Goal: Task Accomplishment & Management: Contribute content

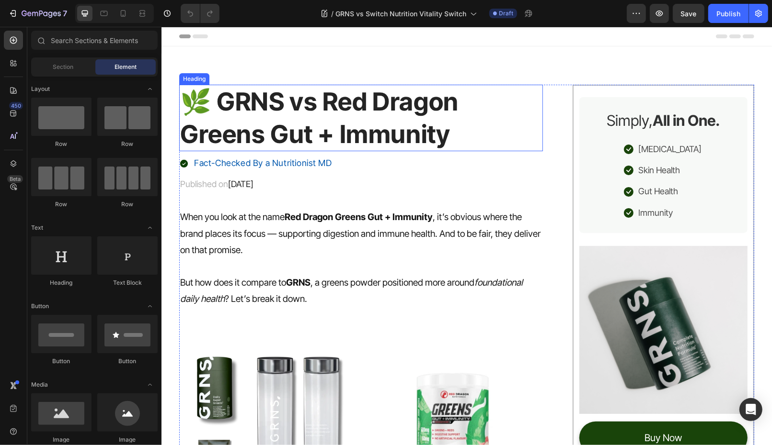
click at [276, 121] on h1 "🌿 GRNS vs Red Dragon Greens Gut + Immunity" at bounding box center [361, 117] width 364 height 67
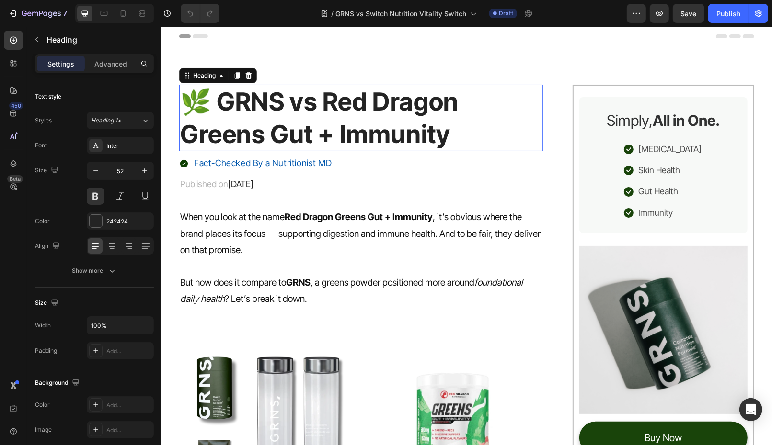
click at [276, 121] on h1 "🌿 GRNS vs Red Dragon Greens Gut + Immunity" at bounding box center [361, 117] width 364 height 67
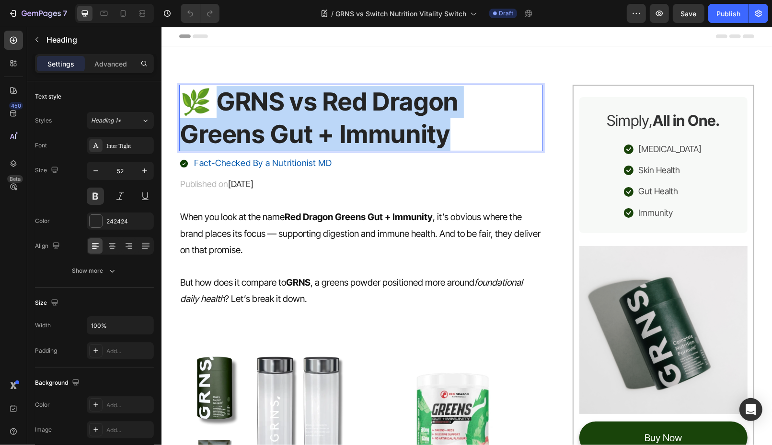
drag, startPoint x: 207, startPoint y: 100, endPoint x: 483, endPoint y: 136, distance: 278.2
click at [483, 136] on p "🌿 GRNS vs Red Dragon Greens Gut + Immunity" at bounding box center [361, 117] width 362 height 65
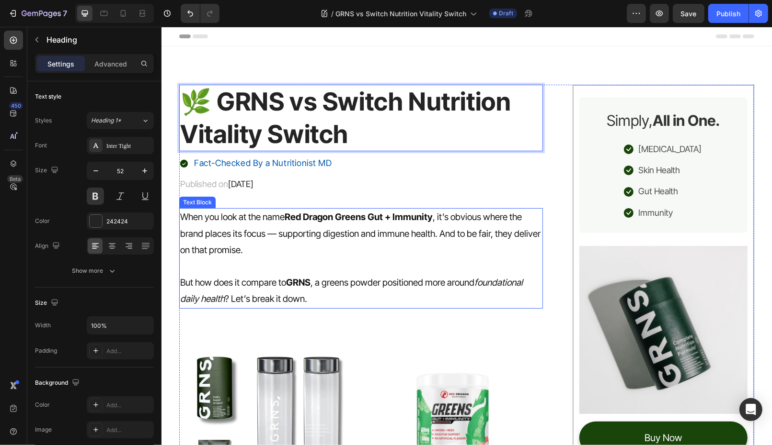
click at [304, 211] on strong "Red Dragon Greens Gut + Immunity" at bounding box center [358, 216] width 148 height 11
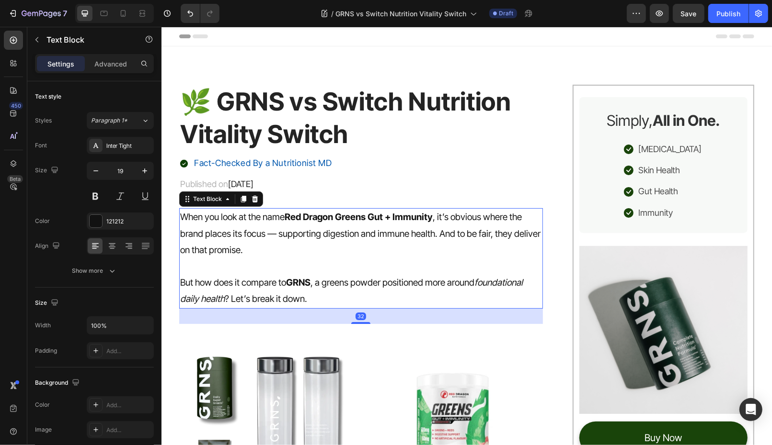
click at [304, 217] on strong "Red Dragon Greens Gut + Immunity" at bounding box center [358, 216] width 148 height 11
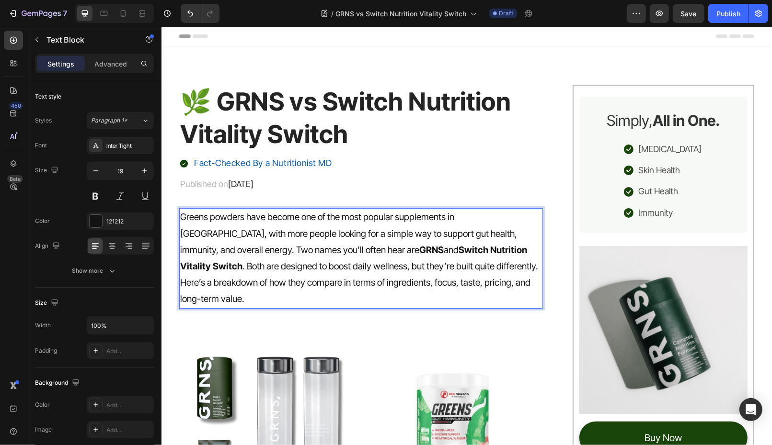
click at [464, 250] on p "Greens powders have become one of the most popular supplements in Australia, wi…" at bounding box center [361, 242] width 362 height 66
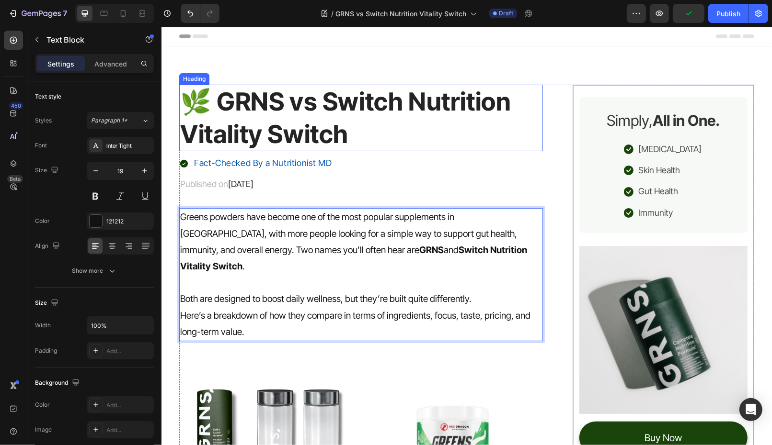
click at [319, 126] on p "🌿 GRNS vs Switch Nutrition Vitality Switch" at bounding box center [361, 117] width 362 height 65
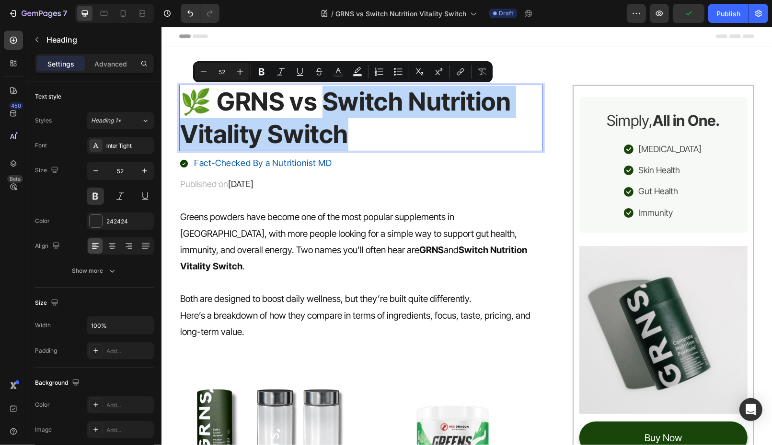
drag, startPoint x: 319, startPoint y: 91, endPoint x: 359, endPoint y: 131, distance: 57.2
click at [359, 132] on p "🌿 GRNS vs Switch Nutrition Vitality Switch" at bounding box center [361, 117] width 362 height 65
copy p "witch Nutrition Vitality Switch"
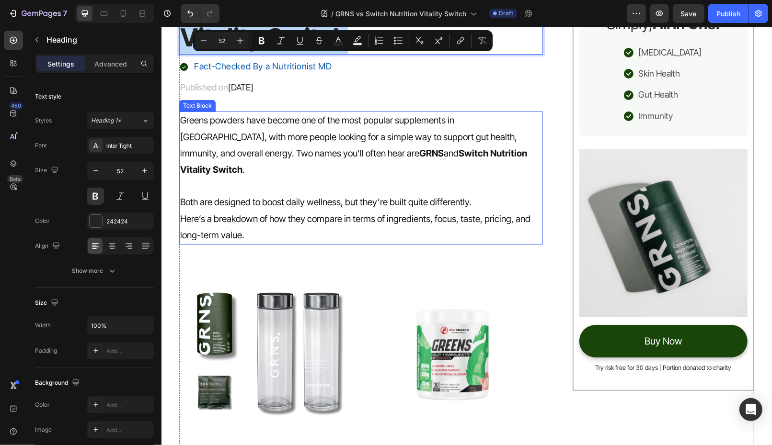
scroll to position [191, 0]
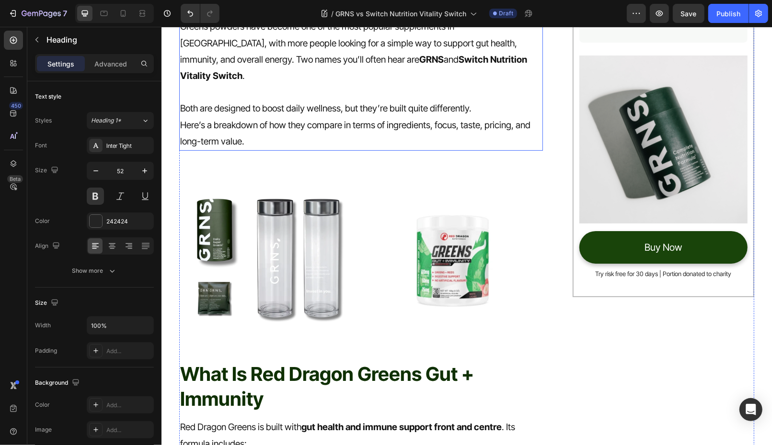
click at [447, 226] on img at bounding box center [452, 256] width 180 height 180
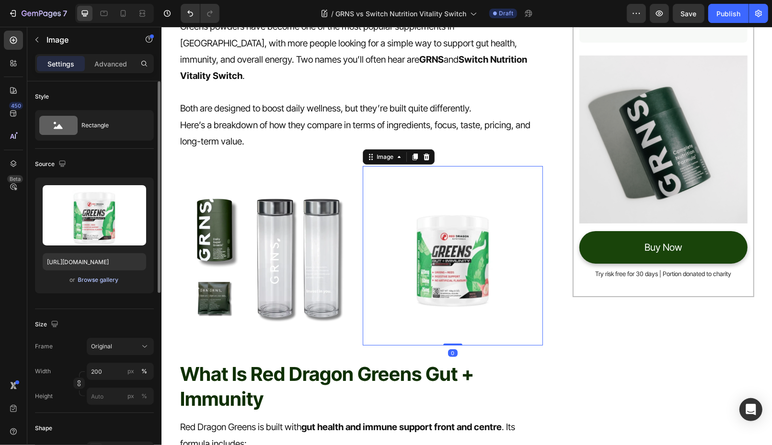
click at [95, 280] on div "Browse gallery" at bounding box center [98, 280] width 41 height 9
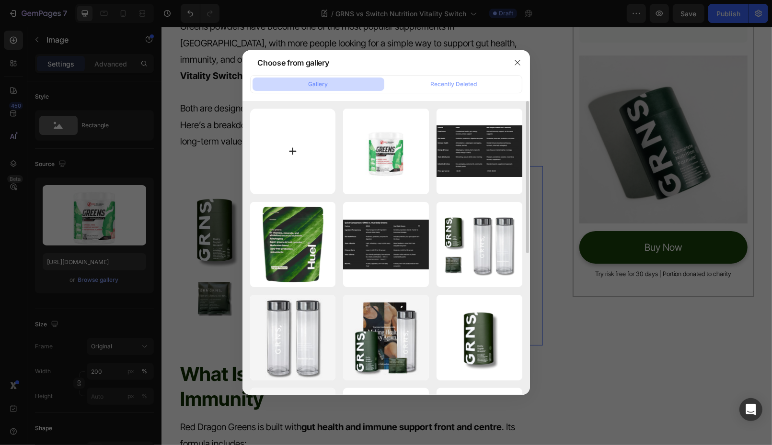
click at [296, 156] on input "file" at bounding box center [293, 152] width 86 height 86
type input "C:\fakepath\Switch-nutrition-vitality-switch-30-serves.webp"
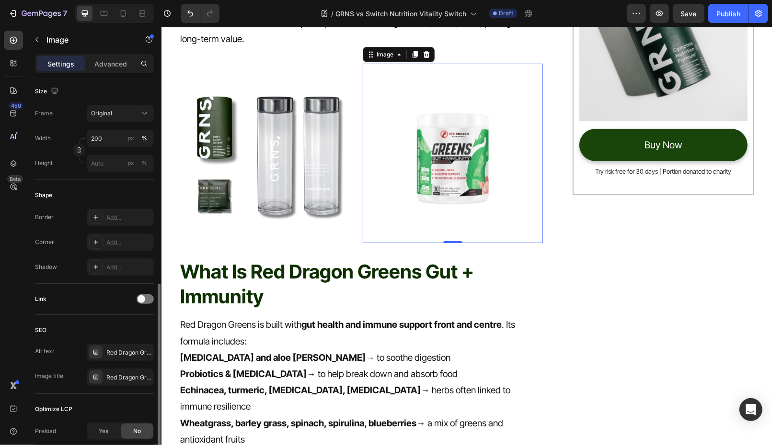
scroll to position [330, 0]
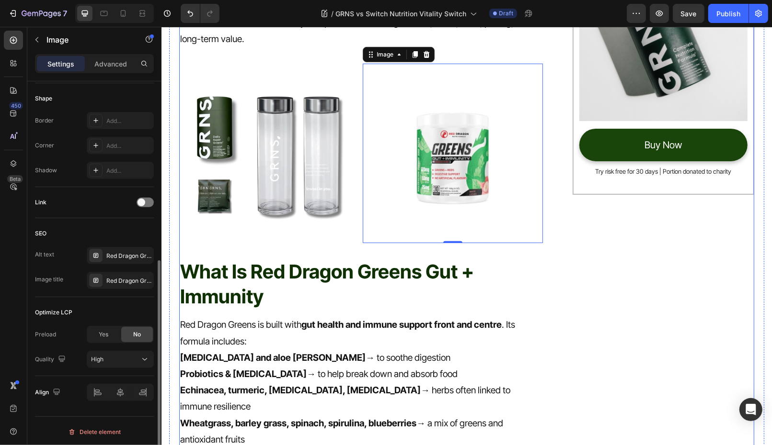
type input "https://cdn.shopify.com/s/files/1/0572/1253/4865/files/gempages_489095260442461…"
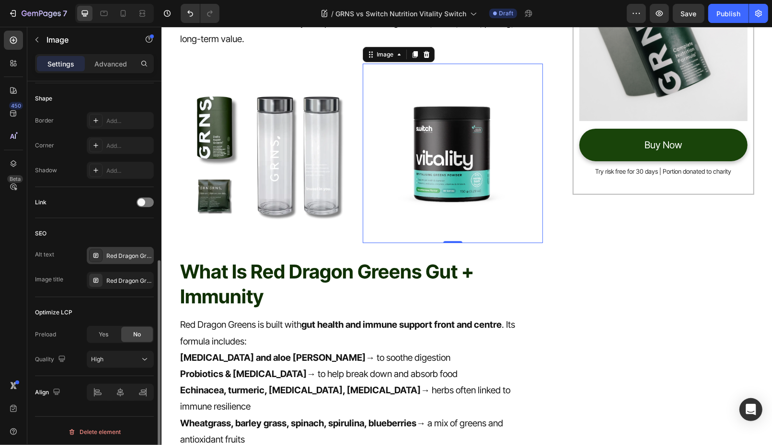
click at [123, 256] on div "Red Dragon Greens Gut + Immunity" at bounding box center [128, 256] width 45 height 9
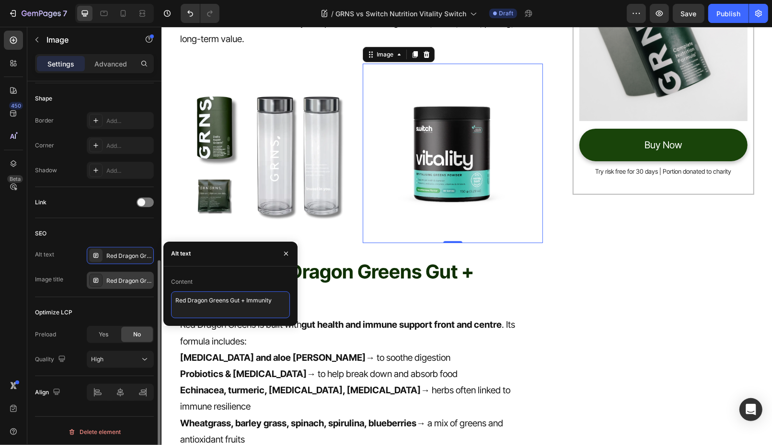
drag, startPoint x: 277, startPoint y: 304, endPoint x: 141, endPoint y: 286, distance: 136.6
click at [142, 286] on div "450 Beta Sections(18) Elements(83) Section Element Hero Section Product Detail …" at bounding box center [80, 236] width 161 height 419
paste textarea "Switch Nutrition Vitality Switch"
type textarea "Switch Nutrition Vitality Switch"
click at [124, 280] on div "Red Dragon Greens Gut + Immunity" at bounding box center [128, 281] width 45 height 9
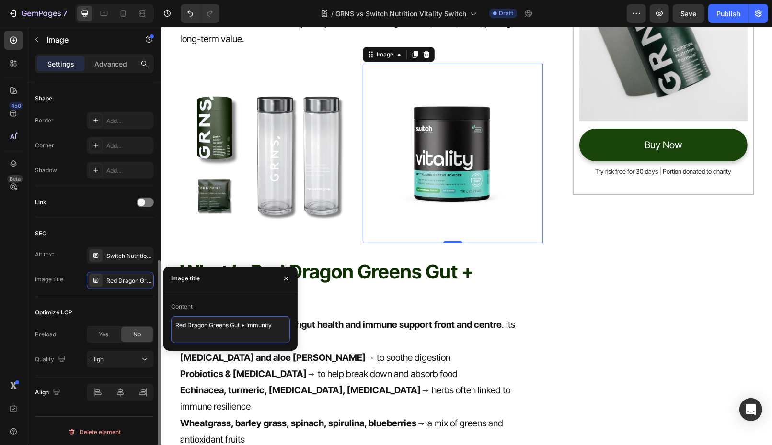
drag, startPoint x: 280, startPoint y: 331, endPoint x: 148, endPoint y: 311, distance: 133.2
click at [148, 311] on div "450 Beta Sections(18) Elements(83) Section Element Hero Section Product Detail …" at bounding box center [80, 236] width 161 height 419
paste textarea "Switch Nutrition Vitality Switch"
type textarea "Switch Nutrition Vitality Switch"
click at [287, 278] on icon "button" at bounding box center [286, 279] width 8 height 8
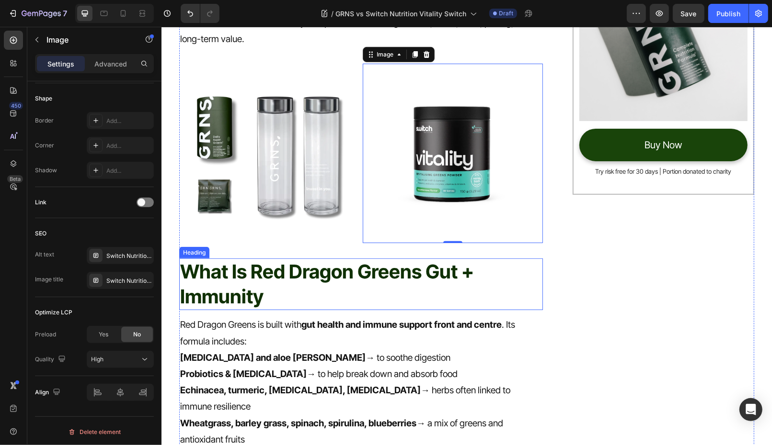
click at [273, 258] on h2 "What Is Red Dragon Greens Gut + Immunity" at bounding box center [361, 284] width 364 height 52
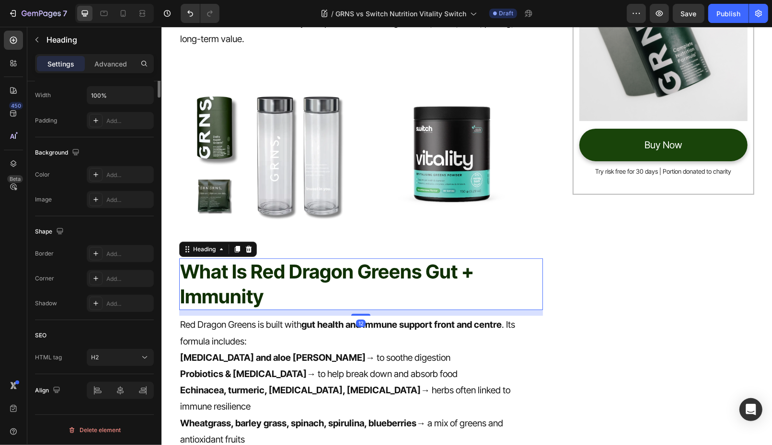
scroll to position [0, 0]
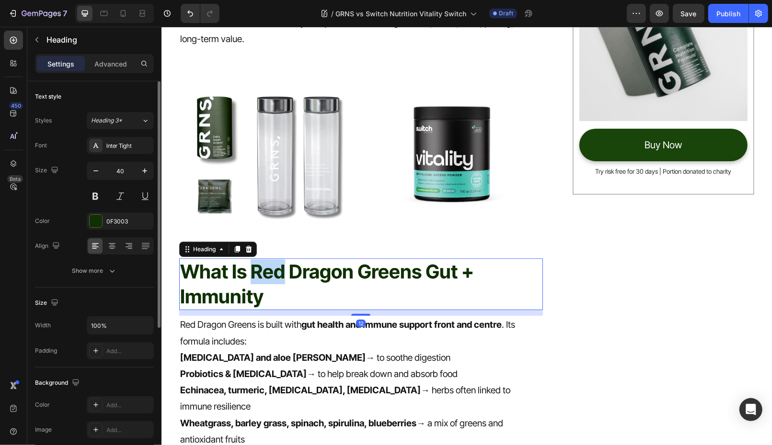
click at [273, 258] on h2 "What Is Red Dragon Greens Gut + Immunity" at bounding box center [361, 284] width 364 height 52
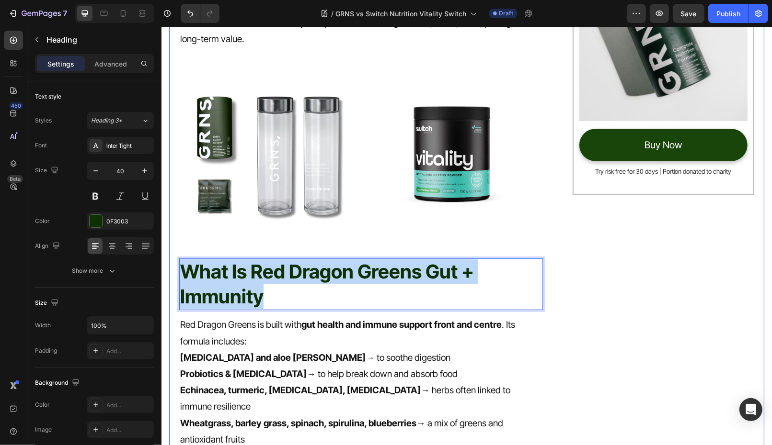
drag, startPoint x: 270, startPoint y: 277, endPoint x: 155, endPoint y: 244, distance: 119.5
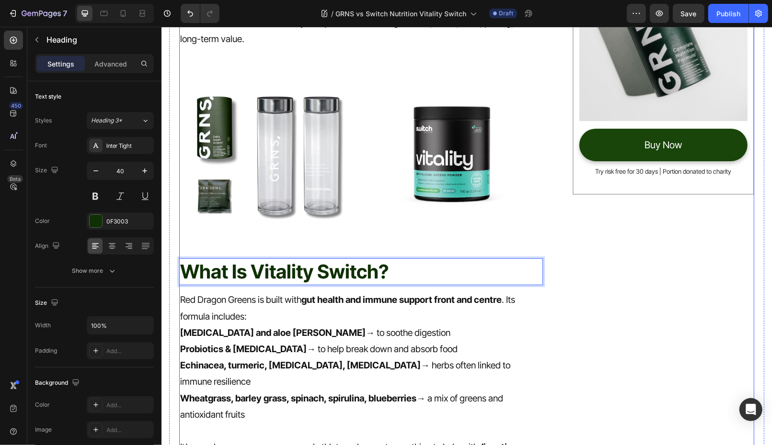
click at [363, 294] on p "Red Dragon Greens is built with gut health and immune support front and centre …" at bounding box center [361, 308] width 362 height 33
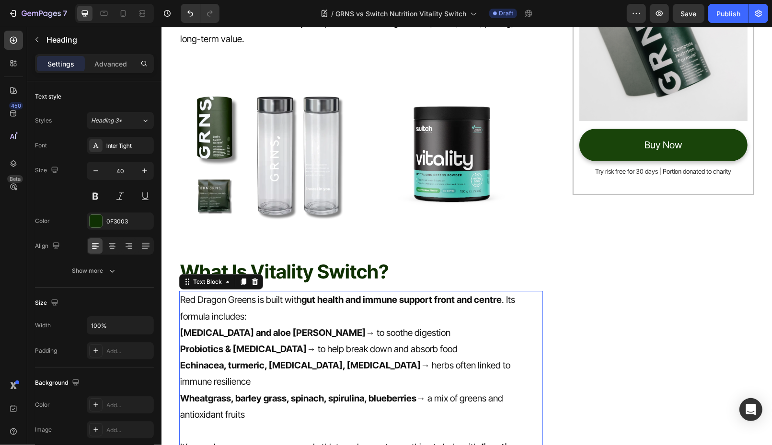
click at [363, 294] on p "Red Dragon Greens is built with gut health and immune support front and centre …" at bounding box center [361, 308] width 362 height 33
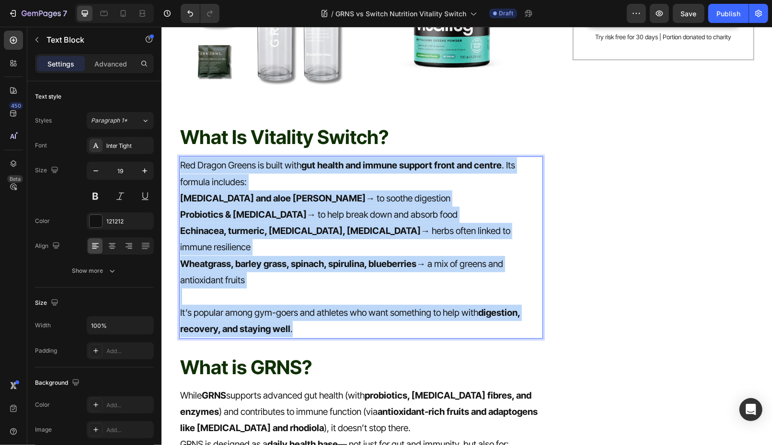
scroll to position [432, 0]
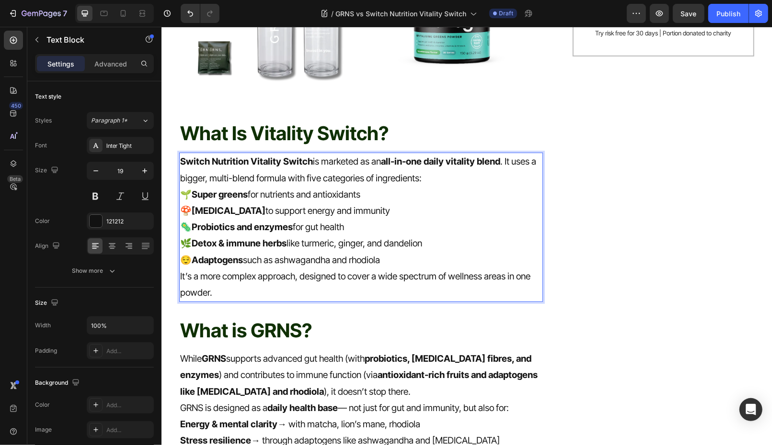
click at [326, 252] on p "😌 Adaptogens such as ashwagandha and rhodiola" at bounding box center [361, 260] width 362 height 16
click at [308, 252] on p "😌 Adaptogens such as ashwagandha and rhodiola" at bounding box center [361, 260] width 362 height 16
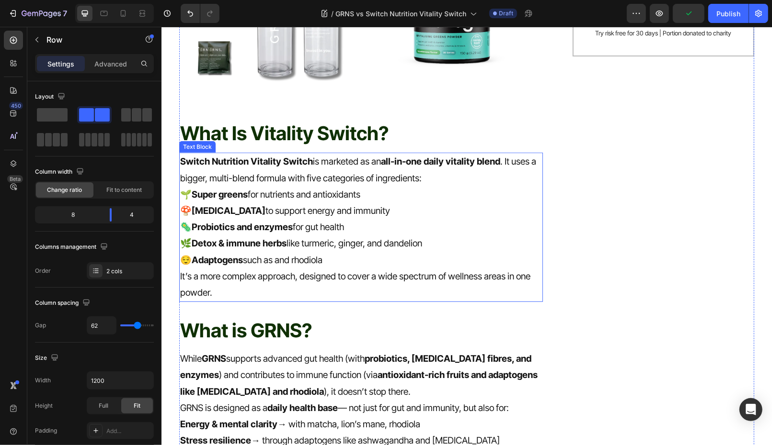
click at [393, 235] on p "🌿 Detox & immune herbs like turmeric, ginger, and dandelion" at bounding box center [361, 243] width 362 height 16
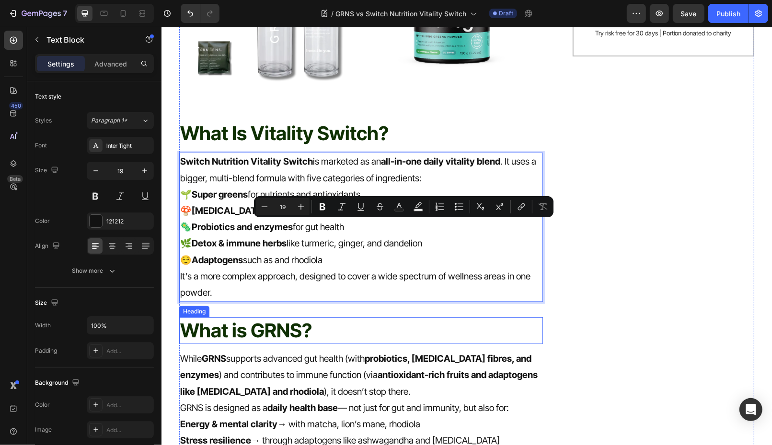
scroll to position [606, 0]
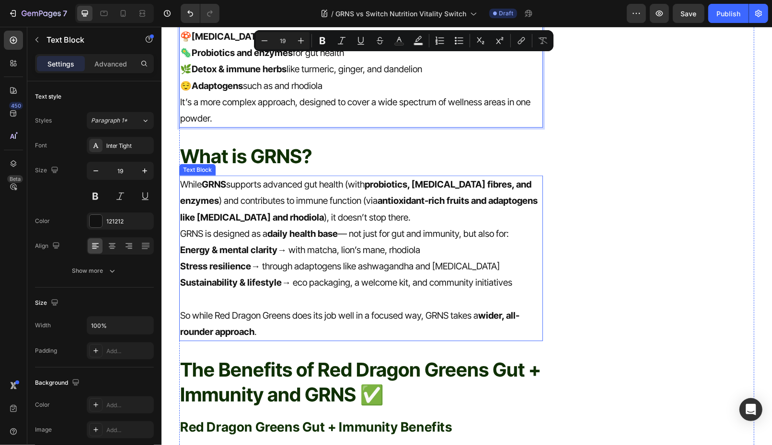
click at [368, 291] on p at bounding box center [361, 299] width 362 height 16
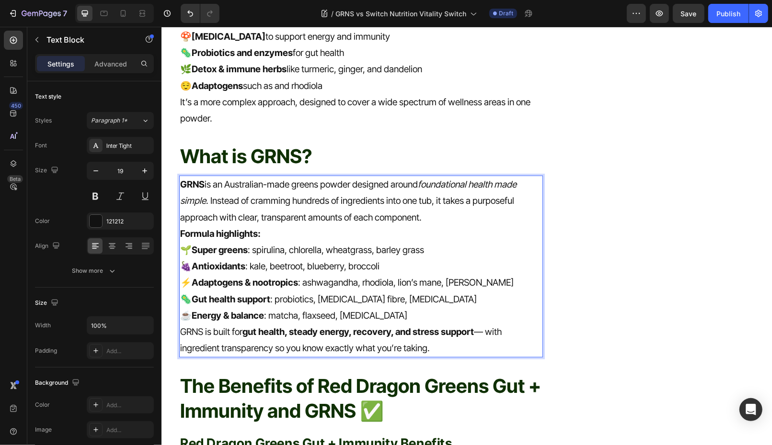
click at [453, 197] on p "GRNS is an Australian-made greens powder designed around foundational health ma…" at bounding box center [361, 200] width 362 height 49
click at [282, 176] on p "GRNS is an Australian-made greens powder designed around foundational health ma…" at bounding box center [361, 200] width 362 height 49
click at [281, 176] on p "GRNS is an Australian-made greens powder designed around foundational health ma…" at bounding box center [361, 200] width 362 height 49
click at [432, 200] on p "GRNS is an Australian owned greens powder designed around foundational health m…" at bounding box center [361, 200] width 362 height 49
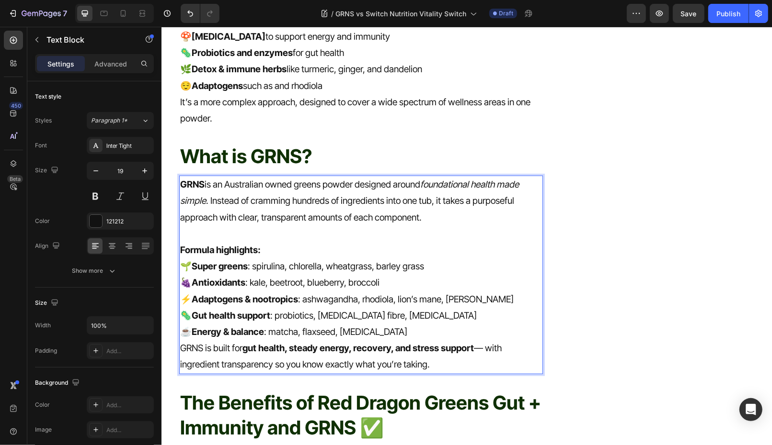
click at [412, 324] on p "☕ Energy & balance : matcha, flaxseed, astragalus" at bounding box center [361, 332] width 362 height 16
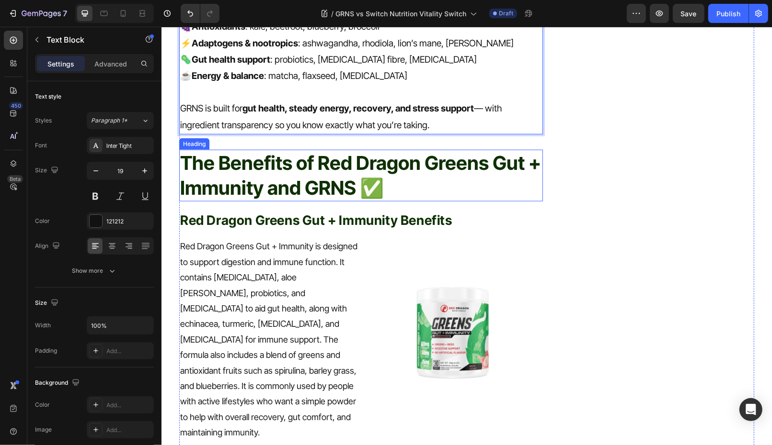
scroll to position [914, 0]
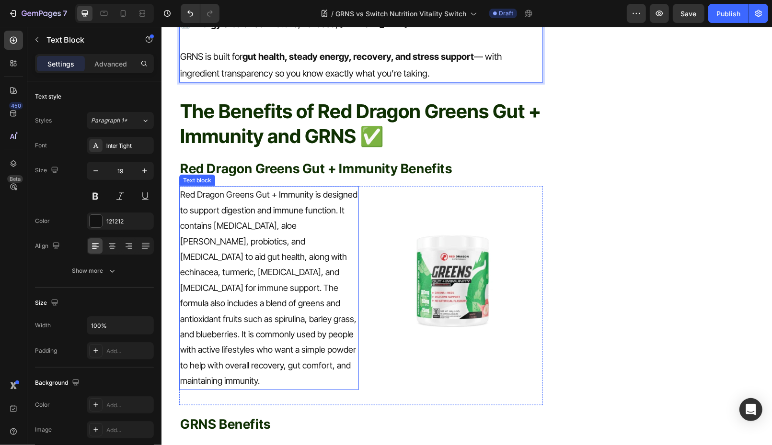
click at [273, 283] on p "Red Dragon Greens Gut + Immunity is designed to support digestion and immune fu…" at bounding box center [269, 288] width 178 height 202
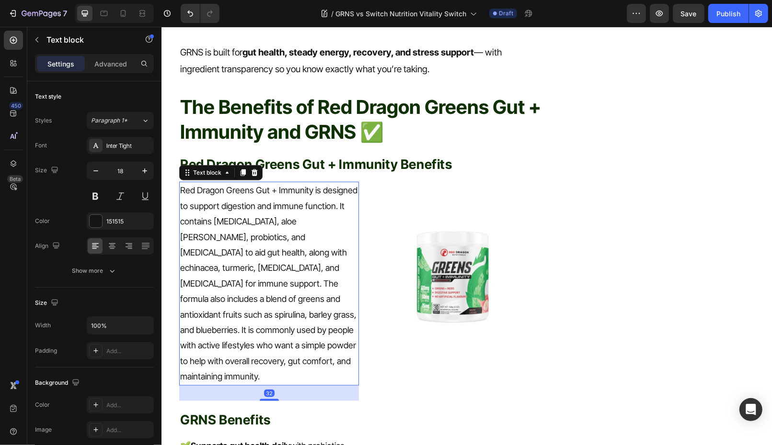
scroll to position [1128, 0]
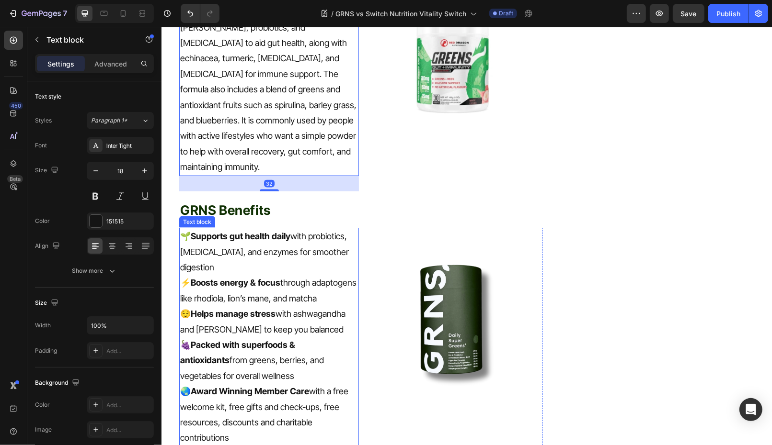
click at [276, 337] on p "🍇 Packed with superfoods & antioxidants from greens, berries, and vegetables fo…" at bounding box center [269, 360] width 178 height 46
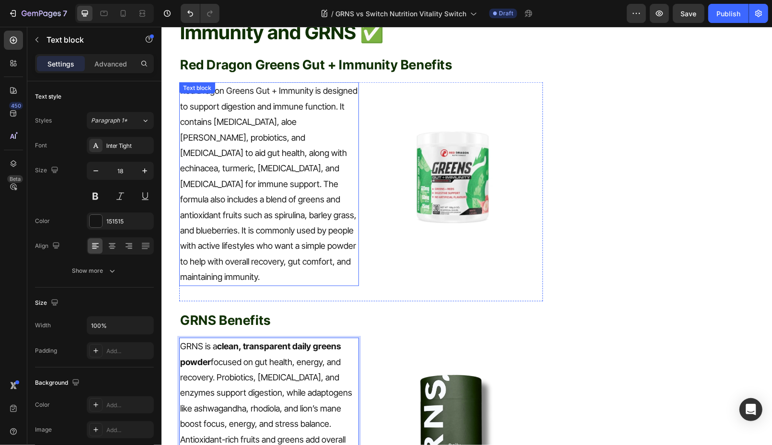
scroll to position [1008, 0]
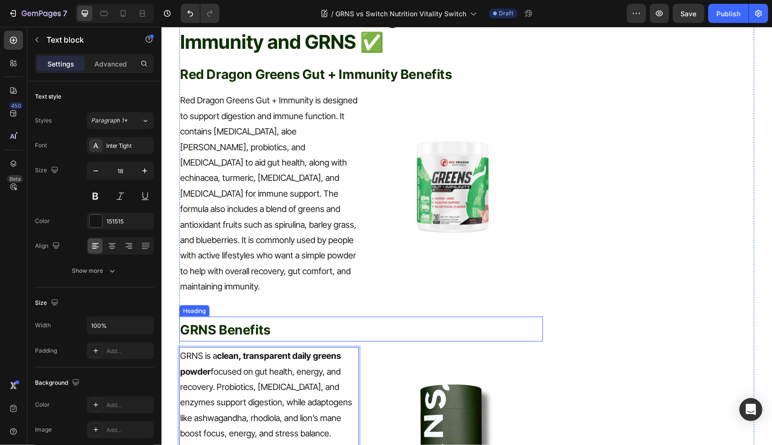
click at [274, 226] on p "Red Dragon Greens Gut + Immunity is designed to support digestion and immune fu…" at bounding box center [269, 193] width 178 height 202
click at [274, 225] on p "Red Dragon Greens Gut + Immunity is designed to support digestion and immune fu…" at bounding box center [269, 193] width 178 height 202
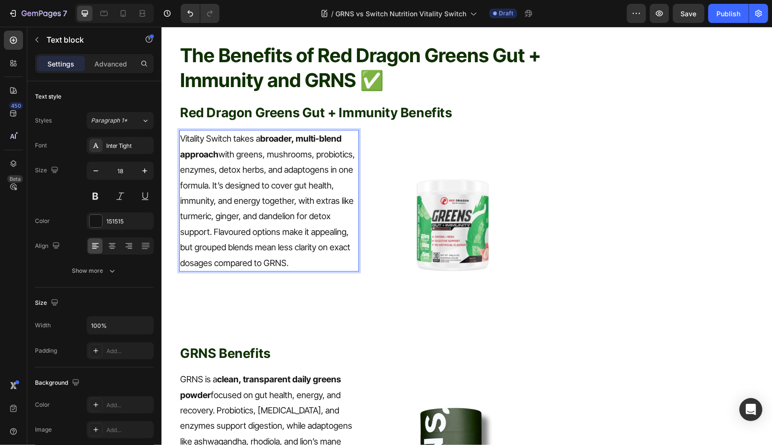
scroll to position [930, 0]
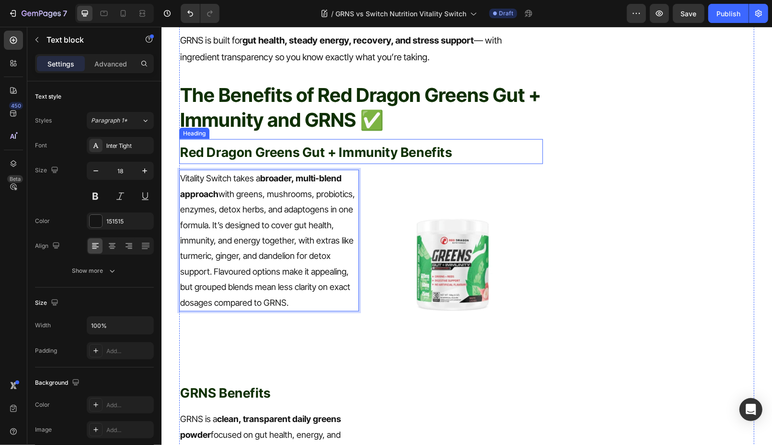
click at [285, 144] on span "Red Dragon Greens Gut + Immunity Benefits" at bounding box center [316, 152] width 272 height 16
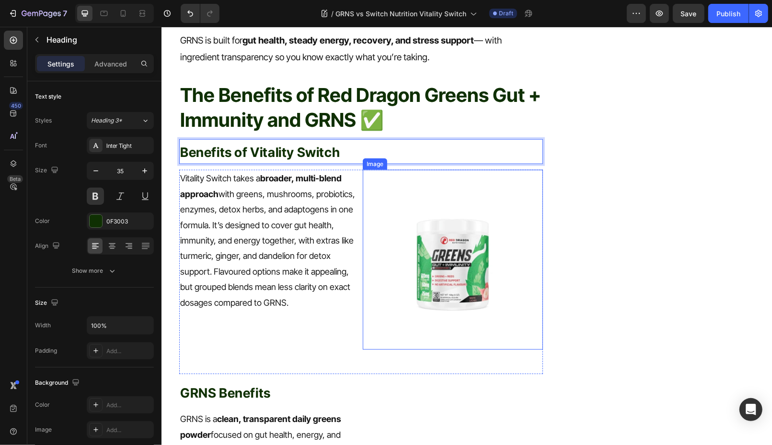
click at [453, 241] on img at bounding box center [452, 260] width 180 height 180
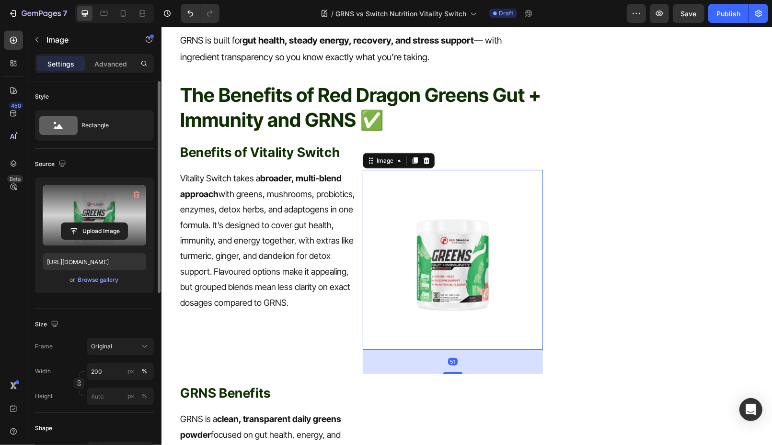
click at [88, 206] on label at bounding box center [94, 215] width 103 height 60
click at [88, 223] on input "file" at bounding box center [94, 231] width 66 height 16
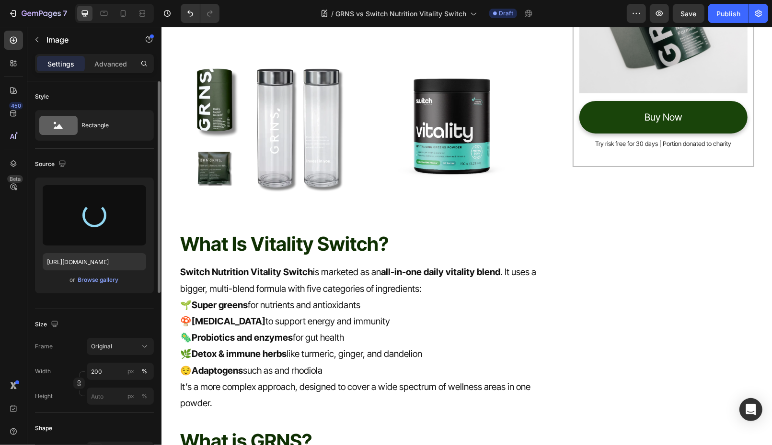
type input "https://cdn.shopify.com/s/files/1/0572/1253/4865/files/gempages_489095260442461…"
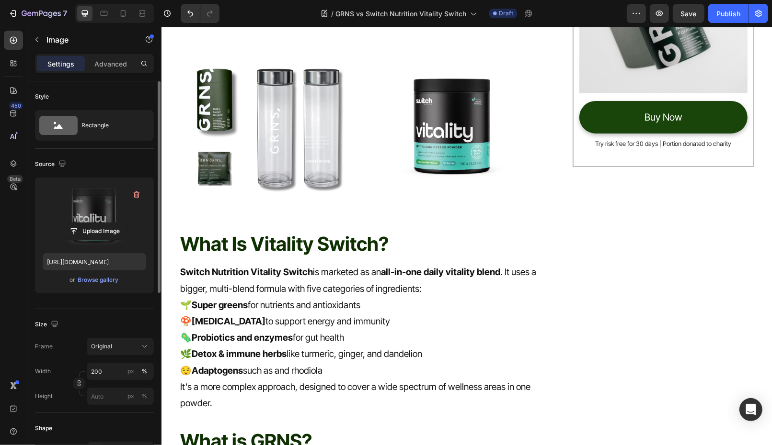
scroll to position [154, 0]
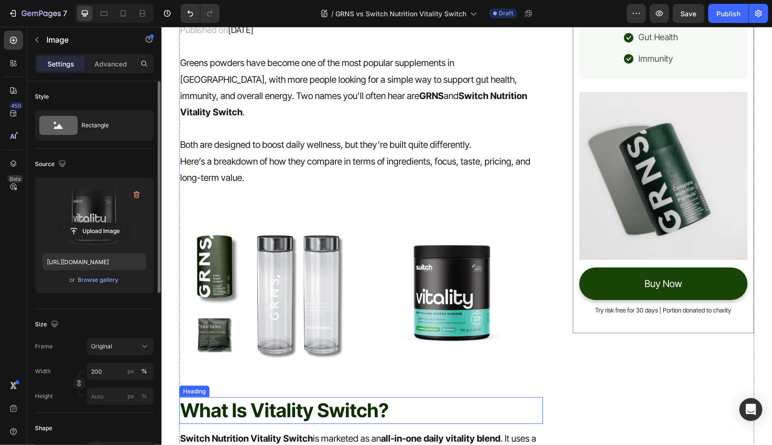
click at [284, 398] on p "What Is Vitality Switch?" at bounding box center [361, 410] width 362 height 25
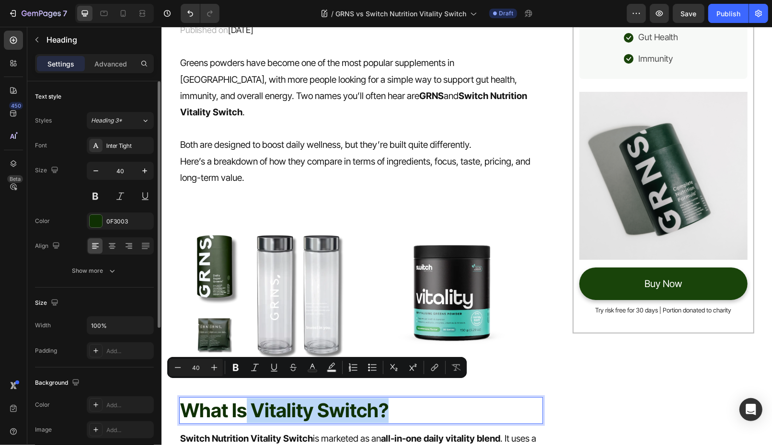
drag, startPoint x: 248, startPoint y: 395, endPoint x: 496, endPoint y: 395, distance: 248.6
click at [496, 398] on p "What Is Vitality Switch?" at bounding box center [361, 410] width 362 height 25
copy p "Vitality Switch?"
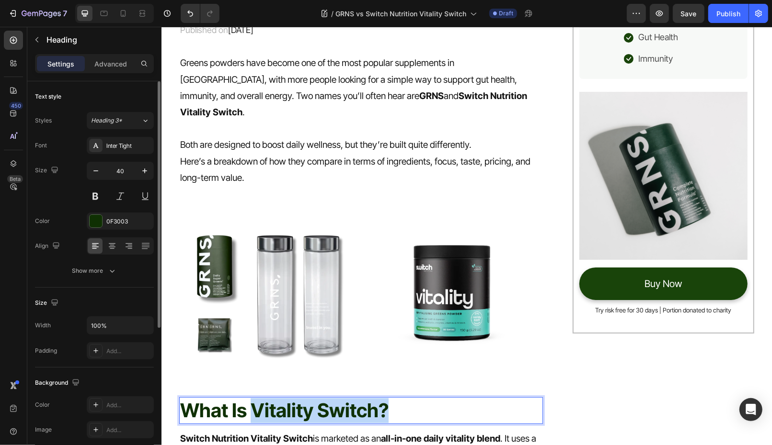
drag, startPoint x: 252, startPoint y: 395, endPoint x: 416, endPoint y: 397, distance: 164.3
click at [416, 398] on p "What Is Vitality Switch?" at bounding box center [361, 410] width 362 height 25
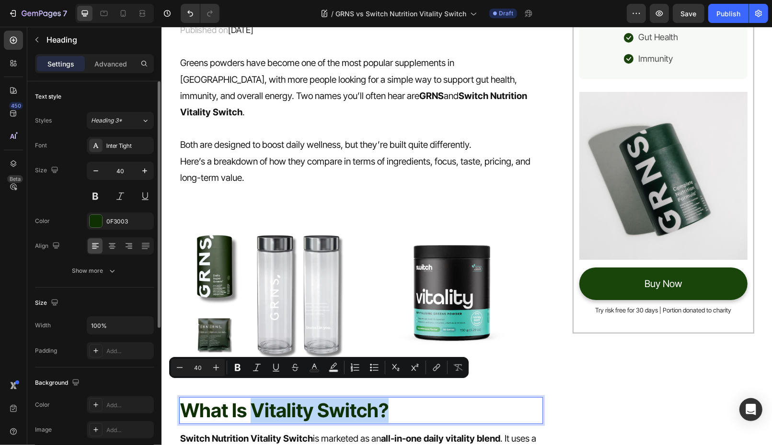
copy p "Vitality Switch?"
click at [446, 250] on img at bounding box center [452, 292] width 180 height 180
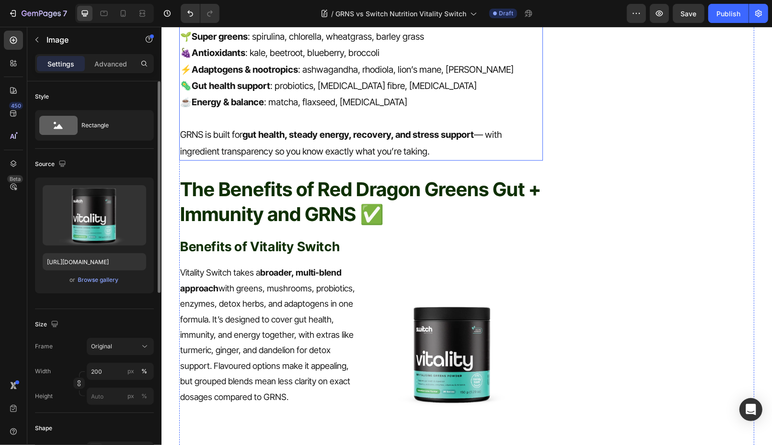
scroll to position [984, 0]
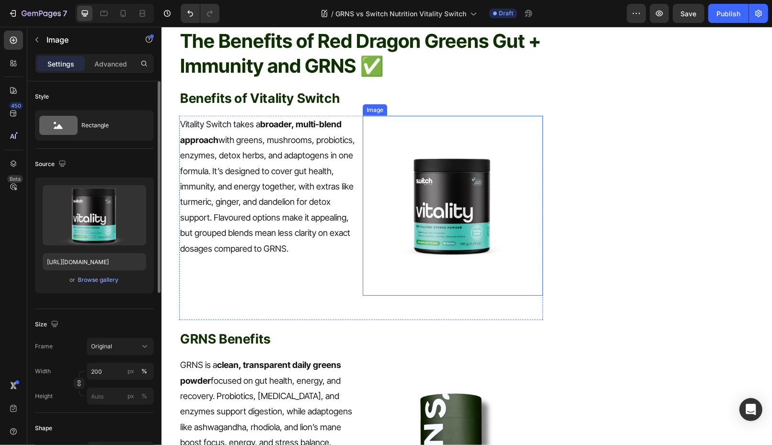
click at [464, 183] on img at bounding box center [452, 205] width 180 height 180
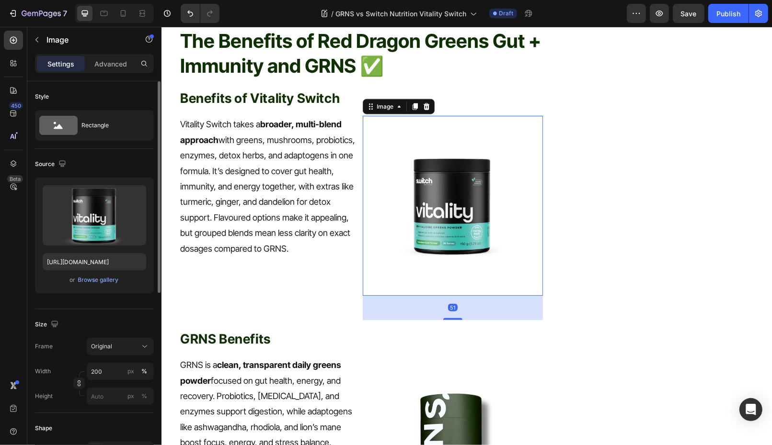
scroll to position [330, 0]
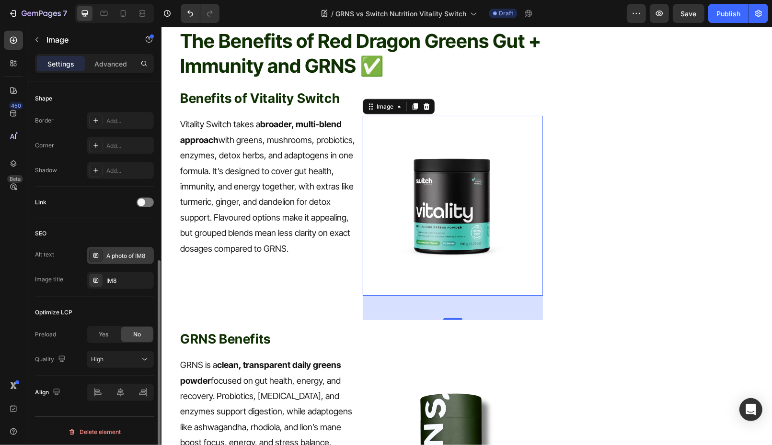
click at [121, 252] on div "A photo of IM8" at bounding box center [128, 256] width 45 height 9
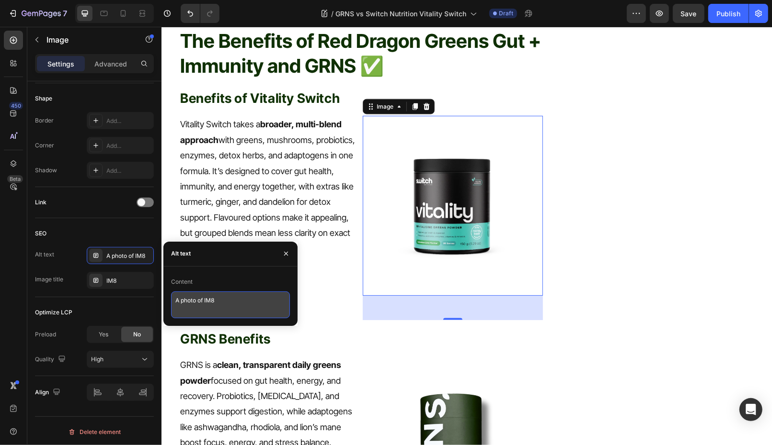
click at [231, 299] on textarea "A photo of IM8" at bounding box center [230, 305] width 119 height 27
paste textarea "Vitality Switch?"
type textarea "Vitality Switch?"
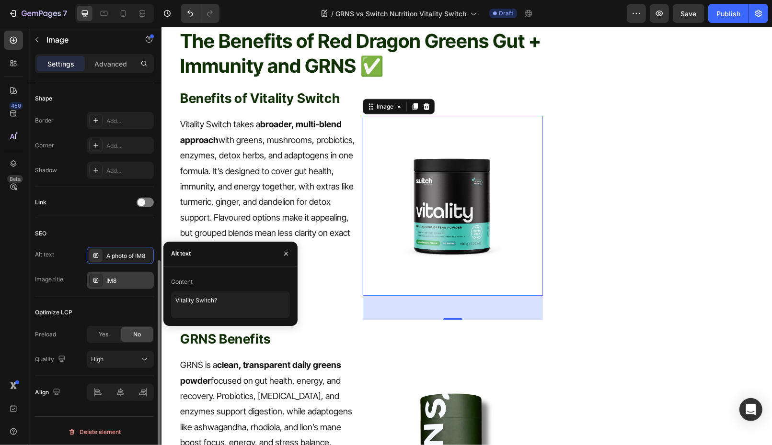
click at [126, 282] on div "IM8" at bounding box center [128, 281] width 45 height 9
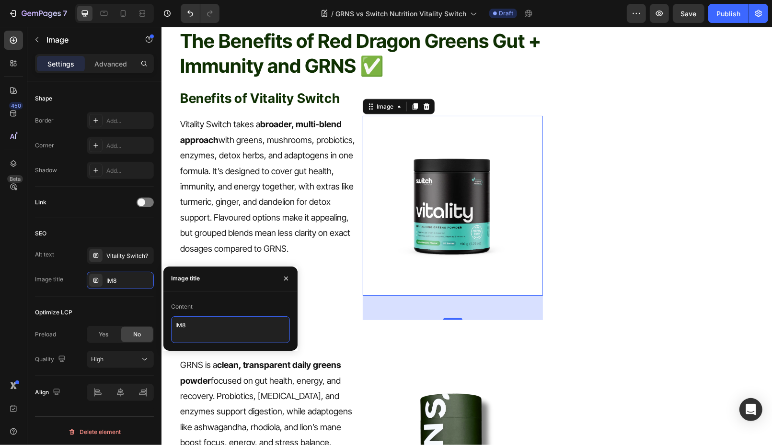
click at [258, 342] on textarea "IM8" at bounding box center [230, 330] width 119 height 27
paste textarea "Vitality Switch?"
type textarea "Vitality Switch?"
click at [521, 239] on img at bounding box center [452, 205] width 180 height 180
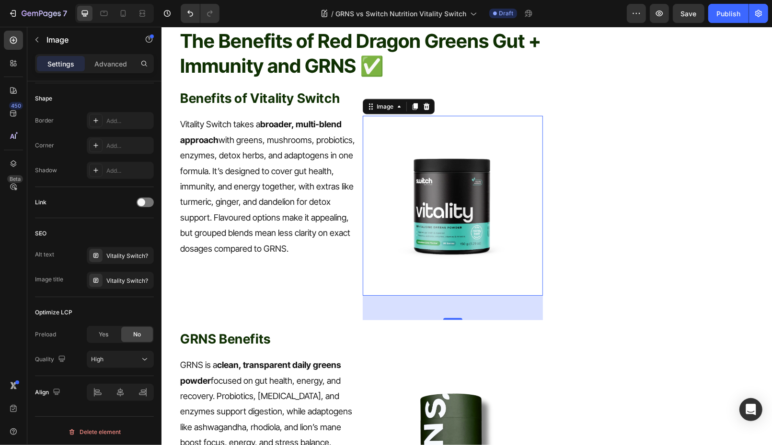
scroll to position [1147, 0]
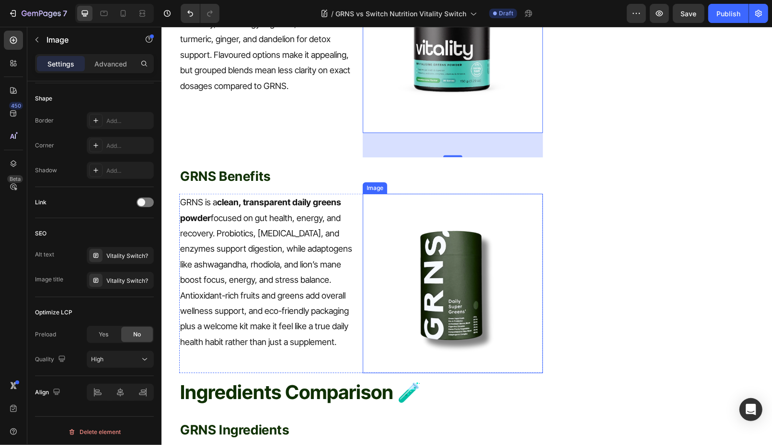
click at [488, 234] on img at bounding box center [452, 284] width 180 height 180
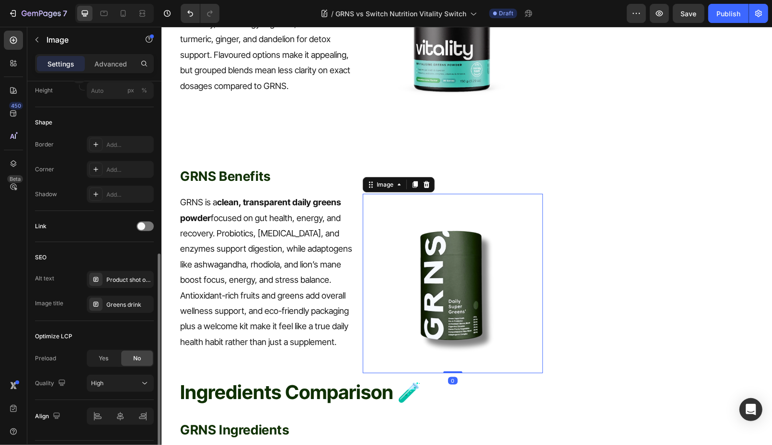
scroll to position [330, 0]
click at [122, 286] on div "Product shot of GRNS Supergreens" at bounding box center [120, 280] width 67 height 17
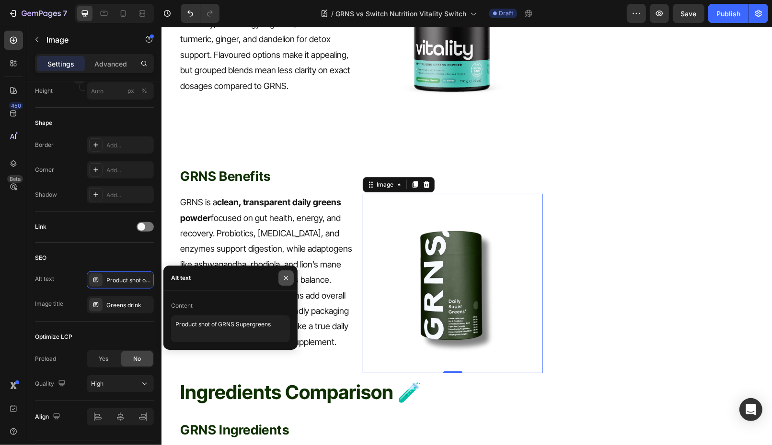
click at [290, 277] on button "button" at bounding box center [285, 278] width 15 height 15
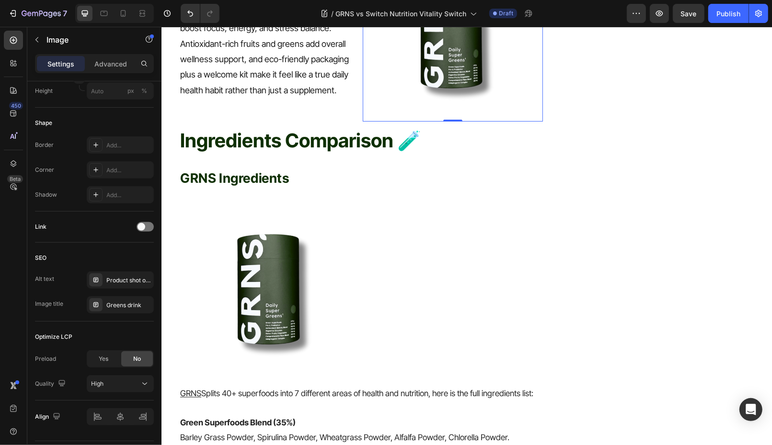
scroll to position [1476, 0]
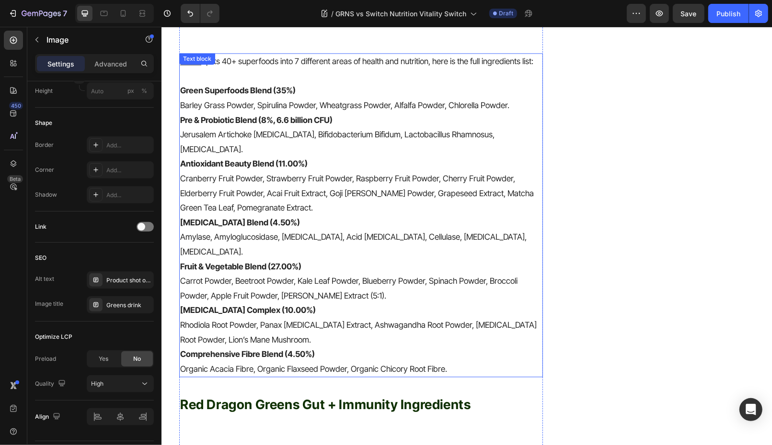
click at [285, 159] on strong "Antioxidant Beauty Blend (11.00%)" at bounding box center [243, 164] width 127 height 10
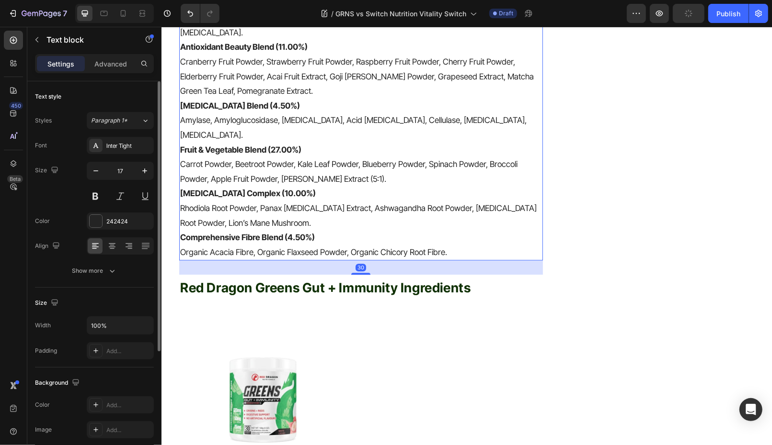
scroll to position [1940, 0]
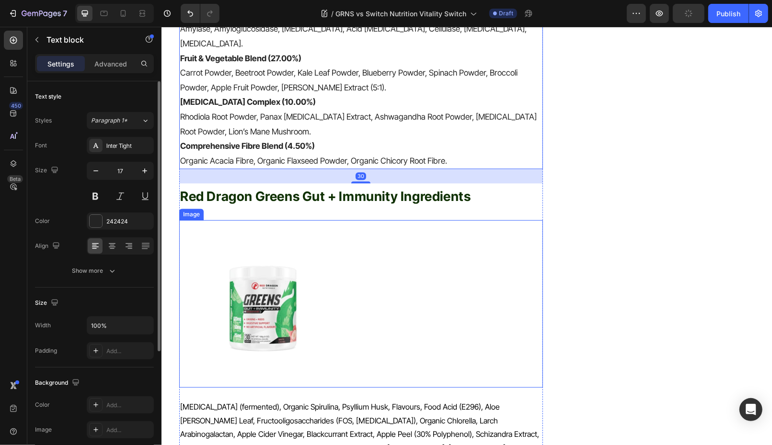
click at [274, 256] on img at bounding box center [263, 304] width 168 height 168
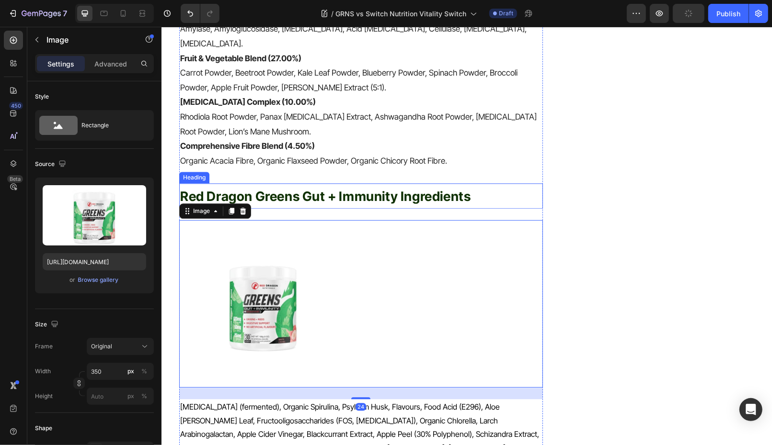
click at [344, 188] on span "Red Dragon Greens Gut + Immunity Ingredients" at bounding box center [325, 196] width 290 height 16
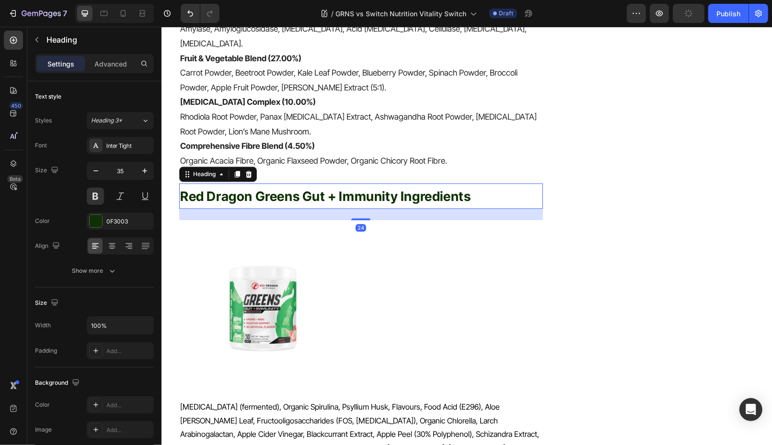
click at [321, 237] on img at bounding box center [263, 304] width 168 height 168
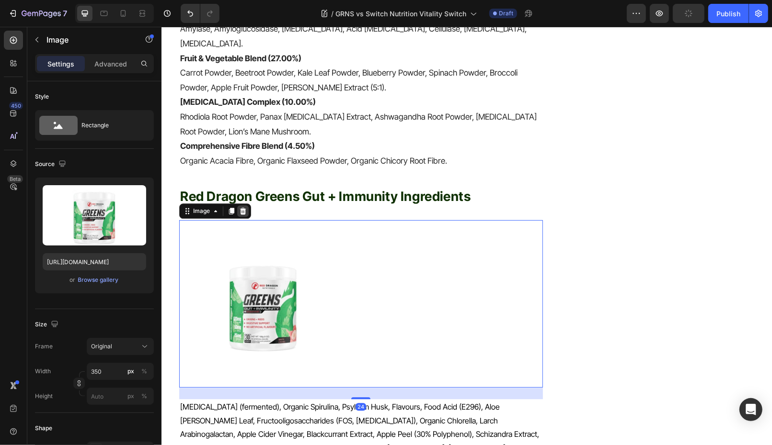
click at [242, 207] on icon at bounding box center [243, 211] width 8 height 8
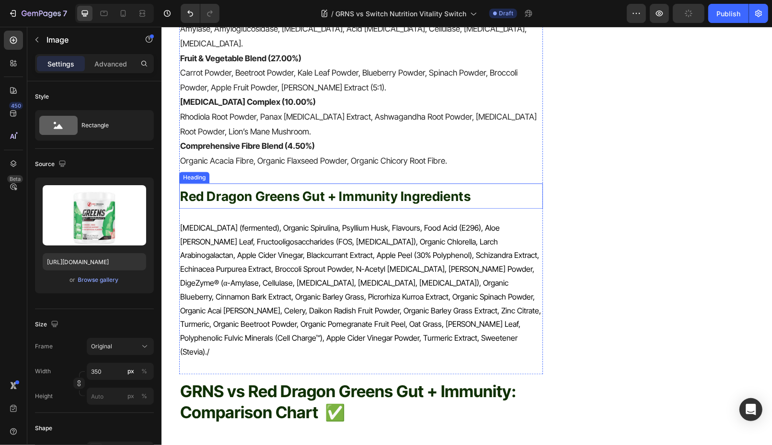
click at [242, 188] on span "Red Dragon Greens Gut + Immunity Ingredients" at bounding box center [325, 196] width 290 height 16
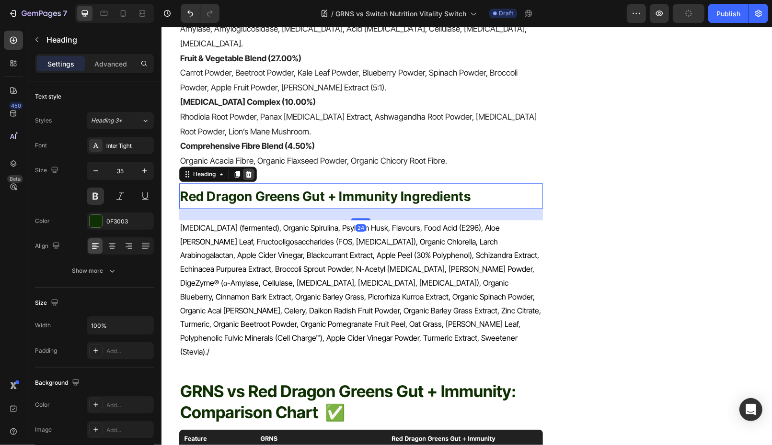
click at [250, 171] on icon at bounding box center [248, 174] width 6 height 7
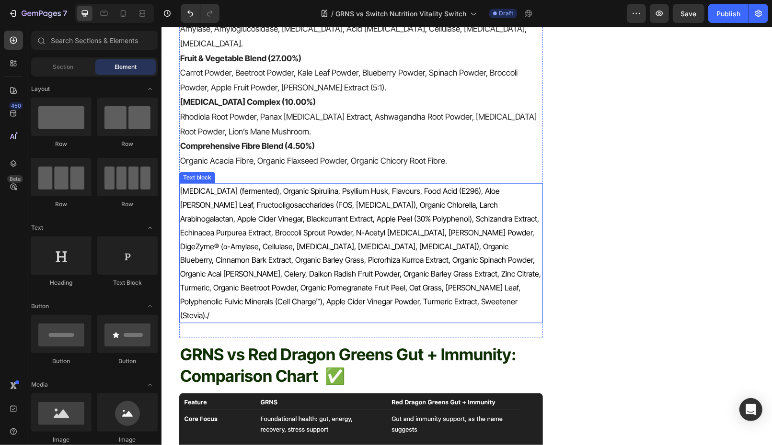
click at [250, 206] on p "Glutamine (fermented), Organic Spirulina, Psyllium Husk, Flavours, Food Acid (E…" at bounding box center [361, 253] width 362 height 138
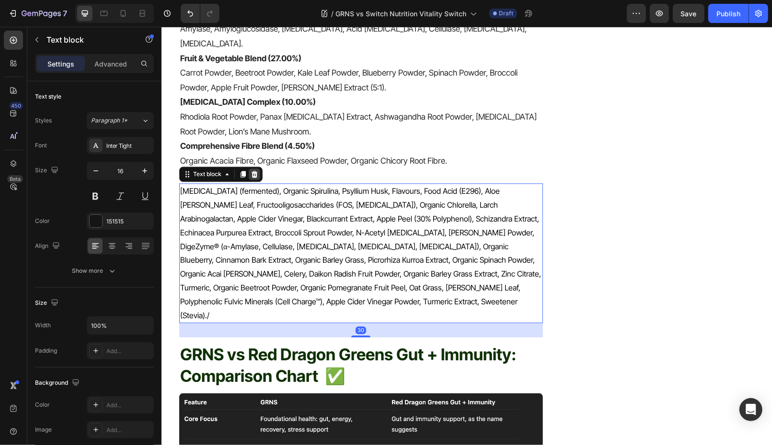
click at [251, 171] on icon at bounding box center [254, 174] width 6 height 7
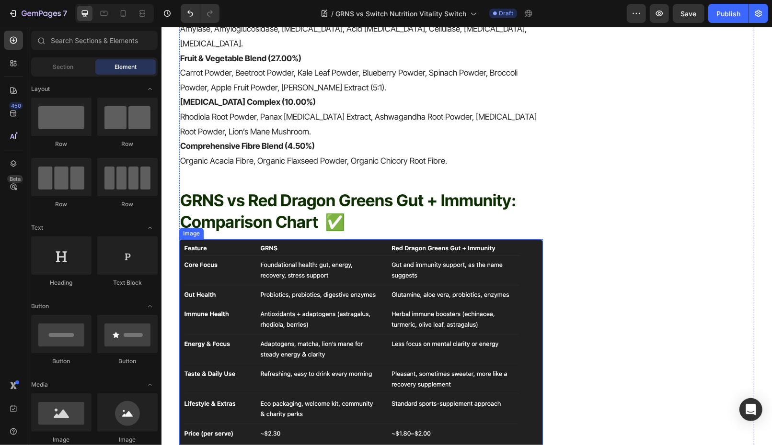
scroll to position [2040, 0]
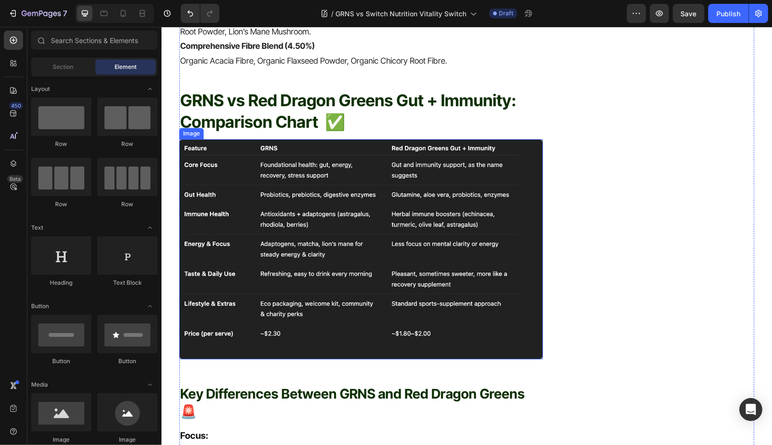
click at [376, 217] on img at bounding box center [361, 249] width 364 height 221
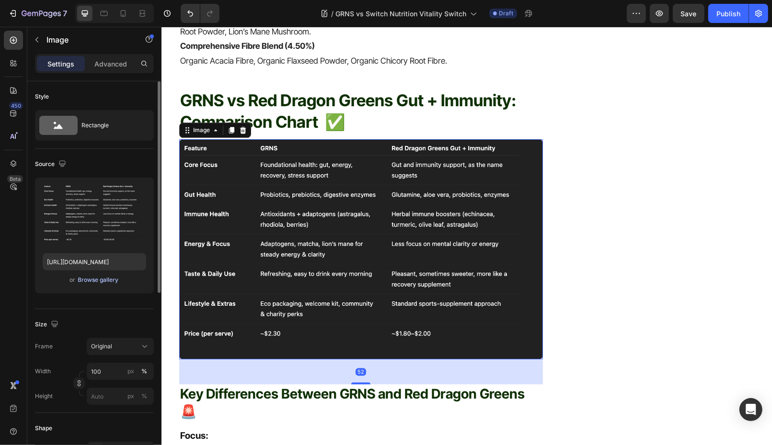
click at [91, 278] on div "Browse gallery" at bounding box center [98, 280] width 41 height 9
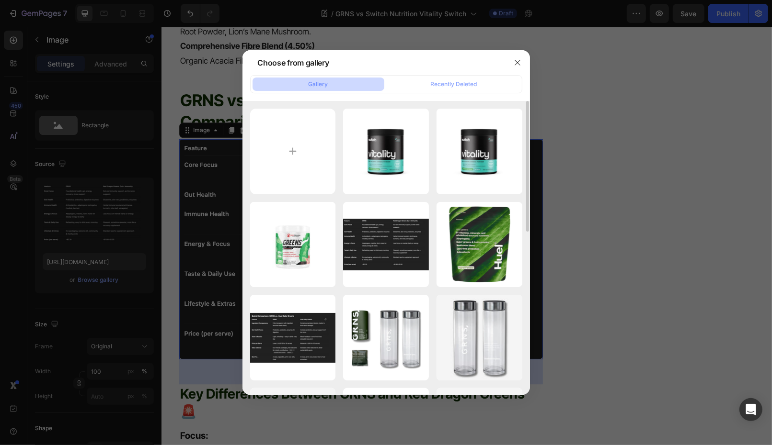
click at [244, 164] on div "Switch-nutrition-vit...es.webp 45.19 kb Switch-nutrition-vit...es.webp 45.19 kb…" at bounding box center [385, 248] width 287 height 294
click at [276, 164] on input "file" at bounding box center [293, 152] width 86 height 86
type input "C:\fakepath\Screen Shot 2025-08-27 at 11.08.49 am.png"
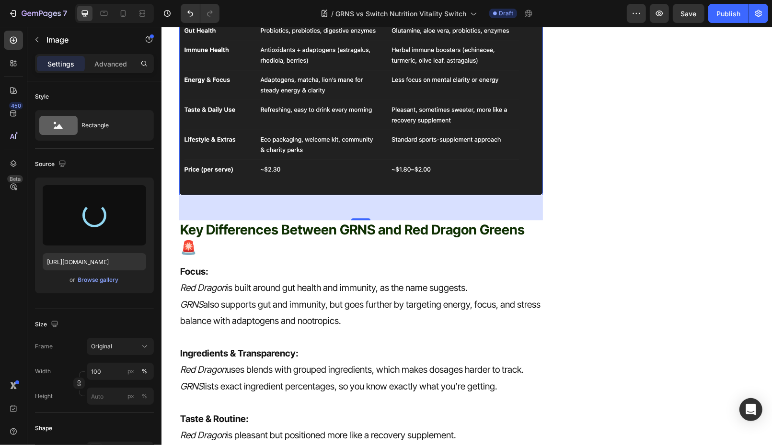
scroll to position [2206, 0]
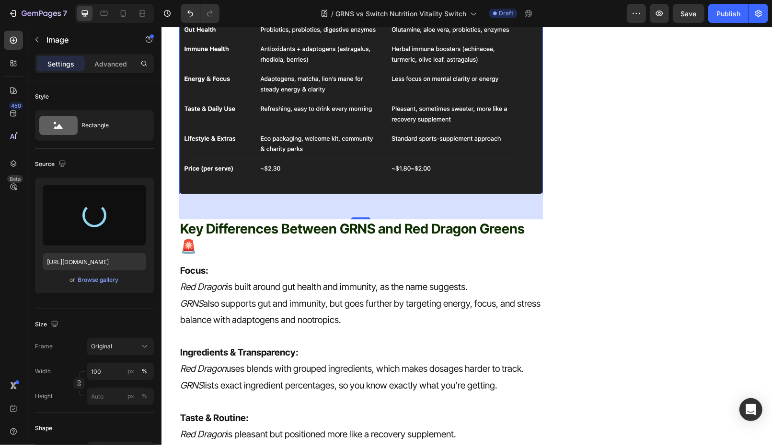
type input "https://cdn.shopify.com/s/files/1/0572/1253/4865/files/gempages_489095260442461…"
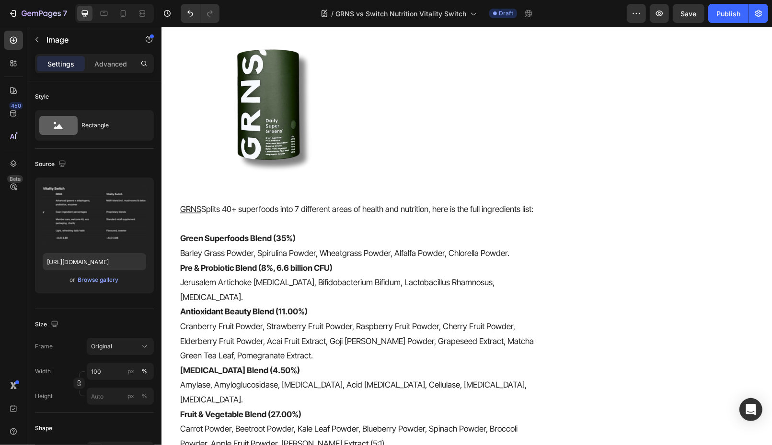
scroll to position [1481, 0]
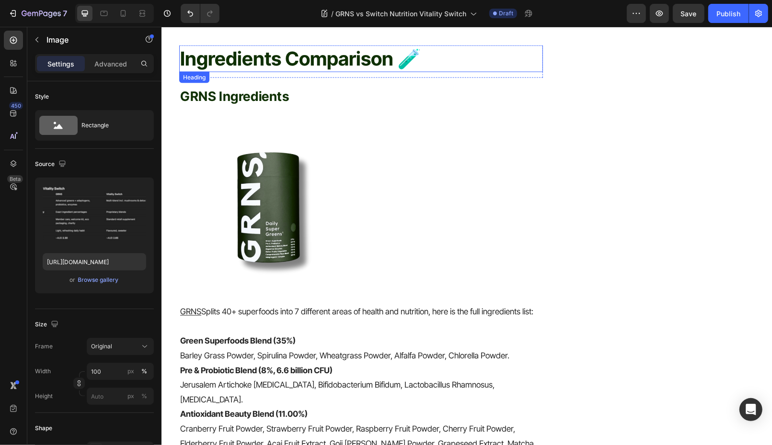
click at [317, 45] on h2 "Ingredients Comparison 🧪" at bounding box center [361, 58] width 364 height 27
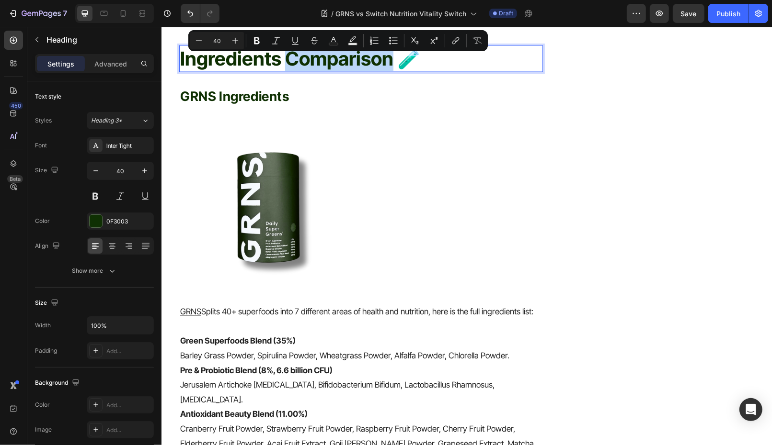
click at [395, 83] on h2 "GRNS Ingredients" at bounding box center [361, 95] width 364 height 25
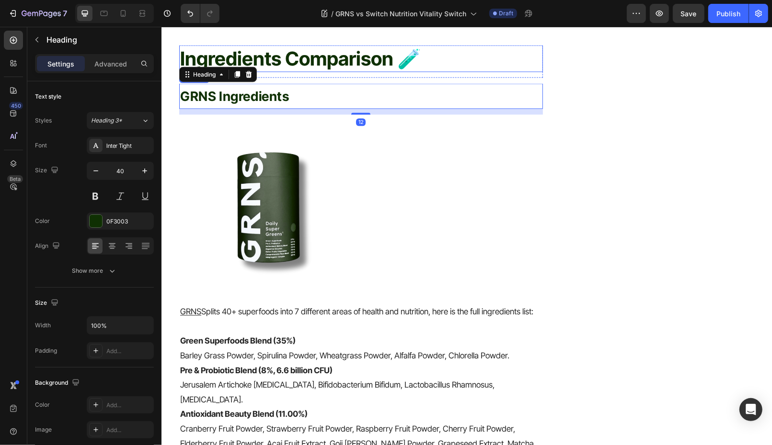
click at [422, 46] on p "Ingredients Comparison 🧪" at bounding box center [361, 58] width 362 height 25
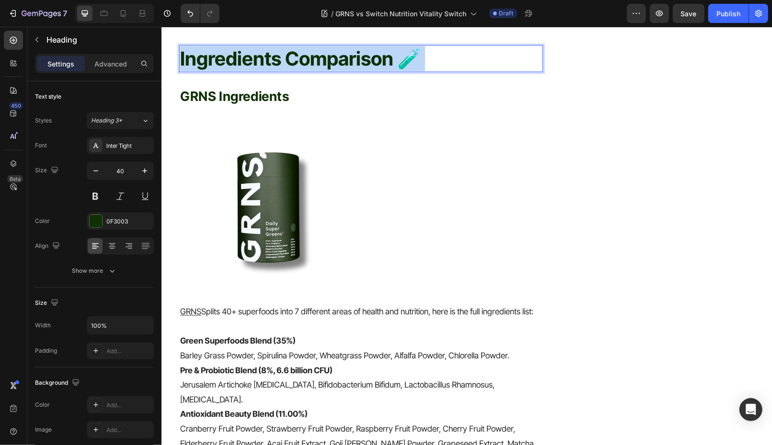
drag, startPoint x: 422, startPoint y: 39, endPoint x: 308, endPoint y: 39, distance: 113.5
click at [308, 46] on p "Ingredients Comparison 🧪" at bounding box center [361, 58] width 362 height 25
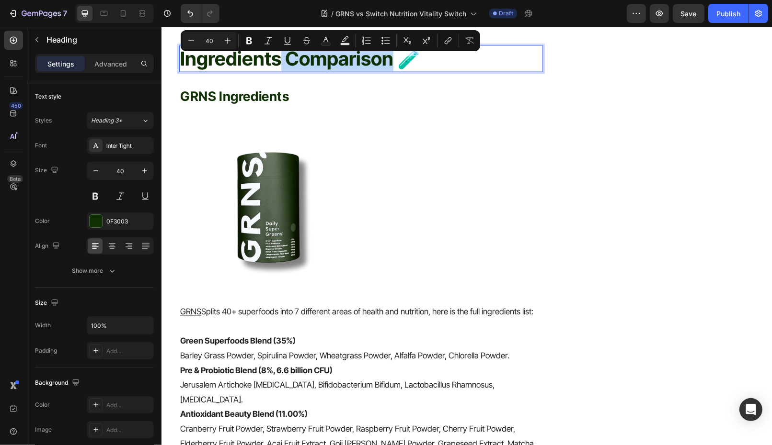
drag, startPoint x: 280, startPoint y: 41, endPoint x: 388, endPoint y: 49, distance: 108.6
click at [388, 49] on p "Ingredients Comparison 🧪" at bounding box center [361, 58] width 362 height 25
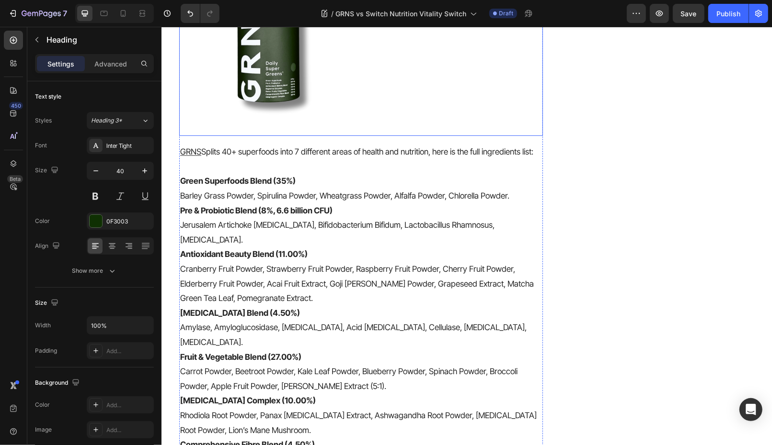
scroll to position [1961, 0]
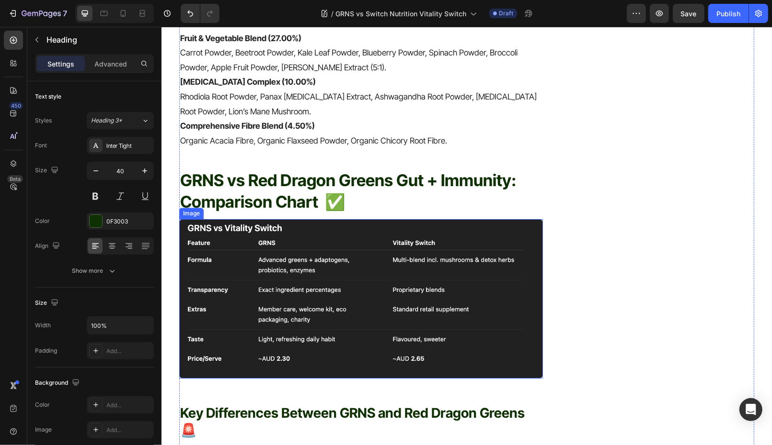
drag, startPoint x: 266, startPoint y: 257, endPoint x: 254, endPoint y: 260, distance: 12.3
click at [266, 257] on img at bounding box center [361, 299] width 364 height 160
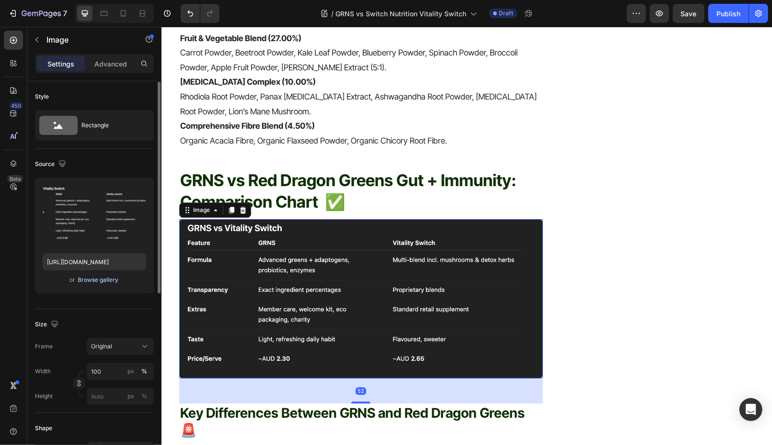
scroll to position [330, 0]
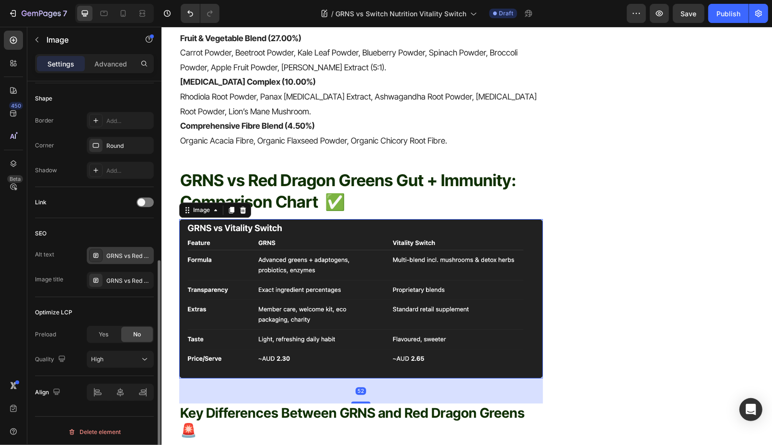
click at [118, 258] on div "GRNS vs Red Dragon Greens Gut + Immunity: Comparison Chart" at bounding box center [128, 256] width 45 height 9
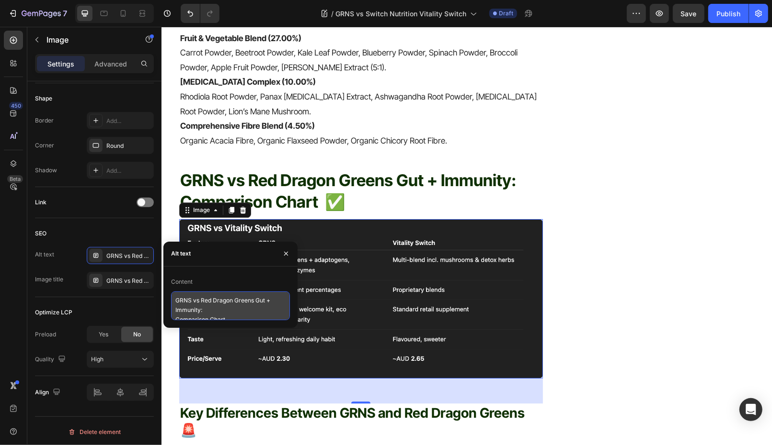
click at [240, 317] on textarea "GRNS vs Red Dragon Greens Gut + Immunity: Comparison Chart" at bounding box center [230, 306] width 119 height 29
paste textarea "Vitality Switch: Quick Comparison"
type textarea "GRNS vs Vitality Switch: Quick Comparison"
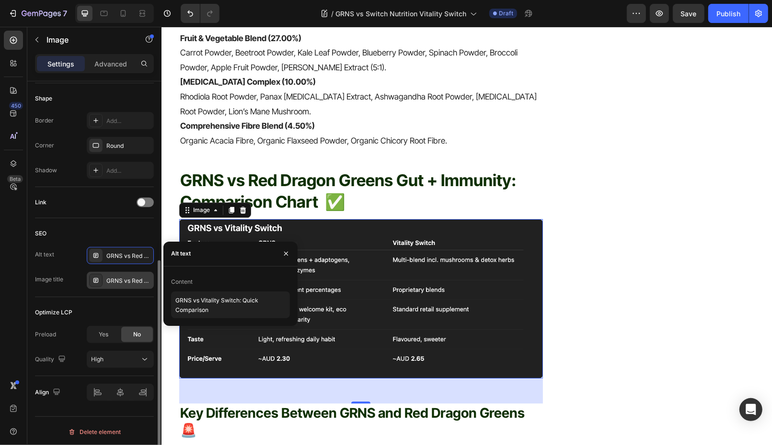
click at [119, 278] on div "GRNS vs Red Dragon Greens Gut + Immunity: Comparison Chart" at bounding box center [128, 281] width 45 height 9
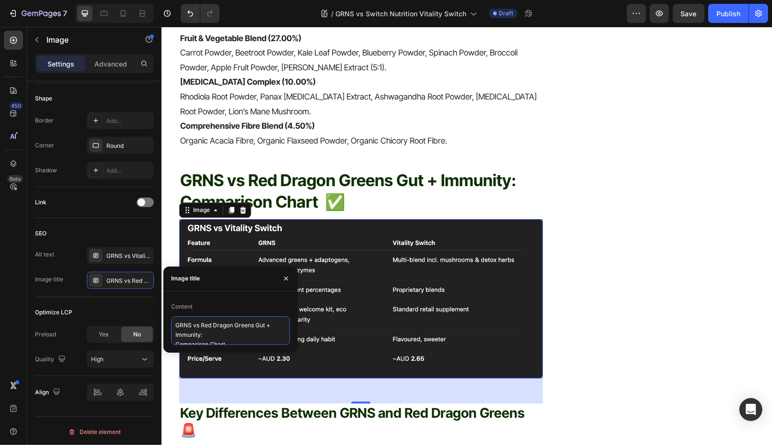
click at [225, 330] on textarea "GRNS vs Red Dragon Greens Gut + Immunity: Comparison Chart" at bounding box center [230, 331] width 119 height 29
paste textarea "Vitality Switch: Quick Comparison"
type textarea "GRNS vs Vitality Switch: Quick Comparison"
click at [371, 270] on img at bounding box center [361, 299] width 364 height 160
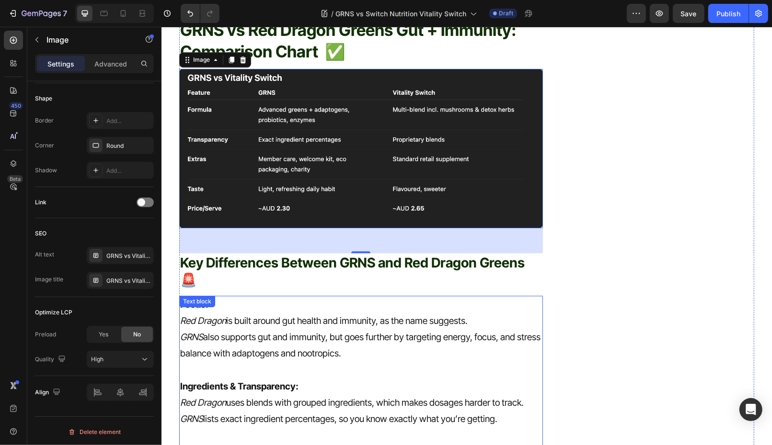
scroll to position [2112, 0]
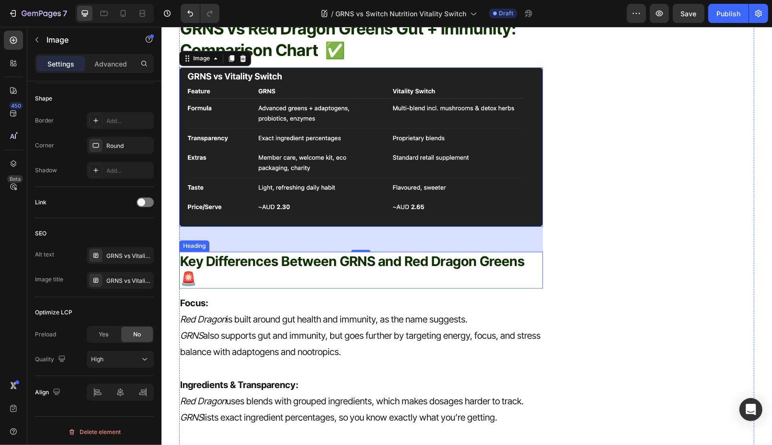
click at [295, 253] on span "Key Differences Between GRNS and Red Dragon Greens 🚨" at bounding box center [352, 270] width 344 height 34
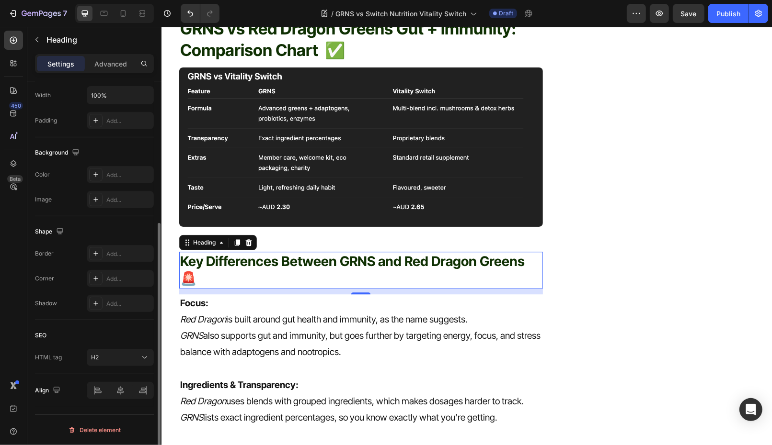
scroll to position [0, 0]
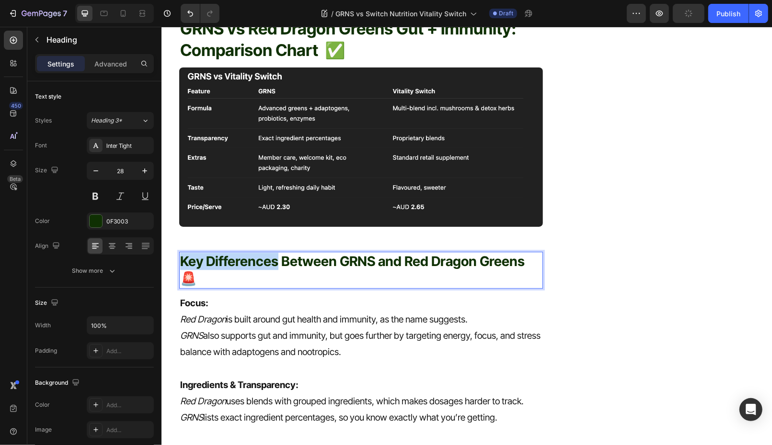
drag, startPoint x: 180, startPoint y: 229, endPoint x: 275, endPoint y: 227, distance: 95.3
click at [275, 253] on span "Key Differences Between GRNS and Red Dragon Greens 🚨" at bounding box center [352, 270] width 344 height 34
copy span "Key Differences"
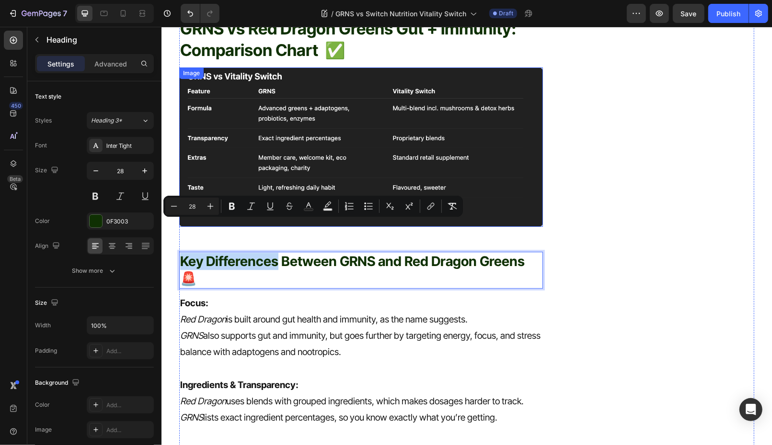
click at [342, 311] on p "Red Dragon is built around gut health and immunity, as the name suggests." at bounding box center [361, 319] width 362 height 16
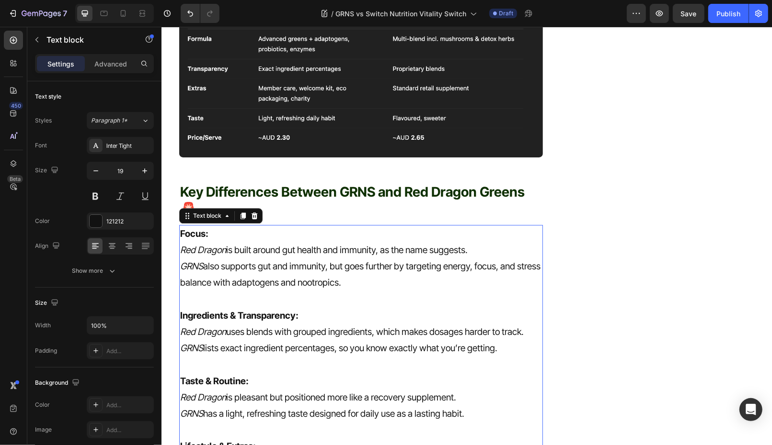
scroll to position [2228, 0]
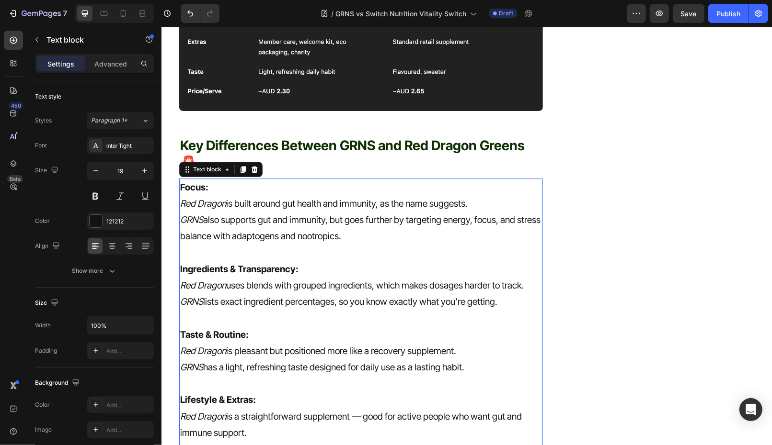
click at [321, 343] on p "Red Dragon is pleasant but positioned more like a recovery supplement." at bounding box center [361, 351] width 362 height 16
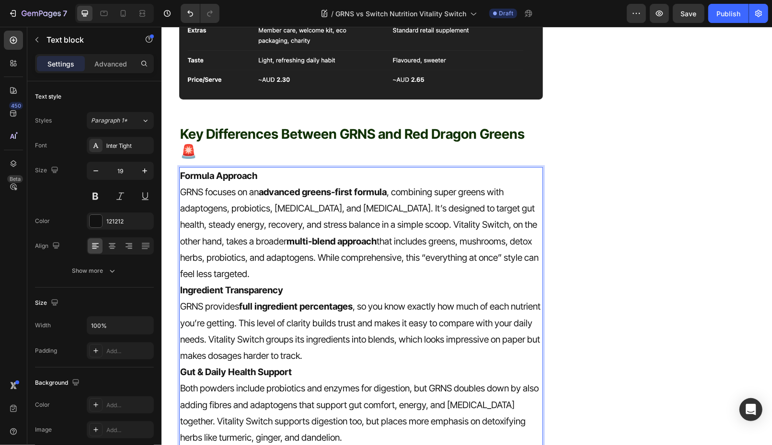
scroll to position [2214, 0]
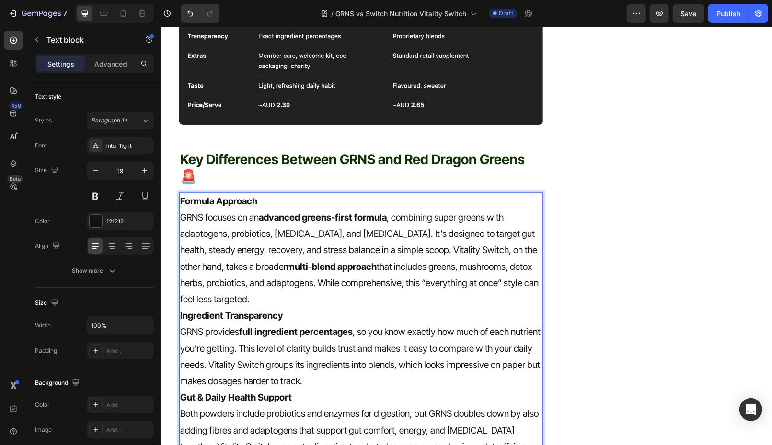
click at [290, 248] on p "Formula Approach GRNS focuses on an advanced greens-first formula , combining s…" at bounding box center [361, 250] width 362 height 114
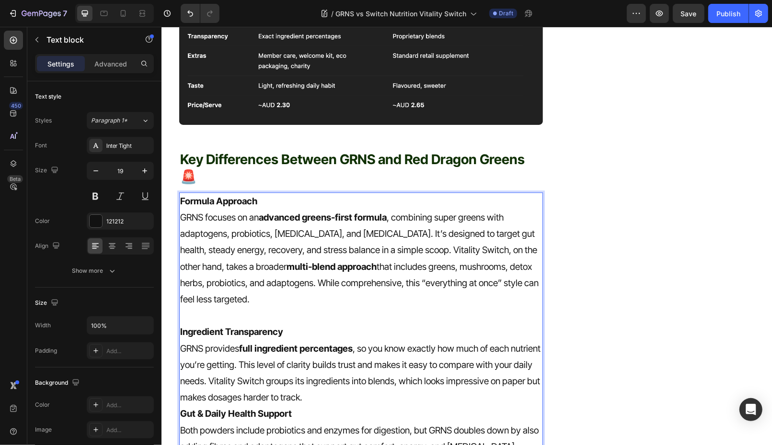
click at [359, 353] on p "Ingredient Transparency GRNS provides full ingredient percentages , so you know…" at bounding box center [361, 365] width 362 height 82
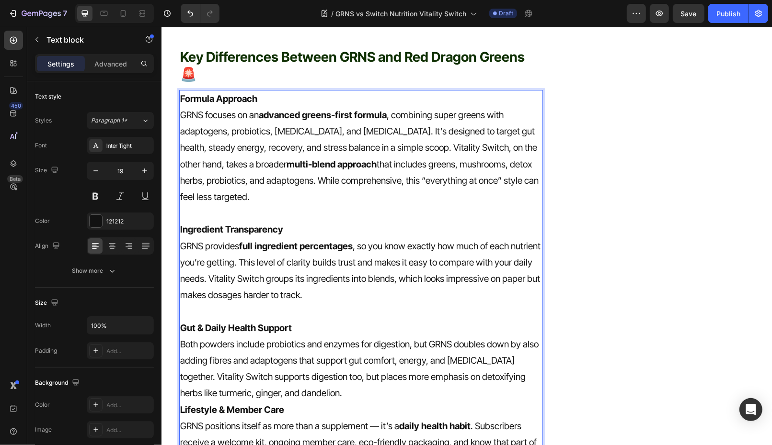
scroll to position [2491, 0]
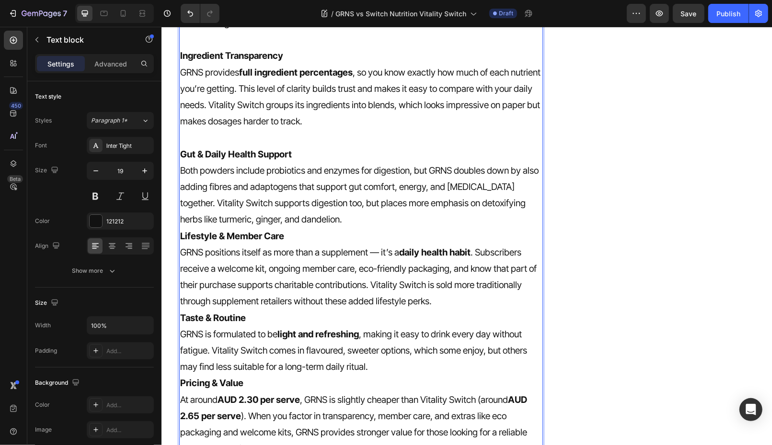
click at [351, 169] on p "Gut & Daily Health Support Both powders include probiotics and enzymes for dige…" at bounding box center [361, 187] width 362 height 82
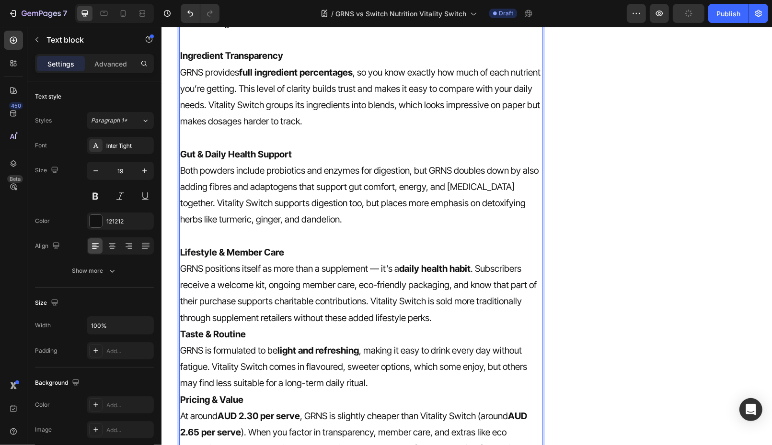
click at [445, 267] on p "Lifestyle & Member Care GRNS positions itself as more than a supplement — it’s …" at bounding box center [361, 285] width 362 height 82
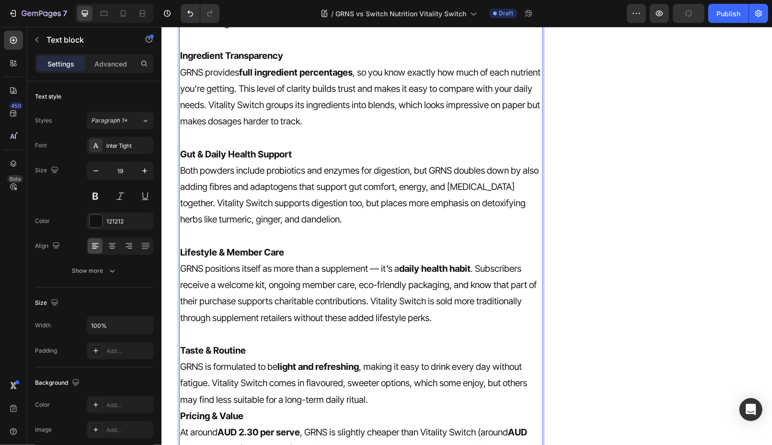
click at [409, 347] on p "Taste & Routine GRNS is formulated to be light and refreshing , making it easy …" at bounding box center [361, 375] width 362 height 66
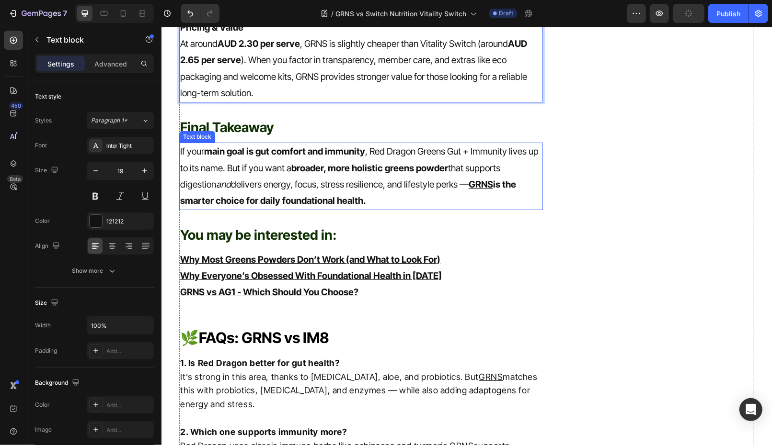
scroll to position [2916, 0]
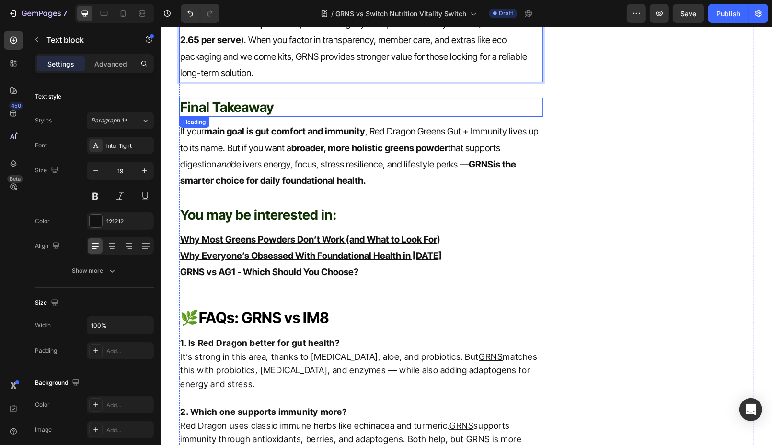
click at [250, 99] on span "Final Takeaway" at bounding box center [226, 107] width 93 height 16
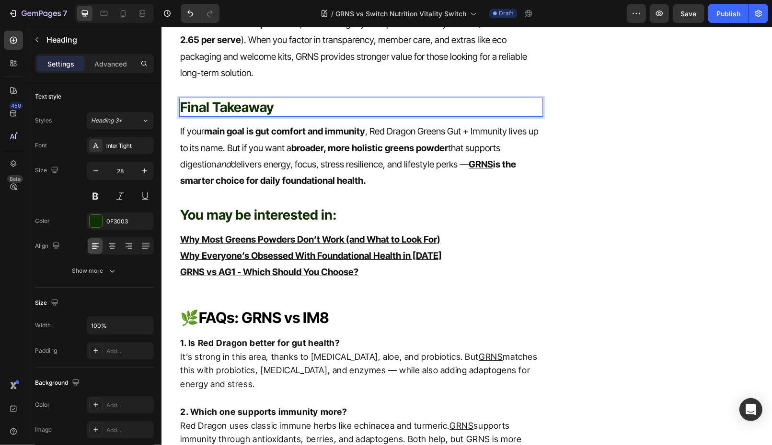
click at [319, 98] on p "Final Takeaway" at bounding box center [361, 106] width 362 height 17
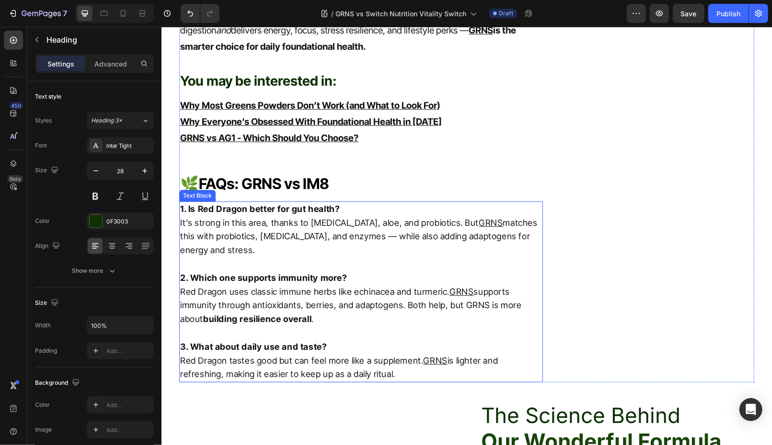
scroll to position [2858, 0]
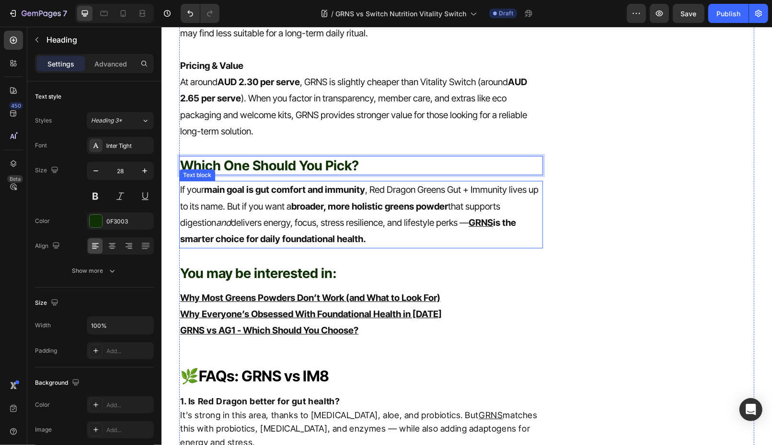
click at [273, 182] on p "If your main goal is gut comfort and immunity , Red Dragon Greens Gut + Immunit…" at bounding box center [361, 215] width 362 height 66
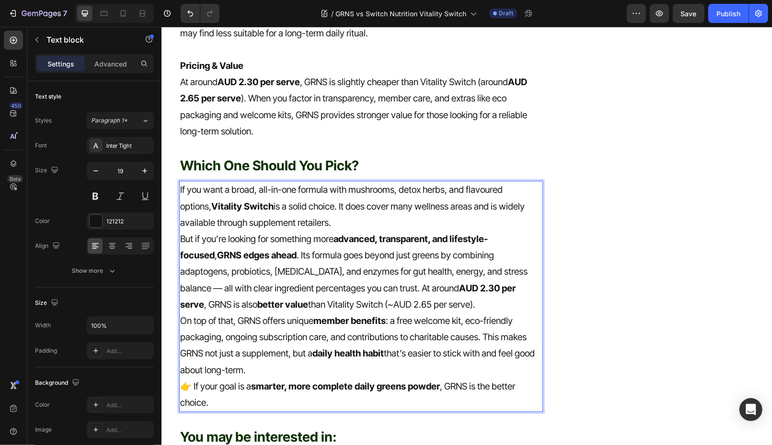
click at [325, 182] on p "If you want a broad, all-in-one formula with mushrooms, detox herbs, and flavou…" at bounding box center [361, 206] width 362 height 49
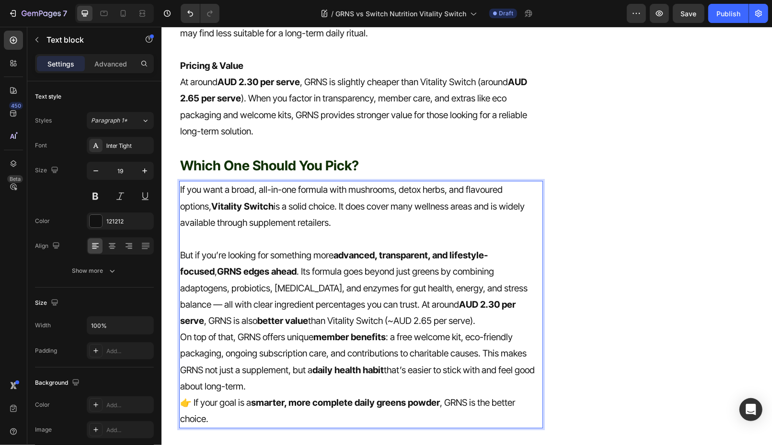
click at [424, 270] on p "But if you’re looking for something more advanced, transparent, and lifestyle-f…" at bounding box center [361, 288] width 362 height 82
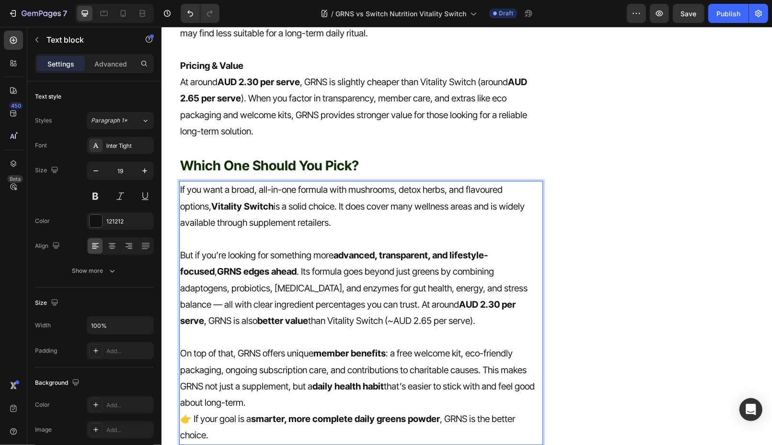
click at [270, 247] on p "But if you’re looking for something more advanced, transparent, and lifestyle-f…" at bounding box center [361, 288] width 362 height 82
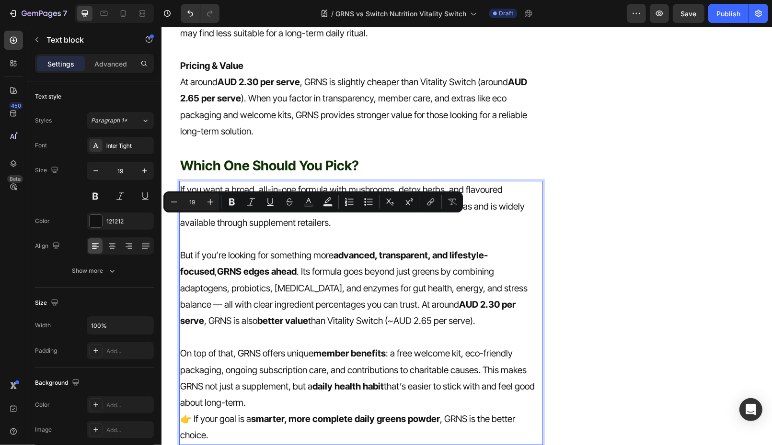
click at [287, 349] on p "On top of that, GRNS offers unique member benefits : a free welcome kit, eco-fr…" at bounding box center [361, 378] width 362 height 66
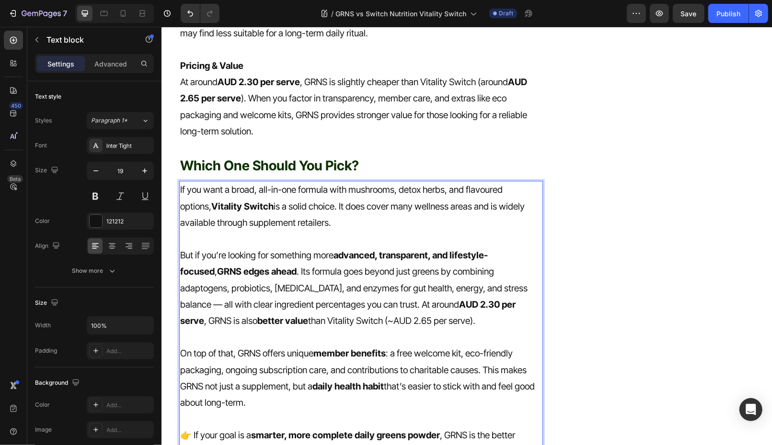
scroll to position [2859, 0]
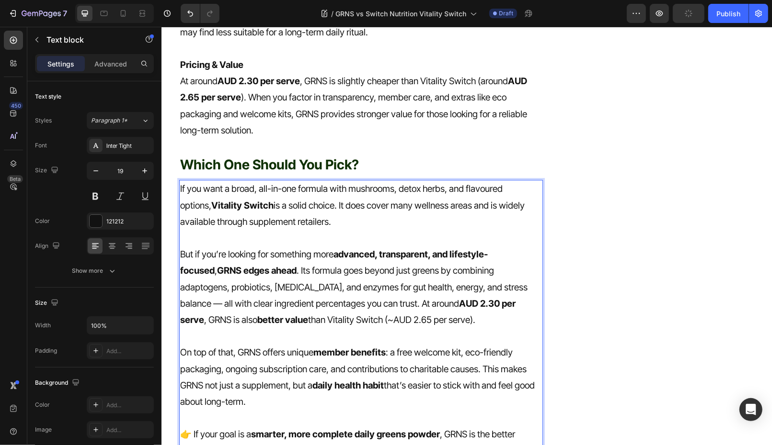
click at [453, 426] on p "👉 If your goal is a smarter, more complete daily greens powder , GRNS is the be…" at bounding box center [361, 442] width 362 height 33
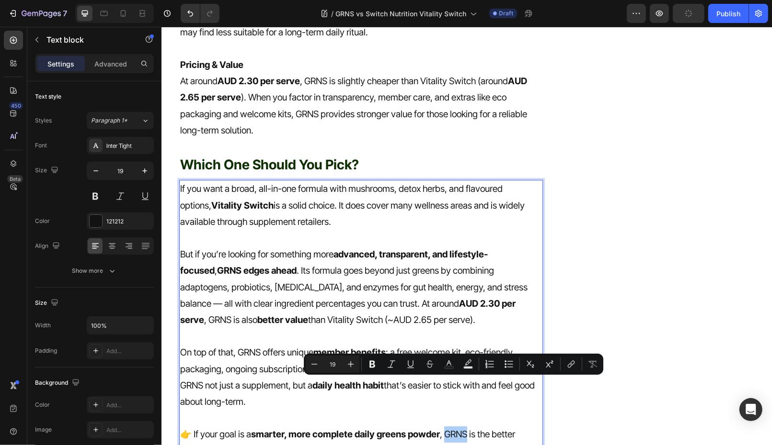
click at [570, 368] on icon "Editor contextual toolbar" at bounding box center [571, 365] width 10 height 10
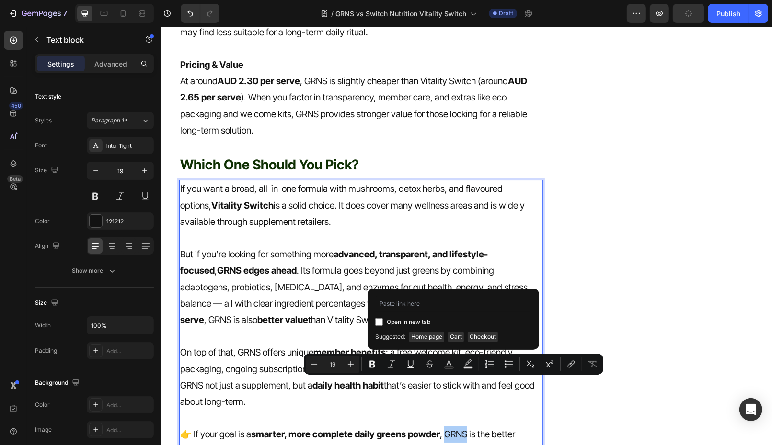
click at [379, 321] on input "Editor contextual toolbar" at bounding box center [379, 323] width 8 height 8
checkbox input "true"
click at [422, 334] on span "Home page" at bounding box center [426, 337] width 35 height 11
click at [302, 274] on p "But if you’re looking for something more advanced, transparent, and lifestyle-f…" at bounding box center [361, 287] width 362 height 82
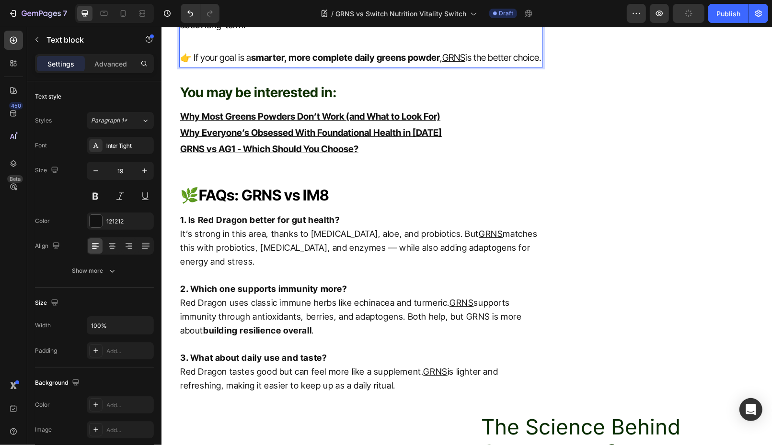
scroll to position [3237, 0]
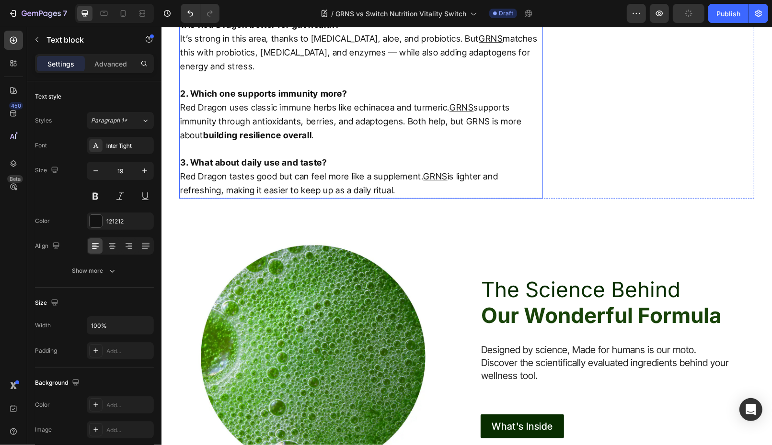
click at [306, 157] on strong "3. What about daily use and taste?" at bounding box center [253, 162] width 147 height 10
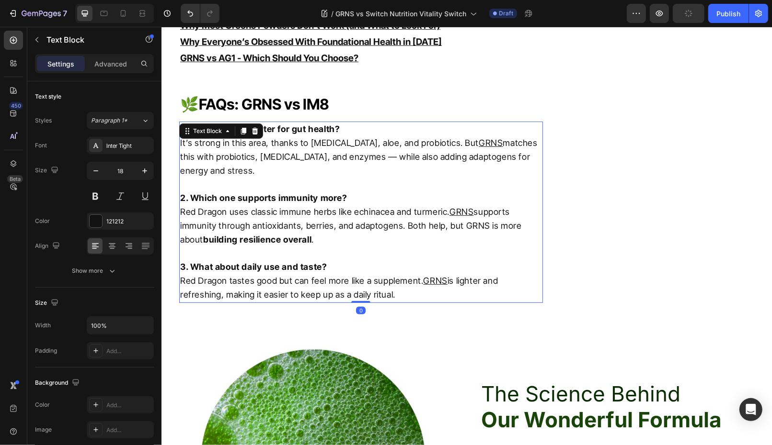
scroll to position [3326, 0]
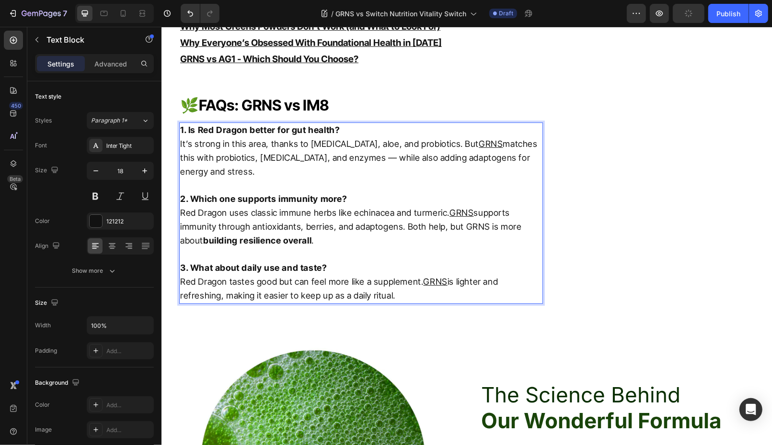
click at [306, 194] on strong "2. Which one supports immunity more?" at bounding box center [263, 199] width 167 height 10
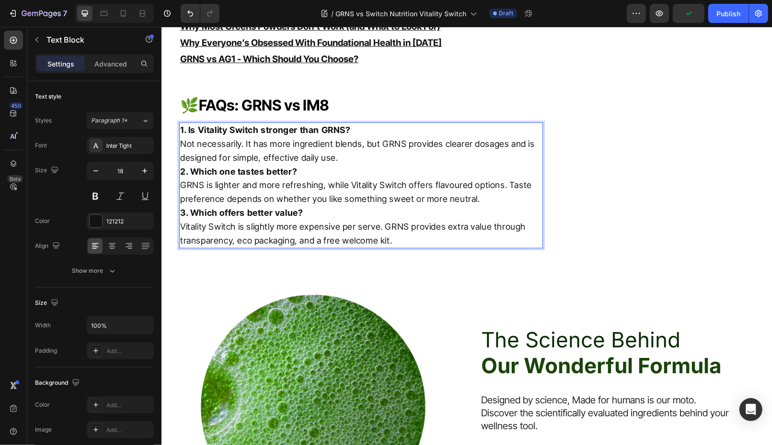
click at [350, 125] on p "1. Is Vitality Switch stronger than GRNS? Not necessarily. It has more ingredie…" at bounding box center [361, 143] width 362 height 41
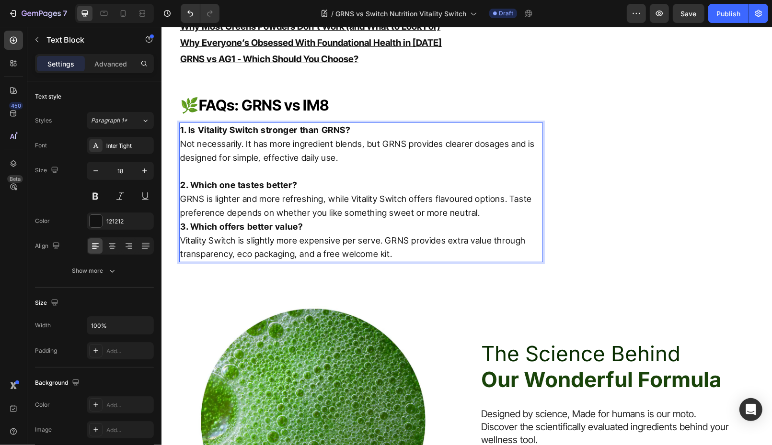
click at [498, 179] on p "2. Which one tastes better? GRNS is lighter and more refreshing, while Vitality…" at bounding box center [361, 198] width 362 height 41
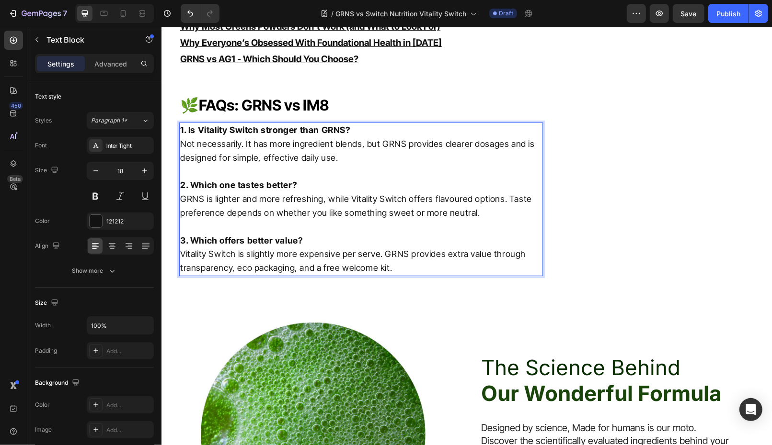
click at [398, 123] on p "1. Is Vitality Switch stronger than GRNS? Not necessarily. It has more ingredie…" at bounding box center [361, 143] width 362 height 41
click at [397, 123] on p "1. Is Vitality Switch stronger than GRNS? Not necessarily. It has more ingredie…" at bounding box center [361, 143] width 362 height 41
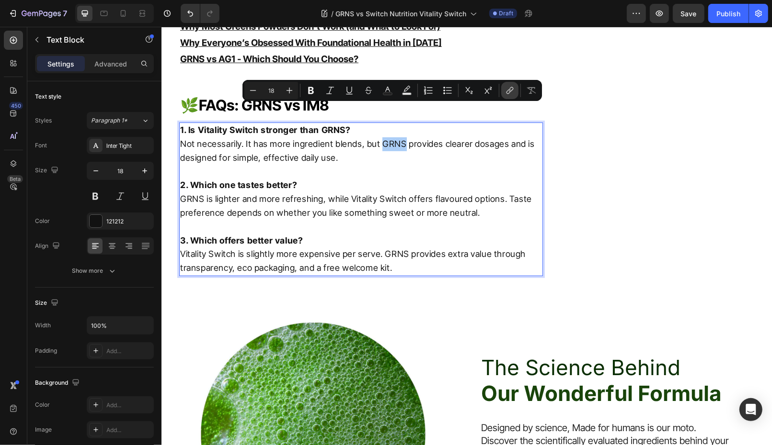
click at [511, 87] on icon "Editor contextual toolbar" at bounding box center [511, 89] width 4 height 5
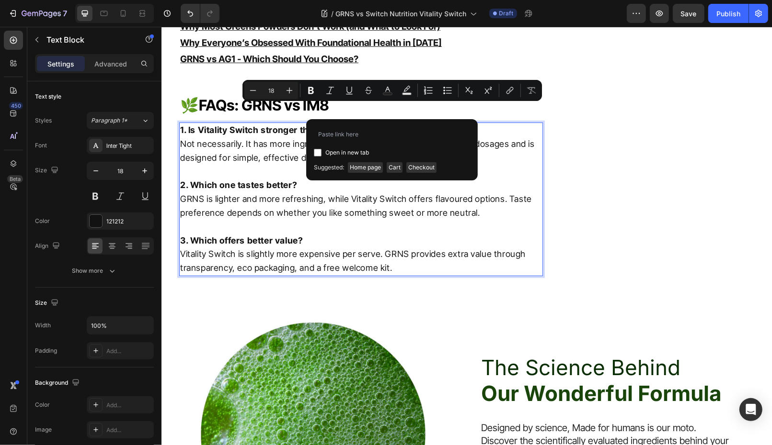
click at [316, 151] on input "Editor contextual toolbar" at bounding box center [318, 153] width 8 height 8
checkbox input "true"
click at [368, 166] on span "Home page" at bounding box center [365, 167] width 35 height 11
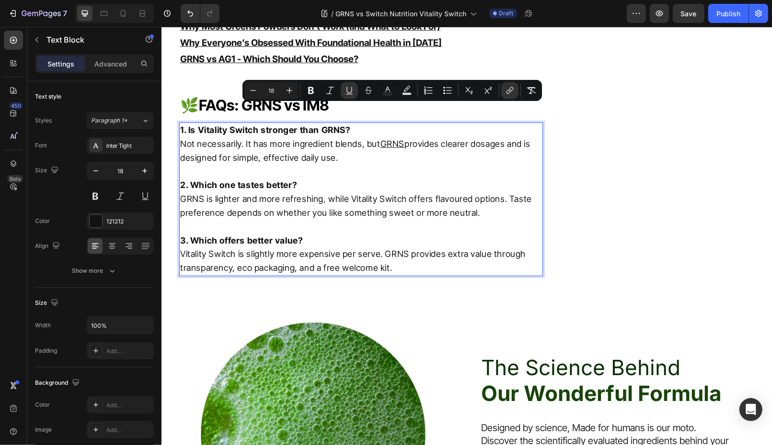
click at [311, 184] on p "2. Which one tastes better? GRNS is lighter and more refreshing, while Vitality…" at bounding box center [361, 198] width 362 height 41
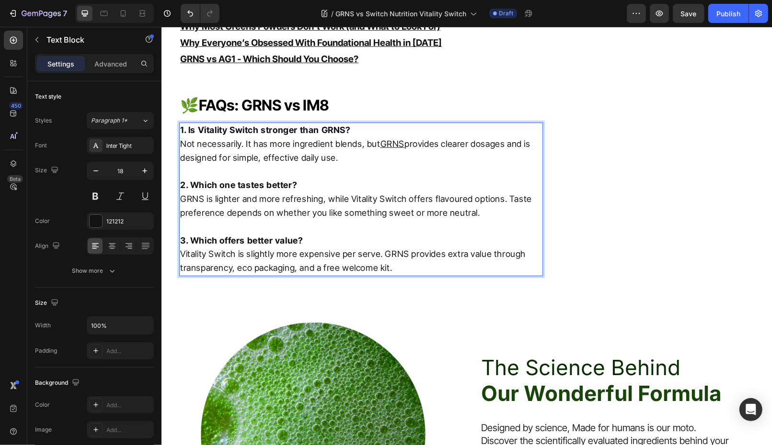
click at [186, 178] on p "2. Which one tastes better? GRNS is lighter and more refreshing, while Vitality…" at bounding box center [361, 198] width 362 height 41
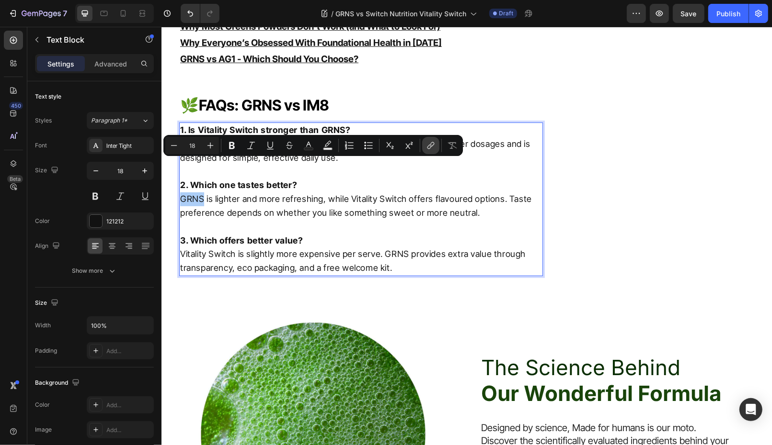
click at [427, 142] on icon "Editor contextual toolbar" at bounding box center [431, 146] width 10 height 10
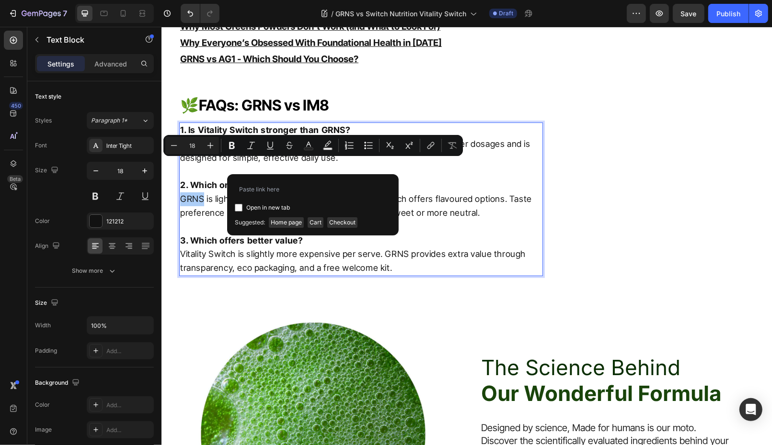
click at [238, 207] on input "Editor contextual toolbar" at bounding box center [239, 208] width 8 height 8
checkbox input "true"
click at [281, 224] on span "Home page" at bounding box center [286, 222] width 35 height 11
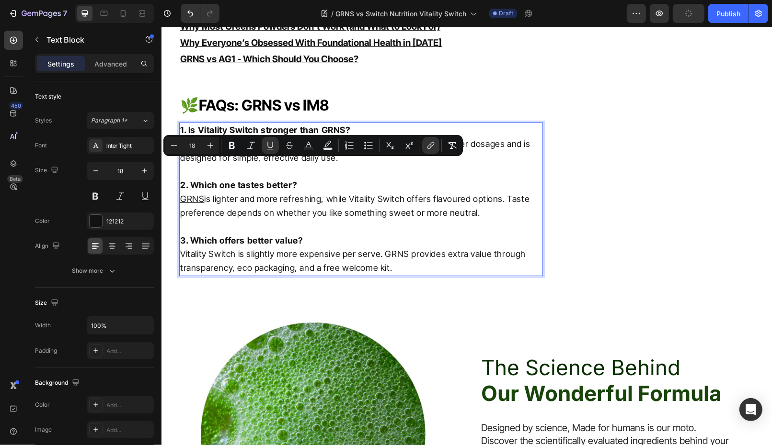
click at [327, 234] on p "3. Which offers better value? Vitality Switch is slightly more expensive per se…" at bounding box center [361, 254] width 362 height 41
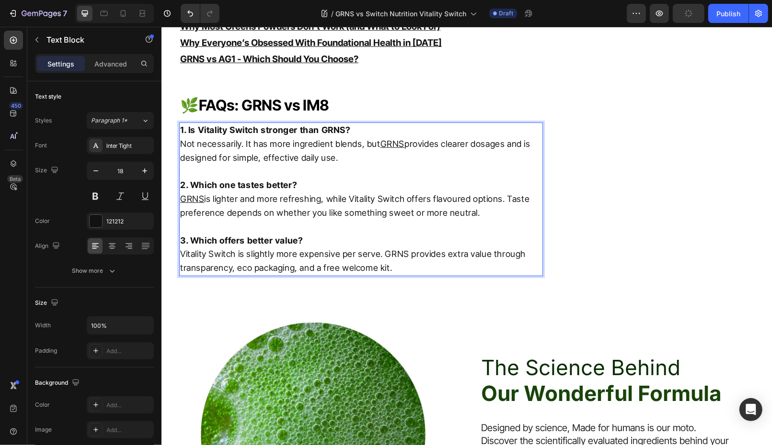
click at [398, 234] on p "3. Which offers better value? Vitality Switch is slightly more expensive per se…" at bounding box center [361, 254] width 362 height 41
click at [399, 234] on p "3. Which offers better value? Vitality Switch is slightly more expensive per se…" at bounding box center [361, 254] width 362 height 41
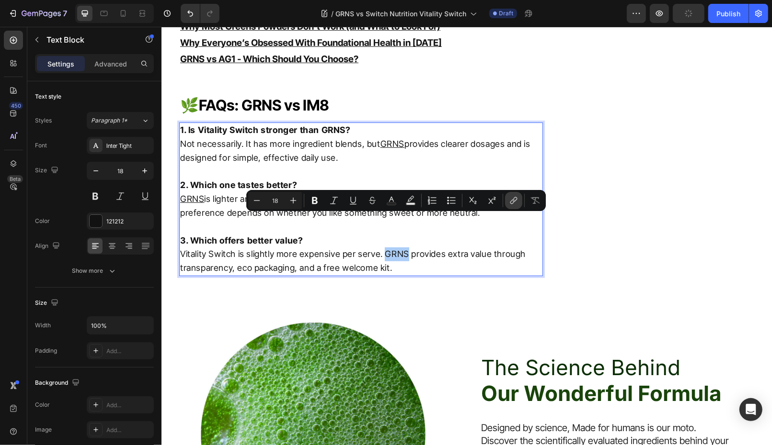
click at [515, 200] on icon "Editor contextual toolbar" at bounding box center [515, 199] width 4 height 5
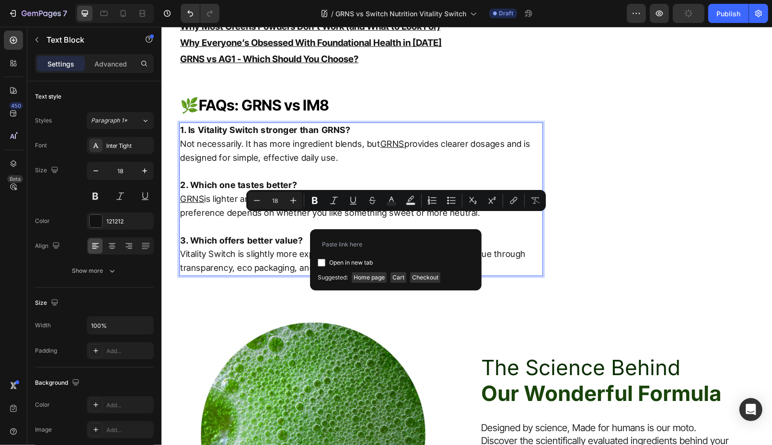
click at [320, 259] on input "Editor contextual toolbar" at bounding box center [322, 263] width 8 height 8
checkbox input "true"
click at [365, 272] on div "Suggested: Home page Cart Checkout" at bounding box center [396, 276] width 156 height 14
click at [365, 274] on span "Home page" at bounding box center [369, 278] width 35 height 11
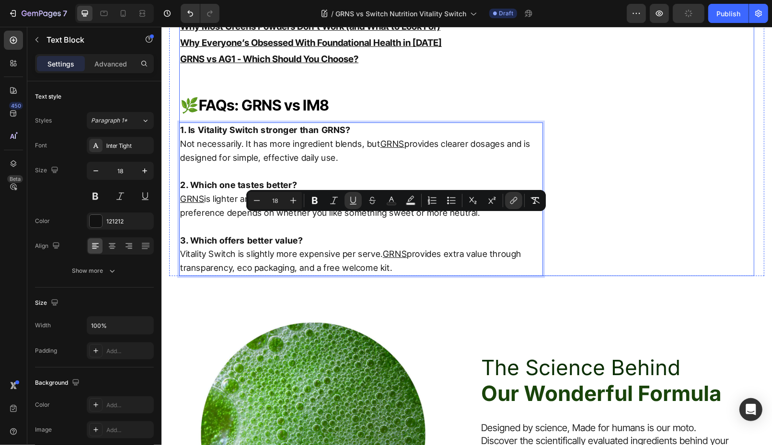
click at [244, 96] on span "FAQs: GRNS vs IM8" at bounding box center [263, 105] width 130 height 18
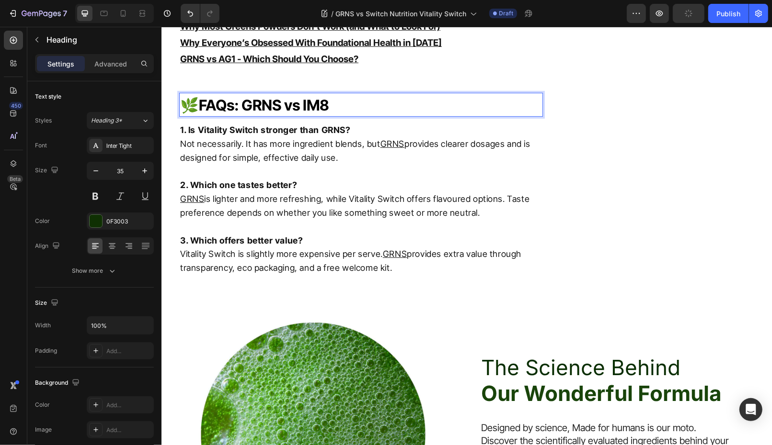
click at [315, 96] on span "FAQs: GRNS vs IM8" at bounding box center [263, 105] width 130 height 18
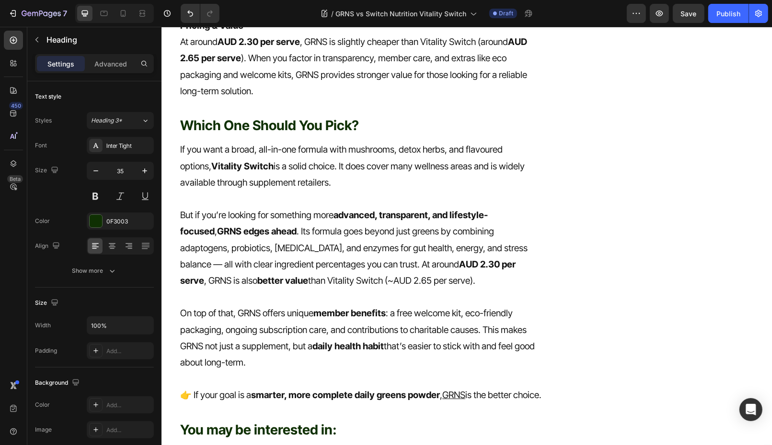
scroll to position [2906, 0]
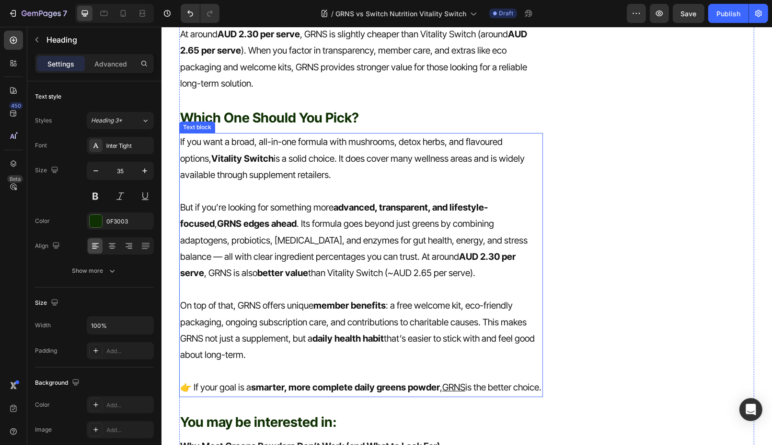
click at [313, 134] on p "If you want a broad, all-in-one formula with mushrooms, detox herbs, and flavou…" at bounding box center [361, 158] width 362 height 49
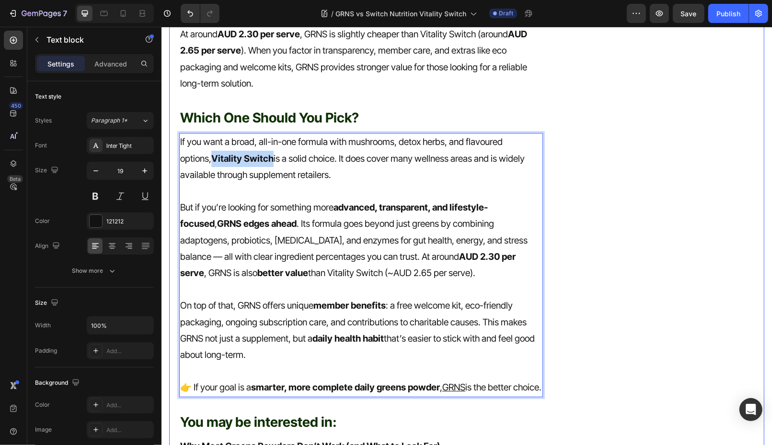
drag, startPoint x: 238, startPoint y: 109, endPoint x: 176, endPoint y: 109, distance: 61.8
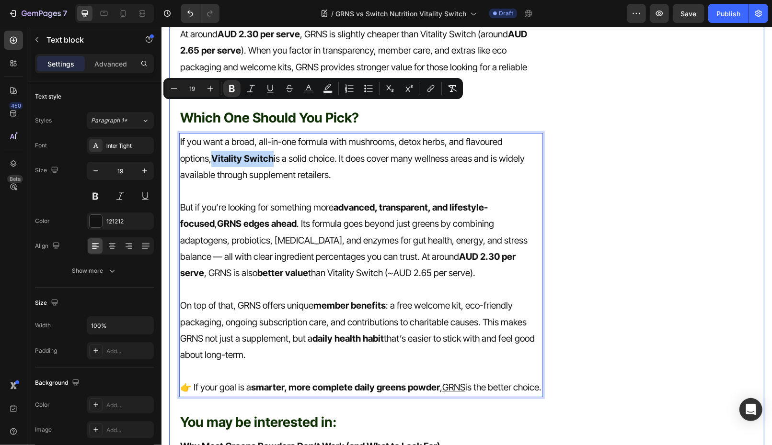
copy strong "Vitality Switch"
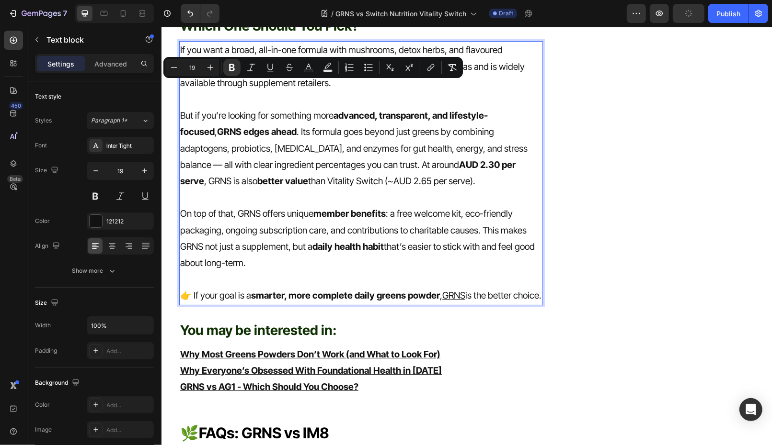
scroll to position [3120, 0]
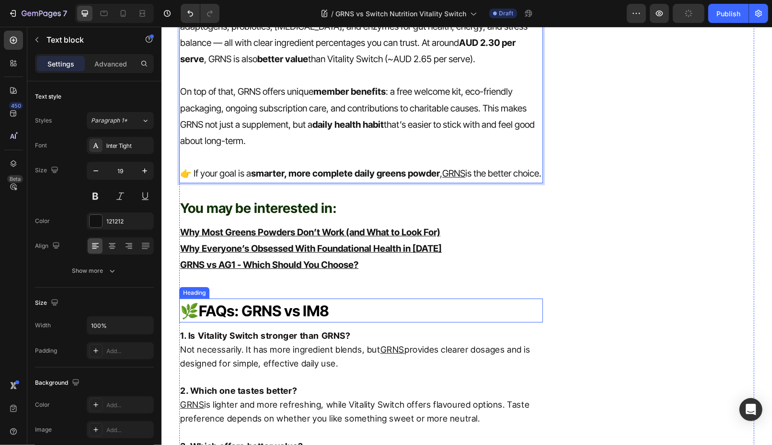
click at [329, 302] on span "FAQs: GRNS vs IM8" at bounding box center [263, 311] width 130 height 18
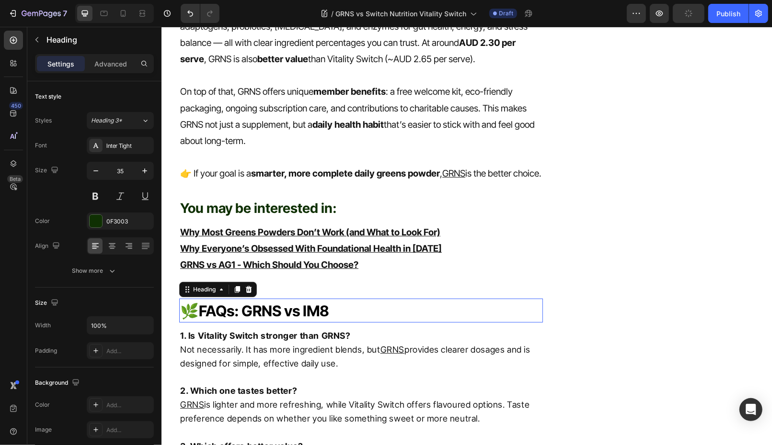
click at [320, 302] on span "FAQs: GRNS vs IM8" at bounding box center [263, 311] width 130 height 18
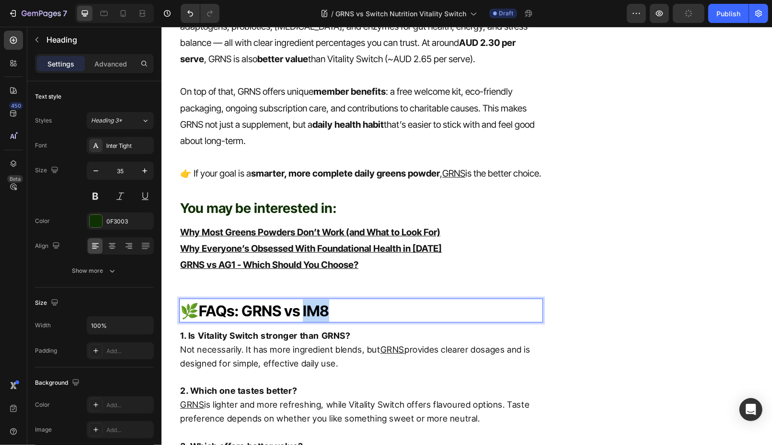
click at [320, 302] on span "FAQs: GRNS vs IM8" at bounding box center [263, 311] width 130 height 18
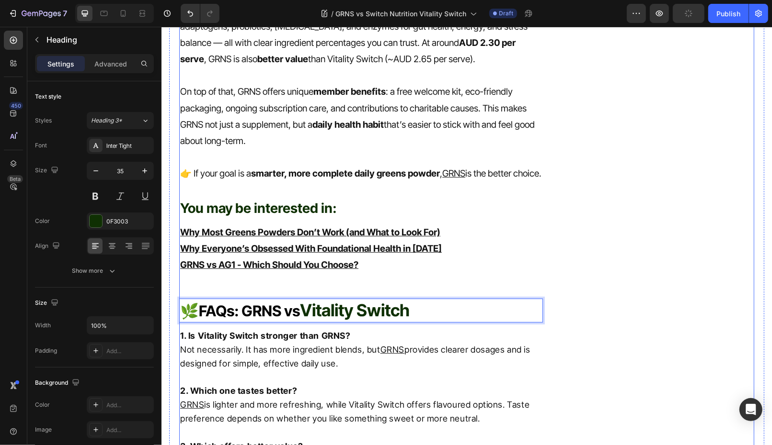
drag, startPoint x: 455, startPoint y: 289, endPoint x: 448, endPoint y: 289, distance: 6.7
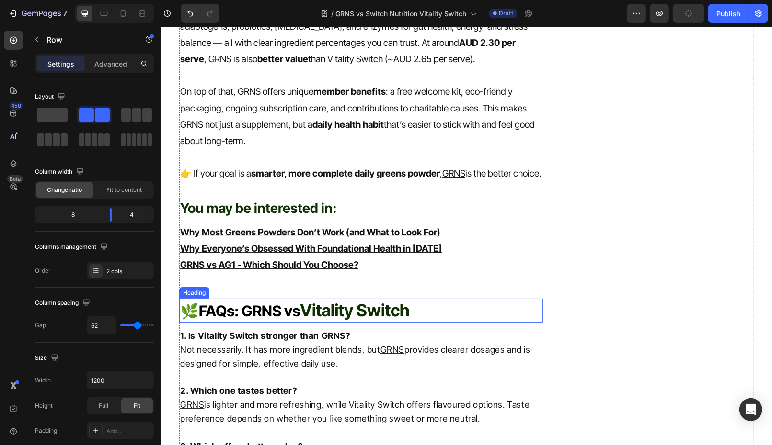
click at [387, 300] on strong "Vitality Switch" at bounding box center [354, 310] width 110 height 20
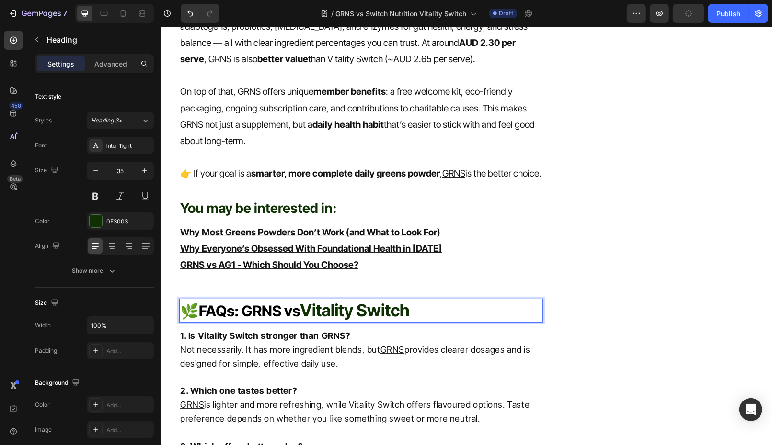
click at [361, 300] on strong "Vitality Switch" at bounding box center [354, 310] width 110 height 20
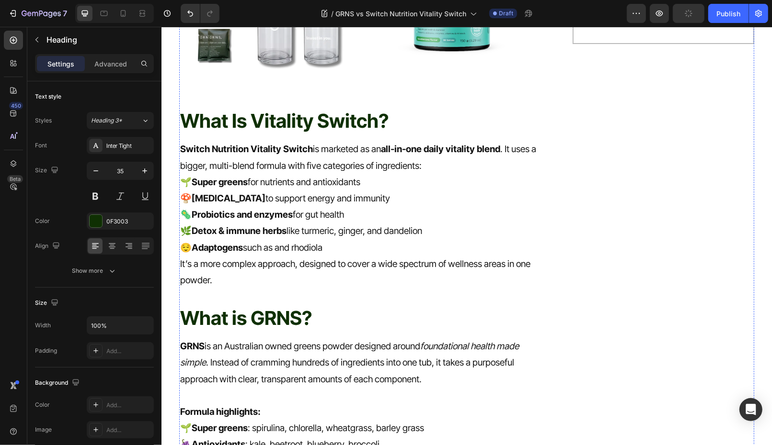
scroll to position [0, 0]
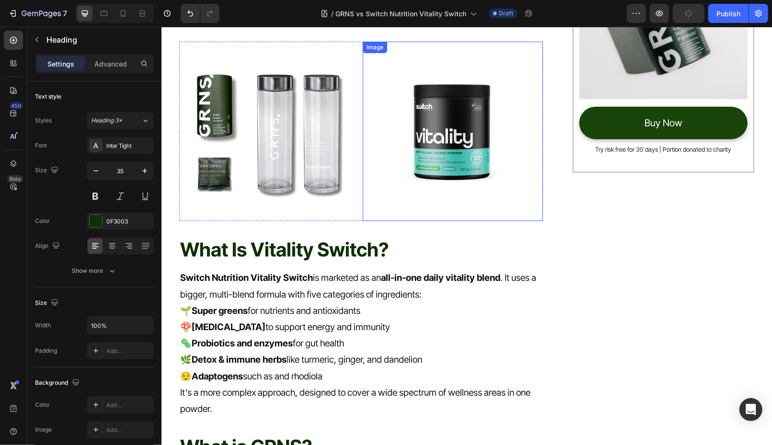
click at [444, 154] on img at bounding box center [452, 131] width 180 height 180
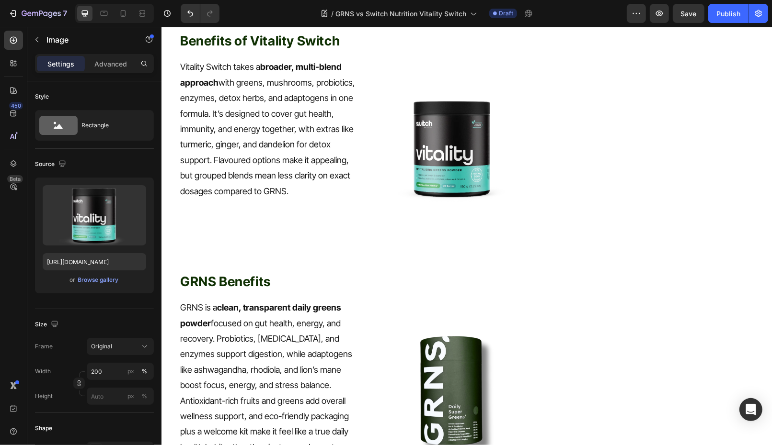
scroll to position [1085, 0]
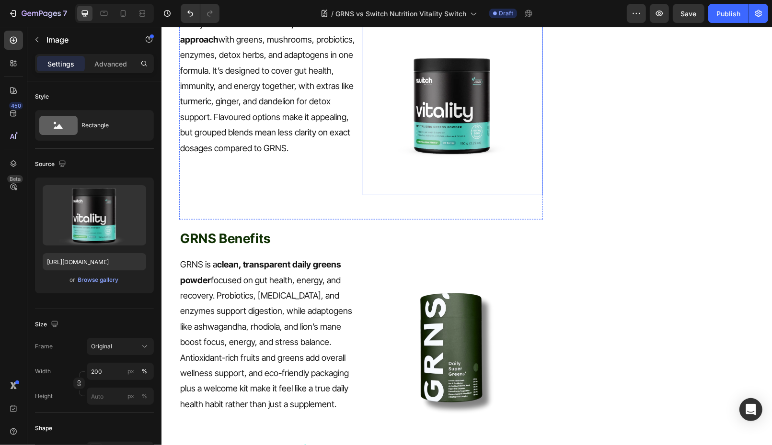
click at [447, 133] on img at bounding box center [452, 105] width 180 height 180
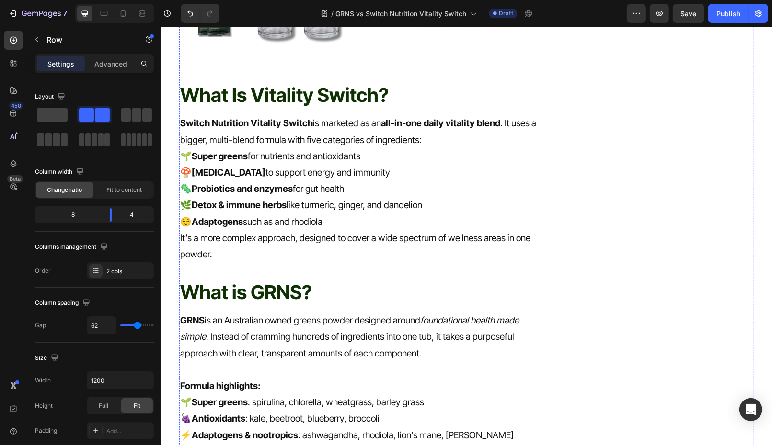
scroll to position [0, 0]
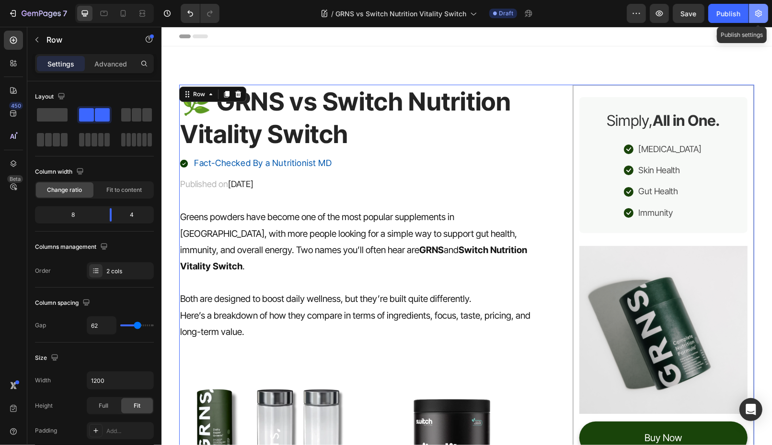
click at [764, 11] on button "button" at bounding box center [758, 13] width 19 height 19
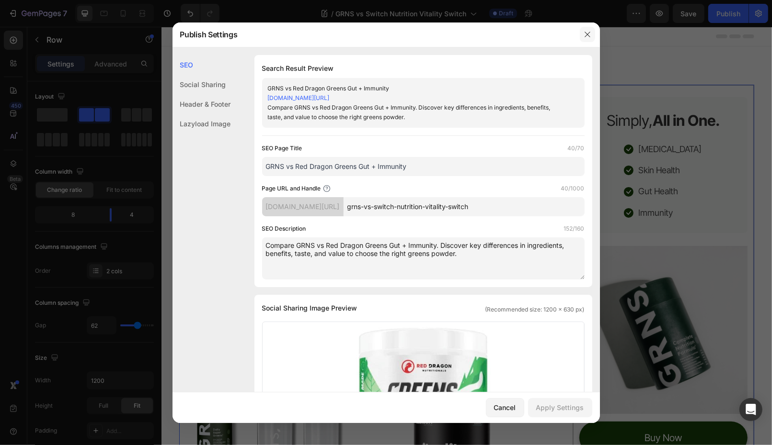
drag, startPoint x: 587, startPoint y: 35, endPoint x: 206, endPoint y: 51, distance: 381.6
click at [587, 35] on icon "button" at bounding box center [587, 35] width 8 height 8
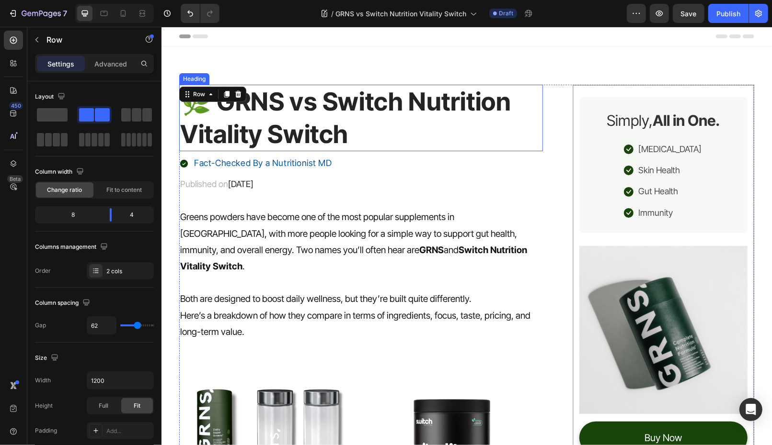
click at [329, 100] on p "🌿 GRNS vs Switch Nutrition Vitality Switch" at bounding box center [361, 117] width 362 height 65
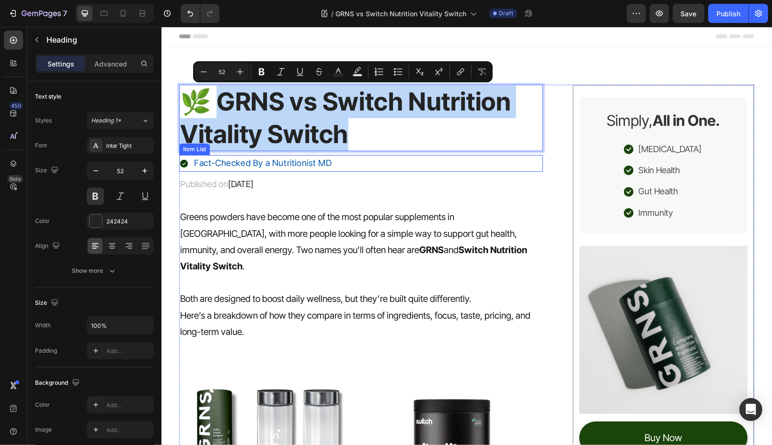
drag, startPoint x: 212, startPoint y: 102, endPoint x: 443, endPoint y: 171, distance: 241.0
copy p "RNS vs Switch Nutrition Vitality Switch"
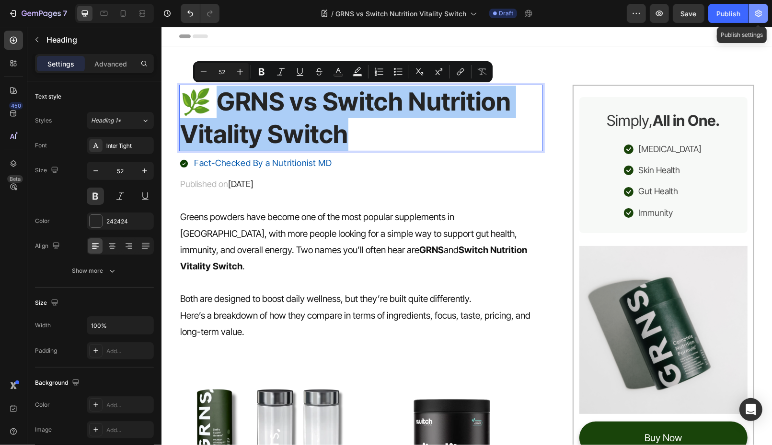
click at [763, 21] on button "button" at bounding box center [758, 13] width 19 height 19
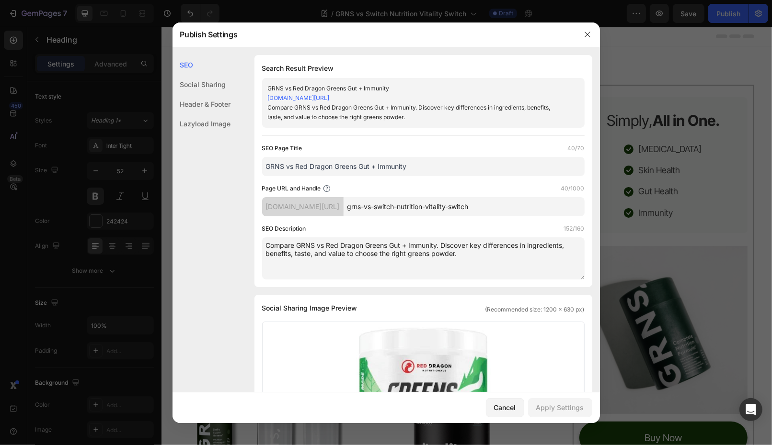
drag, startPoint x: 439, startPoint y: 171, endPoint x: 255, endPoint y: 170, distance: 183.9
click at [256, 171] on div "Search Result Preview GRNS vs Red Dragon Greens Gut + Immunity 3ffd37.myshopify…" at bounding box center [423, 171] width 338 height 232
drag, startPoint x: 425, startPoint y: 170, endPoint x: 156, endPoint y: 167, distance: 269.2
click at [156, 167] on div "Publish Settings SEO Social Sharing Header & Footer Lazyload Image SEO Search R…" at bounding box center [386, 222] width 772 height 445
paste input "Switch Nutrition Vitality Switch"
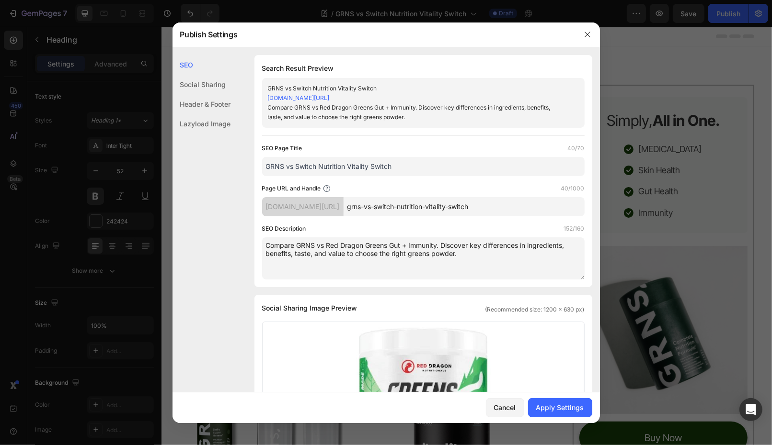
type input "GRNS vs Switch Nutrition Vitality Switch"
click at [485, 255] on textarea "Compare GRNS vs Red Dragon Greens Gut + Immunity. Discover key differences in i…" at bounding box center [423, 259] width 322 height 42
drag, startPoint x: 474, startPoint y: 260, endPoint x: 230, endPoint y: 235, distance: 245.1
click at [230, 235] on div "SEO Social Sharing Header & Footer Lazyload Image SEO Search Result Preview GRN…" at bounding box center [385, 430] width 427 height 751
paste textarea "Vitality Switch. Discover which greens powder offers better value, advanced for…"
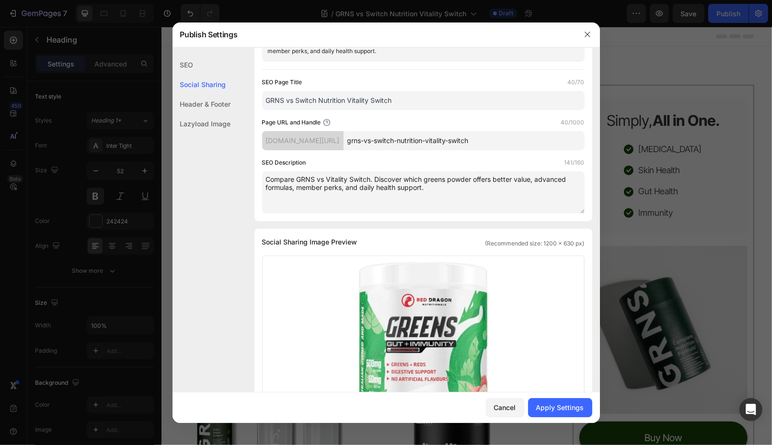
scroll to position [173, 0]
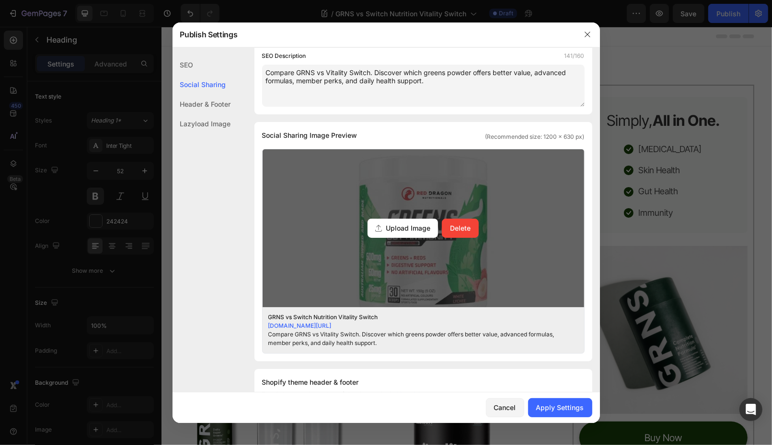
type textarea "Compare GRNS vs Vitality Switch. Discover which greens powder offers better val…"
click at [396, 235] on div "Upload Image" at bounding box center [402, 228] width 70 height 19
click at [0, 0] on input "Upload Image Delete" at bounding box center [0, 0] width 0 height 0
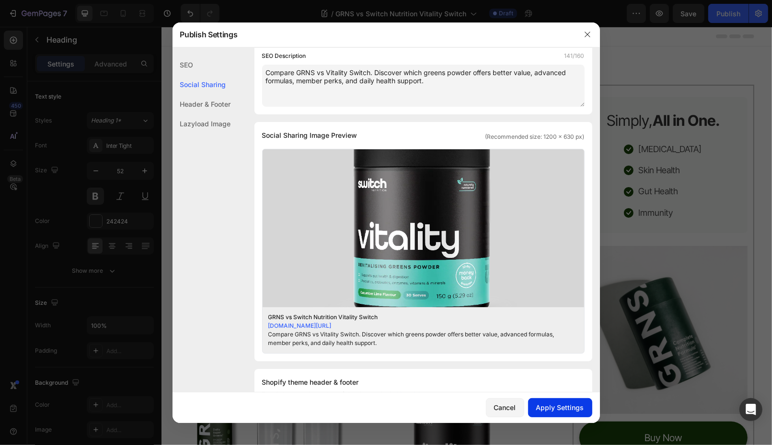
click at [556, 406] on div "Apply Settings" at bounding box center [560, 408] width 48 height 10
drag, startPoint x: 583, startPoint y: 33, endPoint x: 422, endPoint y: 6, distance: 162.7
click at [583, 33] on button "button" at bounding box center [587, 34] width 15 height 15
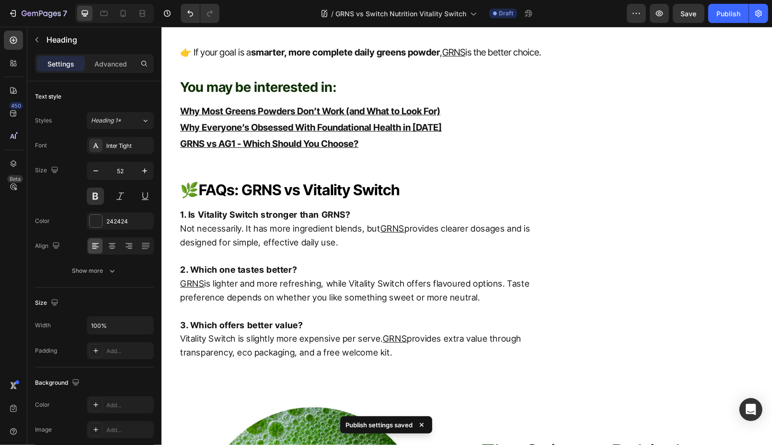
scroll to position [0, 0]
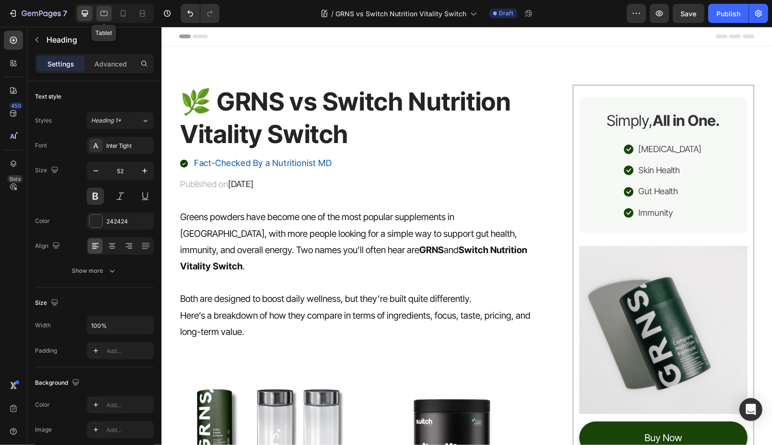
drag, startPoint x: 107, startPoint y: 9, endPoint x: 19, endPoint y: 20, distance: 88.3
click at [107, 9] on icon at bounding box center [104, 14] width 10 height 10
type input "42"
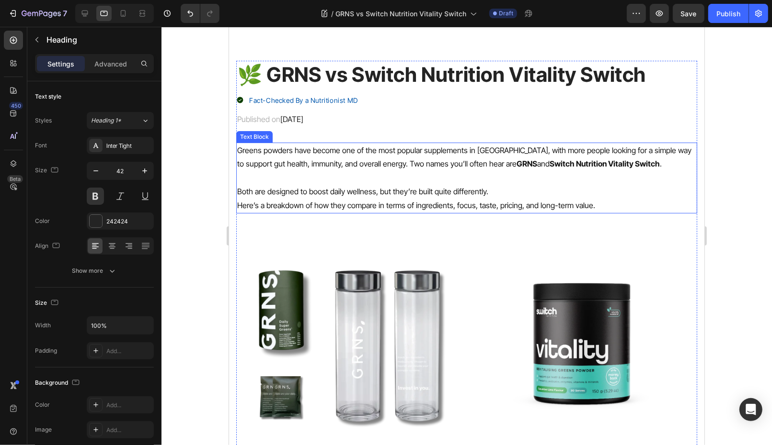
scroll to position [174, 0]
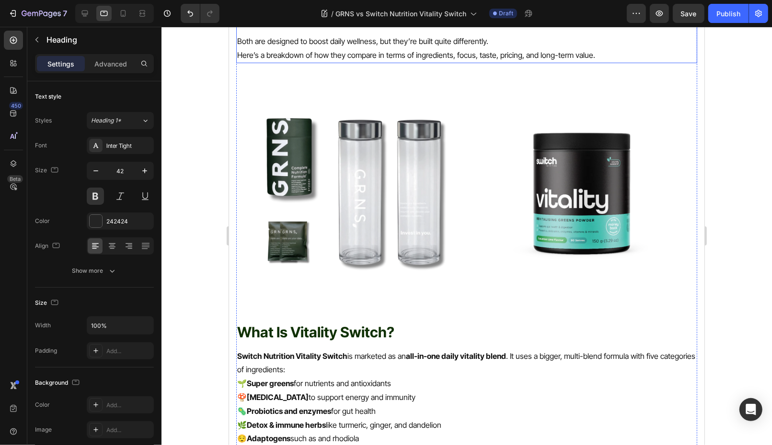
click at [372, 178] on img at bounding box center [350, 192] width 228 height 228
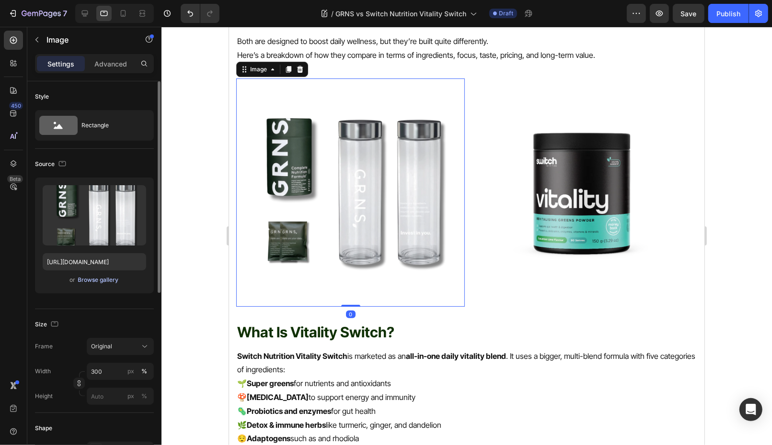
click at [98, 284] on button "Browse gallery" at bounding box center [99, 280] width 42 height 10
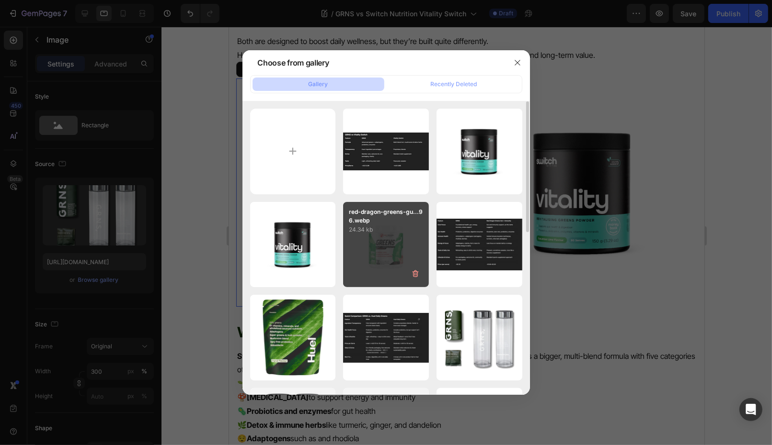
scroll to position [164, 0]
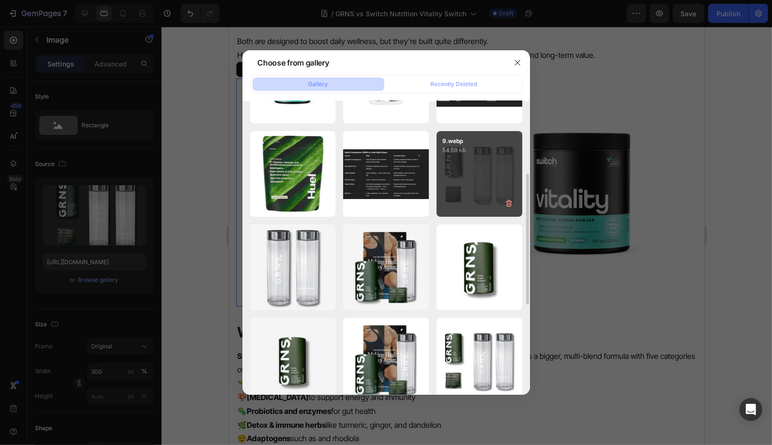
click at [481, 183] on div "9.webp 54.59 kb" at bounding box center [479, 174] width 86 height 86
type input "https://cdn.shopify.com/s/files/1/0572/1253/4865/files/gempages_489095260442461…"
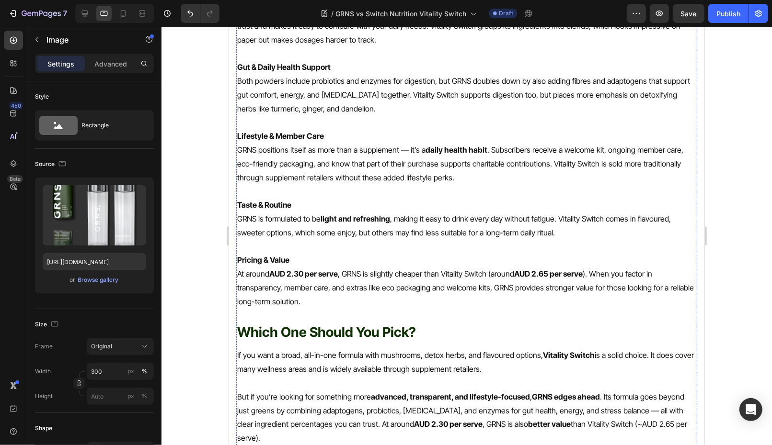
scroll to position [2945, 0]
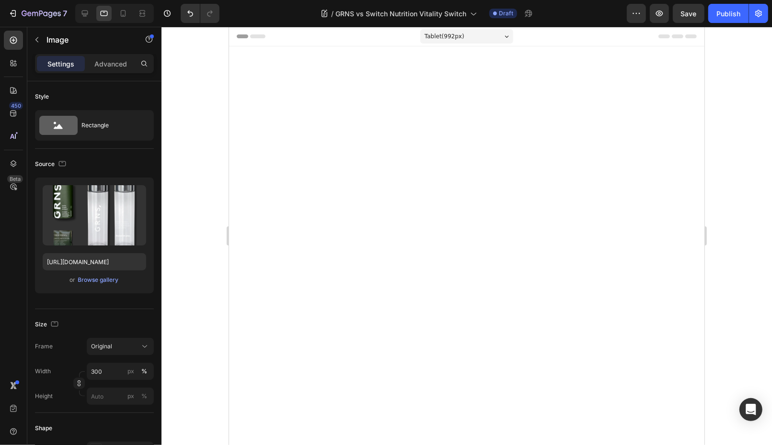
scroll to position [3158, 0]
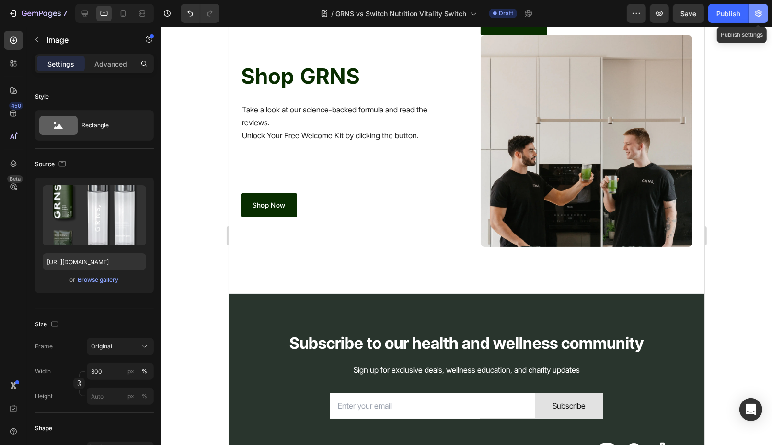
click at [764, 11] on button "button" at bounding box center [758, 13] width 19 height 19
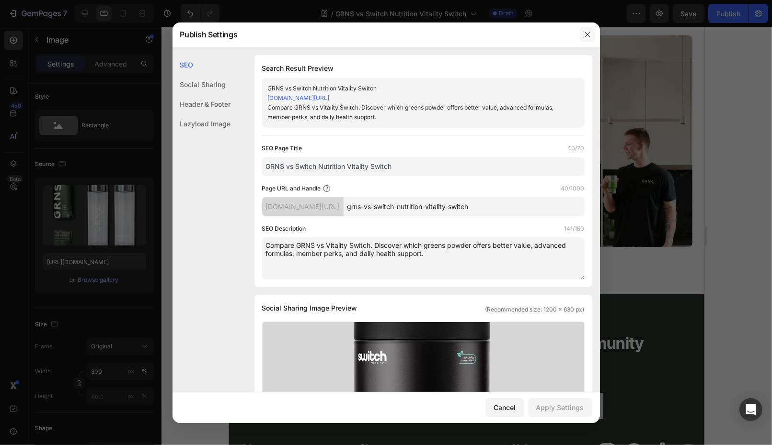
drag, startPoint x: 589, startPoint y: 33, endPoint x: 398, endPoint y: 6, distance: 192.5
click at [589, 33] on icon "button" at bounding box center [586, 34] width 5 height 5
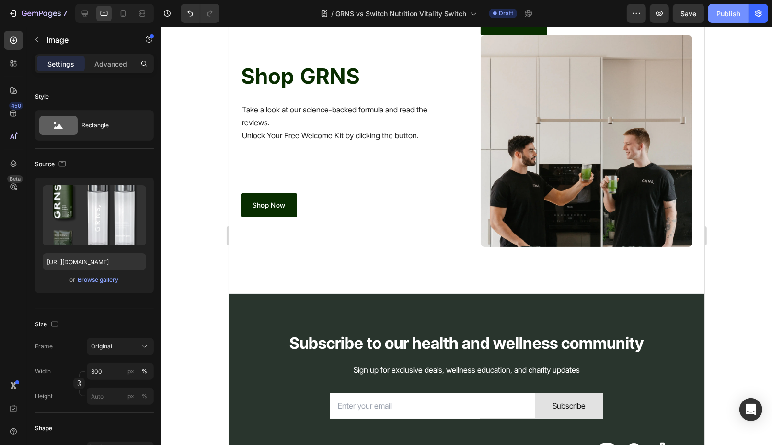
click at [727, 13] on div "Publish" at bounding box center [728, 14] width 24 height 10
click at [118, 14] on icon at bounding box center [123, 14] width 10 height 10
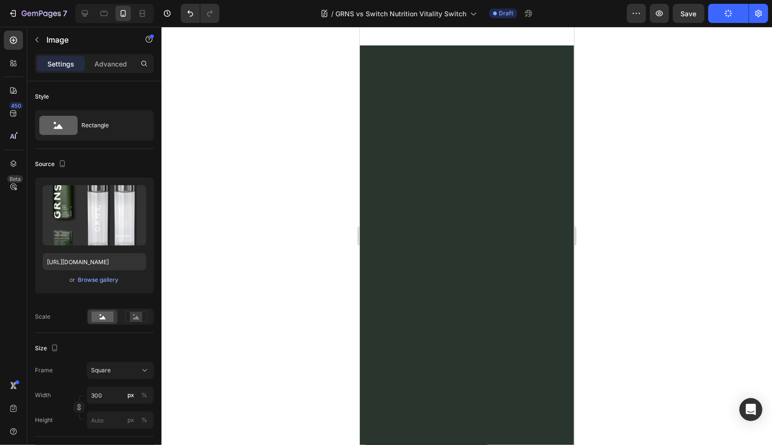
scroll to position [4196, 0]
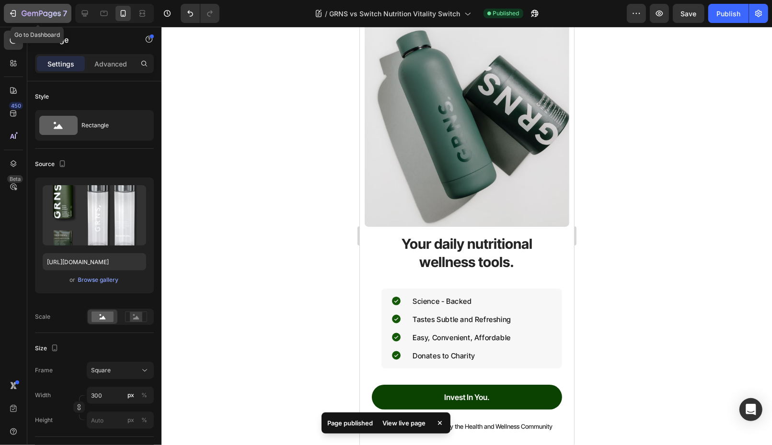
click at [24, 20] on button "7" at bounding box center [38, 13] width 68 height 19
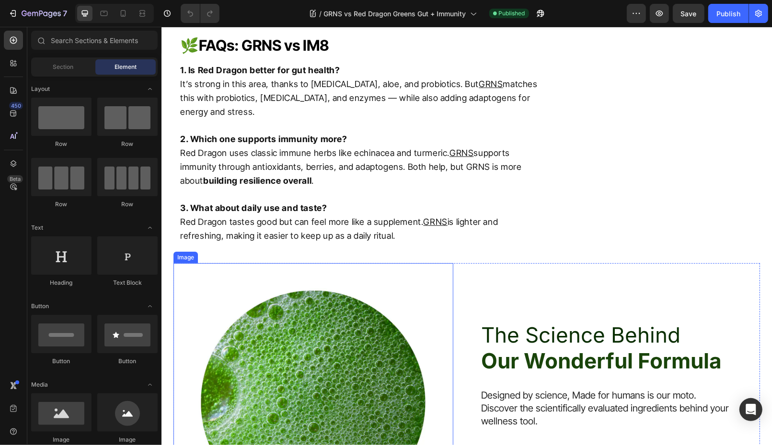
scroll to position [3207, 0]
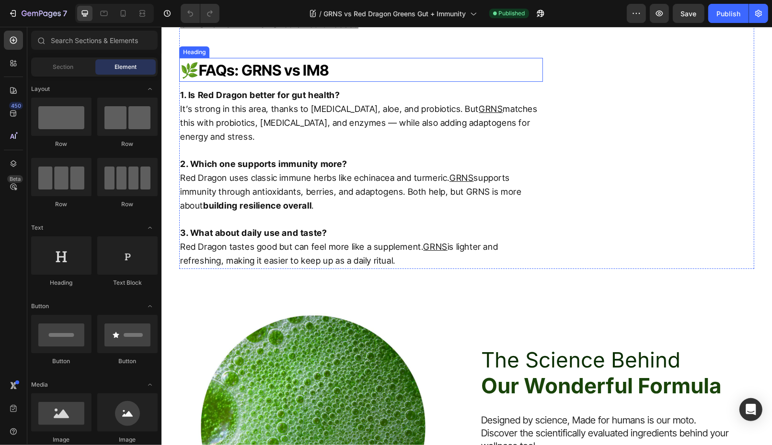
click at [305, 79] on span "FAQs: GRNS vs IM8" at bounding box center [263, 70] width 130 height 18
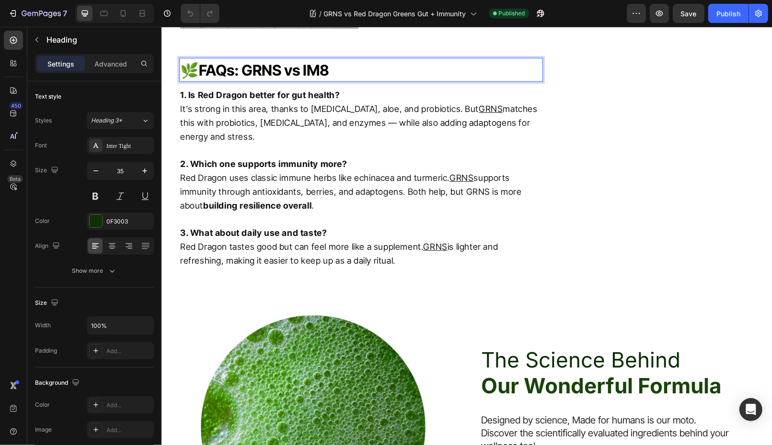
drag, startPoint x: 232, startPoint y: 199, endPoint x: 368, endPoint y: 199, distance: 136.0
click at [367, 81] on p "🌿 FAQs: GRNS vs IM8" at bounding box center [361, 69] width 362 height 23
click at [725, 13] on div "Publish" at bounding box center [728, 14] width 24 height 10
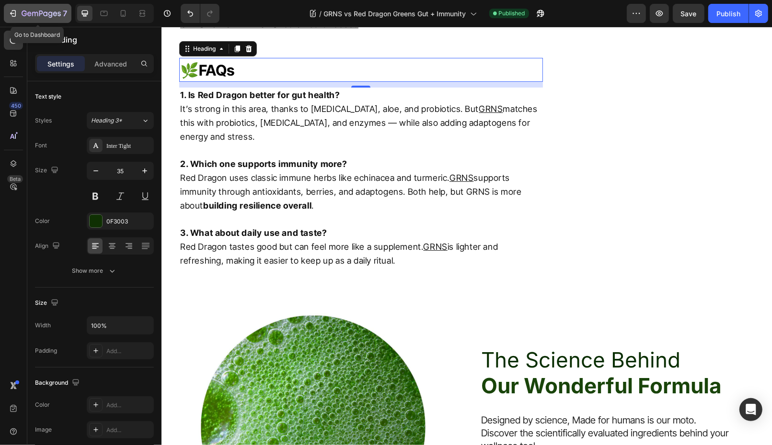
click at [35, 10] on div "7" at bounding box center [45, 13] width 46 height 11
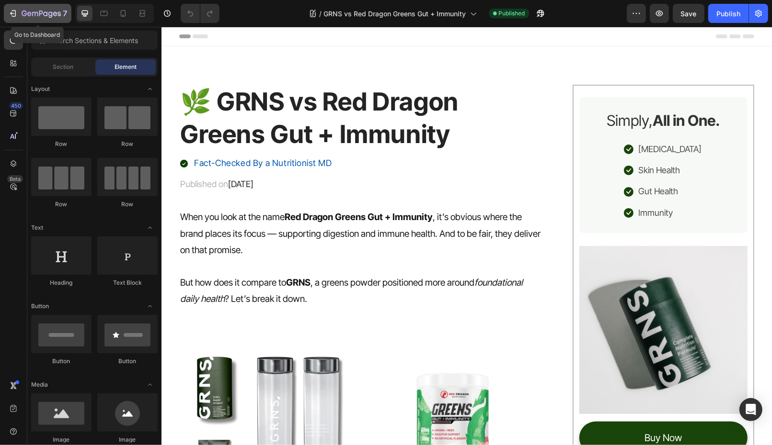
click at [17, 12] on div "7" at bounding box center [37, 13] width 59 height 11
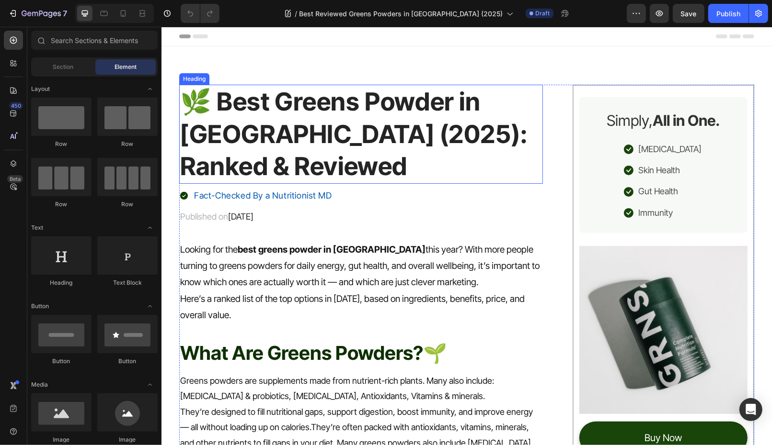
click at [324, 161] on h1 "🌿 Best Greens Powder in [GEOGRAPHIC_DATA] (2025): Ranked & Reviewed" at bounding box center [361, 133] width 364 height 99
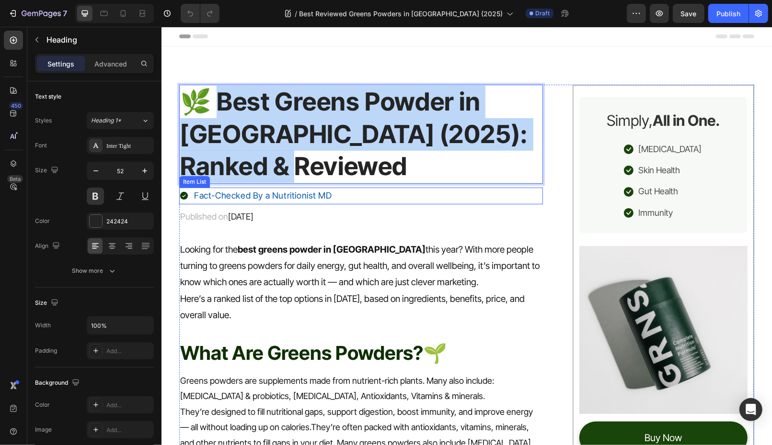
drag, startPoint x: 210, startPoint y: 104, endPoint x: 359, endPoint y: 192, distance: 173.1
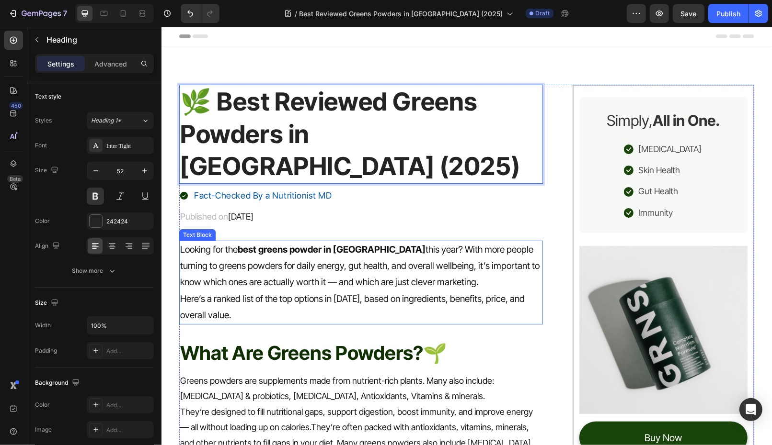
click at [297, 291] on p "Here’s a ranked list of the top options in [DATE], based on ingredients, benefi…" at bounding box center [361, 307] width 362 height 33
click at [297, 291] on p "Here’s a ranked list of the top options in 2025, based on ingredients, benefits…" at bounding box center [361, 307] width 362 height 33
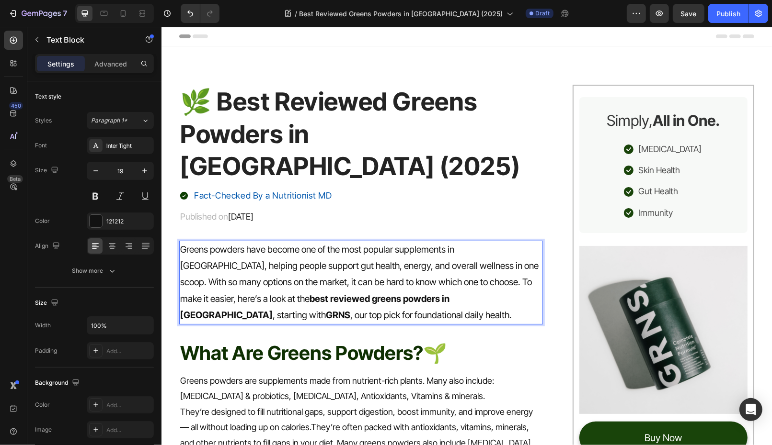
click at [411, 250] on p "Greens powders have become one of the most popular supplements in Australia, he…" at bounding box center [361, 282] width 362 height 82
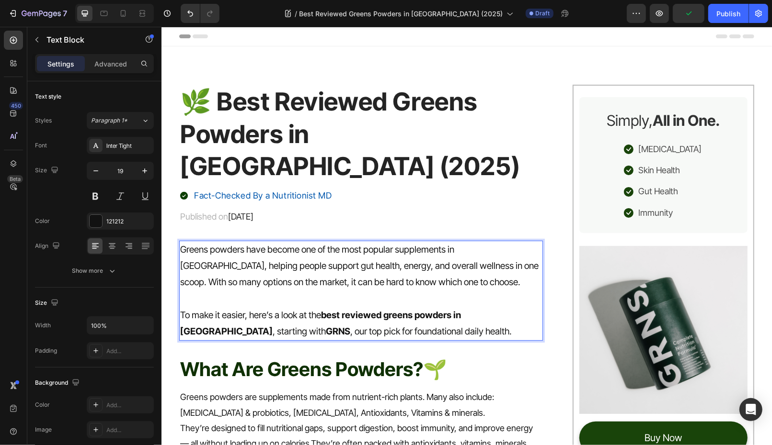
scroll to position [10, 0]
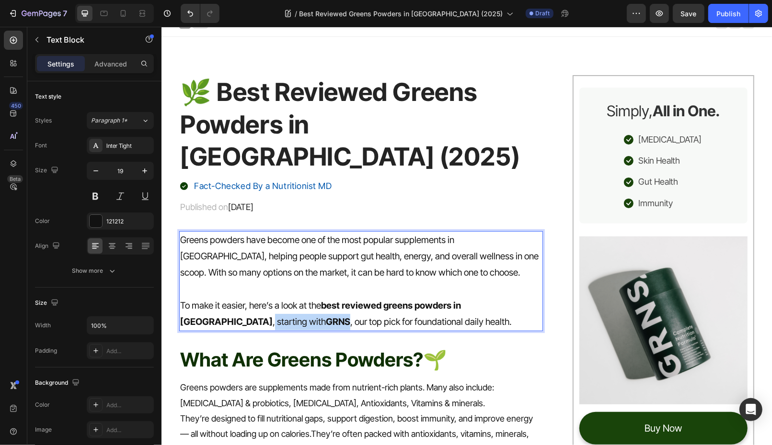
drag, startPoint x: 503, startPoint y: 275, endPoint x: 222, endPoint y: 291, distance: 281.6
click at [222, 297] on p "To make it easier, here’s a look at the best reviewed greens powders in Austral…" at bounding box center [361, 313] width 362 height 33
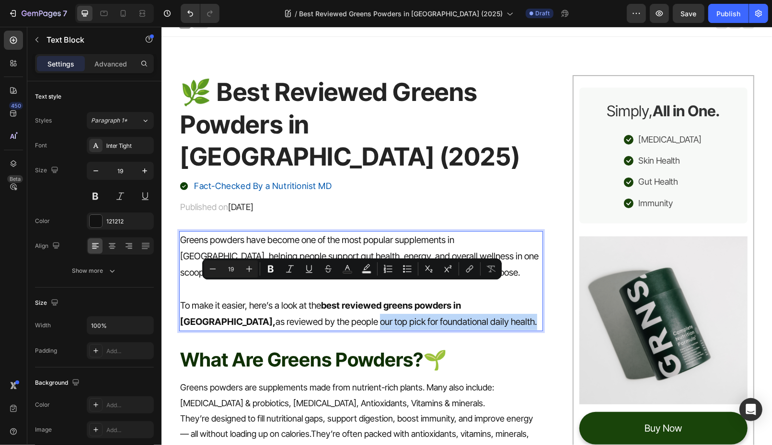
drag, startPoint x: 272, startPoint y: 291, endPoint x: 539, endPoint y: 285, distance: 267.8
click at [539, 297] on p "To make it easier, here’s a look at the best reviewed greens powders in Austral…" at bounding box center [361, 313] width 362 height 33
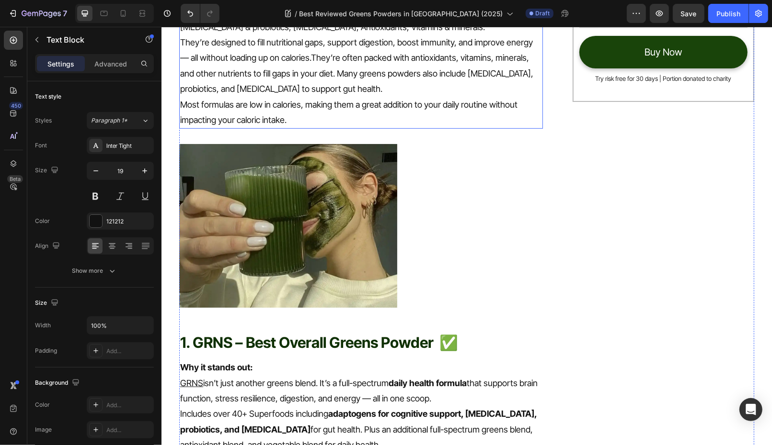
scroll to position [396, 0]
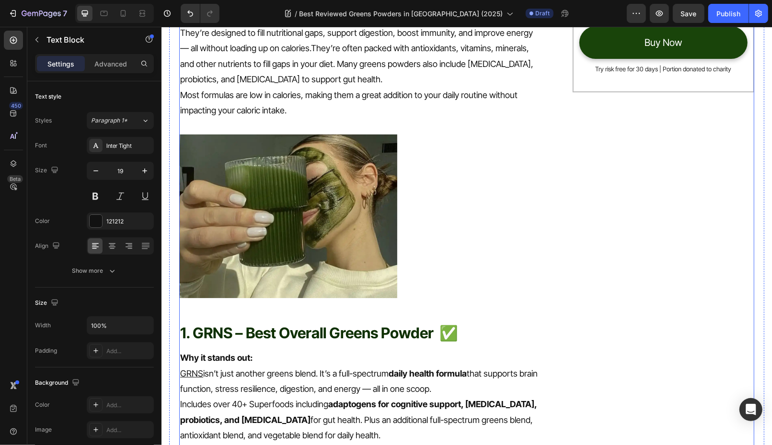
click at [358, 324] on strong "1. GRNS – Best Overall Greens Powder ✅" at bounding box center [319, 333] width 278 height 18
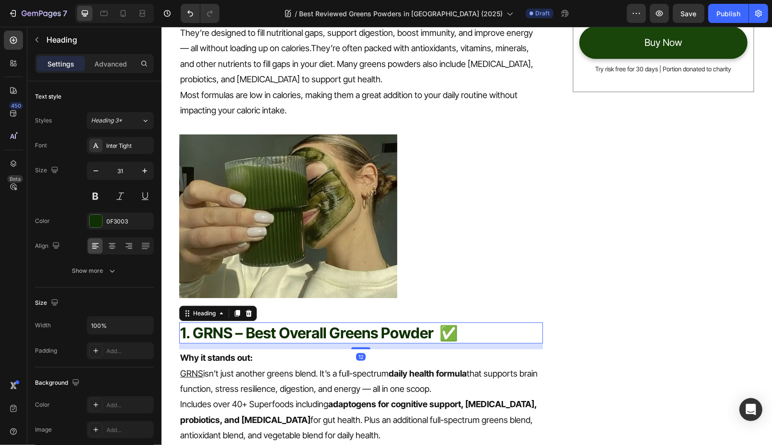
scroll to position [200, 0]
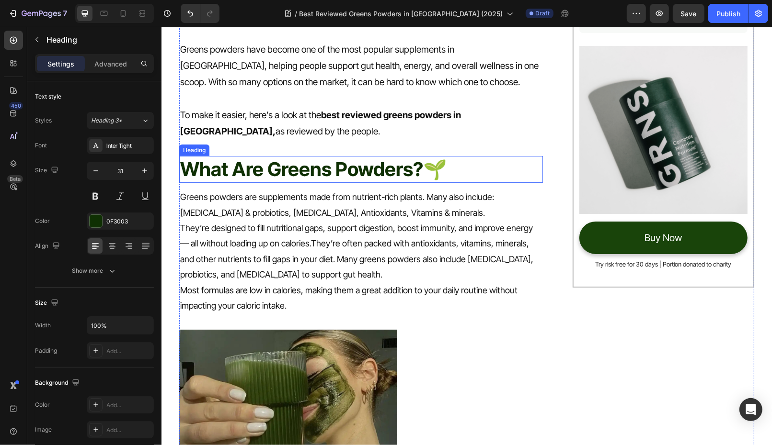
click at [255, 157] on span "What Are Greens Powders?🌱" at bounding box center [313, 168] width 267 height 23
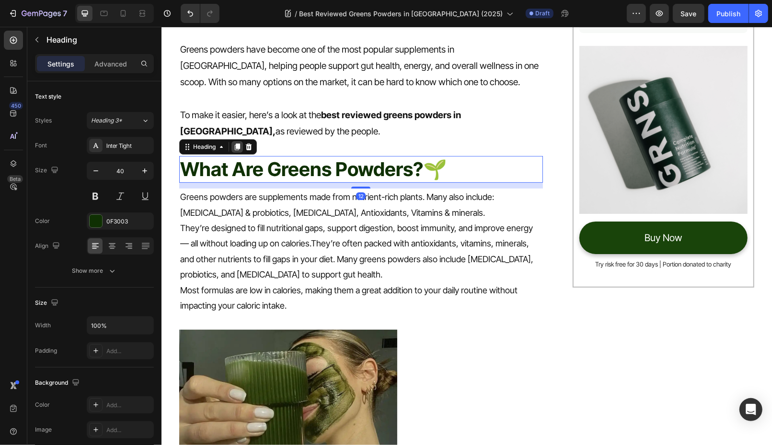
click at [235, 141] on div at bounding box center [236, 146] width 11 height 11
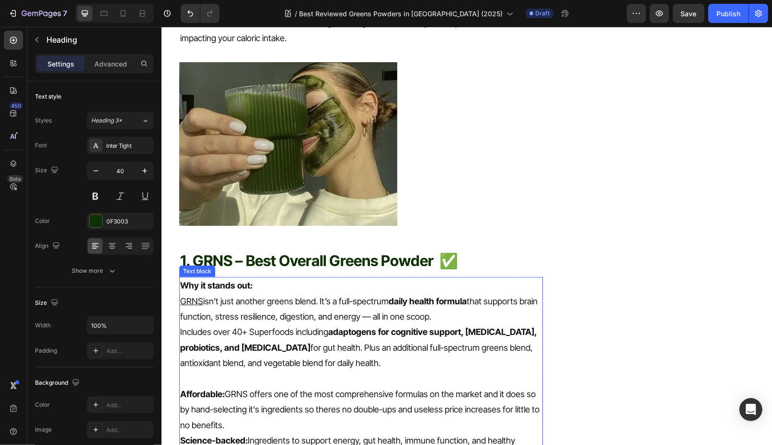
scroll to position [611, 0]
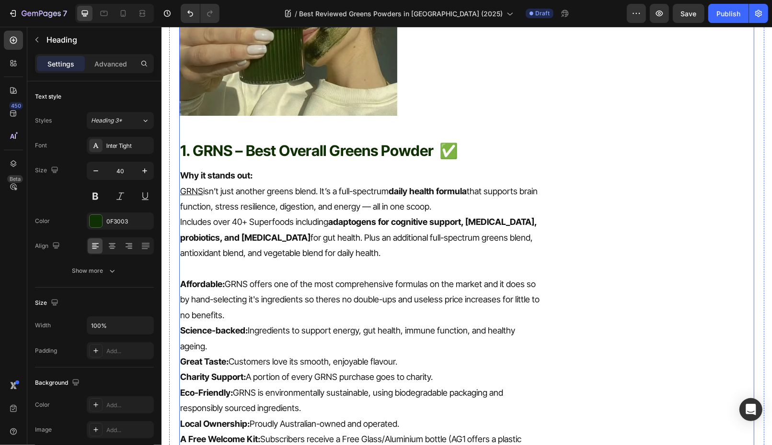
drag, startPoint x: 264, startPoint y: 135, endPoint x: 365, endPoint y: 102, distance: 106.3
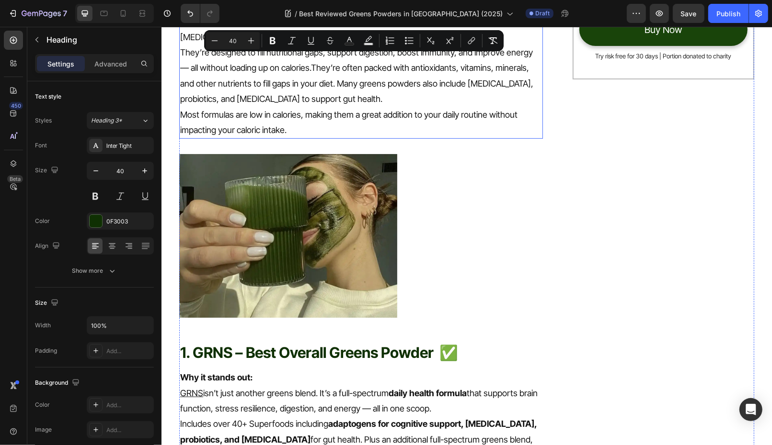
scroll to position [298, 0]
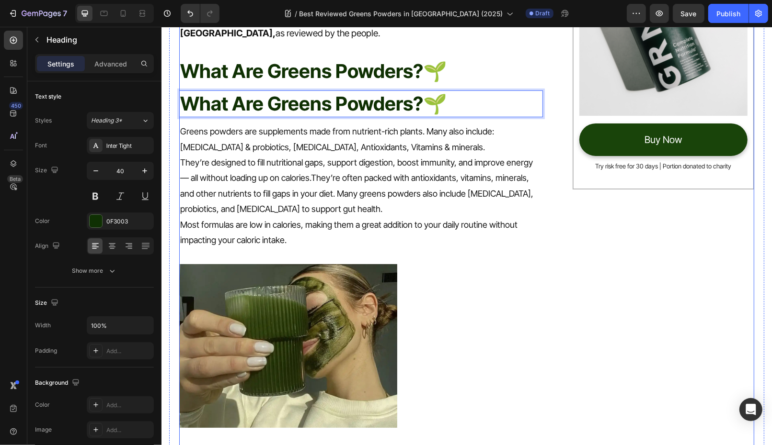
drag, startPoint x: 496, startPoint y: 67, endPoint x: 480, endPoint y: 404, distance: 338.1
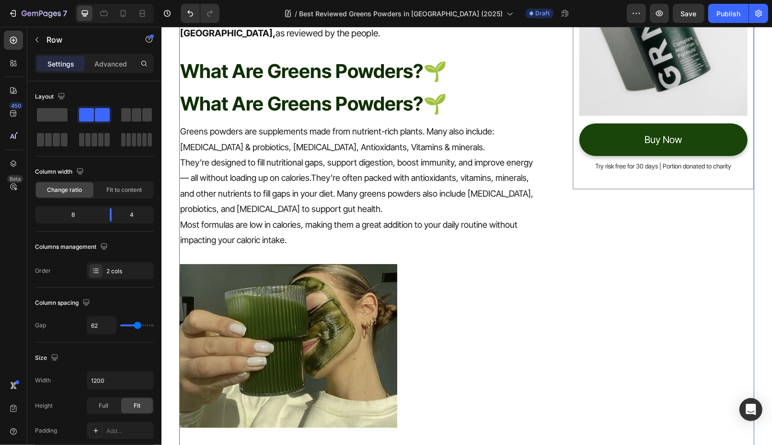
click at [470, 165] on p "They’re designed to fill nutritional gaps, support digestion, boost immunity, a…" at bounding box center [361, 186] width 362 height 62
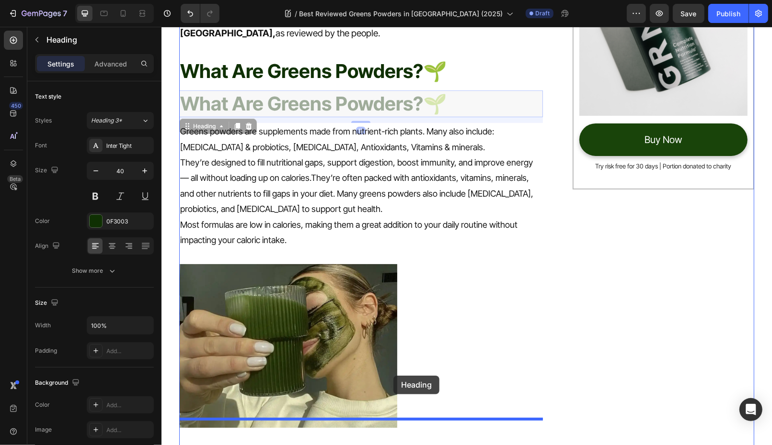
drag, startPoint x: 389, startPoint y: 75, endPoint x: 393, endPoint y: 377, distance: 302.7
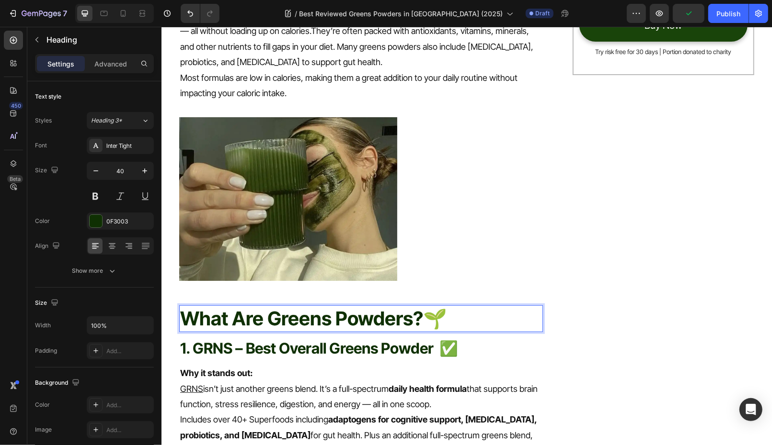
scroll to position [419, 0]
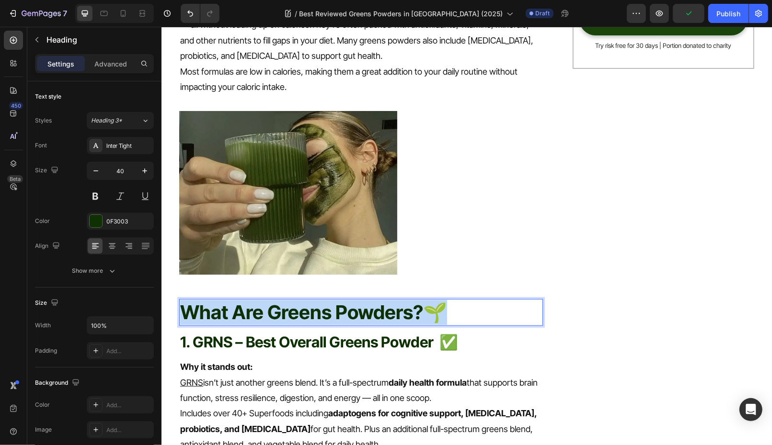
drag, startPoint x: 447, startPoint y: 277, endPoint x: 159, endPoint y: 271, distance: 288.9
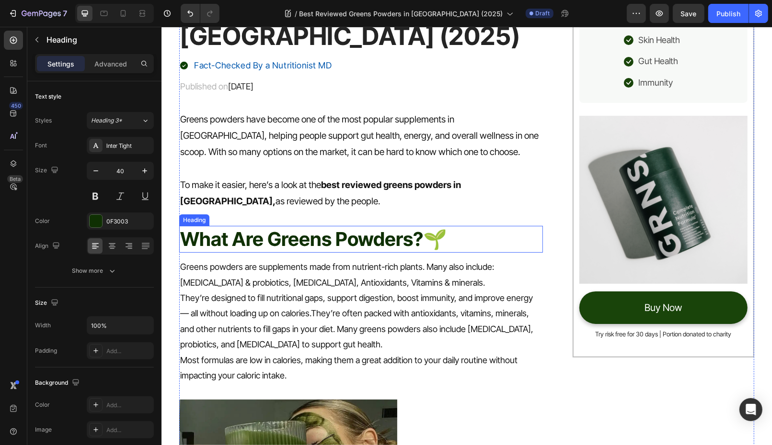
scroll to position [0, 0]
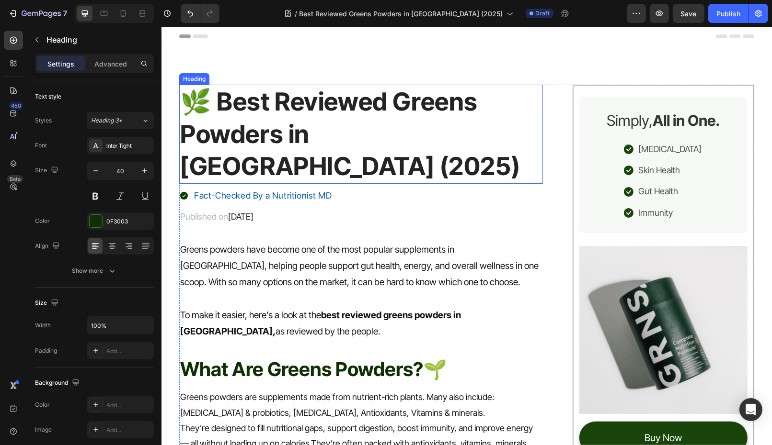
click at [308, 136] on p "🌿 Best Reviewed Greens Powders in Australia (2025)" at bounding box center [361, 133] width 362 height 97
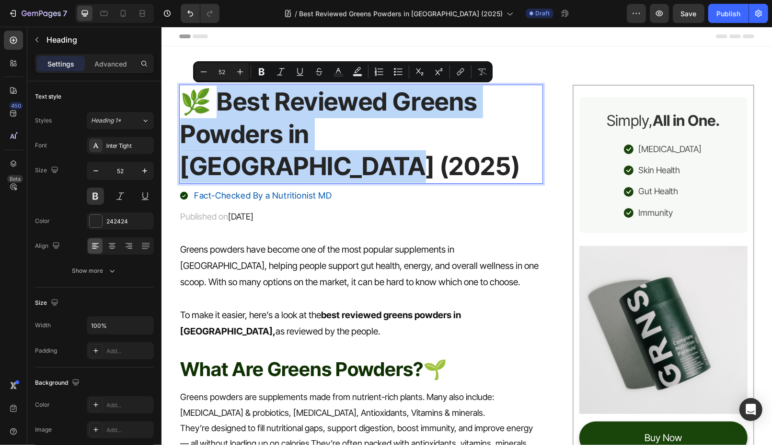
drag, startPoint x: 209, startPoint y: 104, endPoint x: 507, endPoint y: 138, distance: 299.8
click at [507, 138] on p "🌿 Best Reviewed Greens Powders in Australia (2025)" at bounding box center [361, 133] width 362 height 97
copy p "est Reviewed Greens Powders in Australia (2025)"
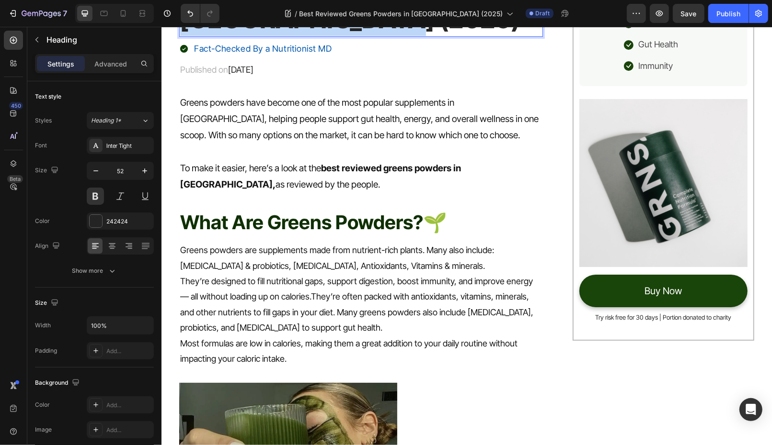
scroll to position [378, 0]
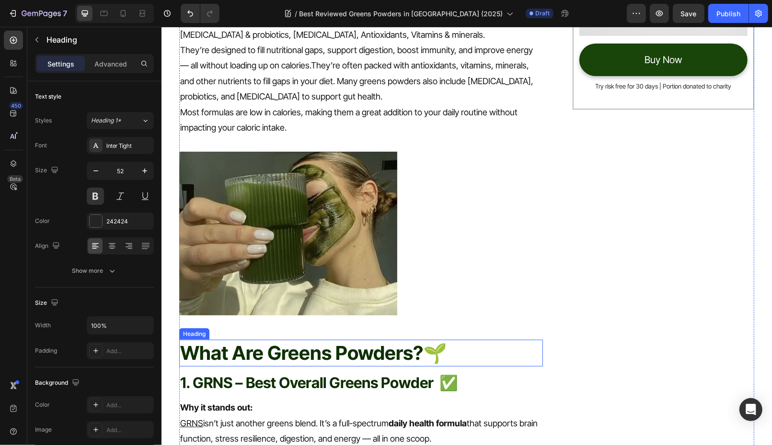
click at [353, 341] on span "What Are Greens Powders?🌱" at bounding box center [313, 352] width 267 height 23
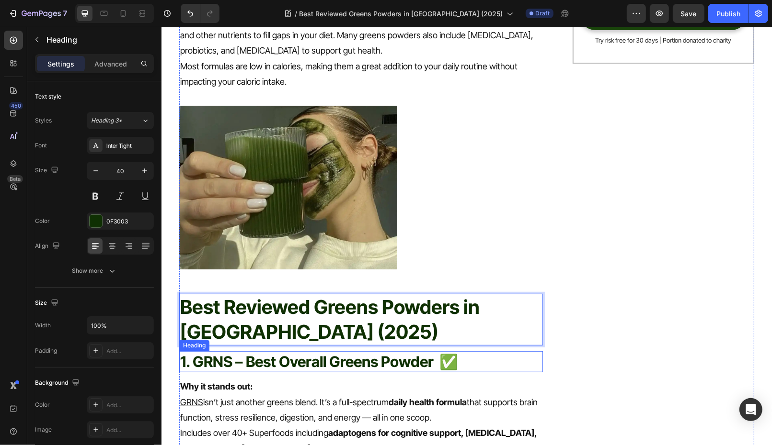
scroll to position [494, 0]
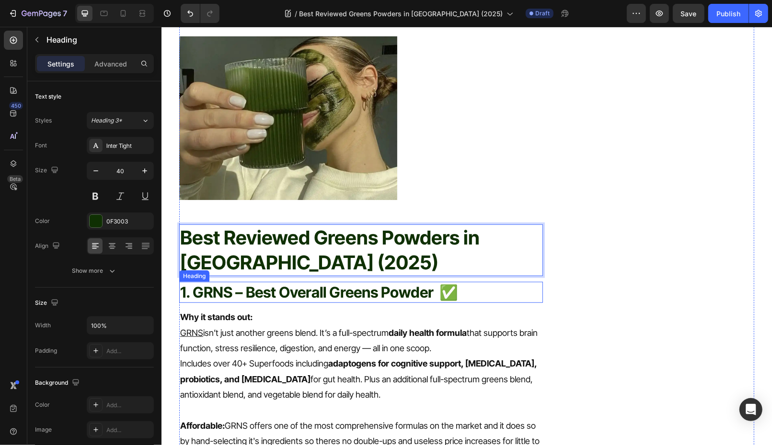
click at [320, 283] on strong "1. GRNS – Best Overall Greens Powder ✅" at bounding box center [319, 292] width 278 height 18
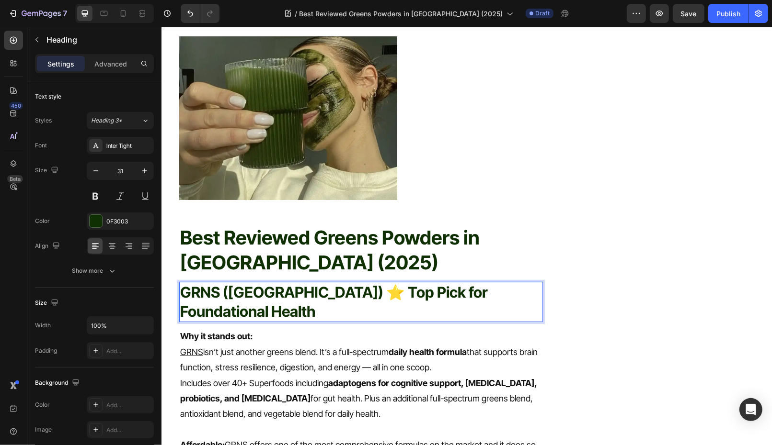
click at [429, 283] on strong "GRNS (Australia) ⭐ Top Pick for Foundational Health" at bounding box center [334, 301] width 308 height 37
click at [430, 283] on strong "GRNS (Australia) ⭐ Top Pick for Foundational Health" at bounding box center [334, 301] width 308 height 37
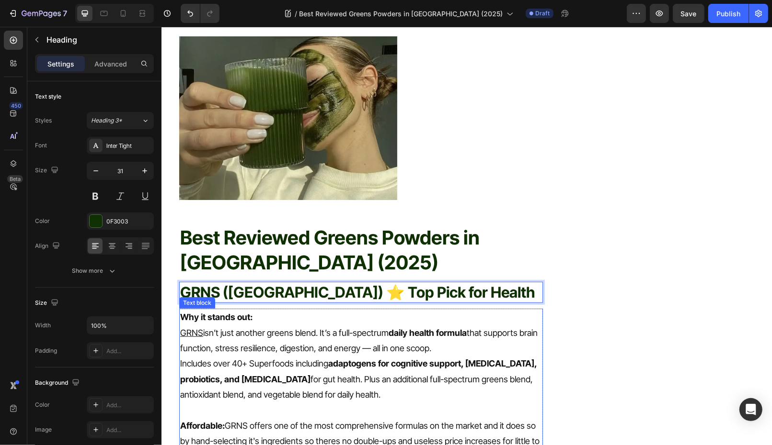
click at [273, 325] on p "GRNS isn’t just another greens blend. It’s a full-spectrum daily health formula…" at bounding box center [361, 340] width 362 height 31
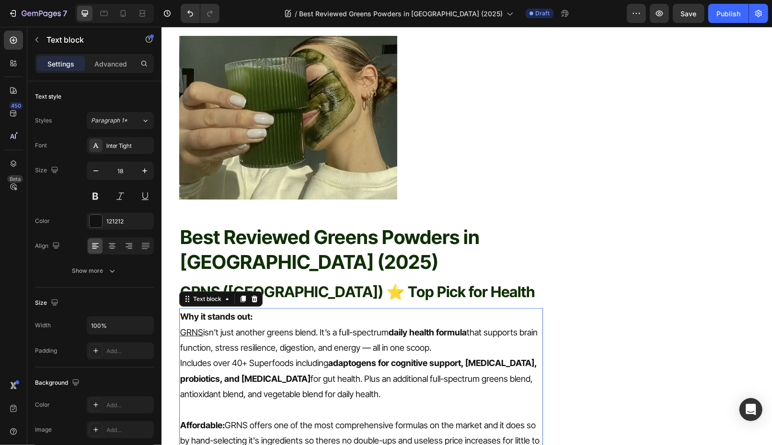
scroll to position [606, 0]
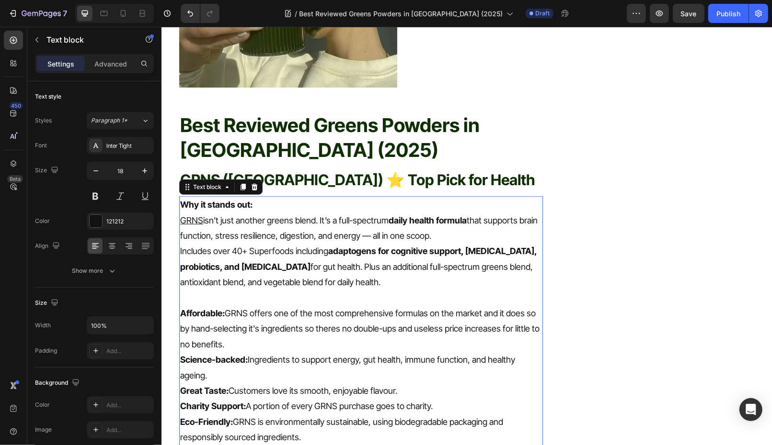
click at [341, 256] on p "Includes over 40+ Superfoods including adaptogens for cognitive support, prebio…" at bounding box center [361, 266] width 362 height 46
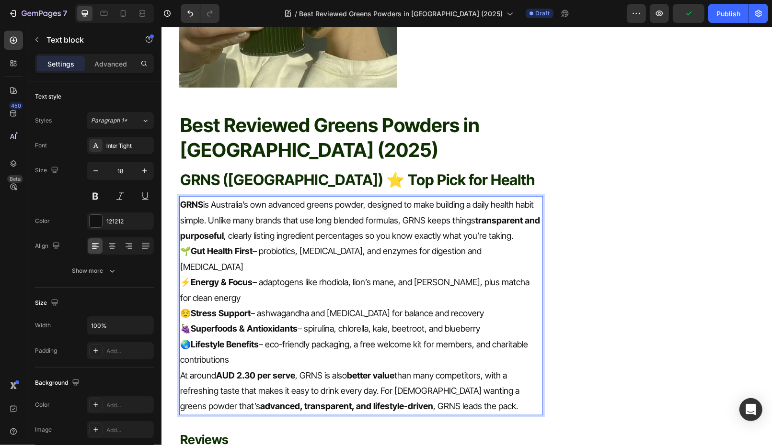
click at [421, 337] on p "🌏 Lifestyle Benefits – eco-friendly packaging, a free welcome kit for members, …" at bounding box center [361, 352] width 362 height 31
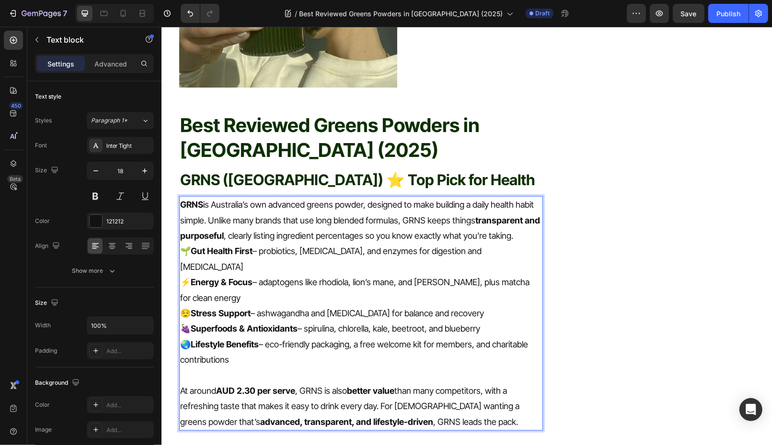
click at [524, 202] on p "GRNS is Australia’s own advanced greens powder, designed to make building a dai…" at bounding box center [361, 220] width 362 height 46
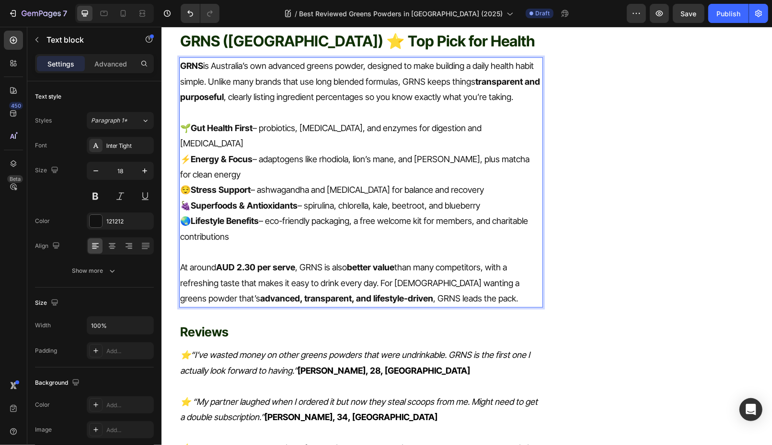
click at [451, 350] on icon "⭐️“I’ve wasted money on other greens powders that were undrinkable. GRNS is the…" at bounding box center [355, 362] width 350 height 25
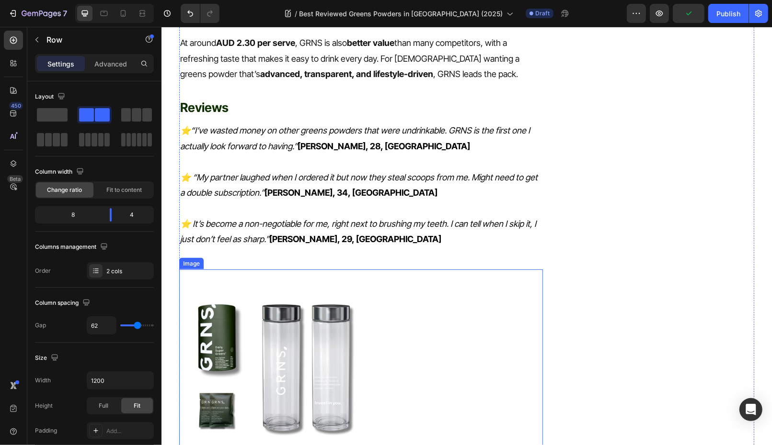
click at [340, 291] on img at bounding box center [275, 365] width 192 height 192
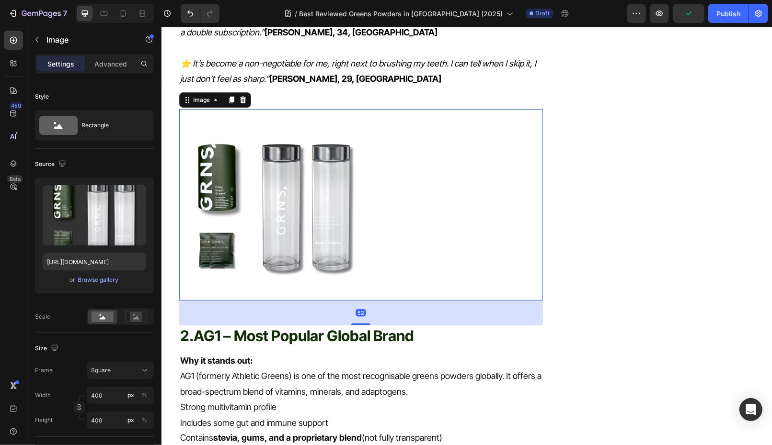
scroll to position [1159, 0]
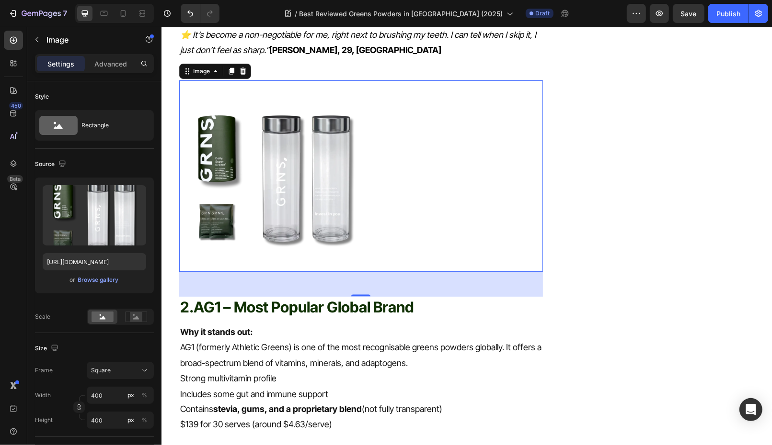
click at [260, 298] on strong "AG1 – Most Popular Global Brand" at bounding box center [303, 307] width 220 height 18
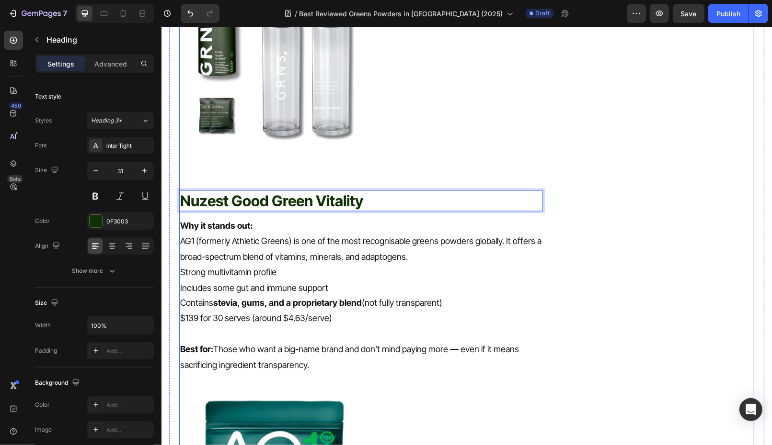
scroll to position [1384, 0]
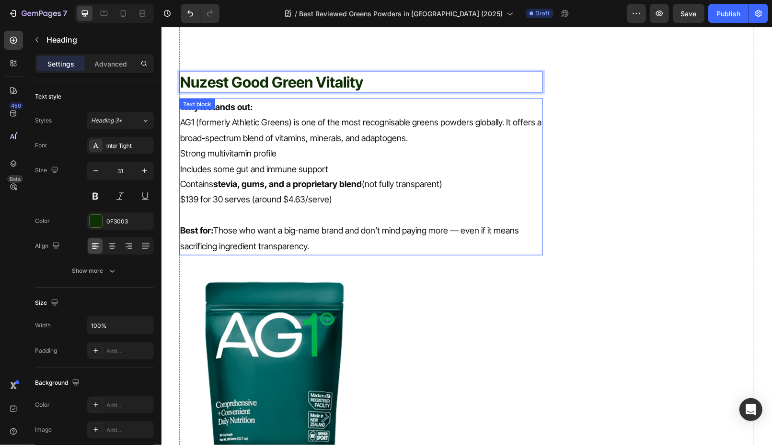
click at [246, 192] on p "$139 for 30 serves (around $4.63/serve)" at bounding box center [361, 199] width 362 height 15
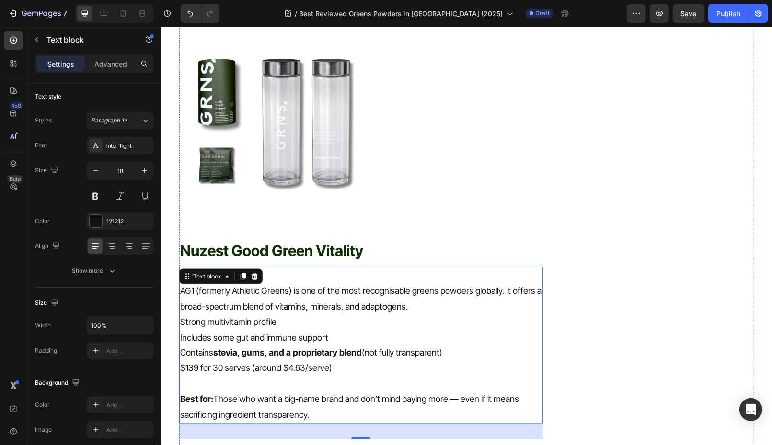
scroll to position [1205, 0]
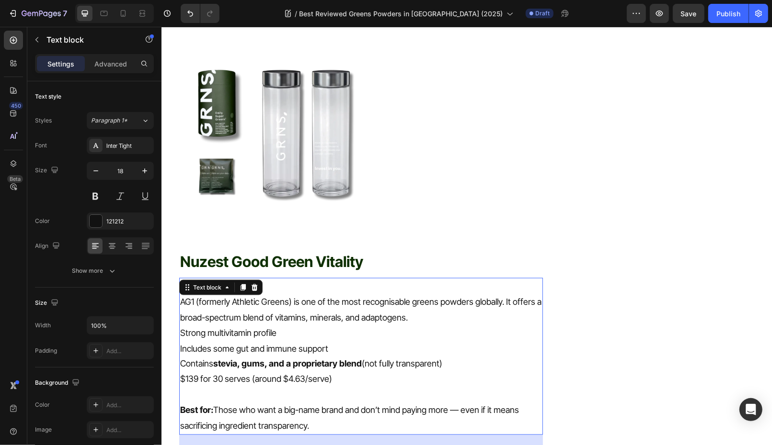
click at [338, 279] on p "Why it stands out: AG1 (formerly Athletic Greens) is one of the most recognisab…" at bounding box center [361, 302] width 362 height 46
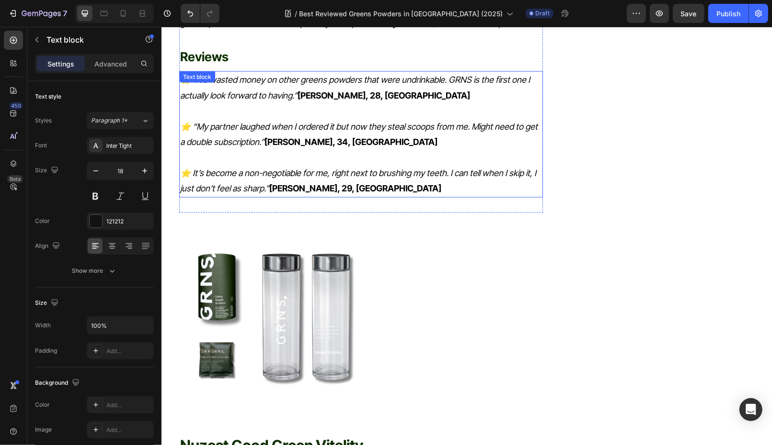
scroll to position [766, 0]
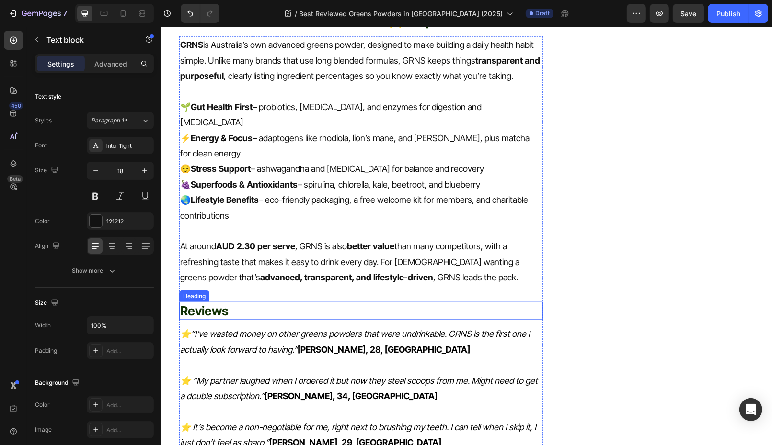
click at [354, 302] on h2 "Reviews" at bounding box center [361, 311] width 364 height 18
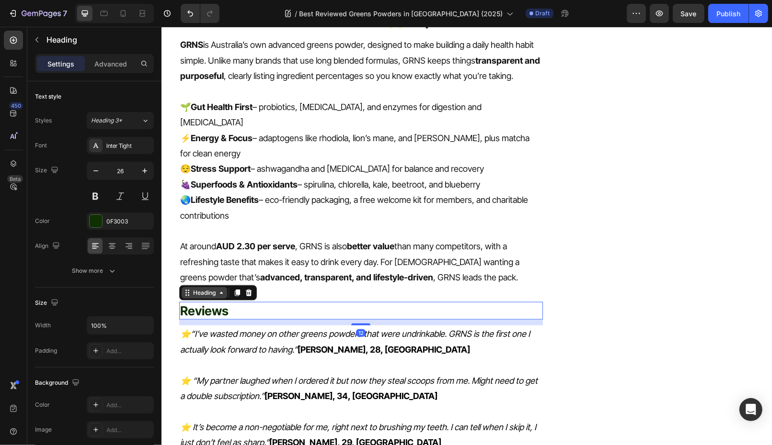
click at [211, 288] on div "Heading" at bounding box center [204, 292] width 26 height 9
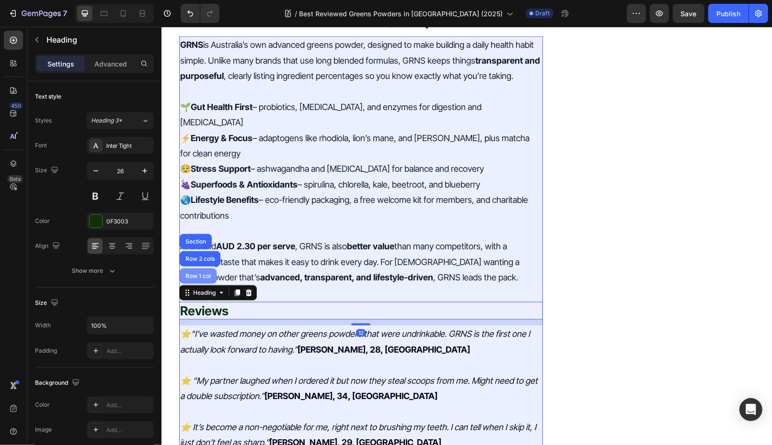
click at [198, 268] on div "Row 1 col" at bounding box center [197, 275] width 37 height 15
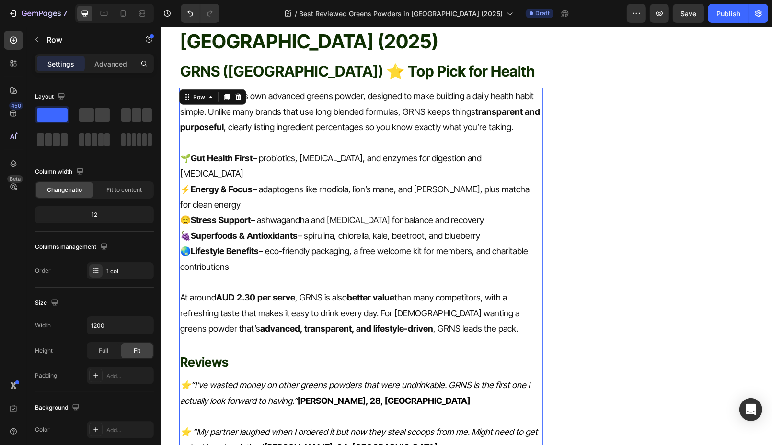
scroll to position [614, 0]
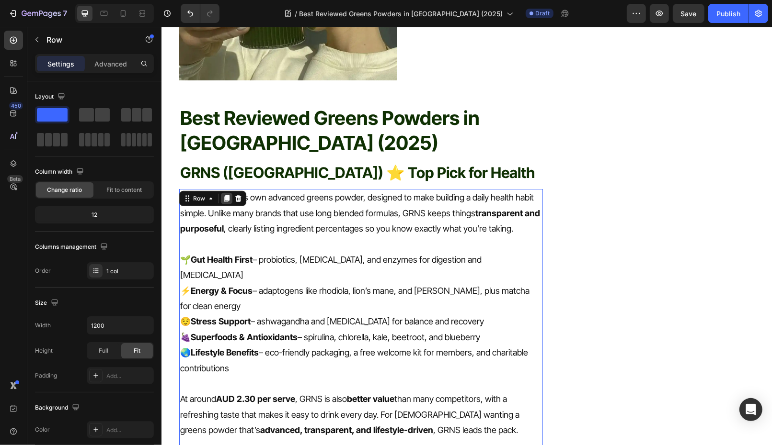
click at [229, 194] on icon at bounding box center [226, 198] width 8 height 8
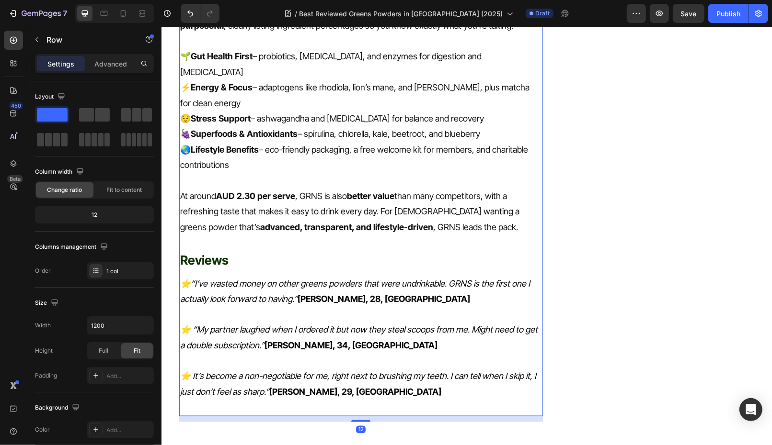
scroll to position [1513, 0]
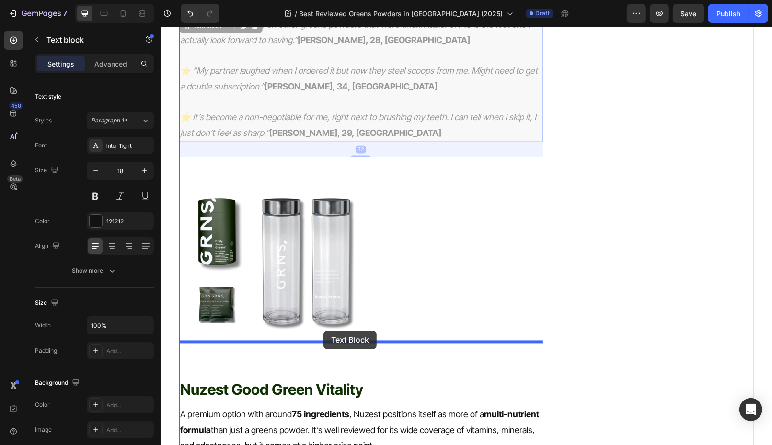
drag, startPoint x: 322, startPoint y: 251, endPoint x: 323, endPoint y: 327, distance: 76.7
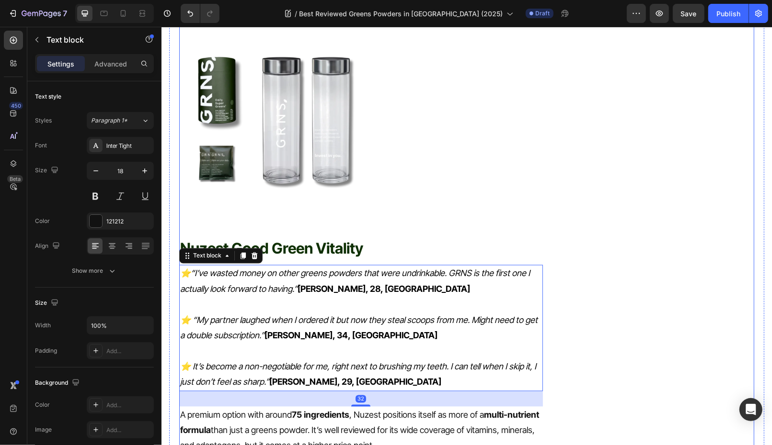
click at [322, 408] on p "A premium option with around 75 ingredients , Nuzest positions itself as more o…" at bounding box center [361, 431] width 362 height 46
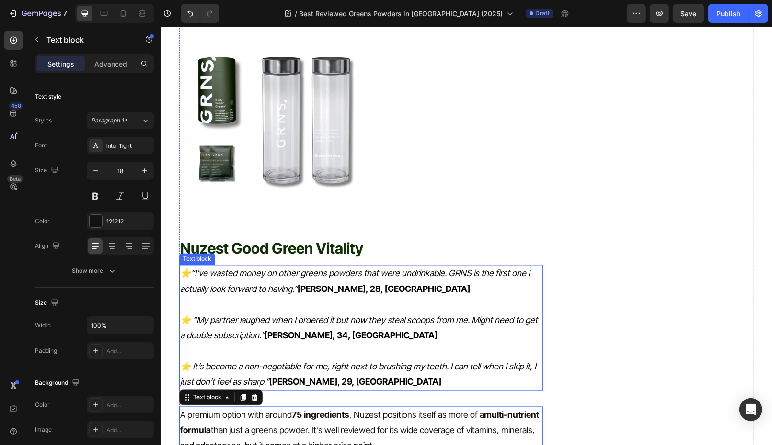
click at [310, 331] on strong "James L., 34, Melbourne" at bounding box center [350, 336] width 173 height 10
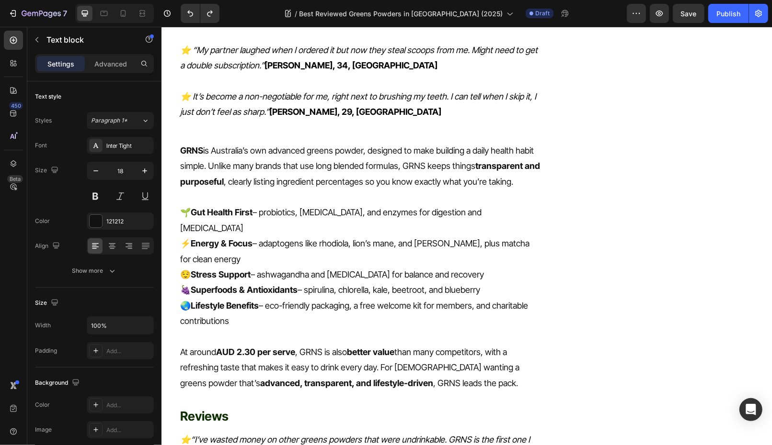
scroll to position [1067, 0]
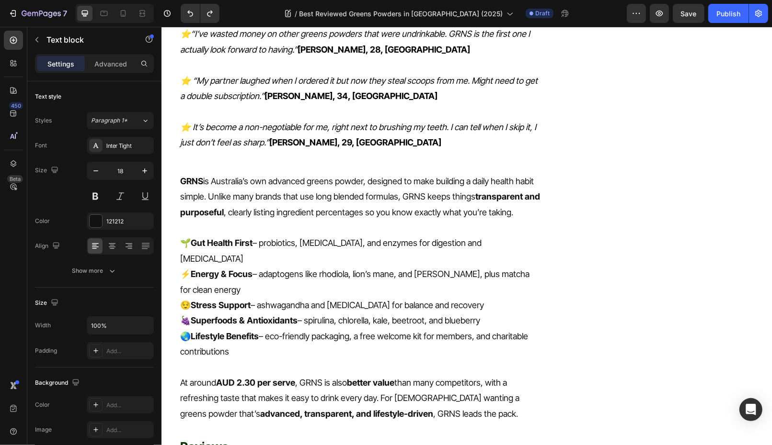
click at [310, 313] on p "🍇 Superfoods & Antioxidants – spirulina, chlorella, kale, beetroot, and blueber…" at bounding box center [361, 320] width 362 height 15
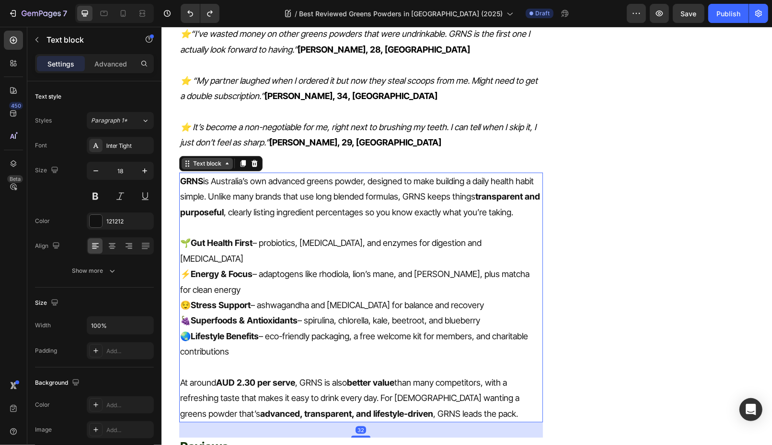
click at [202, 159] on div "Text block" at bounding box center [207, 163] width 32 height 9
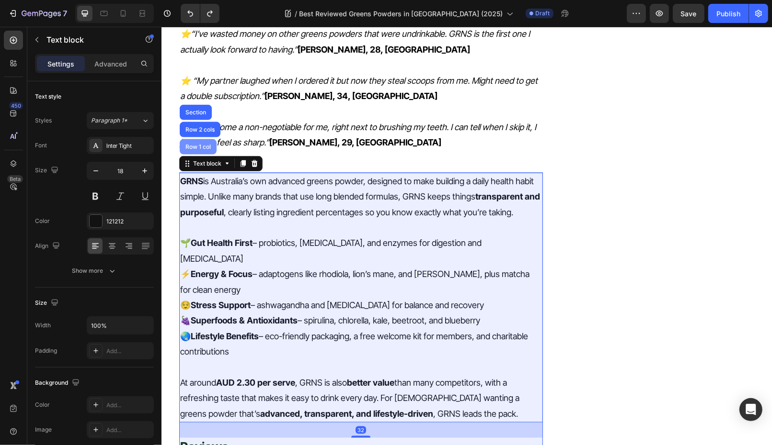
click at [202, 139] on div "Row 1 col" at bounding box center [197, 146] width 37 height 15
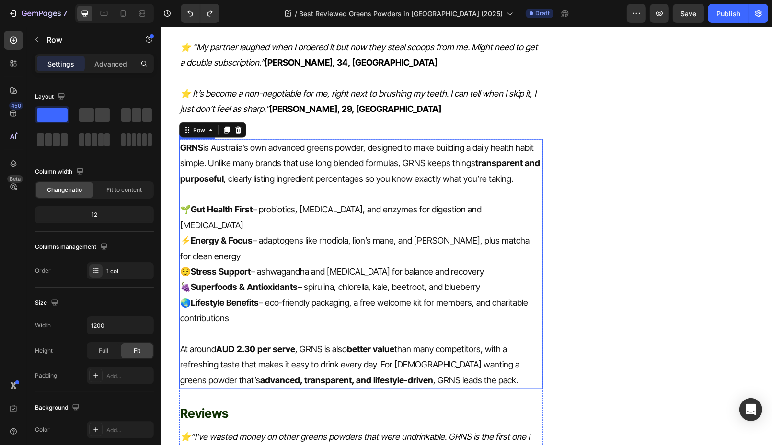
scroll to position [1109, 0]
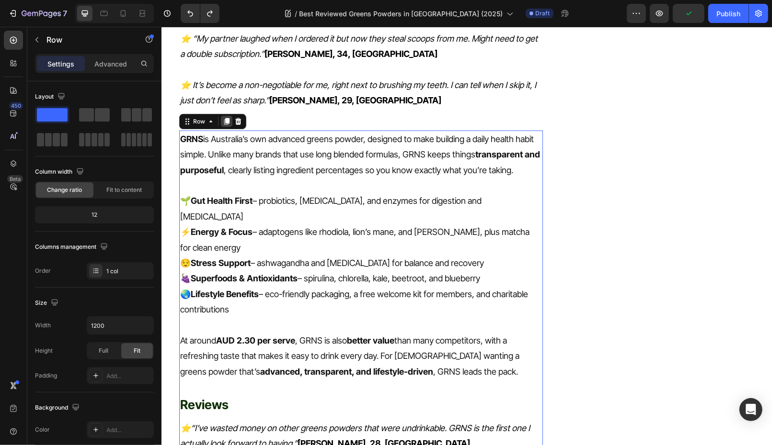
click at [223, 115] on div at bounding box center [225, 120] width 11 height 11
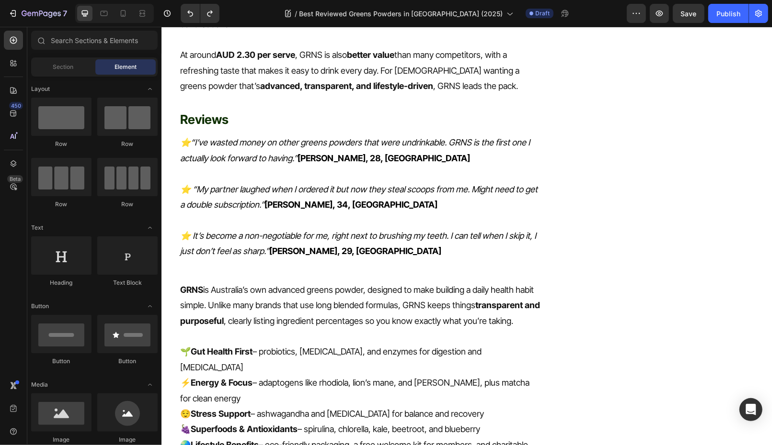
scroll to position [1063, 0]
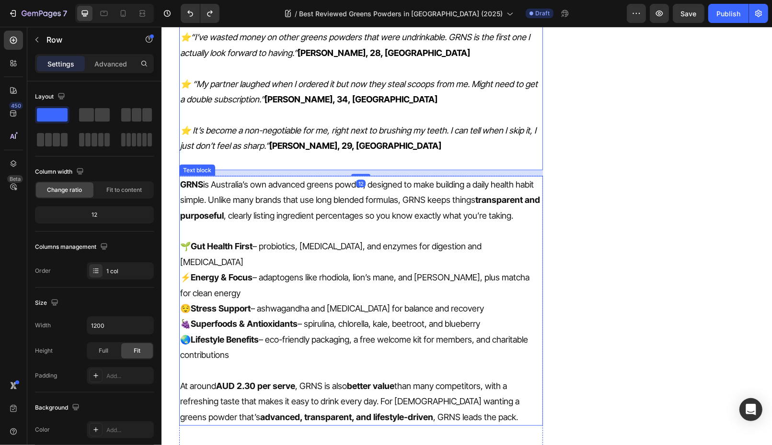
click at [298, 177] on p "GRNS is Australia’s own advanced greens powder, designed to make building a dai…" at bounding box center [361, 200] width 362 height 46
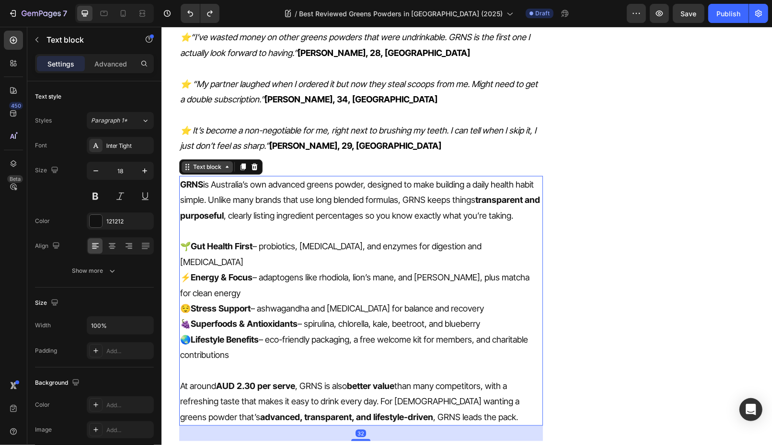
click at [207, 162] on div "Text block" at bounding box center [207, 166] width 32 height 9
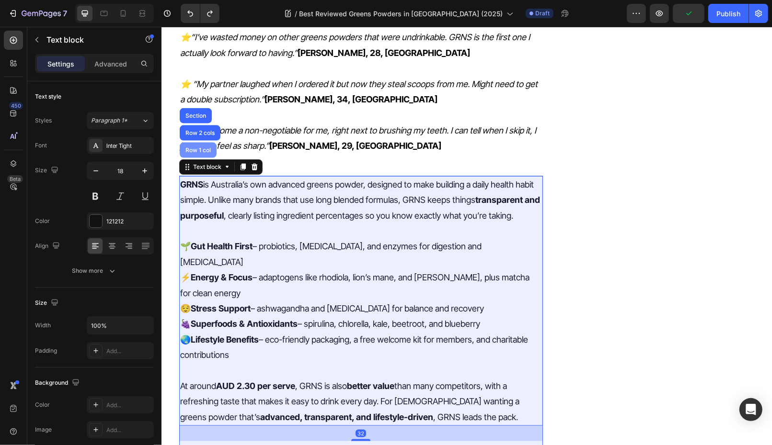
click at [203, 147] on div "Row 1 col" at bounding box center [197, 150] width 29 height 6
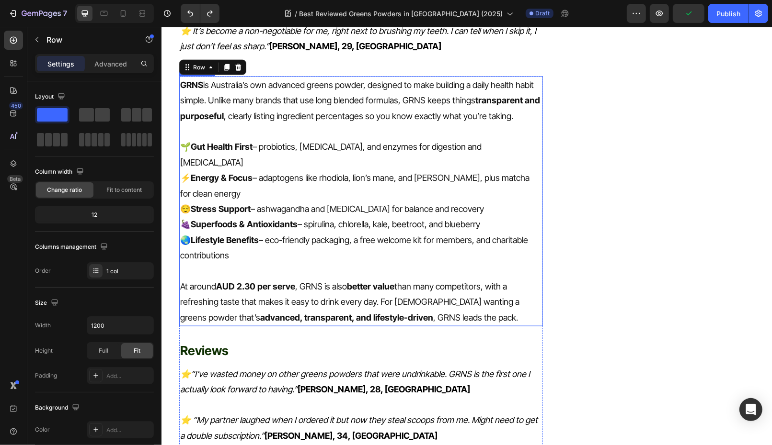
scroll to position [1153, 0]
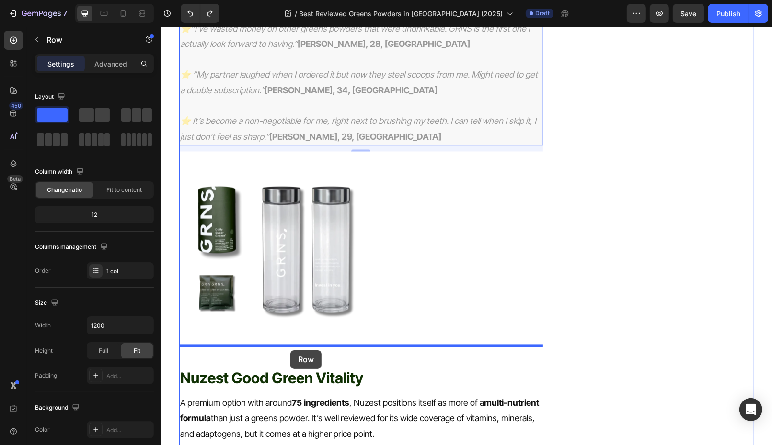
drag, startPoint x: 201, startPoint y: 31, endPoint x: 289, endPoint y: 352, distance: 332.3
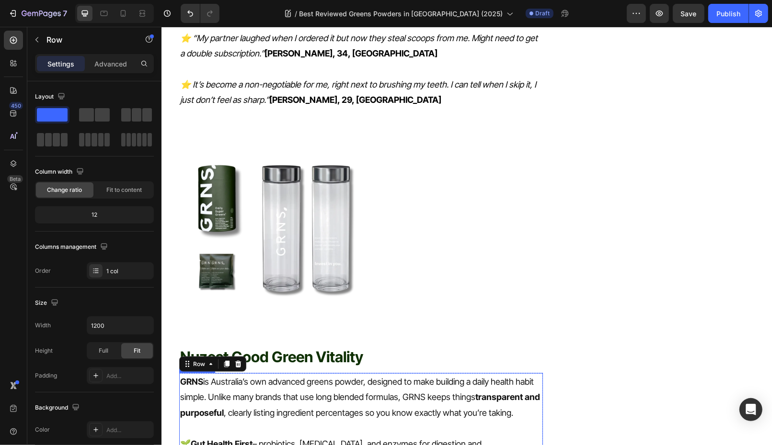
scroll to position [1192, 0]
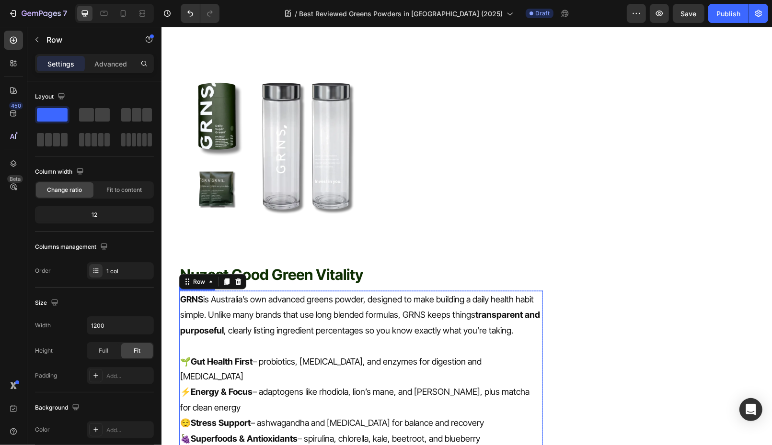
click at [322, 385] on p "⚡ Energy & Focus – adaptogens like rhodiola, lion’s mane, and ginseng, plus mat…" at bounding box center [361, 400] width 362 height 31
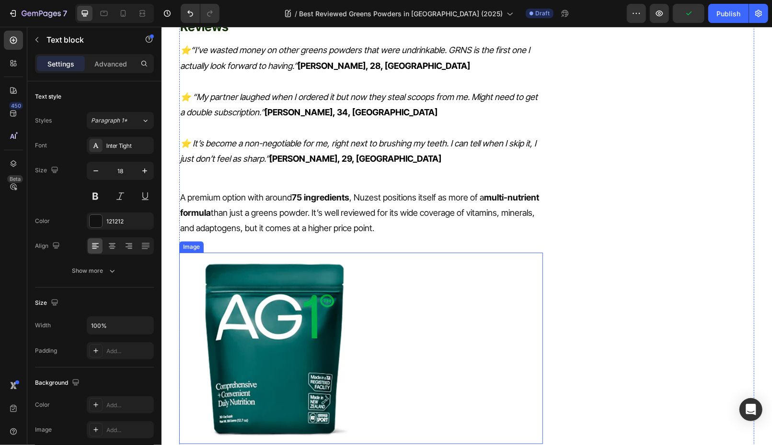
scroll to position [1725, 0]
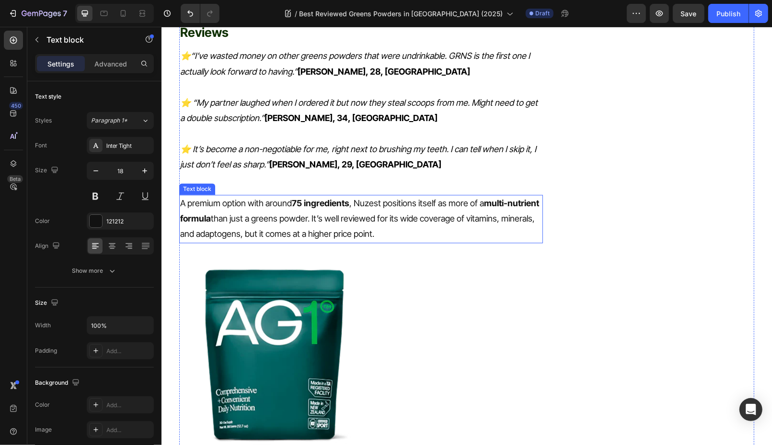
click at [343, 195] on p "A premium option with around 75 ingredients , Nuzest positions itself as more o…" at bounding box center [361, 218] width 362 height 46
drag, startPoint x: 384, startPoint y: 175, endPoint x: 137, endPoint y: 129, distance: 251.4
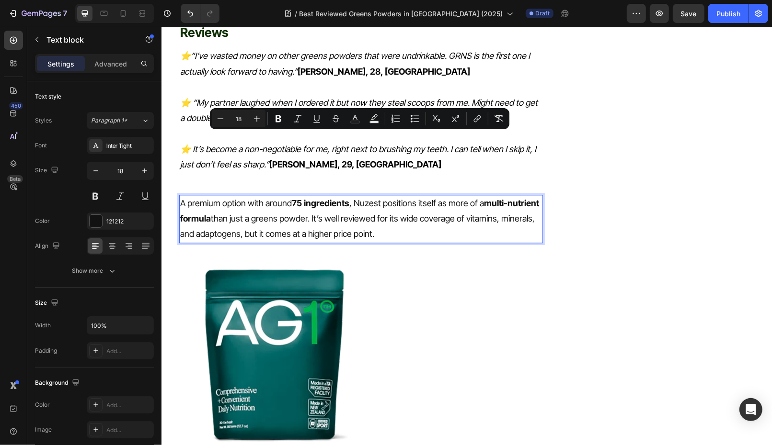
copy p "A premium option with around 75 ingredients , Nuzest positions itself as more o…"
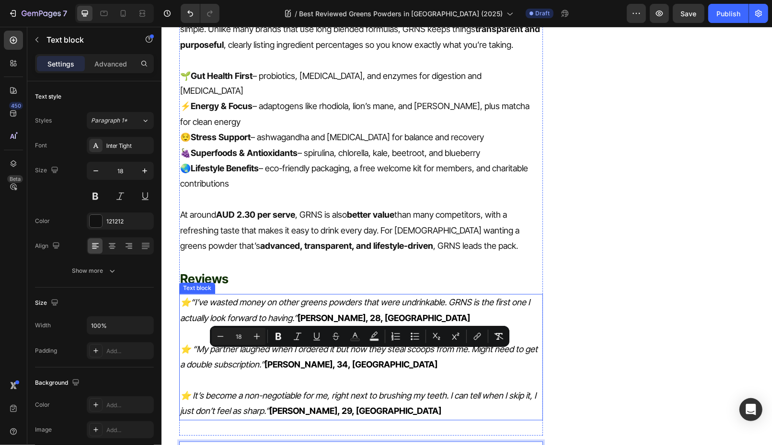
scroll to position [1453, 0]
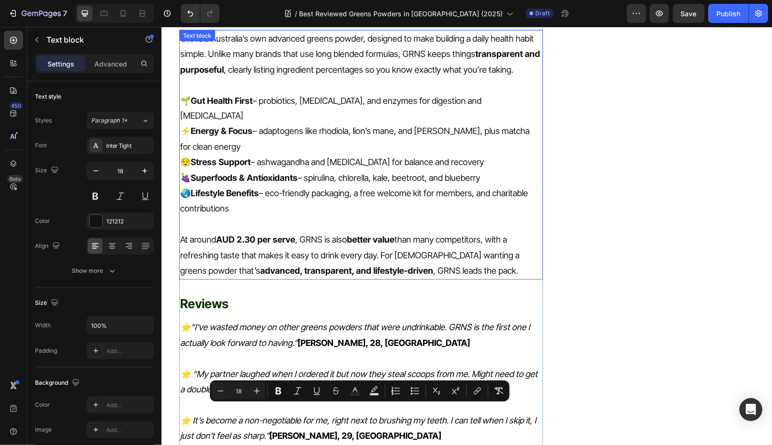
click at [287, 217] on p at bounding box center [361, 224] width 362 height 15
click at [286, 217] on p at bounding box center [361, 224] width 362 height 15
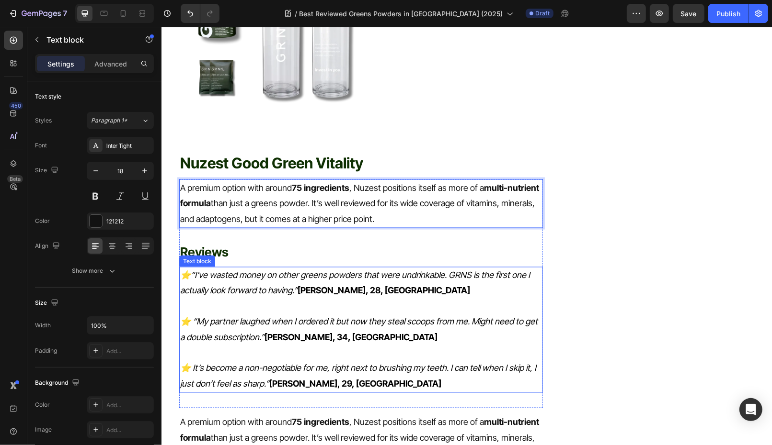
scroll to position [1294, 0]
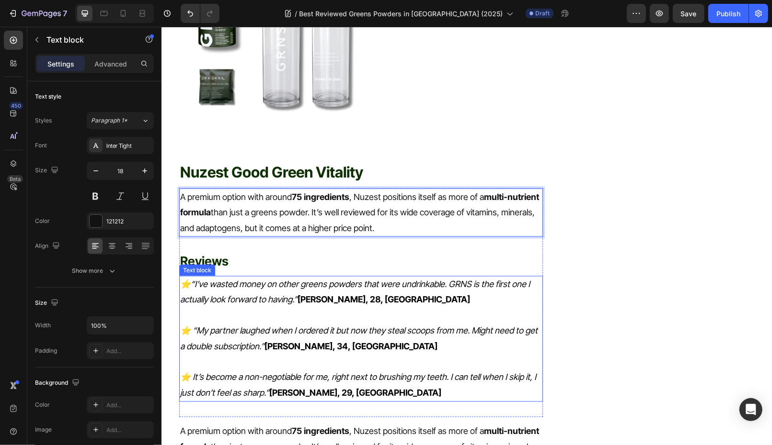
click at [287, 279] on icon "⭐️“I’ve wasted money on other greens powders that were undrinkable. GRNS is the…" at bounding box center [355, 291] width 350 height 25
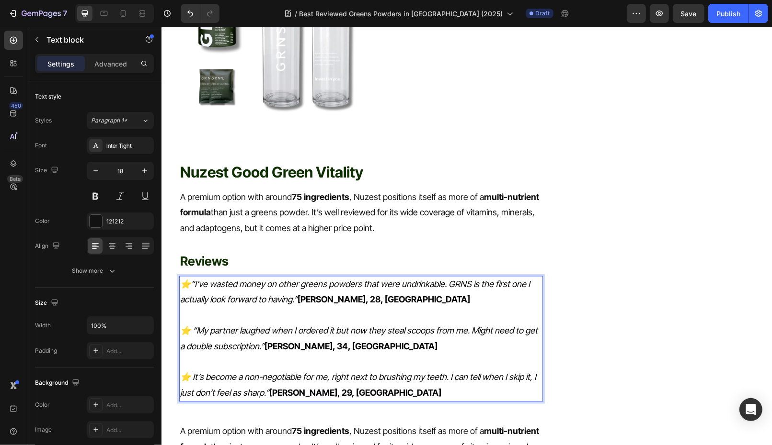
click at [374, 323] on p "⭐️ “My partner laughed when I ordered it but now they steal scoops from me. Mig…" at bounding box center [361, 338] width 362 height 31
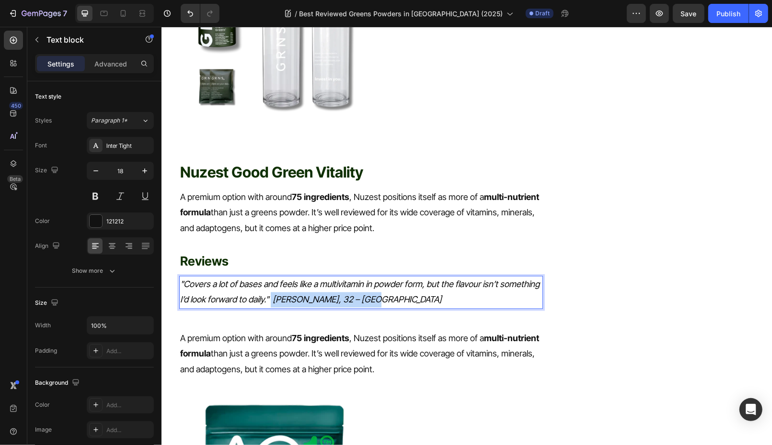
drag, startPoint x: 271, startPoint y: 253, endPoint x: 394, endPoint y: 252, distance: 123.1
click at [394, 277] on p ""Covers a lot of bases and feels like a multivitamin in powder form, but the fl…" at bounding box center [361, 292] width 362 height 31
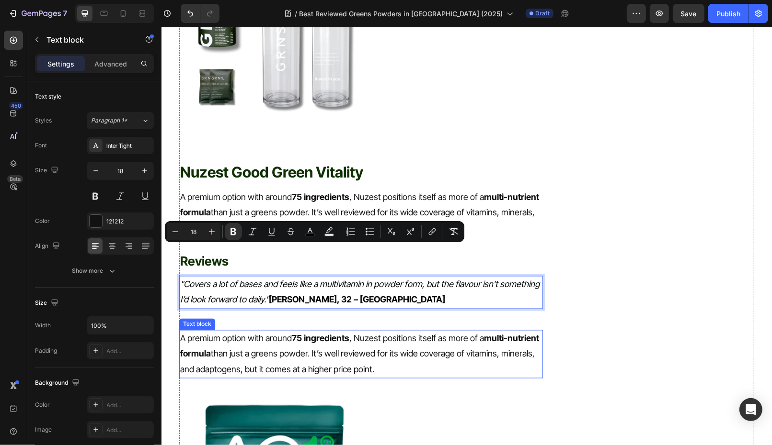
click at [392, 331] on p "A premium option with around 75 ingredients , Nuzest positions itself as more o…" at bounding box center [361, 354] width 362 height 46
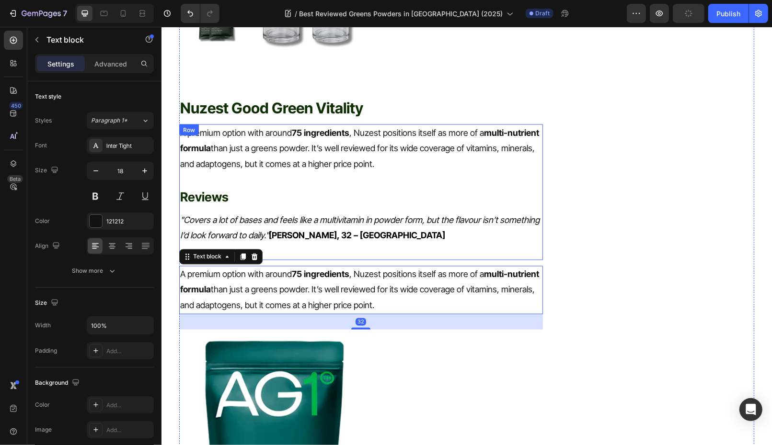
scroll to position [1361, 0]
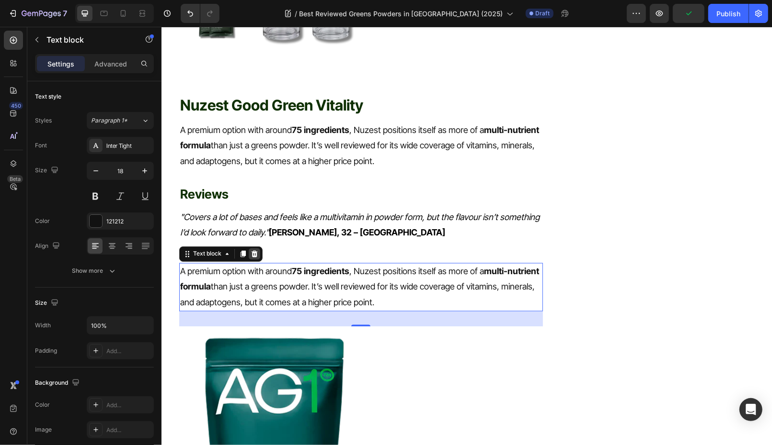
click at [254, 250] on icon at bounding box center [254, 254] width 8 height 8
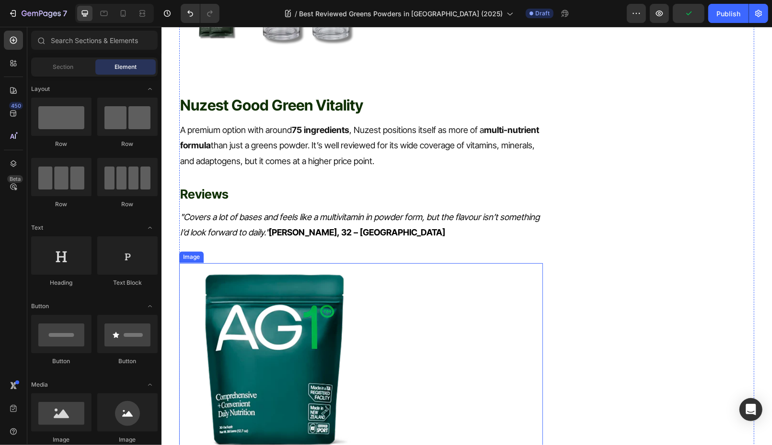
click at [266, 288] on img at bounding box center [275, 359] width 192 height 192
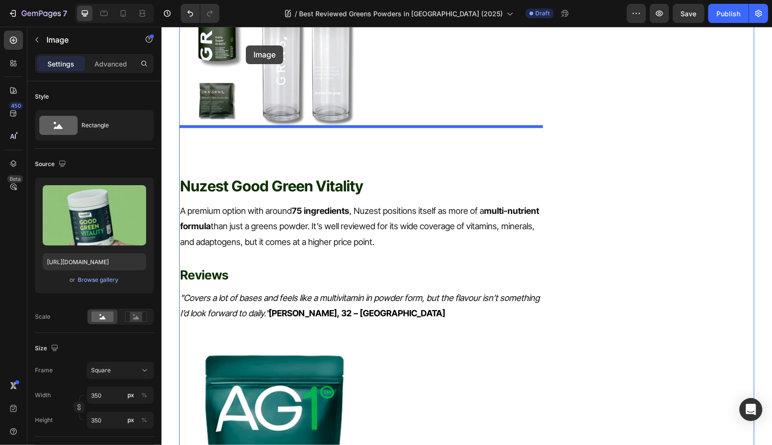
scroll to position [1227, 0]
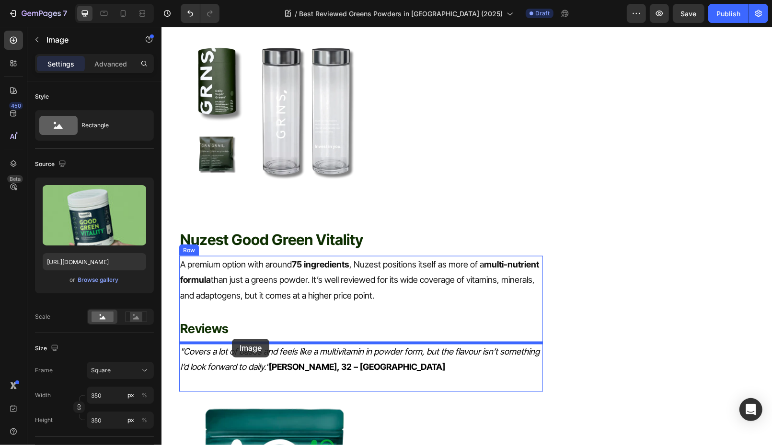
drag, startPoint x: 247, startPoint y: 266, endPoint x: 233, endPoint y: 332, distance: 67.1
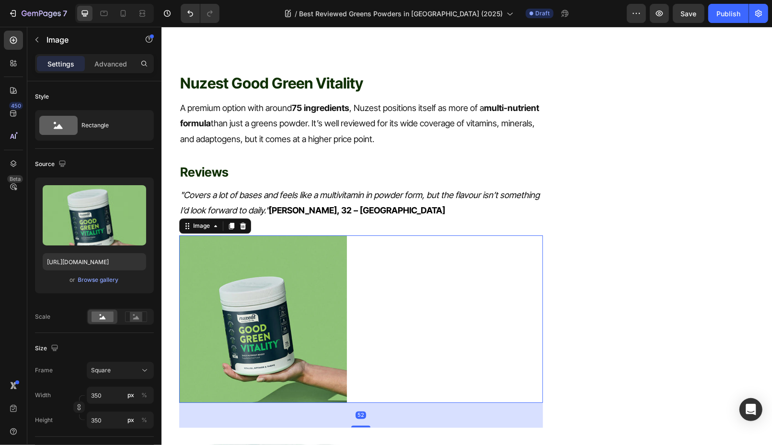
scroll to position [1538, 0]
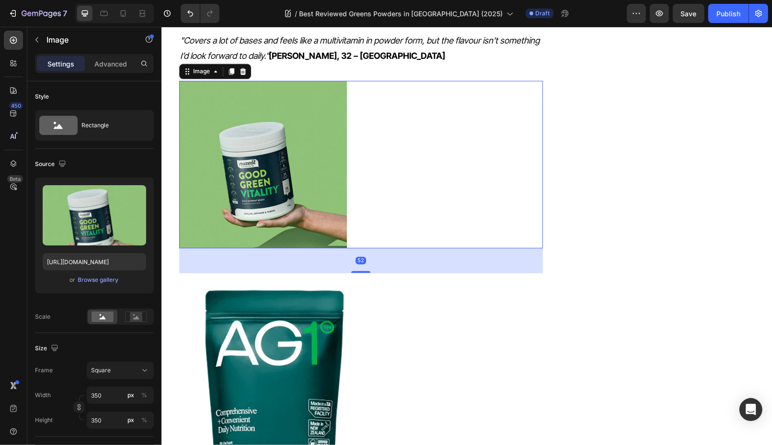
click at [262, 333] on img at bounding box center [275, 375] width 192 height 192
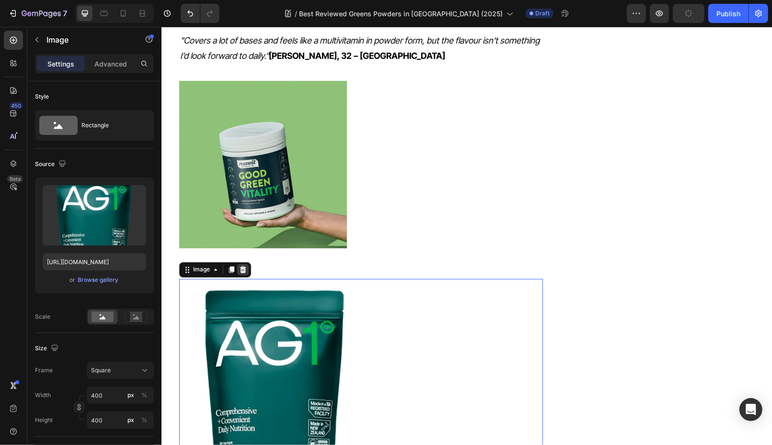
click at [240, 266] on icon at bounding box center [243, 270] width 8 height 8
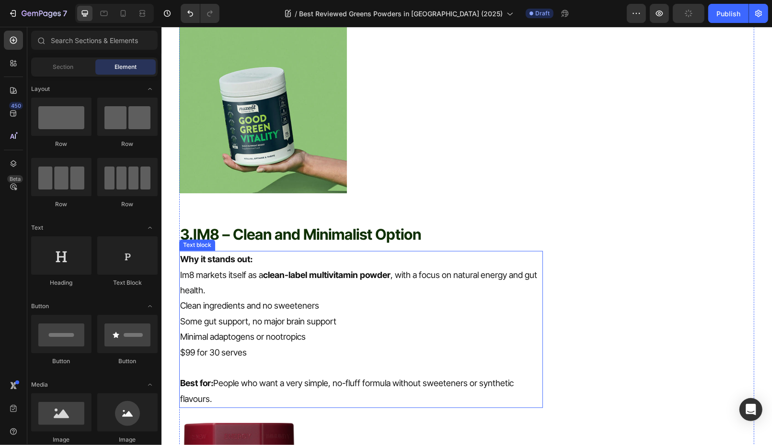
scroll to position [1610, 0]
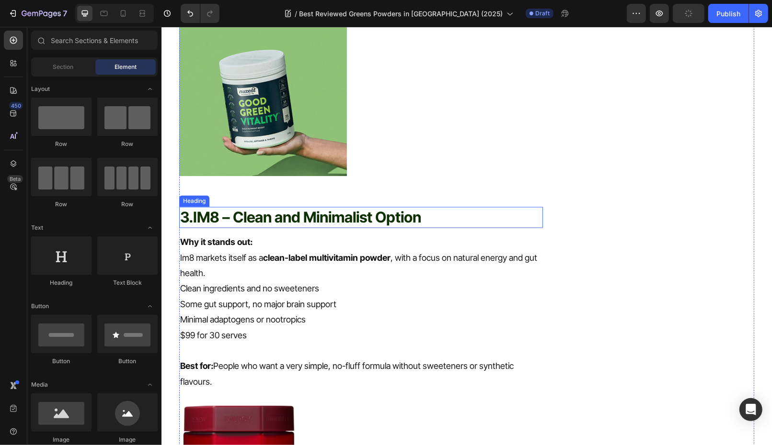
click at [331, 208] on strong "IM8 – Clean and Minimalist Option" at bounding box center [307, 217] width 228 height 18
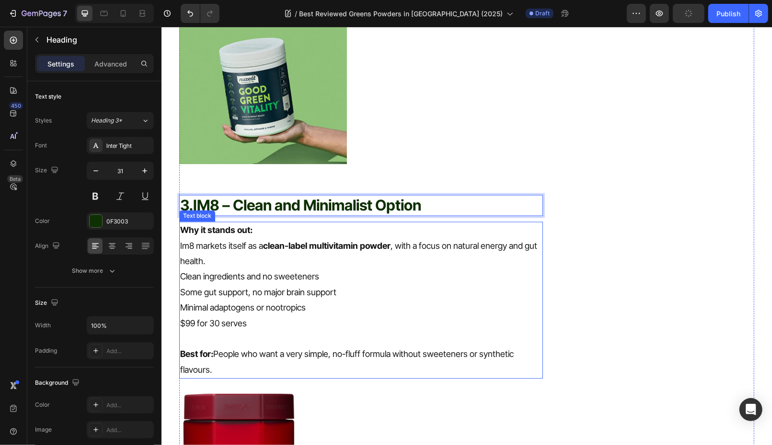
scroll to position [1624, 0]
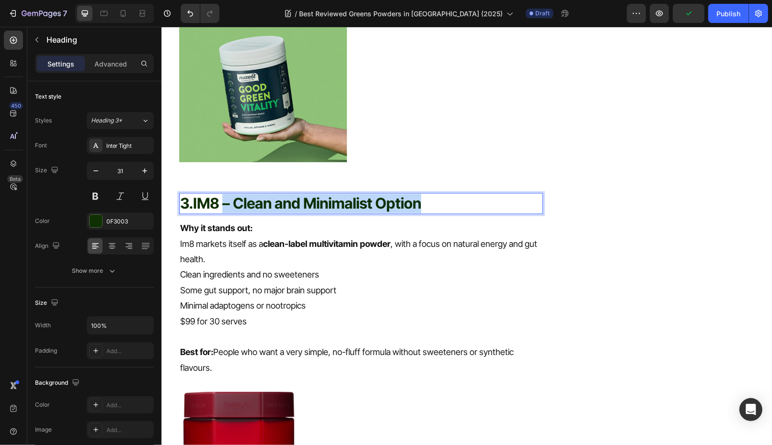
drag, startPoint x: 225, startPoint y: 156, endPoint x: 432, endPoint y: 155, distance: 206.9
click at [432, 194] on p "3. IM8 – Clean and Minimalist Option" at bounding box center [361, 203] width 362 height 19
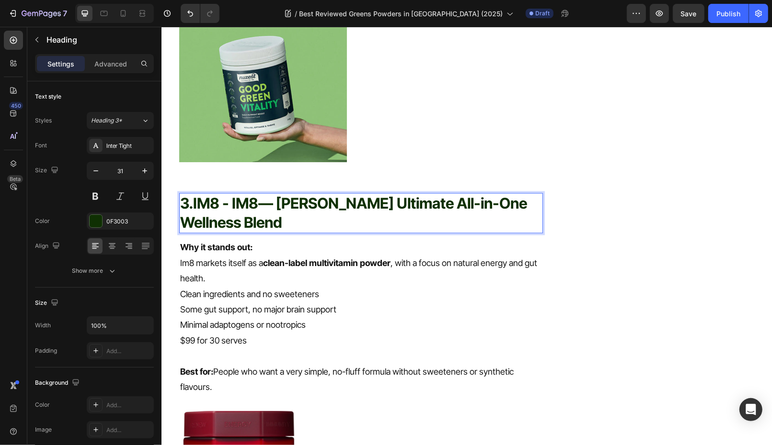
click at [233, 194] on strong "IM8 - IM8" at bounding box center [225, 203] width 65 height 18
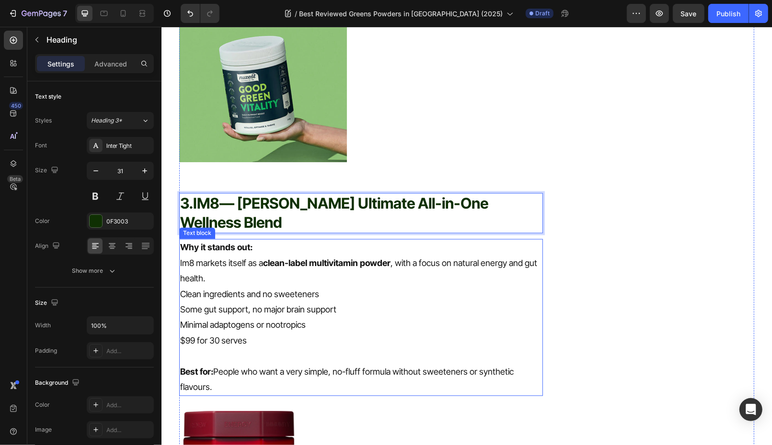
click at [321, 317] on p "Minimal adaptogens or nootropics" at bounding box center [361, 324] width 362 height 15
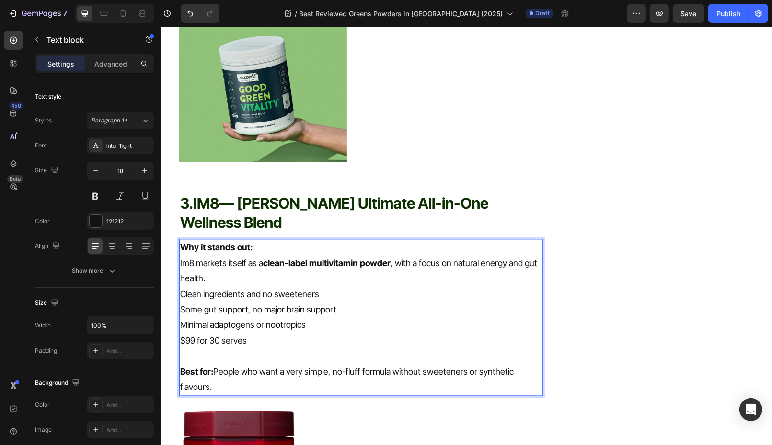
copy div "Why it stands out: Im8 markets itself as a clean-label multivitamin powder , wi…"
click at [245, 286] on p "Clean ingredients and no sweeteners" at bounding box center [361, 293] width 362 height 15
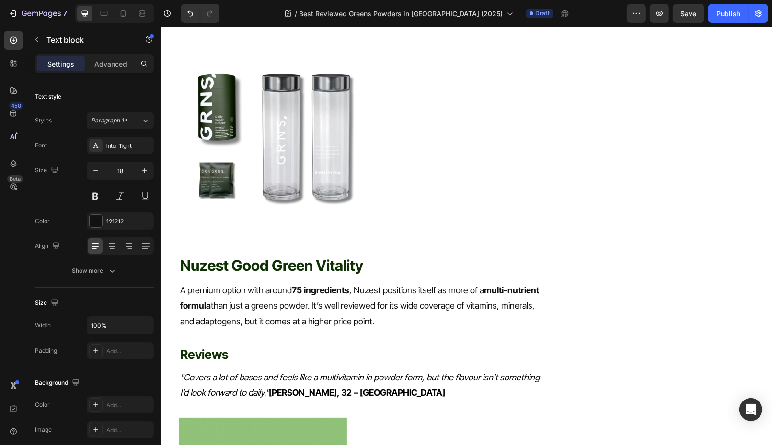
scroll to position [1186, 0]
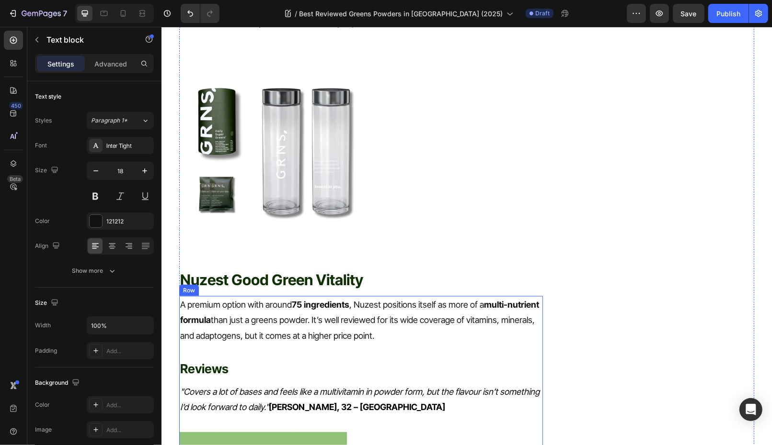
click at [245, 385] on p ""Covers a lot of bases and feels like a multivitamin in powder form, but the fl…" at bounding box center [361, 400] width 362 height 31
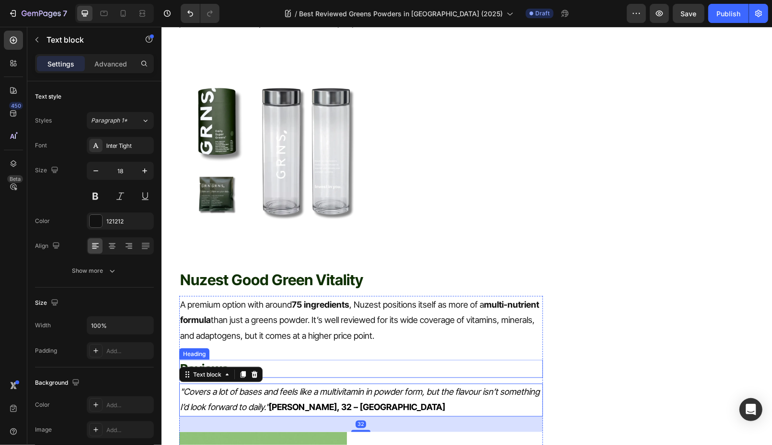
click at [308, 360] on h2 "Reviews" at bounding box center [361, 369] width 364 height 18
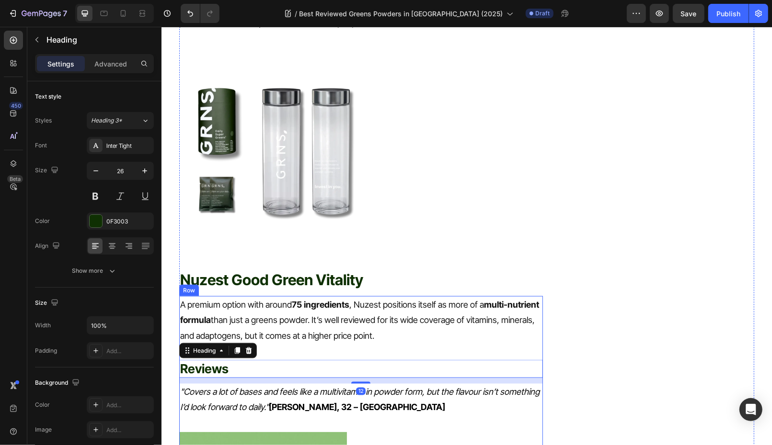
scroll to position [1282, 0]
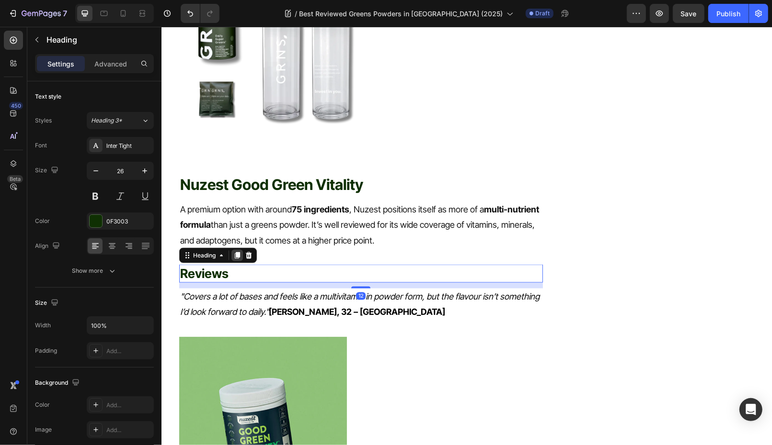
click at [236, 251] on icon at bounding box center [237, 255] width 8 height 8
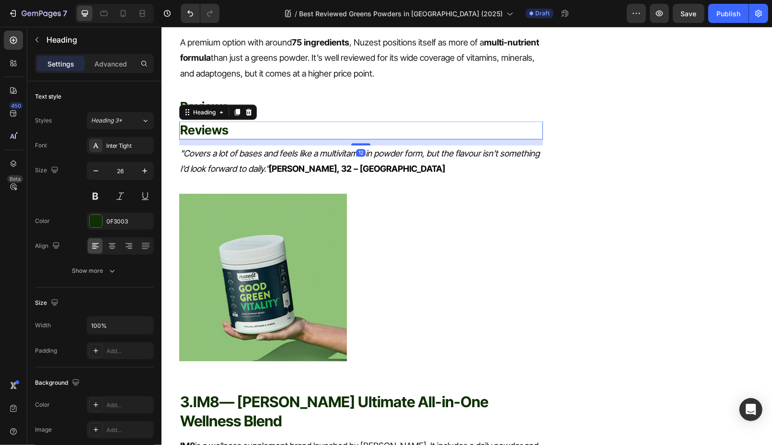
scroll to position [1470, 0]
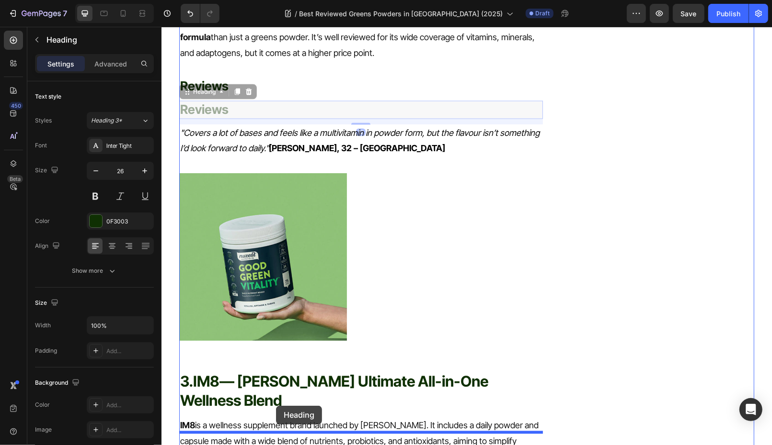
drag, startPoint x: 211, startPoint y: 44, endPoint x: 276, endPoint y: 406, distance: 367.9
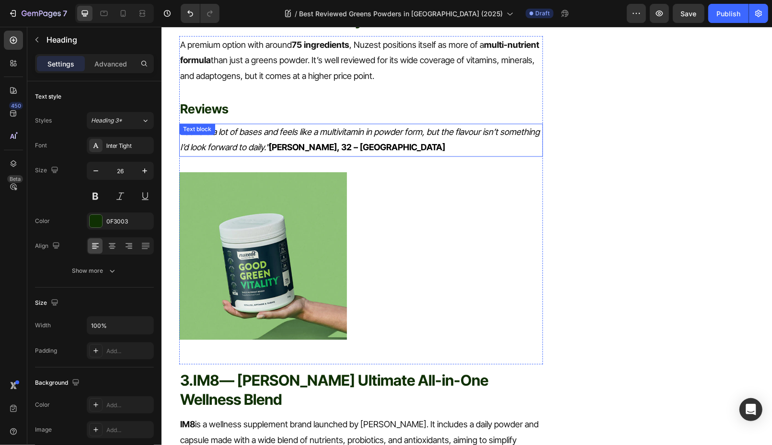
scroll to position [1445, 0]
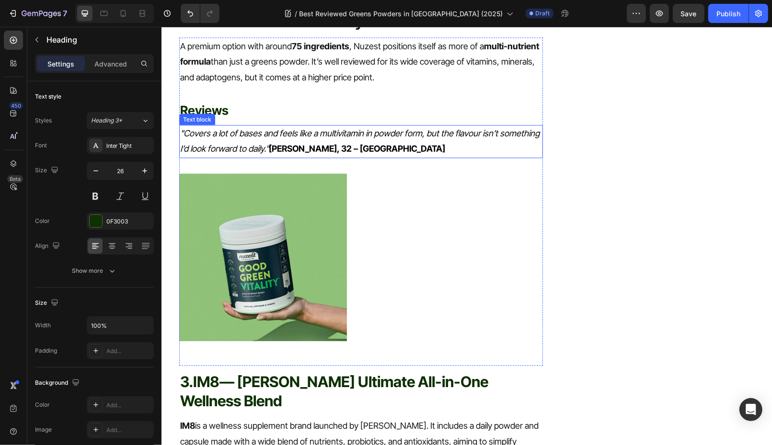
click at [262, 128] on icon ""Covers a lot of bases and feels like a multivitamin in powder form, but the fl…" at bounding box center [359, 140] width 359 height 25
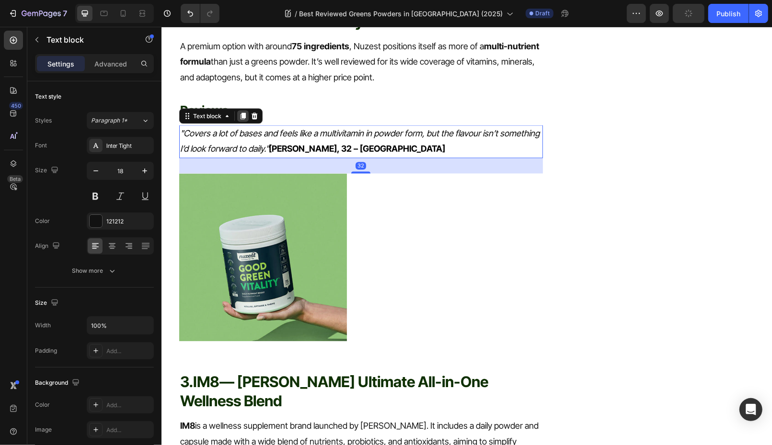
click at [239, 112] on icon at bounding box center [243, 116] width 8 height 8
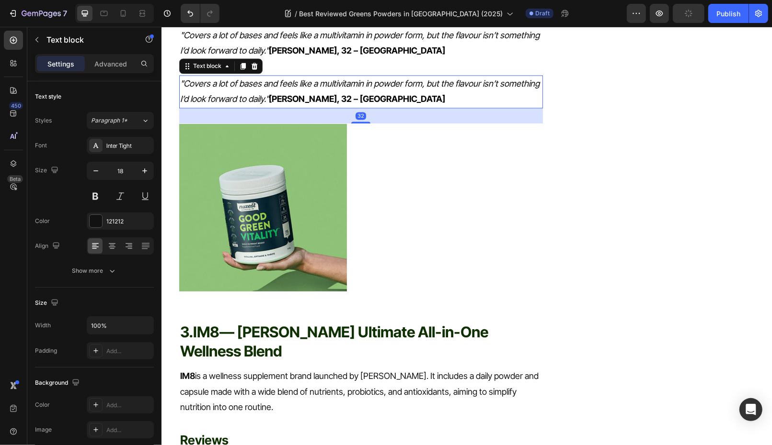
scroll to position [1530, 0]
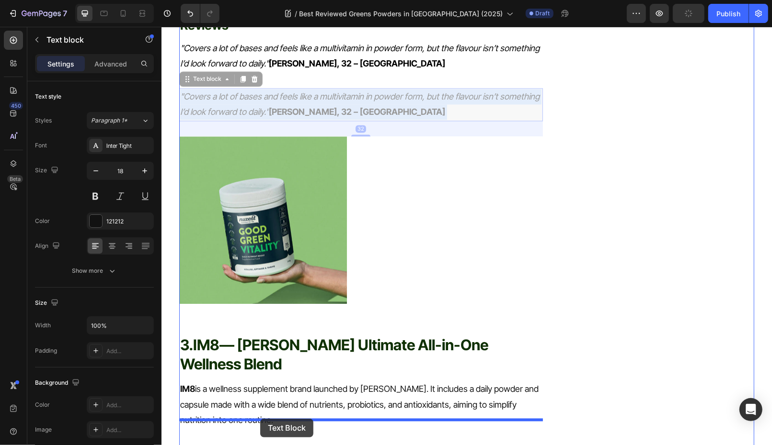
drag, startPoint x: 267, startPoint y: 49, endPoint x: 259, endPoint y: 415, distance: 365.6
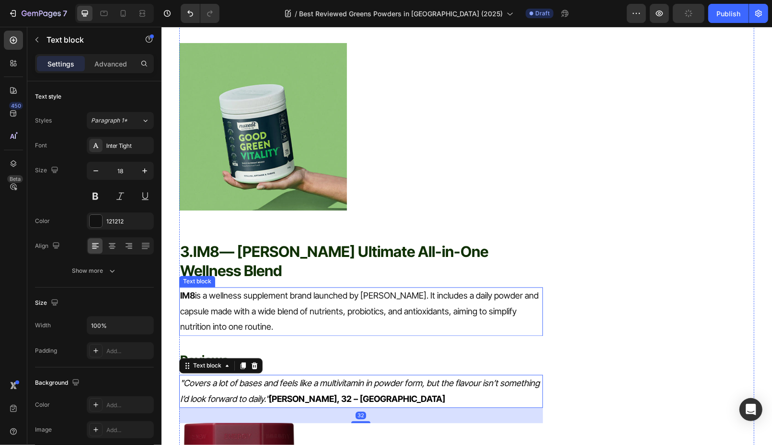
scroll to position [1719, 0]
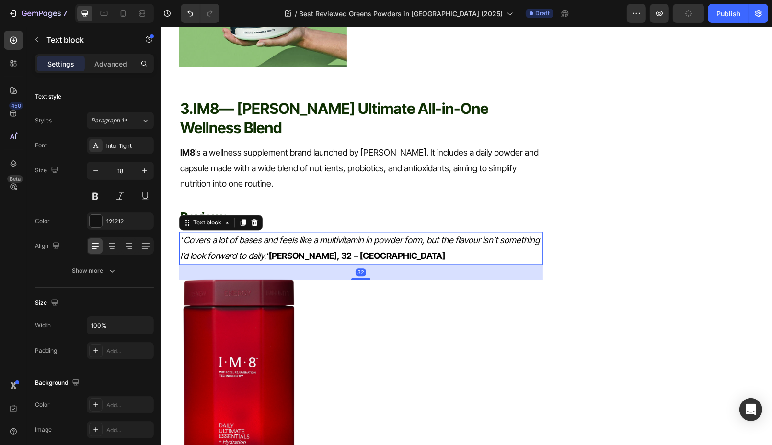
click at [358, 235] on icon ""Covers a lot of bases and feels like a multivitamin in powder form, but the fl…" at bounding box center [359, 247] width 359 height 25
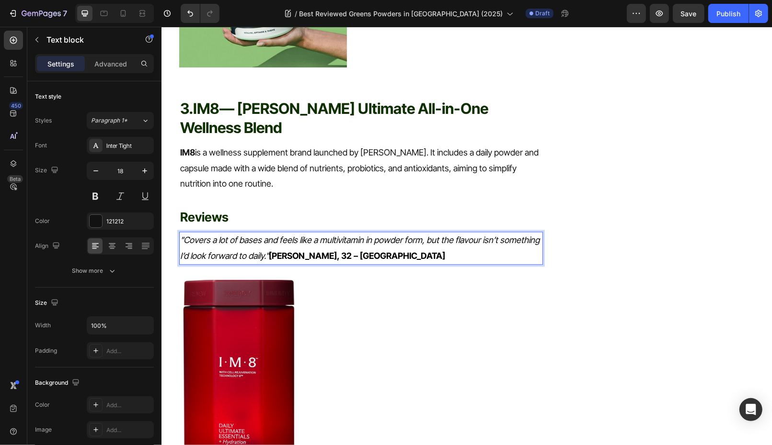
click at [333, 232] on p ""Covers a lot of bases and feels like a multivitamin in powder form, but the fl…" at bounding box center [361, 247] width 362 height 31
click at [333, 235] on icon ""Covers a lot of bases and feels like a multivitamin in powder form, but the fl…" at bounding box center [359, 247] width 359 height 25
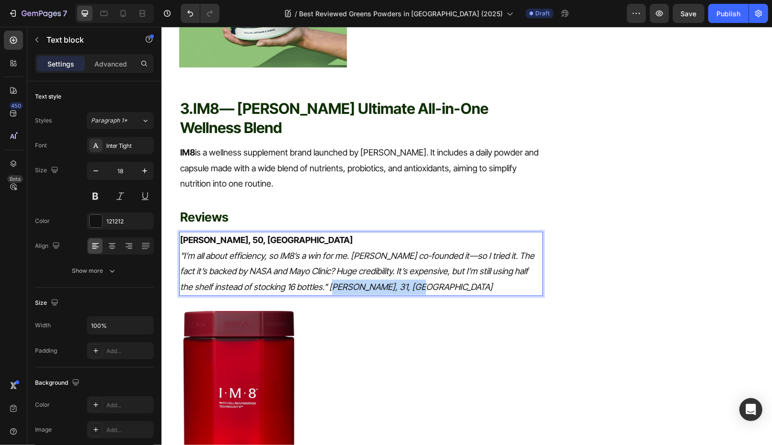
drag, startPoint x: 331, startPoint y: 240, endPoint x: 477, endPoint y: 240, distance: 145.6
click at [477, 240] on p "David W., 50, Adelaide "I’m all about efficiency, so IM8’s a win for me. David …" at bounding box center [361, 263] width 362 height 62
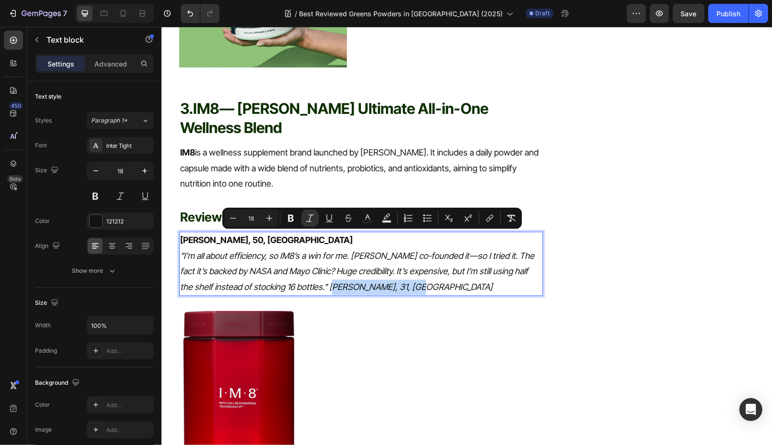
click at [432, 240] on p "David W., 50, Adelaide "I’m all about efficiency, so IM8’s a win for me. David …" at bounding box center [361, 263] width 362 height 62
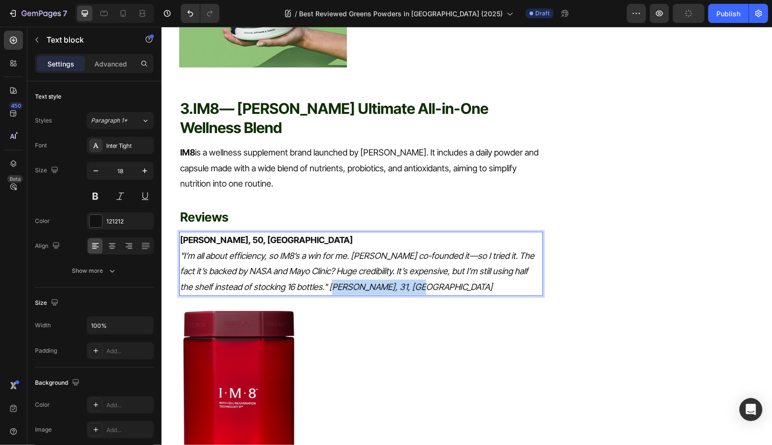
drag, startPoint x: 411, startPoint y: 241, endPoint x: 331, endPoint y: 243, distance: 80.5
click at [331, 243] on p "David W., 50, Adelaide "I’m all about efficiency, so IM8’s a win for me. David …" at bounding box center [361, 263] width 362 height 62
click at [330, 251] on icon ""I’m all about efficiency, so IM8’s a win for me. David Beckham co-founded it—s…" at bounding box center [357, 271] width 354 height 41
drag, startPoint x: 327, startPoint y: 239, endPoint x: 432, endPoint y: 237, distance: 104.4
click at [433, 239] on p "David W., 50, Adelaide "I’m all about efficiency, so IM8’s a win for me. David …" at bounding box center [361, 263] width 362 height 62
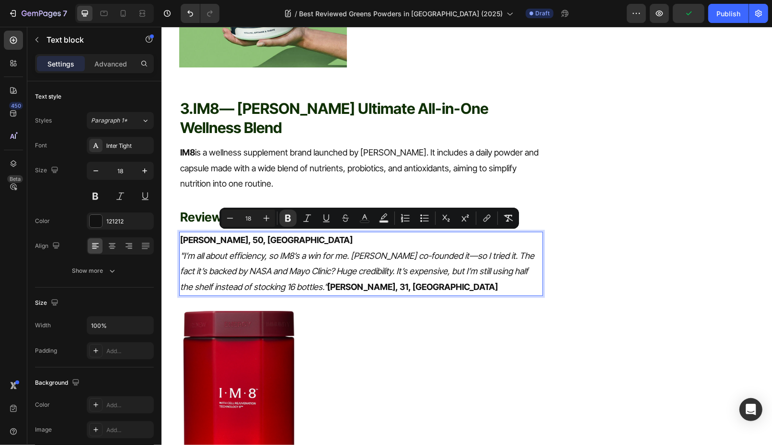
click at [432, 237] on p "David W., 50, Adelaide "I’m all about efficiency, so IM8’s a win for me. David …" at bounding box center [361, 263] width 362 height 62
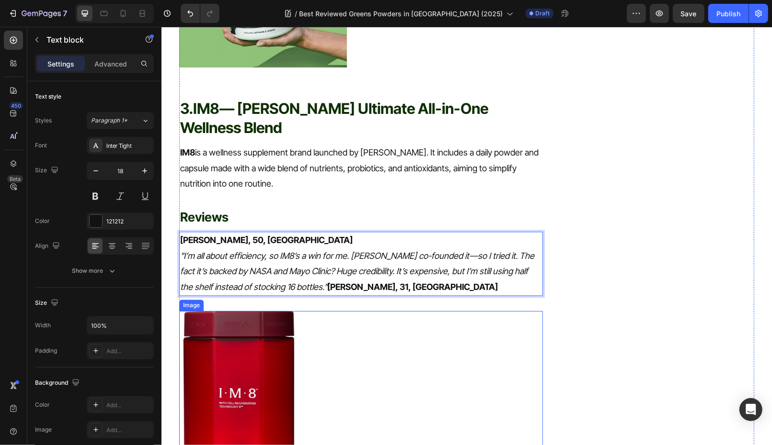
click at [413, 312] on div at bounding box center [361, 406] width 364 height 191
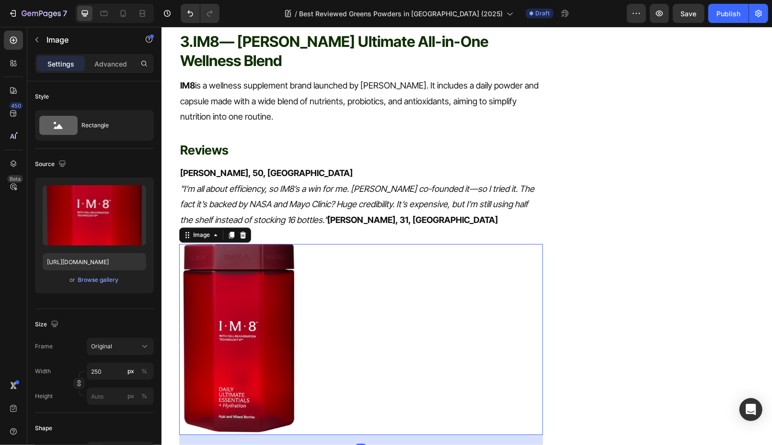
scroll to position [2097, 0]
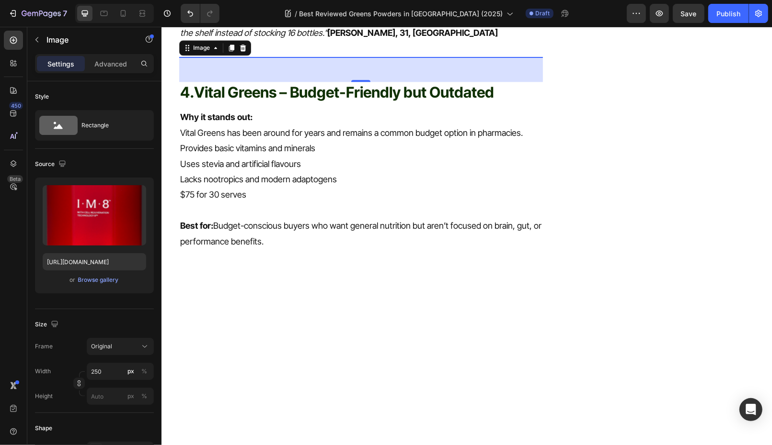
scroll to position [1985, 0]
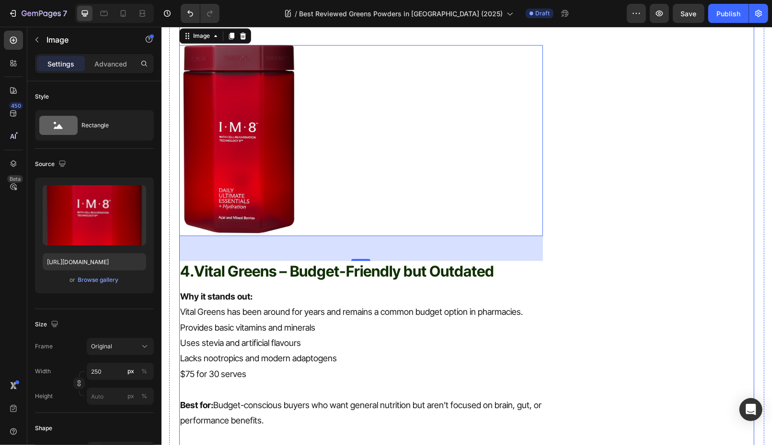
click at [257, 262] on strong "Vital Greens – Budget-Friendly but Outdated" at bounding box center [344, 271] width 300 height 18
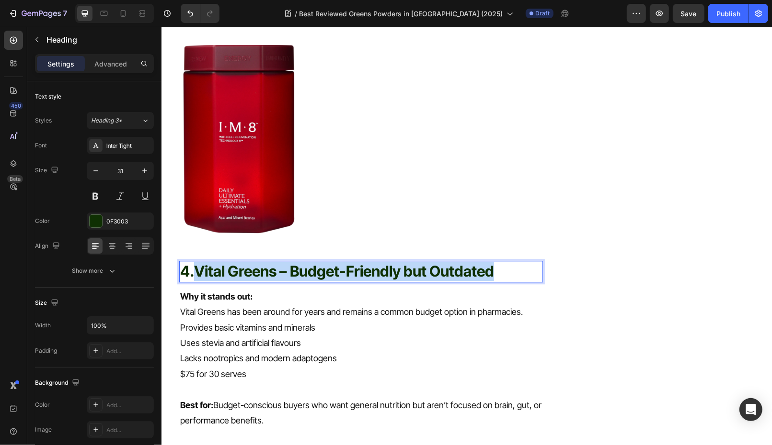
drag, startPoint x: 195, startPoint y: 221, endPoint x: 570, endPoint y: 220, distance: 375.1
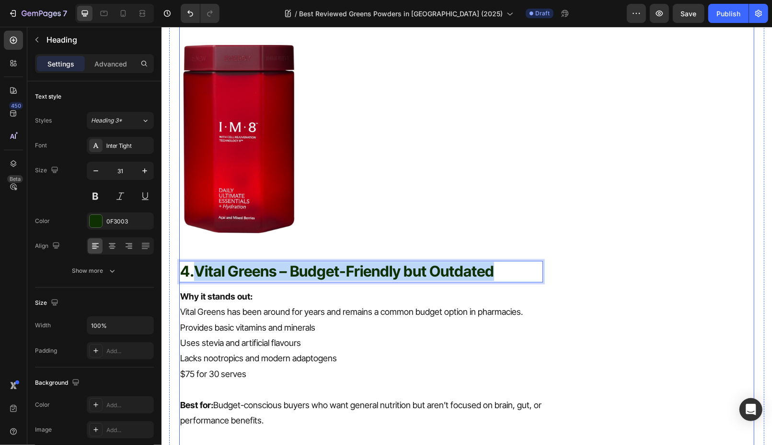
copy strong "Vital Greens – Budget-Friendly but Outdated"
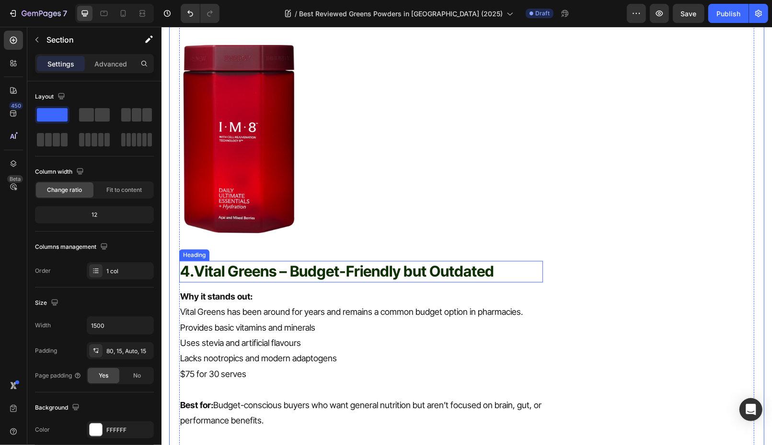
click at [199, 262] on strong "Vital Greens – Budget-Friendly but Outdated" at bounding box center [344, 271] width 300 height 18
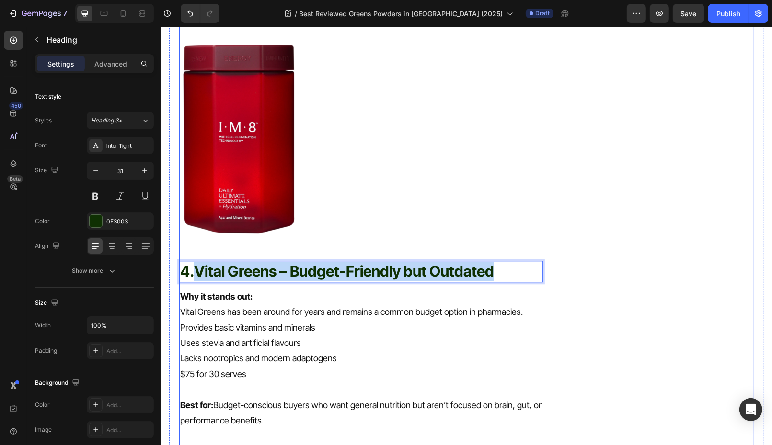
drag, startPoint x: 197, startPoint y: 220, endPoint x: 547, endPoint y: 219, distance: 349.7
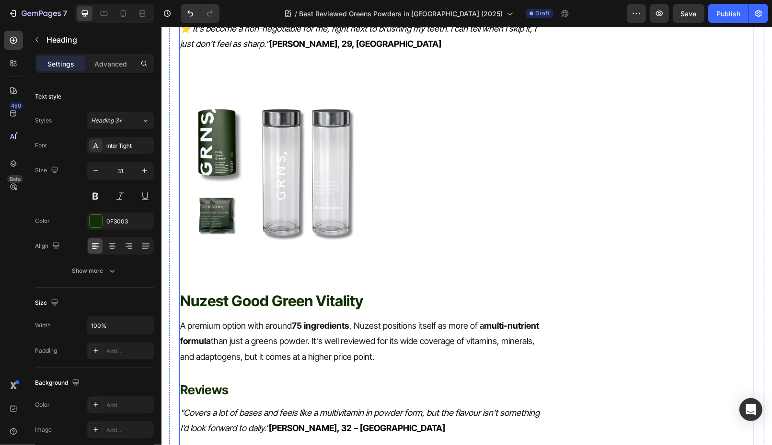
scroll to position [1183, 0]
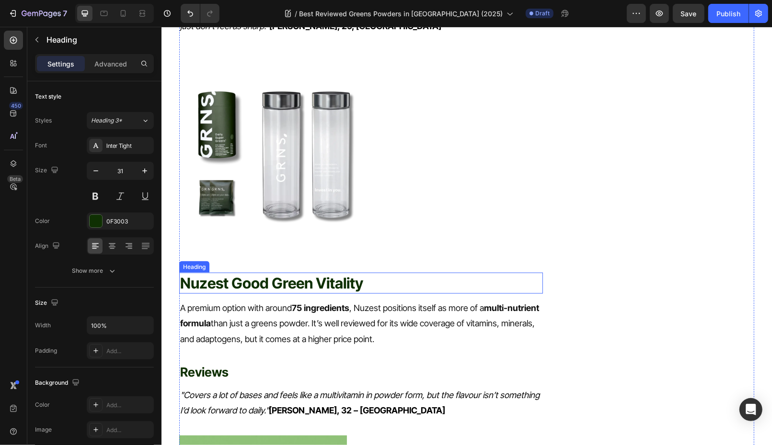
click at [228, 274] on p "Nuzest Good Green Vitality" at bounding box center [361, 283] width 362 height 19
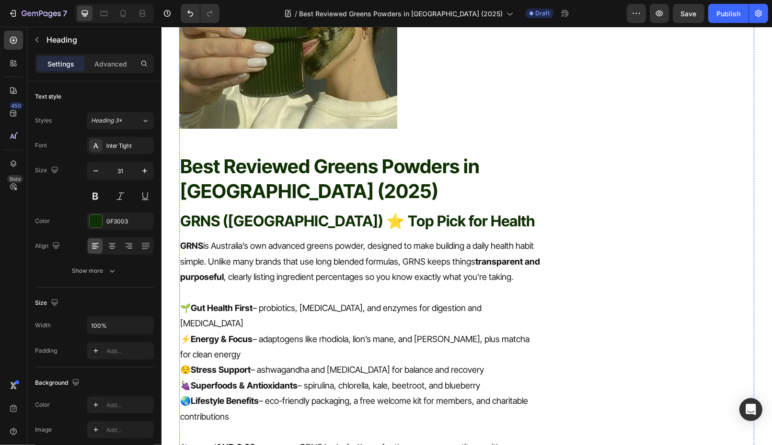
scroll to position [486, 0]
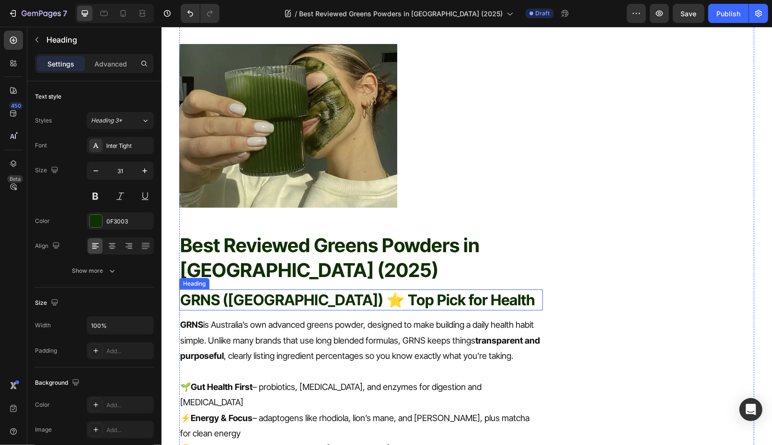
click at [203, 291] on strong "GRNS ([GEOGRAPHIC_DATA]) ⭐ Top Pick for Health" at bounding box center [357, 300] width 354 height 18
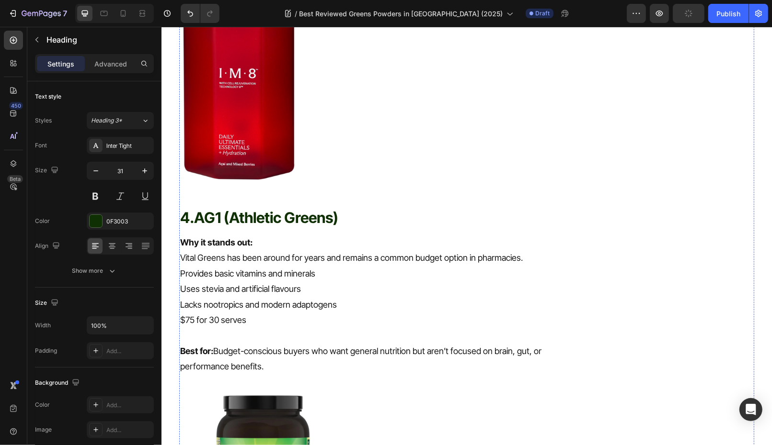
scroll to position [2152, 0]
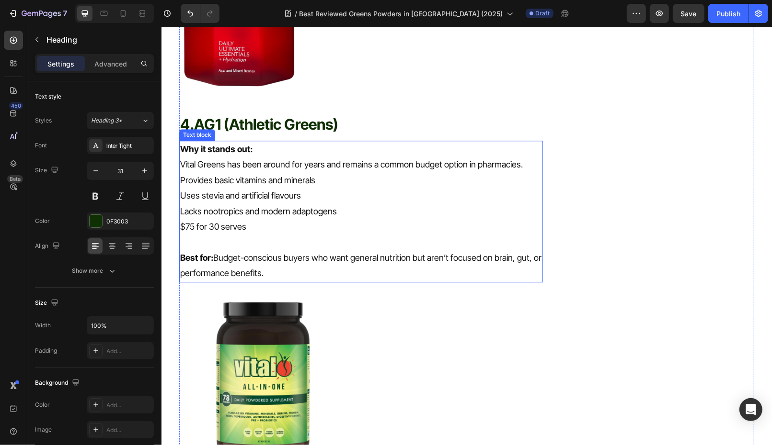
click at [285, 250] on p "Best for: Budget-conscious buyers who want general nutrition but aren’t focused…" at bounding box center [361, 265] width 362 height 31
click at [286, 250] on p "Best for: Budget-conscious buyers who want general nutrition but aren’t focused…" at bounding box center [361, 265] width 362 height 31
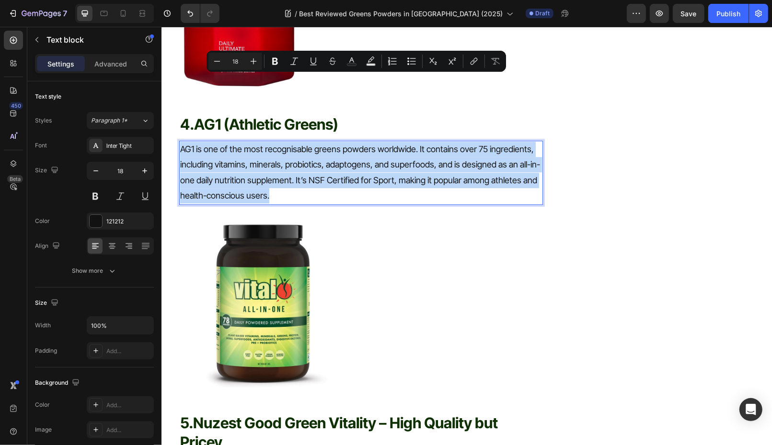
click at [425, 141] on p "AG1 is one of the most recognisable greens powders worldwide. It contains over …" at bounding box center [361, 172] width 362 height 62
click at [411, 141] on p "AG1 is one of the most recognisable greens powders worldwide. It contains over …" at bounding box center [361, 172] width 362 height 62
click at [367, 141] on p "AG1 is one of the most recognisable greens powders worldwide. It contains over …" at bounding box center [361, 172] width 362 height 62
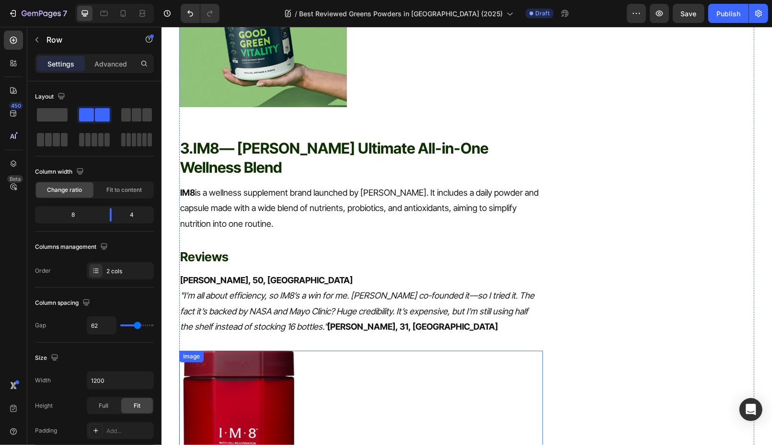
scroll to position [1657, 0]
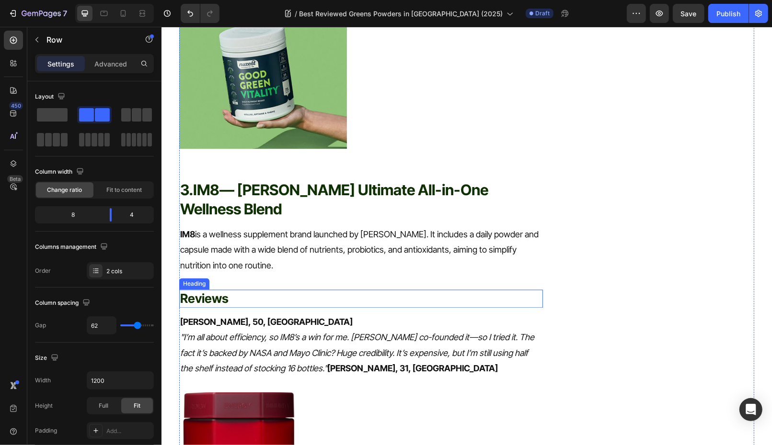
click at [233, 289] on h2 "Reviews" at bounding box center [361, 298] width 364 height 18
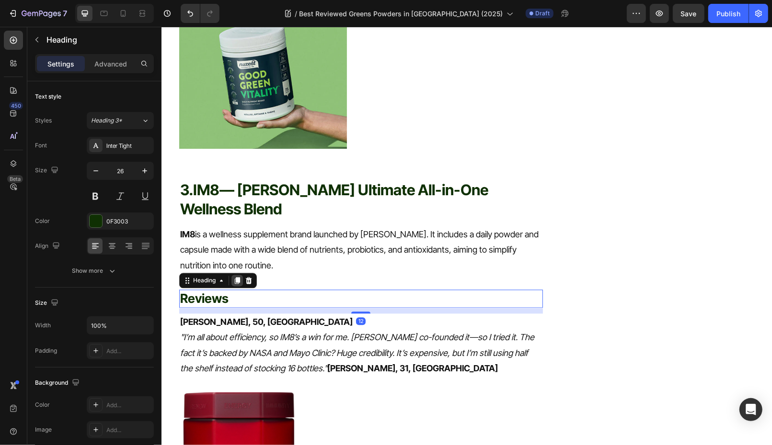
click at [236, 277] on icon at bounding box center [236, 280] width 5 height 7
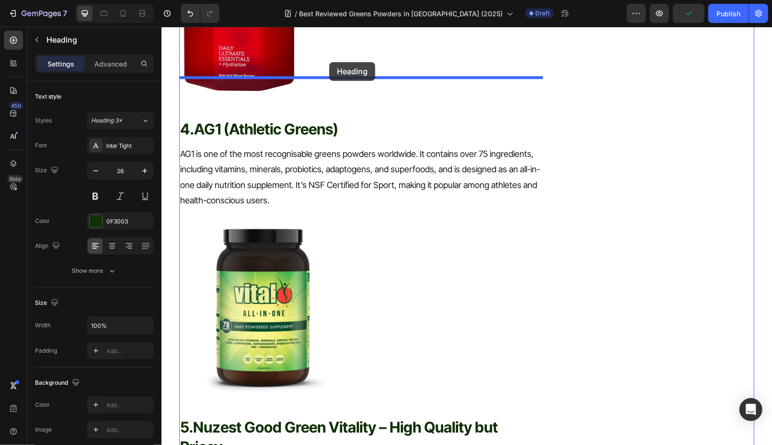
scroll to position [2159, 0]
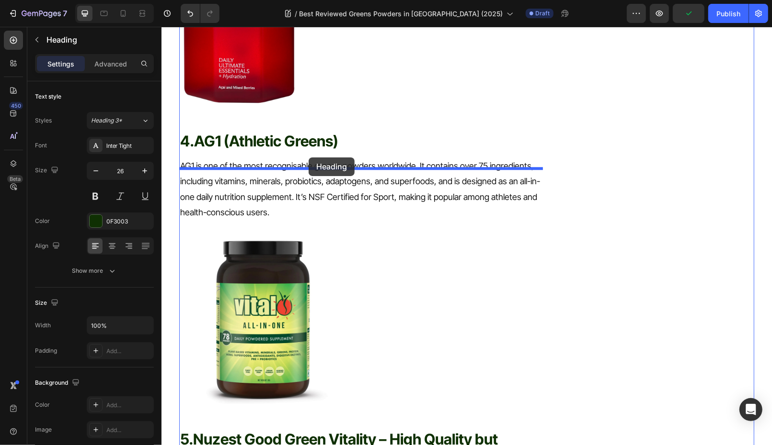
drag, startPoint x: 268, startPoint y: 177, endPoint x: 308, endPoint y: 157, distance: 44.6
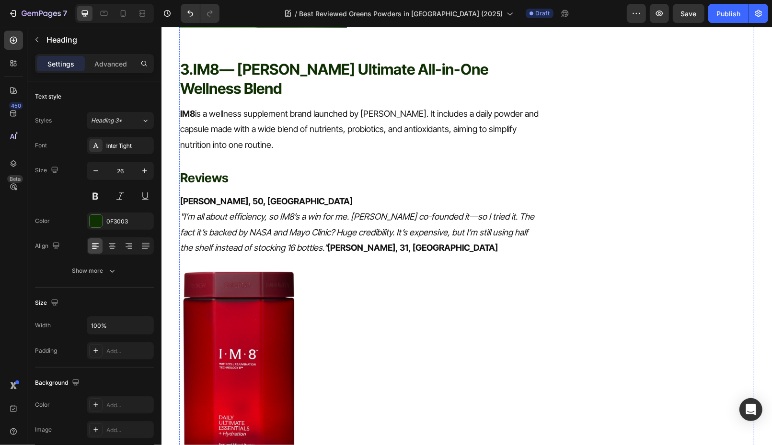
scroll to position [1768, 0]
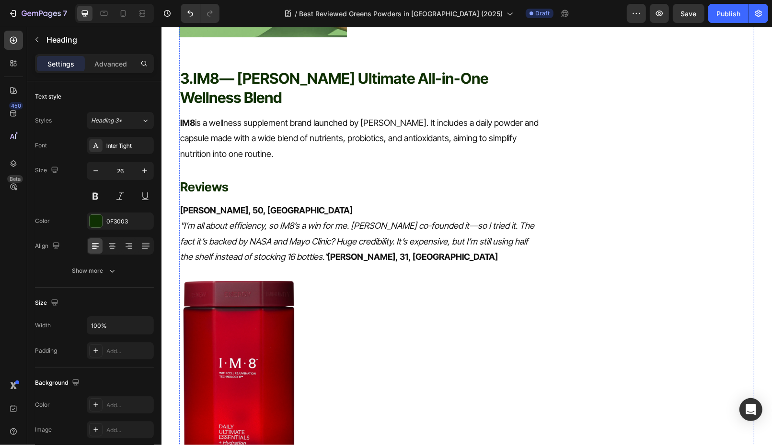
click at [273, 220] on icon ""I’m all about efficiency, so IM8’s a win for me. David Beckham co-founded it—s…" at bounding box center [357, 240] width 354 height 41
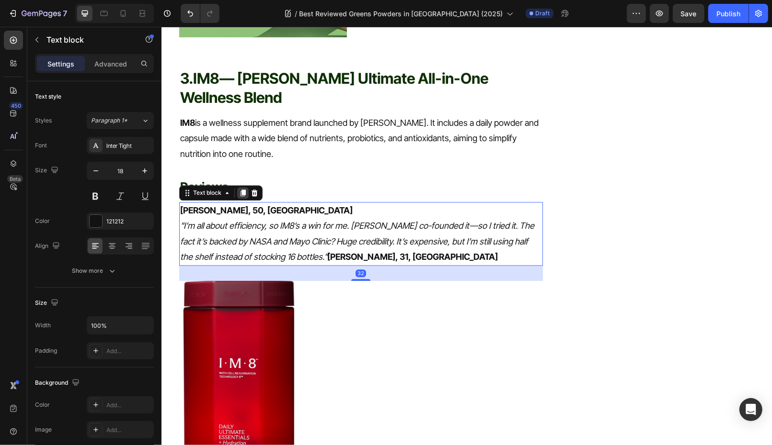
click at [239, 189] on icon at bounding box center [243, 193] width 8 height 8
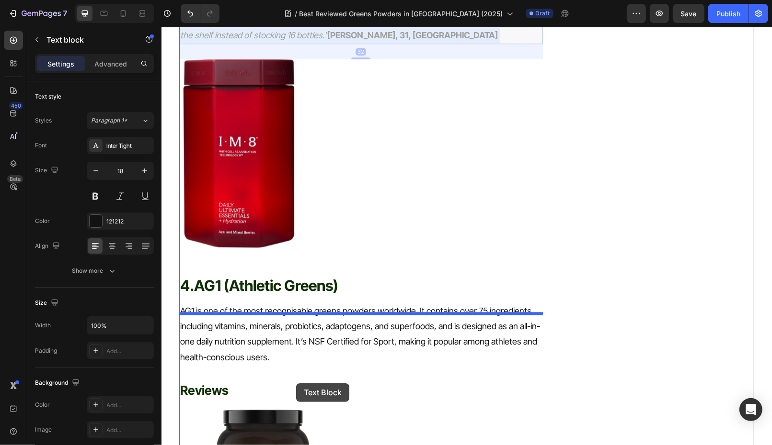
scroll to position [2089, 0]
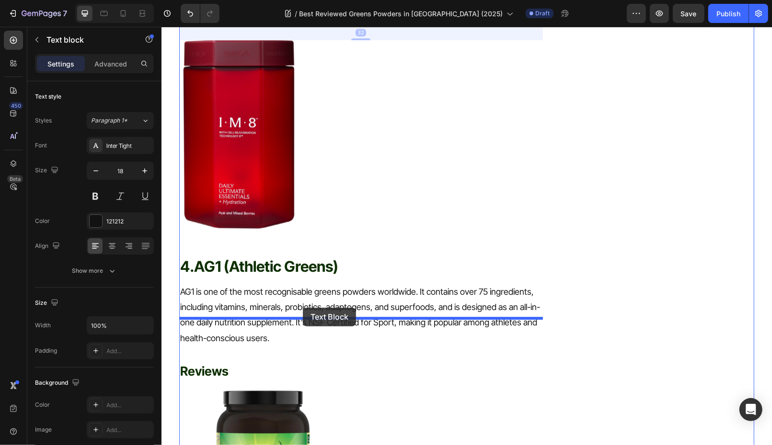
drag, startPoint x: 315, startPoint y: 118, endPoint x: 302, endPoint y: 308, distance: 190.1
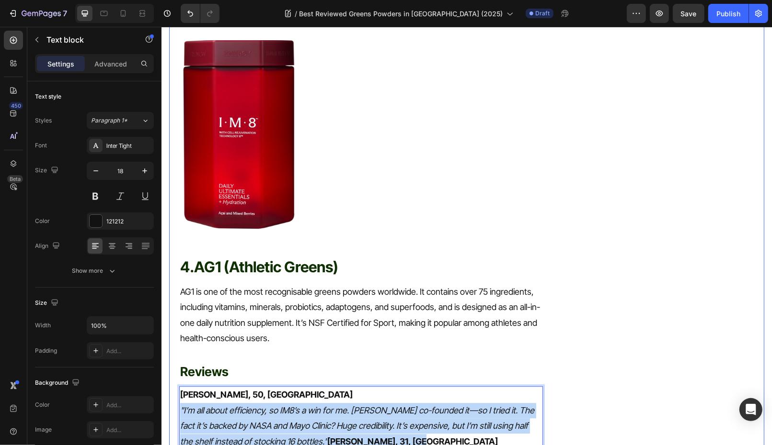
drag, startPoint x: 442, startPoint y: 378, endPoint x: 175, endPoint y: 340, distance: 269.1
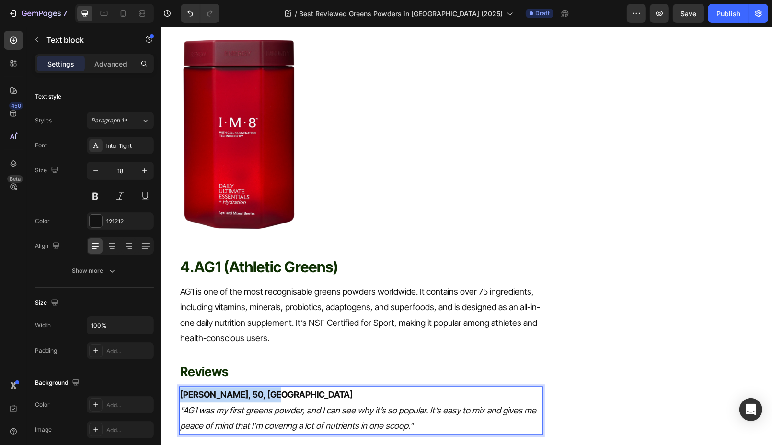
drag, startPoint x: 269, startPoint y: 328, endPoint x: 148, endPoint y: 328, distance: 121.2
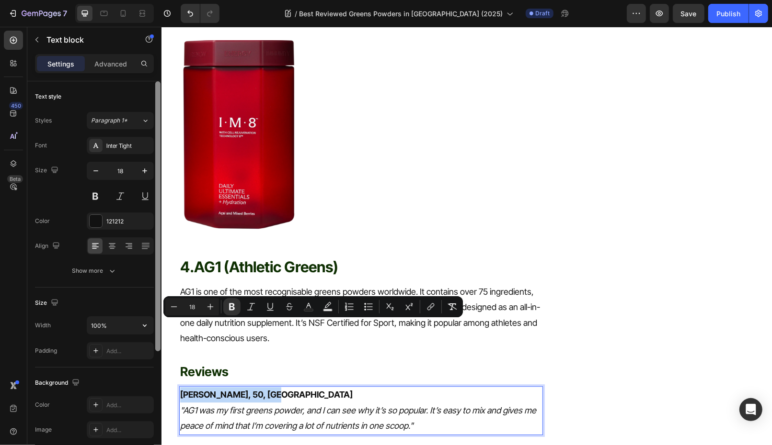
copy strong "David W., 50, Adelaide"
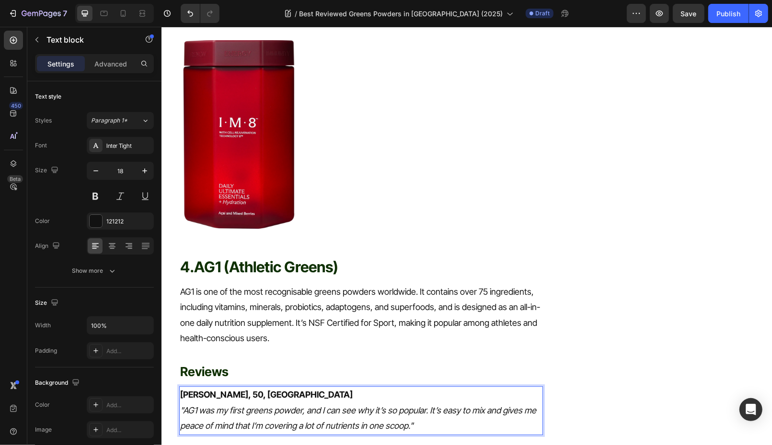
click at [430, 387] on p "David W., 50, Adelaide "AG1 was my first greens powder, and I can see why it’s …" at bounding box center [361, 410] width 362 height 46
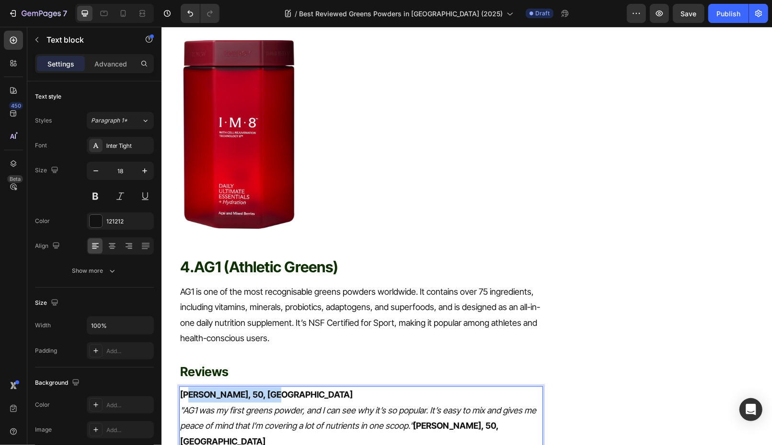
drag, startPoint x: 287, startPoint y: 328, endPoint x: 189, endPoint y: 328, distance: 98.2
click at [190, 387] on p "David W., 50, Adelaide "AG1 was my first greens powder, and I can see why it’s …" at bounding box center [361, 418] width 362 height 62
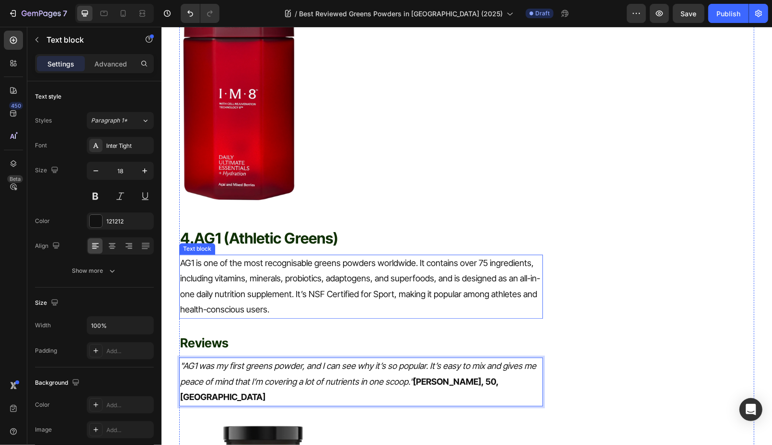
scroll to position [2172, 0]
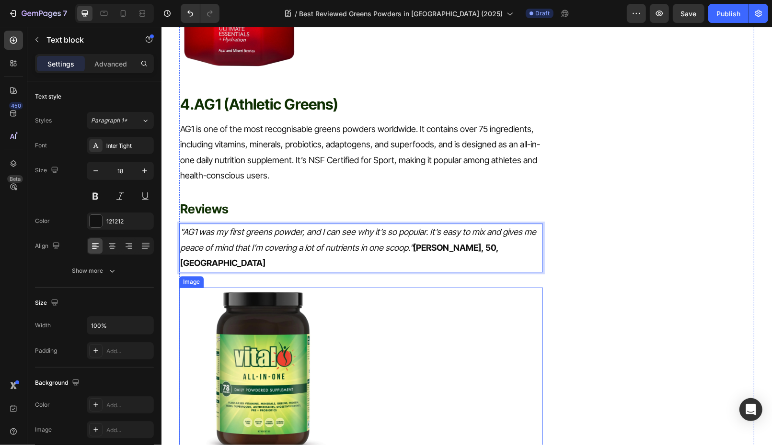
click at [243, 287] on img at bounding box center [263, 371] width 168 height 168
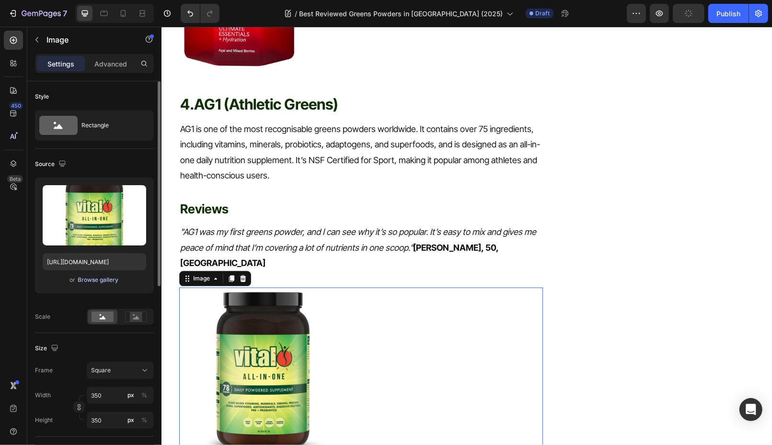
click at [100, 282] on div "Browse gallery" at bounding box center [98, 280] width 41 height 9
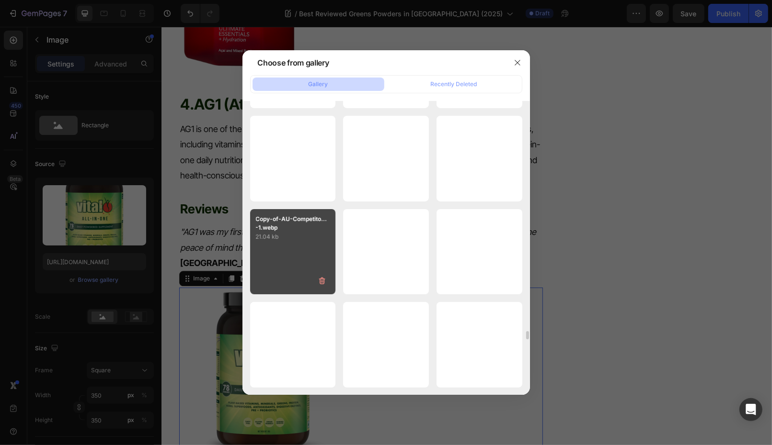
scroll to position [9652, 0]
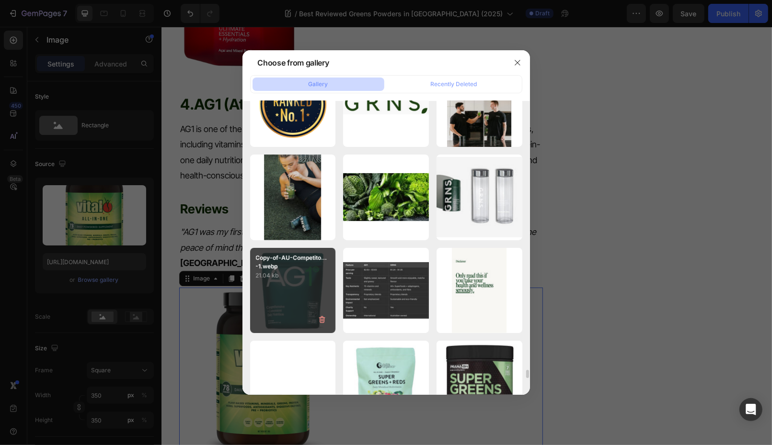
click at [305, 272] on p "21.04 kb" at bounding box center [293, 276] width 74 height 10
type input "https://cdn.shopify.com/s/files/1/0572/1253/4865/files/gempages_489095260442461…"
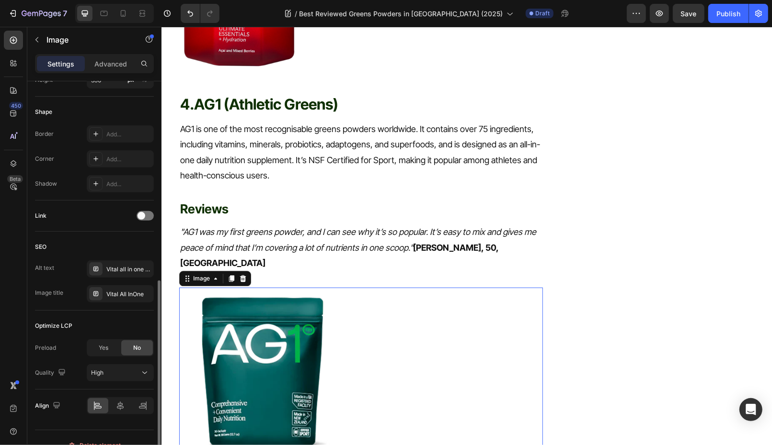
scroll to position [354, 0]
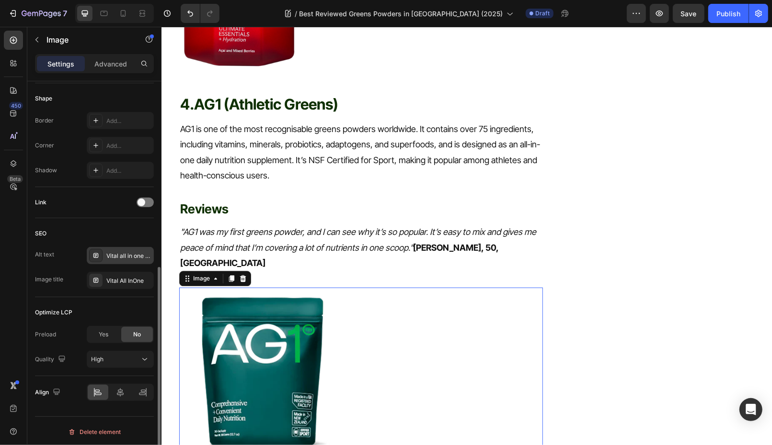
click at [119, 255] on div "Vital all in one greens powder" at bounding box center [128, 256] width 45 height 9
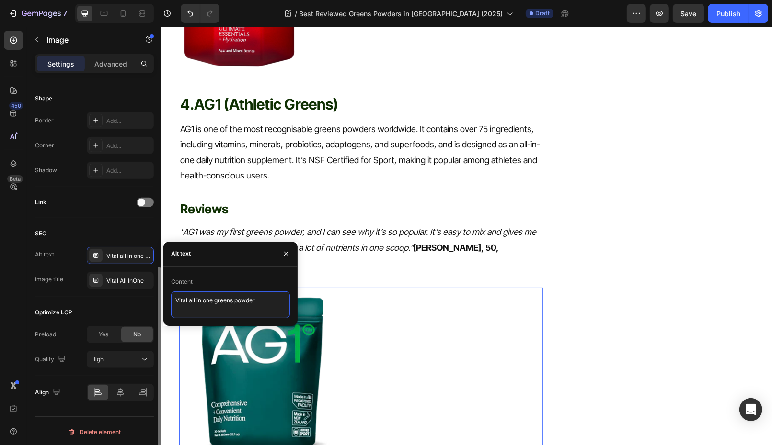
drag, startPoint x: 264, startPoint y: 313, endPoint x: 119, endPoint y: 263, distance: 152.8
click at [119, 263] on div "450 Beta Sections(18) Elements(83) Section Element Hero Section Product Detail …" at bounding box center [80, 236] width 161 height 419
type textarea "AG1"
drag, startPoint x: 195, startPoint y: 298, endPoint x: 148, endPoint y: 298, distance: 47.4
click at [148, 298] on div "450 Beta Sections(18) Elements(83) Section Element Hero Section Product Detail …" at bounding box center [80, 236] width 161 height 419
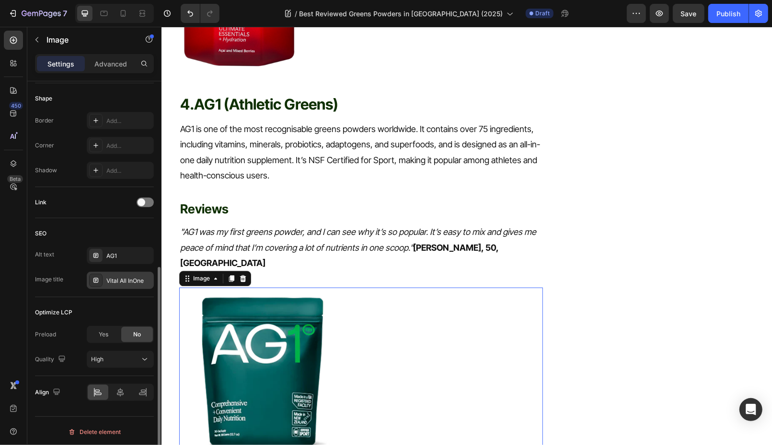
click at [114, 277] on div "Vital All InOne" at bounding box center [128, 281] width 45 height 9
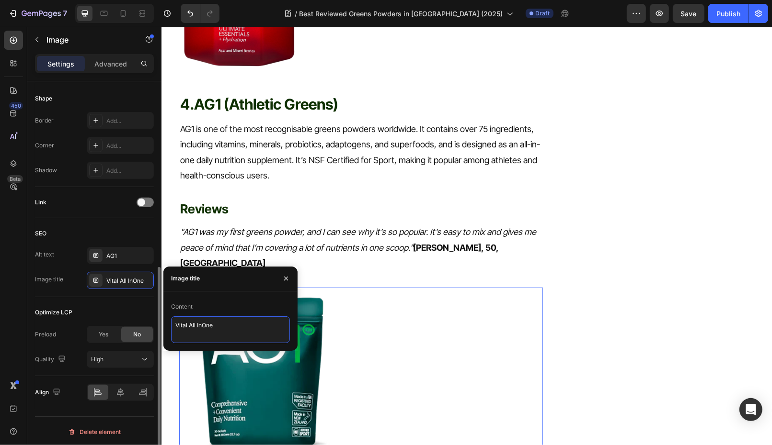
drag, startPoint x: 246, startPoint y: 322, endPoint x: 108, endPoint y: 318, distance: 137.5
click at [108, 319] on div "450 Beta Sections(18) Elements(83) Section Element Hero Section Product Detail …" at bounding box center [80, 236] width 161 height 419
paste textarea "AG1"
type textarea "AG1"
click at [285, 278] on icon "button" at bounding box center [286, 279] width 8 height 8
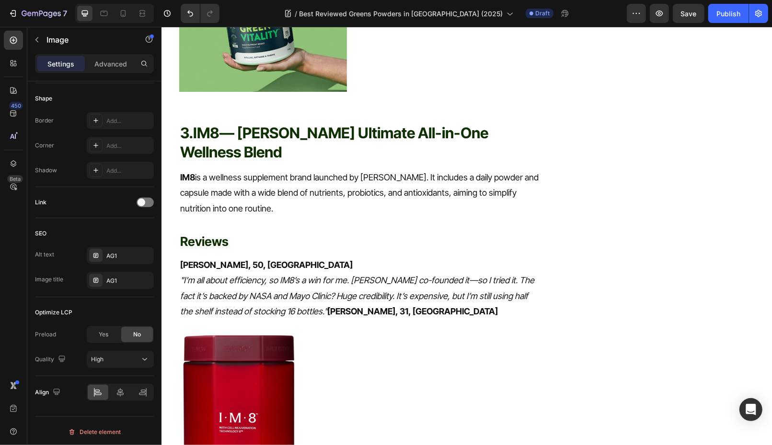
scroll to position [1801, 0]
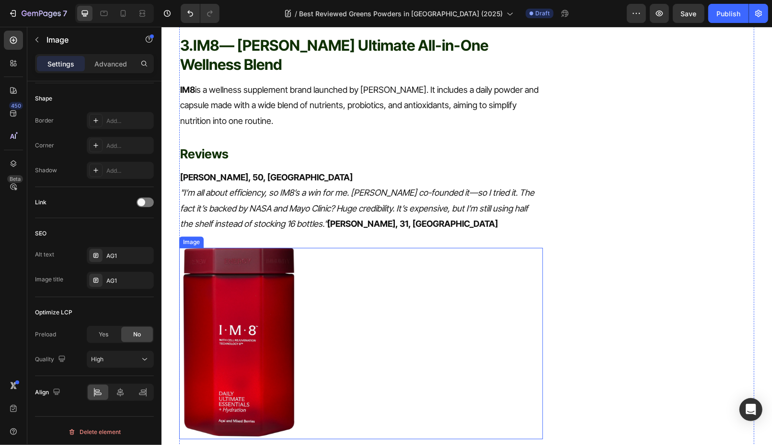
click at [206, 276] on img at bounding box center [239, 343] width 120 height 191
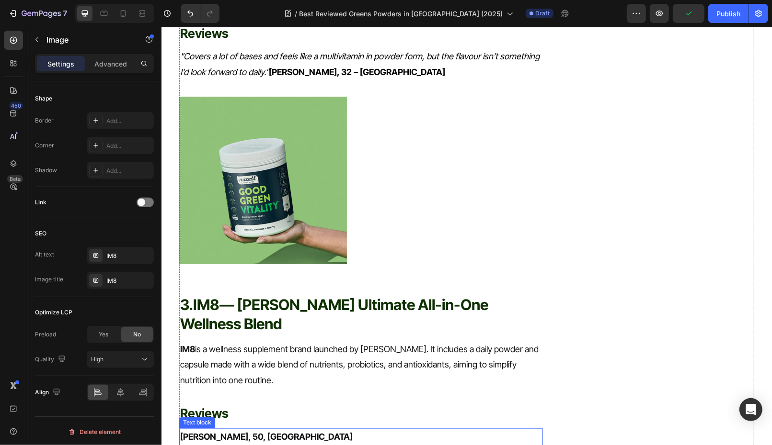
scroll to position [1516, 0]
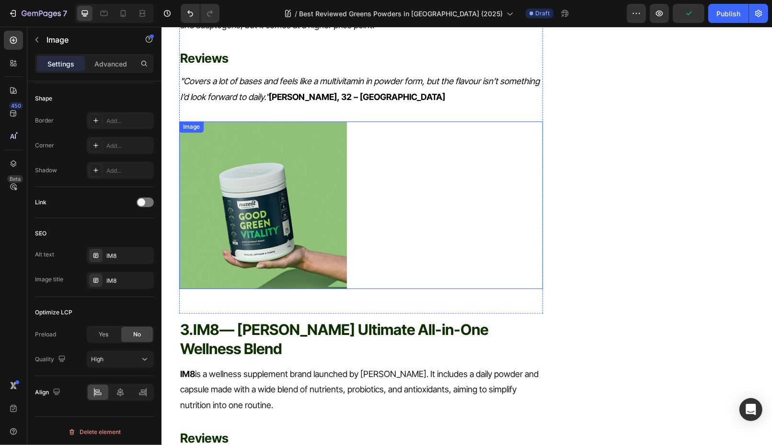
click at [265, 138] on img at bounding box center [263, 205] width 168 height 168
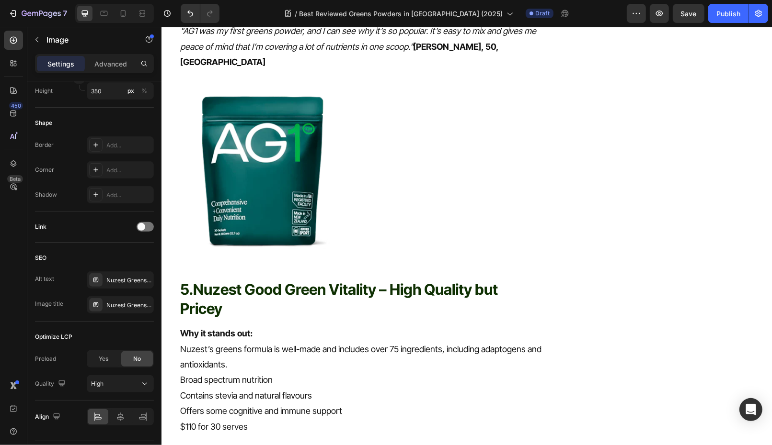
scroll to position [2421, 0]
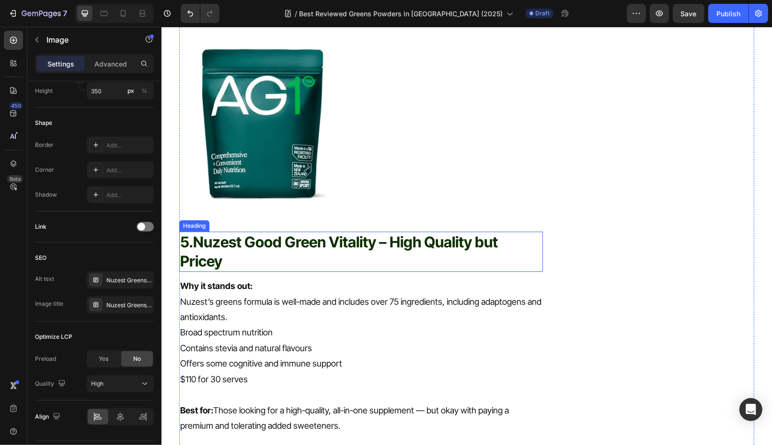
click at [244, 231] on h2 "5. Nuzest Good Green Vitality – High Quality but Pricey" at bounding box center [361, 251] width 364 height 41
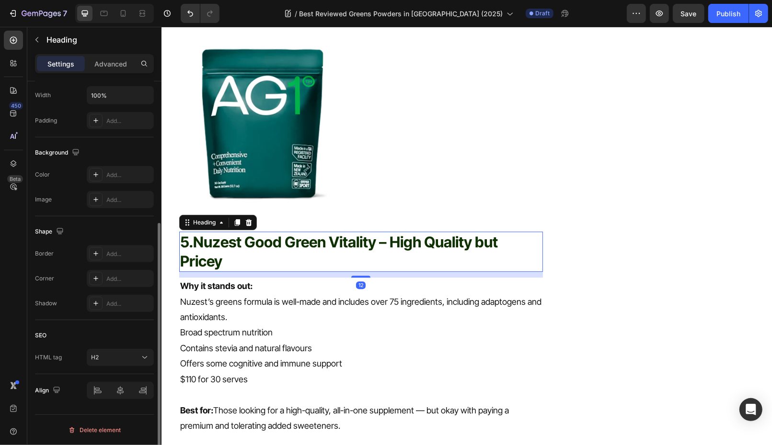
scroll to position [0, 0]
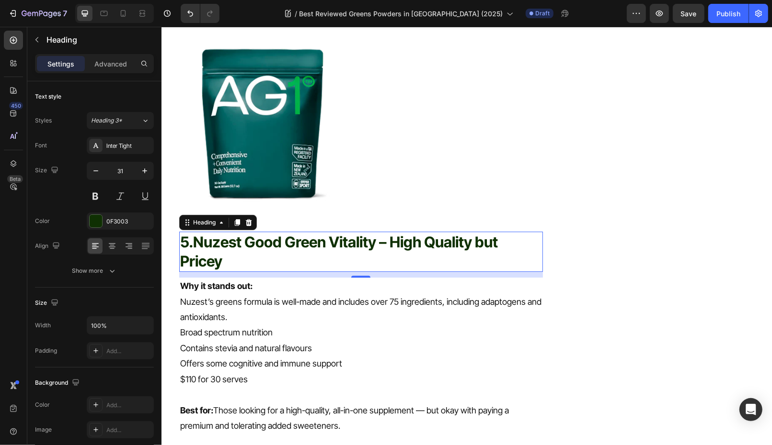
click at [239, 231] on h2 "5. Nuzest Good Green Vitality – High Quality but Pricey" at bounding box center [361, 251] width 364 height 41
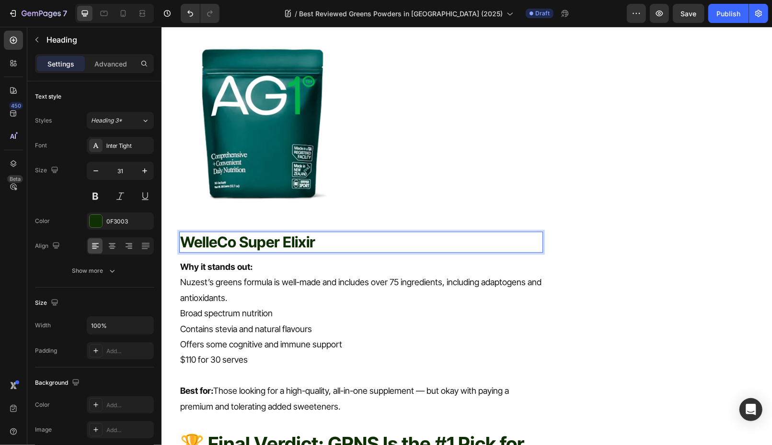
click at [183, 232] on p "WelleCo Super Elixir" at bounding box center [361, 241] width 362 height 19
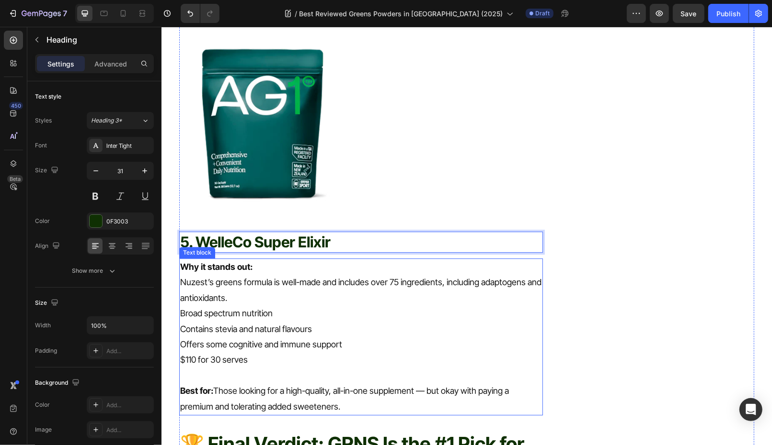
click at [296, 352] on p "$110 for 30 serves" at bounding box center [361, 359] width 362 height 15
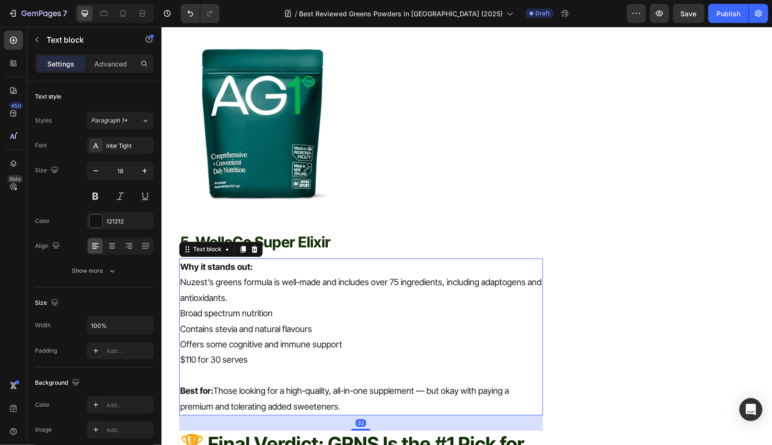
click at [296, 352] on p "$110 for 30 serves" at bounding box center [361, 359] width 362 height 15
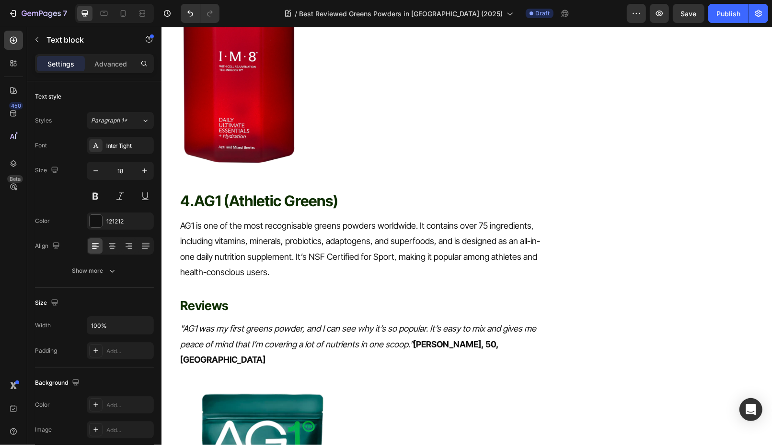
scroll to position [2076, 0]
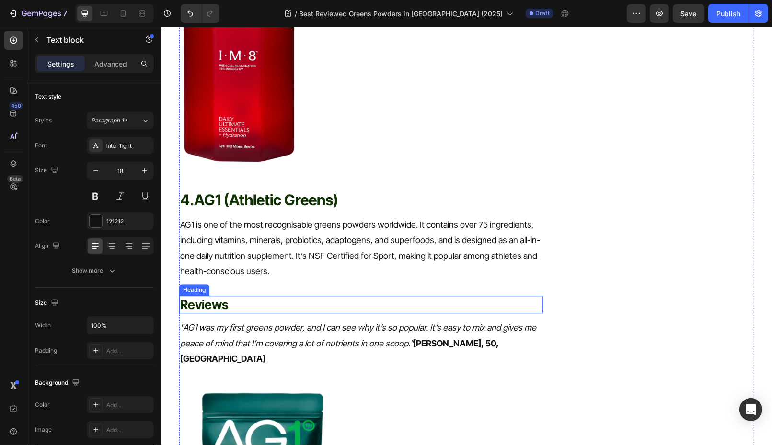
click at [269, 296] on p "⁠⁠⁠⁠⁠⁠⁠ Reviews" at bounding box center [361, 304] width 362 height 16
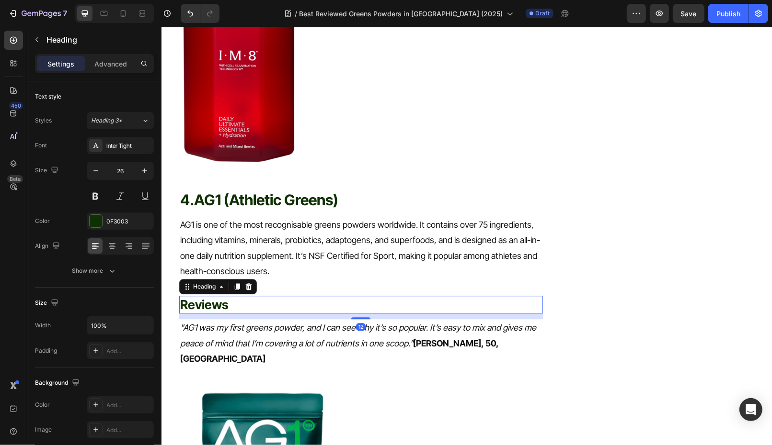
click at [236, 283] on icon at bounding box center [236, 286] width 5 height 7
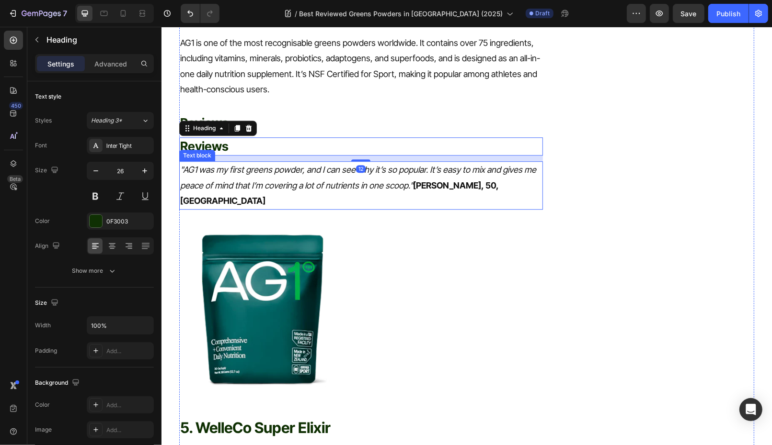
scroll to position [2273, 0]
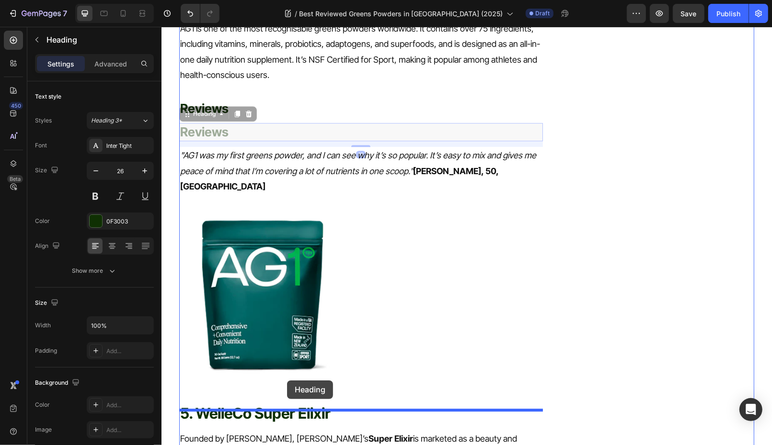
drag, startPoint x: 203, startPoint y: 49, endPoint x: 286, endPoint y: 380, distance: 341.8
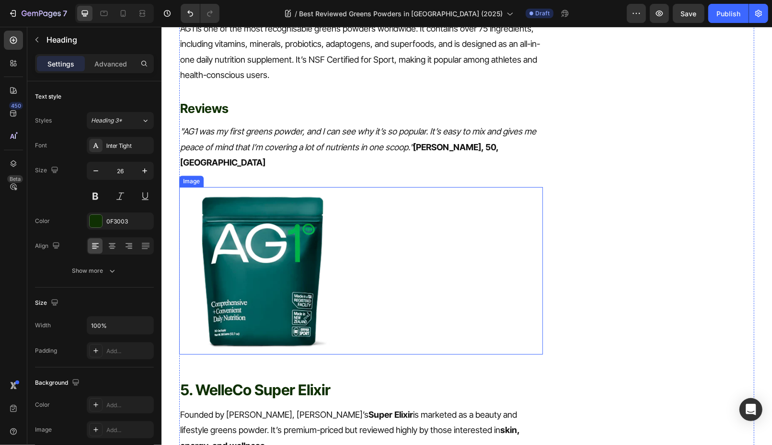
scroll to position [2023, 0]
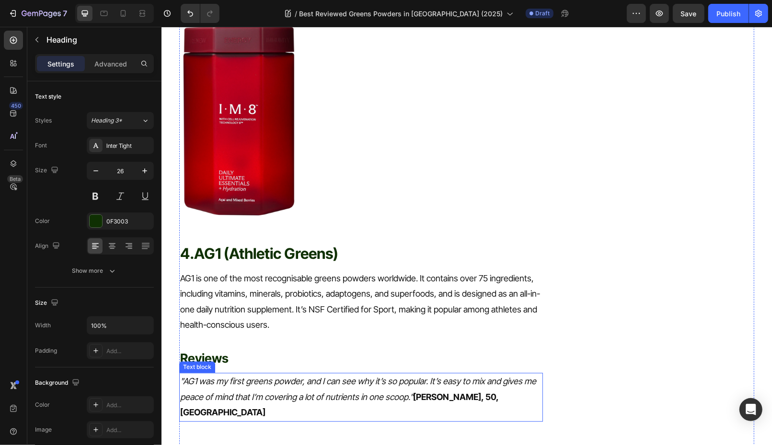
click at [244, 376] on icon ""AG1 was my first greens powder, and I can see why it’s so popular. It’s easy t…" at bounding box center [358, 388] width 356 height 25
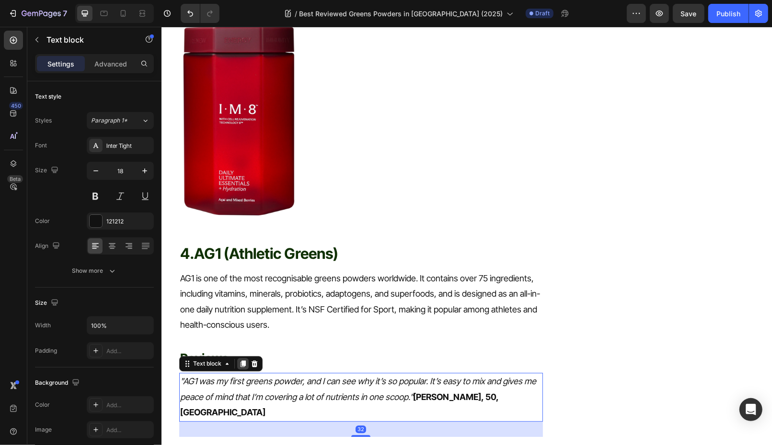
click at [242, 358] on div at bounding box center [242, 363] width 11 height 11
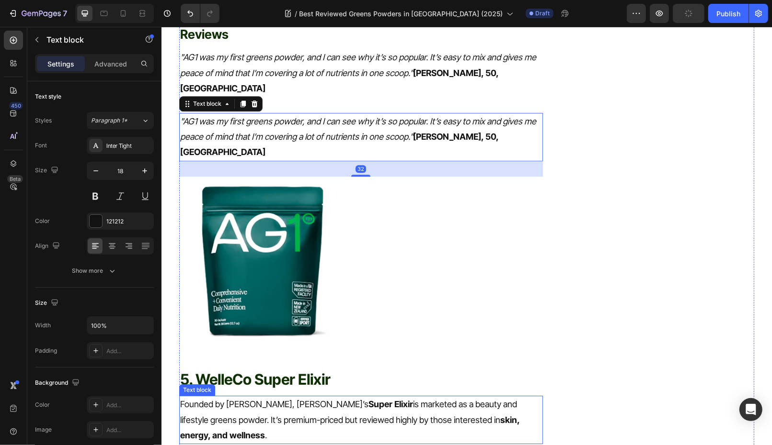
scroll to position [2346, 0]
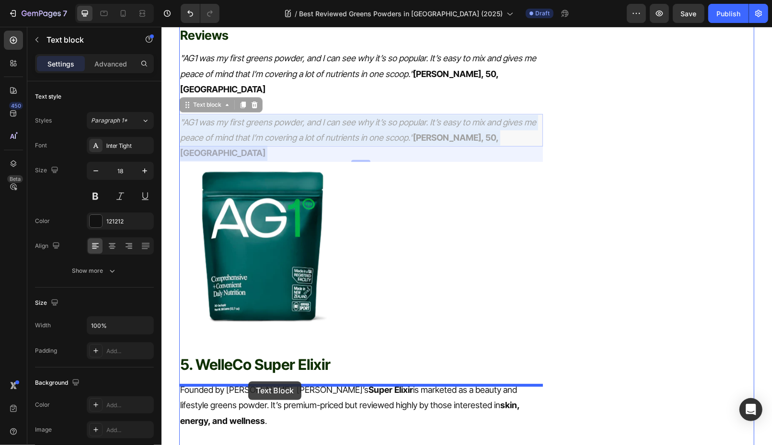
drag, startPoint x: 252, startPoint y: 50, endPoint x: 247, endPoint y: 380, distance: 330.5
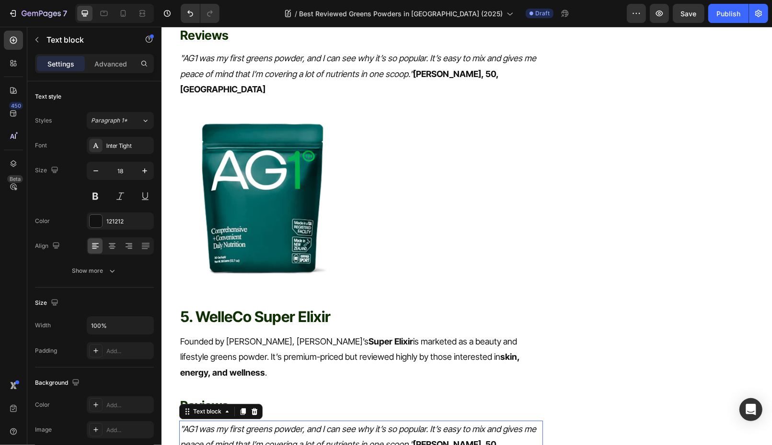
scroll to position [2298, 0]
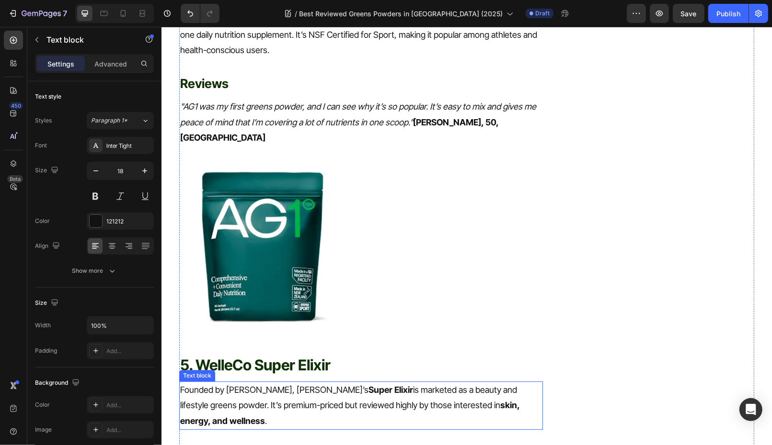
click at [299, 382] on p "Founded by Elle Macpherson, WelleCo’s Super Elixir is marketed as a beauty and …" at bounding box center [361, 405] width 362 height 46
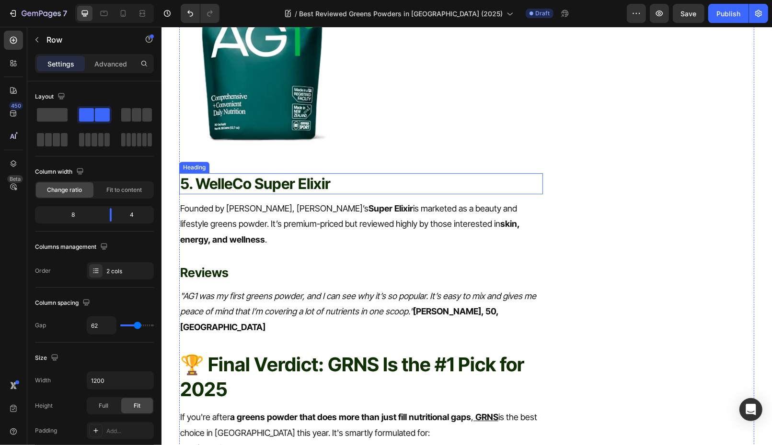
scroll to position [2489, 0]
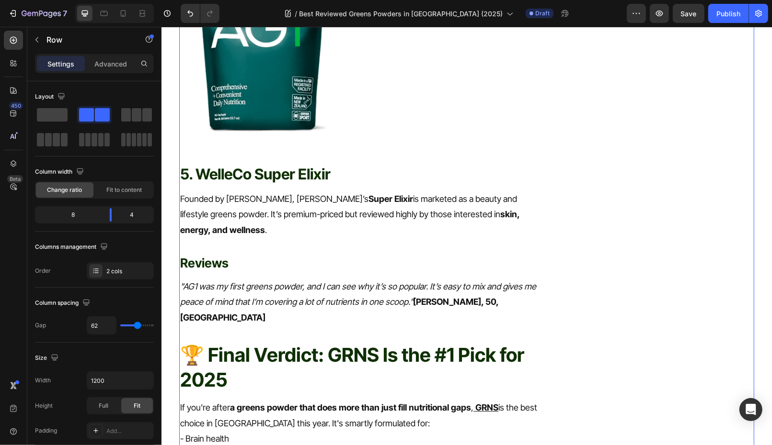
click at [284, 279] on p ""AG1 was my first greens powder, and I can see why it’s so popular. It’s easy t…" at bounding box center [361, 302] width 362 height 46
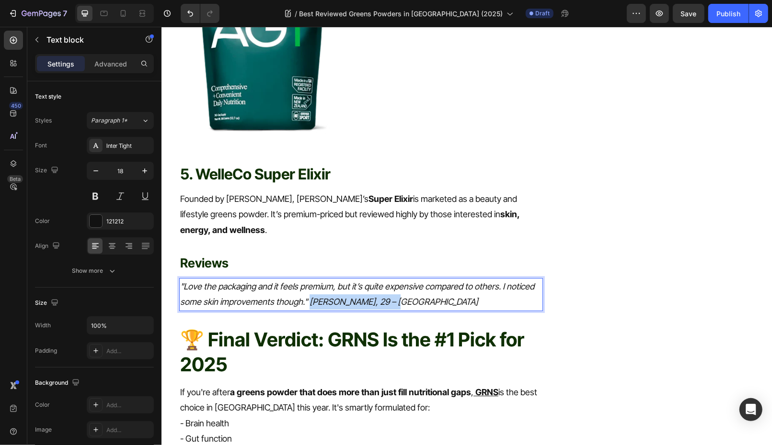
drag, startPoint x: 309, startPoint y: 219, endPoint x: 446, endPoint y: 218, distance: 137.0
click at [446, 279] on p ""Love the packaging and it feels premium, but it’s quite expensive compared to …" at bounding box center [361, 294] width 362 height 31
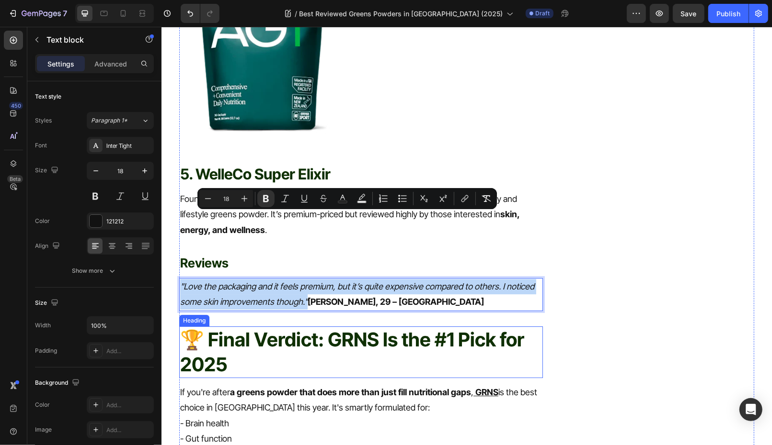
click at [422, 328] on span "🏆 Final Verdict: GRNS Is the #1 Pick for 2025" at bounding box center [352, 352] width 344 height 48
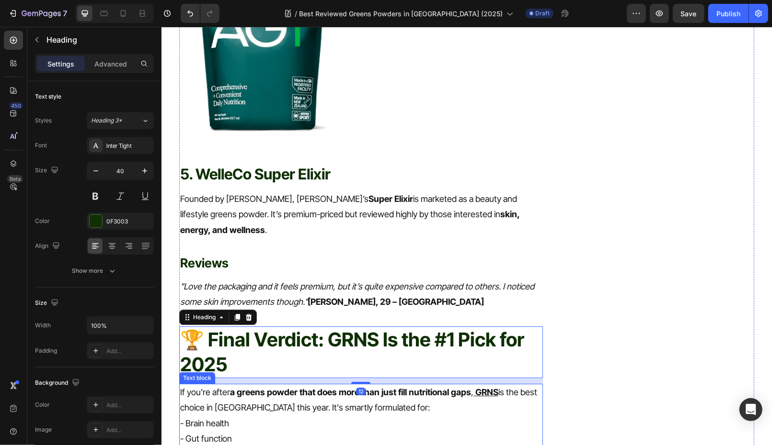
click at [419, 385] on p "If you're after a greens powder that does more than just fill nutritional gaps …" at bounding box center [361, 400] width 362 height 31
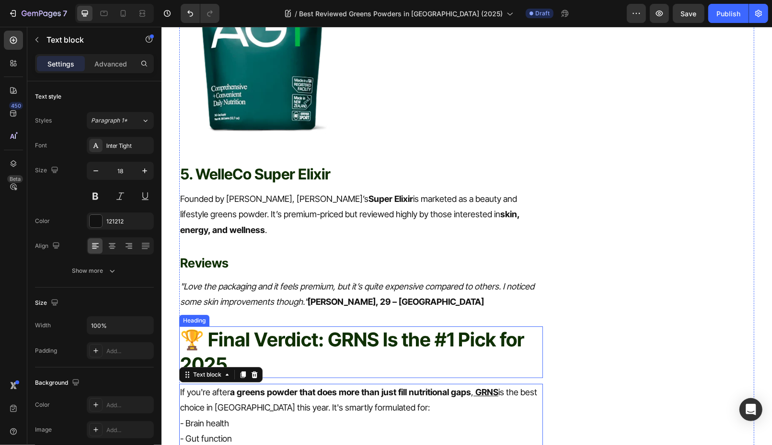
click at [377, 326] on h2 "🏆 Final Verdict: GRNS Is the #1 Pick for 2025" at bounding box center [361, 352] width 364 height 52
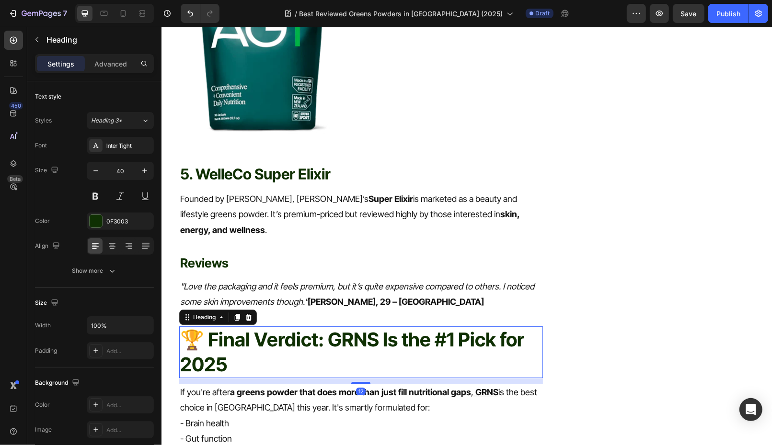
click at [377, 326] on h2 "🏆 Final Verdict: GRNS Is the #1 Pick for 2025" at bounding box center [361, 352] width 364 height 52
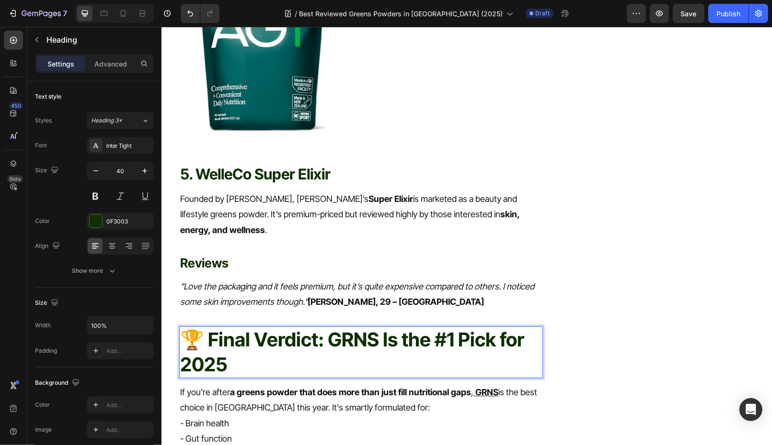
click at [373, 328] on span "🏆 Final Verdict: GRNS Is the #1 Pick for 2025" at bounding box center [352, 352] width 344 height 48
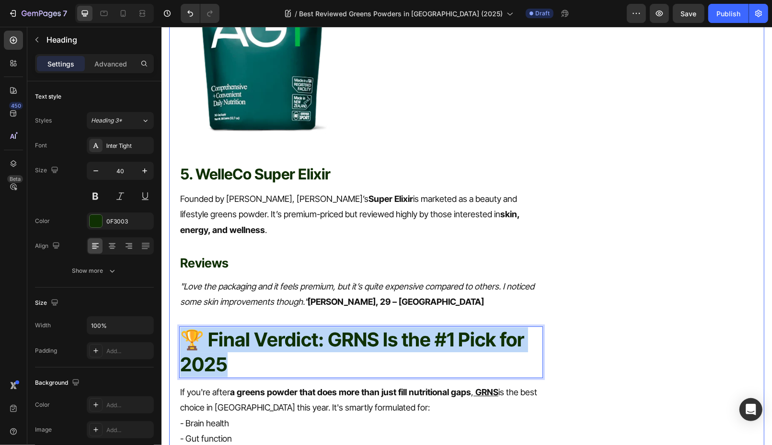
drag, startPoint x: 259, startPoint y: 283, endPoint x: 149, endPoint y: 263, distance: 111.3
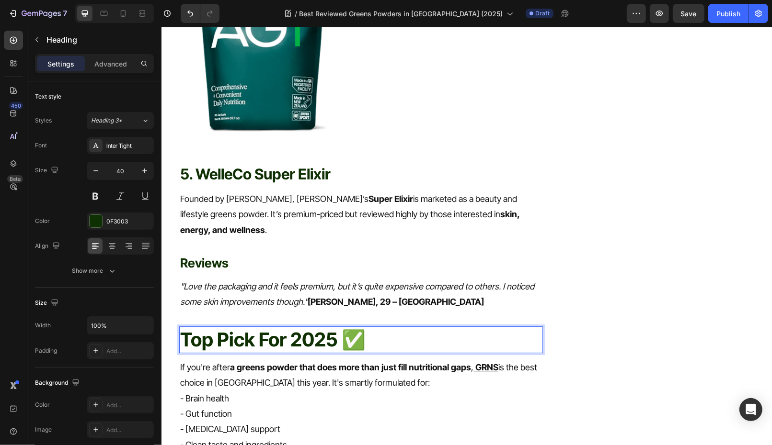
click at [342, 327] on p "Top Pick For 2025 ✅" at bounding box center [361, 339] width 362 height 25
click at [274, 391] on p "- Brain health" at bounding box center [361, 398] width 362 height 15
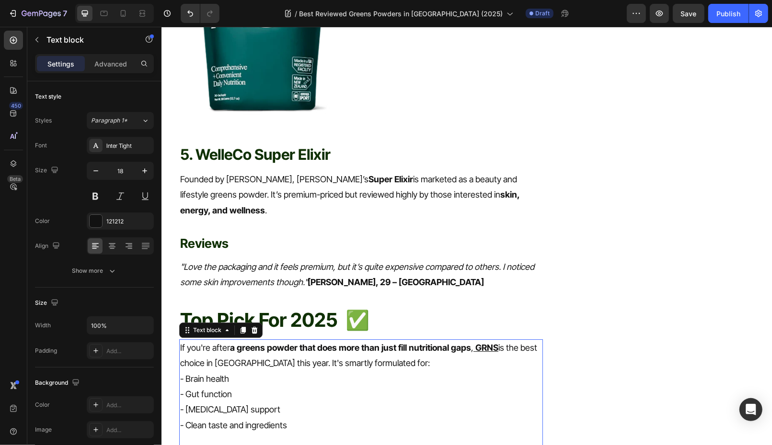
scroll to position [2558, 0]
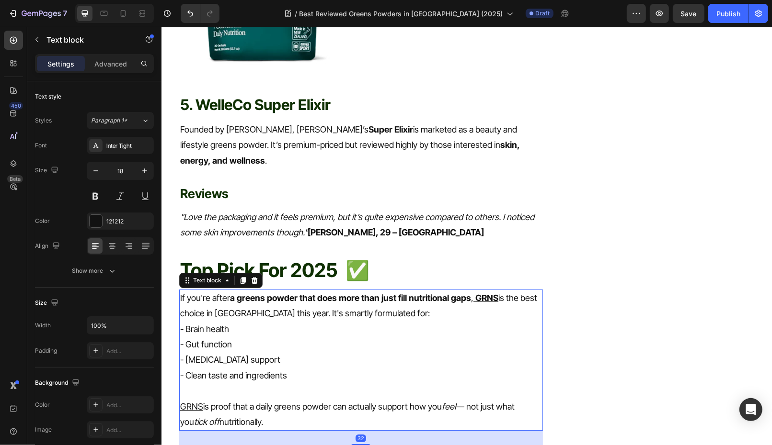
click at [292, 337] on p "- Gut function" at bounding box center [361, 344] width 362 height 15
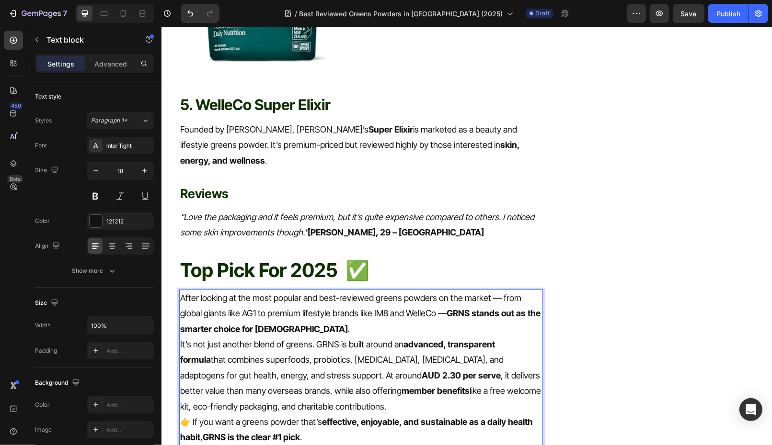
click at [325, 290] on p "After looking at the most popular and best-reviewed greens powders on the marke…" at bounding box center [361, 313] width 362 height 46
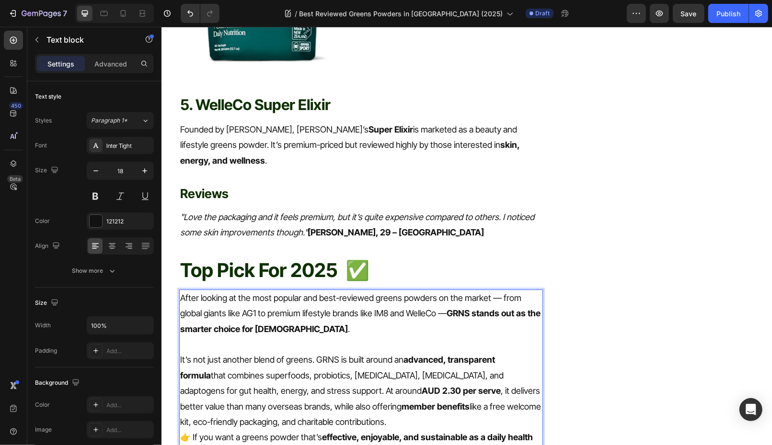
click at [365, 352] on p "It’s not just another blend of greens. GRNS is built around an advanced, transp…" at bounding box center [361, 391] width 362 height 78
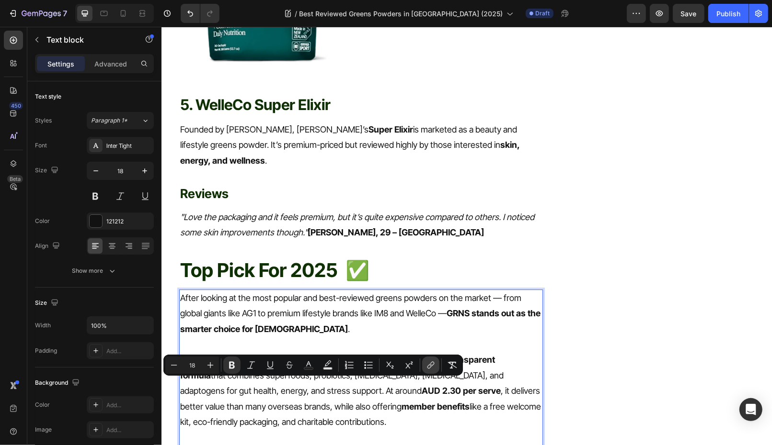
click at [431, 365] on icon "Editor contextual toolbar" at bounding box center [429, 367] width 4 height 5
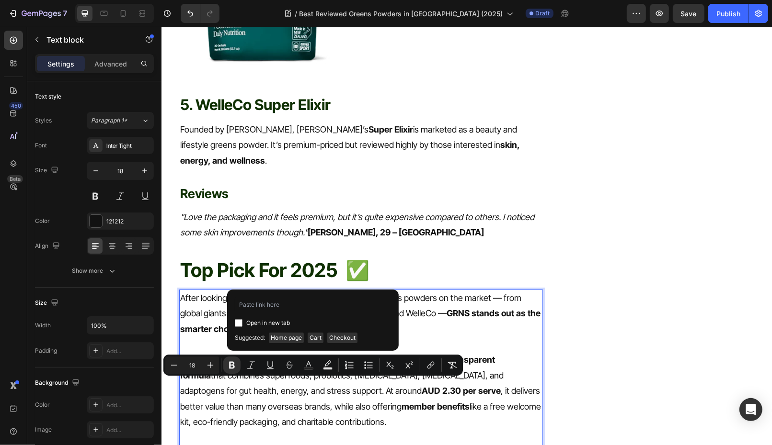
click at [238, 321] on input "Editor contextual toolbar" at bounding box center [239, 323] width 8 height 8
checkbox input "true"
drag, startPoint x: 289, startPoint y: 341, endPoint x: 174, endPoint y: 257, distance: 142.0
click at [289, 341] on span "Home page" at bounding box center [286, 338] width 35 height 11
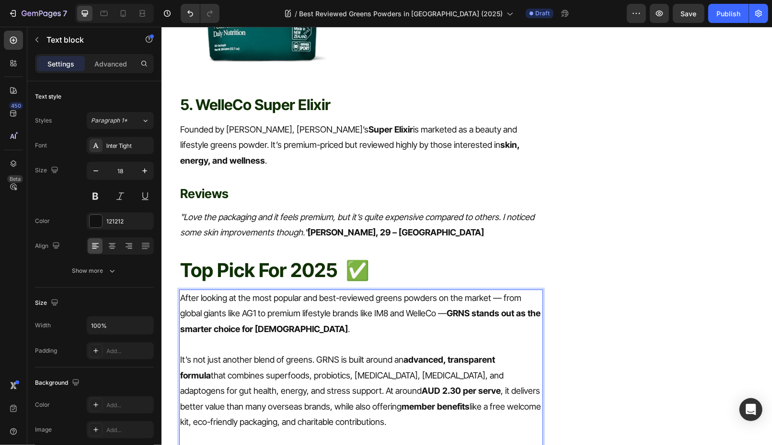
click at [444, 308] on strong "GRNS stands out as the smarter choice for Australians" at bounding box center [360, 320] width 360 height 25
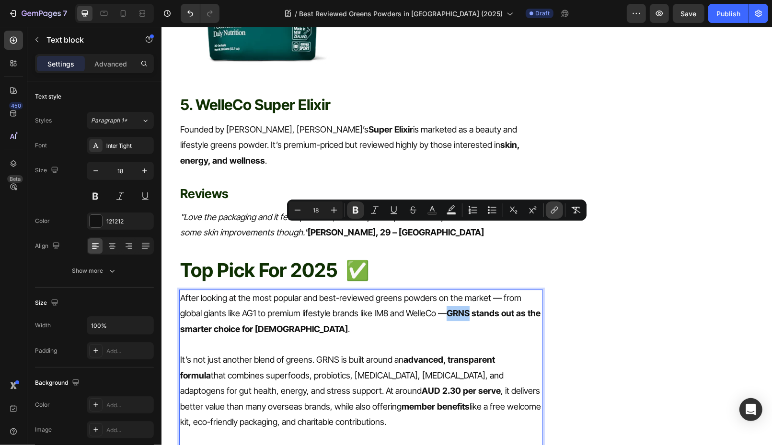
click at [551, 211] on icon "Editor contextual toolbar" at bounding box center [553, 211] width 4 height 5
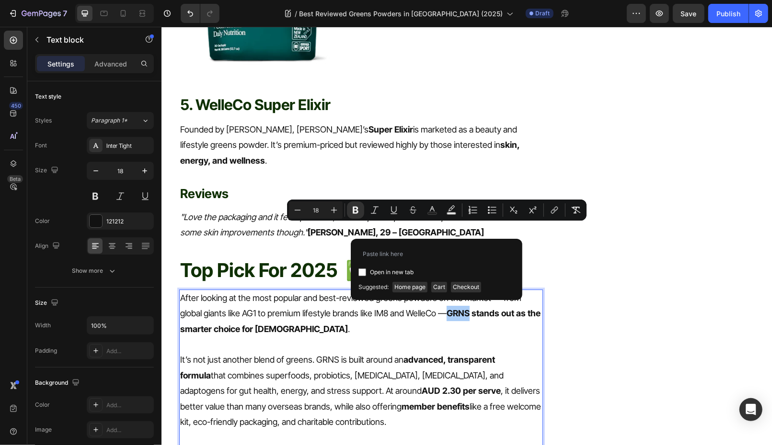
click at [362, 272] on input "Editor contextual toolbar" at bounding box center [362, 273] width 8 height 8
checkbox input "true"
drag, startPoint x: 413, startPoint y: 290, endPoint x: 251, endPoint y: 262, distance: 163.7
click at [413, 290] on span "Home page" at bounding box center [409, 287] width 35 height 11
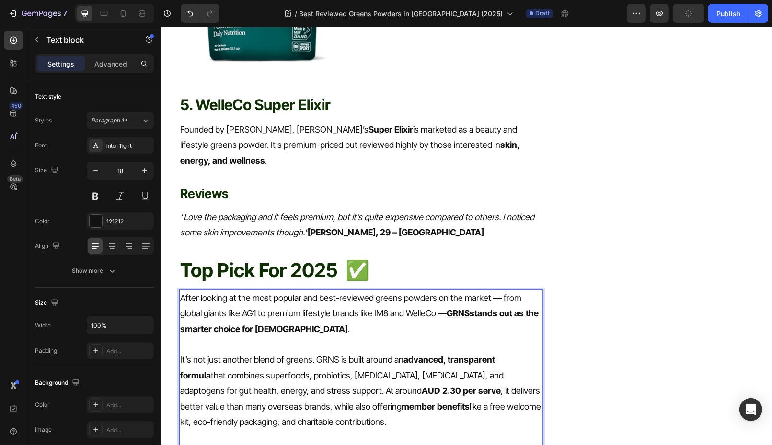
scroll to position [2855, 0]
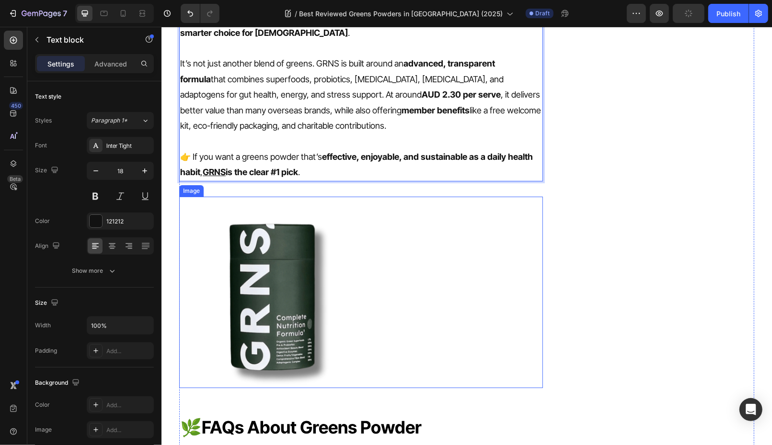
click at [293, 253] on img at bounding box center [275, 292] width 192 height 192
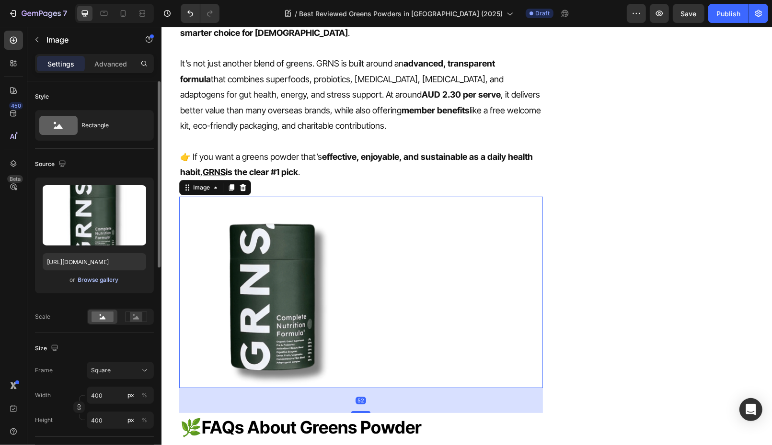
click at [93, 281] on div "Browse gallery" at bounding box center [98, 280] width 41 height 9
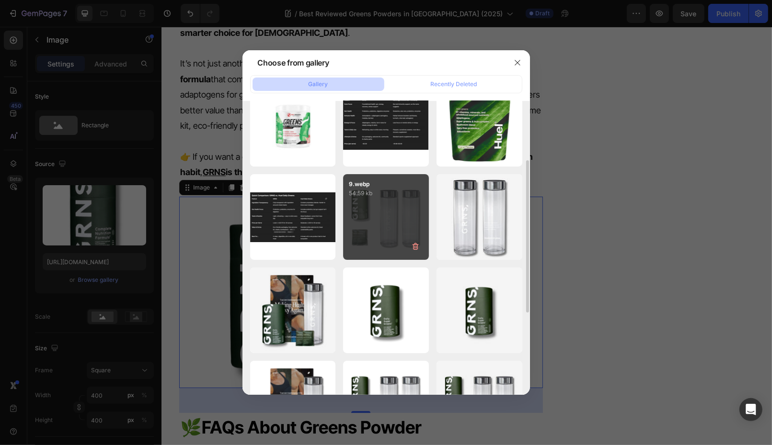
scroll to position [113, 0]
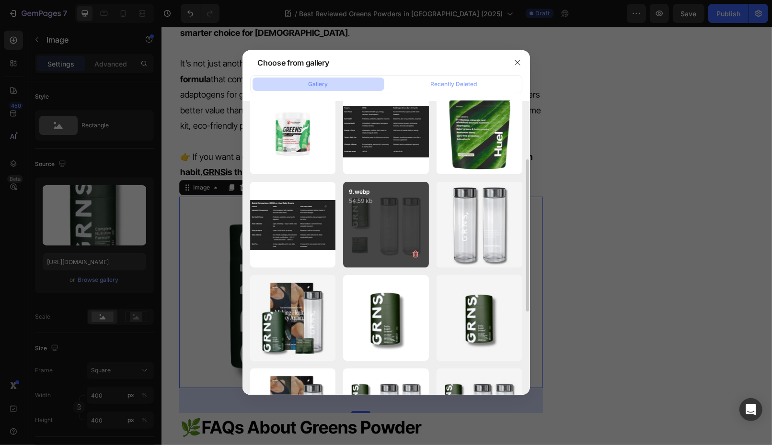
click at [394, 205] on p "54.59 kb" at bounding box center [386, 201] width 74 height 10
type input "https://cdn.shopify.com/s/files/1/0572/1253/4865/files/gempages_489095260442461…"
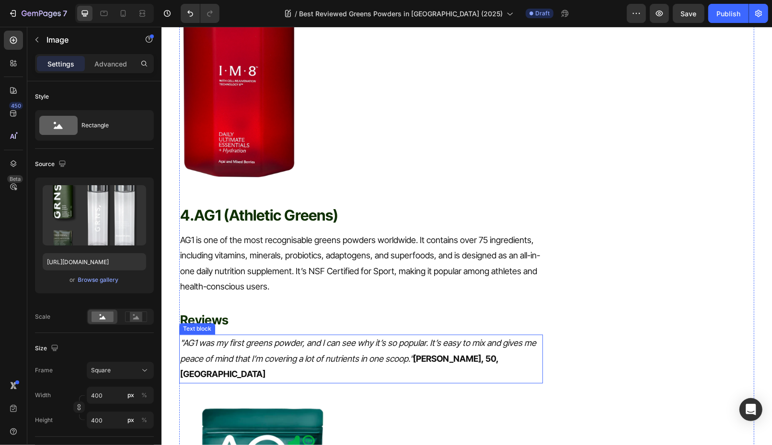
scroll to position [2062, 0]
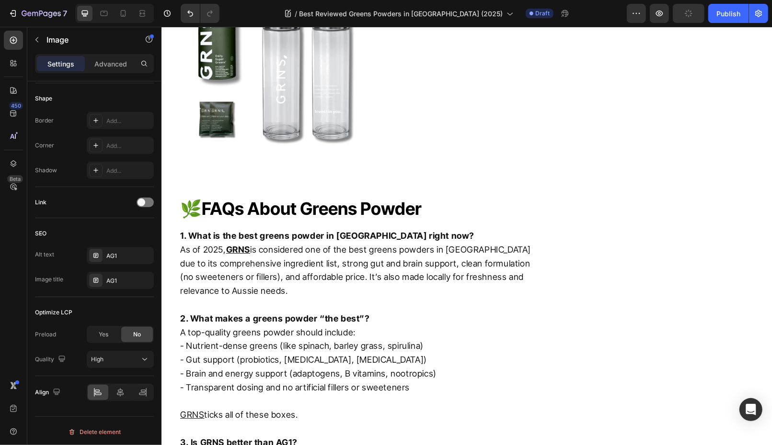
scroll to position [3074, 0]
click at [338, 194] on h2 "🌿 FAQs About Greens Powder" at bounding box center [361, 208] width 364 height 28
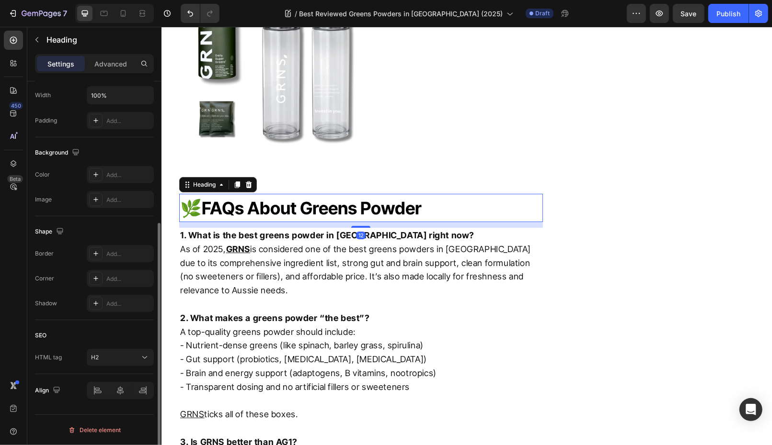
scroll to position [0, 0]
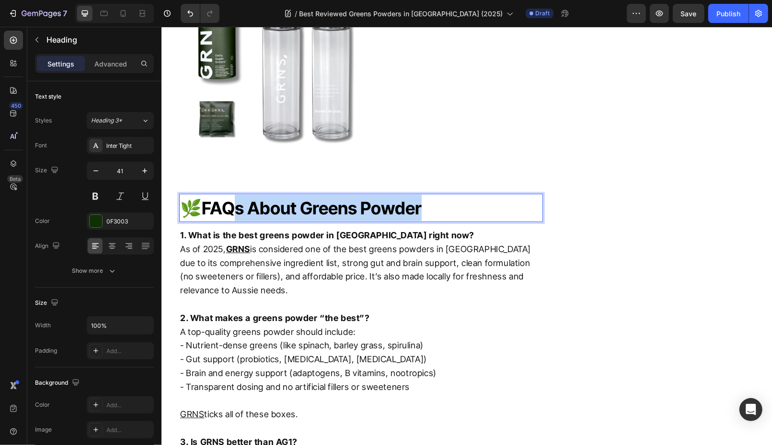
drag, startPoint x: 234, startPoint y: 126, endPoint x: 476, endPoint y: 125, distance: 241.9
click at [476, 194] on p "🌿 FAQs About Greens Powder" at bounding box center [361, 207] width 362 height 26
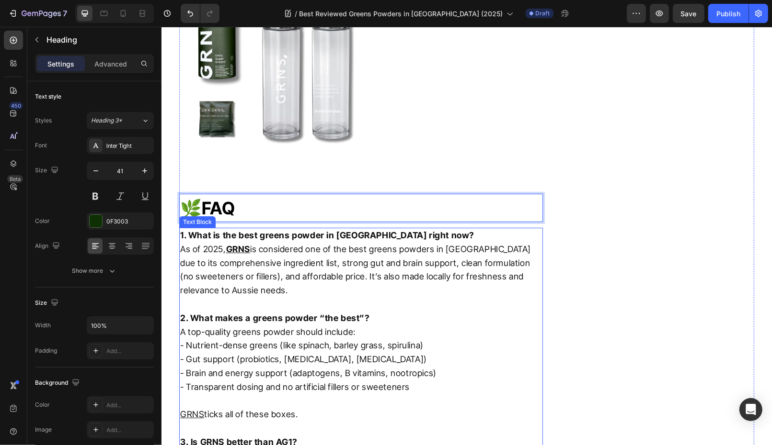
click at [283, 366] on p "- Brain and energy support (adaptogens, B vitamins, nootropics)" at bounding box center [361, 373] width 362 height 14
click at [284, 366] on p "- Brain and energy support (adaptogens, B vitamins, nootropics)" at bounding box center [361, 373] width 362 height 14
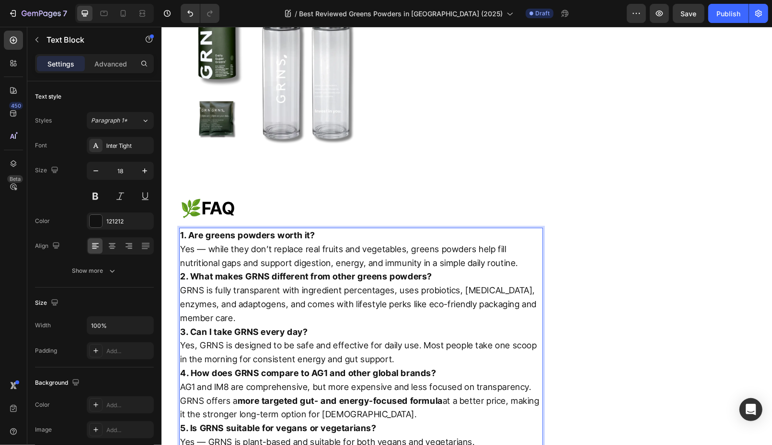
click at [517, 228] on p "1. Are greens powders worth it? Yes — while they don’t replace real fruits and …" at bounding box center [361, 248] width 362 height 41
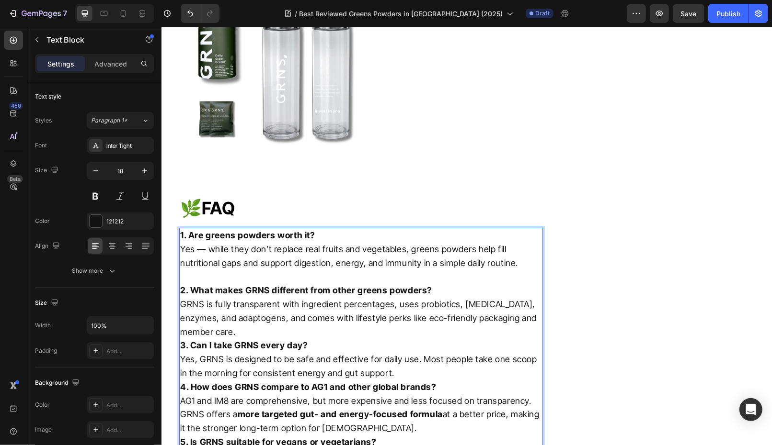
click at [263, 284] on p "2. What makes GRNS different from other greens powders? GRNS is fully transpare…" at bounding box center [361, 311] width 362 height 55
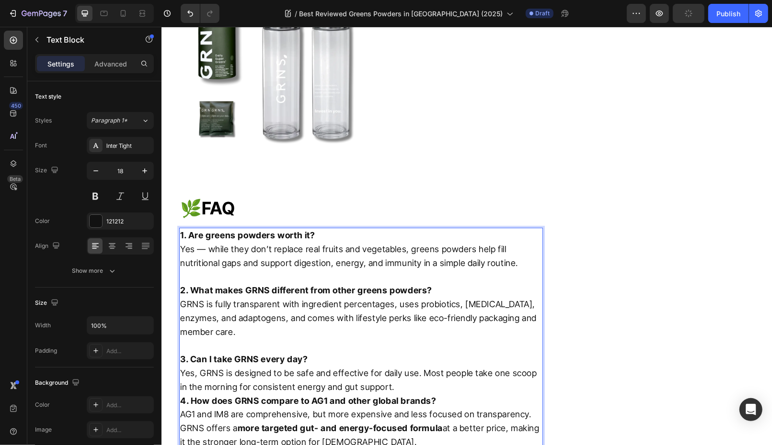
click at [388, 353] on p "3. Can I take GRNS every day? Yes, GRNS is designed to be safe and effective fo…" at bounding box center [361, 373] width 362 height 41
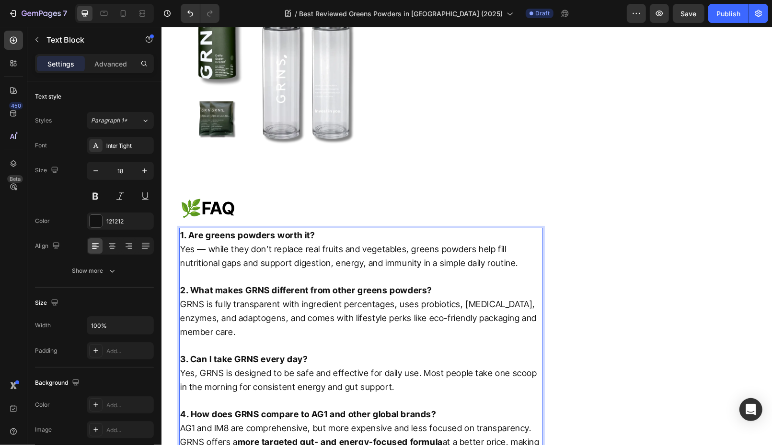
click at [531, 408] on p "4. How does GRNS compare to AG1 and other global brands? AG1 and IM8 are compre…" at bounding box center [361, 435] width 362 height 55
click at [440, 408] on p "4. How does GRNS compare to AG1 and other global brands? AG1 and IM8 are compre…" at bounding box center [361, 435] width 362 height 55
click at [384, 408] on p "4. How does GRNS compare to AG1 and other global brands? AG1 and IM8 are compre…" at bounding box center [361, 435] width 362 height 55
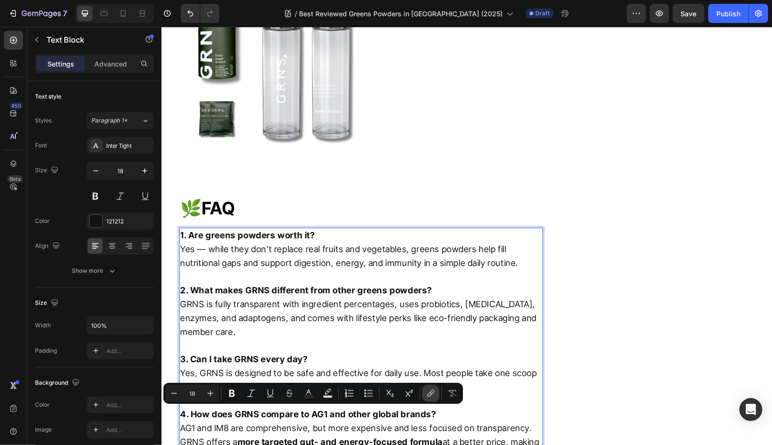
click at [423, 392] on button "link" at bounding box center [430, 393] width 17 height 17
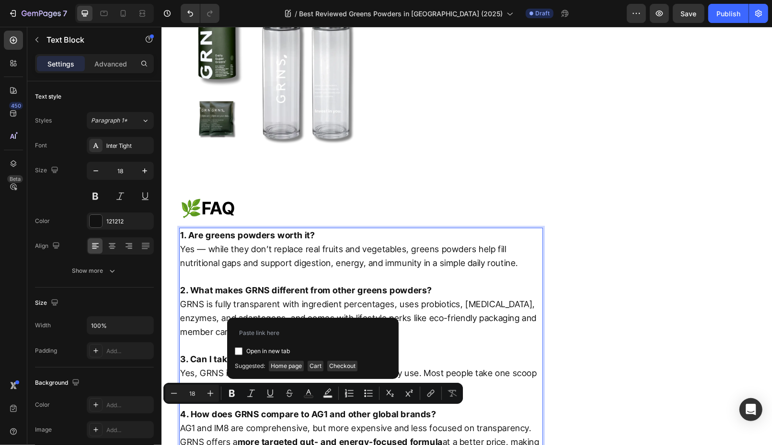
click at [238, 351] on input "Editor contextual toolbar" at bounding box center [239, 352] width 8 height 8
checkbox input "true"
click at [285, 368] on span "Home page" at bounding box center [286, 366] width 35 height 11
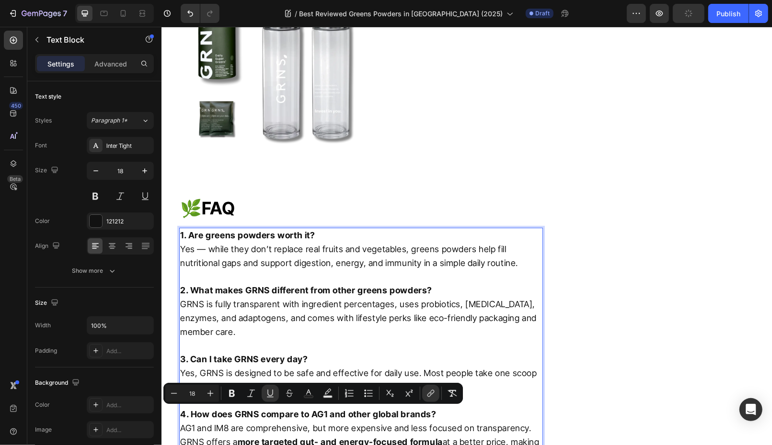
click at [239, 437] on strong "more targeted gut- and energy-focused formula" at bounding box center [339, 442] width 205 height 10
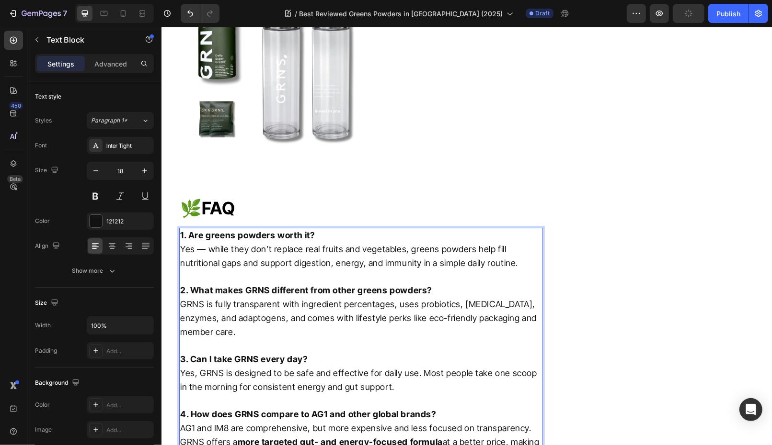
click at [194, 408] on p "4. How does GRNS compare to AG1 and other global brands? AG1 and IM8 are compre…" at bounding box center [361, 435] width 362 height 55
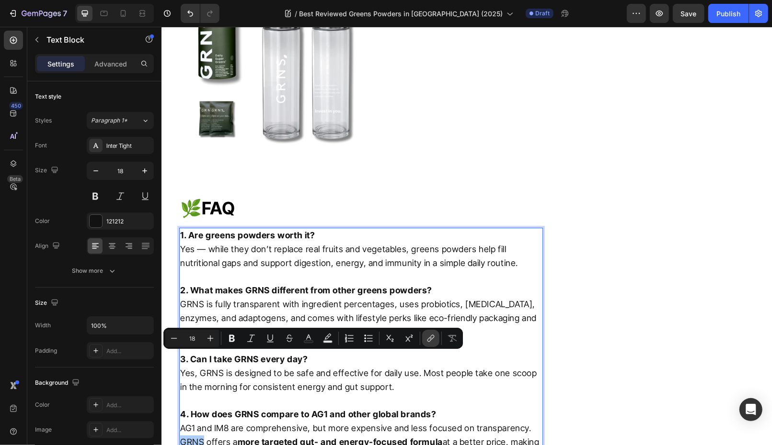
click at [433, 340] on icon "Editor contextual toolbar" at bounding box center [431, 339] width 10 height 10
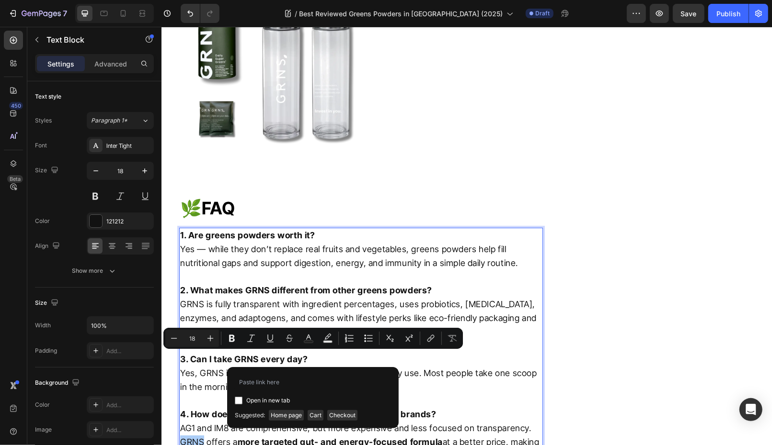
click at [236, 399] on input "Editor contextual toolbar" at bounding box center [239, 401] width 8 height 8
checkbox input "true"
drag, startPoint x: 284, startPoint y: 413, endPoint x: 123, endPoint y: 301, distance: 196.4
click at [284, 413] on span "Home page" at bounding box center [286, 415] width 35 height 11
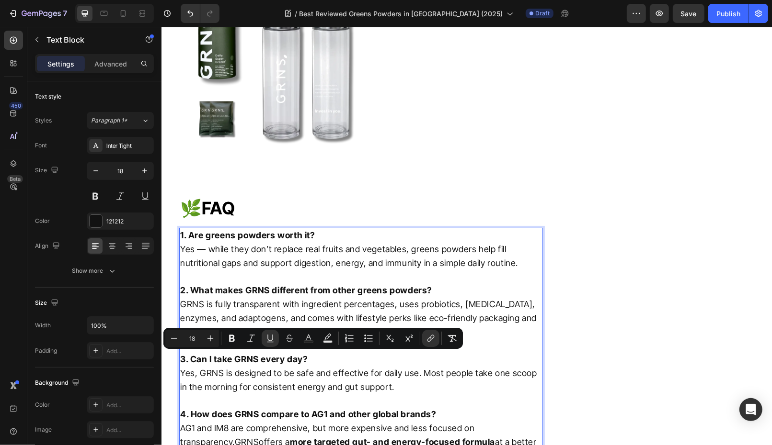
click at [211, 353] on p "3. Can I take GRNS every day? Yes, GRNS is designed to be safe and effective fo…" at bounding box center [361, 373] width 362 height 41
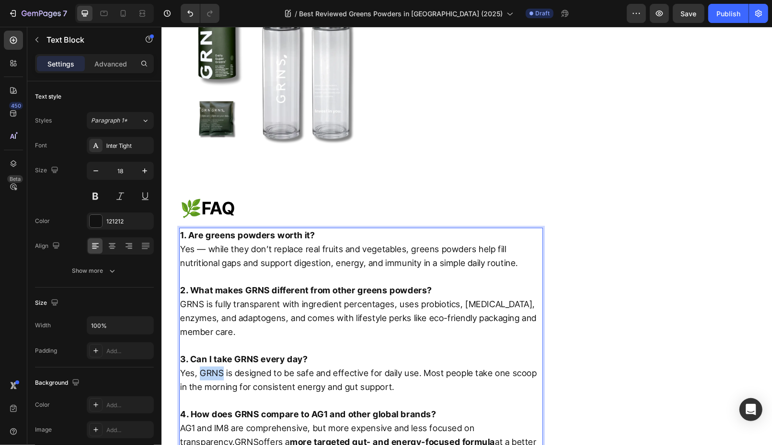
click at [211, 353] on p "3. Can I take GRNS every day? Yes, GRNS is designed to be safe and effective fo…" at bounding box center [361, 373] width 362 height 41
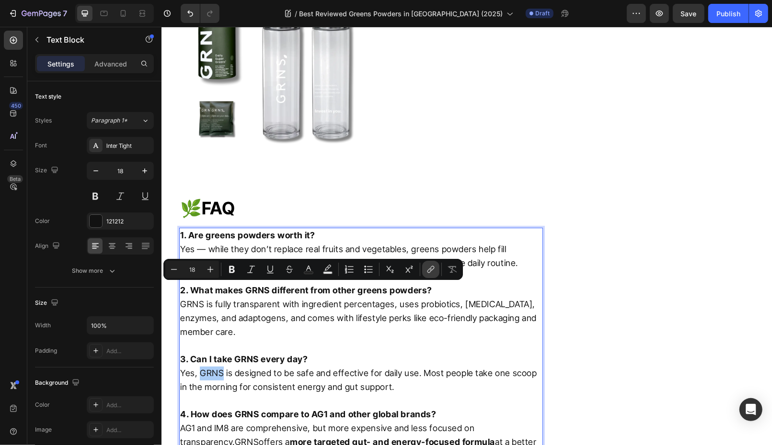
click at [432, 267] on icon "Editor contextual toolbar" at bounding box center [431, 270] width 10 height 10
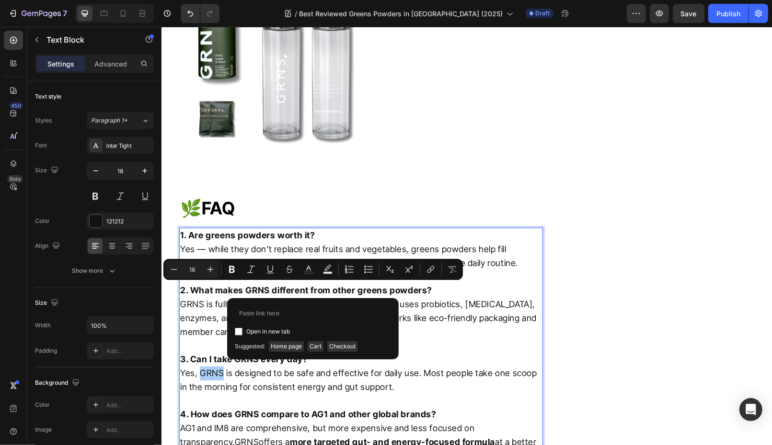
click at [239, 329] on input "Editor contextual toolbar" at bounding box center [239, 332] width 8 height 8
checkbox input "true"
click at [290, 342] on span "Home page" at bounding box center [286, 347] width 35 height 11
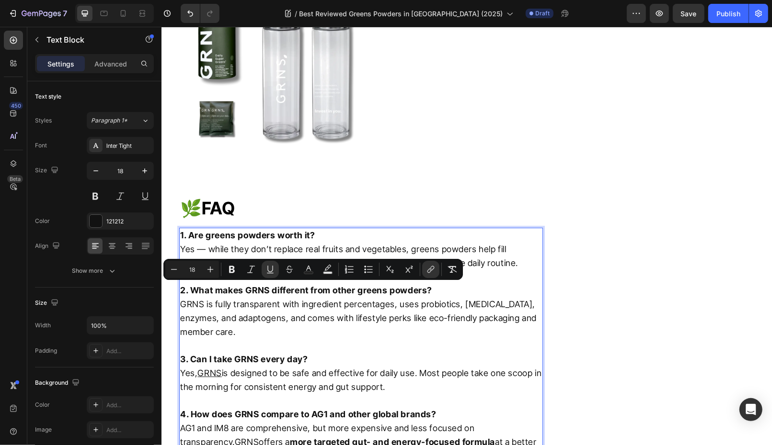
click at [234, 284] on p "2. What makes GRNS different from other greens powders? GRNS is fully transpare…" at bounding box center [361, 311] width 362 height 55
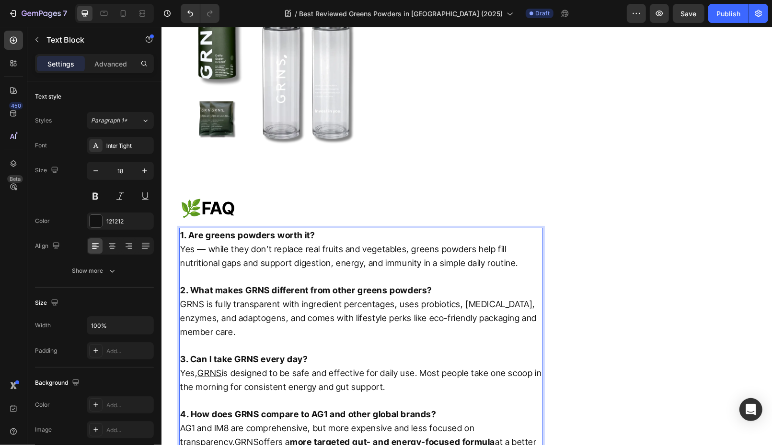
click at [196, 284] on p "2. What makes GRNS different from other greens powders? GRNS is fully transpare…" at bounding box center [361, 311] width 362 height 55
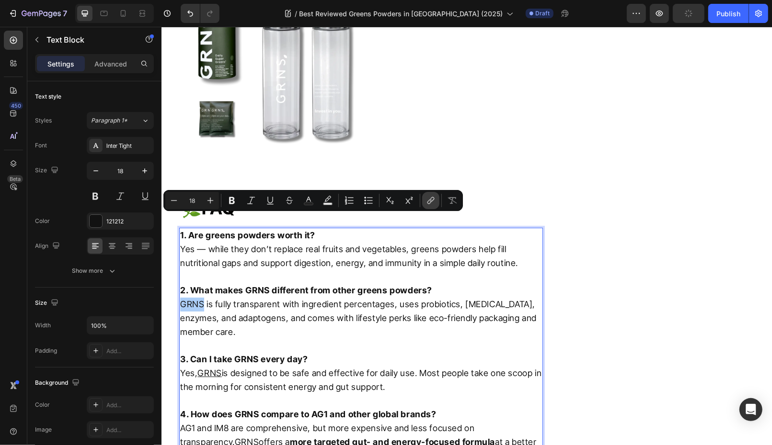
click at [426, 200] on icon "Editor contextual toolbar" at bounding box center [431, 201] width 10 height 10
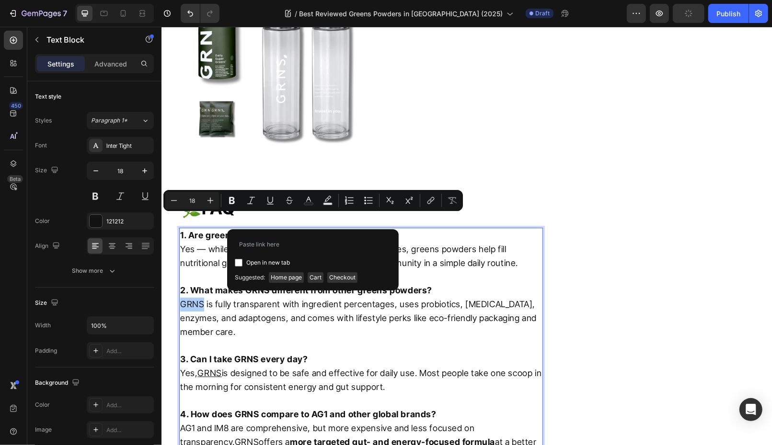
click at [235, 261] on input "Editor contextual toolbar" at bounding box center [239, 263] width 8 height 8
checkbox input "true"
drag, startPoint x: 296, startPoint y: 277, endPoint x: 110, endPoint y: 156, distance: 221.9
click at [296, 277] on span "Home page" at bounding box center [286, 278] width 35 height 11
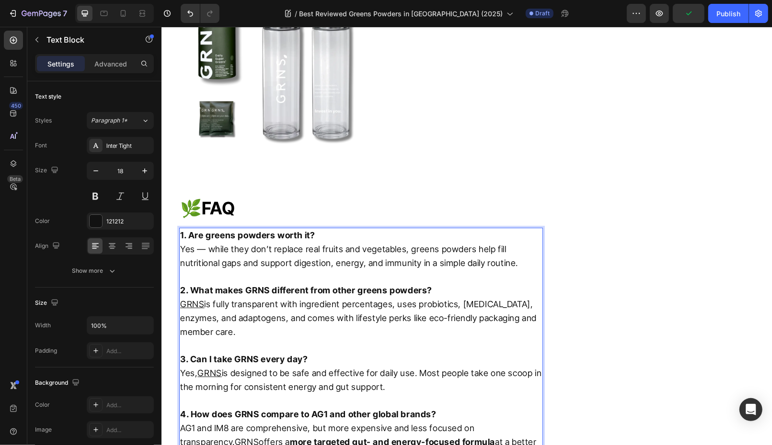
click at [264, 228] on p "1. Are greens powders worth it? Yes — while they don’t replace real fruits and …" at bounding box center [361, 248] width 362 height 41
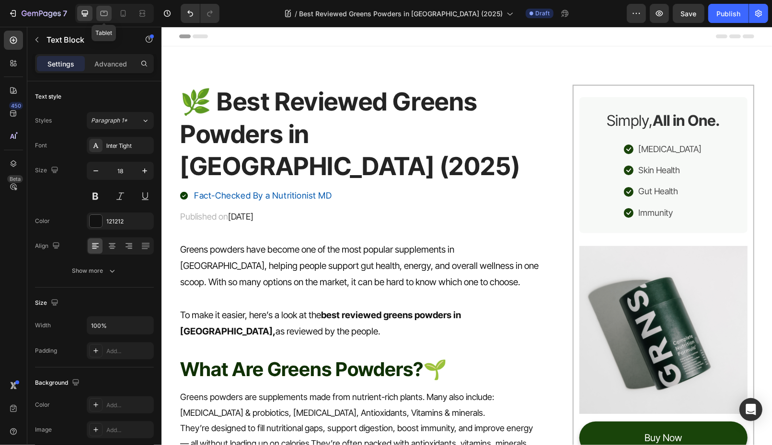
click at [104, 13] on icon at bounding box center [104, 14] width 10 height 10
type input "14"
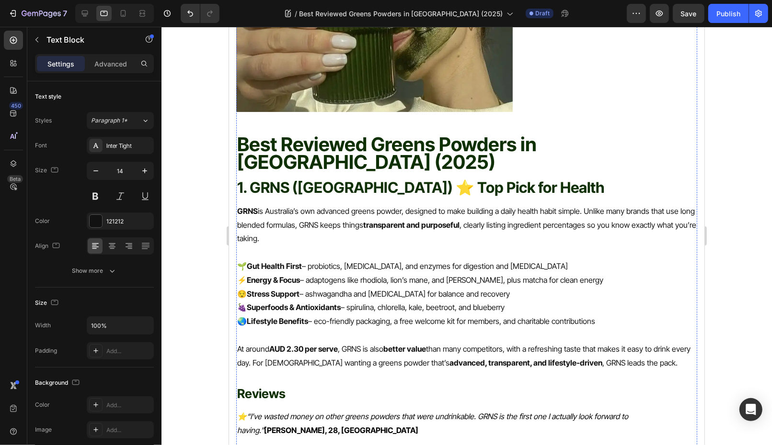
scroll to position [422, 0]
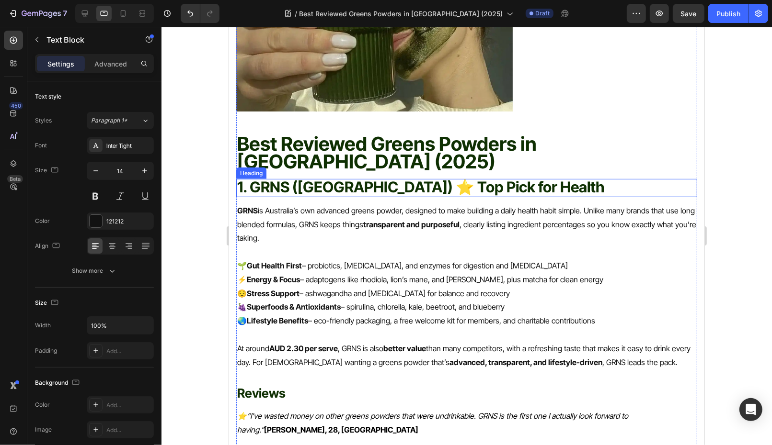
click at [322, 178] on strong "1. GRNS (Australia) ⭐ Top Pick for Health" at bounding box center [420, 187] width 367 height 18
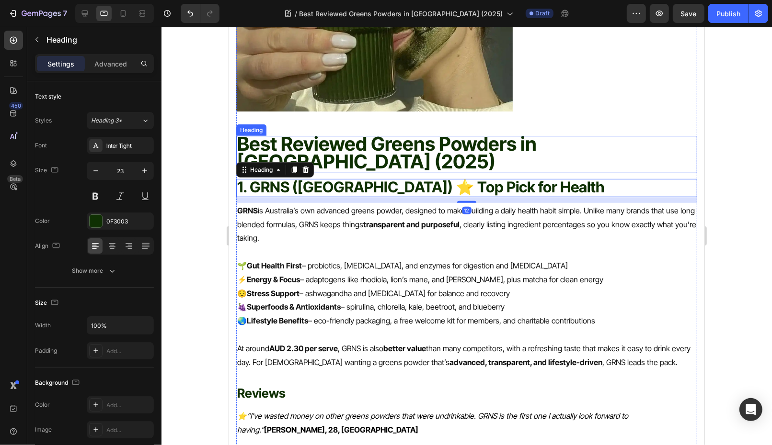
click at [355, 142] on span "Best Reviewed Greens Powders in Australia (2025)" at bounding box center [386, 152] width 299 height 41
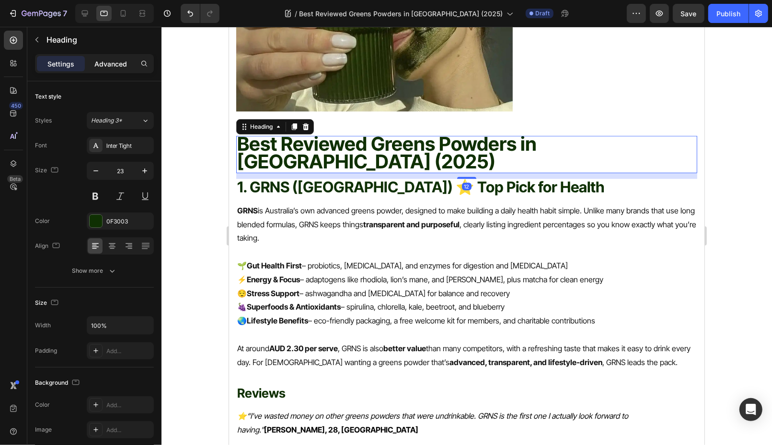
click at [114, 57] on div "Advanced" at bounding box center [111, 63] width 48 height 15
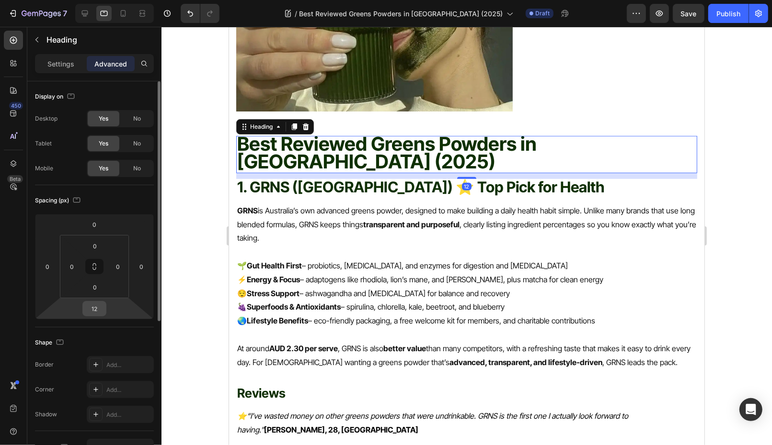
click at [99, 313] on input "12" at bounding box center [94, 309] width 19 height 14
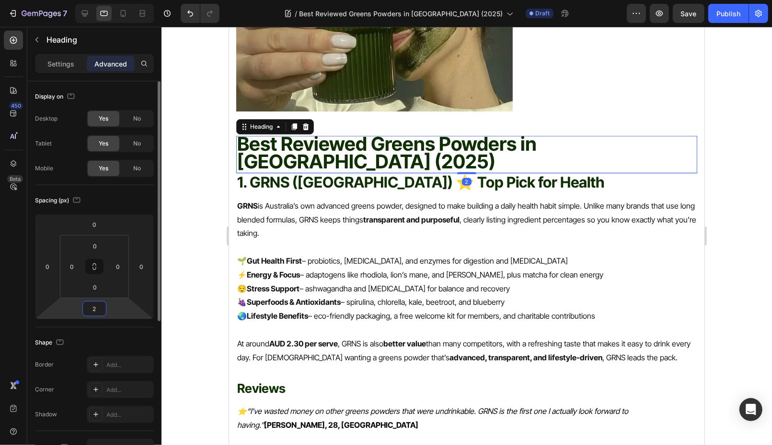
type input "20"
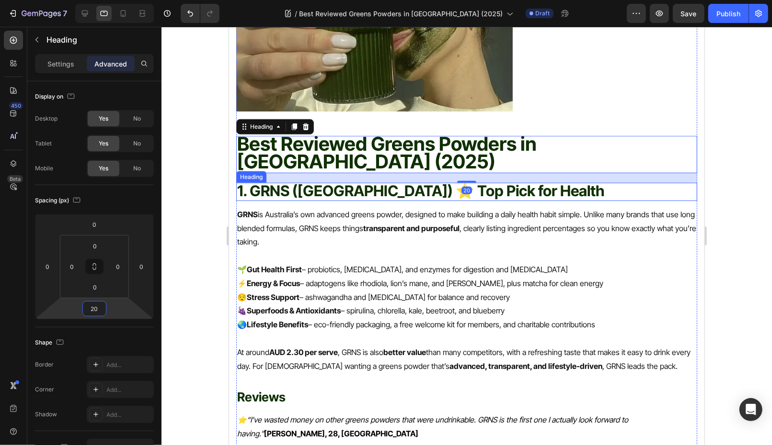
click at [485, 182] on strong "1. GRNS (Australia) ⭐ Top Pick for Health" at bounding box center [420, 191] width 367 height 18
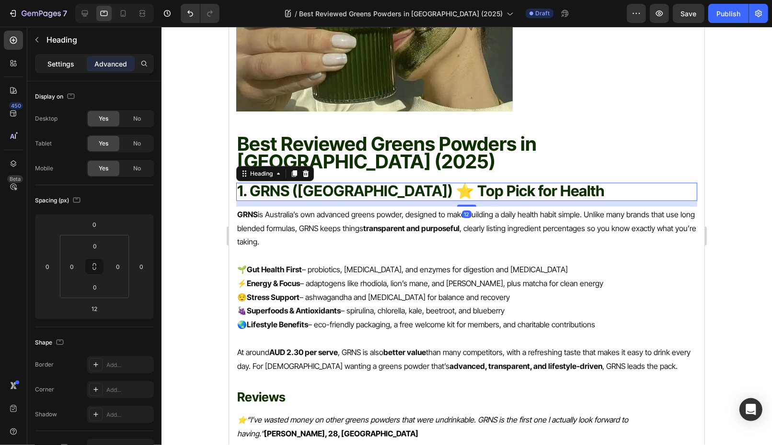
click at [57, 62] on p "Settings" at bounding box center [60, 64] width 27 height 10
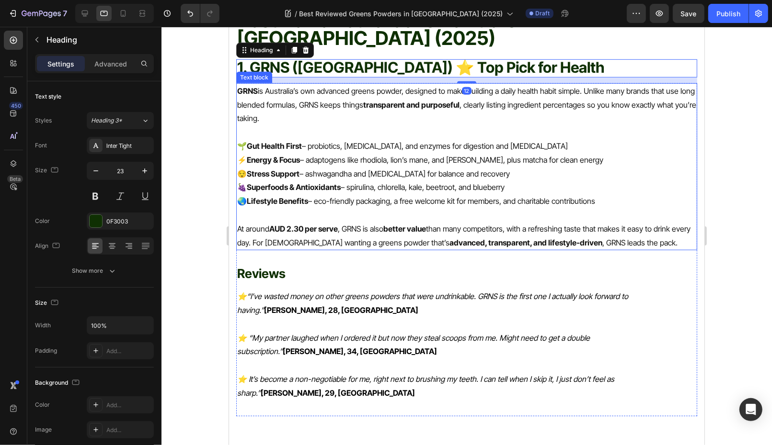
scroll to position [739, 0]
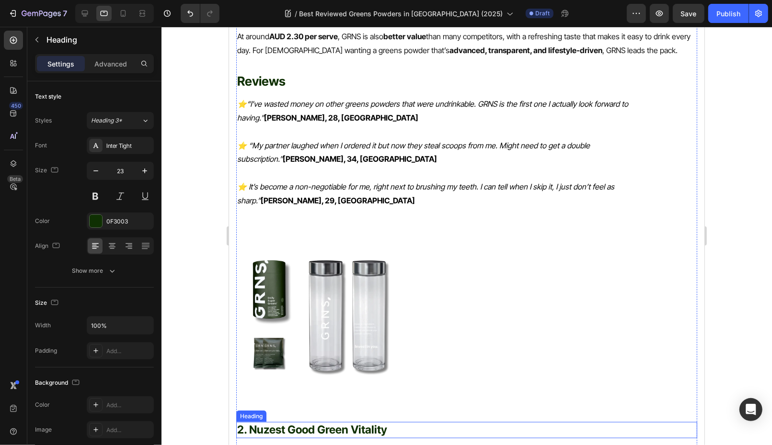
click at [324, 423] on p "2. Nuzest Good Green Vitality" at bounding box center [466, 430] width 459 height 14
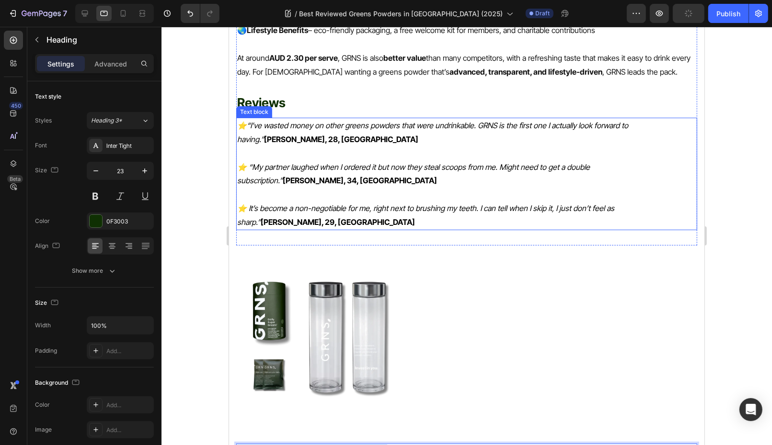
scroll to position [337, 0]
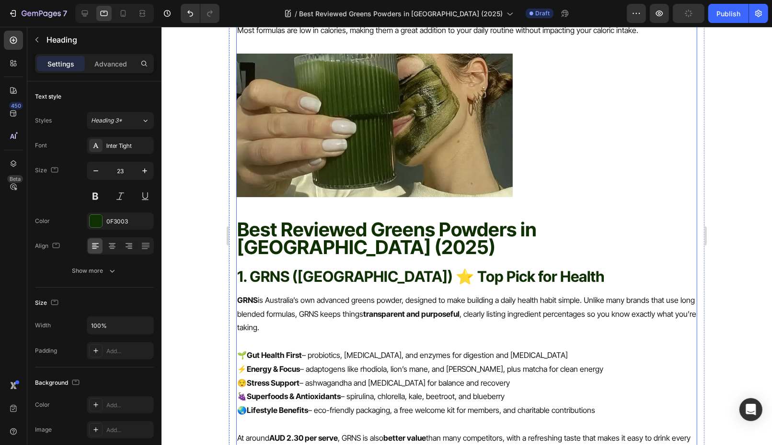
click at [364, 267] on strong "1. GRNS (Australia) ⭐ Top Pick for Health" at bounding box center [420, 276] width 367 height 18
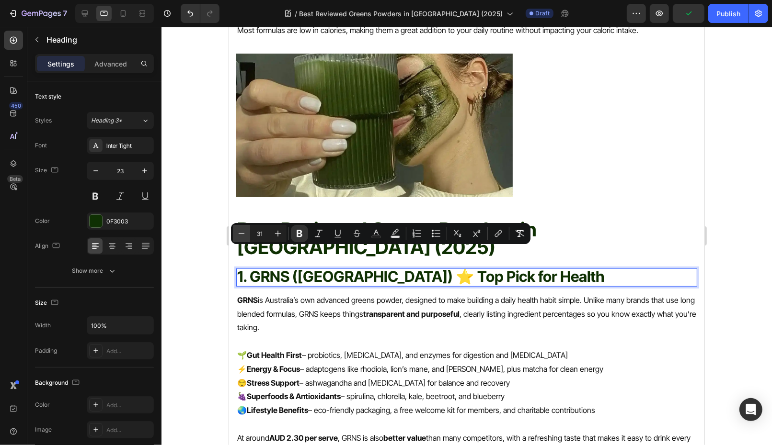
click at [241, 235] on icon "Editor contextual toolbar" at bounding box center [242, 234] width 10 height 10
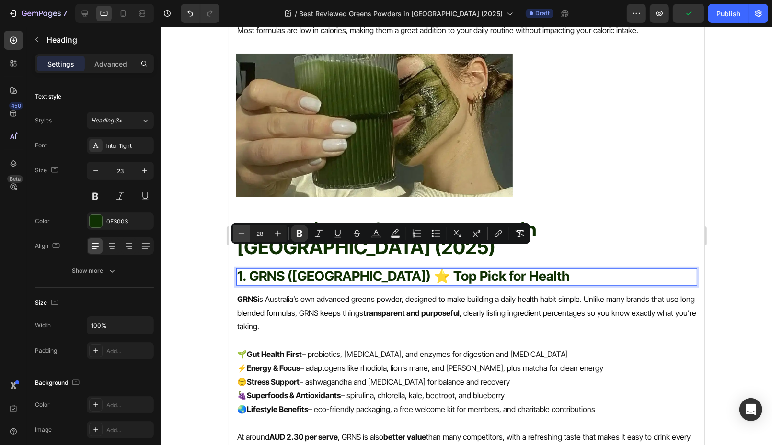
click at [241, 235] on icon "Editor contextual toolbar" at bounding box center [242, 234] width 10 height 10
type input "25"
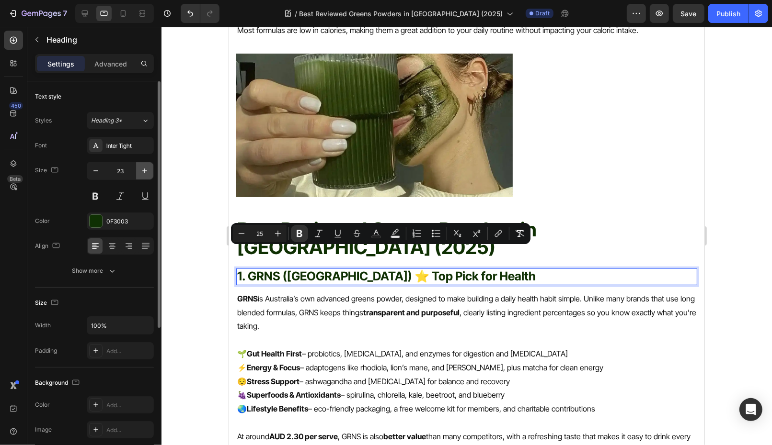
click at [142, 171] on icon "button" at bounding box center [145, 171] width 10 height 10
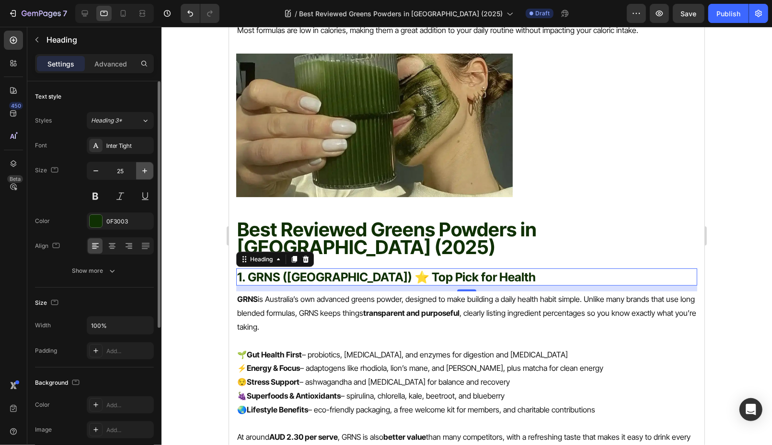
click at [142, 171] on icon "button" at bounding box center [145, 171] width 10 height 10
type input "26"
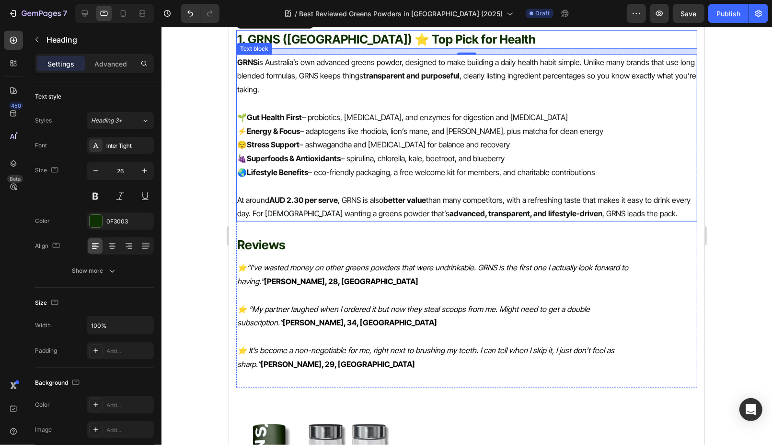
scroll to position [636, 0]
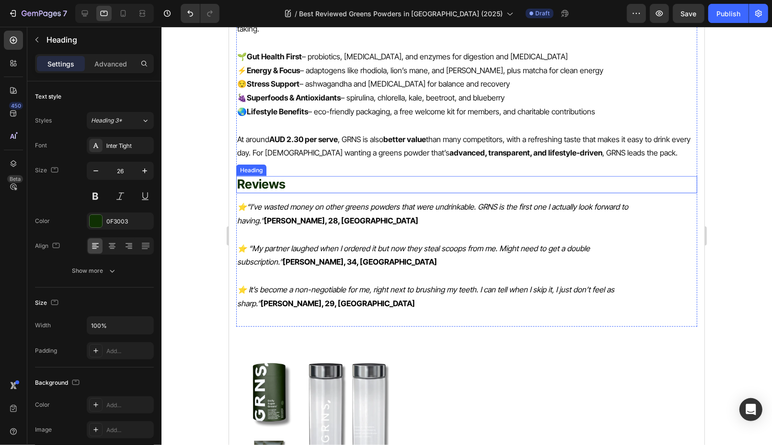
click at [331, 176] on h2 "Reviews" at bounding box center [466, 184] width 461 height 17
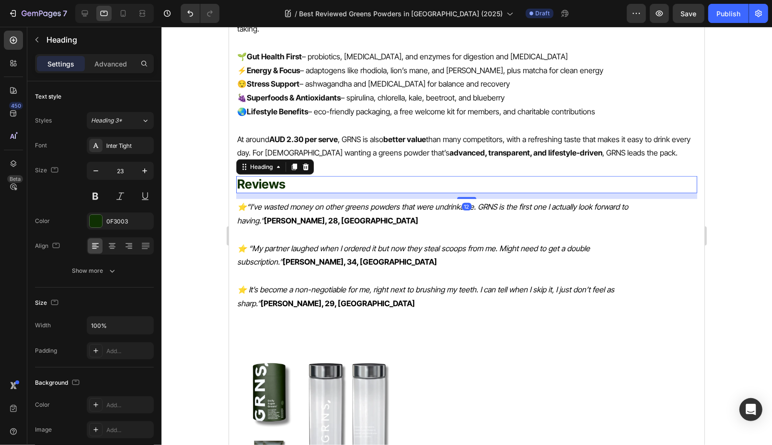
click at [331, 176] on h2 "Reviews" at bounding box center [466, 184] width 461 height 17
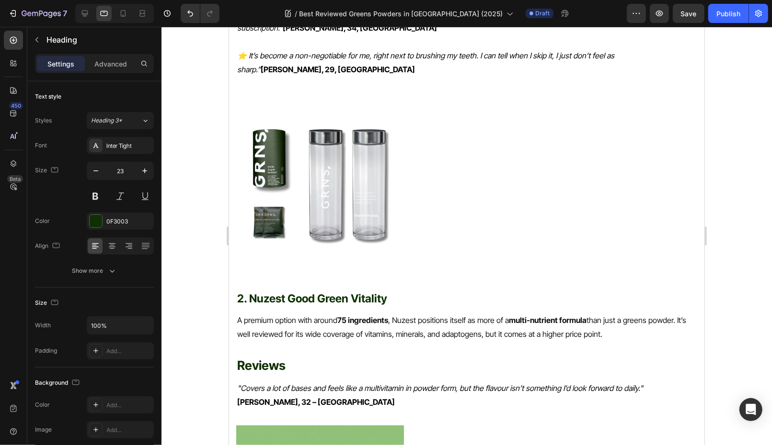
scroll to position [954, 0]
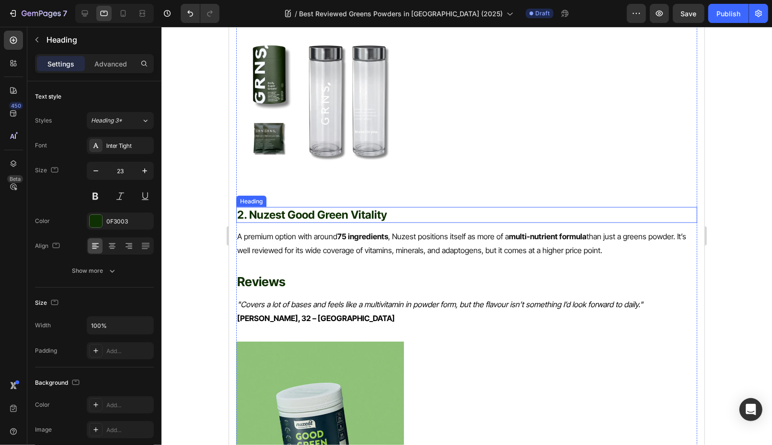
click at [360, 208] on p "2. Nuzest Good Green Vitality" at bounding box center [466, 215] width 459 height 14
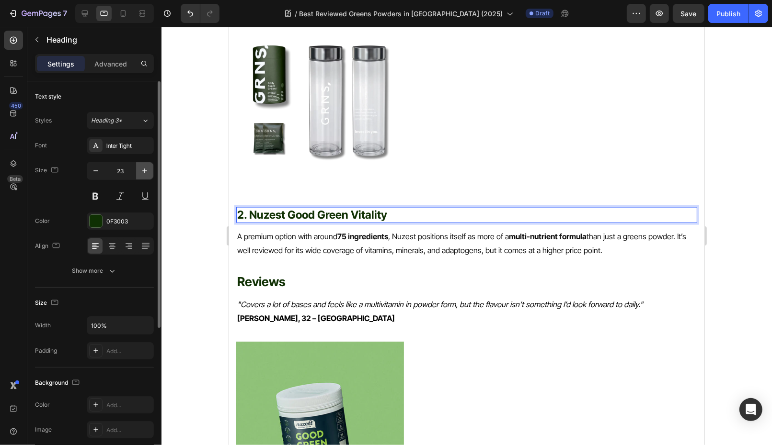
click at [143, 170] on icon "button" at bounding box center [145, 171] width 10 height 10
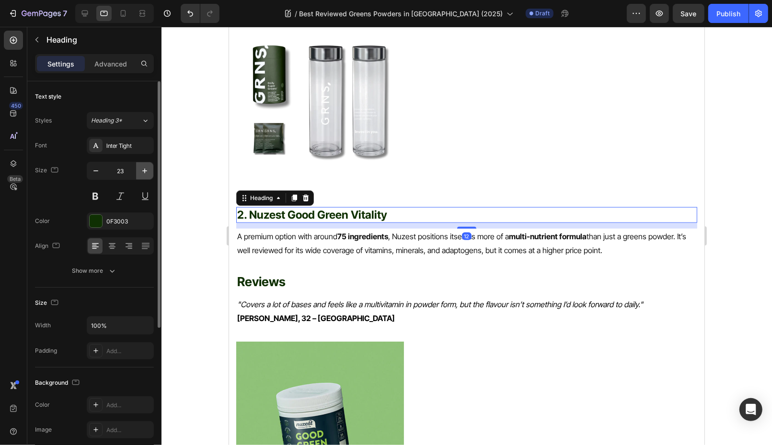
click at [143, 169] on icon "button" at bounding box center [145, 171] width 10 height 10
type input "25"
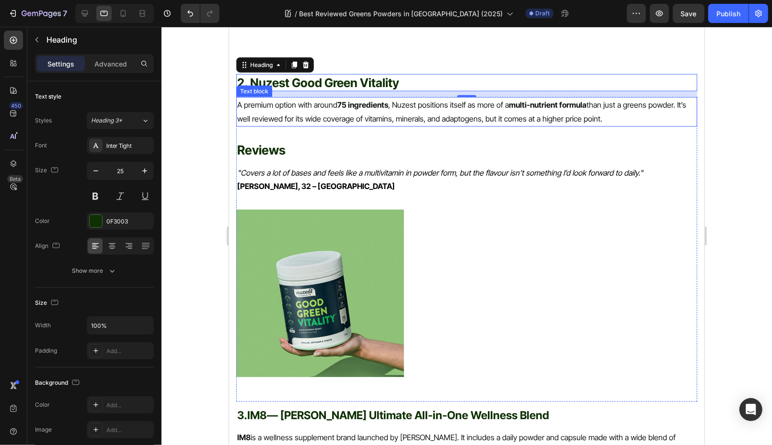
scroll to position [1338, 0]
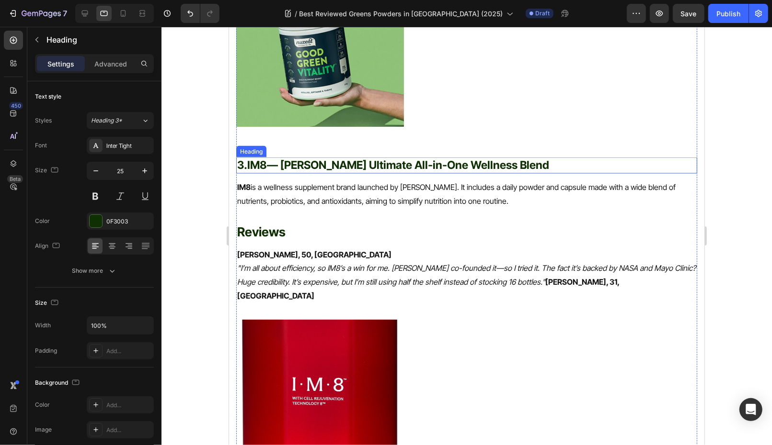
click at [352, 158] on p "3. IM8 — David Beckham's Ultimate All-in-One Wellness Blend" at bounding box center [466, 165] width 459 height 14
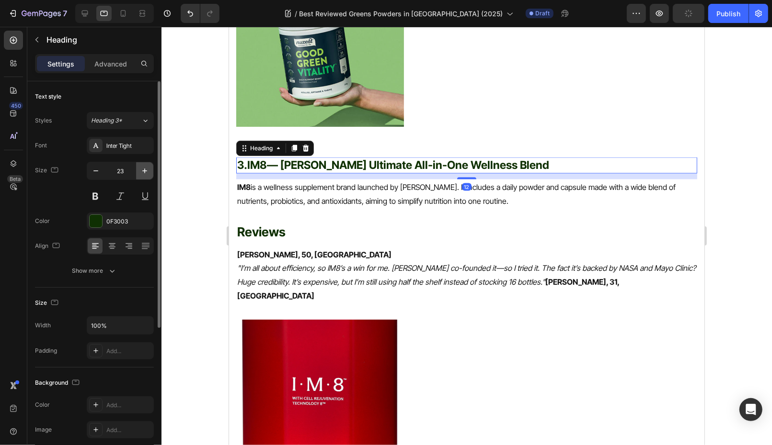
click at [148, 171] on icon "button" at bounding box center [145, 171] width 10 height 10
type input "25"
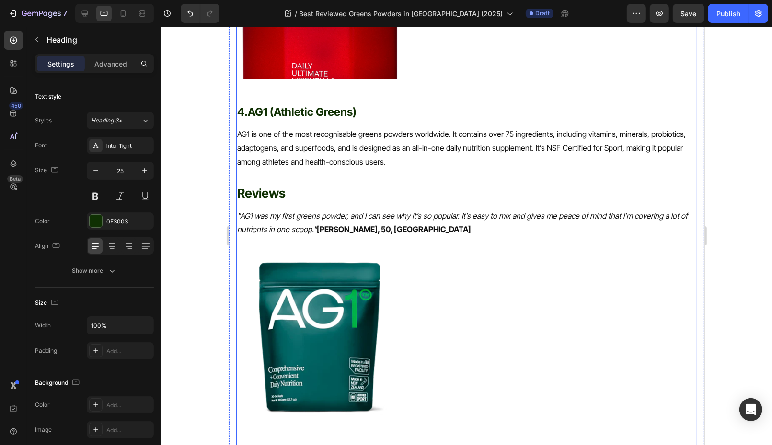
scroll to position [1825, 0]
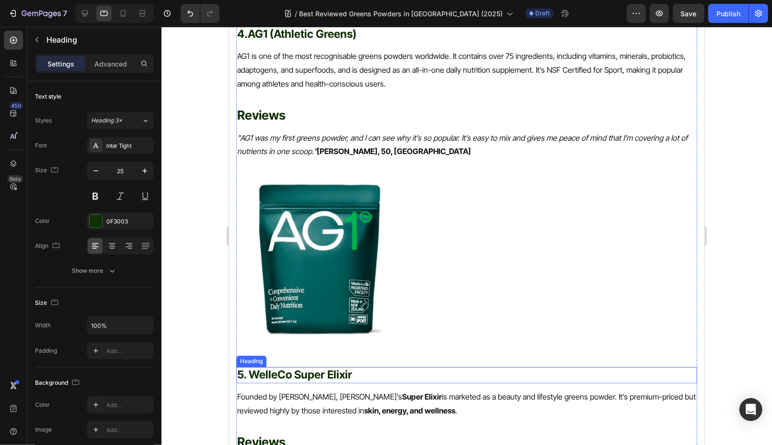
click at [368, 368] on p "5. WelleCo Super Elixir" at bounding box center [466, 375] width 459 height 14
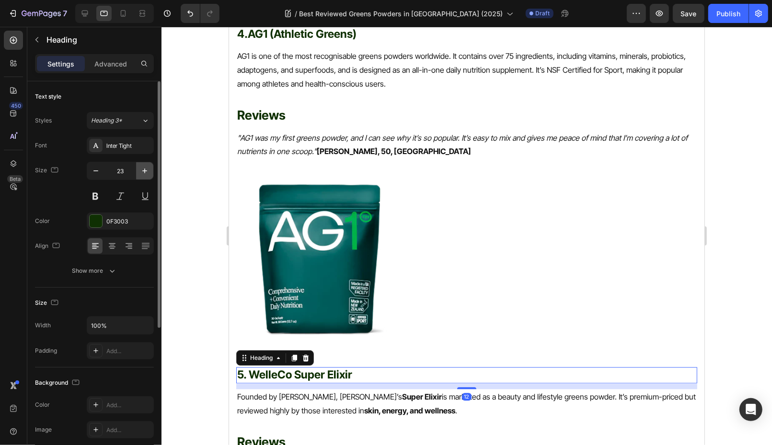
click at [147, 174] on icon "button" at bounding box center [145, 171] width 10 height 10
click at [147, 173] on icon "button" at bounding box center [145, 171] width 10 height 10
type input "25"
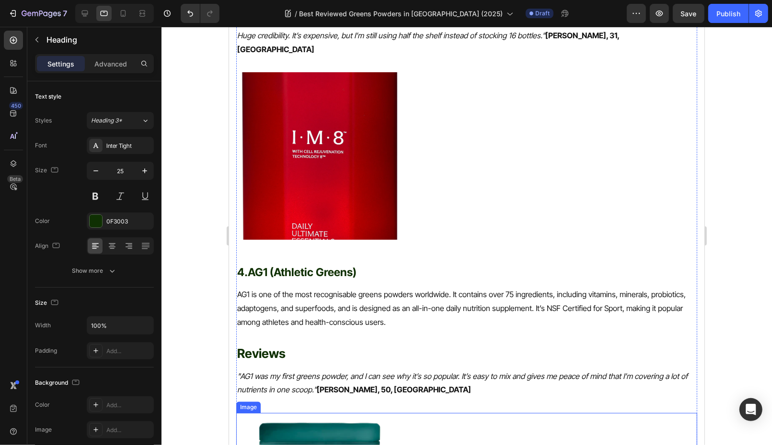
scroll to position [1593, 0]
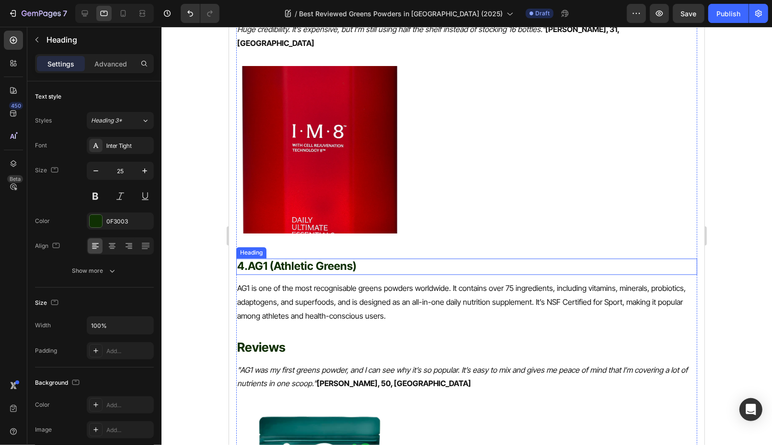
click at [352, 259] on strong "AG1 (Athletic Greens)" at bounding box center [301, 265] width 109 height 13
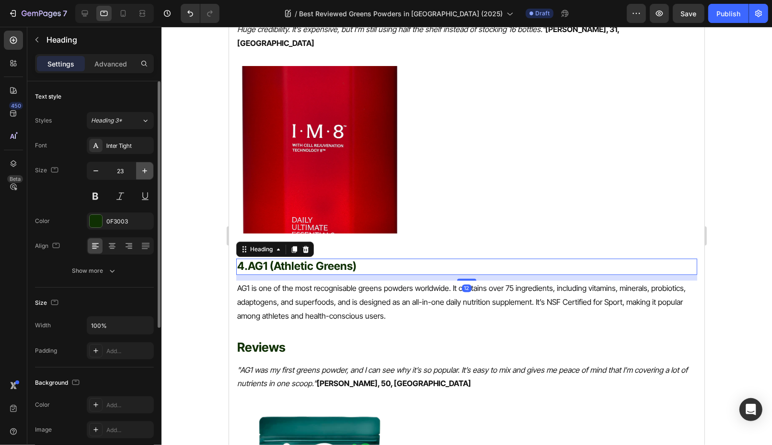
click at [148, 168] on icon "button" at bounding box center [145, 171] width 10 height 10
type input "25"
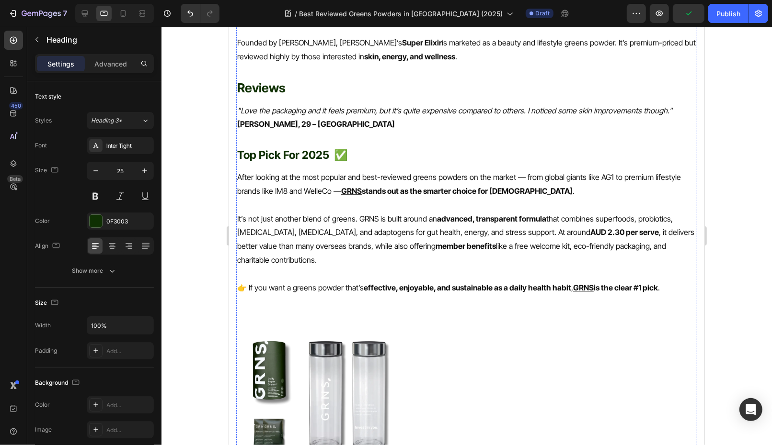
scroll to position [2179, 0]
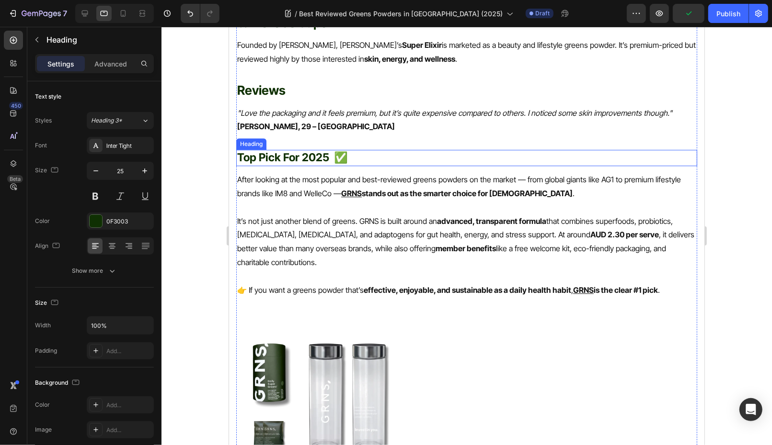
click at [340, 150] on p "Top Pick For 2025 ✅" at bounding box center [466, 157] width 459 height 14
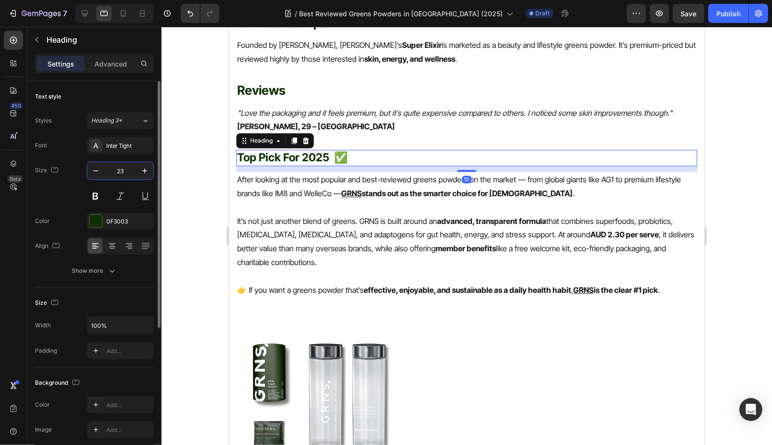
click at [126, 170] on input "23" at bounding box center [120, 170] width 32 height 17
type input "30"
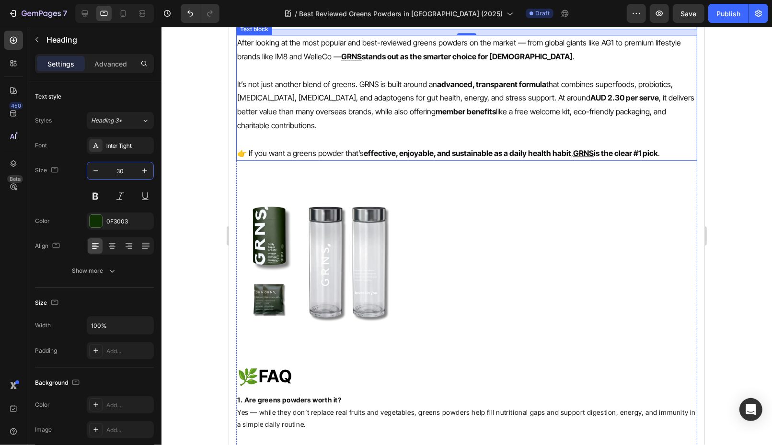
scroll to position [2385, 0]
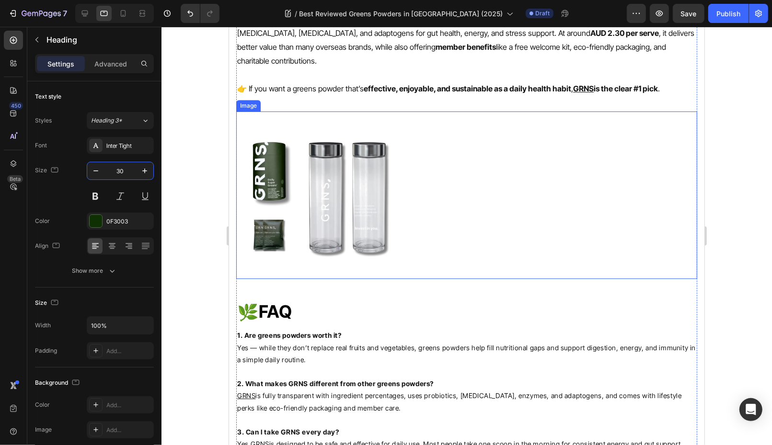
click at [313, 168] on img at bounding box center [320, 195] width 168 height 168
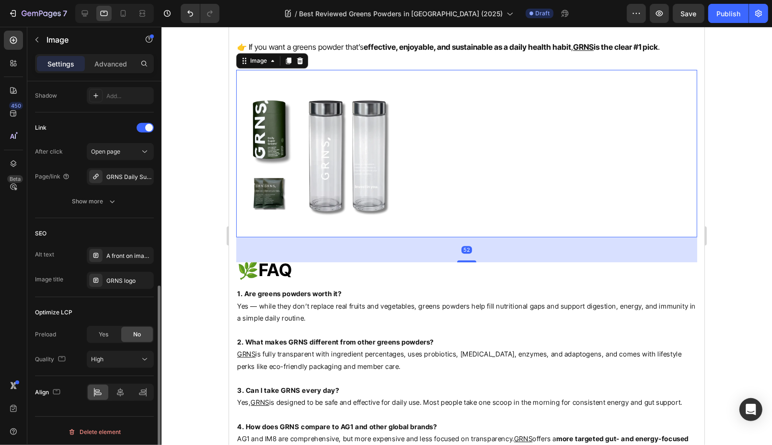
scroll to position [2496, 0]
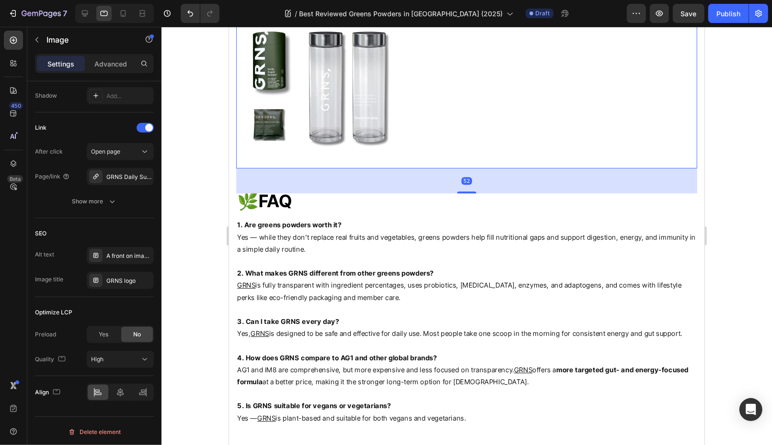
click at [417, 267] on p "2. What makes GRNS different from other greens powders? GRNS is fully transpare…" at bounding box center [466, 285] width 459 height 36
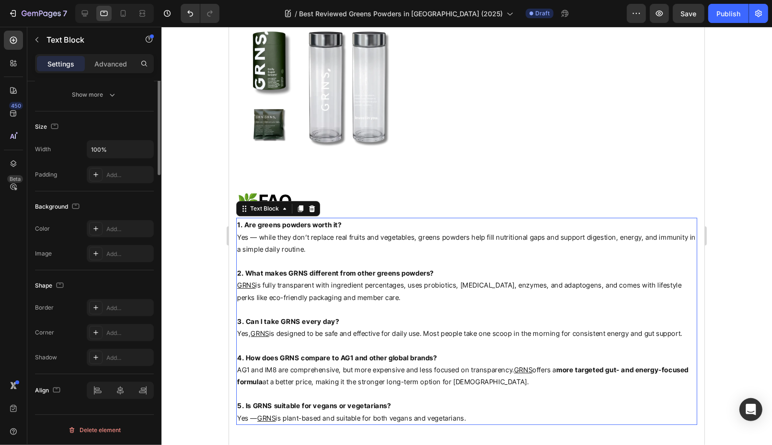
scroll to position [0, 0]
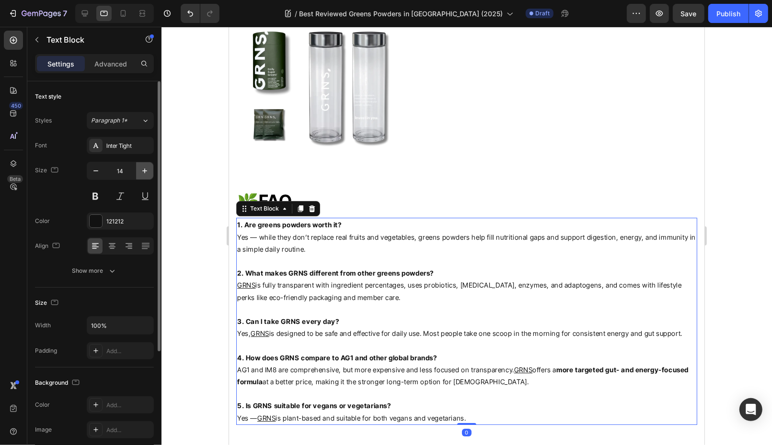
click at [148, 174] on icon "button" at bounding box center [145, 171] width 10 height 10
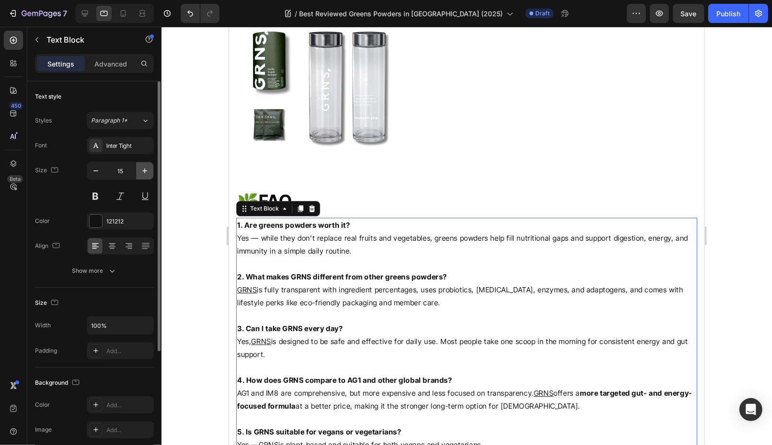
type input "16"
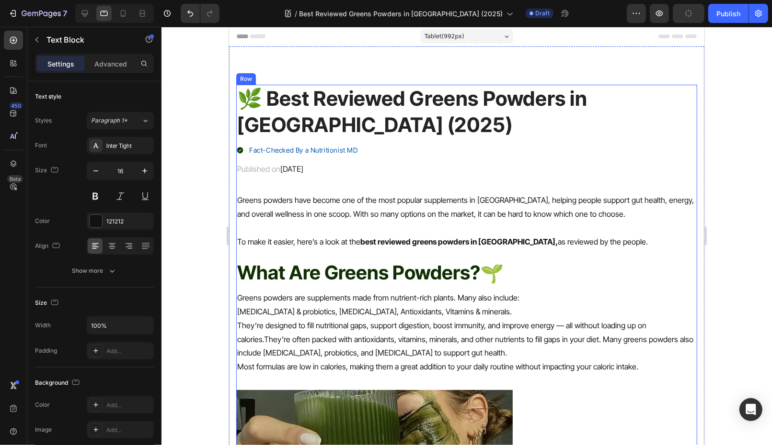
click at [348, 202] on p "Greens powders have become one of the most popular supplements in Australia, he…" at bounding box center [466, 207] width 459 height 28
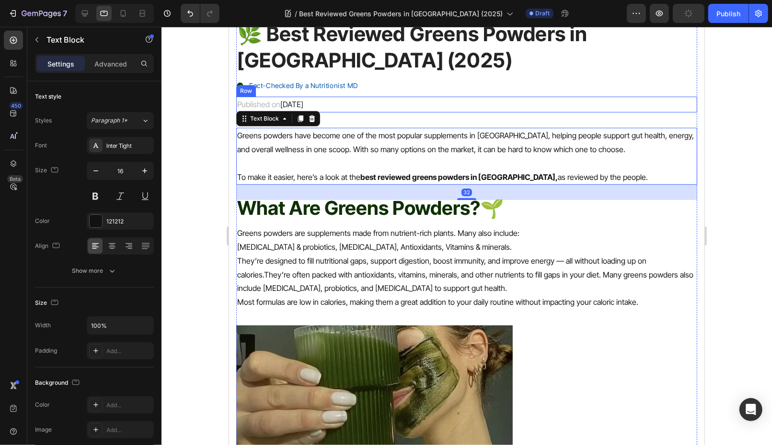
scroll to position [232, 0]
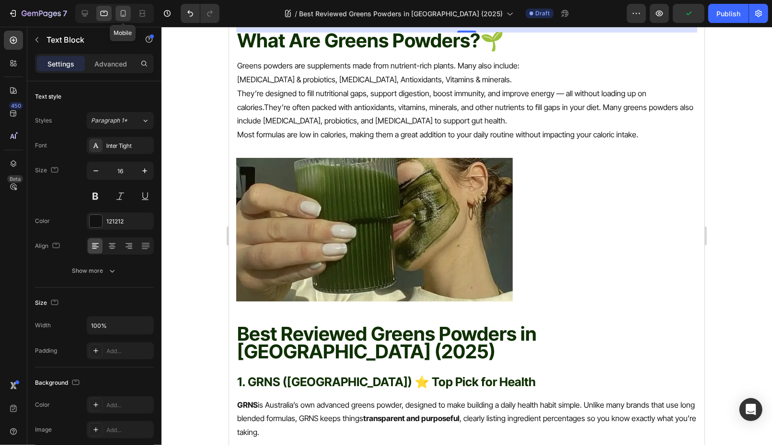
click at [125, 16] on icon at bounding box center [123, 14] width 10 height 10
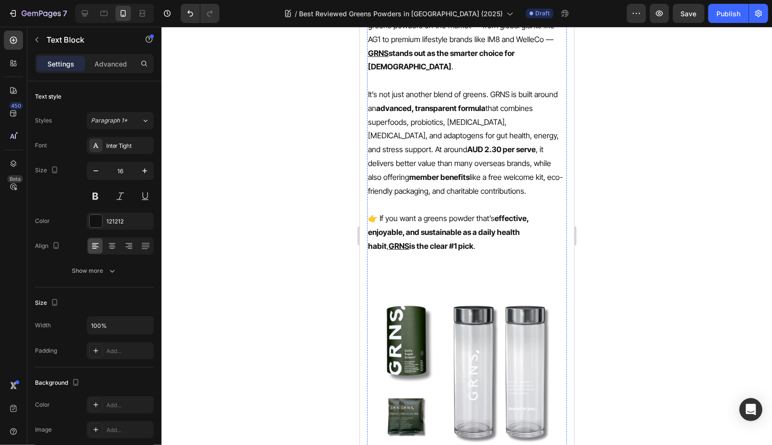
scroll to position [3335, 0]
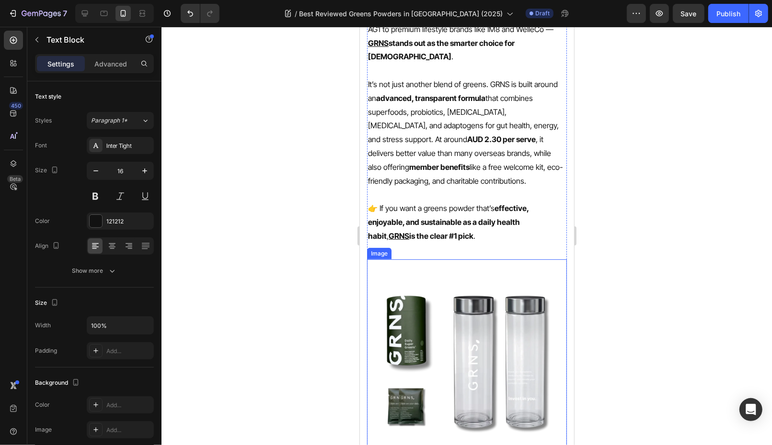
click at [459, 259] on img at bounding box center [466, 359] width 200 height 200
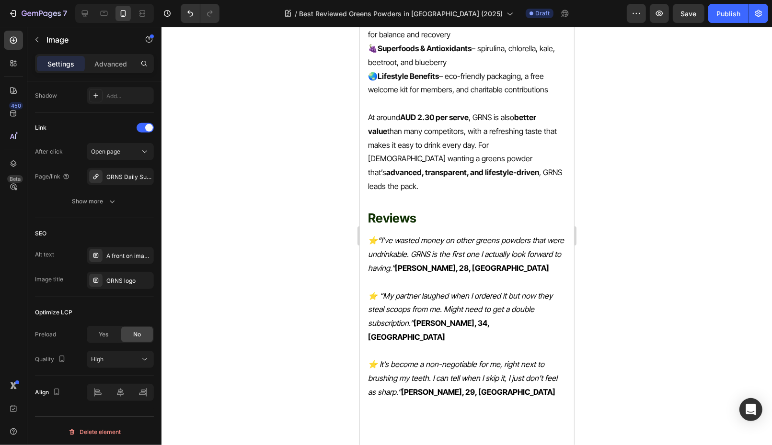
scroll to position [0, 0]
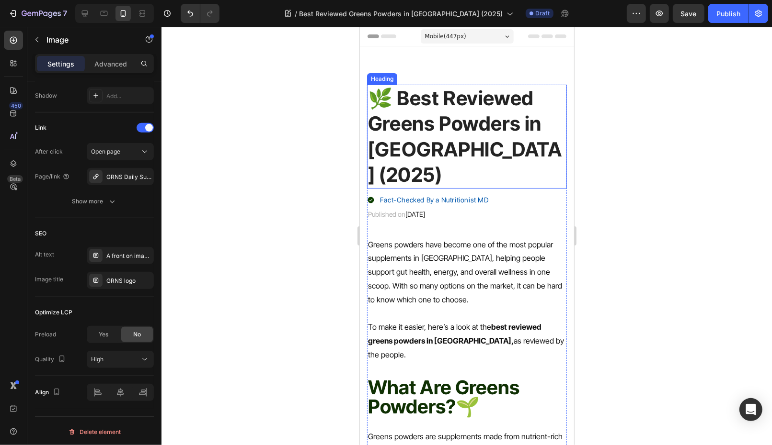
click at [464, 120] on p "🌿 Best Reviewed Greens Powders in Australia (2025)" at bounding box center [466, 136] width 198 height 102
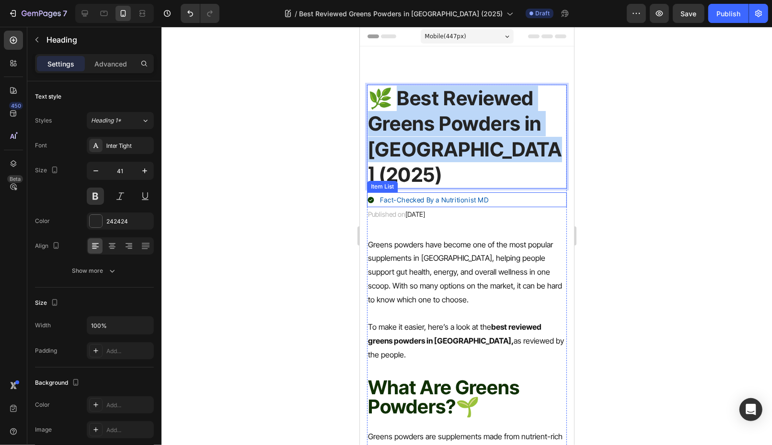
drag, startPoint x: 392, startPoint y: 102, endPoint x: 548, endPoint y: 166, distance: 169.1
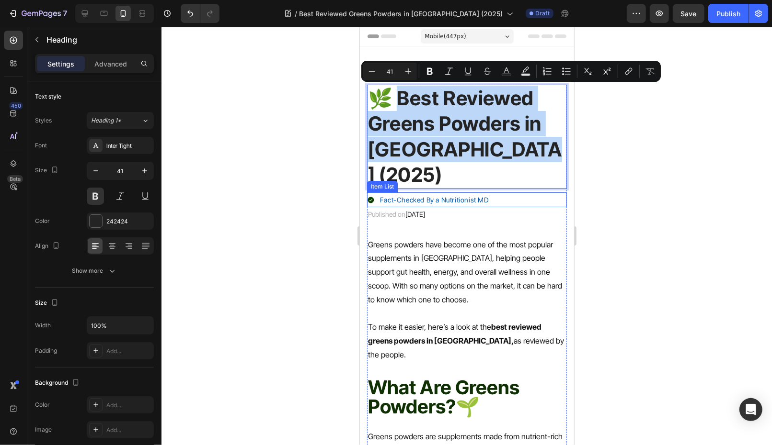
copy p "est Reviewed Greens Powders in Australia (2025)"
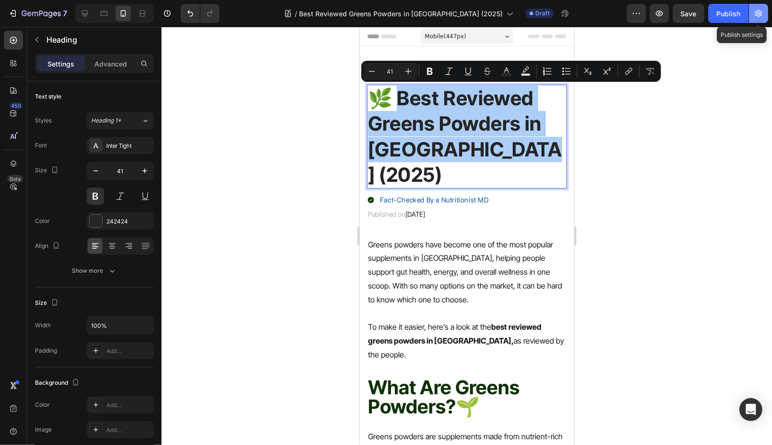
click at [760, 14] on icon "button" at bounding box center [758, 14] width 10 height 10
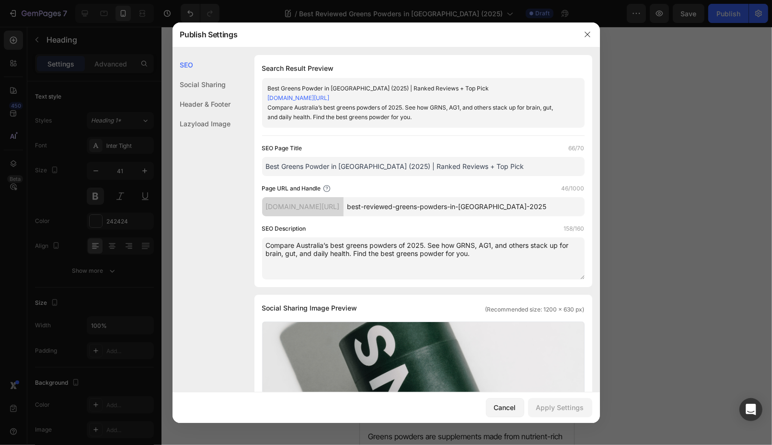
drag, startPoint x: 490, startPoint y: 167, endPoint x: 103, endPoint y: 166, distance: 388.0
click at [102, 166] on div "Publish Settings SEO Social Sharing Header & Footer Lazyload Image SEO Search R…" at bounding box center [386, 222] width 772 height 445
paste input "Reviewed Greens Powders in Australia (2025)"
type input "Best Reviewed Greens Powders in [GEOGRAPHIC_DATA] (2025)"
drag, startPoint x: 494, startPoint y: 250, endPoint x: 247, endPoint y: 213, distance: 250.4
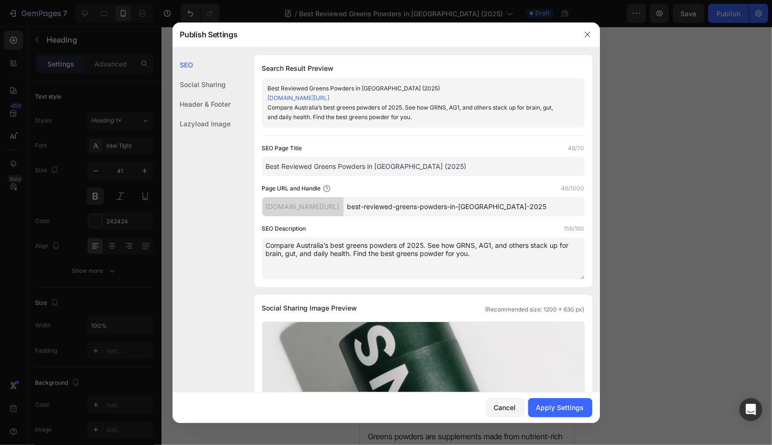
click at [247, 214] on div "SEO Search Result Preview Best Reviewed Greens Powders in Australia (2025) 3ffd…" at bounding box center [385, 430] width 427 height 751
paste textarea "Discover the best reviewed greens powders in Australia for 2025. See why GRNS i…"
type textarea "Discover the best reviewed greens powders in Australia for 2025. See why GRNS i…"
click at [570, 408] on div "Apply Settings" at bounding box center [560, 408] width 48 height 10
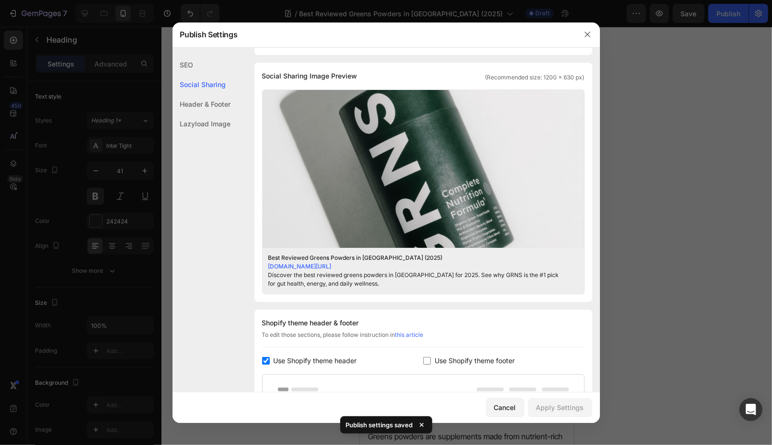
scroll to position [285, 0]
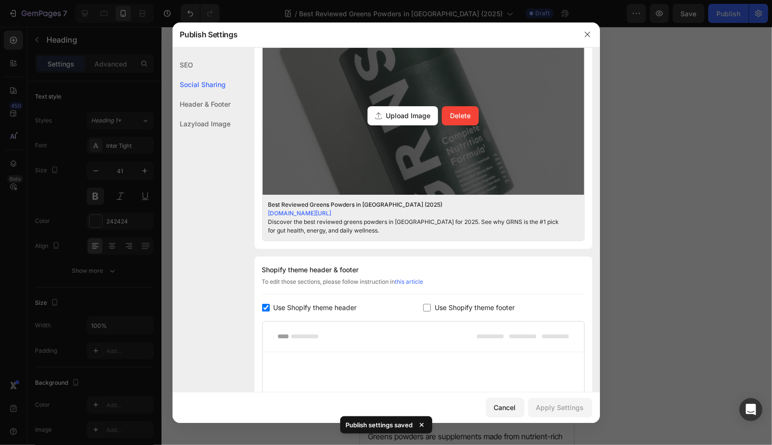
click at [420, 158] on div "Upload Image Delete" at bounding box center [422, 116] width 321 height 158
click at [0, 0] on input "Upload Image Delete" at bounding box center [0, 0] width 0 height 0
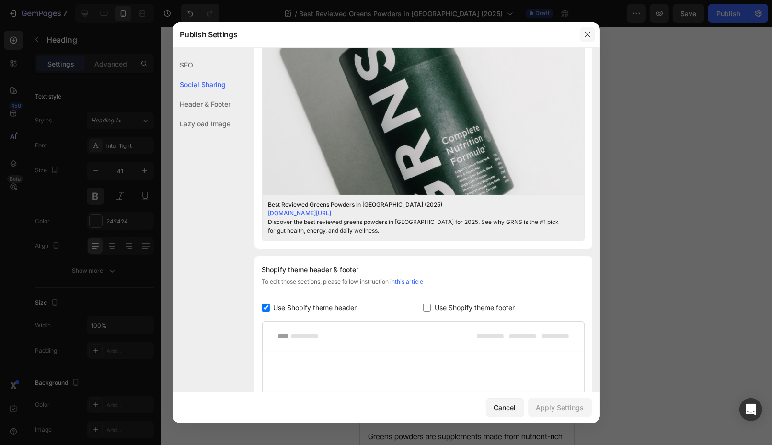
click at [583, 40] on button "button" at bounding box center [587, 34] width 15 height 15
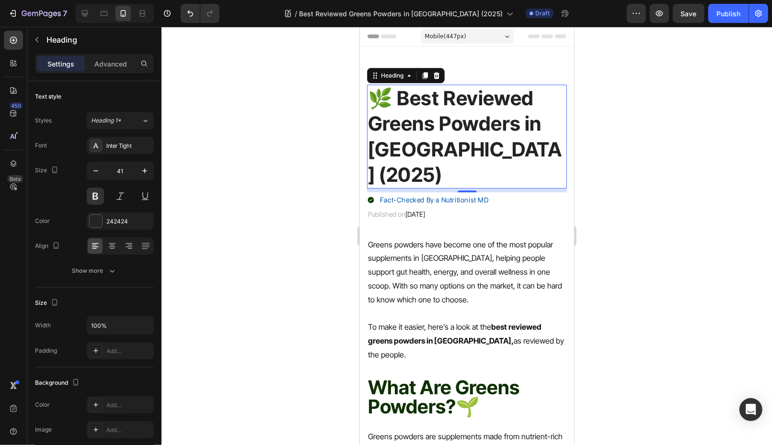
click at [653, 89] on div at bounding box center [466, 236] width 610 height 419
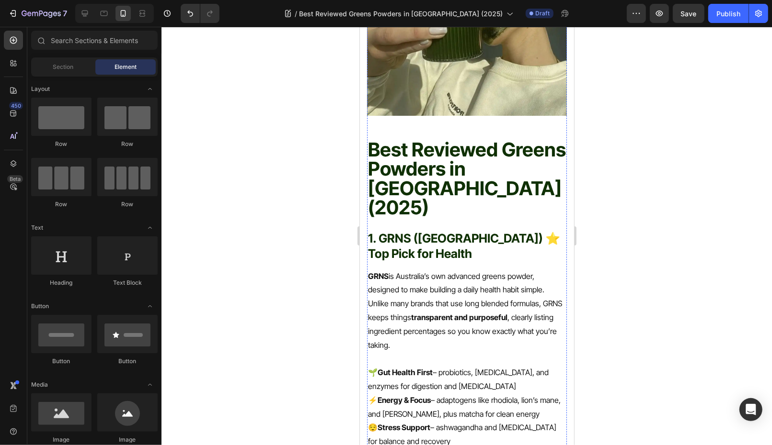
scroll to position [650, 0]
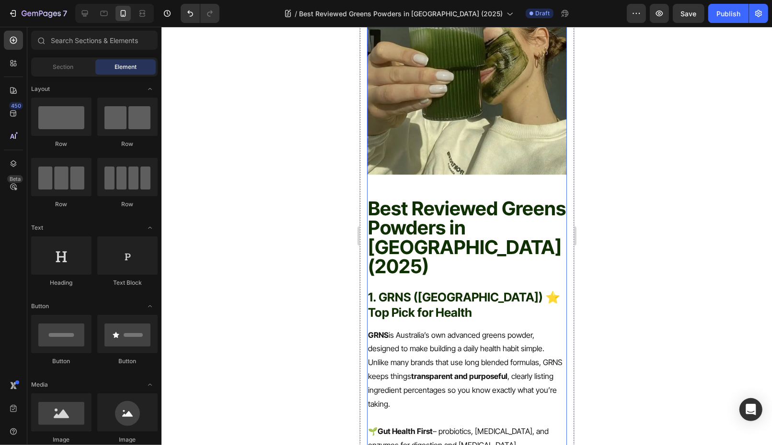
click at [424, 204] on span "Best Reviewed Greens Powders in [GEOGRAPHIC_DATA] (2025)" at bounding box center [466, 236] width 198 height 81
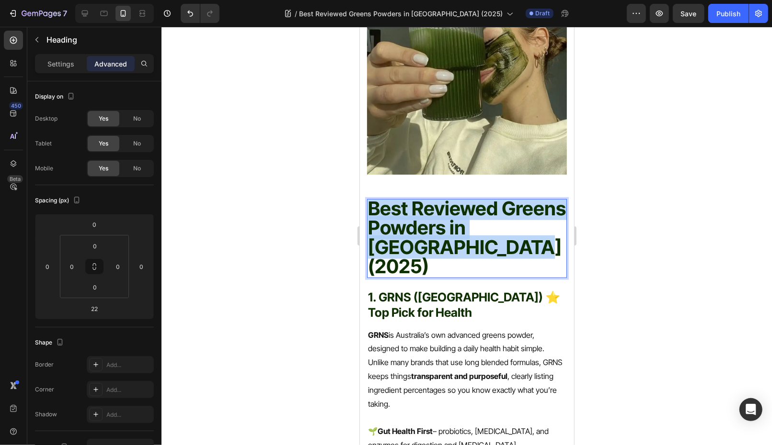
drag, startPoint x: 433, startPoint y: 205, endPoint x: 329, endPoint y: 120, distance: 134.7
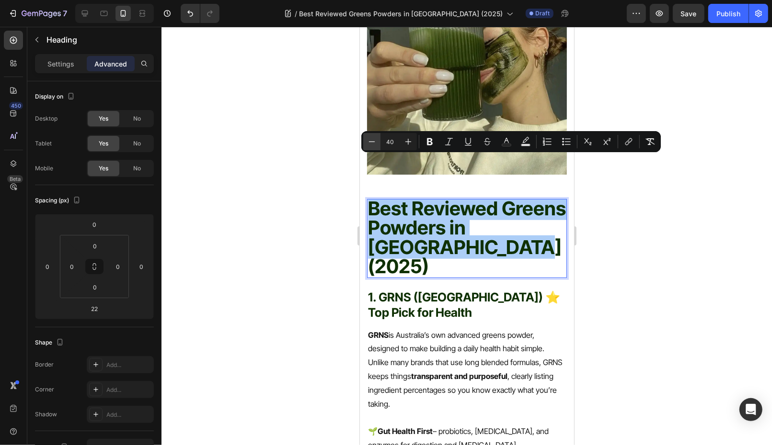
click at [366, 142] on button "Minus" at bounding box center [371, 141] width 17 height 17
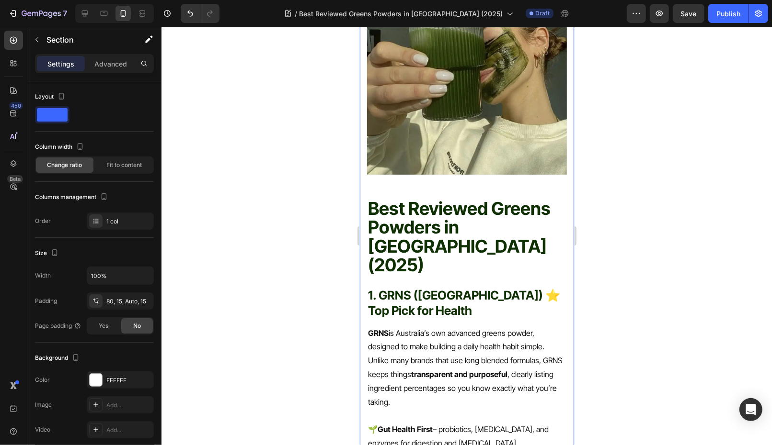
click at [593, 173] on div at bounding box center [466, 236] width 610 height 419
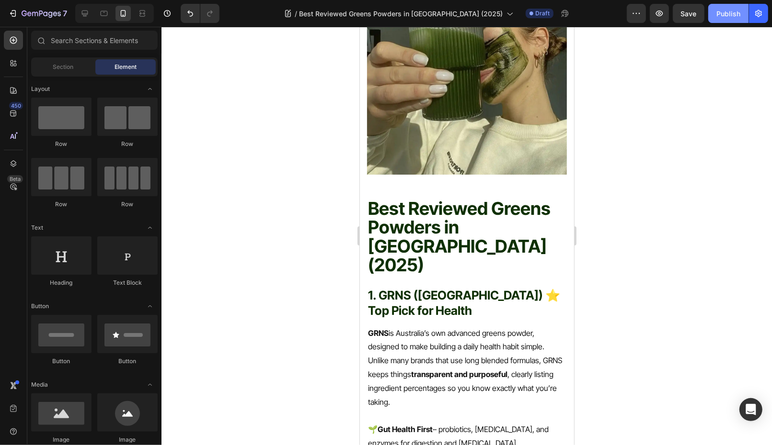
click at [724, 19] on button "Publish" at bounding box center [728, 13] width 40 height 19
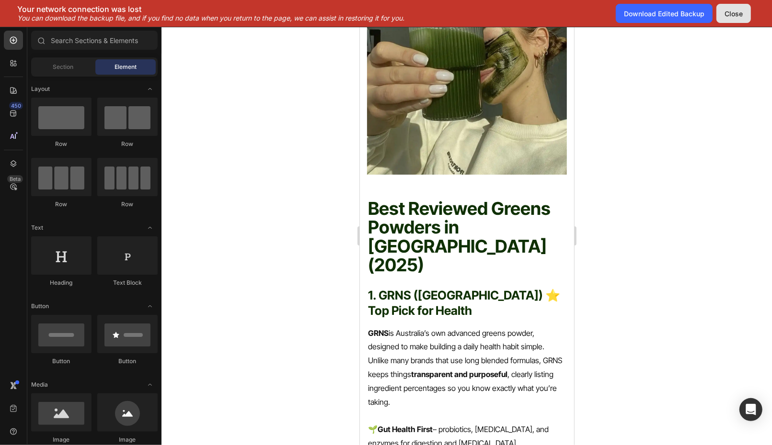
click at [727, 13] on div "Close" at bounding box center [733, 14] width 18 height 10
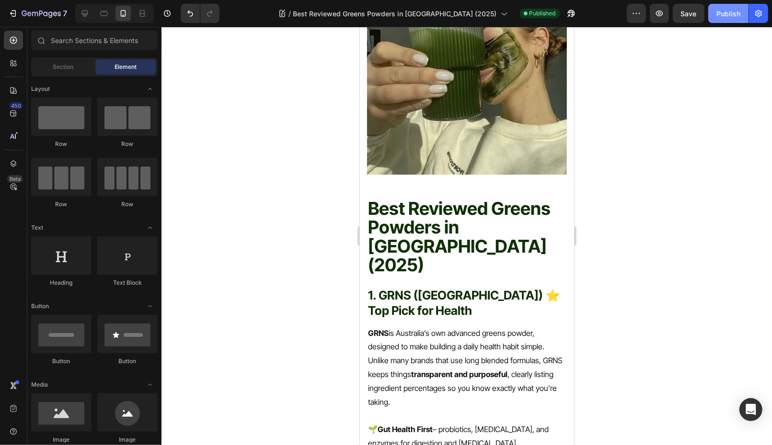
click at [724, 14] on div "Publish" at bounding box center [728, 14] width 24 height 10
click at [631, 110] on div at bounding box center [466, 236] width 610 height 419
click at [722, 17] on div "Publish" at bounding box center [728, 14] width 24 height 10
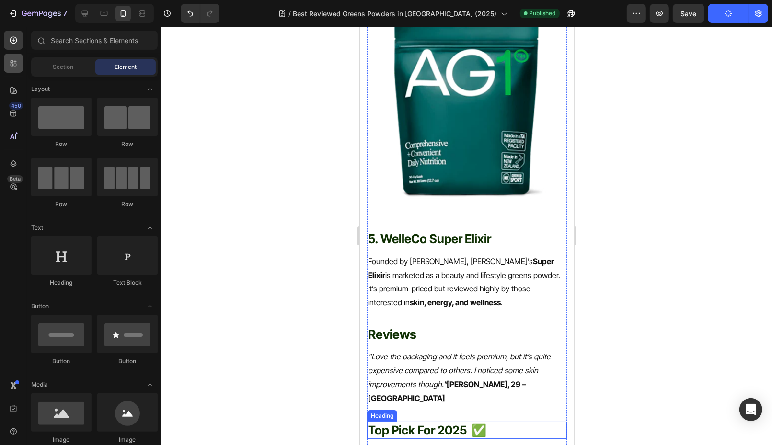
scroll to position [2940, 0]
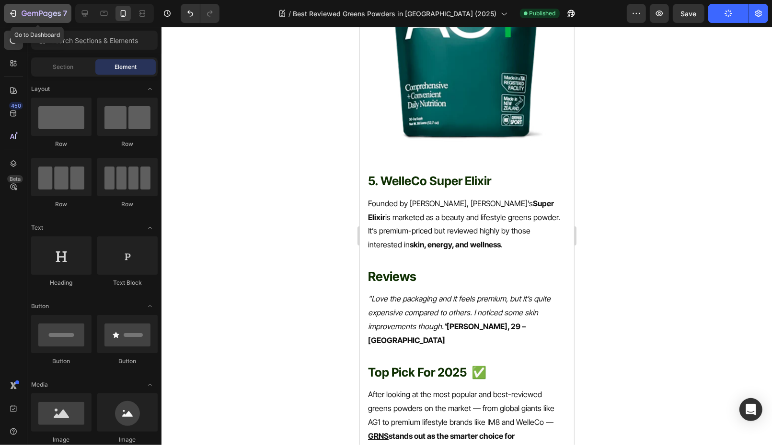
click at [34, 19] on div "7" at bounding box center [45, 13] width 46 height 11
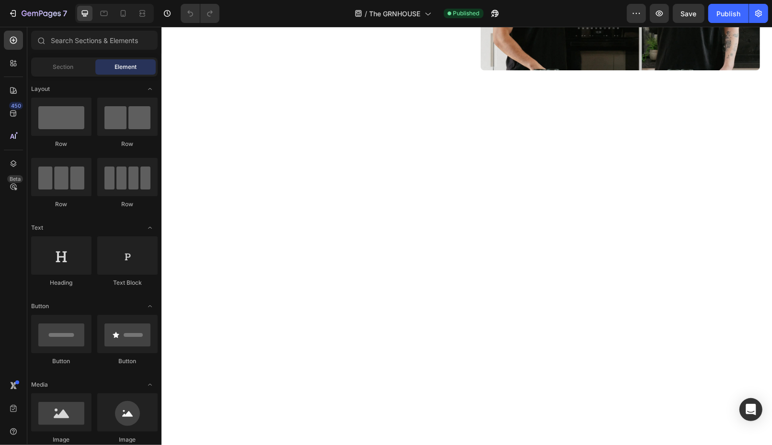
scroll to position [2340, 0]
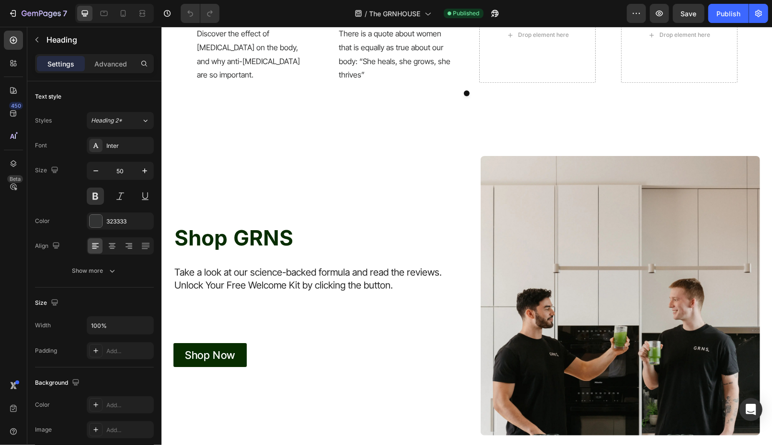
scroll to position [0, 0]
click at [523, 83] on div "Drop element here" at bounding box center [537, 35] width 116 height 96
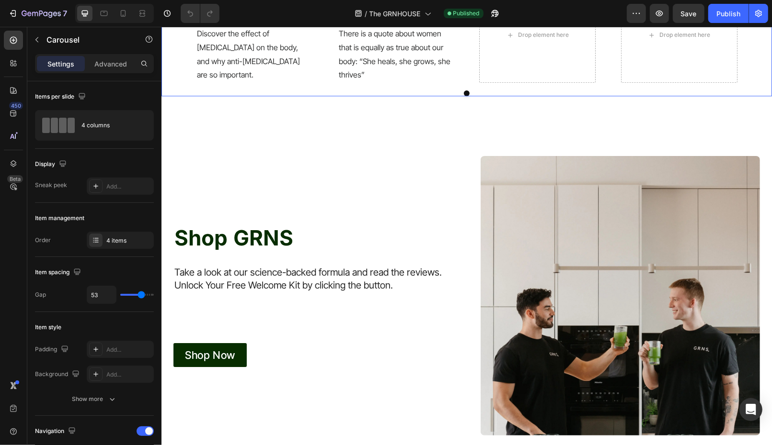
click at [462, 83] on div "Image Discover the Power Of Anti-[MEDICAL_DATA] Heading Discover the effect of …" at bounding box center [465, 35] width 541 height 96
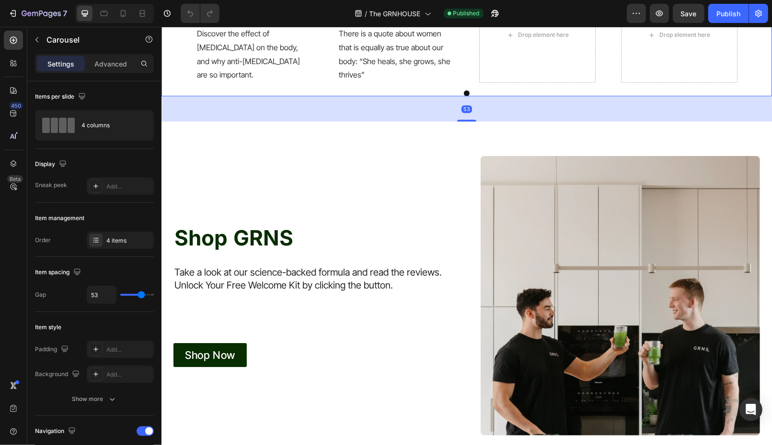
click at [456, 83] on div "Image Discover the Power Of Anti-[MEDICAL_DATA] Heading Discover the effect of …" at bounding box center [465, 35] width 541 height 96
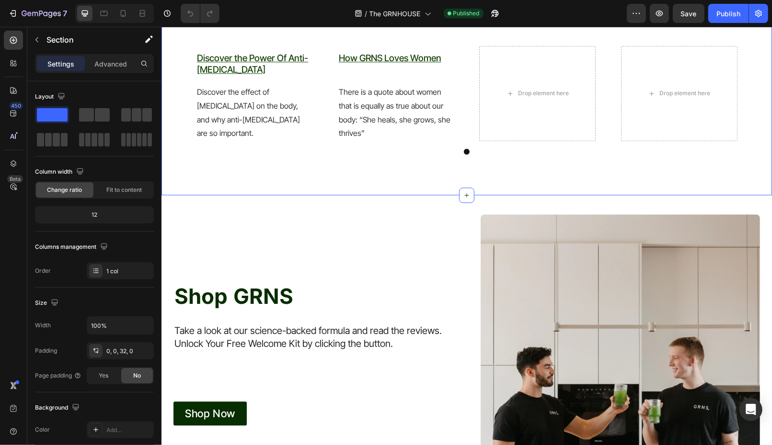
scroll to position [2244, 0]
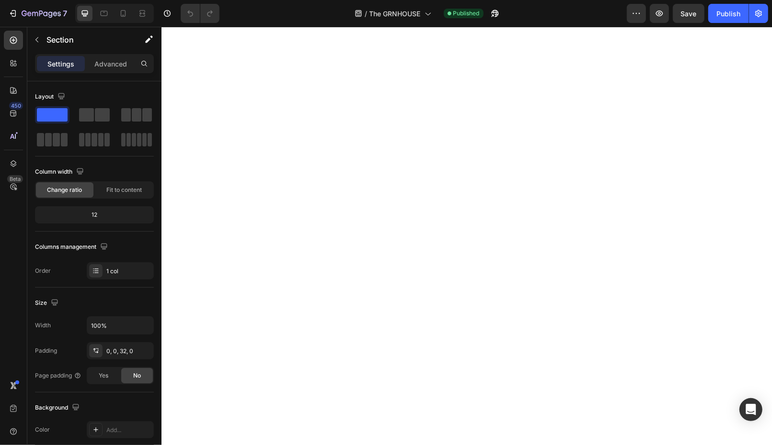
scroll to position [1778, 0]
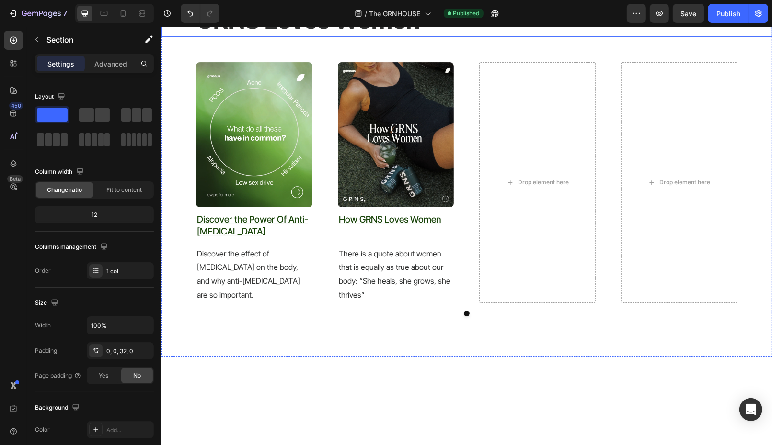
scroll to position [2648, 0]
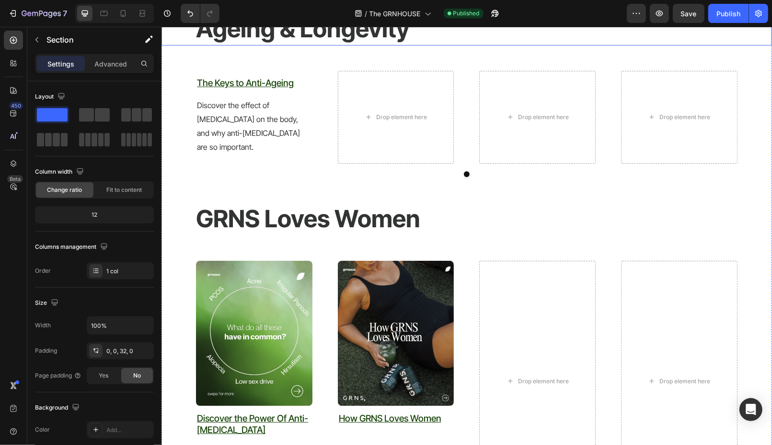
scroll to position [2797, 0]
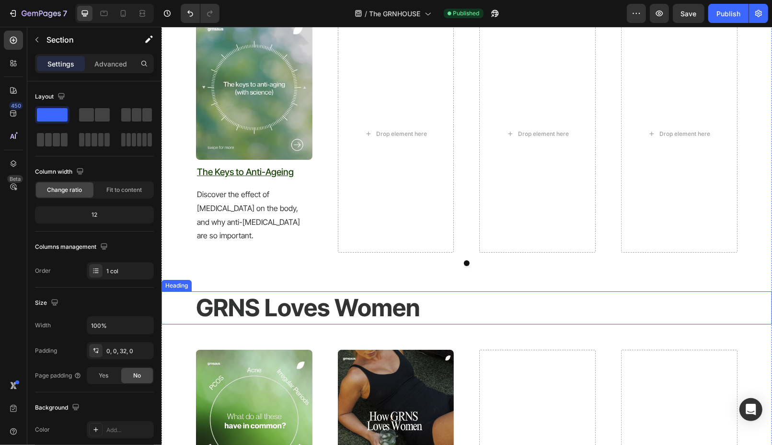
click at [336, 291] on h2 "GRNS Loves Women" at bounding box center [482, 307] width 577 height 33
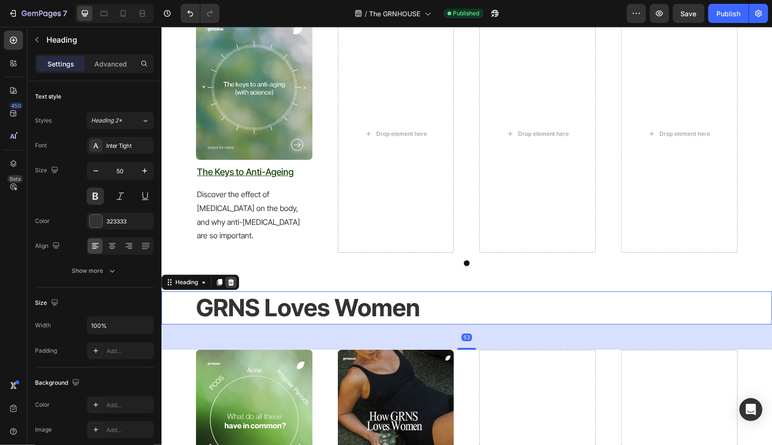
click at [233, 279] on icon at bounding box center [231, 282] width 6 height 7
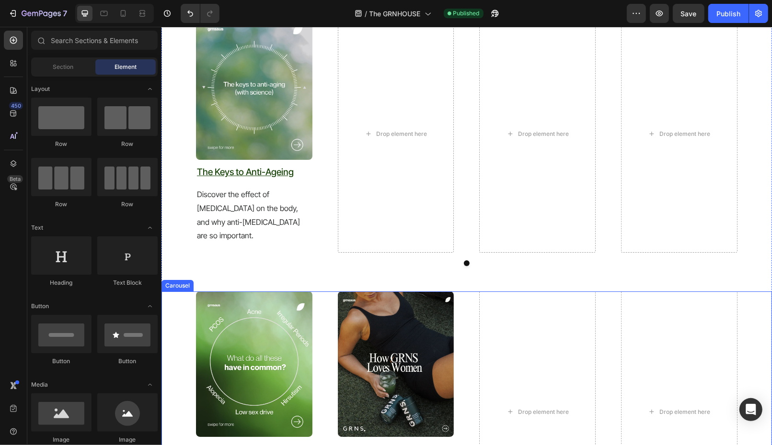
click at [327, 326] on div "Image Discover the Power Of Anti-[MEDICAL_DATA] Heading Discover the effect of …" at bounding box center [465, 411] width 541 height 241
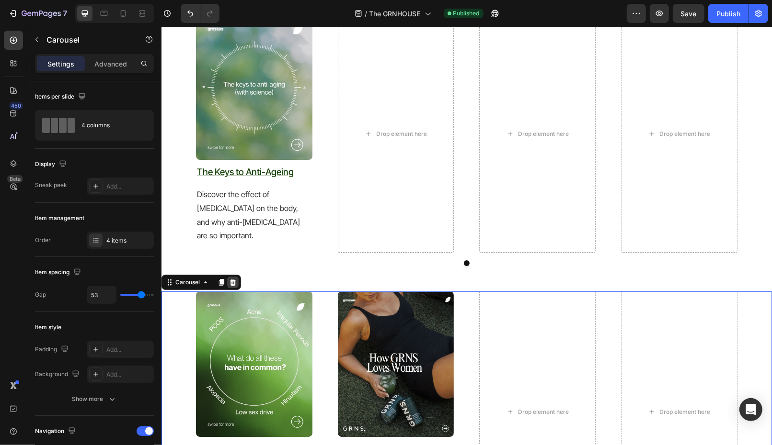
click at [237, 276] on div at bounding box center [232, 281] width 11 height 11
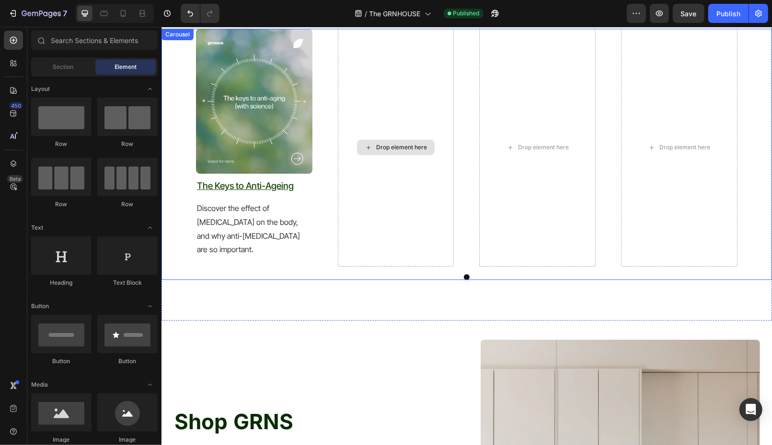
scroll to position [2686, 0]
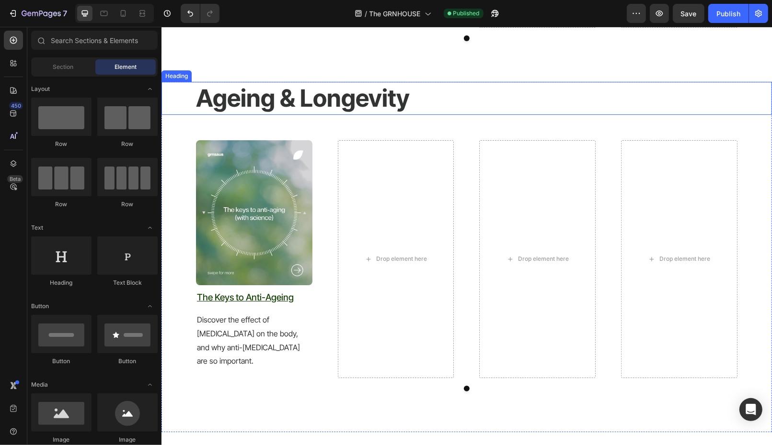
click at [289, 81] on h2 "Ageing & Longevity" at bounding box center [482, 97] width 577 height 33
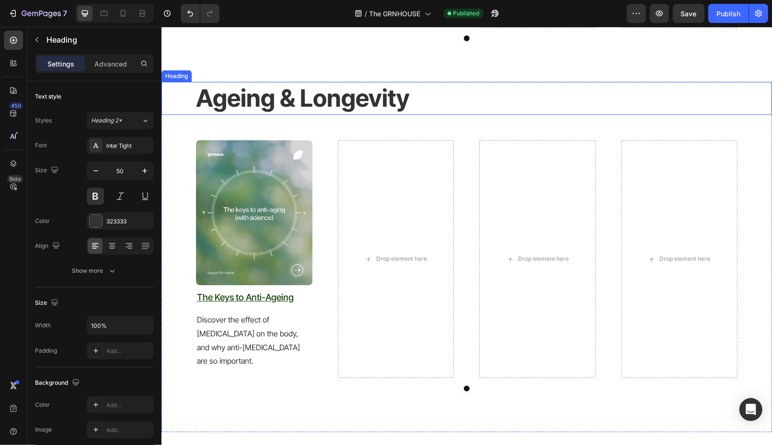
click at [289, 81] on h2 "Ageing & Longevity" at bounding box center [482, 97] width 577 height 33
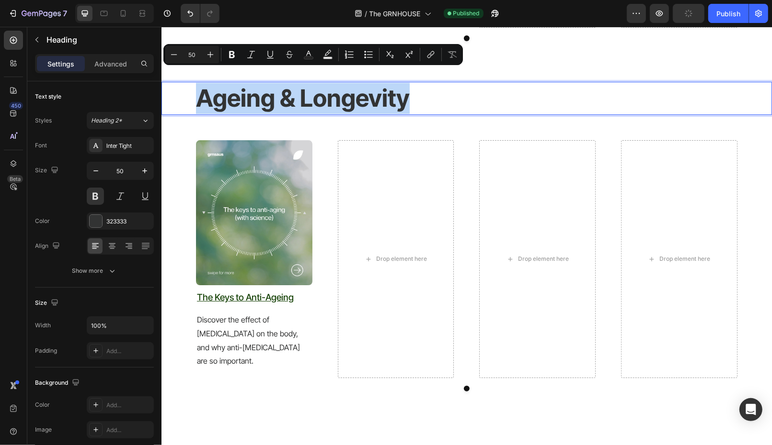
drag, startPoint x: 424, startPoint y: 90, endPoint x: 201, endPoint y: 82, distance: 222.9
click at [201, 82] on p "Ageing & Longevity" at bounding box center [482, 97] width 575 height 31
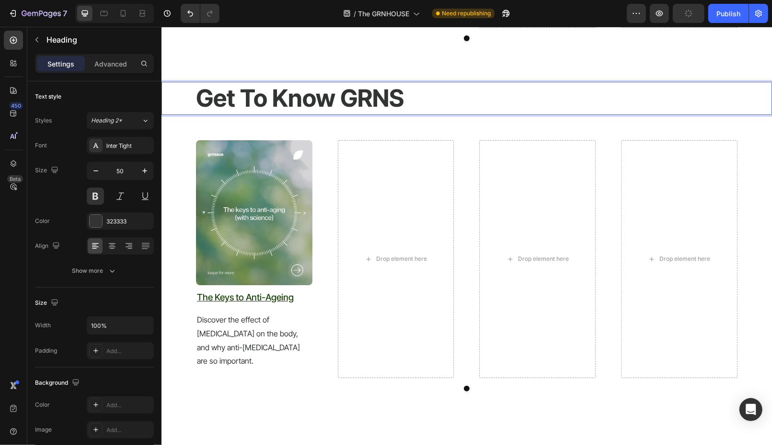
click at [335, 82] on p "Get To Know GRNS" at bounding box center [482, 97] width 575 height 31
click at [271, 168] on img at bounding box center [253, 212] width 116 height 145
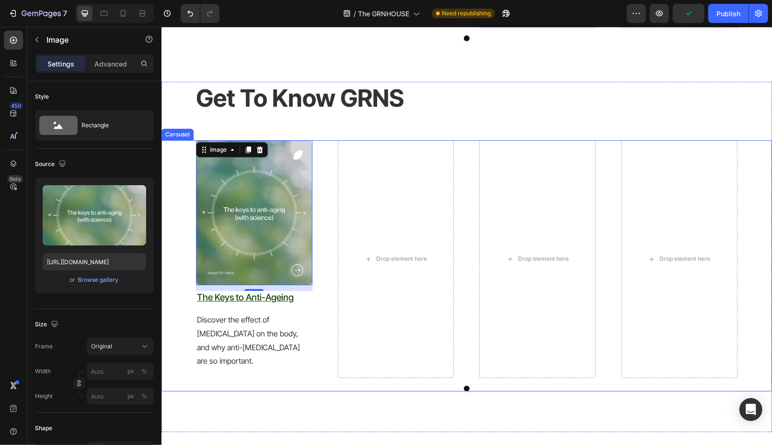
click at [312, 326] on div "Image 12 The Keys to Anti-Ageing Heading Discover the effect of [MEDICAL_DATA] …" at bounding box center [465, 259] width 541 height 238
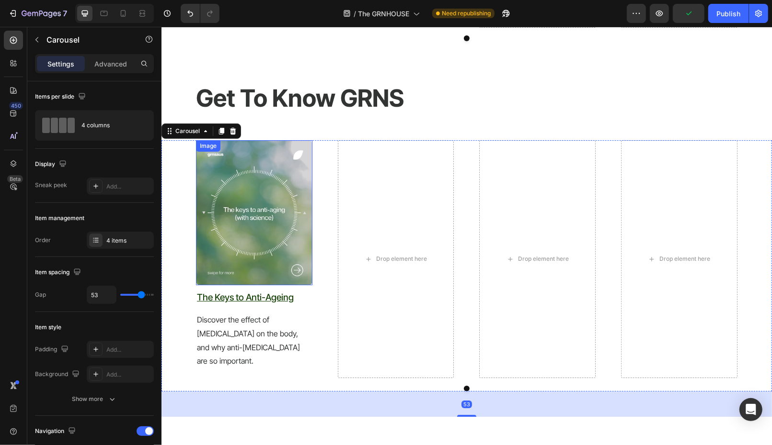
click at [277, 210] on img at bounding box center [253, 212] width 116 height 145
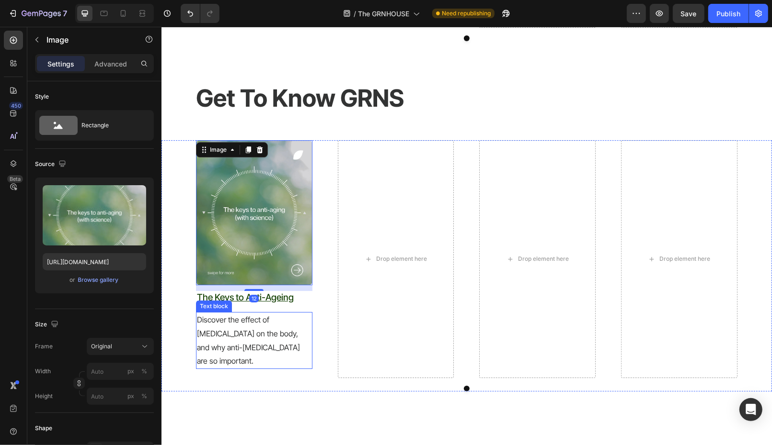
click at [305, 322] on p "Discover the effect of [MEDICAL_DATA] on the body, and why anti-[MEDICAL_DATA] …" at bounding box center [253, 340] width 114 height 55
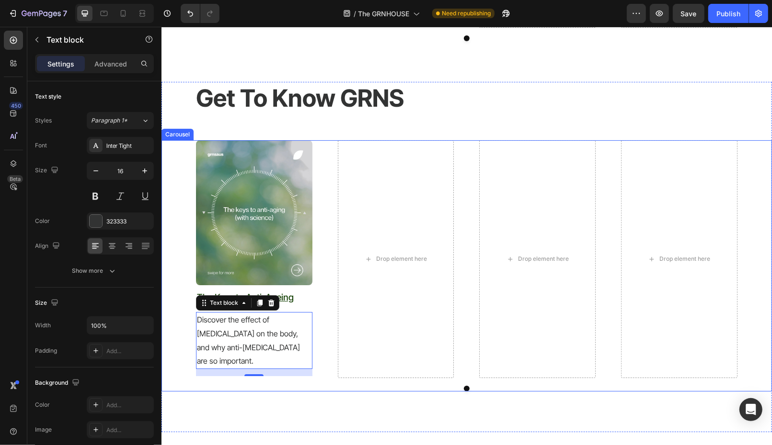
click at [305, 292] on div "Image The Keys to Anti-Ageing Heading Discover the effect of [MEDICAL_DATA] on …" at bounding box center [253, 259] width 116 height 238
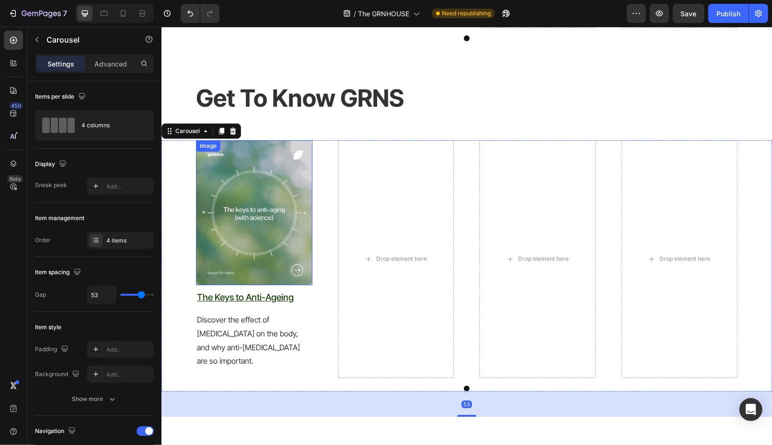
click at [248, 220] on img at bounding box center [253, 212] width 116 height 145
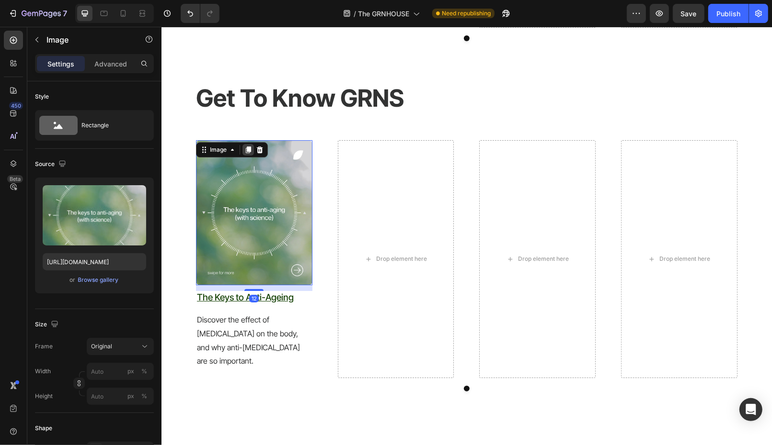
click at [247, 146] on icon at bounding box center [247, 149] width 5 height 7
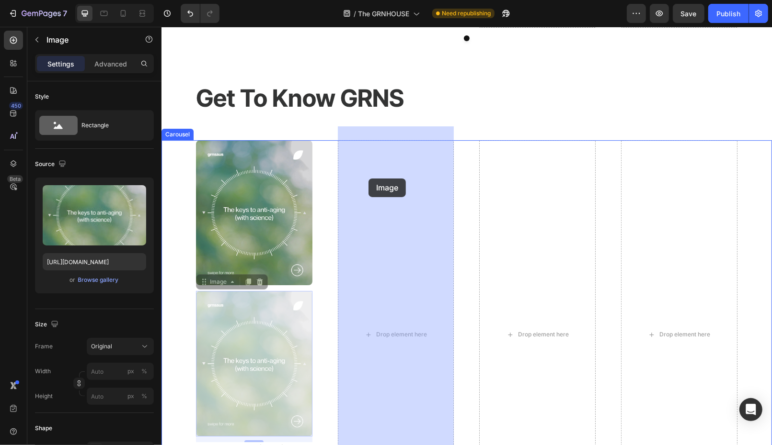
drag, startPoint x: 239, startPoint y: 305, endPoint x: 369, endPoint y: 177, distance: 182.9
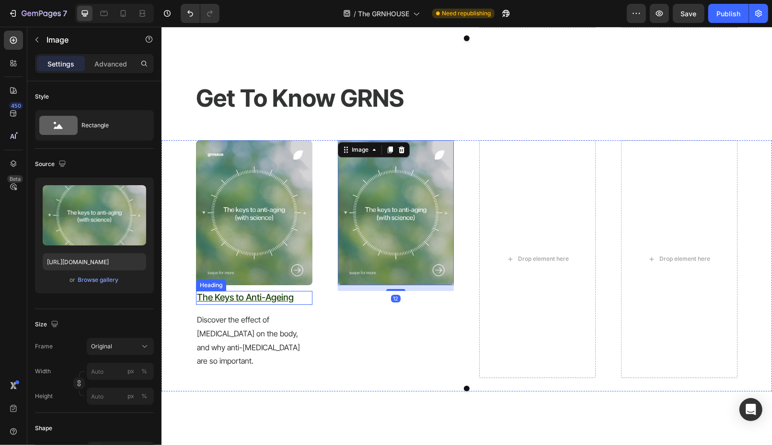
click at [264, 292] on u "The Keys to Anti-Ageing" at bounding box center [244, 297] width 97 height 11
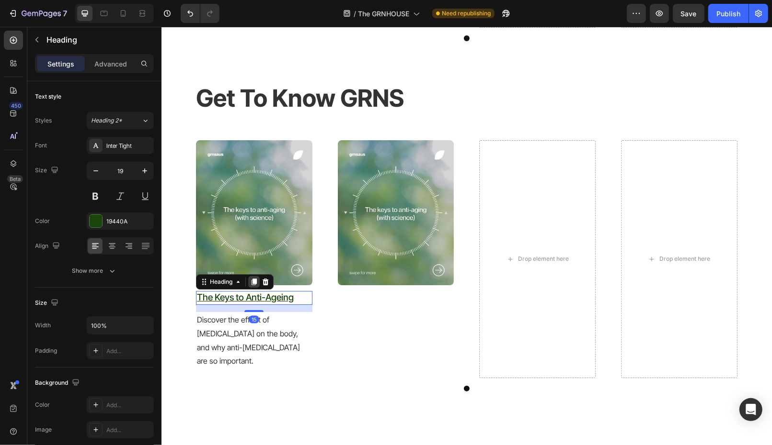
click at [255, 278] on icon at bounding box center [253, 281] width 5 height 7
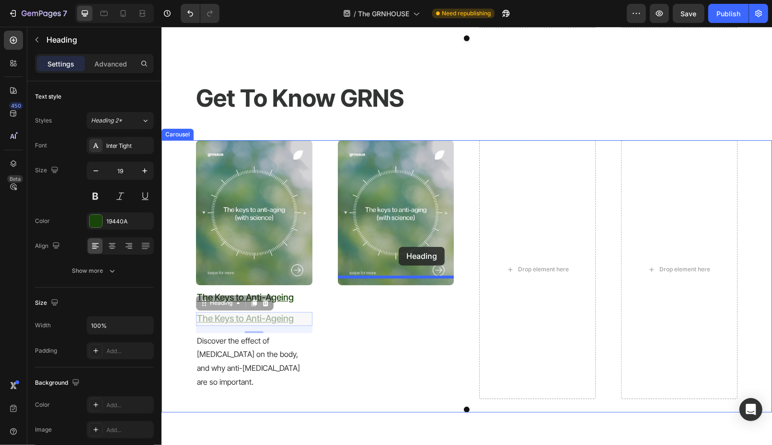
drag, startPoint x: 230, startPoint y: 292, endPoint x: 397, endPoint y: 246, distance: 173.4
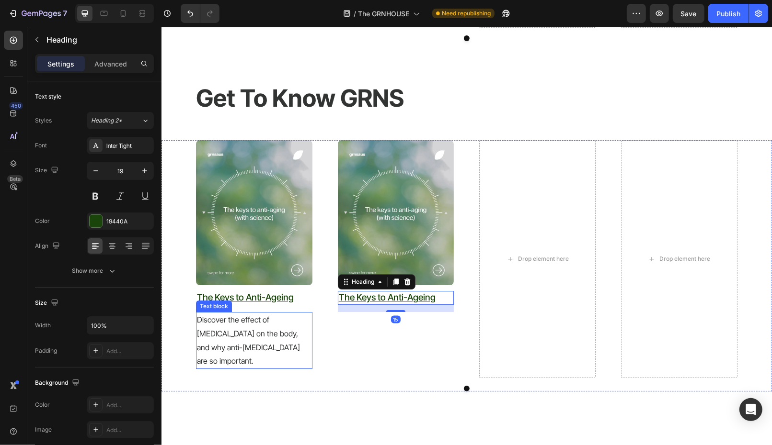
click at [258, 320] on p "Discover the effect of [MEDICAL_DATA] on the body, and why anti-[MEDICAL_DATA] …" at bounding box center [253, 340] width 114 height 55
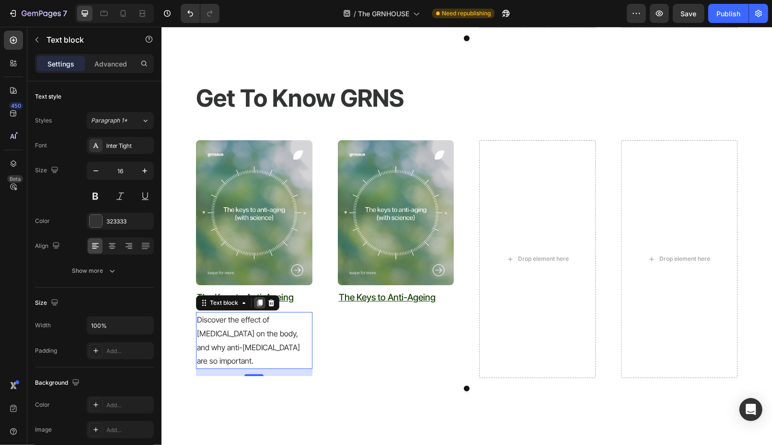
click at [259, 299] on icon at bounding box center [259, 302] width 5 height 7
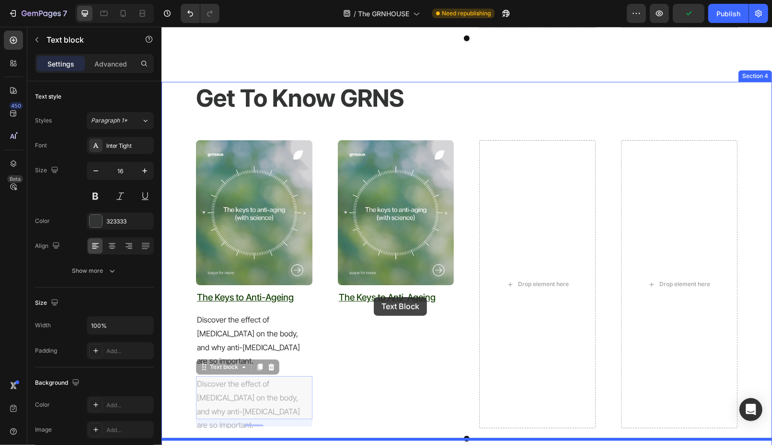
drag, startPoint x: 228, startPoint y: 338, endPoint x: 373, endPoint y: 297, distance: 151.3
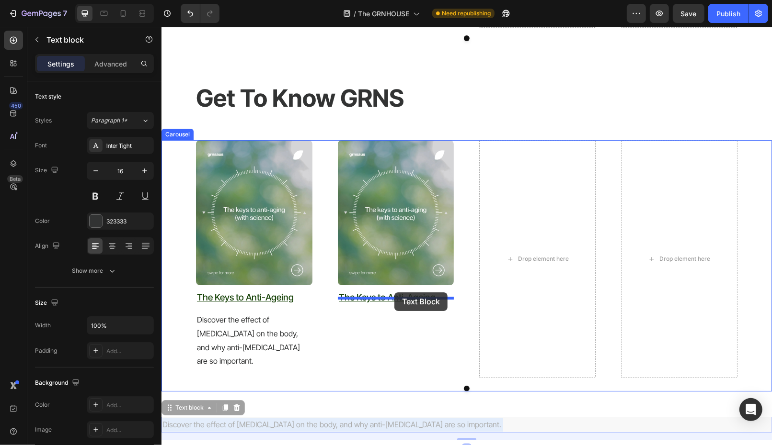
drag, startPoint x: 321, startPoint y: 397, endPoint x: 394, endPoint y: 292, distance: 127.7
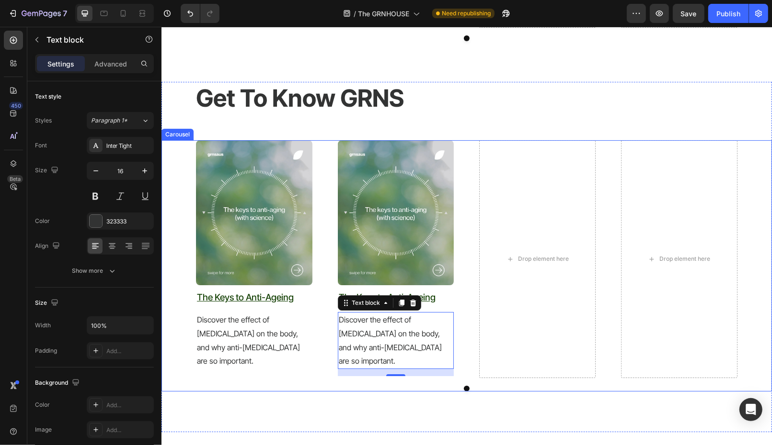
click at [319, 217] on div "Image The Keys to Anti-Ageing Heading Discover the effect of [MEDICAL_DATA] on …" at bounding box center [465, 259] width 541 height 238
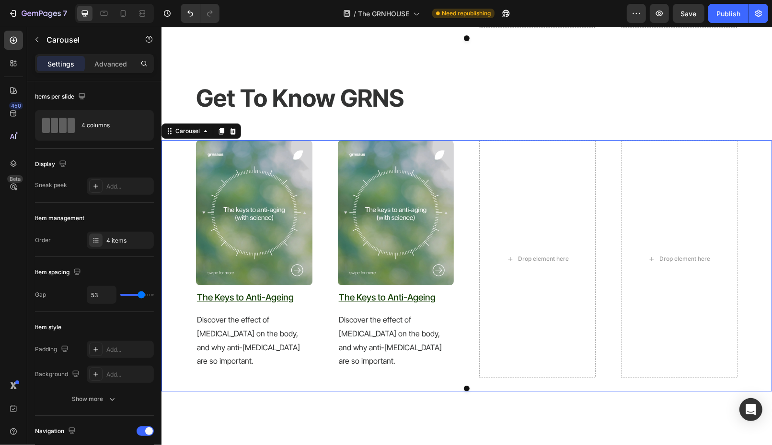
click at [384, 202] on img at bounding box center [395, 212] width 116 height 145
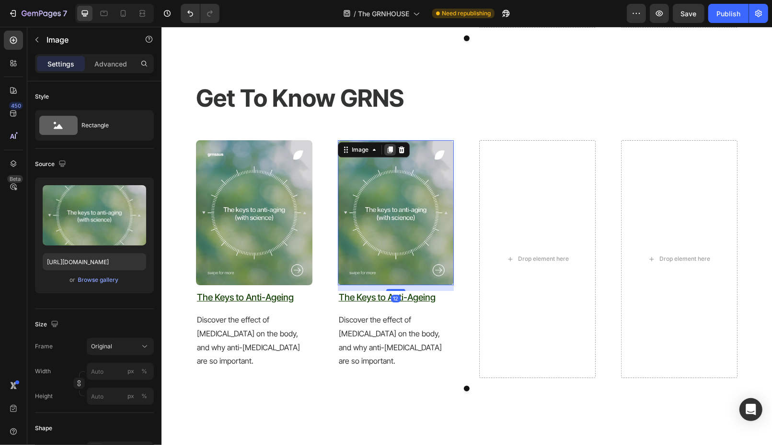
click at [389, 146] on icon at bounding box center [389, 149] width 5 height 7
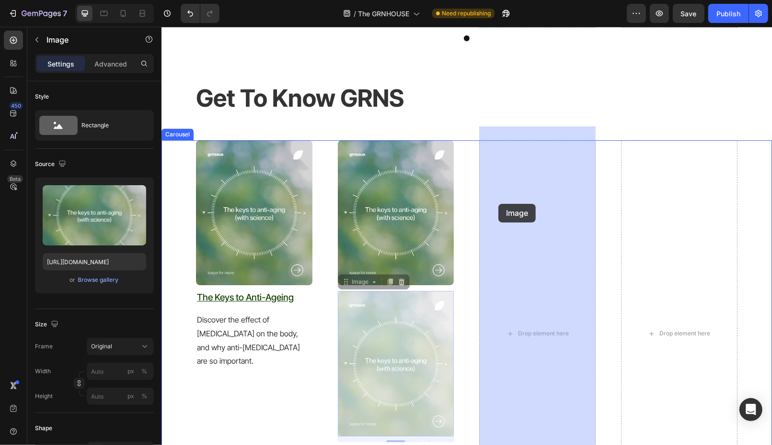
drag, startPoint x: 373, startPoint y: 310, endPoint x: 497, endPoint y: 204, distance: 163.8
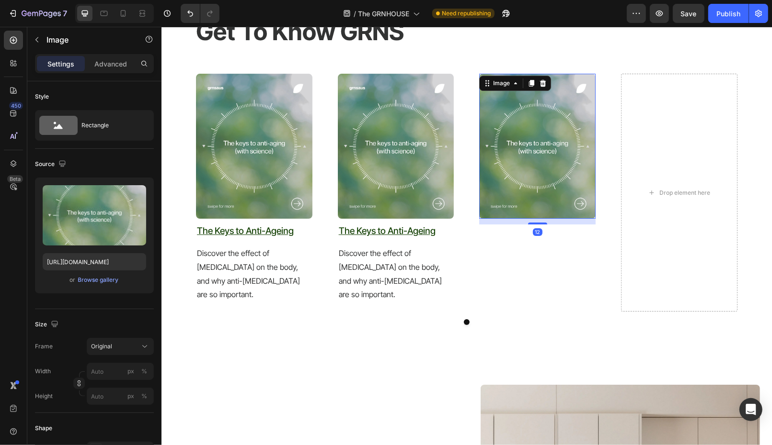
scroll to position [2747, 0]
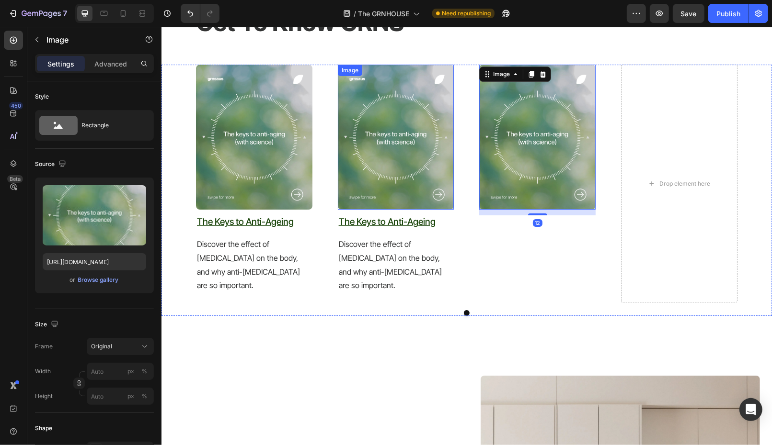
click at [401, 217] on u "The Keys to Anti-Ageing" at bounding box center [386, 221] width 97 height 11
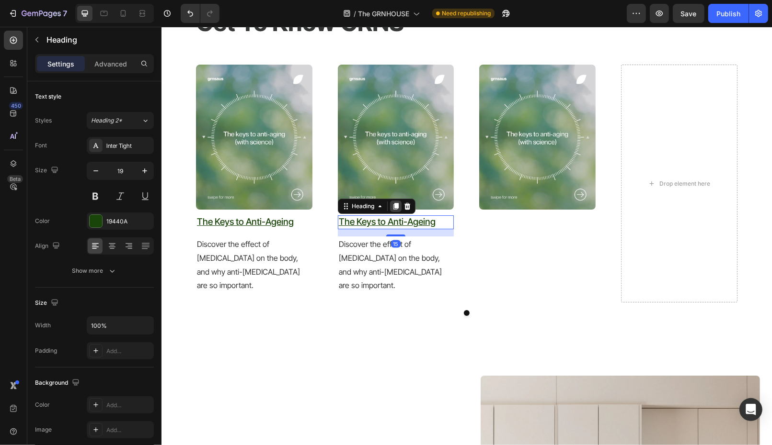
click at [393, 206] on icon at bounding box center [395, 206] width 8 height 8
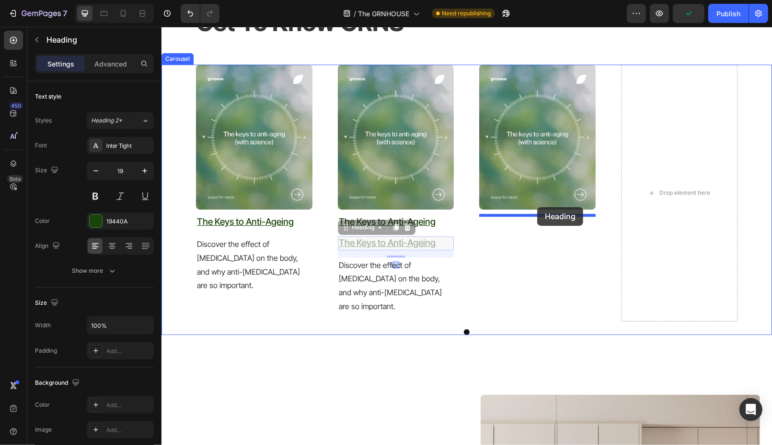
drag, startPoint x: 365, startPoint y: 228, endPoint x: 523, endPoint y: 213, distance: 158.3
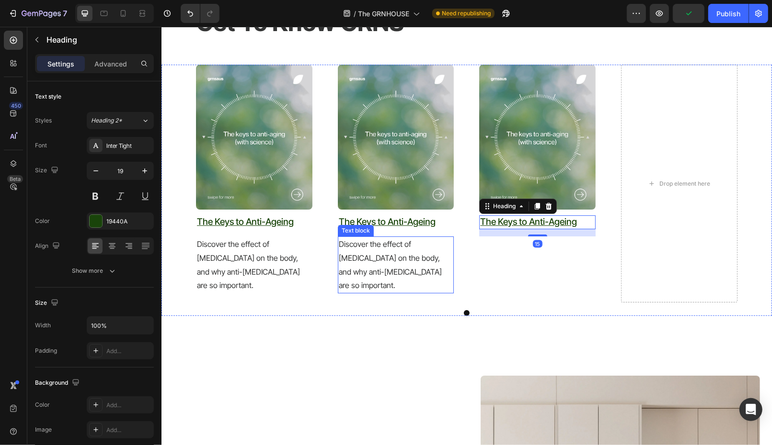
click at [416, 258] on p "Discover the effect of [MEDICAL_DATA] on the body, and why anti-[MEDICAL_DATA] …" at bounding box center [395, 264] width 114 height 55
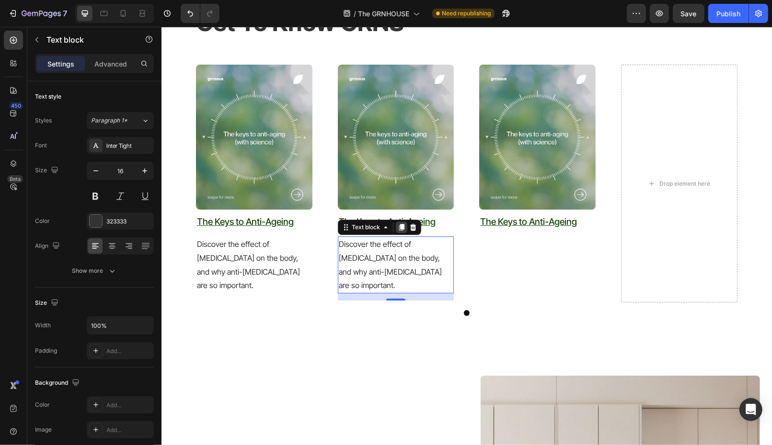
click at [400, 228] on icon at bounding box center [400, 227] width 5 height 7
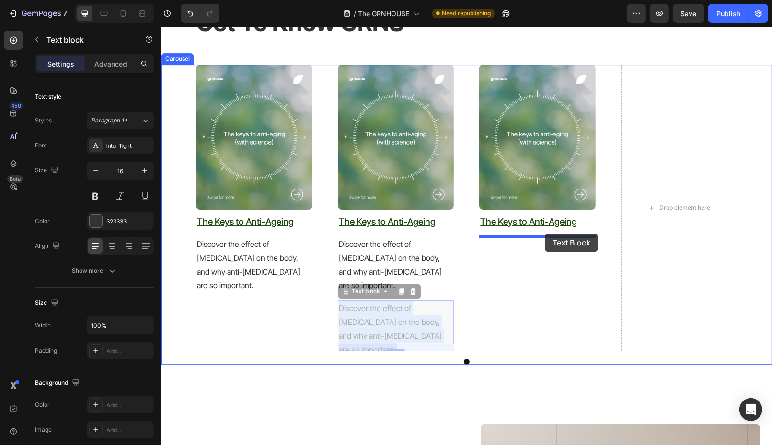
drag, startPoint x: 372, startPoint y: 317, endPoint x: 544, endPoint y: 233, distance: 191.3
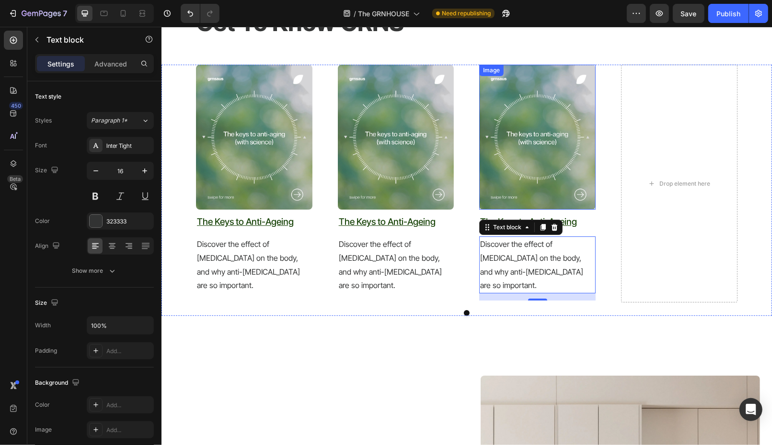
click at [538, 161] on img at bounding box center [537, 136] width 116 height 145
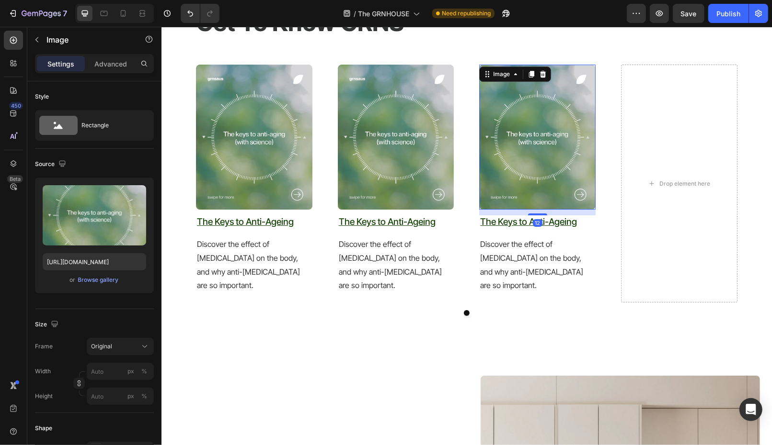
click at [530, 73] on icon at bounding box center [530, 73] width 5 height 7
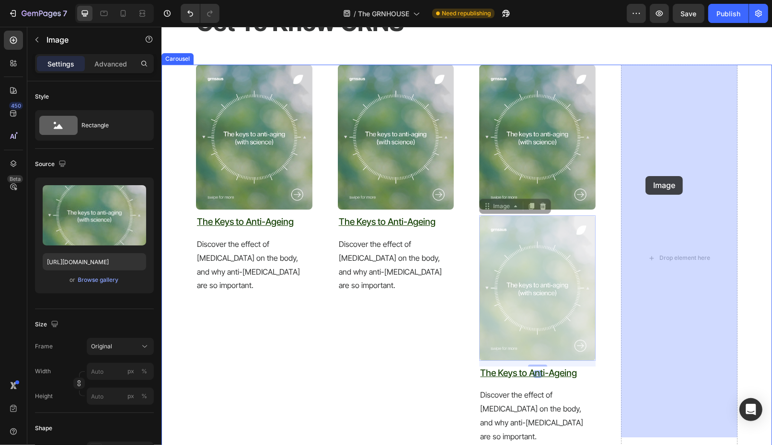
drag, startPoint x: 533, startPoint y: 239, endPoint x: 645, endPoint y: 176, distance: 128.7
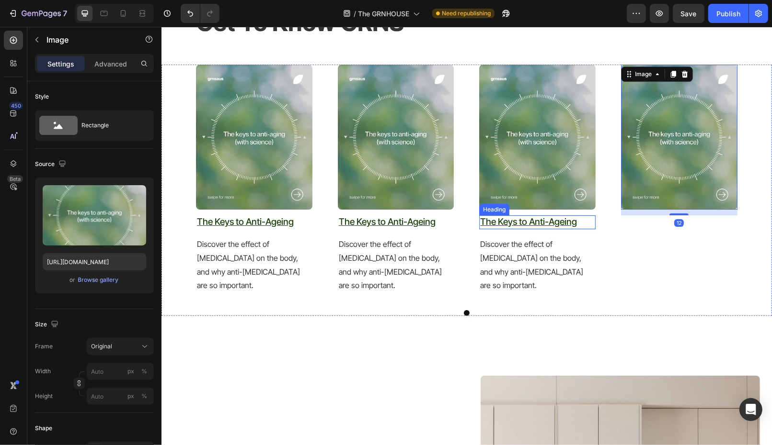
click at [558, 223] on u "The Keys to Anti-Ageing" at bounding box center [527, 221] width 97 height 11
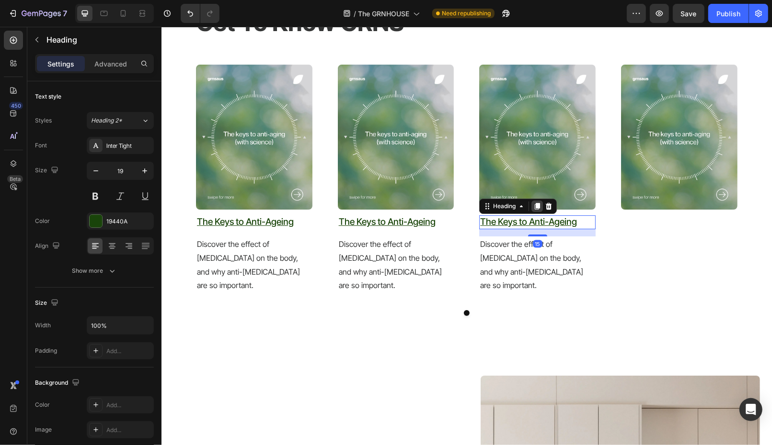
click at [540, 210] on div at bounding box center [536, 205] width 11 height 11
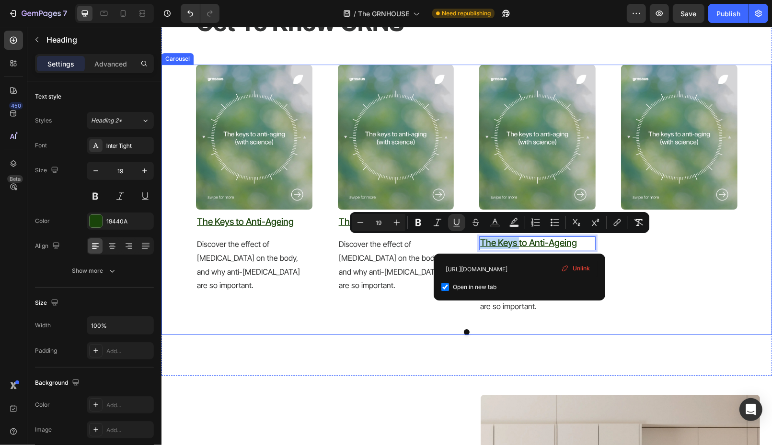
drag, startPoint x: 518, startPoint y: 244, endPoint x: 661, endPoint y: 211, distance: 147.1
click at [660, 229] on div "Image" at bounding box center [678, 192] width 116 height 257
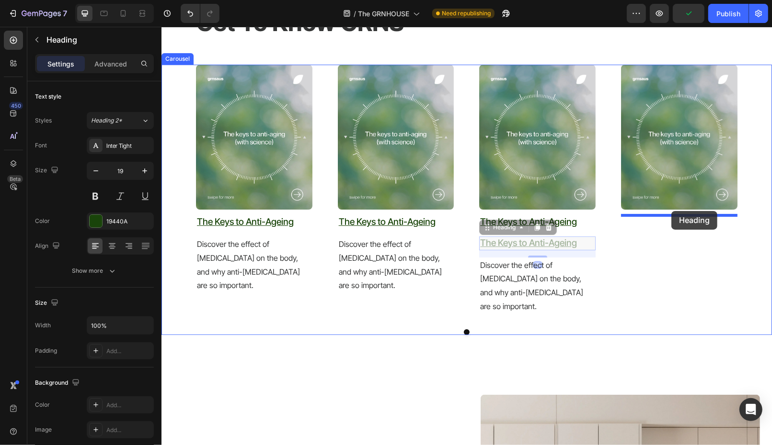
drag, startPoint x: 535, startPoint y: 242, endPoint x: 670, endPoint y: 207, distance: 139.9
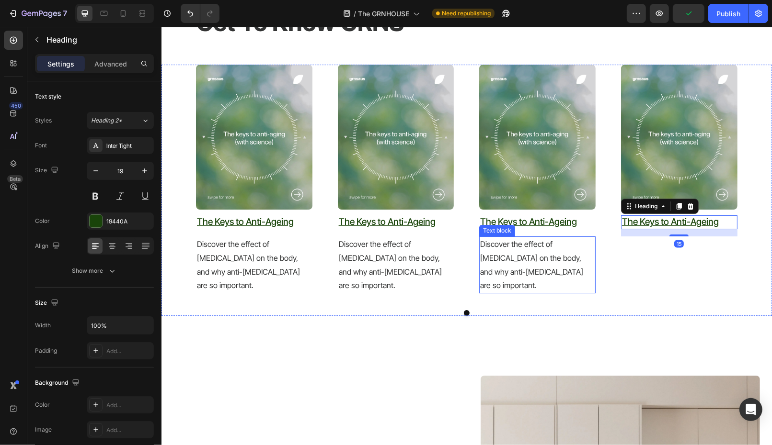
click at [563, 247] on p "Discover the effect of [MEDICAL_DATA] on the body, and why anti-[MEDICAL_DATA] …" at bounding box center [536, 264] width 114 height 55
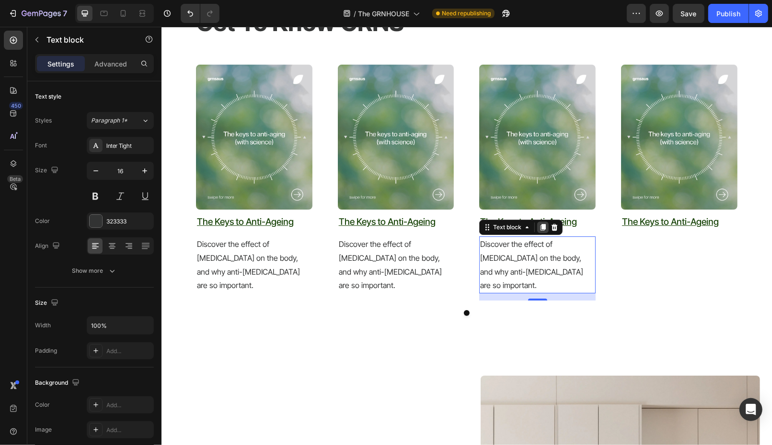
click at [543, 229] on icon at bounding box center [542, 227] width 5 height 7
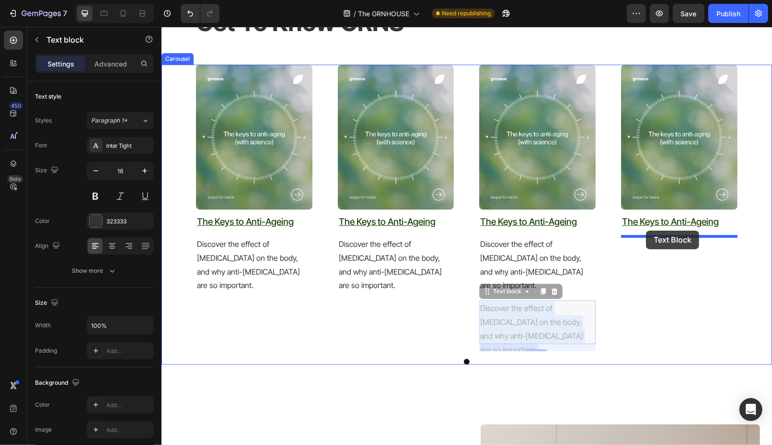
drag, startPoint x: 509, startPoint y: 306, endPoint x: 645, endPoint y: 231, distance: 155.2
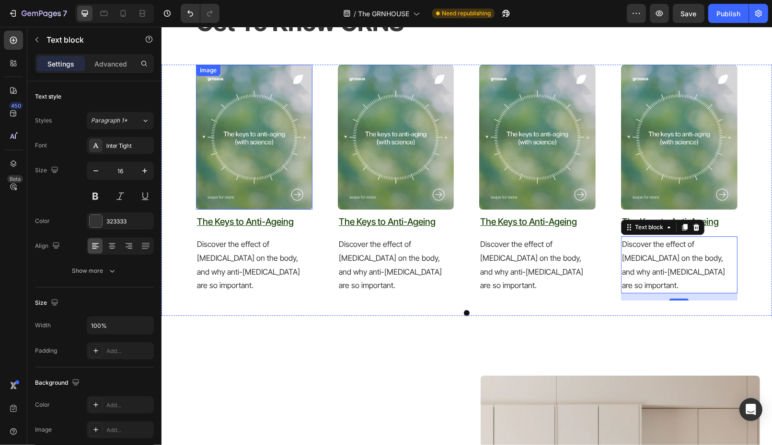
click at [277, 178] on img at bounding box center [253, 136] width 116 height 145
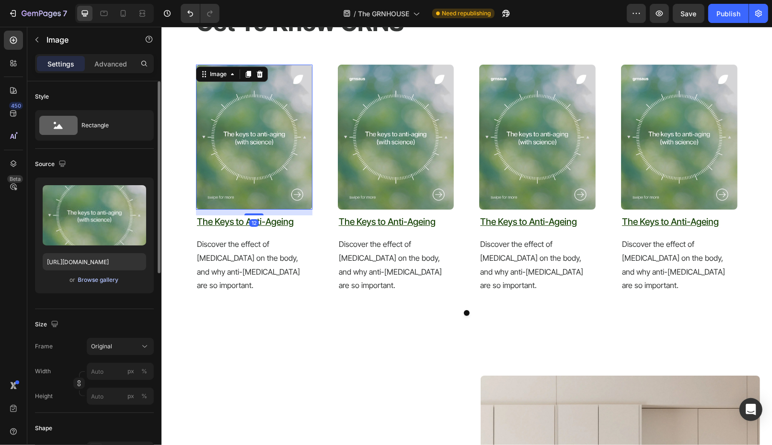
click at [95, 279] on div "Browse gallery" at bounding box center [98, 280] width 41 height 9
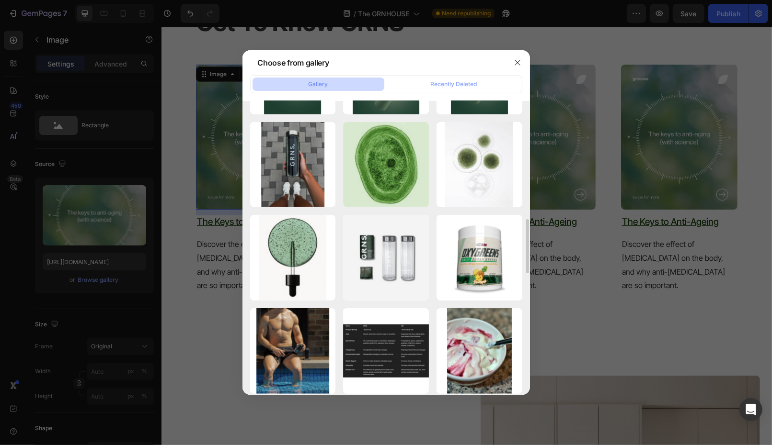
scroll to position [640, 0]
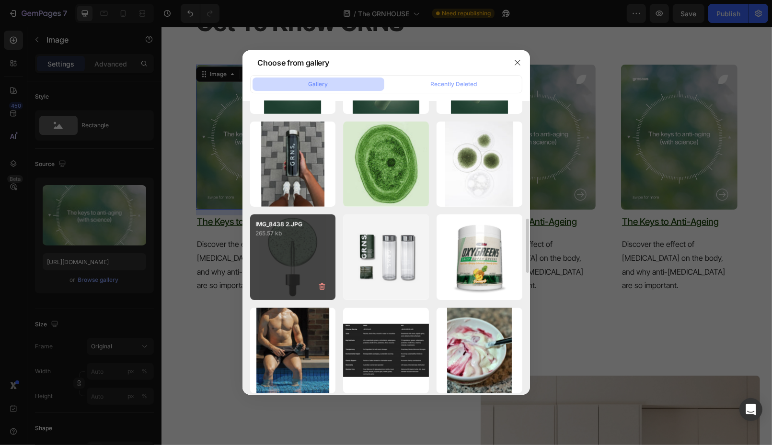
click at [292, 265] on div "IMG_8438 2.JPG 265.57 kb" at bounding box center [293, 258] width 86 height 86
type input "[URL][DOMAIN_NAME]"
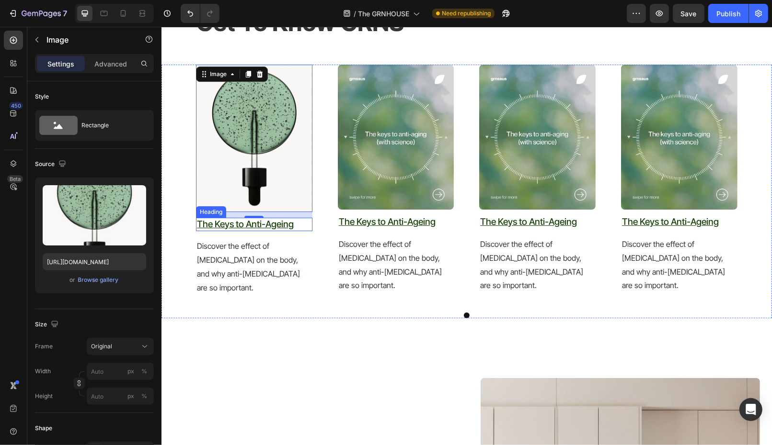
click at [259, 223] on u "The Keys to Anti-Ageing" at bounding box center [244, 223] width 97 height 11
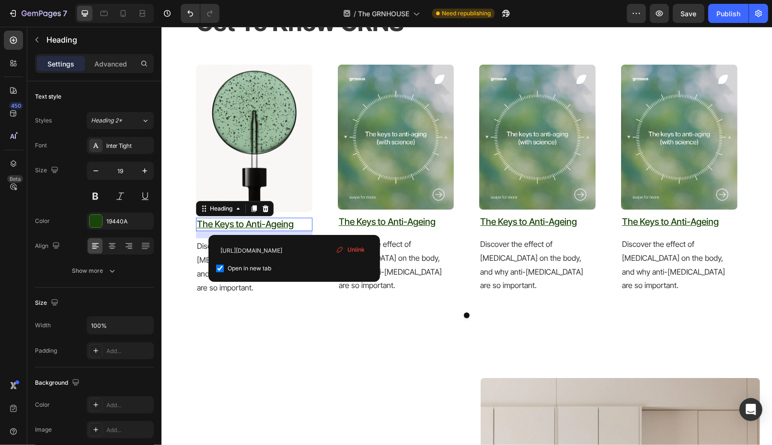
click at [294, 223] on h2 "The Keys to Anti-Ageing" at bounding box center [253, 224] width 116 height 14
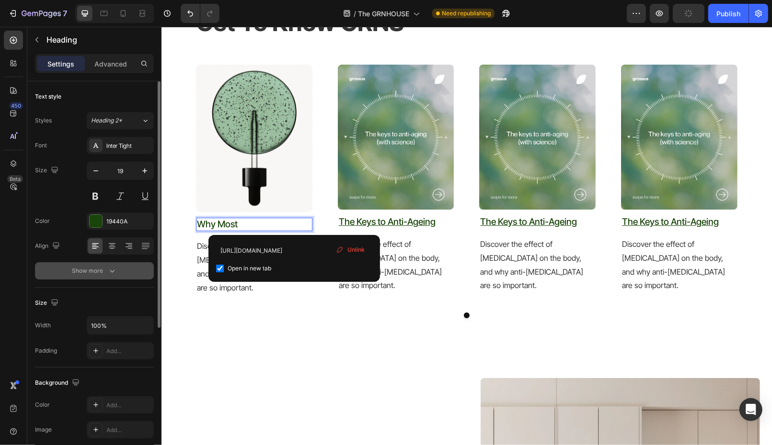
click at [118, 265] on button "Show more" at bounding box center [94, 270] width 119 height 17
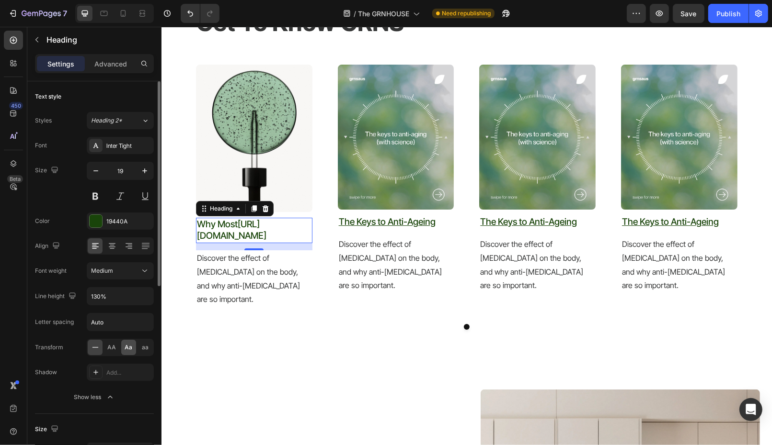
click at [128, 347] on span "Aa" at bounding box center [129, 347] width 8 height 9
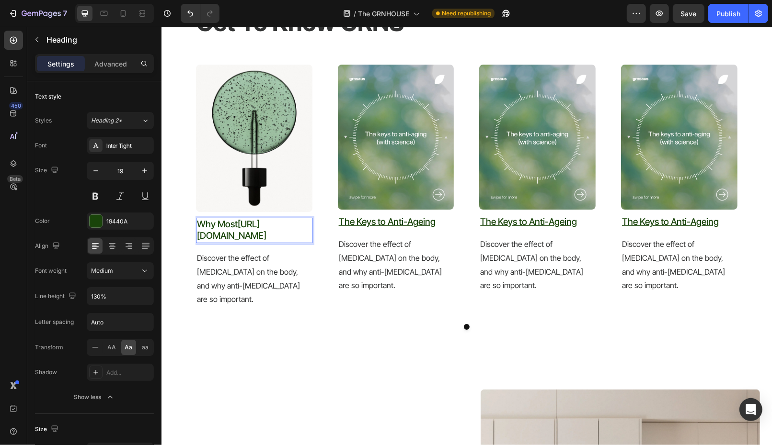
click at [266, 241] on link "[URL][DOMAIN_NAME]" at bounding box center [230, 229] width 69 height 23
click at [291, 272] on p "Discover the effect of [MEDICAL_DATA] on the body, and why anti-[MEDICAL_DATA] …" at bounding box center [253, 278] width 114 height 55
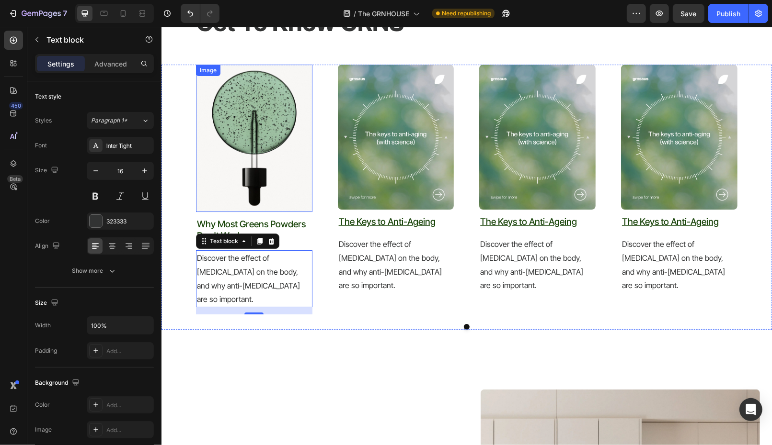
click at [283, 172] on img at bounding box center [253, 138] width 116 height 148
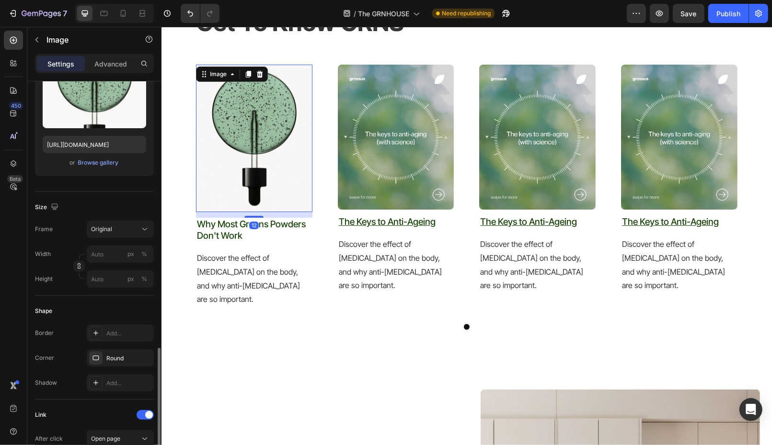
scroll to position [358, 0]
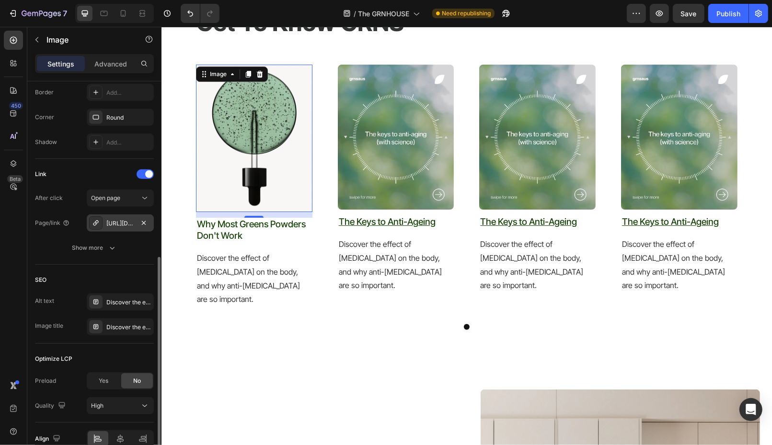
click at [118, 223] on div "[URL][DOMAIN_NAME]" at bounding box center [120, 223] width 28 height 9
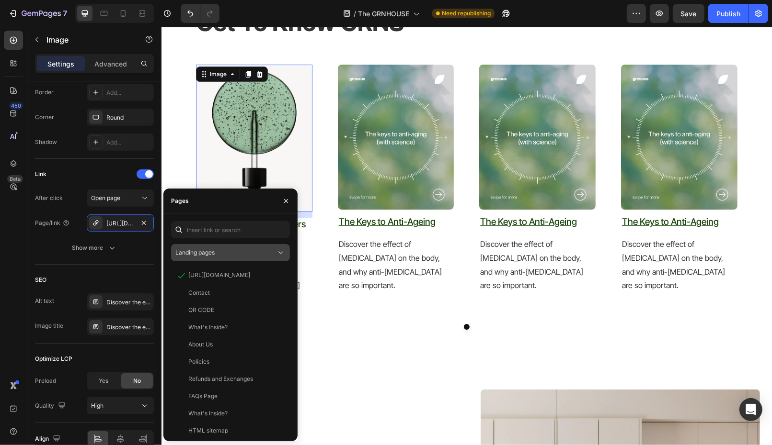
click at [228, 246] on button "Landing pages" at bounding box center [230, 252] width 119 height 17
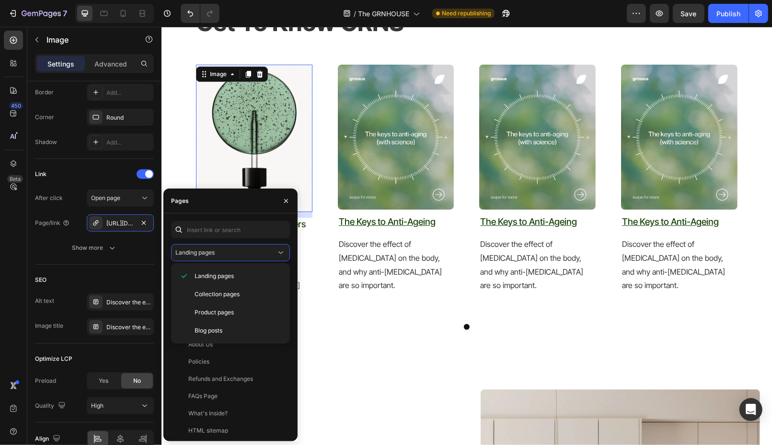
click at [240, 215] on div "Landing pages [URL][DOMAIN_NAME] View Contact View QR CODE View What's Inside? …" at bounding box center [230, 328] width 134 height 228
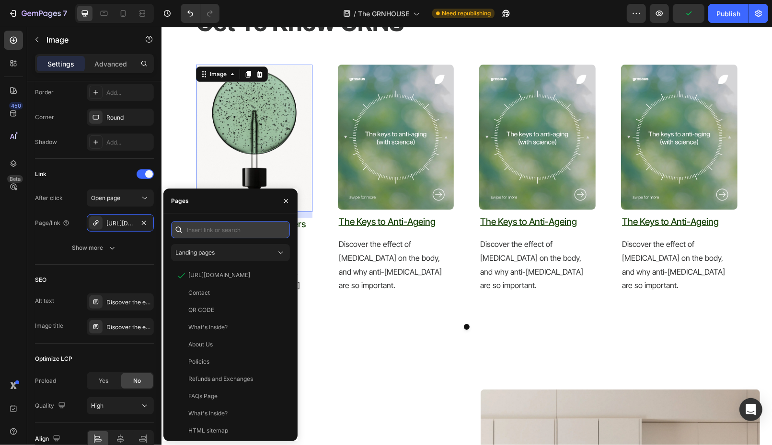
click at [240, 226] on input "text" at bounding box center [230, 229] width 119 height 17
paste input "[URL][DOMAIN_NAME]"
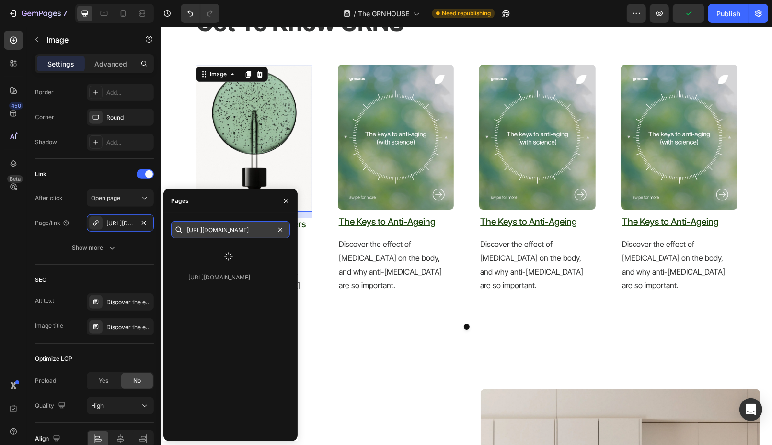
type input "[URL][DOMAIN_NAME]"
click at [294, 140] on img at bounding box center [253, 138] width 116 height 148
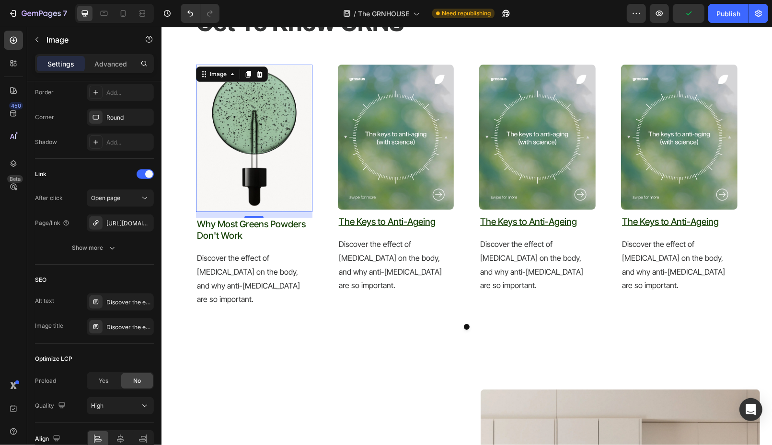
scroll to position [0, 0]
click at [273, 240] on p "why most greens powders don't work" at bounding box center [253, 229] width 114 height 23
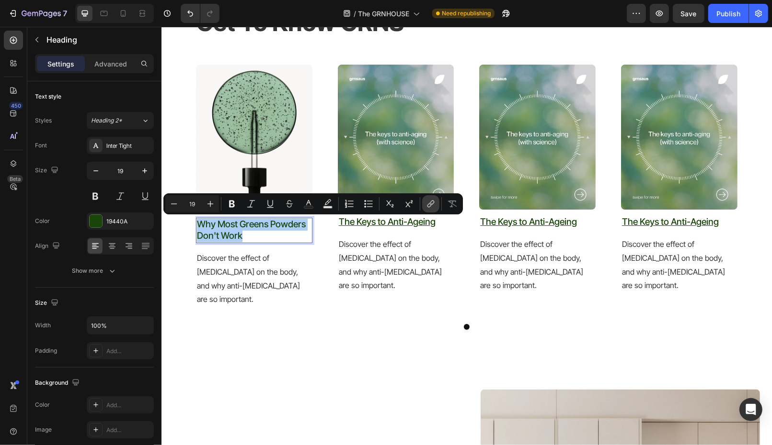
click at [424, 200] on button "link" at bounding box center [430, 203] width 17 height 17
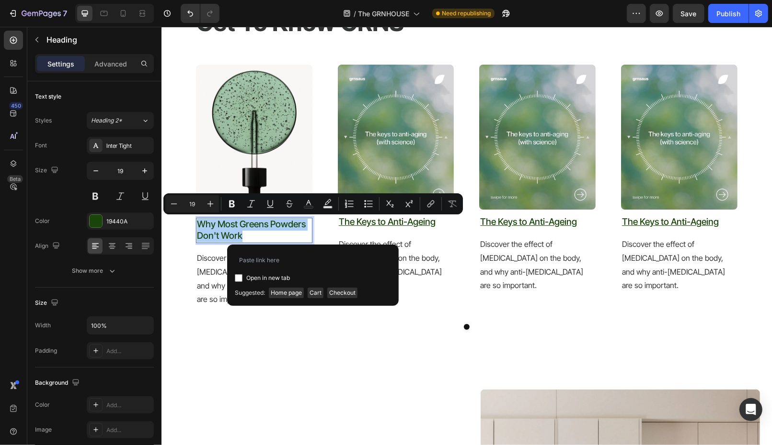
click at [239, 279] on input "Editor contextual toolbar" at bounding box center [239, 278] width 8 height 8
checkbox input "true"
click at [269, 263] on input "Editor contextual toolbar" at bounding box center [313, 259] width 156 height 15
type input "[URL][DOMAIN_NAME]"
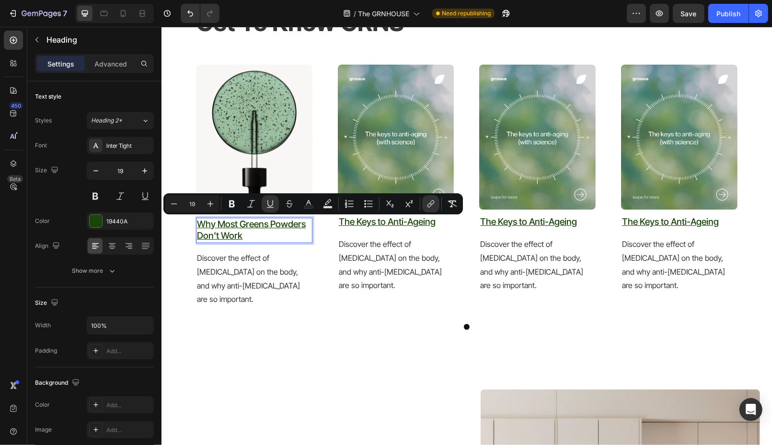
click at [257, 287] on p "Discover the effect of [MEDICAL_DATA] on the body, and why anti-[MEDICAL_DATA] …" at bounding box center [253, 278] width 114 height 55
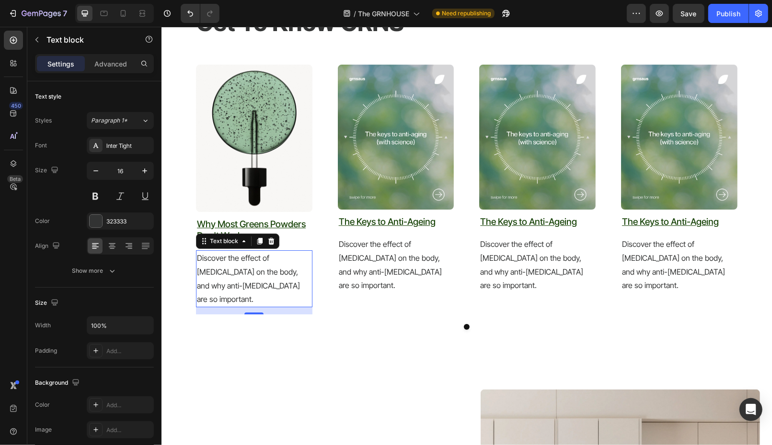
click at [283, 285] on p "Discover the effect of [MEDICAL_DATA] on the body, and why anti-[MEDICAL_DATA] …" at bounding box center [253, 278] width 114 height 55
click at [369, 252] on p "Discover the effect of [MEDICAL_DATA] on the body, and why anti-[MEDICAL_DATA] …" at bounding box center [395, 264] width 114 height 55
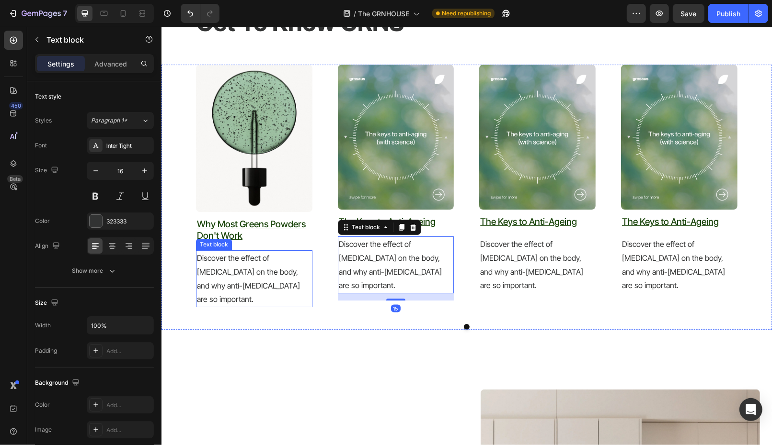
click at [257, 274] on p "Discover the effect of [MEDICAL_DATA] on the body, and why anti-[MEDICAL_DATA] …" at bounding box center [253, 278] width 114 height 55
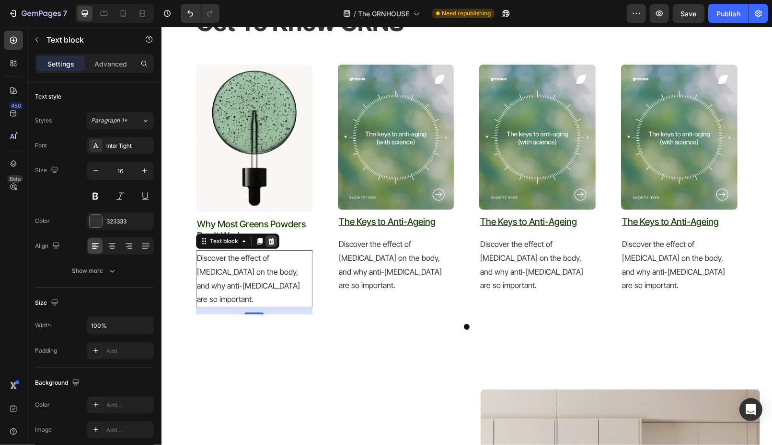
click at [274, 242] on icon at bounding box center [271, 241] width 8 height 8
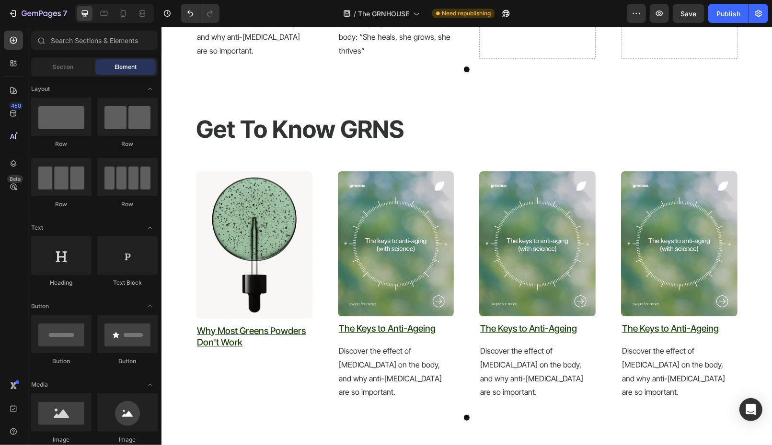
scroll to position [2740, 0]
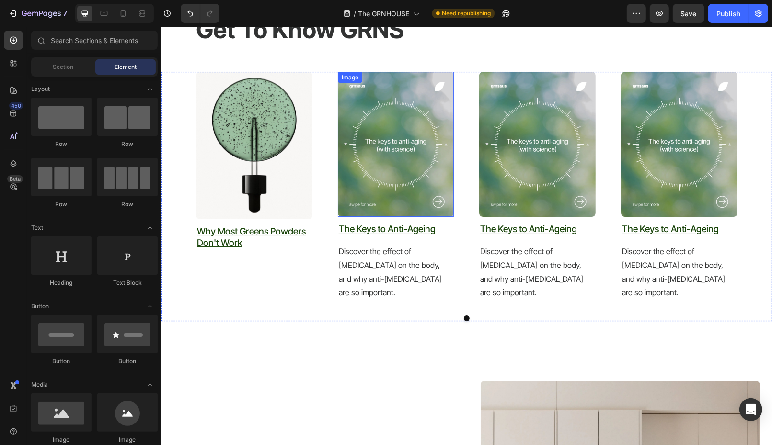
click at [381, 182] on img at bounding box center [395, 143] width 116 height 145
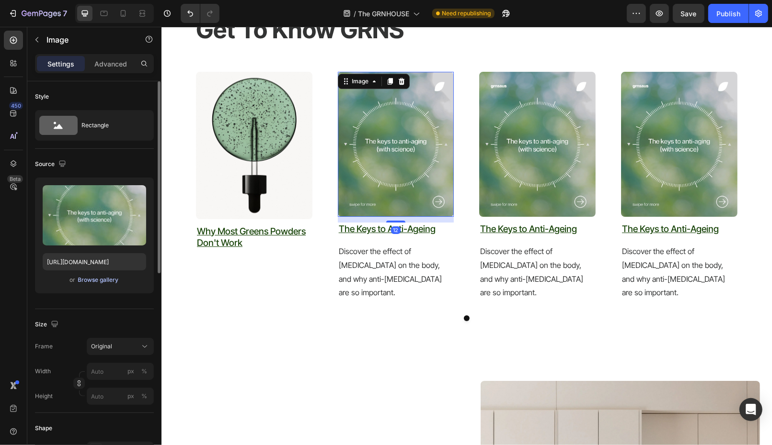
click at [100, 278] on div "Browse gallery" at bounding box center [98, 280] width 41 height 9
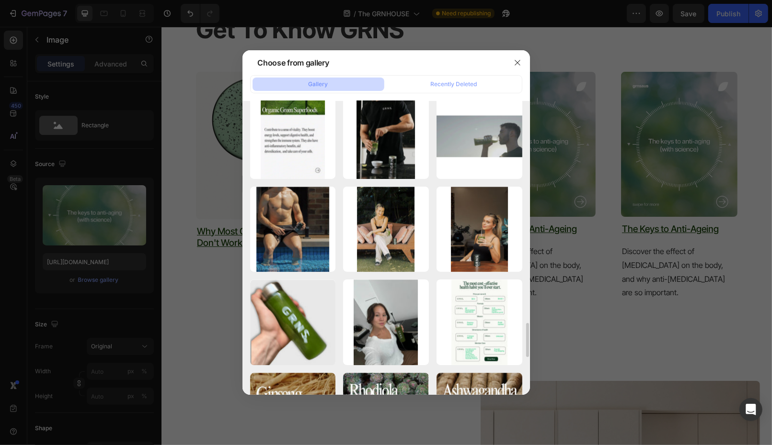
scroll to position [1916, 0]
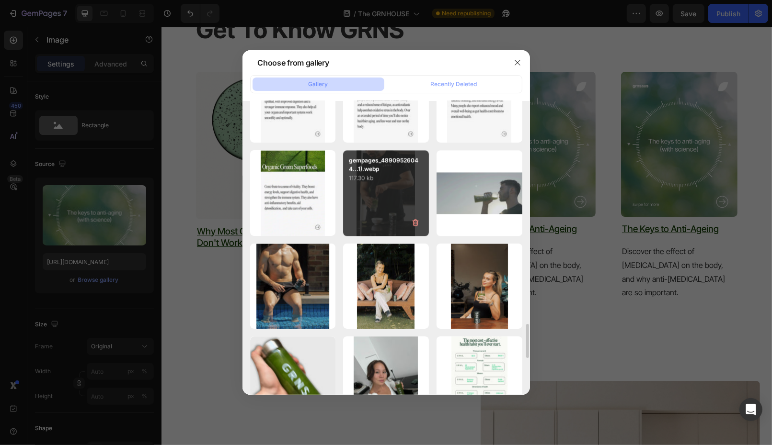
click at [387, 194] on div "gempages_48909526044...1).webp 117.30 kb" at bounding box center [386, 193] width 86 height 86
type input "[URL][DOMAIN_NAME]"
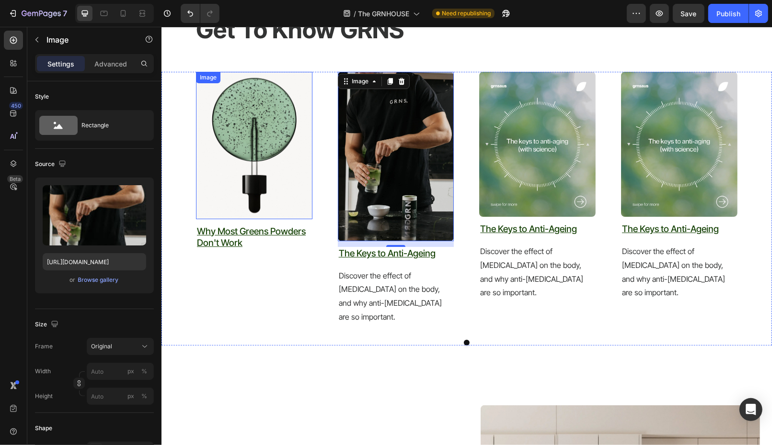
click at [280, 194] on img at bounding box center [253, 145] width 116 height 148
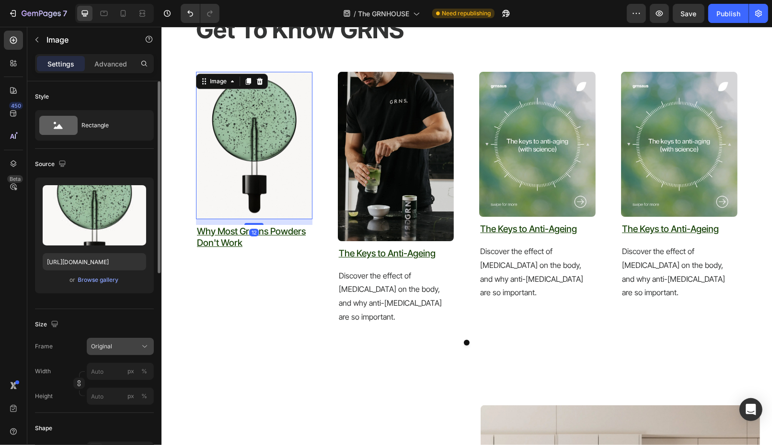
click at [103, 348] on span "Original" at bounding box center [101, 346] width 21 height 9
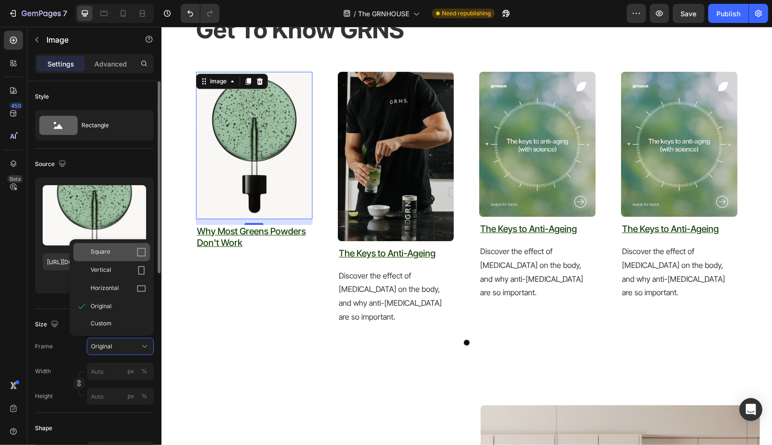
click at [113, 251] on div "Square" at bounding box center [119, 253] width 56 height 10
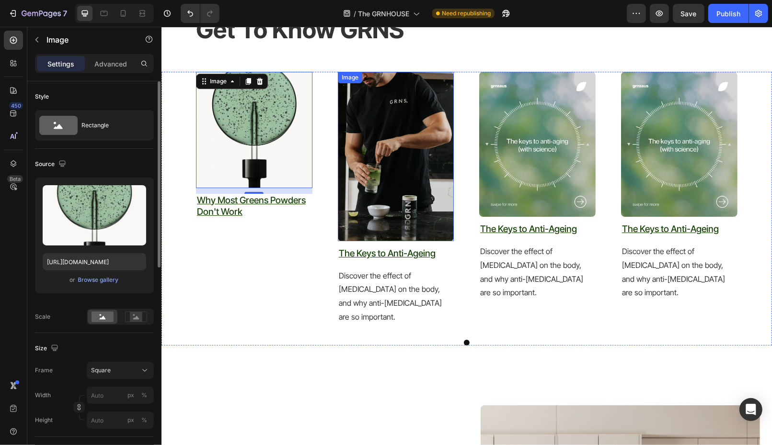
click at [439, 212] on img at bounding box center [395, 156] width 116 height 170
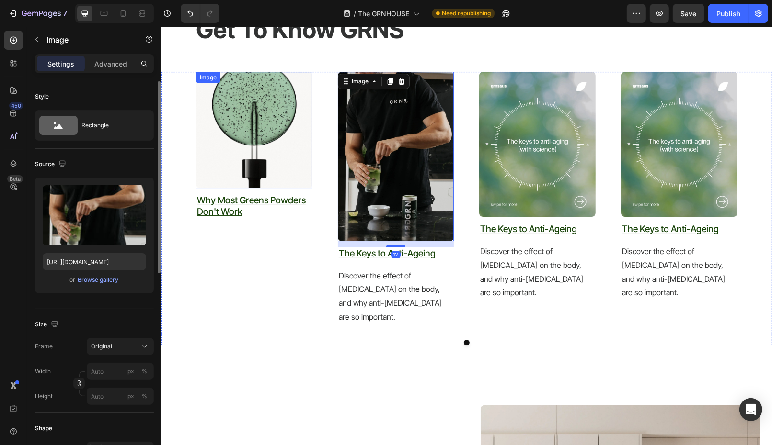
click at [265, 148] on img at bounding box center [253, 129] width 116 height 116
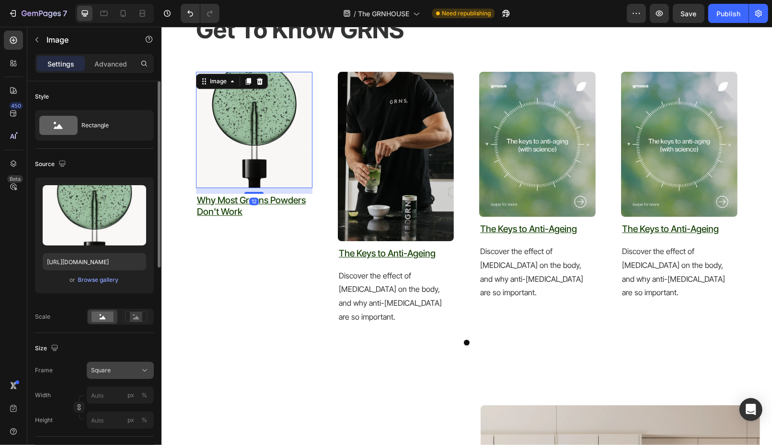
click at [95, 367] on span "Square" at bounding box center [101, 370] width 20 height 9
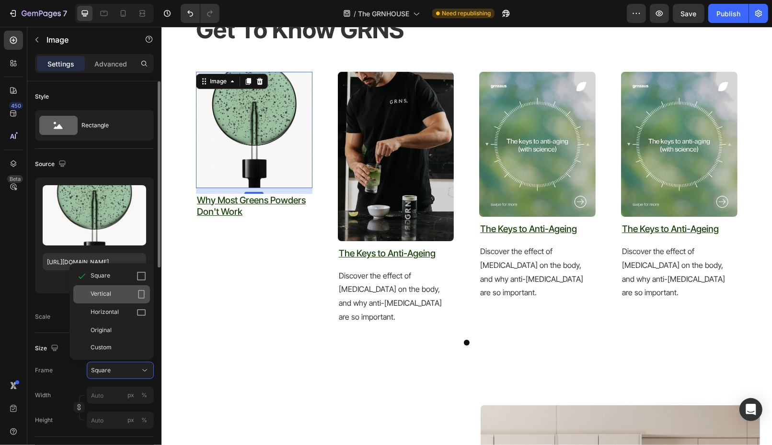
click at [108, 295] on span "Vertical" at bounding box center [101, 295] width 21 height 10
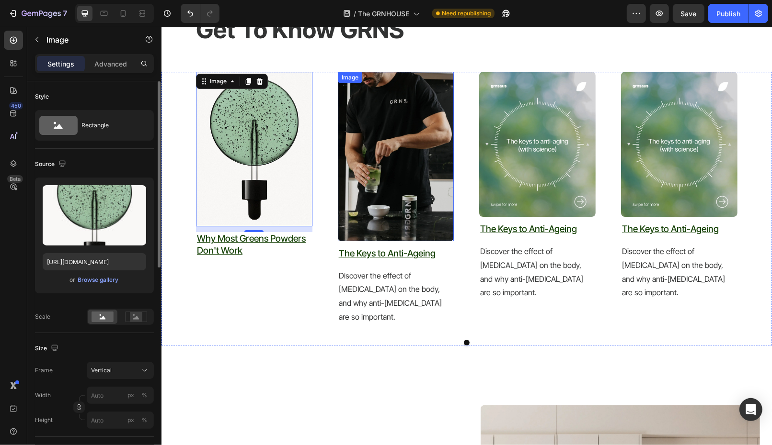
click at [410, 196] on img at bounding box center [395, 156] width 116 height 170
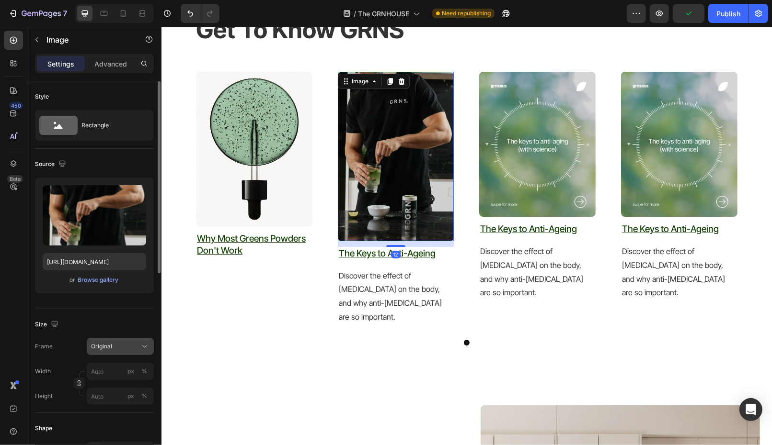
click at [107, 352] on button "Original" at bounding box center [120, 346] width 67 height 17
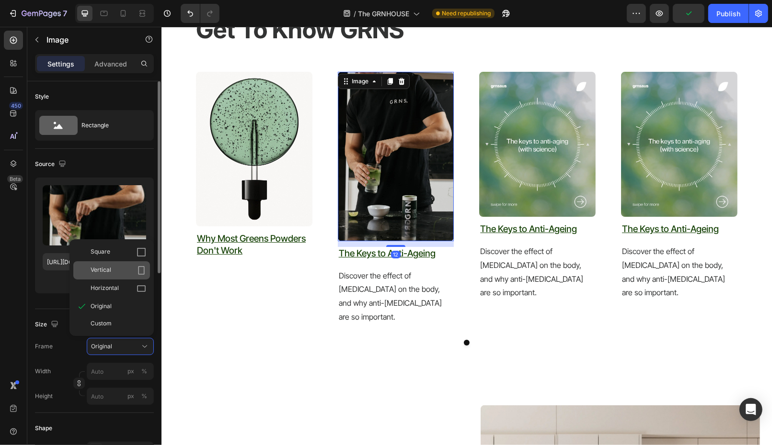
click at [106, 269] on span "Vertical" at bounding box center [101, 271] width 21 height 10
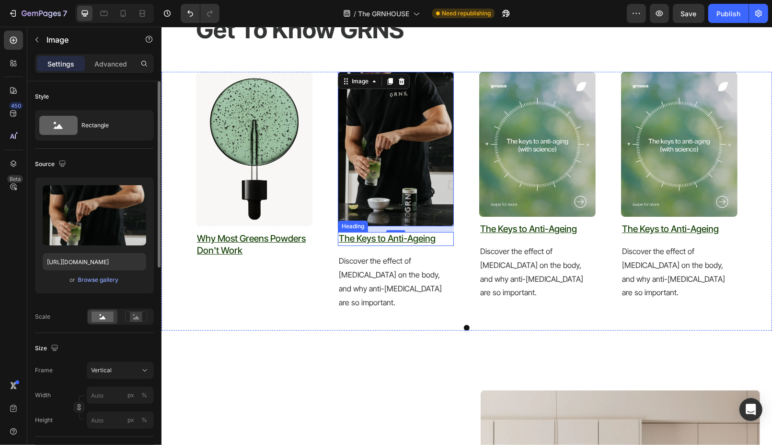
click at [436, 240] on h2 "The Keys to Anti-Ageing" at bounding box center [395, 239] width 116 height 14
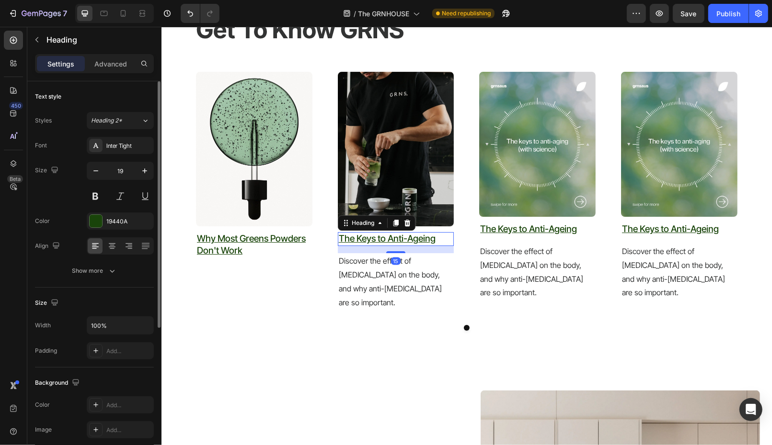
click at [436, 240] on h2 "The Keys to Anti-Ageing" at bounding box center [395, 239] width 116 height 14
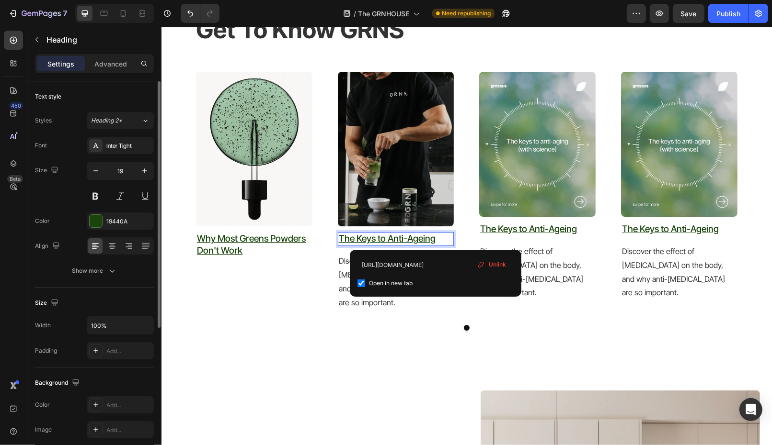
click at [436, 240] on p "The Keys to Anti-Ageing" at bounding box center [395, 239] width 114 height 12
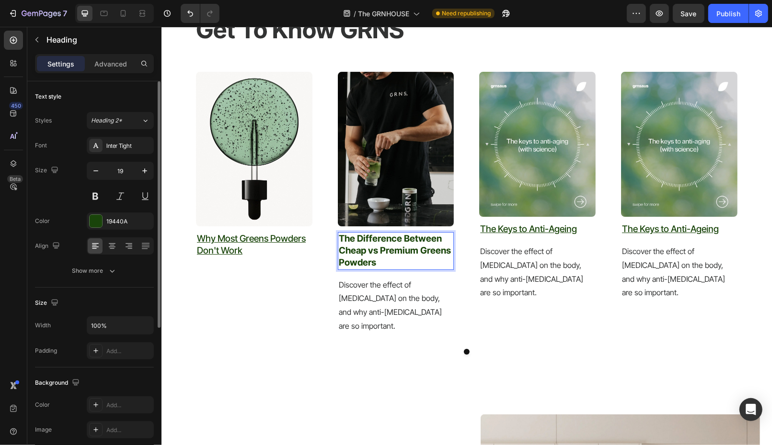
click at [409, 266] on p "The Difference Between Cheap vs Premium Greens Powders" at bounding box center [395, 250] width 114 height 35
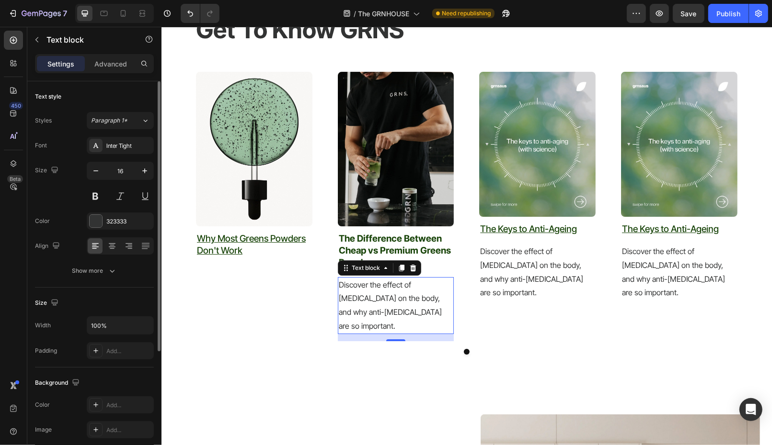
click at [407, 296] on p "Discover the effect of [MEDICAL_DATA] on the body, and why anti-[MEDICAL_DATA] …" at bounding box center [395, 305] width 114 height 55
click at [393, 244] on p "⁠⁠⁠⁠⁠⁠⁠ The Difference Between Cheap vs Premium Greens Powders" at bounding box center [395, 250] width 114 height 35
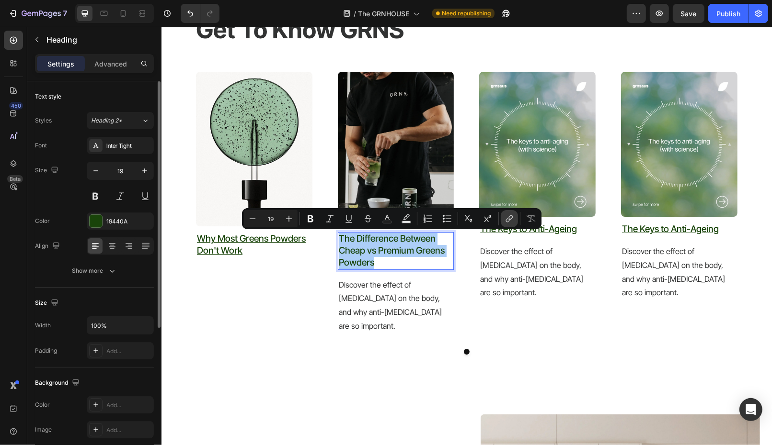
click at [510, 217] on icon "Editor contextual toolbar" at bounding box center [509, 219] width 10 height 10
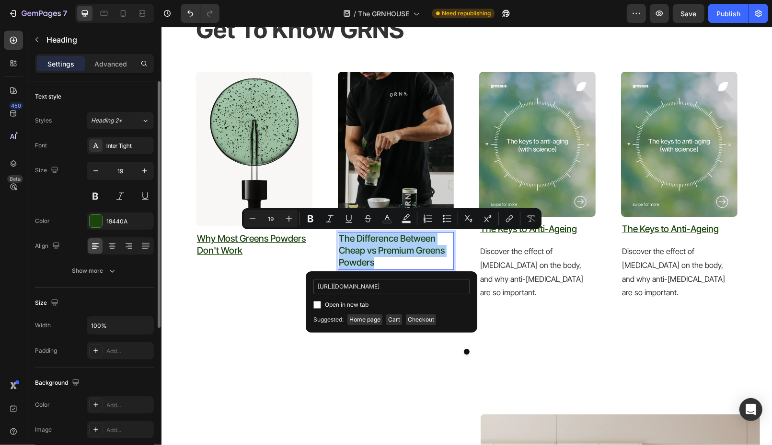
scroll to position [0, 366]
type input "https://www.grns.com.au/blogs/how-to-incorporate-greens-into-your-daily-routine…"
click at [319, 305] on input "Editor contextual toolbar" at bounding box center [317, 305] width 8 height 8
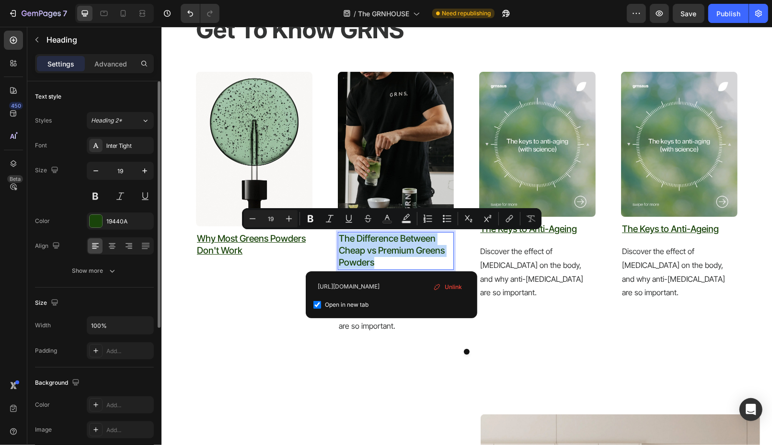
checkbox input "true"
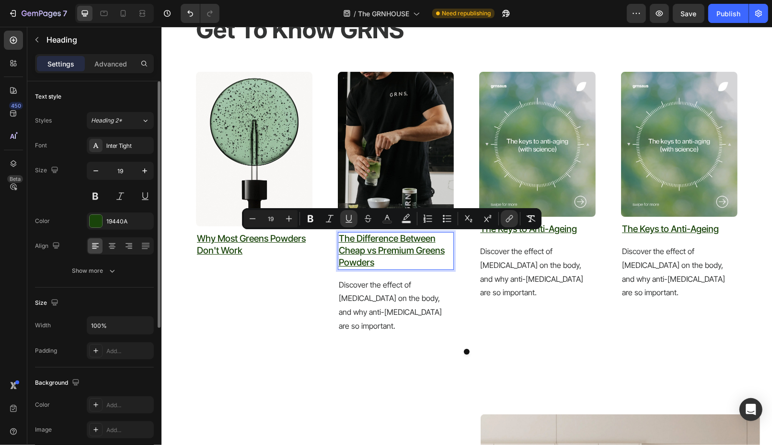
click at [405, 262] on p "The Difference Between Cheap vs Premium Greens Powders" at bounding box center [395, 250] width 114 height 35
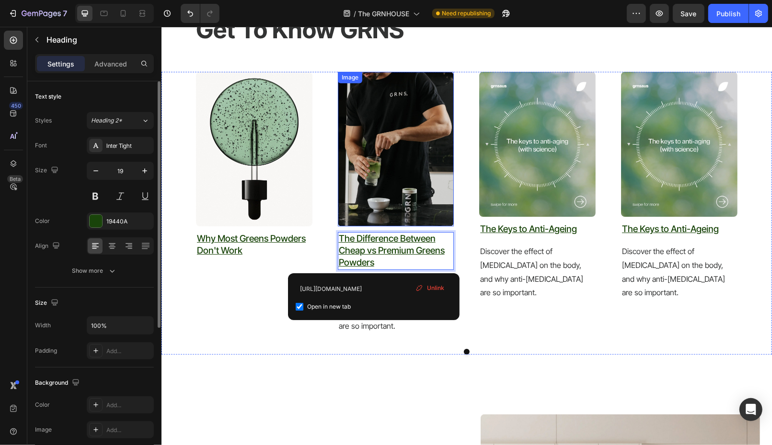
click at [388, 177] on img at bounding box center [395, 148] width 116 height 155
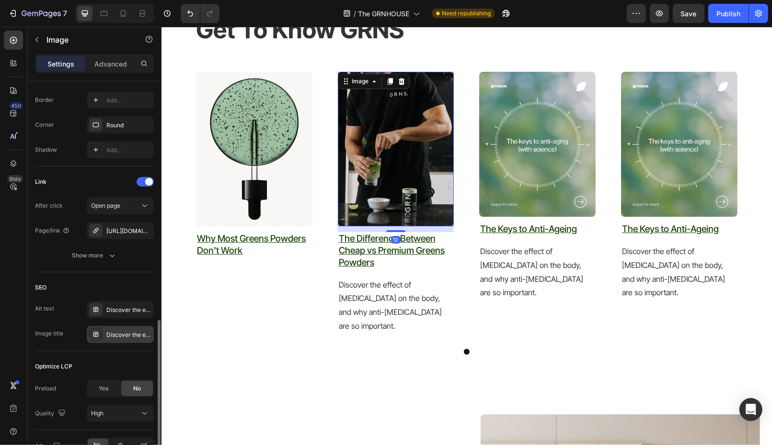
scroll to position [415, 0]
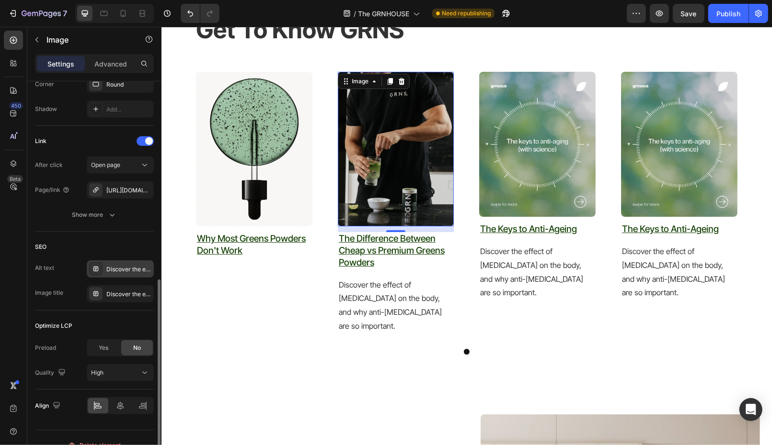
click at [119, 265] on div "Discover the effect of [MEDICAL_DATA] on the body, and why anti-[MEDICAL_DATA] …" at bounding box center [128, 269] width 45 height 9
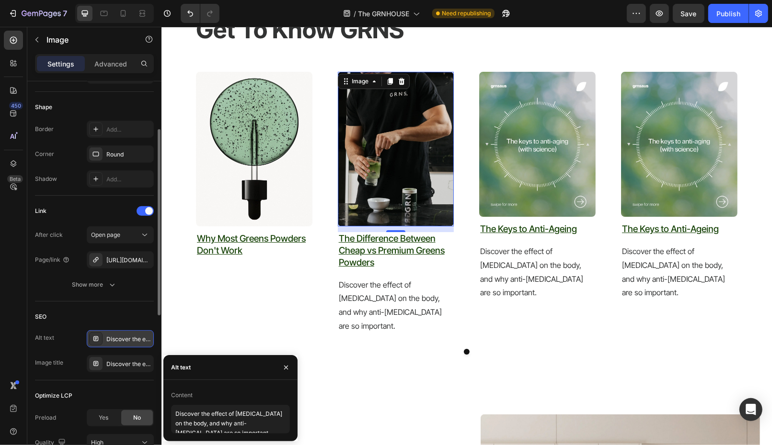
scroll to position [266, 0]
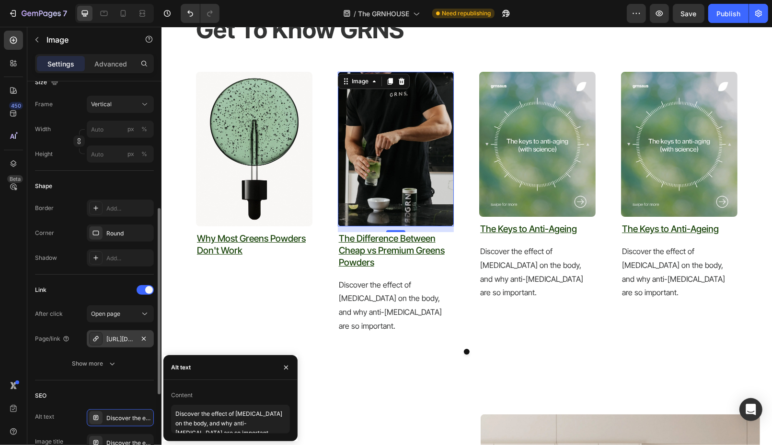
click at [122, 341] on div "[URL][DOMAIN_NAME]" at bounding box center [120, 339] width 28 height 9
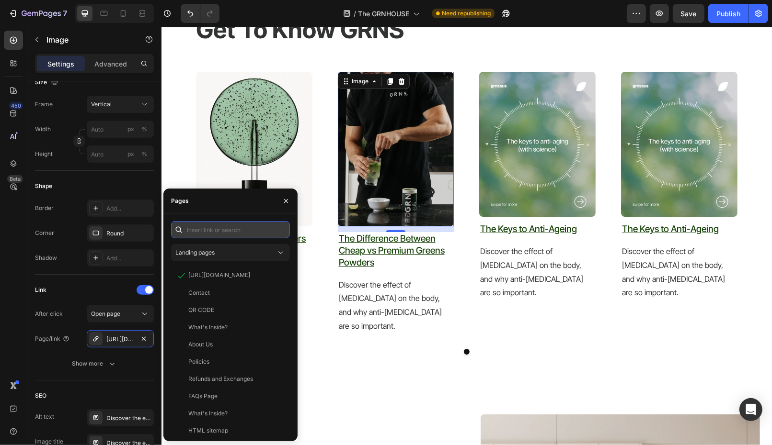
click at [251, 228] on input "text" at bounding box center [230, 229] width 119 height 17
paste input "https://www.grns.com.au/blogs/how-to-incorporate-greens-into-your-daily-routine…"
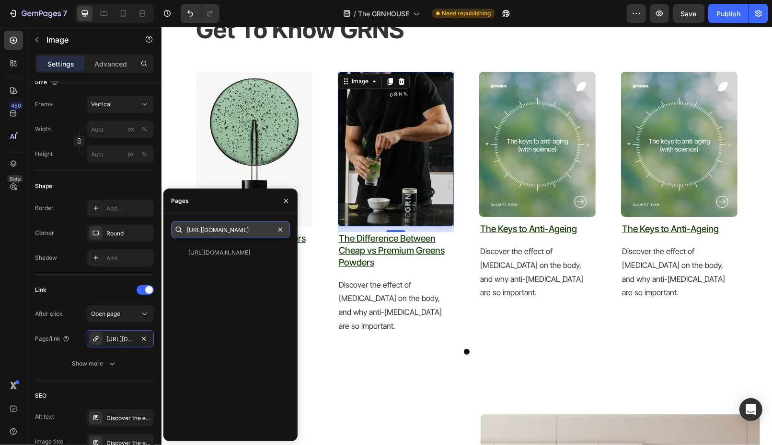
type input "https://www.grns.com.au/blogs/how-to-incorporate-greens-into-your-daily-routine…"
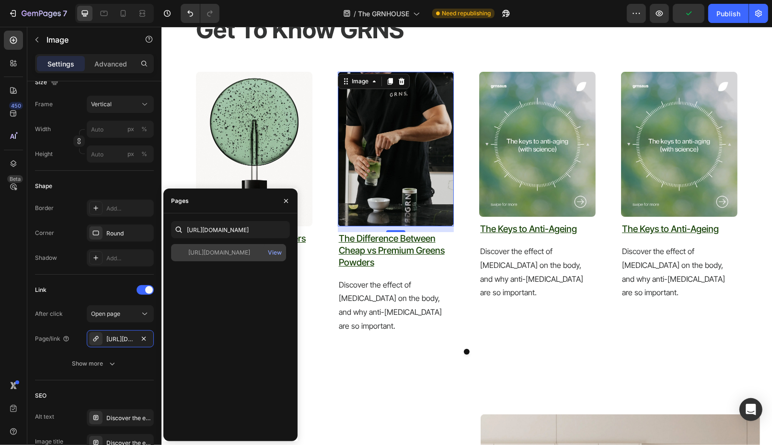
click at [250, 254] on div "https://www.grns.com.au/blogs/how-to-incorporate-greens-into-your-daily-routine…" at bounding box center [219, 253] width 62 height 9
click at [520, 261] on p "Discover the effect of [MEDICAL_DATA] on the body, and why anti-[MEDICAL_DATA] …" at bounding box center [536, 271] width 114 height 55
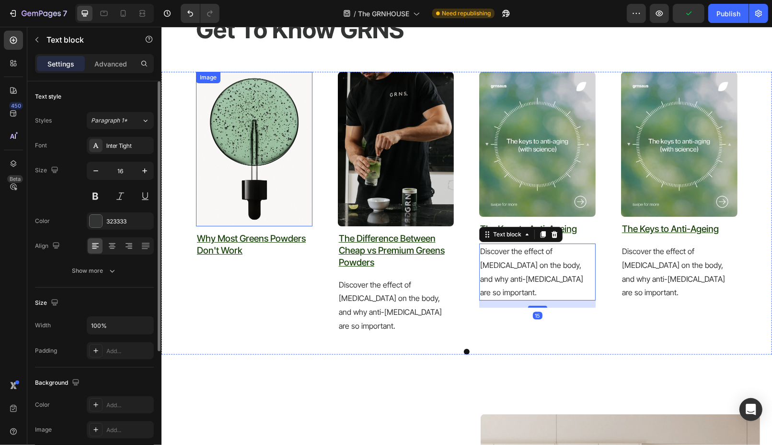
click at [260, 134] on img at bounding box center [253, 148] width 116 height 155
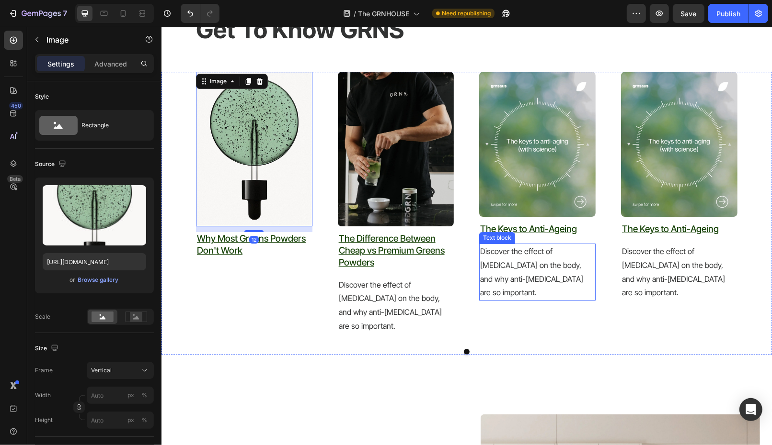
click at [406, 304] on p "Discover the effect of [MEDICAL_DATA] on the body, and why anti-[MEDICAL_DATA] …" at bounding box center [395, 305] width 114 height 55
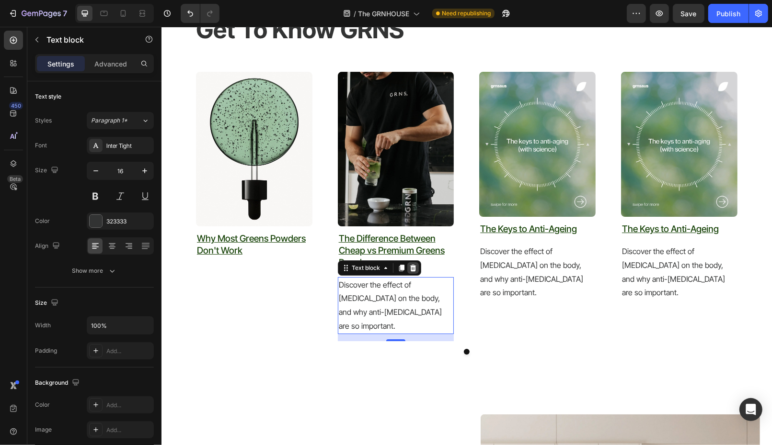
click at [414, 265] on icon at bounding box center [412, 267] width 6 height 7
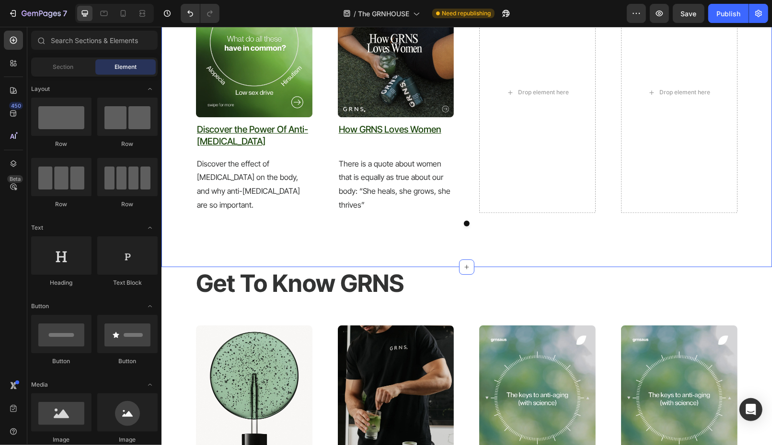
click at [542, 200] on div "Image Discover the Power Of Anti-Androgens Heading Discover the effect of andro…" at bounding box center [466, 99] width 610 height 254
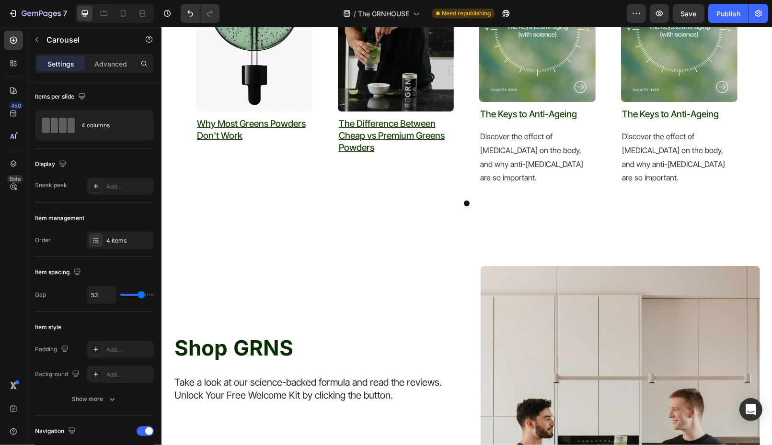
scroll to position [2855, 0]
click at [526, 80] on img at bounding box center [537, 29] width 116 height 145
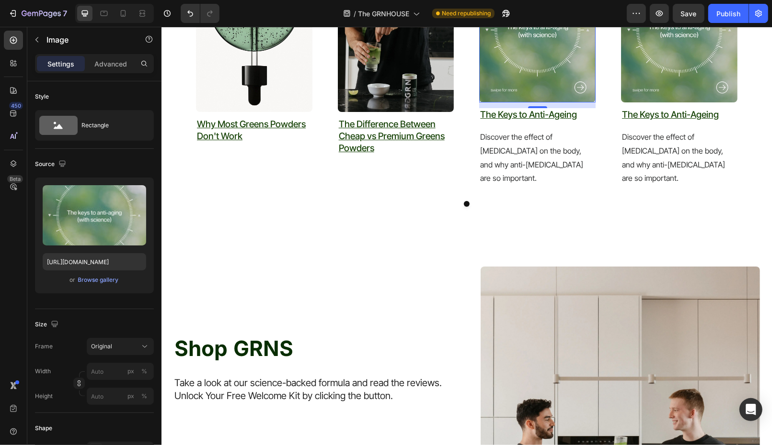
click at [515, 78] on img at bounding box center [537, 29] width 116 height 145
click at [84, 276] on div "Browse gallery" at bounding box center [98, 280] width 41 height 9
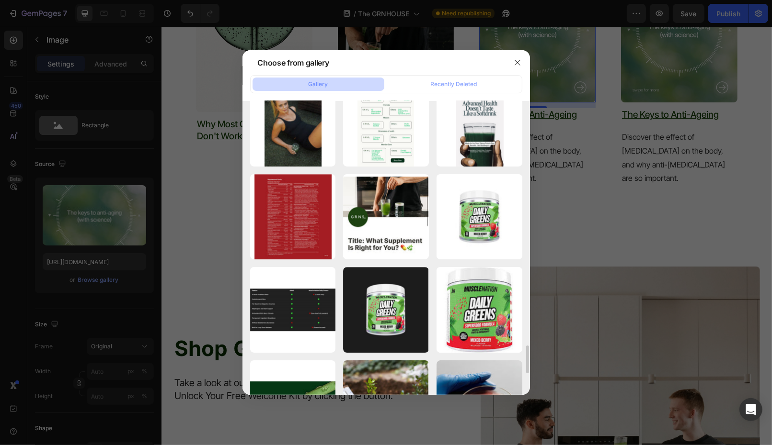
scroll to position [2547, 0]
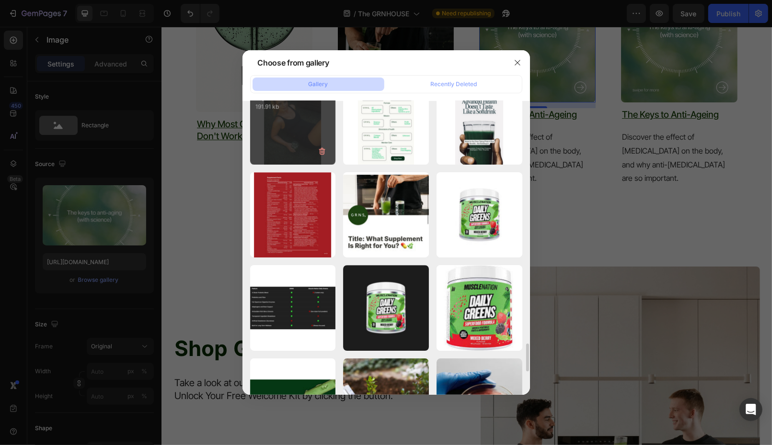
click at [286, 147] on div "ezgif.com-optiwebp (18).webp 191.91 kb" at bounding box center [293, 122] width 86 height 86
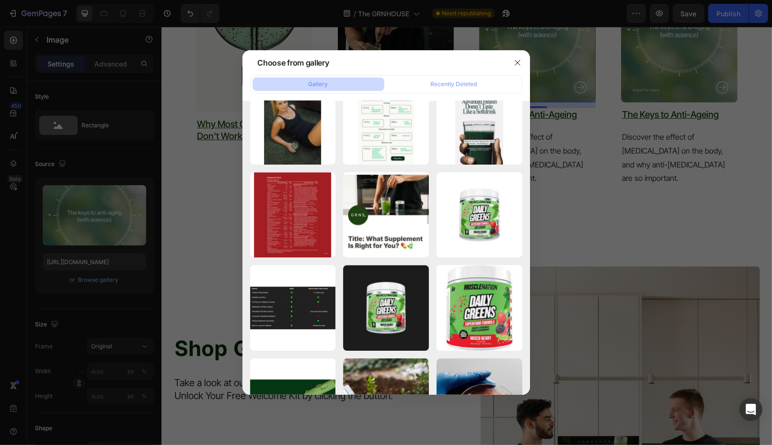
type input "[URL][DOMAIN_NAME]"
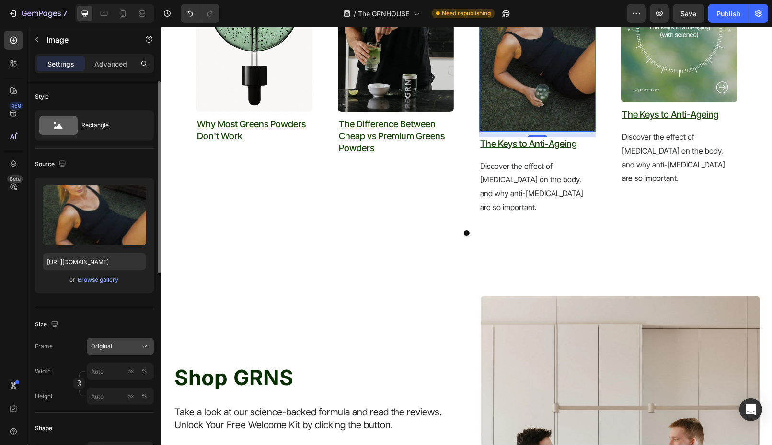
click at [110, 349] on span "Original" at bounding box center [101, 346] width 21 height 9
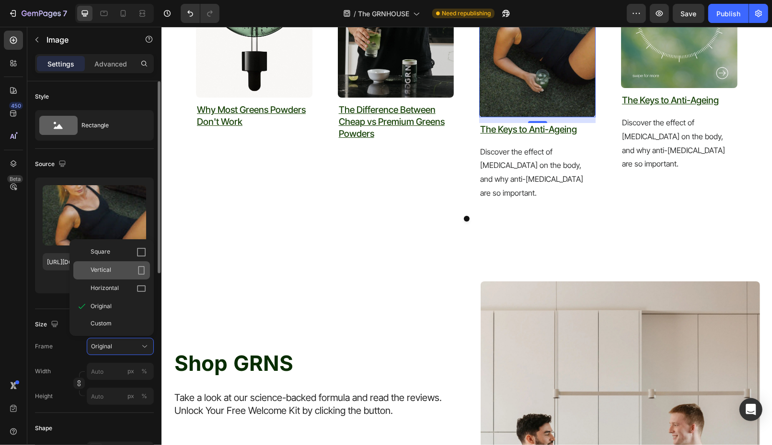
drag, startPoint x: 114, startPoint y: 271, endPoint x: 268, endPoint y: 233, distance: 158.5
click at [114, 271] on div "Vertical" at bounding box center [119, 271] width 56 height 10
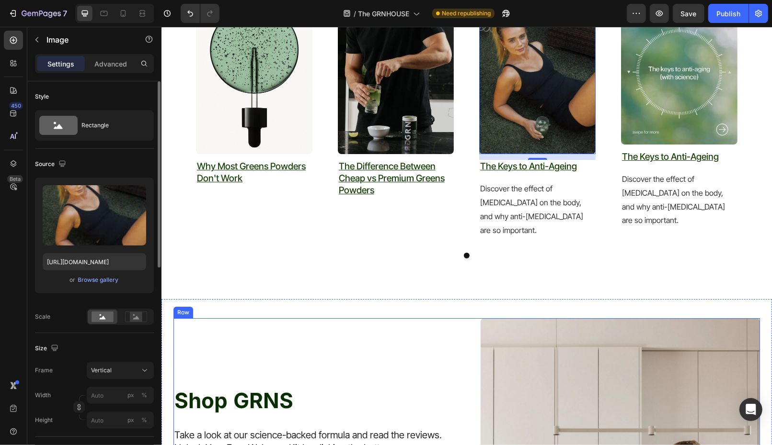
scroll to position [2741, 0]
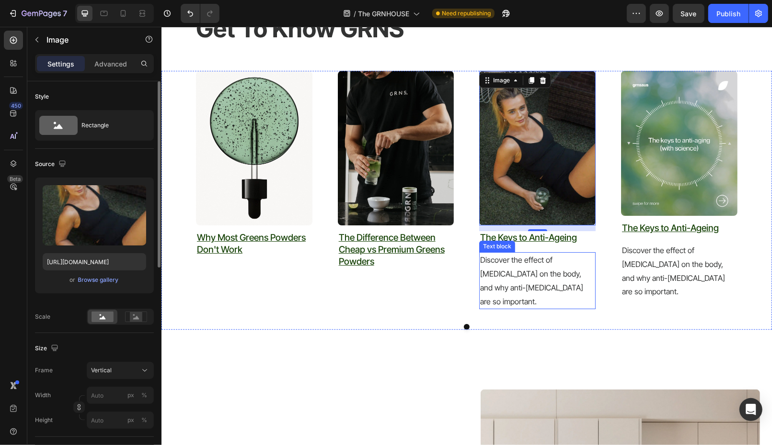
click at [566, 272] on p "Discover the effect of [MEDICAL_DATA] on the body, and why anti-[MEDICAL_DATA] …" at bounding box center [536, 280] width 114 height 55
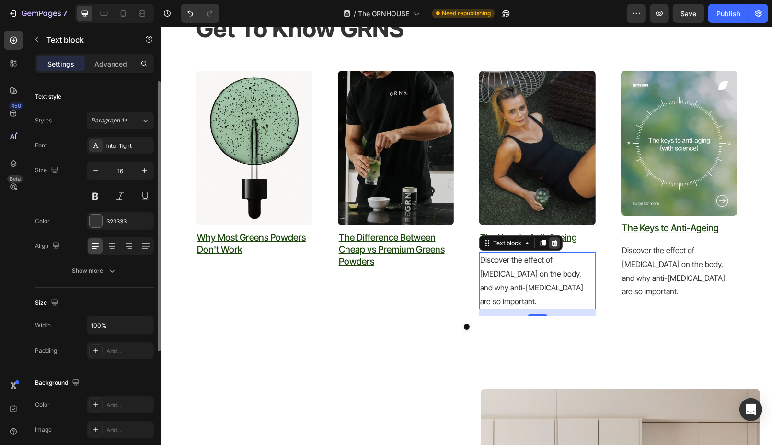
click at [555, 242] on icon at bounding box center [554, 243] width 8 height 8
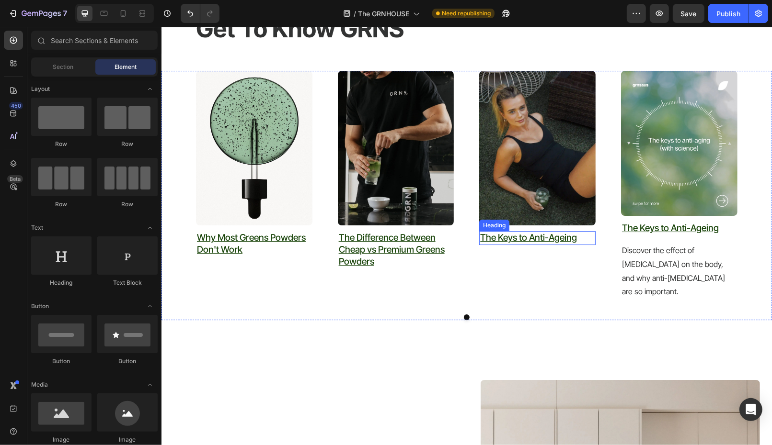
click at [583, 240] on h2 "The Keys to Anti-Ageing" at bounding box center [537, 238] width 116 height 14
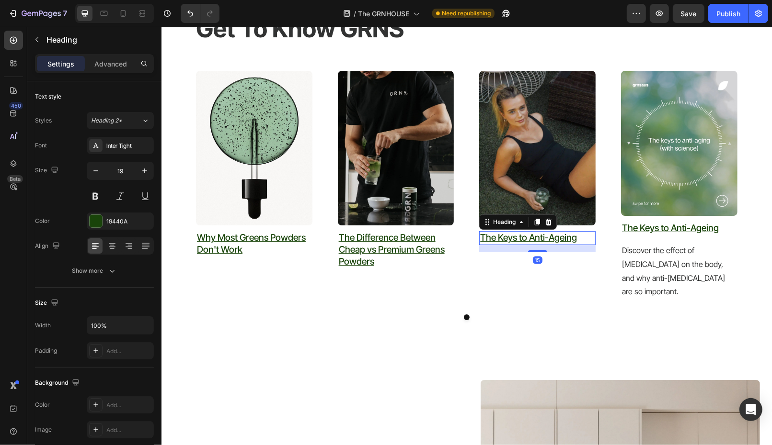
click at [583, 239] on h2 "The Keys to Anti-Ageing" at bounding box center [537, 238] width 116 height 14
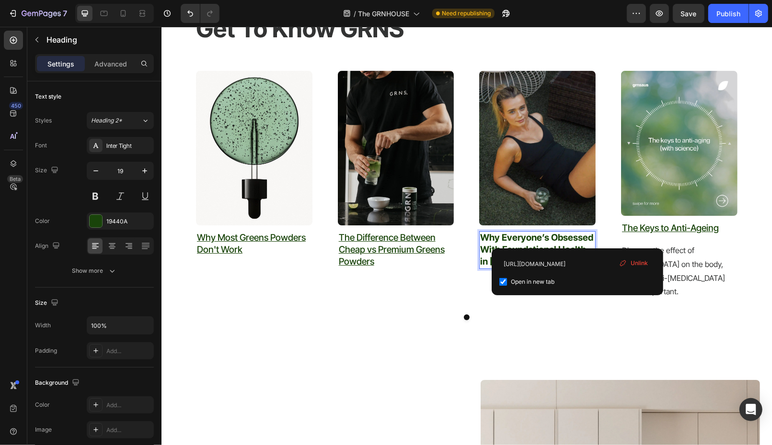
click at [500, 233] on strong "Why Everyone’s Obsessed With Foundational Health in [DATE]" at bounding box center [535, 249] width 113 height 34
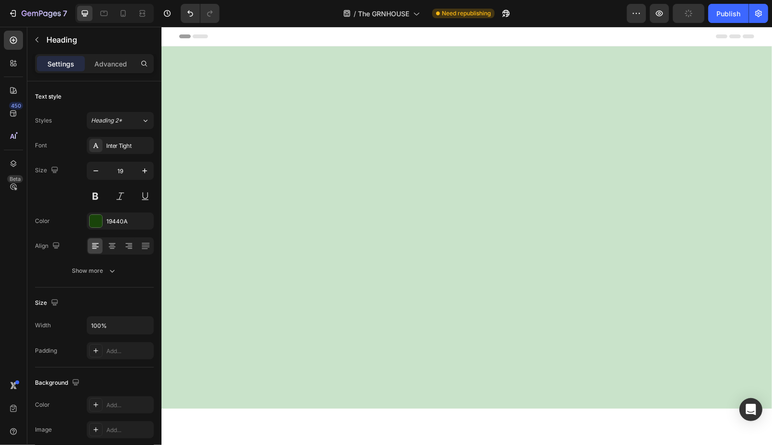
scroll to position [2741, 0]
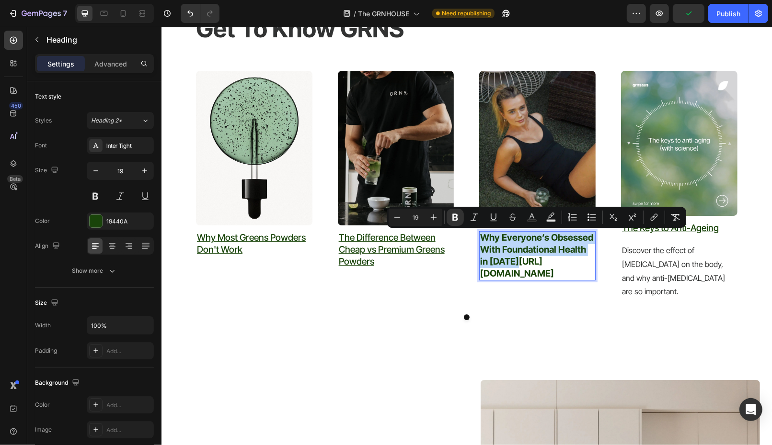
click at [512, 279] on strong "[URL][DOMAIN_NAME]" at bounding box center [516, 267] width 74 height 23
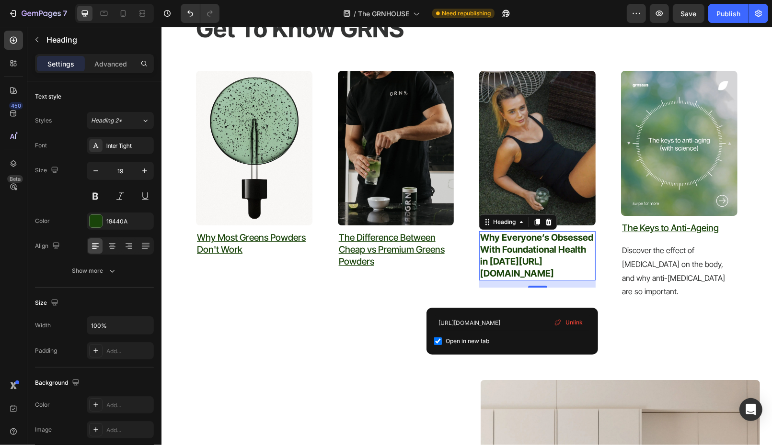
click at [569, 321] on span "Unlink" at bounding box center [573, 323] width 17 height 9
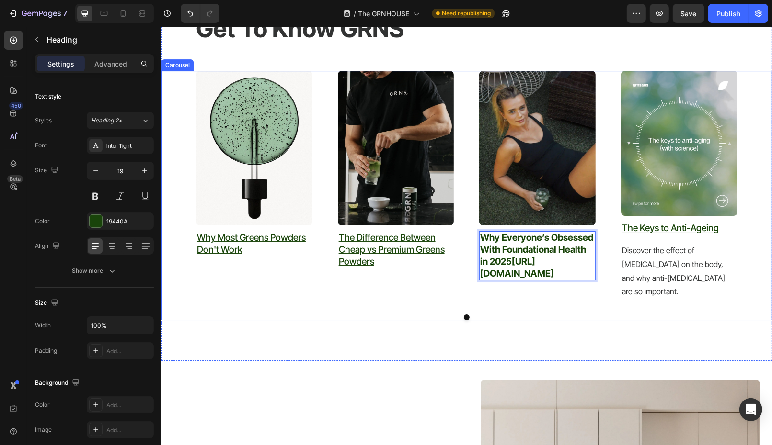
drag, startPoint x: 504, startPoint y: 274, endPoint x: 607, endPoint y: 341, distance: 122.5
click at [608, 307] on div "Image why most greens powders don't work Heading Text block Image ⁠⁠⁠⁠⁠⁠⁠ The D…" at bounding box center [465, 188] width 541 height 236
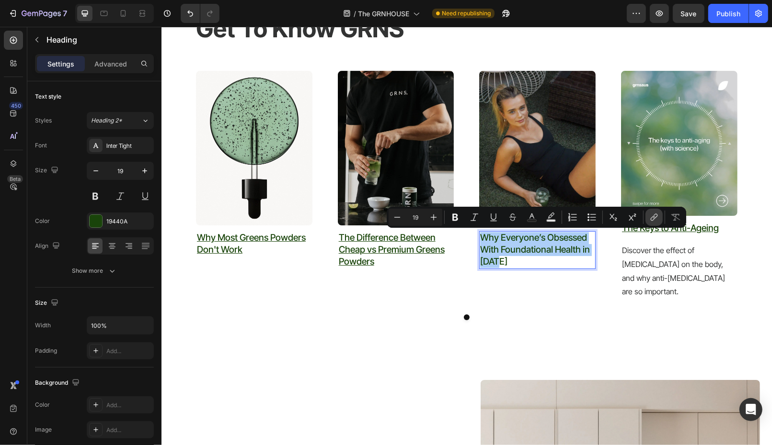
click at [656, 219] on icon "Editor contextual toolbar" at bounding box center [654, 218] width 10 height 10
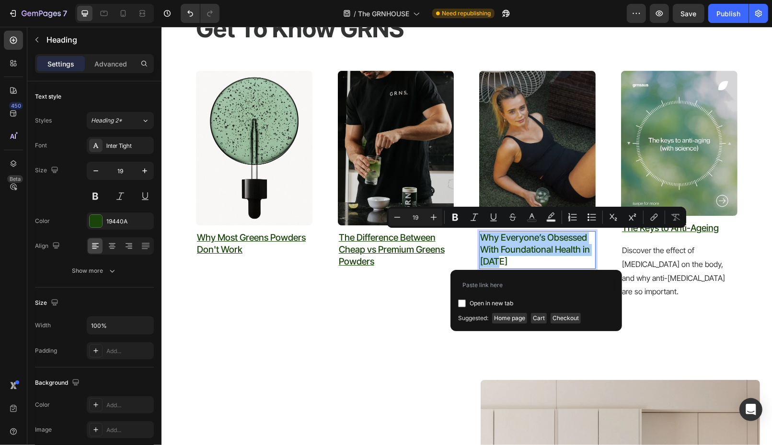
click at [462, 304] on input "Editor contextual toolbar" at bounding box center [462, 304] width 8 height 8
checkbox input "true"
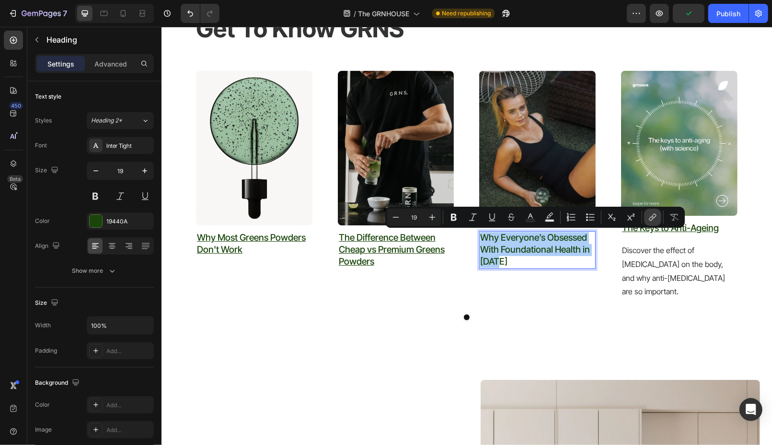
click at [653, 219] on icon "Editor contextual toolbar" at bounding box center [653, 218] width 10 height 10
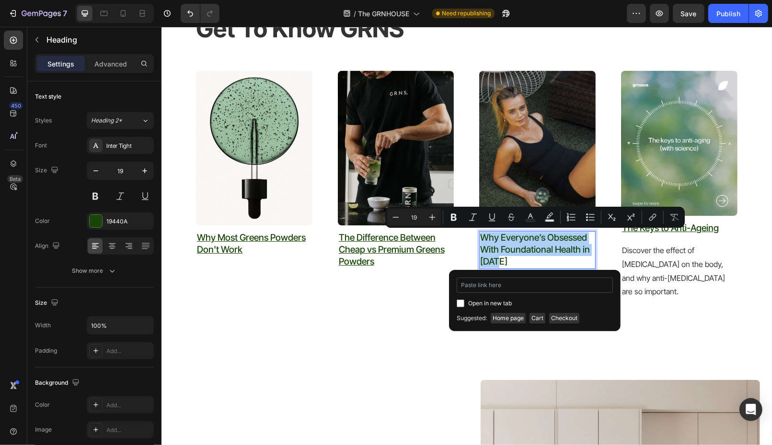
type input "[URL][DOMAIN_NAME]"
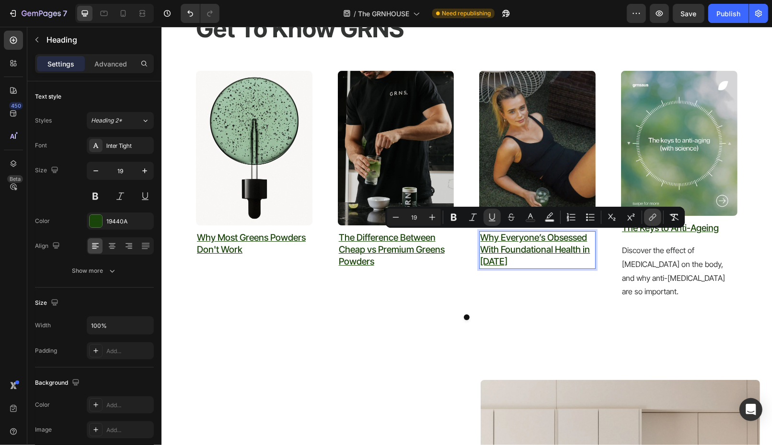
click at [648, 219] on icon "Editor contextual toolbar" at bounding box center [653, 218] width 10 height 10
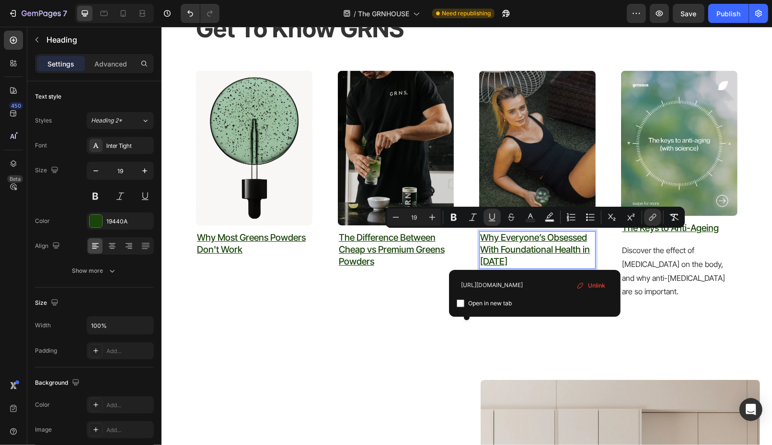
click at [458, 303] on input "Editor contextual toolbar" at bounding box center [460, 304] width 8 height 8
checkbox input "true"
click at [525, 163] on img at bounding box center [537, 147] width 116 height 155
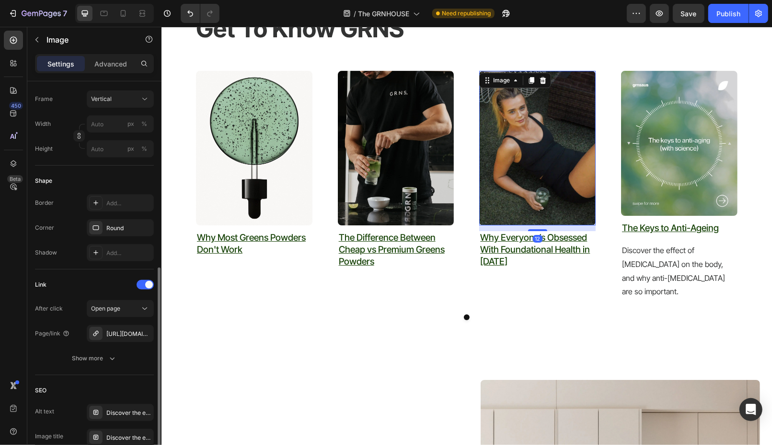
scroll to position [327, 0]
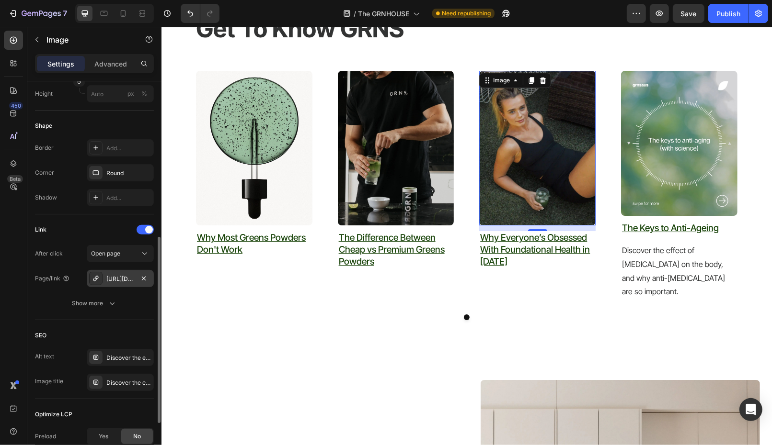
click at [115, 275] on div "[URL][DOMAIN_NAME]" at bounding box center [120, 279] width 28 height 9
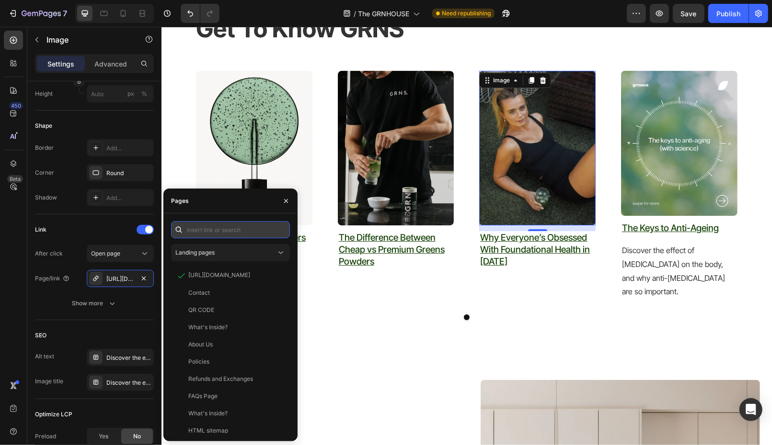
click at [215, 230] on input "text" at bounding box center [230, 229] width 119 height 17
paste input "[URL][DOMAIN_NAME]"
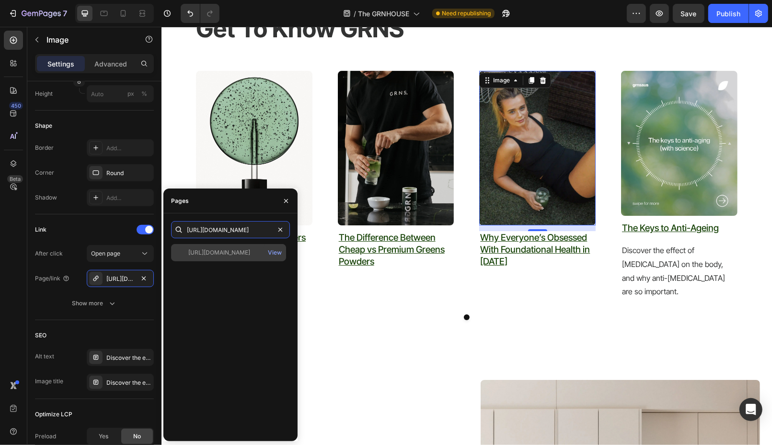
type input "[URL][DOMAIN_NAME]"
click at [239, 254] on div "[URL][DOMAIN_NAME]" at bounding box center [219, 253] width 62 height 9
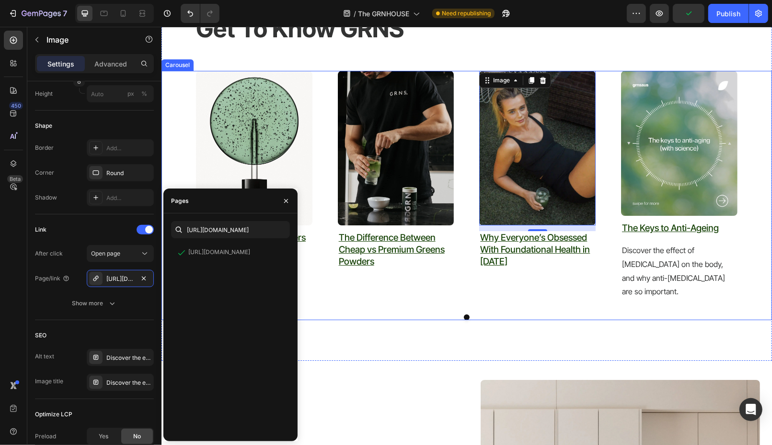
click at [566, 293] on div "Image why most greens powders don't work Heading Text block Image ⁠⁠⁠⁠⁠⁠⁠ The D…" at bounding box center [466, 195] width 610 height 250
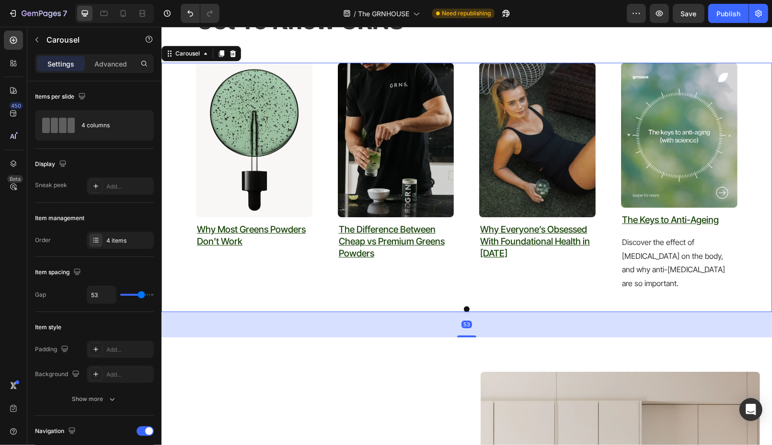
scroll to position [2572, 0]
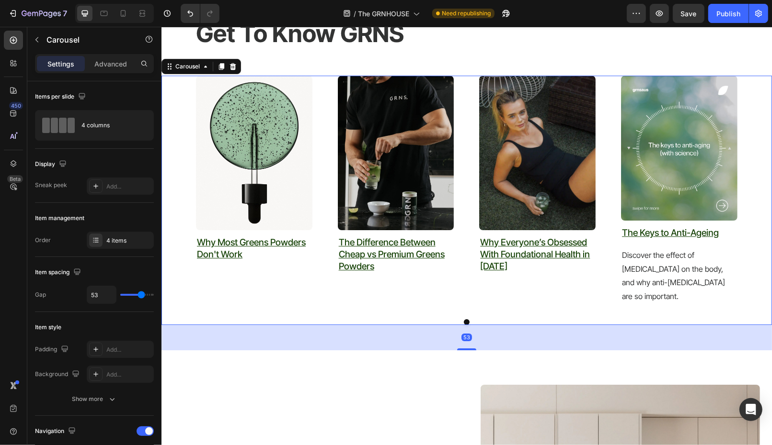
click at [676, 168] on img at bounding box center [678, 147] width 116 height 145
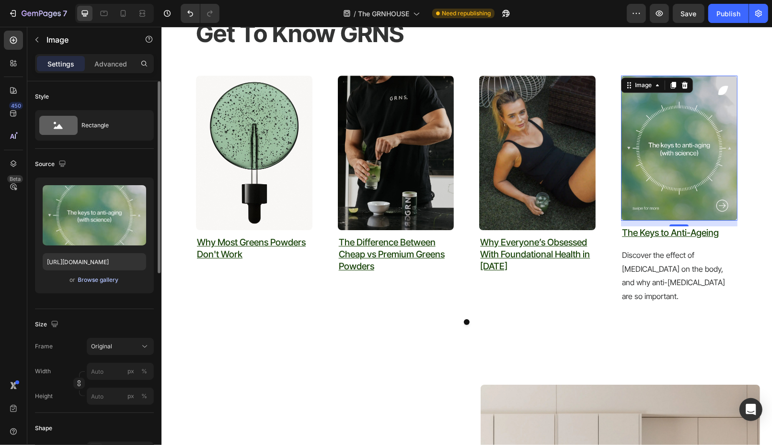
click at [105, 278] on div "Browse gallery" at bounding box center [98, 280] width 41 height 9
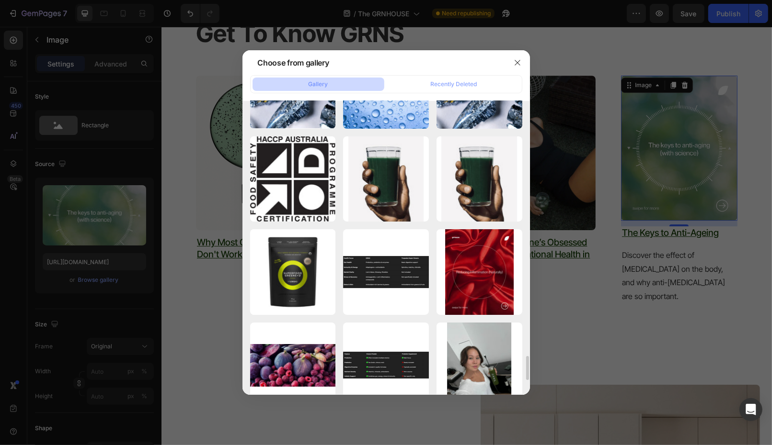
scroll to position [2992, 0]
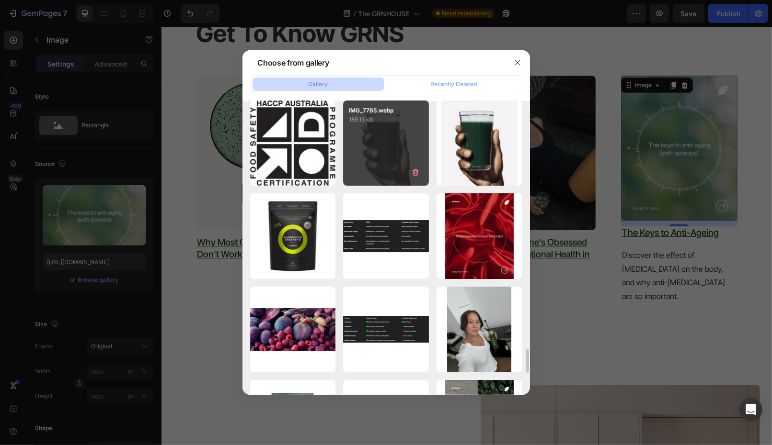
click at [370, 154] on div "IMG_7785.webp 189.13 kb" at bounding box center [386, 144] width 86 height 86
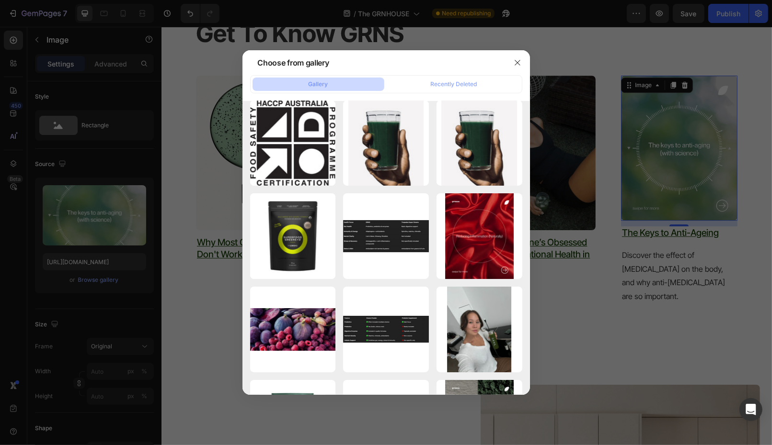
type input "[URL][DOMAIN_NAME]"
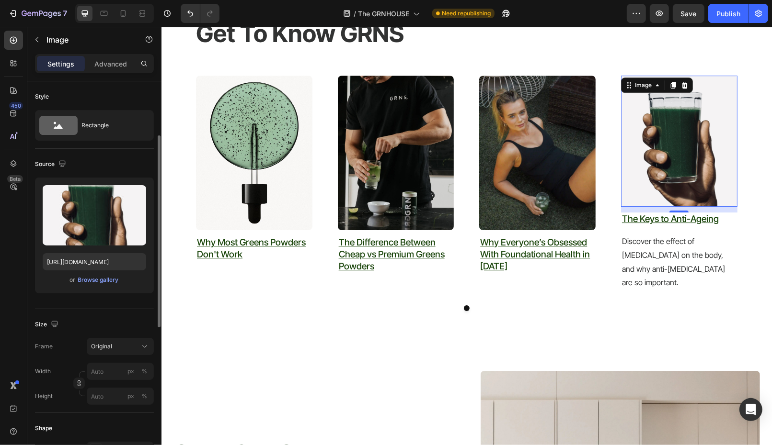
scroll to position [180, 0]
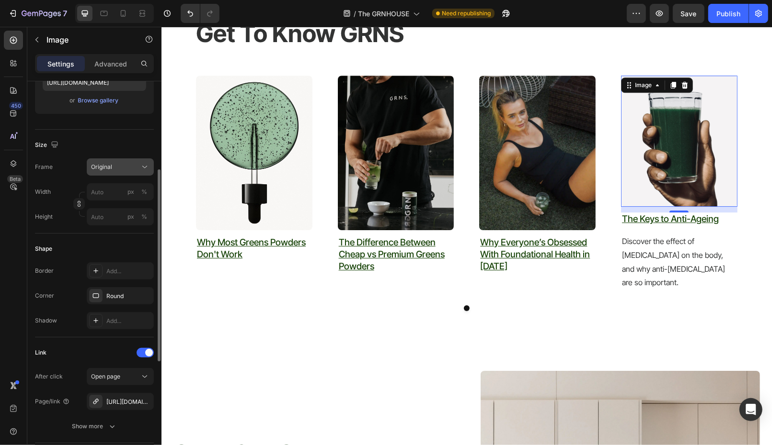
click at [120, 163] on div "Original" at bounding box center [114, 167] width 47 height 9
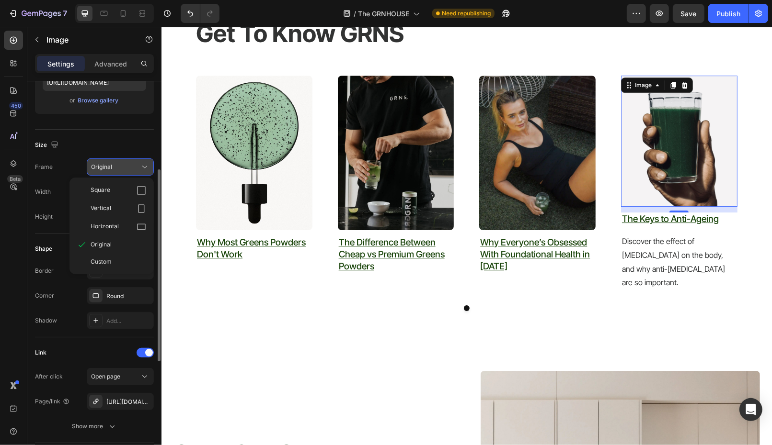
click at [120, 163] on div "Original" at bounding box center [114, 167] width 47 height 9
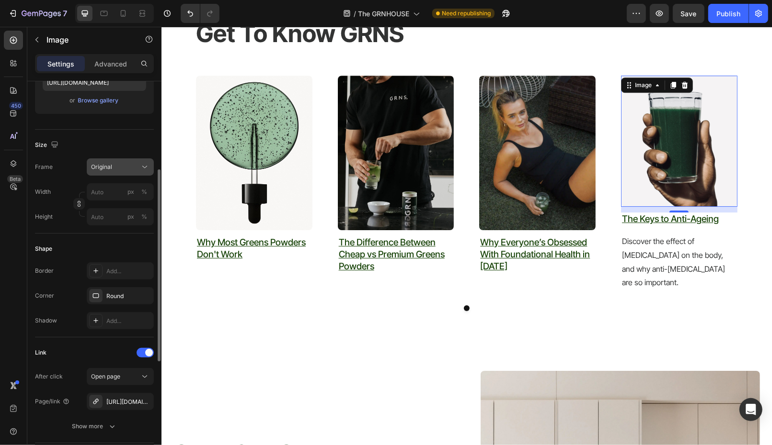
click at [122, 160] on button "Original" at bounding box center [120, 167] width 67 height 17
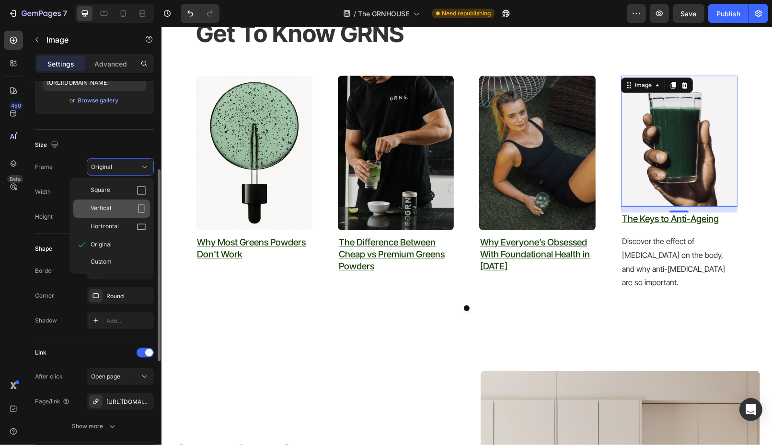
click at [121, 208] on div "Vertical" at bounding box center [119, 209] width 56 height 10
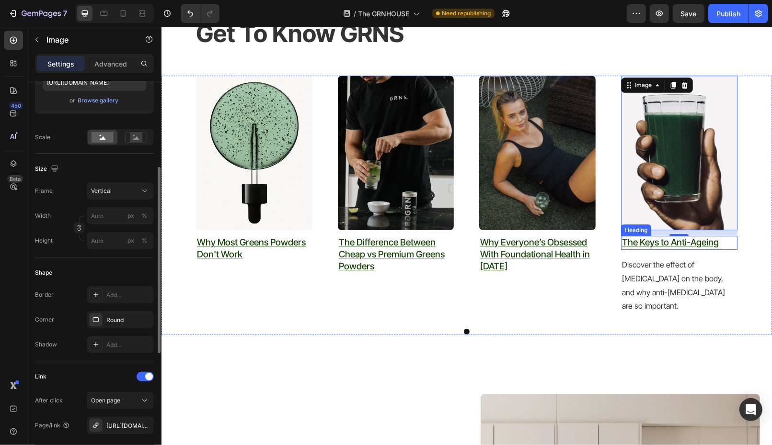
click at [722, 242] on h2 "The Keys to Anti-Ageing" at bounding box center [678, 243] width 116 height 14
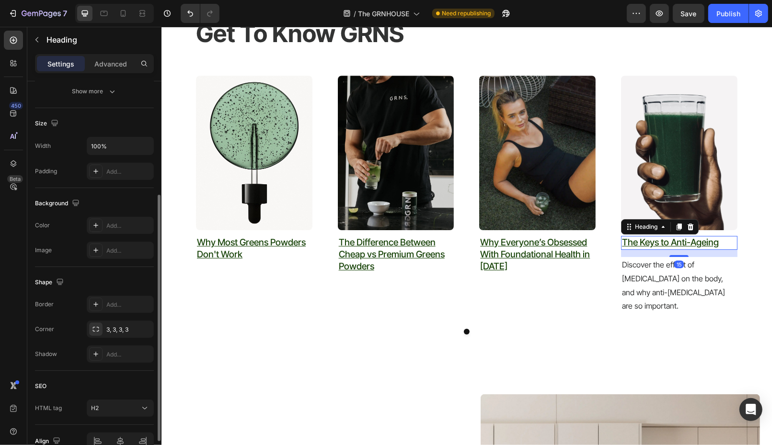
scroll to position [0, 0]
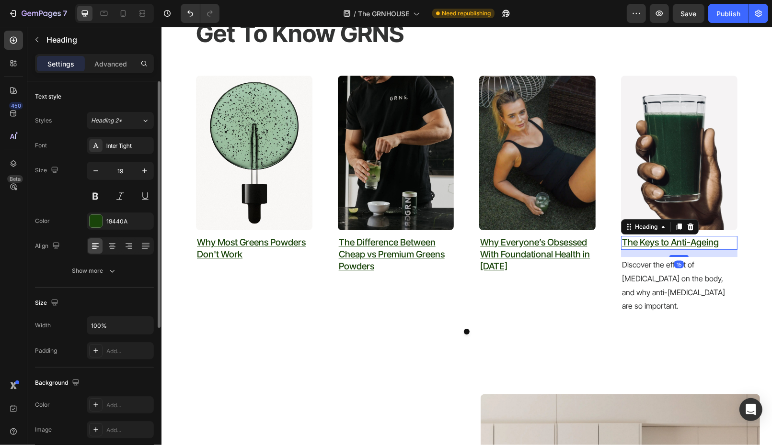
click at [722, 242] on h2 "The Keys to Anti-Ageing" at bounding box center [678, 243] width 116 height 14
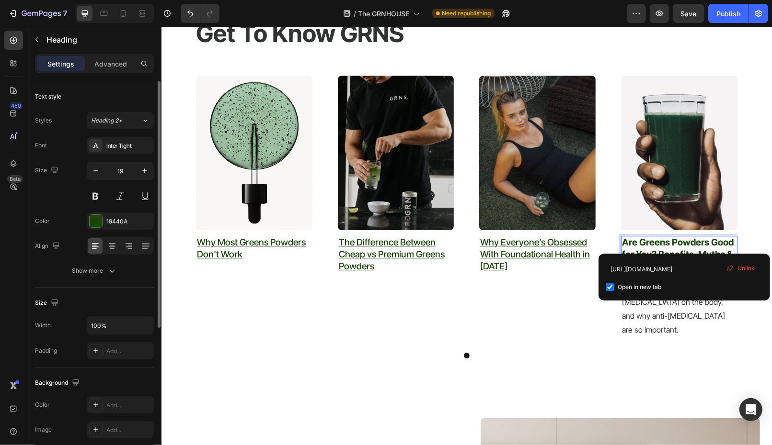
click at [750, 269] on span "Unlink" at bounding box center [745, 268] width 17 height 9
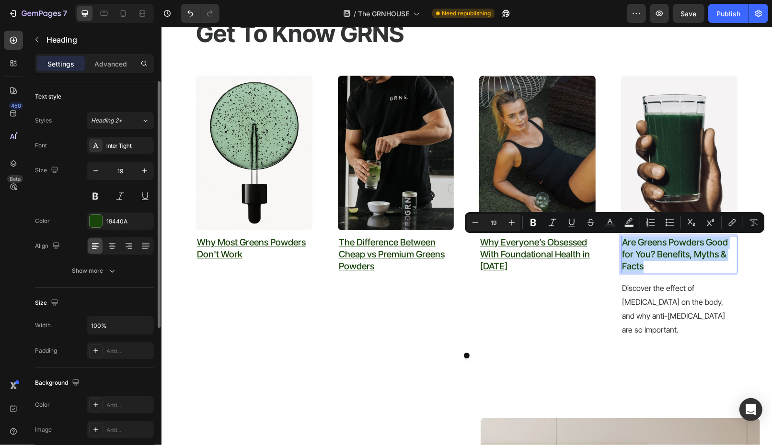
click at [651, 260] on p "Are Greens Powders Good for You? Benefits, Myths & Facts" at bounding box center [678, 254] width 114 height 35
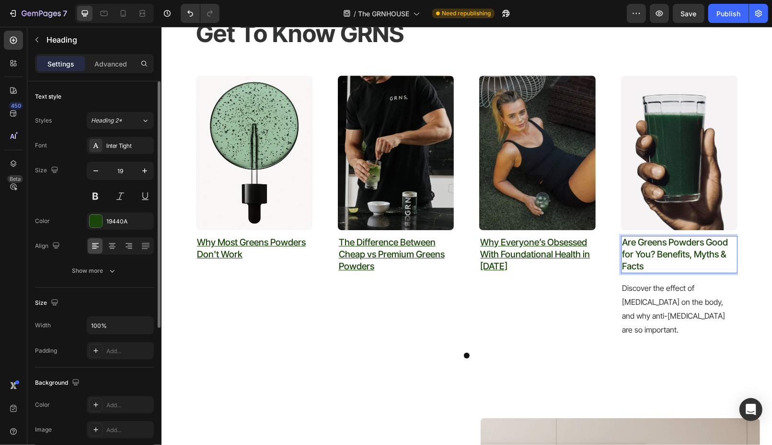
click at [624, 256] on p "Are Greens Powders Good for You? Benefits, Myths & Facts" at bounding box center [678, 254] width 114 height 35
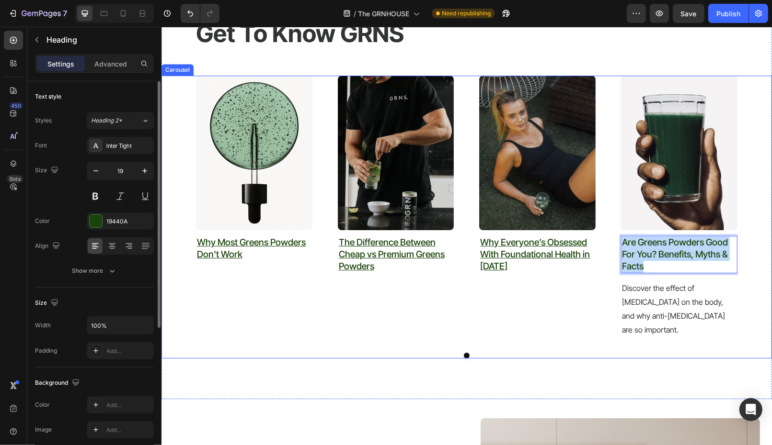
drag, startPoint x: 648, startPoint y: 269, endPoint x: 612, endPoint y: 236, distance: 48.8
click at [612, 236] on div "Image why most greens powders don't work Heading Text block Image ⁠⁠⁠⁠⁠⁠⁠ The D…" at bounding box center [465, 210] width 541 height 270
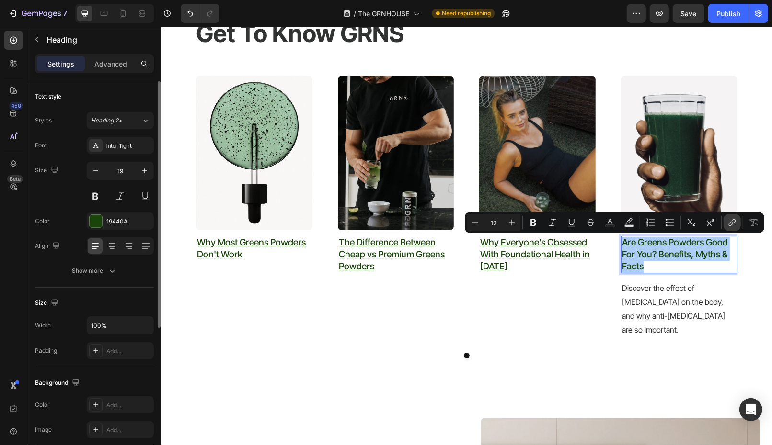
click at [731, 218] on icon "Editor contextual toolbar" at bounding box center [732, 223] width 10 height 10
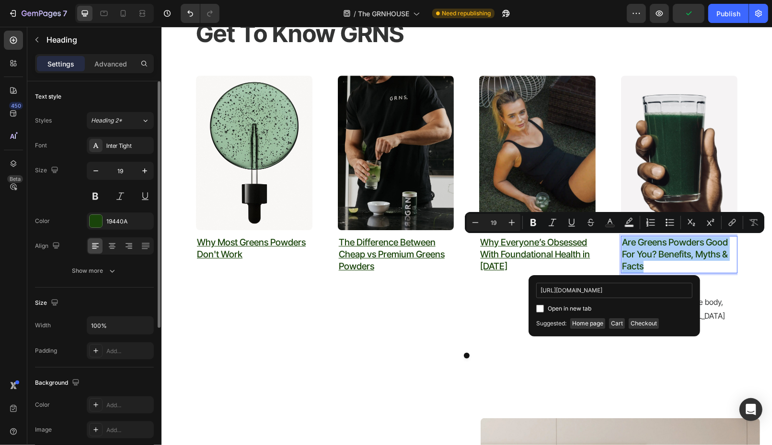
scroll to position [0, 296]
type input "https://www.grns.com.au/blogs/how-to-incorporate-greens-into-your-daily-routine…"
click at [540, 306] on input "Editor contextual toolbar" at bounding box center [540, 309] width 8 height 8
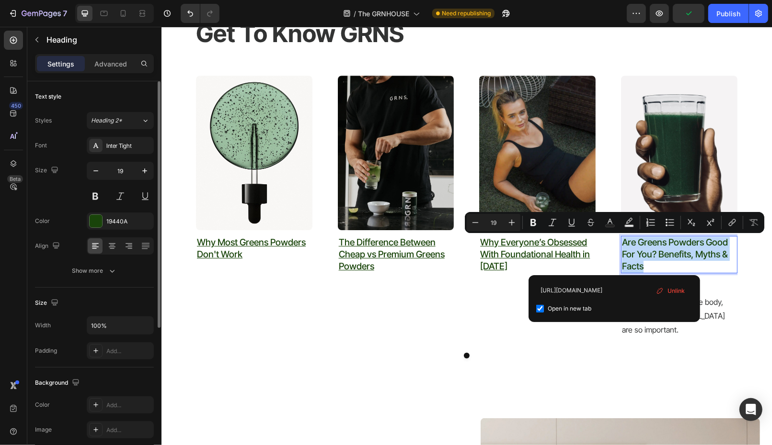
checkbox input "true"
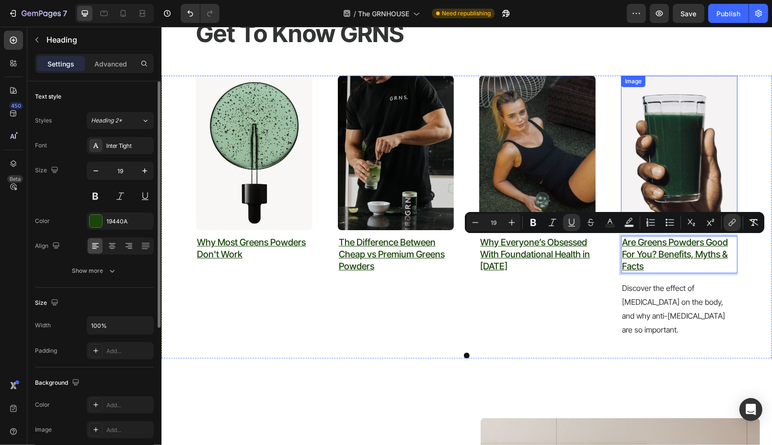
click at [676, 150] on img at bounding box center [678, 152] width 116 height 155
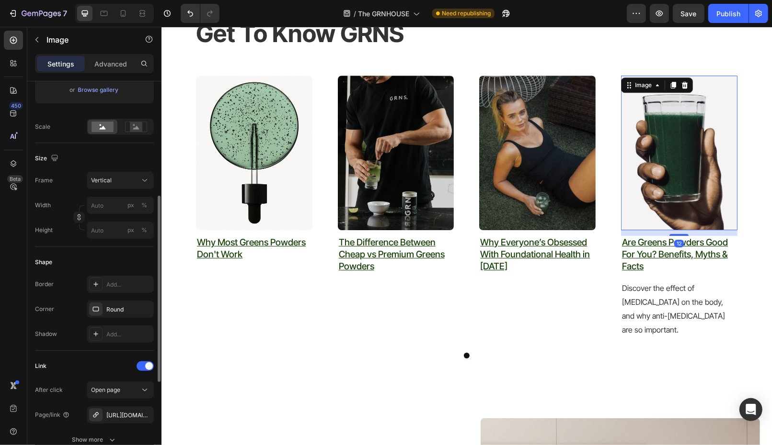
scroll to position [206, 0]
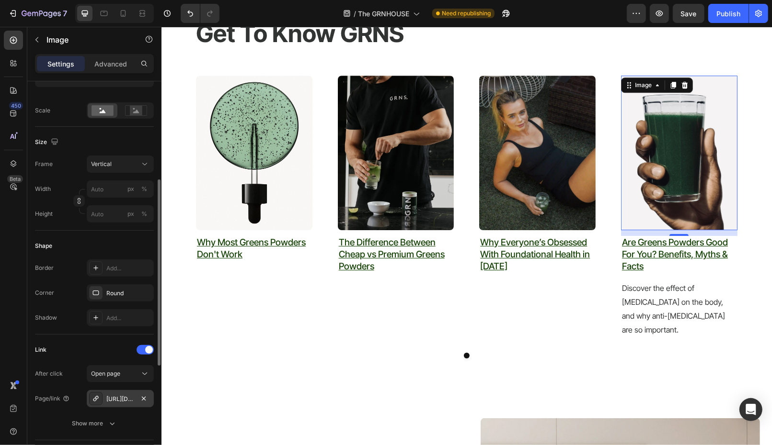
click at [123, 395] on div "https://www.grns.com.au/how-to-incorporate-greens-into-your-daily-routine/how-g…" at bounding box center [120, 399] width 28 height 9
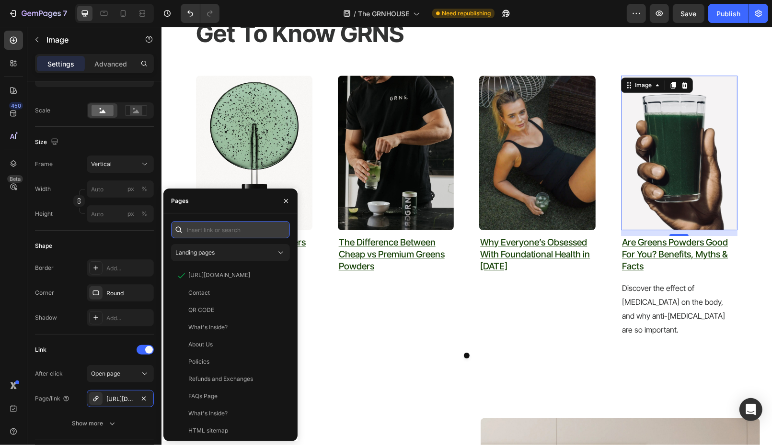
click at [235, 235] on input "text" at bounding box center [230, 229] width 119 height 17
paste input "https://www.grns.com.au/blogs/how-to-incorporate-greens-into-your-daily-routine…"
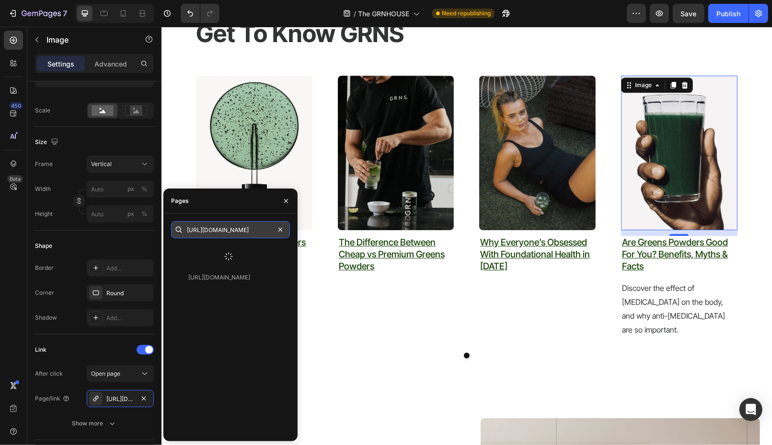
type input "https://www.grns.com.au/blogs/how-to-incorporate-greens-into-your-daily-routine…"
click at [285, 194] on button "button" at bounding box center [285, 201] width 15 height 15
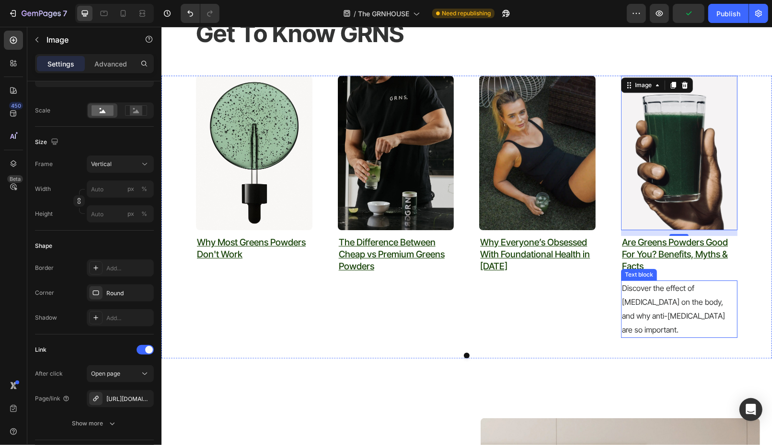
click at [675, 284] on p "Discover the effect of androgens on the body, and why anti-androgens are so imp…" at bounding box center [678, 308] width 114 height 55
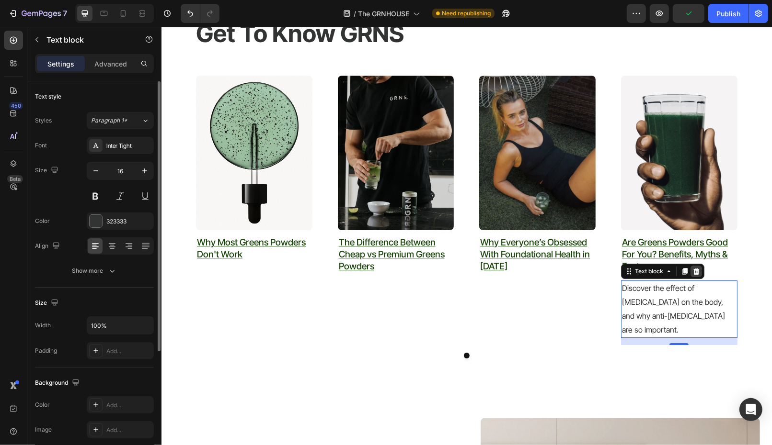
click at [697, 271] on icon at bounding box center [696, 271] width 6 height 7
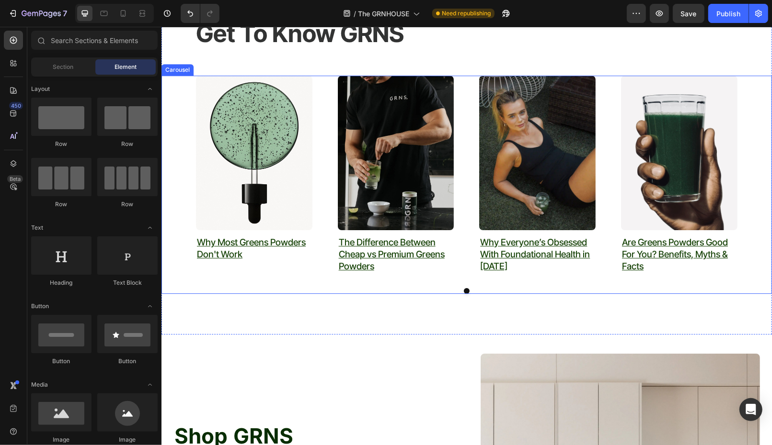
click at [610, 268] on div "Image why most greens powders don't work Heading Text block Image ⁠⁠⁠⁠⁠⁠⁠ The D…" at bounding box center [465, 177] width 541 height 205
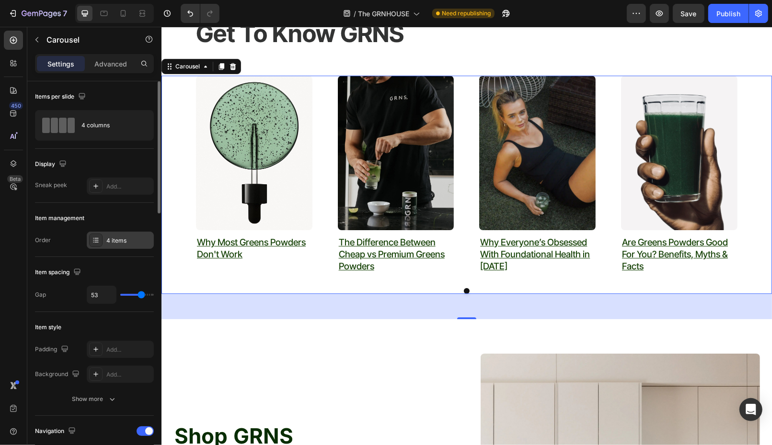
click at [120, 242] on div "4 items" at bounding box center [128, 241] width 45 height 9
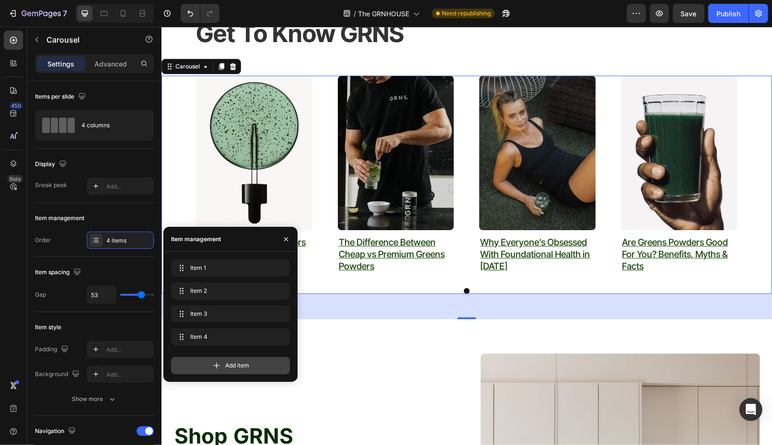
click at [209, 373] on div "Add item" at bounding box center [230, 365] width 119 height 17
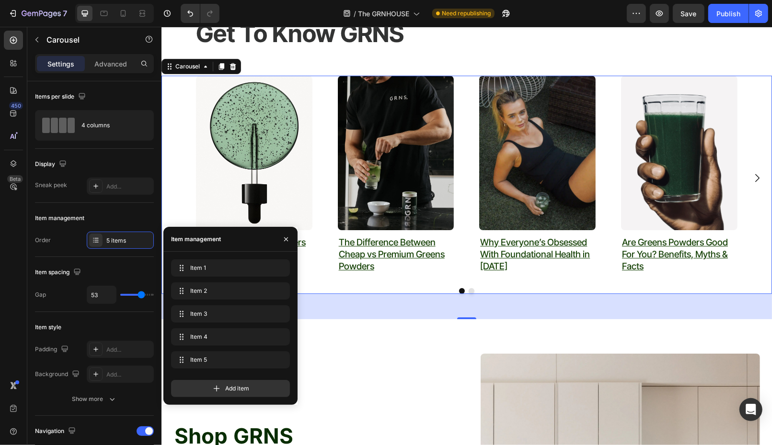
click at [209, 372] on div "Item 5 Item 5" at bounding box center [230, 362] width 119 height 21
click at [209, 388] on div "Add item" at bounding box center [230, 388] width 119 height 17
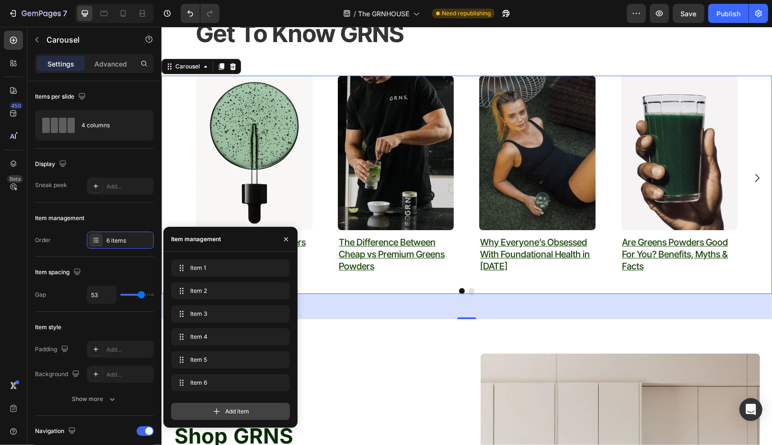
click at [209, 409] on div "Add item" at bounding box center [230, 411] width 119 height 17
click at [493, 280] on div "Image ⁠⁠⁠⁠⁠⁠⁠ Why Everyone’s Obsessed With Foundational Health in 2025 Heading" at bounding box center [537, 177] width 116 height 205
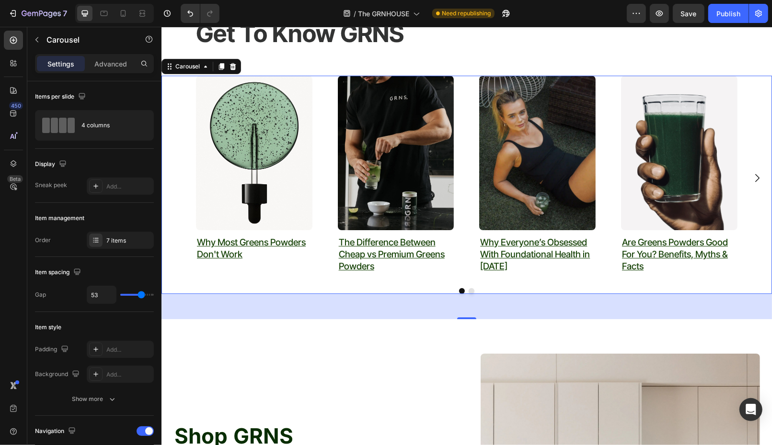
click at [469, 291] on button "Dot" at bounding box center [471, 291] width 6 height 6
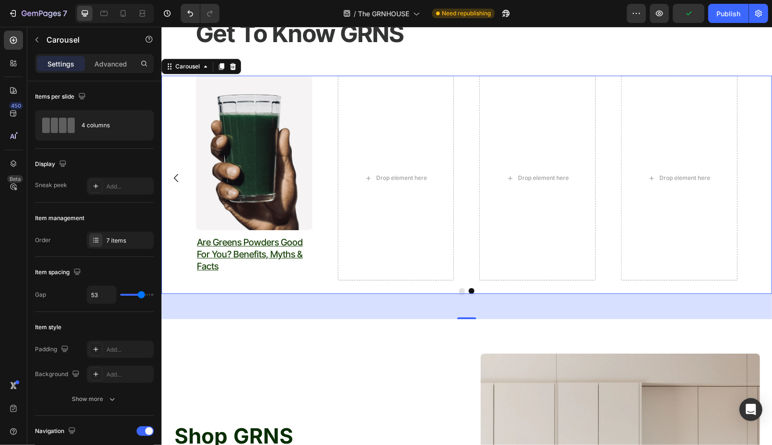
click at [236, 173] on img at bounding box center [253, 152] width 116 height 155
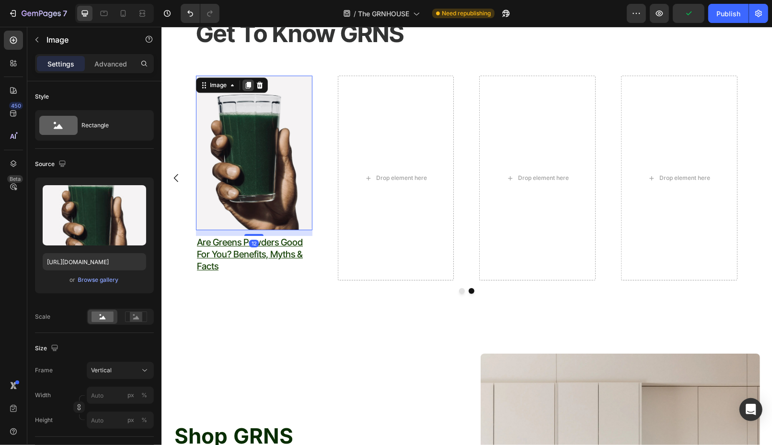
click at [246, 82] on icon at bounding box center [247, 84] width 5 height 7
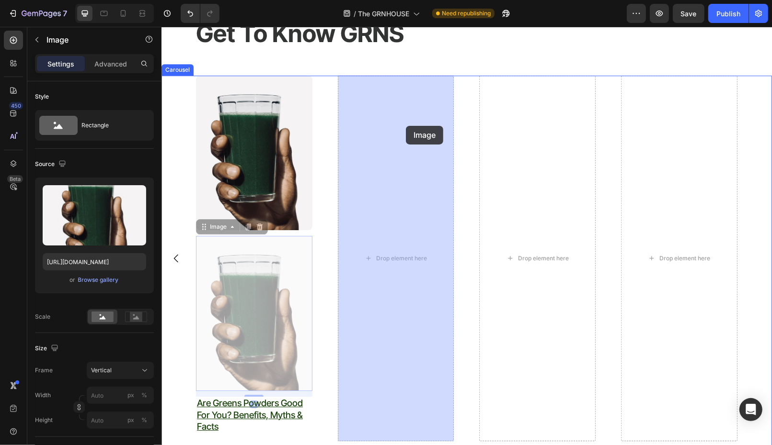
drag, startPoint x: 250, startPoint y: 251, endPoint x: 405, endPoint y: 125, distance: 199.5
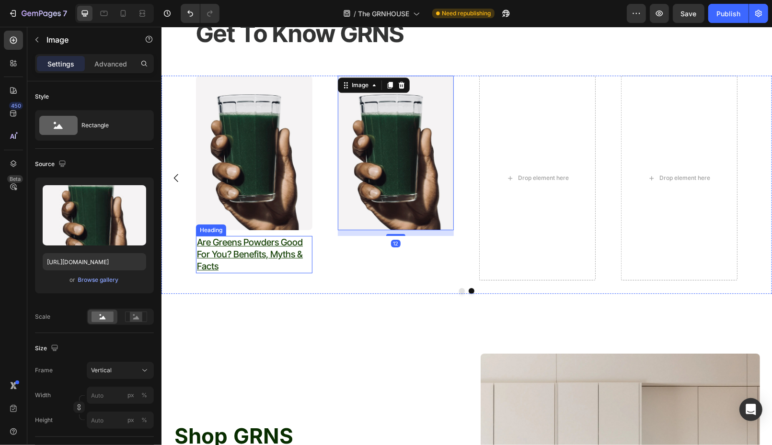
click at [253, 266] on p "⁠⁠⁠⁠⁠⁠⁠ Are Greens Powders Good For You? Benefits, Myths & Facts" at bounding box center [253, 254] width 114 height 35
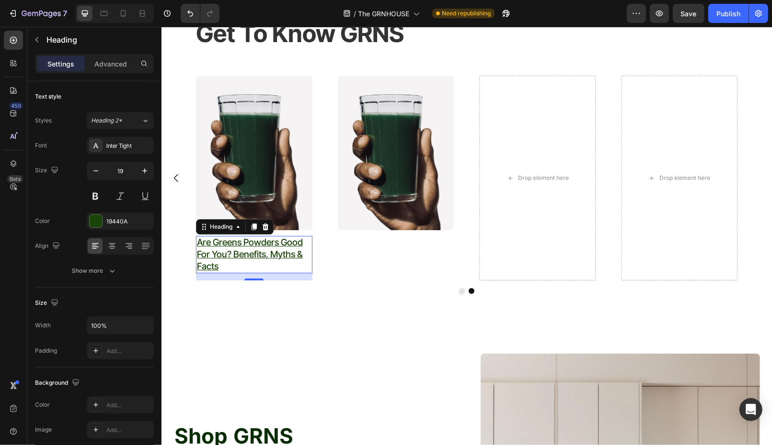
click at [252, 225] on icon at bounding box center [254, 227] width 8 height 8
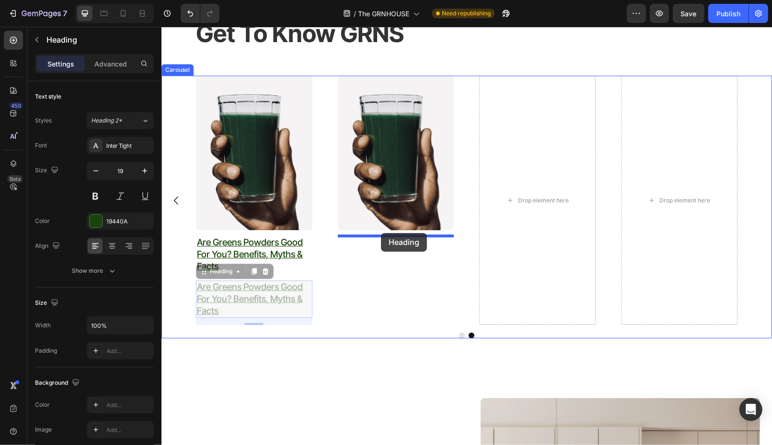
drag, startPoint x: 224, startPoint y: 271, endPoint x: 378, endPoint y: 231, distance: 159.3
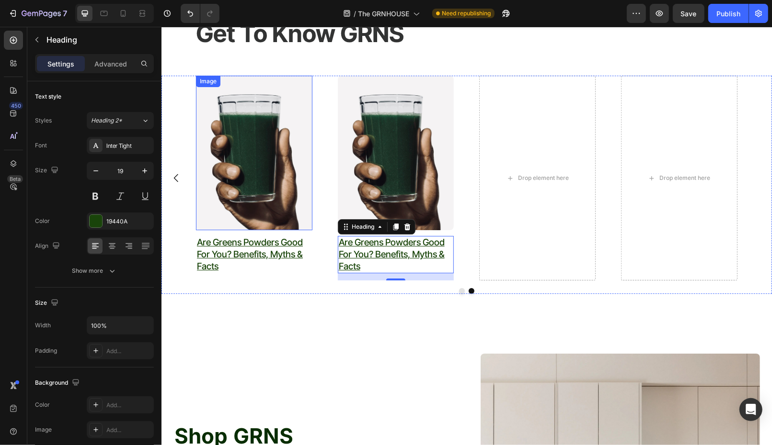
click at [401, 147] on img at bounding box center [395, 152] width 116 height 155
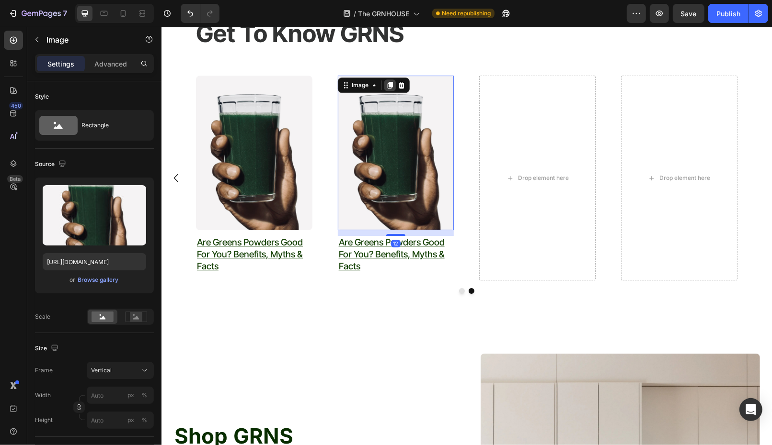
click at [392, 84] on icon at bounding box center [390, 85] width 8 height 8
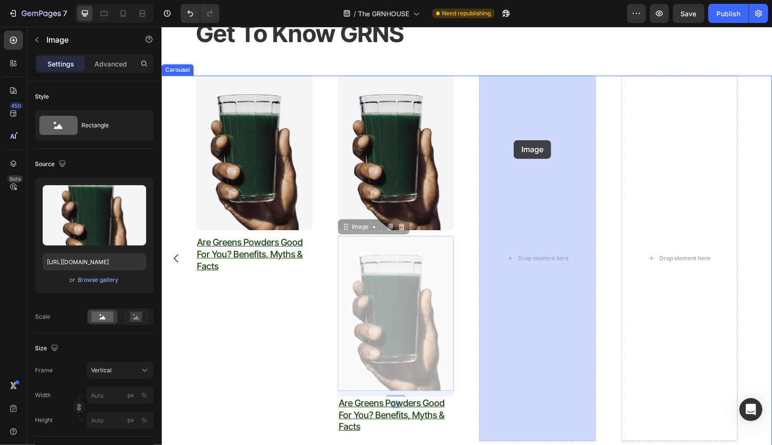
drag, startPoint x: 369, startPoint y: 278, endPoint x: 515, endPoint y: 141, distance: 200.3
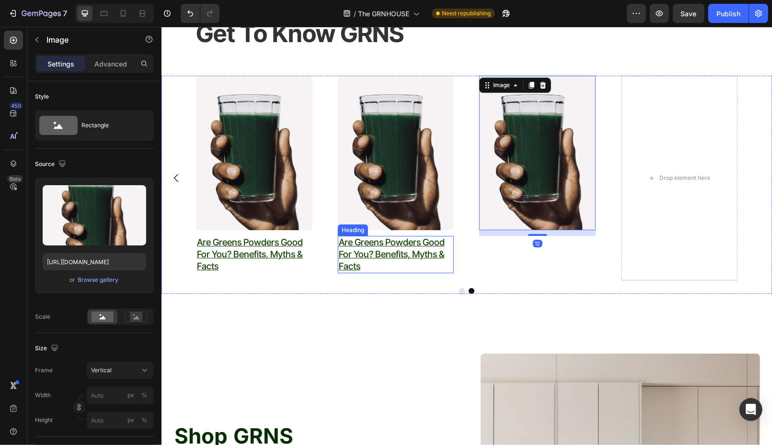
click at [373, 270] on h2 "Are Greens Powders Good For You? Benefits, Myths & Facts" at bounding box center [395, 254] width 116 height 37
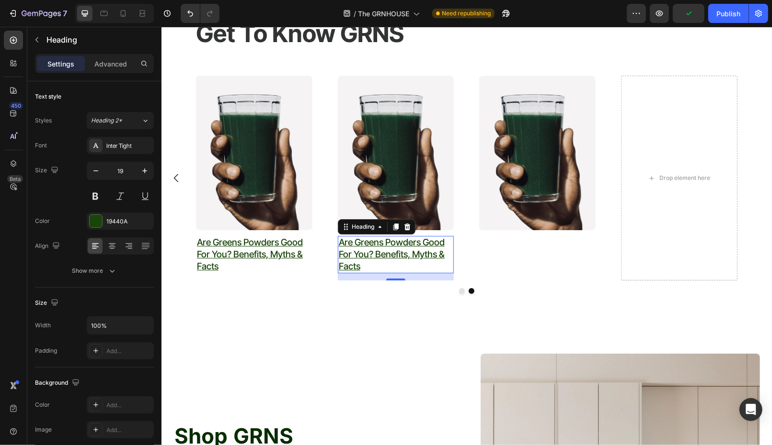
click at [394, 231] on div at bounding box center [394, 226] width 11 height 11
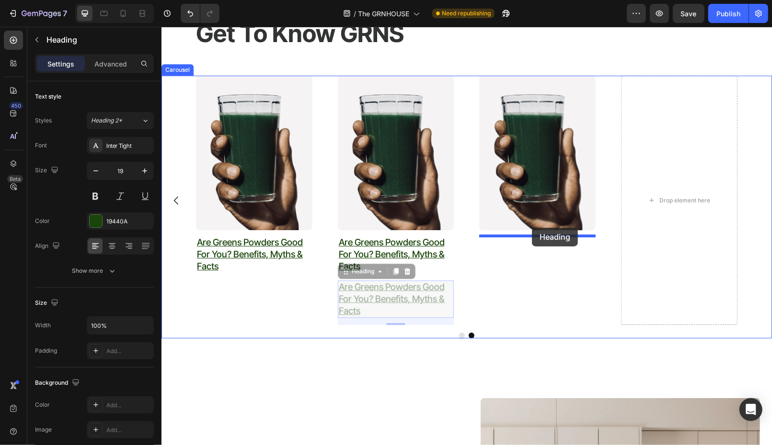
drag, startPoint x: 358, startPoint y: 272, endPoint x: 529, endPoint y: 228, distance: 176.1
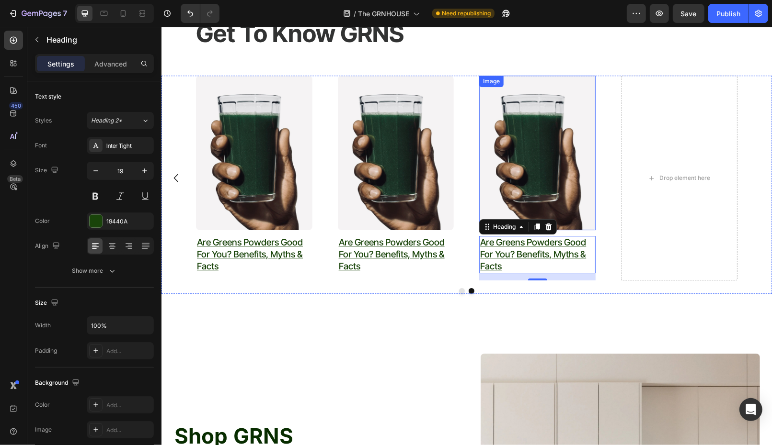
click at [535, 156] on img at bounding box center [537, 152] width 116 height 155
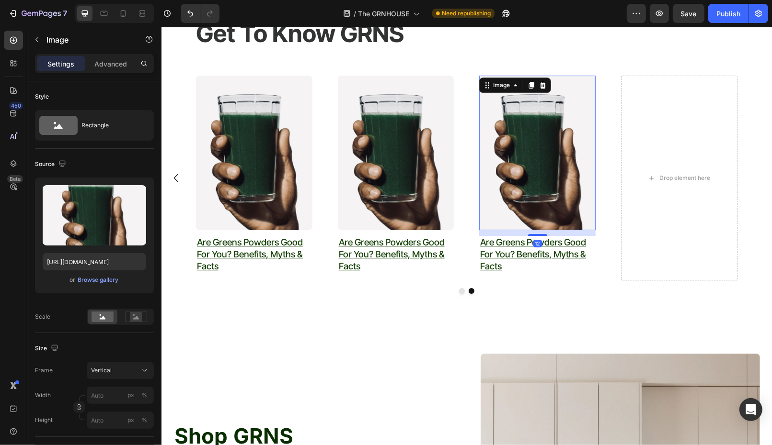
click at [534, 84] on icon at bounding box center [531, 85] width 8 height 8
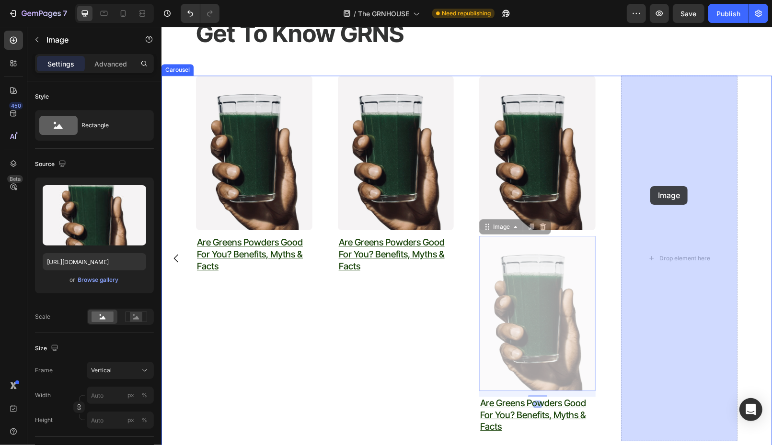
drag, startPoint x: 498, startPoint y: 274, endPoint x: 649, endPoint y: 186, distance: 174.7
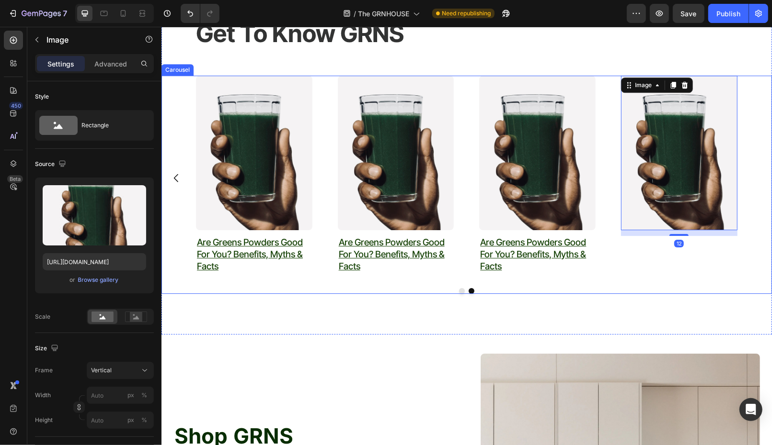
click at [549, 274] on div "Image Are Greens Powders Good For You? Benefits, Myths & Facts Heading" at bounding box center [537, 177] width 116 height 205
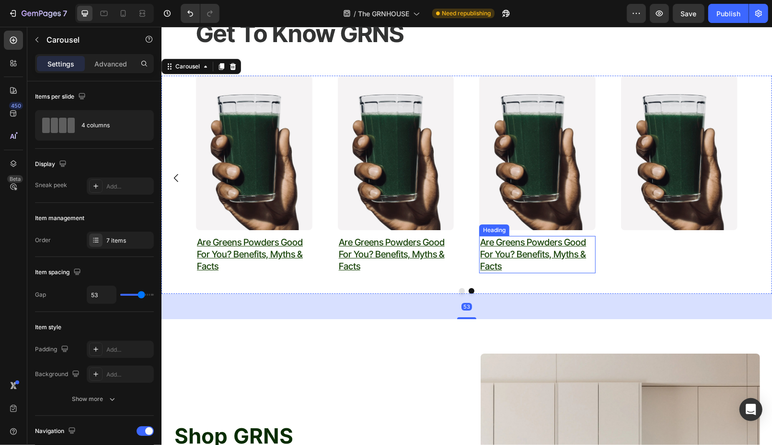
click at [552, 267] on h2 "Are Greens Powders Good For You? Benefits, Myths & Facts" at bounding box center [537, 254] width 116 height 37
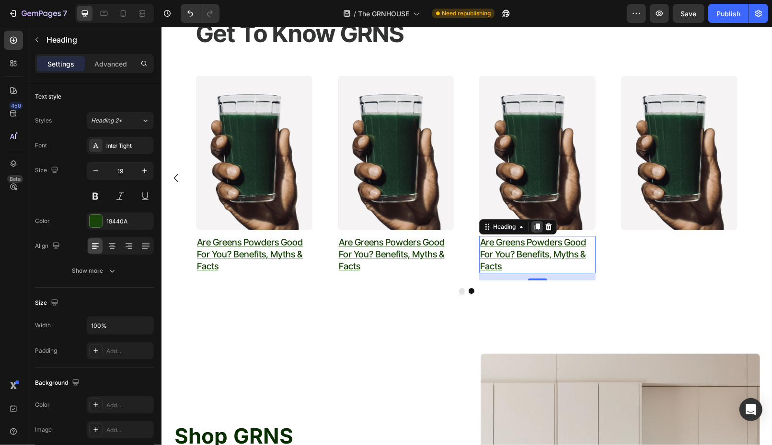
click at [540, 230] on div at bounding box center [536, 226] width 11 height 11
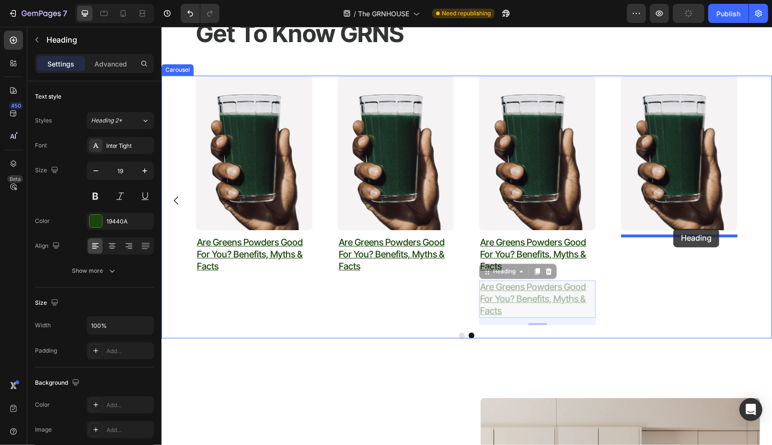
drag, startPoint x: 510, startPoint y: 271, endPoint x: 671, endPoint y: 230, distance: 166.5
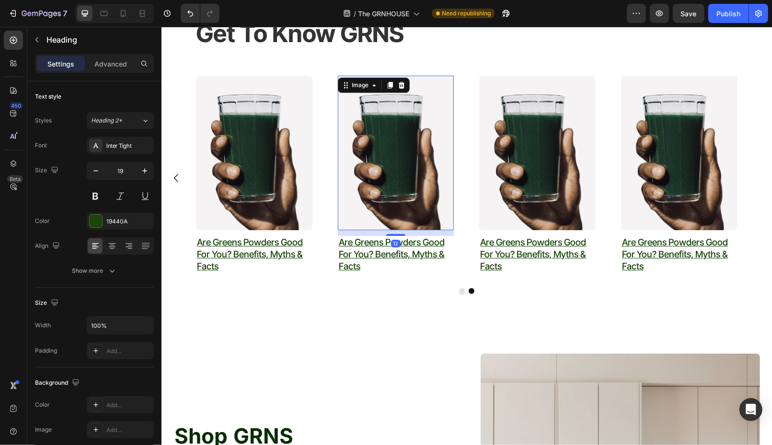
click at [387, 199] on img at bounding box center [395, 152] width 116 height 155
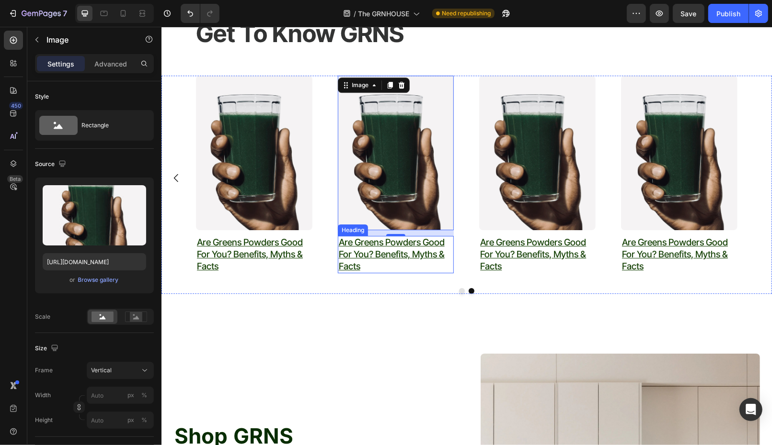
click at [390, 267] on h2 "Are Greens Powders Good For You? Benefits, Myths & Facts" at bounding box center [395, 254] width 116 height 37
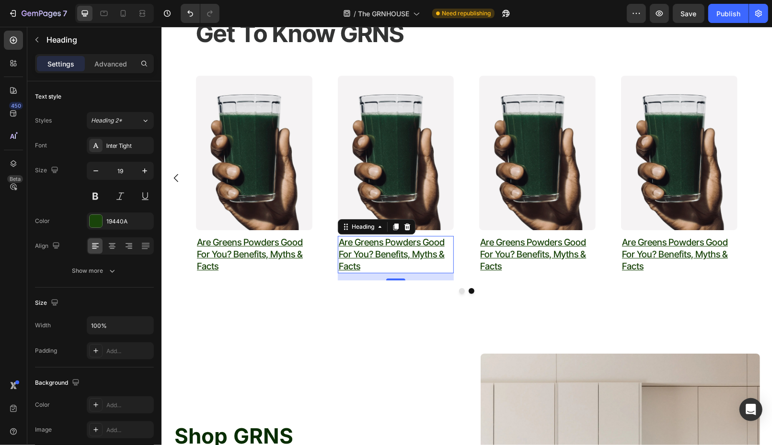
click at [390, 267] on h2 "Are Greens Powders Good For You? Benefits, Myths & Facts" at bounding box center [395, 254] width 116 height 37
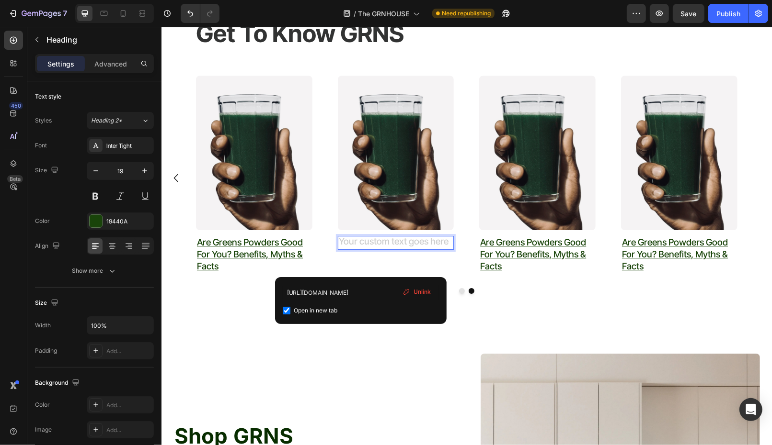
click at [432, 292] on div "Unlink" at bounding box center [417, 292] width 36 height 12
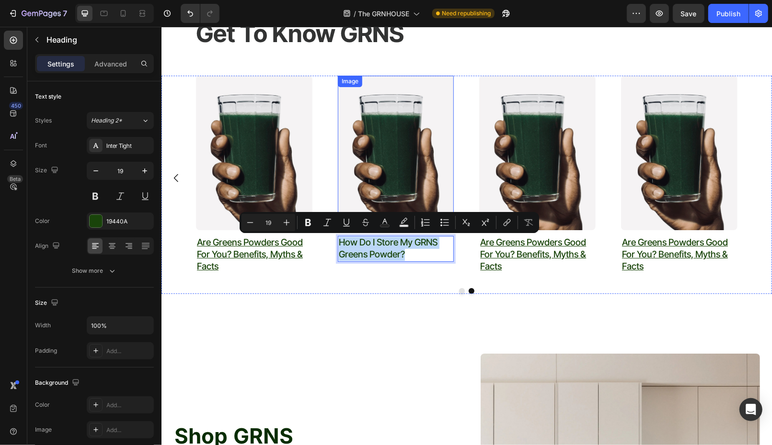
click at [389, 154] on img at bounding box center [395, 152] width 116 height 155
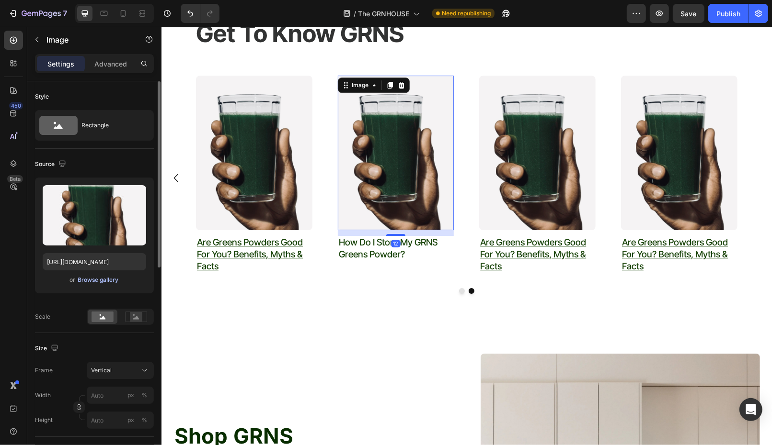
click at [82, 279] on div "Browse gallery" at bounding box center [98, 280] width 41 height 9
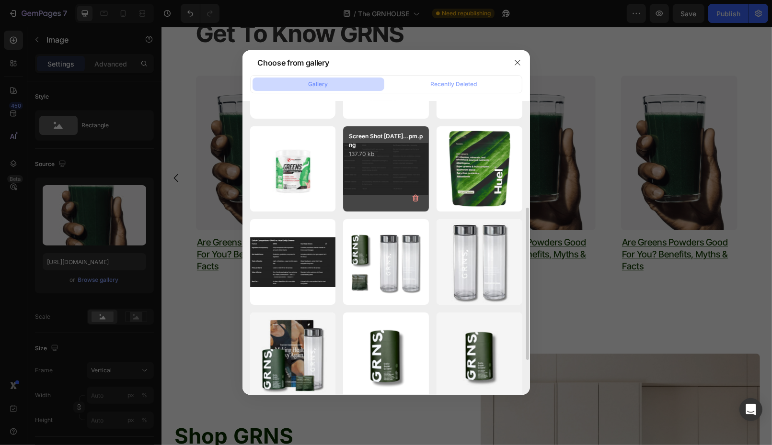
scroll to position [163, 0]
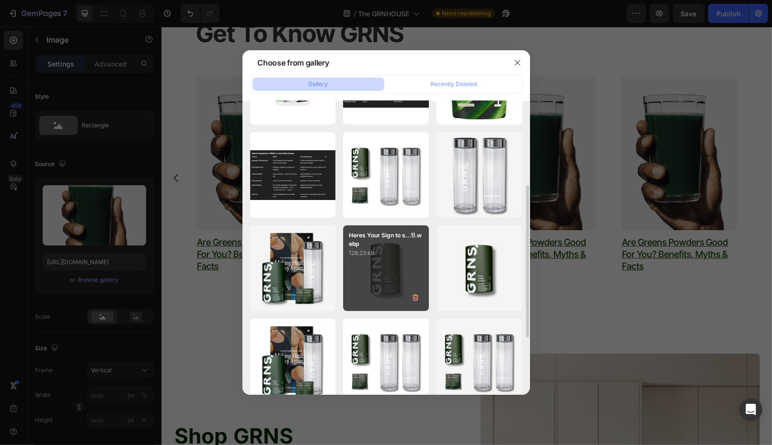
click at [365, 271] on div "Heres Your Sign to s...1).webp 128.23 kb" at bounding box center [386, 269] width 86 height 86
type input "https://cdn.shopify.com/s/files/1/0572/1253/4865/files/gempages_489095260442461…"
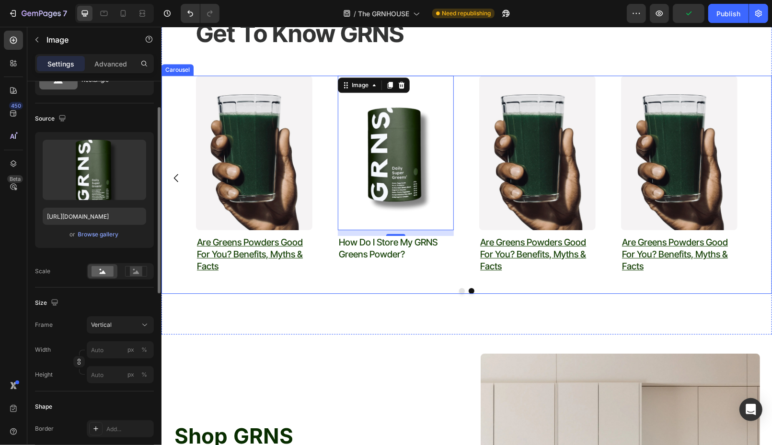
scroll to position [48, 0]
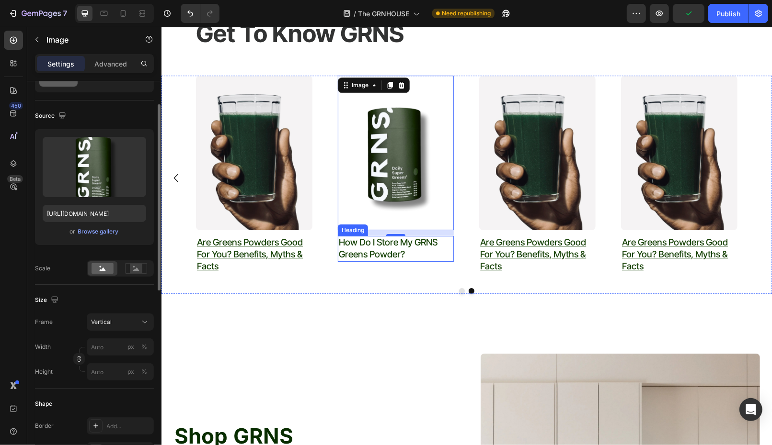
click at [413, 251] on p "How Do I Store My GRNS Greens Powder?" at bounding box center [395, 248] width 114 height 23
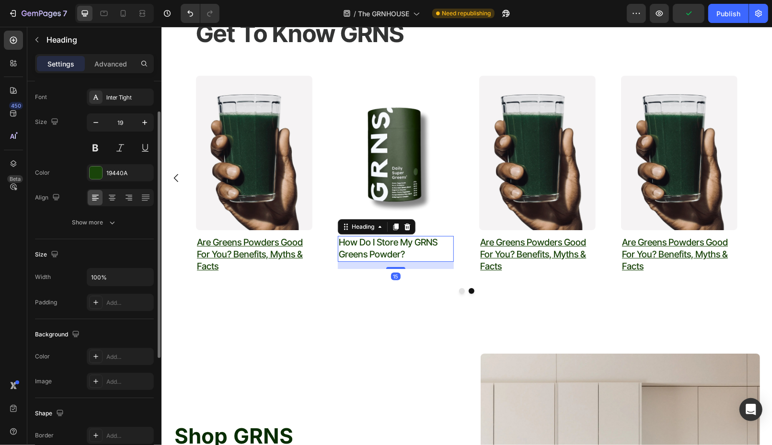
scroll to position [0, 0]
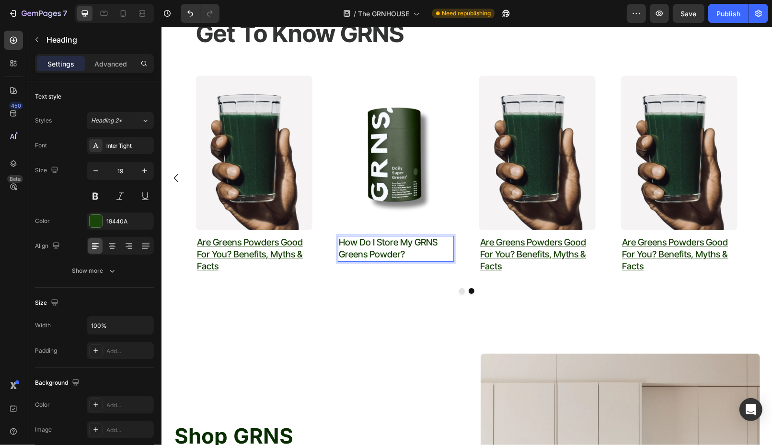
click at [422, 250] on p "How Do I Store My GRNS Greens Powder?" at bounding box center [395, 248] width 114 height 23
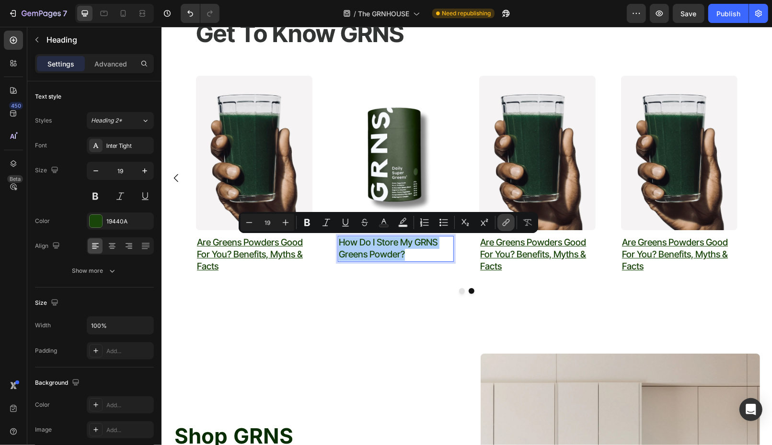
click at [505, 228] on button "link" at bounding box center [505, 222] width 17 height 17
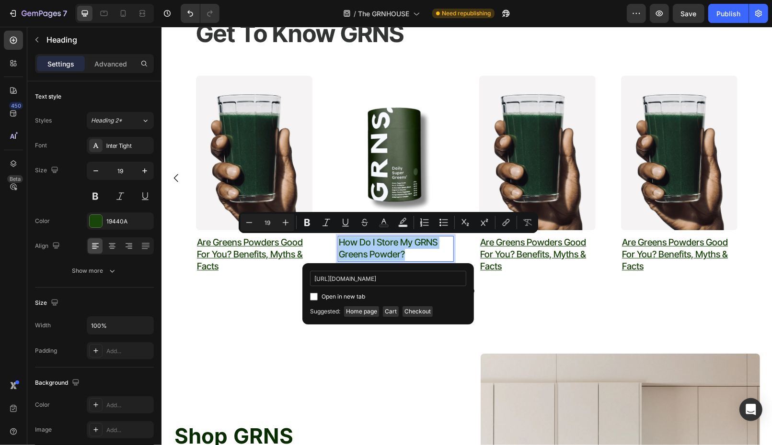
scroll to position [0, 330]
type input "https://www.grns.com.au/blogs/how-to-incorporate-greens-into-your-daily-routine…"
click at [316, 296] on input "Editor contextual toolbar" at bounding box center [314, 297] width 8 height 8
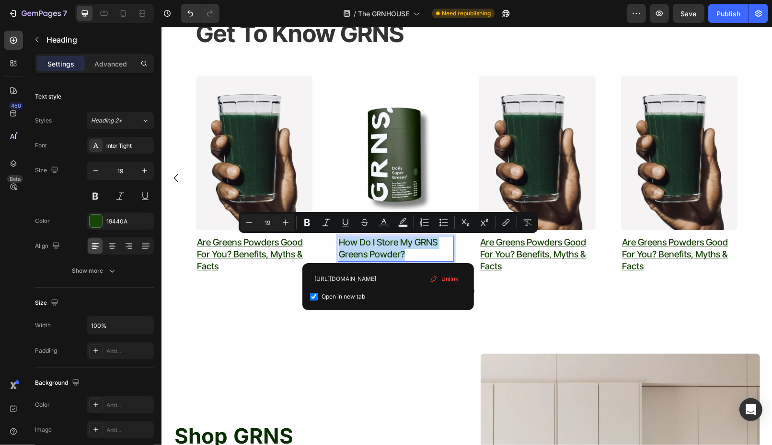
checkbox input "true"
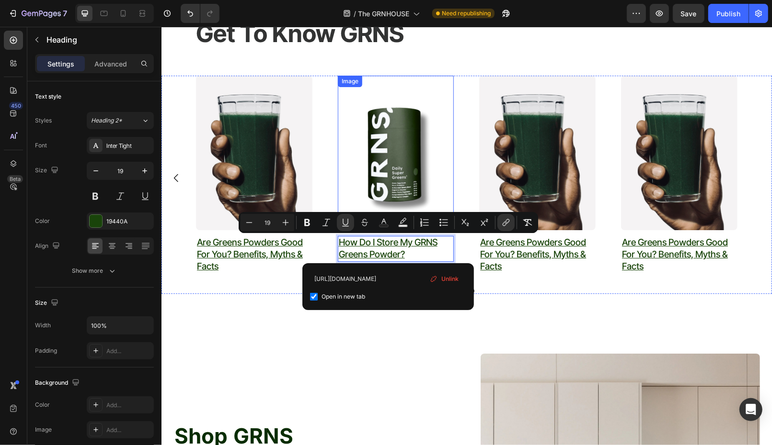
click at [399, 174] on img at bounding box center [395, 152] width 116 height 155
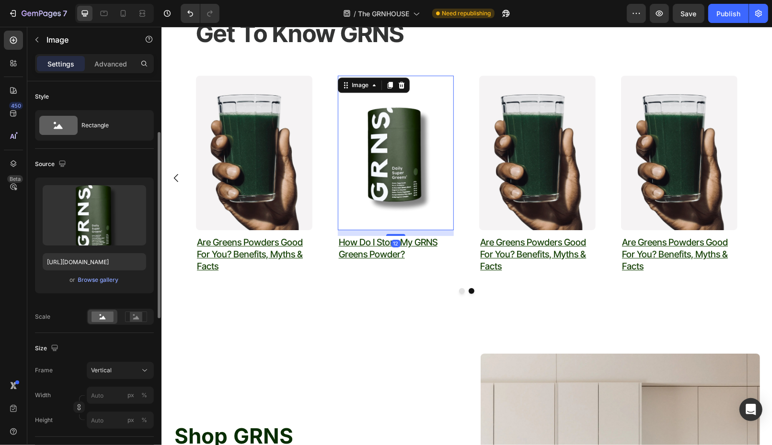
scroll to position [342, 0]
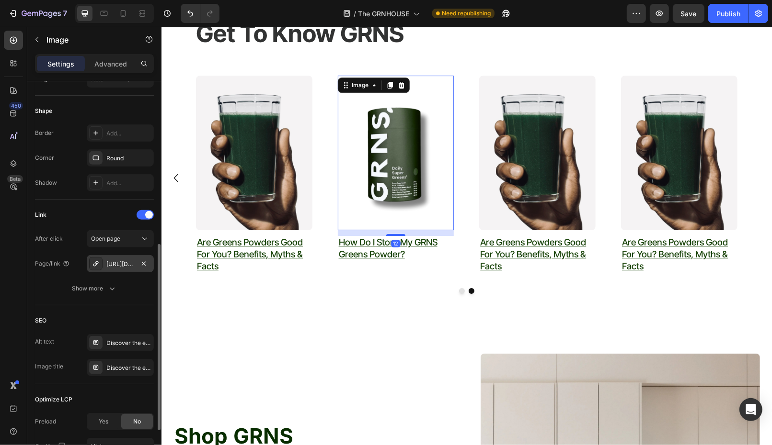
click at [123, 264] on div "https://www.grns.com.au/how-to-incorporate-greens-into-your-daily-routine/are-g…" at bounding box center [120, 264] width 28 height 9
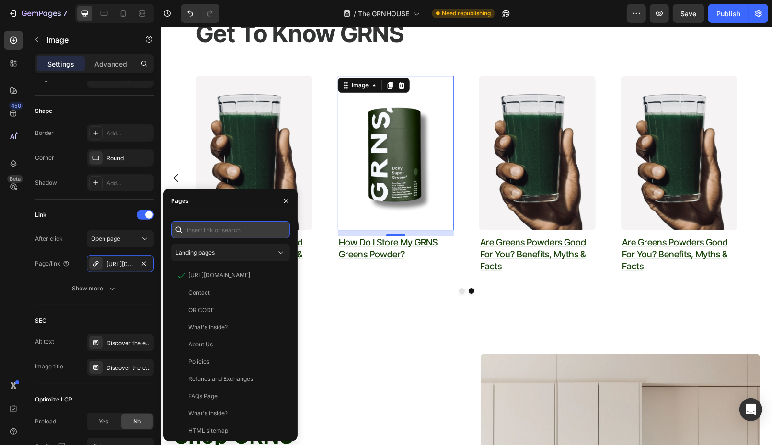
click at [223, 225] on input "text" at bounding box center [230, 229] width 119 height 17
paste input "https://www.grns.com.au/blogs/how-to-incorporate-greens-into-your-daily-routine…"
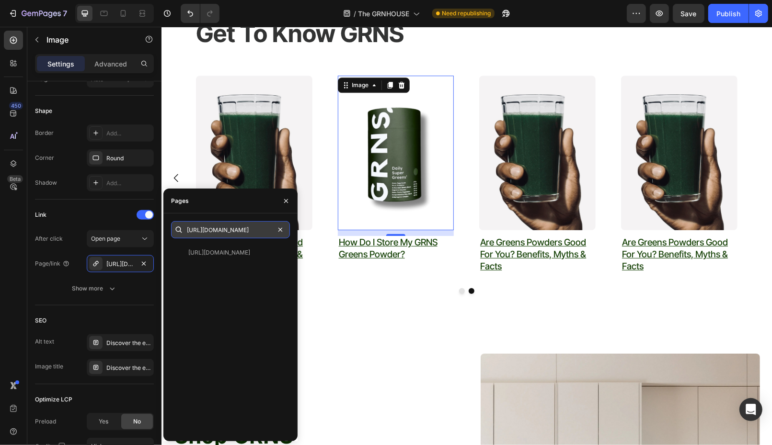
type input "https://www.grns.com.au/blogs/how-to-incorporate-greens-into-your-daily-routine…"
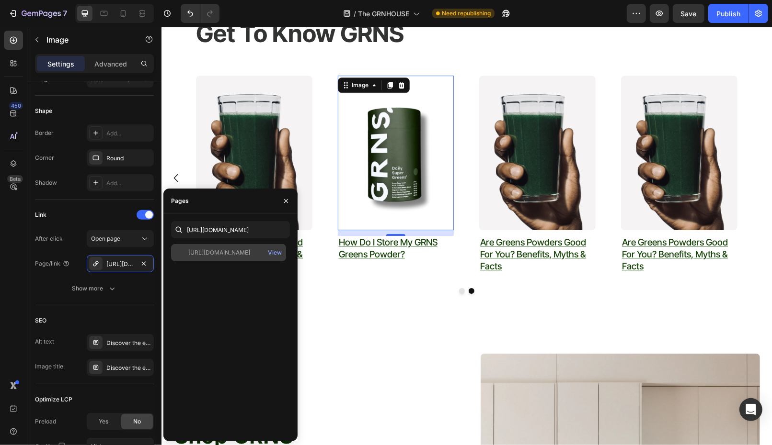
click at [231, 255] on div "https://www.grns.com.au/blogs/how-to-incorporate-greens-into-your-daily-routine…" at bounding box center [219, 253] width 62 height 9
click at [392, 196] on img at bounding box center [395, 152] width 116 height 155
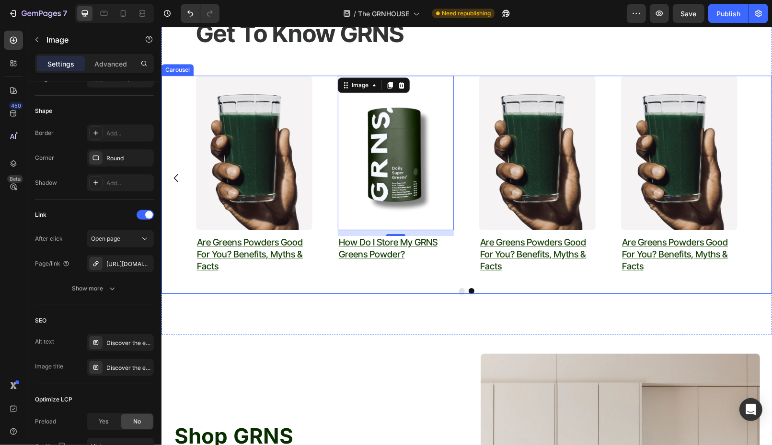
click at [330, 211] on div "Image why most greens powders don't work Heading Text block Image ⁠⁠⁠⁠⁠⁠⁠ The D…" at bounding box center [465, 177] width 541 height 205
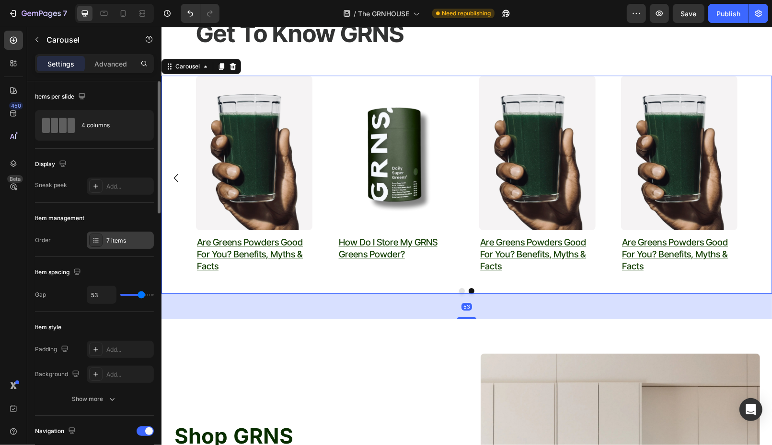
click at [122, 241] on div "7 items" at bounding box center [128, 241] width 45 height 9
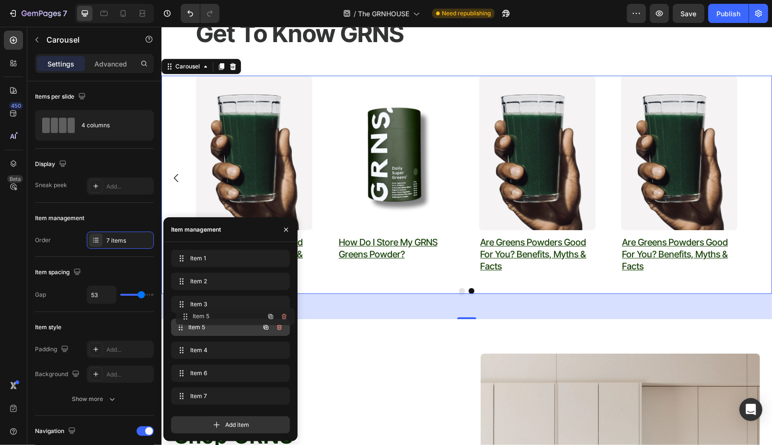
drag, startPoint x: 218, startPoint y: 353, endPoint x: 223, endPoint y: 318, distance: 35.8
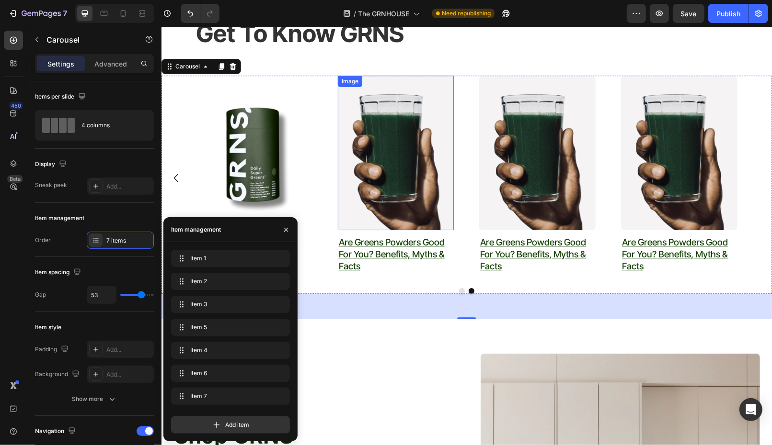
click at [388, 214] on img at bounding box center [395, 152] width 116 height 155
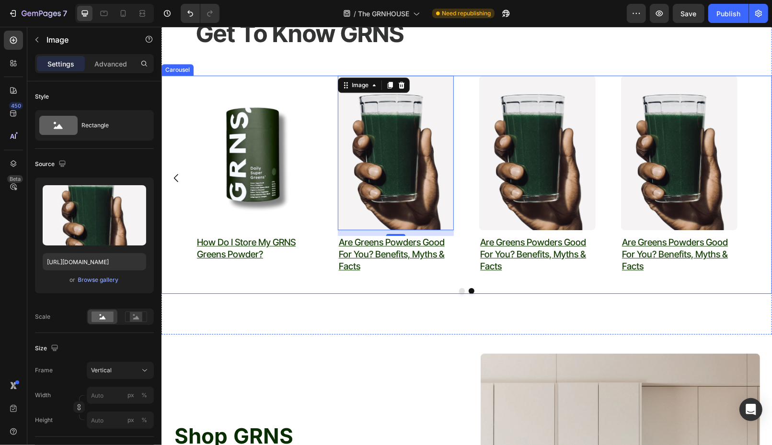
click at [320, 259] on div "Image why most greens powders don't work Heading Text block Image ⁠⁠⁠⁠⁠⁠⁠ The D…" at bounding box center [465, 177] width 541 height 205
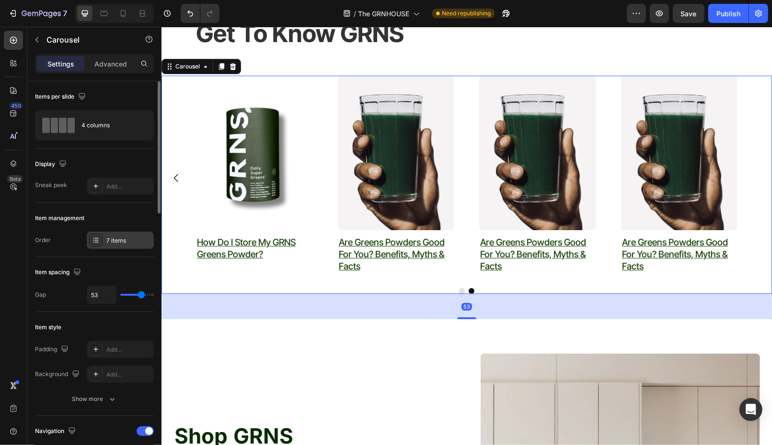
click at [106, 241] on div "7 items" at bounding box center [128, 241] width 45 height 9
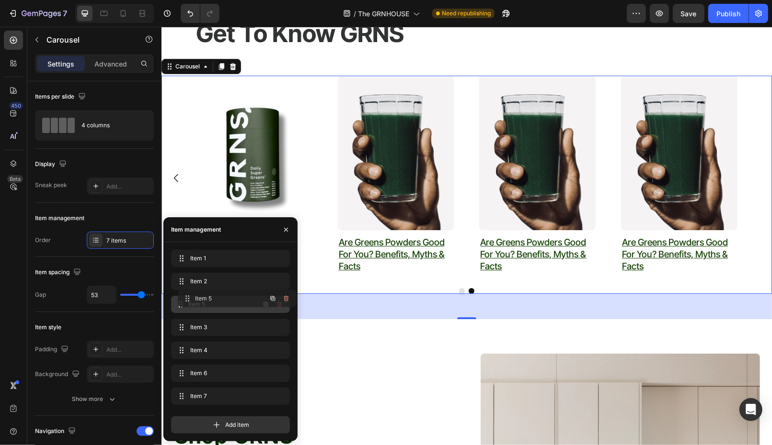
drag, startPoint x: 201, startPoint y: 330, endPoint x: 207, endPoint y: 301, distance: 29.5
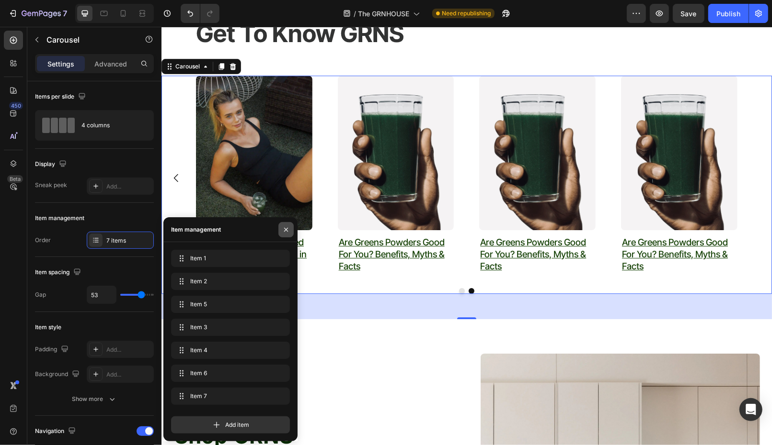
click at [286, 226] on icon "button" at bounding box center [286, 230] width 8 height 8
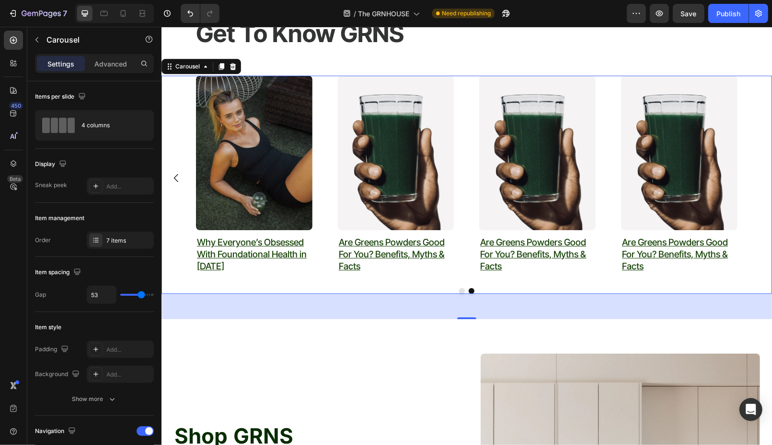
click at [180, 175] on icon "Carousel Back Arrow" at bounding box center [175, 177] width 11 height 11
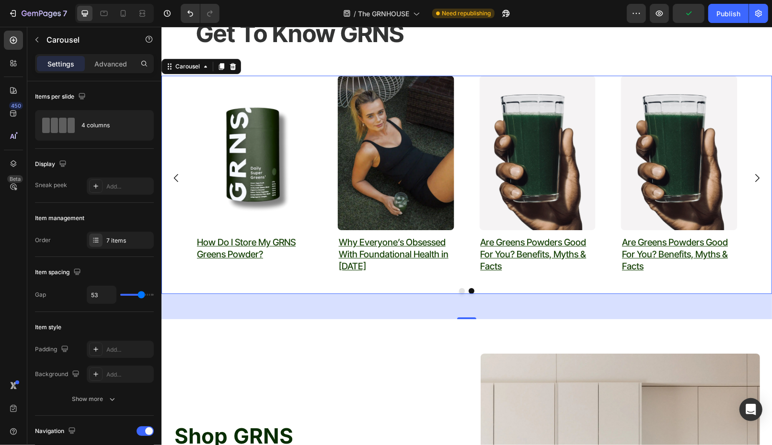
click at [177, 181] on icon "Carousel Back Arrow" at bounding box center [175, 177] width 11 height 11
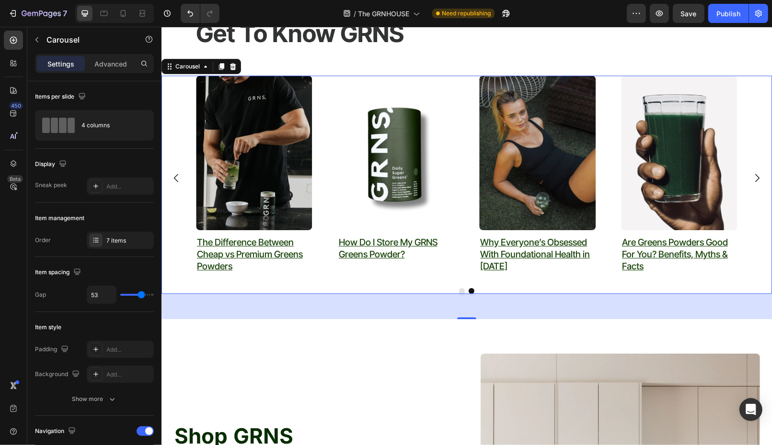
click at [752, 175] on icon "Carousel Next Arrow" at bounding box center [756, 177] width 11 height 11
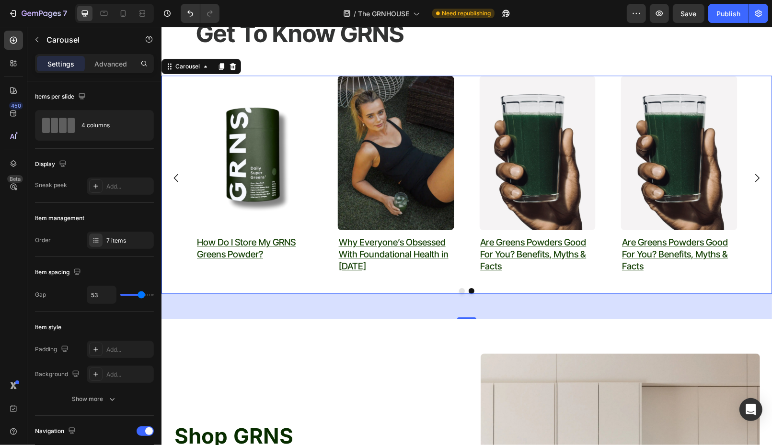
click at [752, 174] on icon "Carousel Next Arrow" at bounding box center [756, 177] width 11 height 11
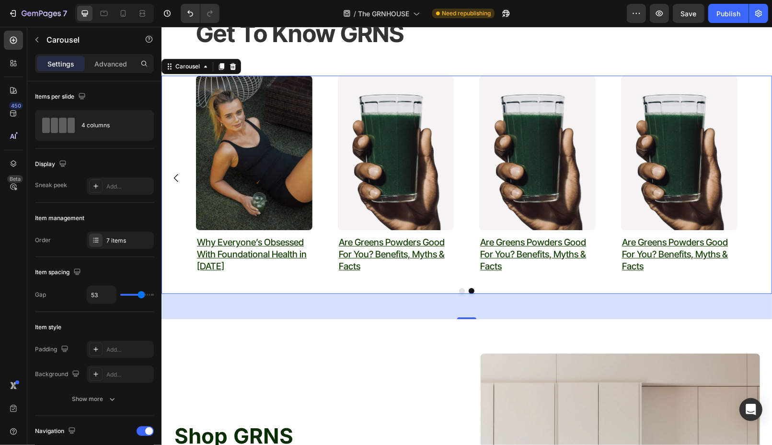
click at [363, 187] on img at bounding box center [395, 152] width 116 height 155
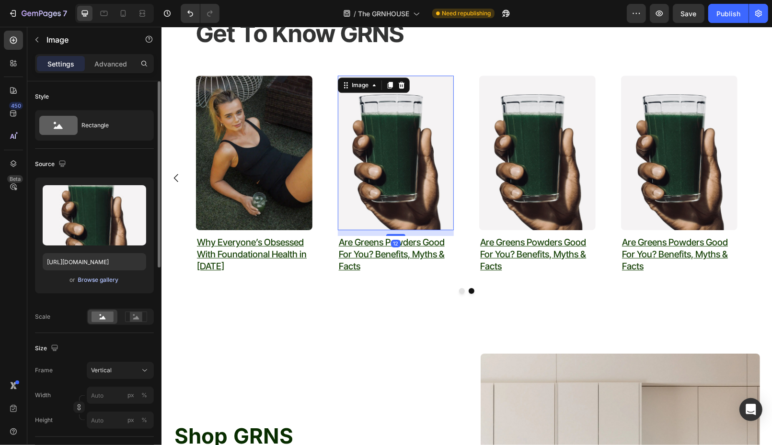
click at [103, 278] on div "Browse gallery" at bounding box center [98, 280] width 41 height 9
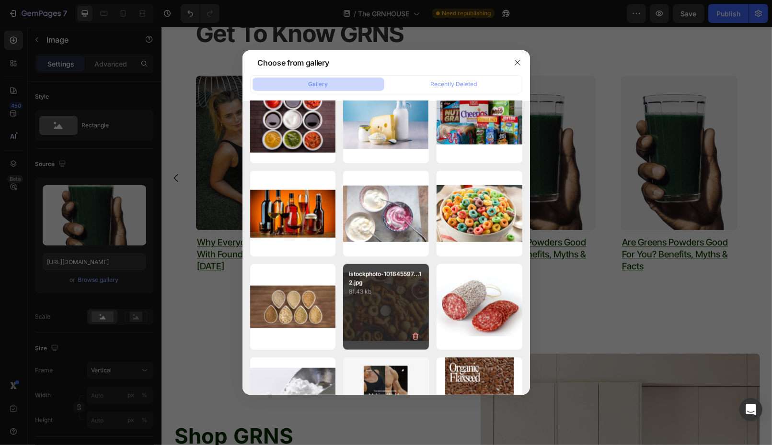
scroll to position [658, 0]
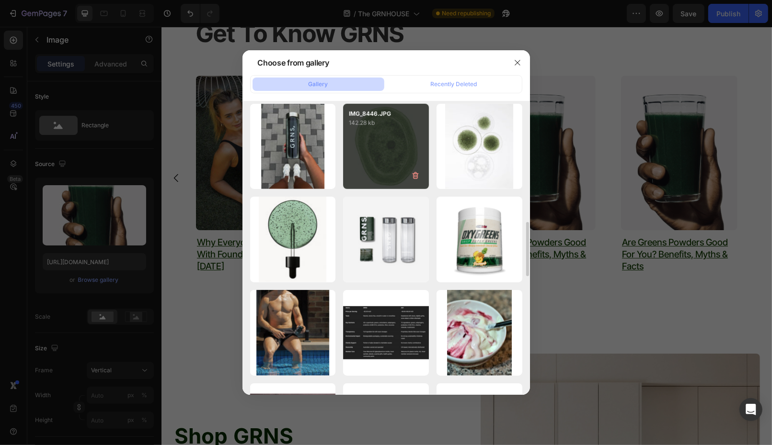
click at [376, 186] on div "IMG_8446.JPG 142.28 kb" at bounding box center [386, 147] width 86 height 86
type input "https://cdn.shopify.com/s/files/1/0572/1253/4865/files/gempages_489095260442461…"
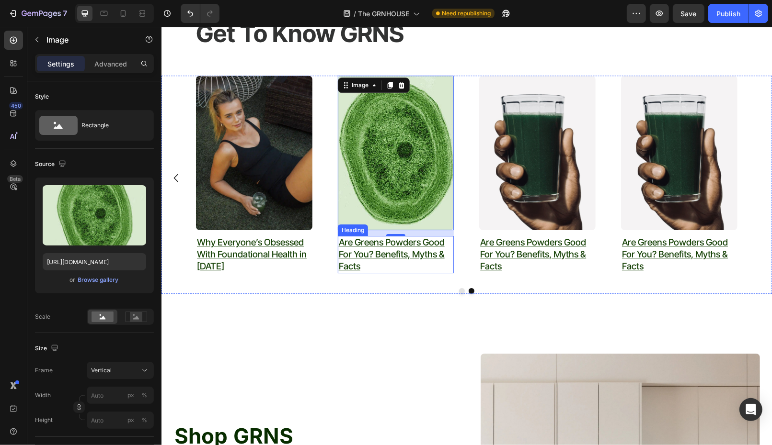
click at [401, 262] on p "⁠⁠⁠⁠⁠⁠⁠ Are Greens Powders Good For You? Benefits, Myths & Facts" at bounding box center [395, 254] width 114 height 35
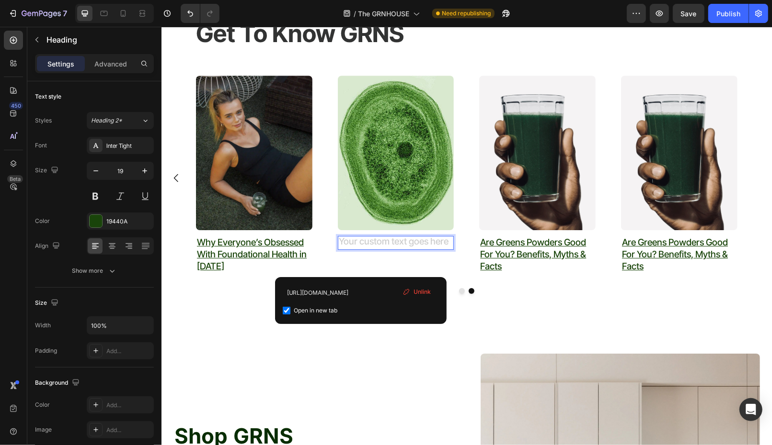
click at [416, 291] on span "Unlink" at bounding box center [422, 292] width 17 height 9
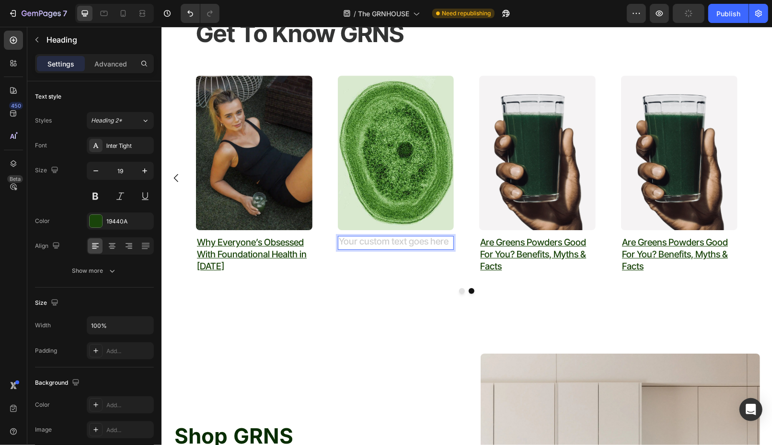
click at [355, 241] on h2 "Rich Text Editor. Editing area: main" at bounding box center [395, 243] width 116 height 14
click at [339, 240] on strong "if your greens powder has these ingredients - ditch them" at bounding box center [392, 254] width 109 height 34
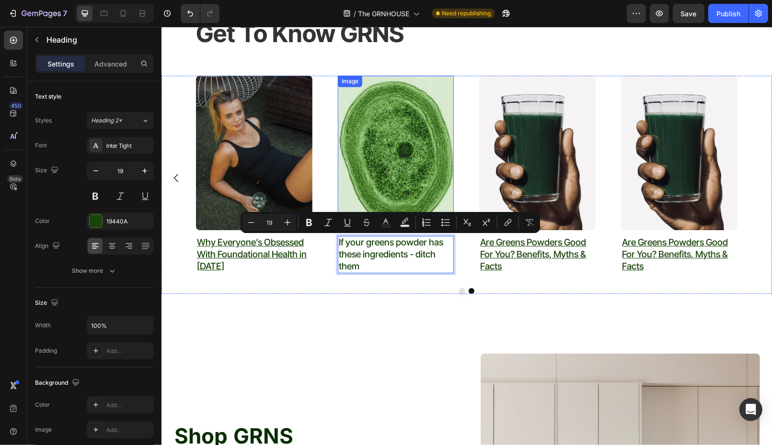
click at [389, 139] on img at bounding box center [395, 152] width 116 height 155
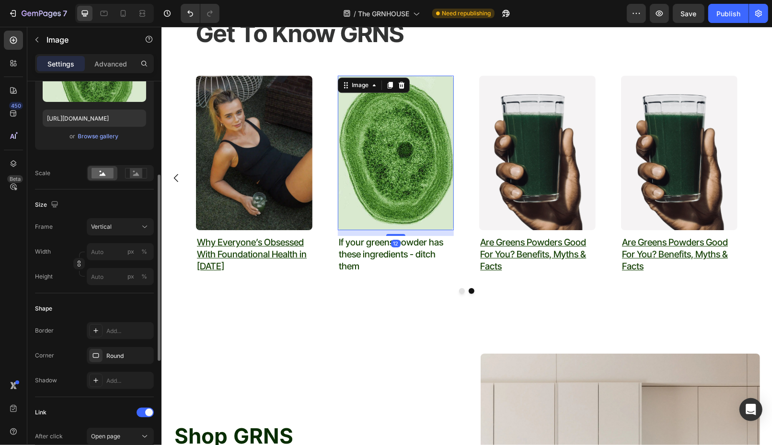
scroll to position [203, 0]
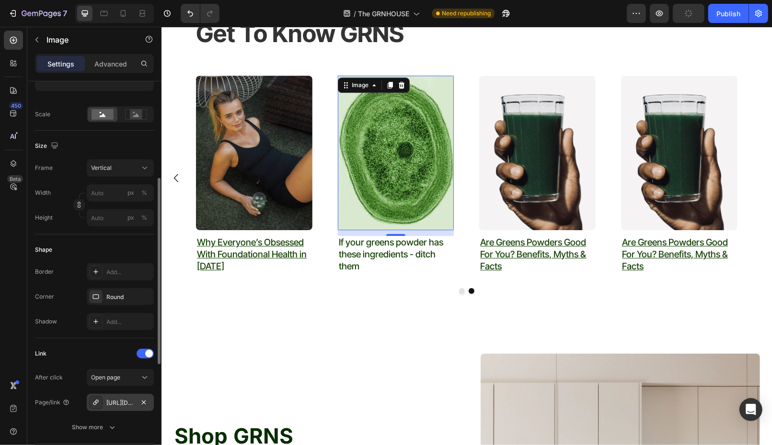
click at [116, 406] on div "https://www.grns.com.au/how-to-incorporate-greens-into-your-daily-routine/are-g…" at bounding box center [120, 402] width 67 height 17
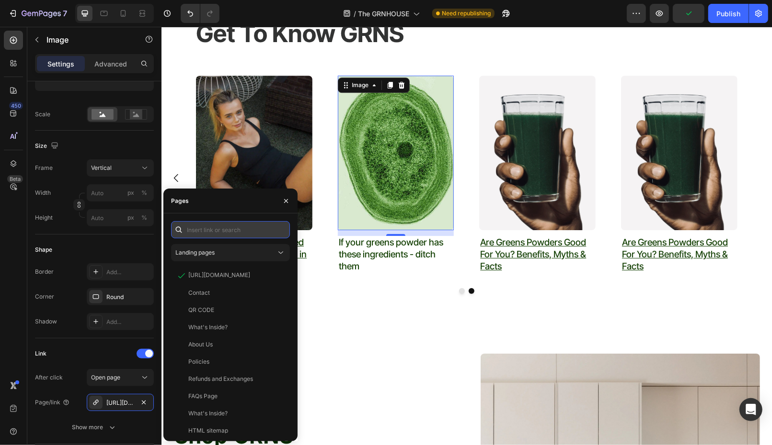
click at [231, 228] on input "text" at bounding box center [230, 229] width 119 height 17
paste input "https://www.grns.com.au/blogs/how-to-incorporate-greens-into-your-daily-routine…"
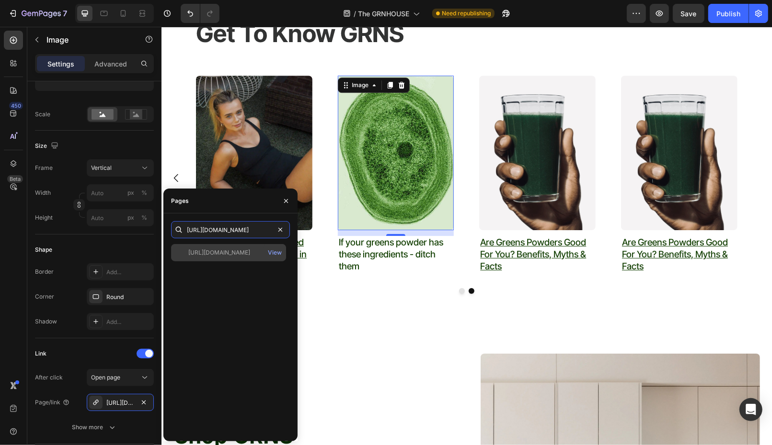
type input "https://www.grns.com.au/blogs/how-to-incorporate-greens-into-your-daily-routine…"
click at [245, 251] on div "https://www.grns.com.au/blogs/how-to-incorporate-greens-into-your-daily-routine…" at bounding box center [219, 253] width 62 height 9
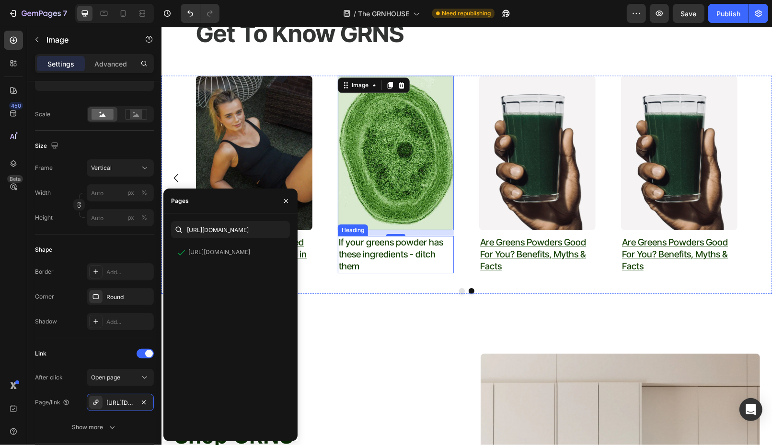
click at [393, 250] on p "If your greens powder has these ingredients - ditch them" at bounding box center [395, 254] width 114 height 35
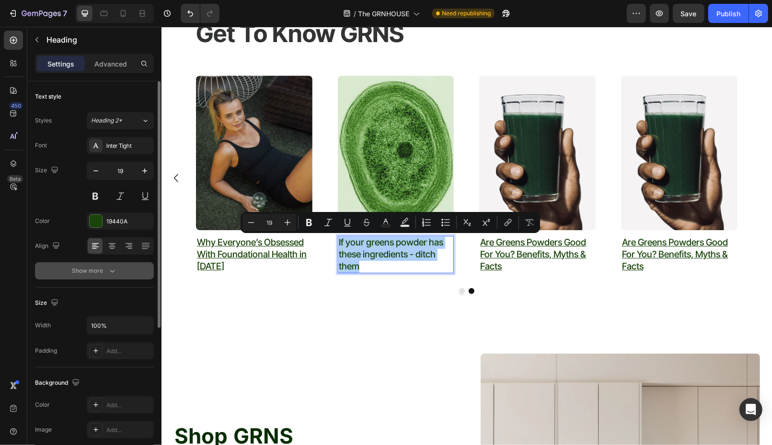
click at [115, 271] on icon "button" at bounding box center [112, 271] width 10 height 10
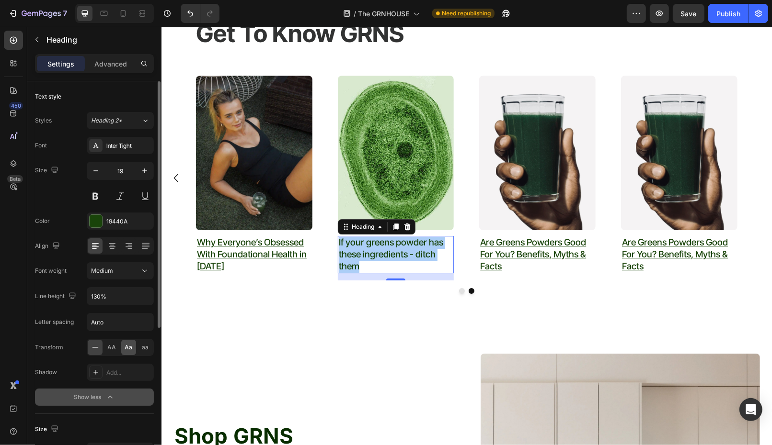
click at [127, 347] on span "Aa" at bounding box center [129, 347] width 8 height 9
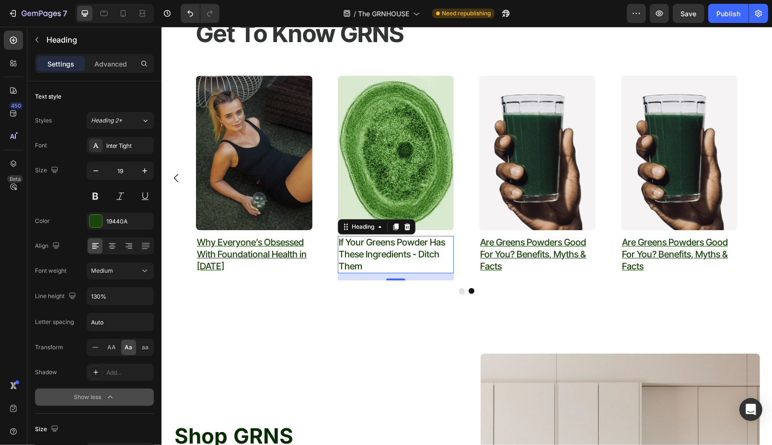
click at [387, 260] on p "If your greens powder has these ingredients - ditch them" at bounding box center [395, 254] width 114 height 35
click at [411, 265] on p "If your greens powder has these ingredients - ditch them" at bounding box center [395, 254] width 114 height 35
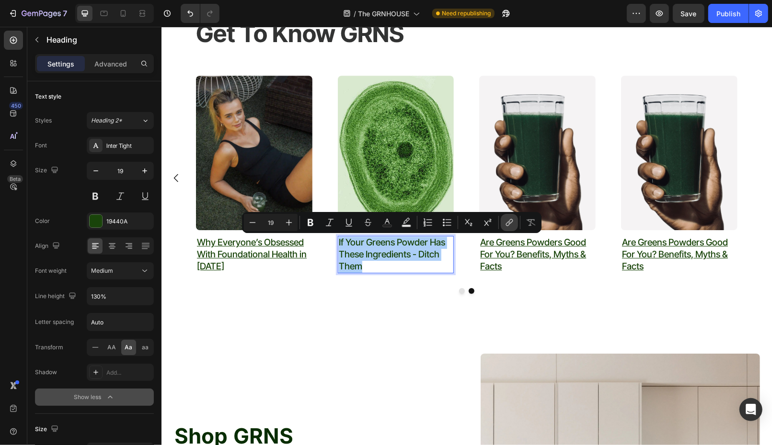
click at [504, 223] on icon "Editor contextual toolbar" at bounding box center [509, 223] width 10 height 10
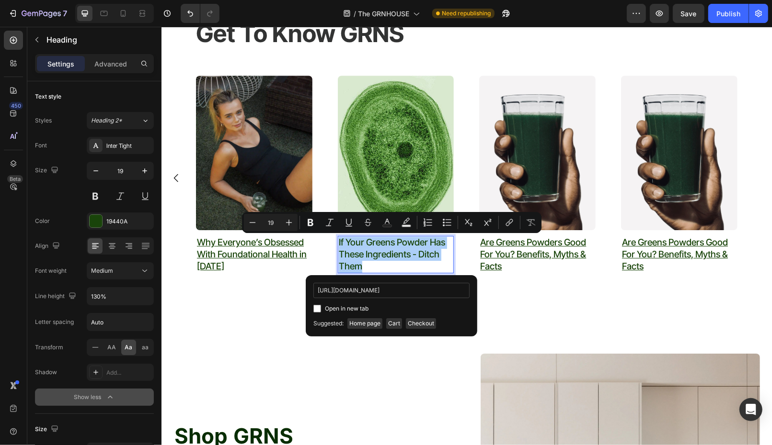
scroll to position [0, 339]
type input "https://www.grns.com.au/blogs/how-to-incorporate-greens-into-your-daily-routine…"
click at [316, 307] on input "Editor contextual toolbar" at bounding box center [317, 309] width 8 height 8
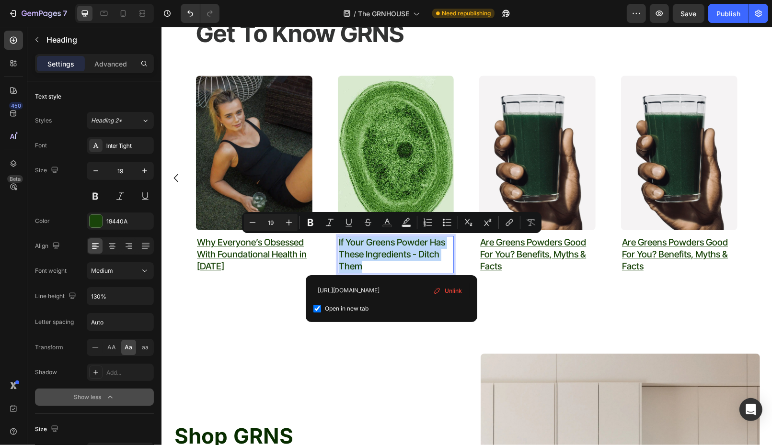
checkbox input "true"
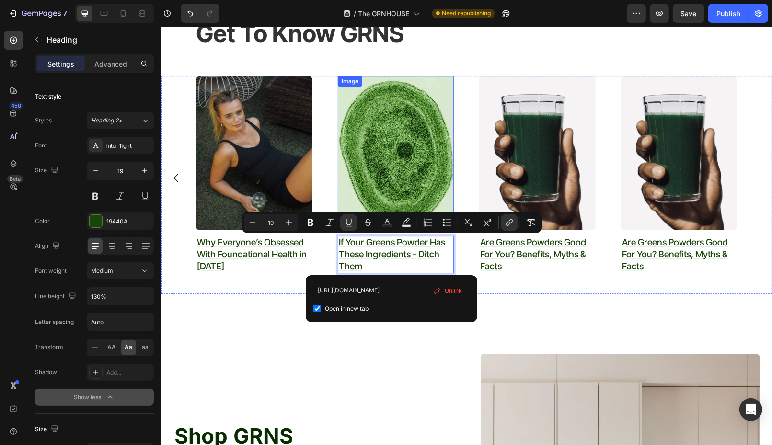
click at [401, 155] on img at bounding box center [395, 152] width 116 height 155
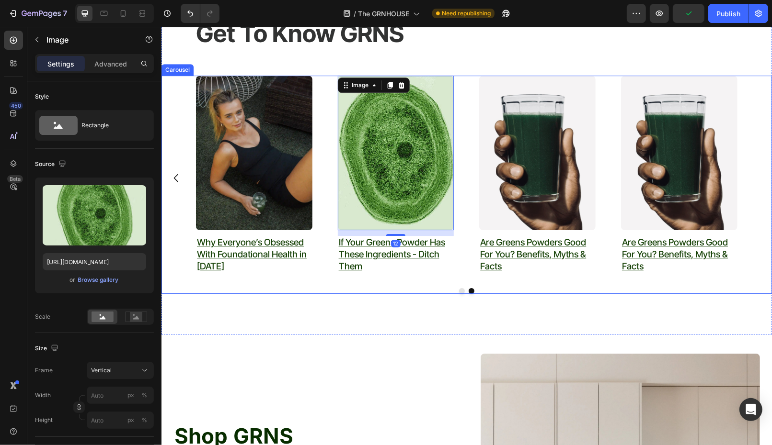
click at [325, 196] on div "Image why most greens powders don't work Heading Text block Image ⁠⁠⁠⁠⁠⁠⁠ The D…" at bounding box center [465, 177] width 541 height 205
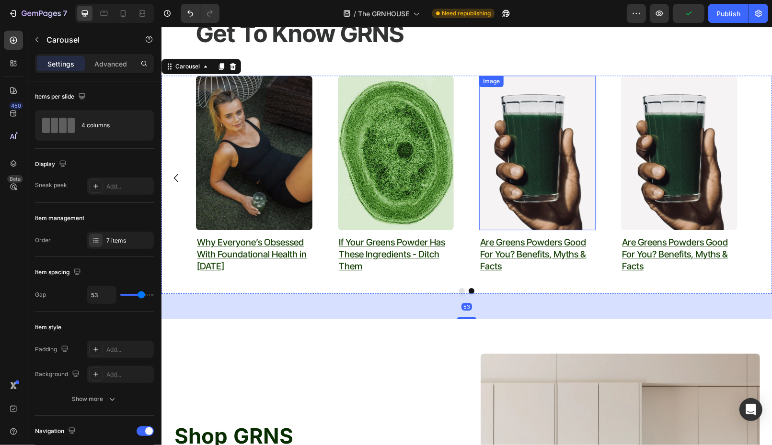
click at [522, 188] on img at bounding box center [537, 152] width 116 height 155
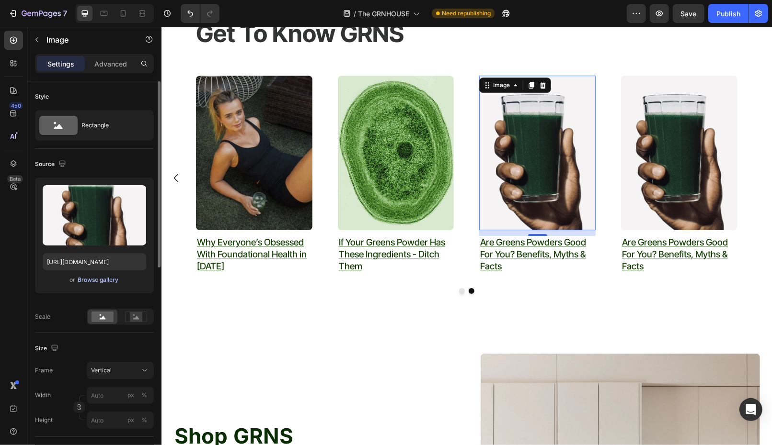
click at [87, 280] on div "Browse gallery" at bounding box center [98, 280] width 41 height 9
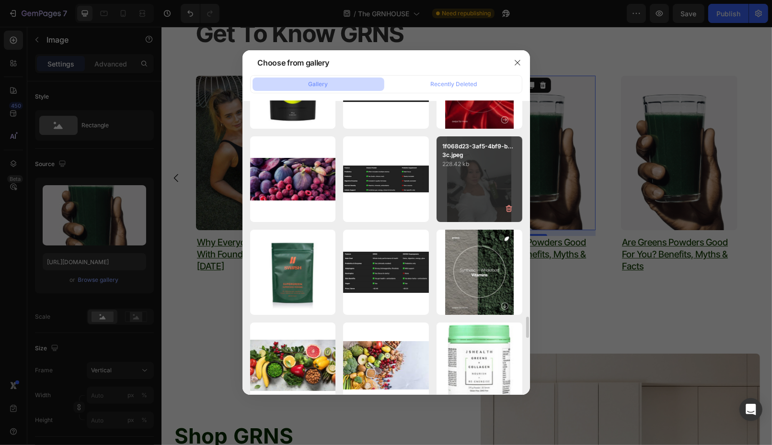
scroll to position [3129, 0]
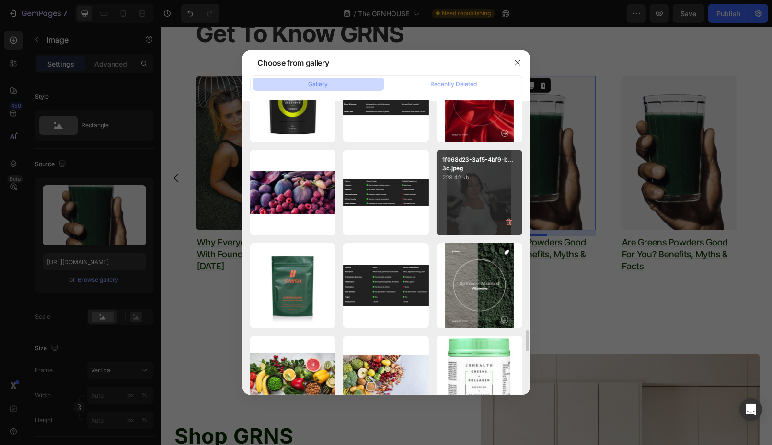
click at [486, 189] on div "1f068d23-3af5-4bf9-b...3c.jpeg 228.42 kb" at bounding box center [479, 193] width 86 height 86
type input "https://cdn.shopify.com/s/files/1/0572/1253/4865/files/gempages_489095260442461…"
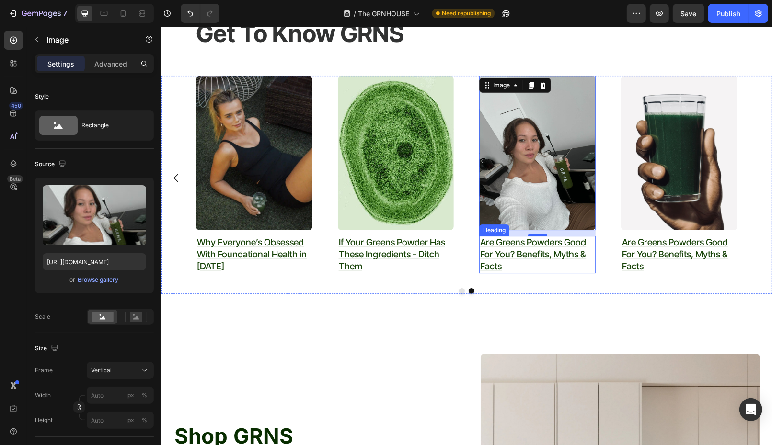
click at [537, 263] on h2 "Are Greens Powders Good For You? Benefits, Myths & Facts" at bounding box center [537, 254] width 116 height 37
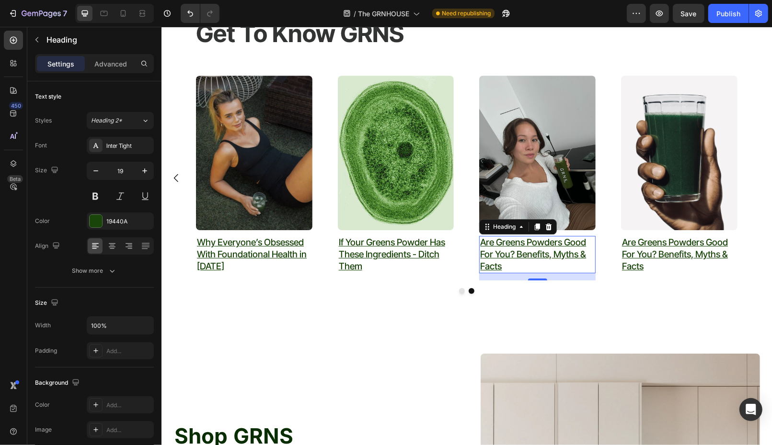
click at [537, 263] on h2 "Are Greens Powders Good For You? Benefits, Myths & Facts" at bounding box center [537, 254] width 116 height 37
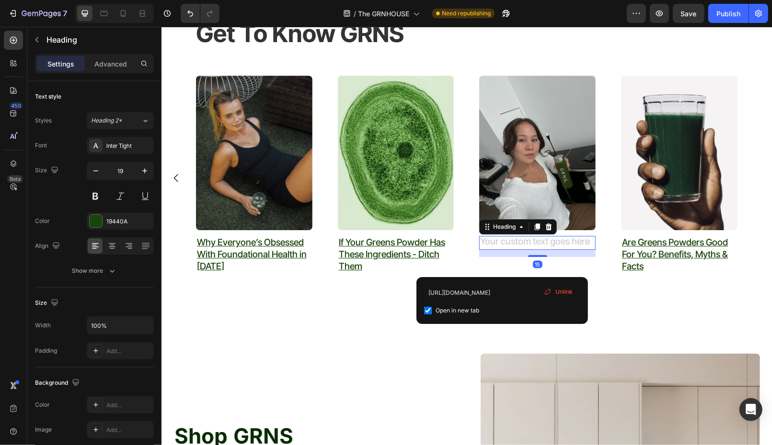
click at [564, 293] on span "Unlink" at bounding box center [563, 292] width 17 height 9
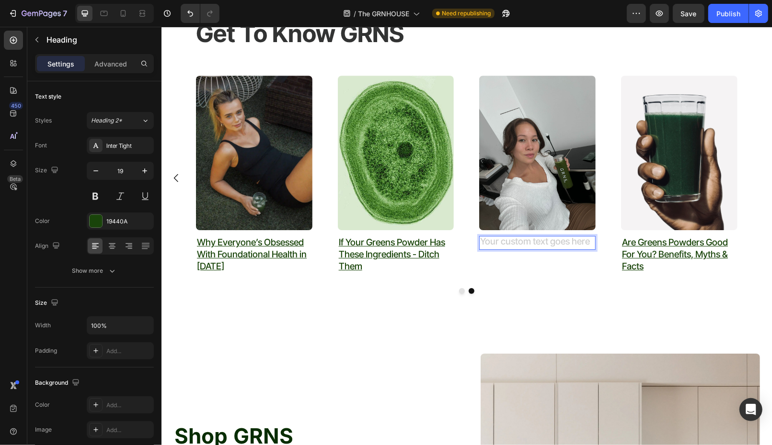
click at [514, 242] on h2 "Rich Text Editor. Editing area: main" at bounding box center [537, 243] width 116 height 14
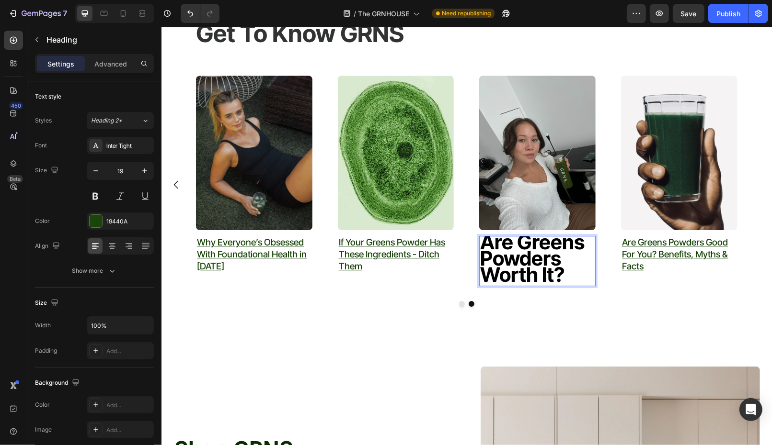
scroll to position [0, 0]
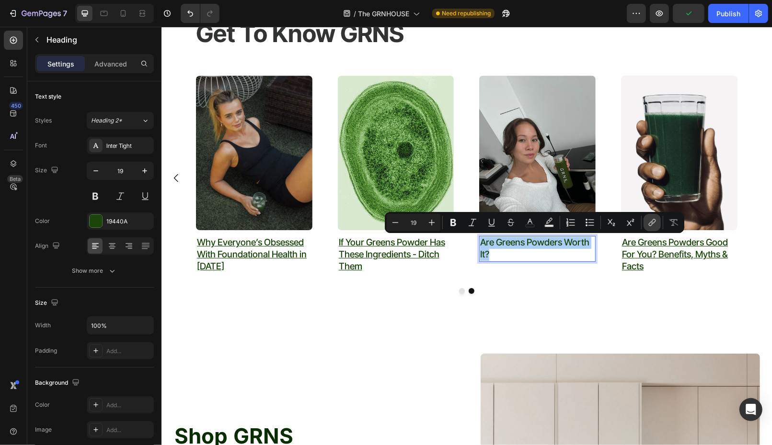
click at [648, 223] on icon "Editor contextual toolbar" at bounding box center [652, 223] width 10 height 10
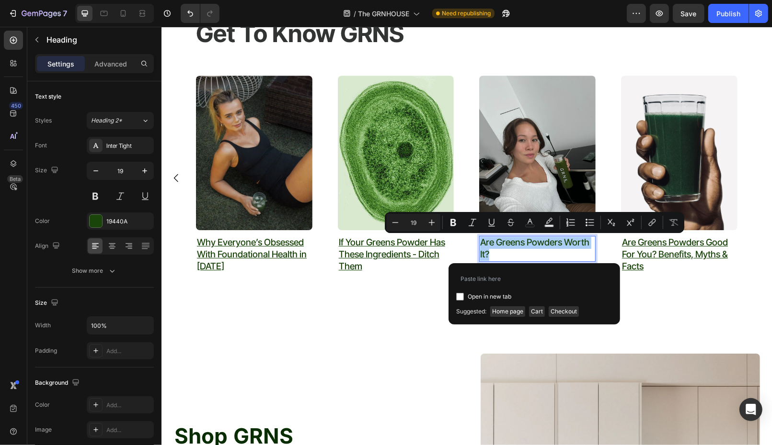
click at [458, 296] on input "Editor contextual toolbar" at bounding box center [460, 297] width 8 height 8
checkbox input "true"
click at [491, 274] on input "Editor contextual toolbar" at bounding box center [534, 278] width 156 height 15
type input "https://www.grns.com.au/blogs/how-to-incorporate-greens-into-your-daily-routine…"
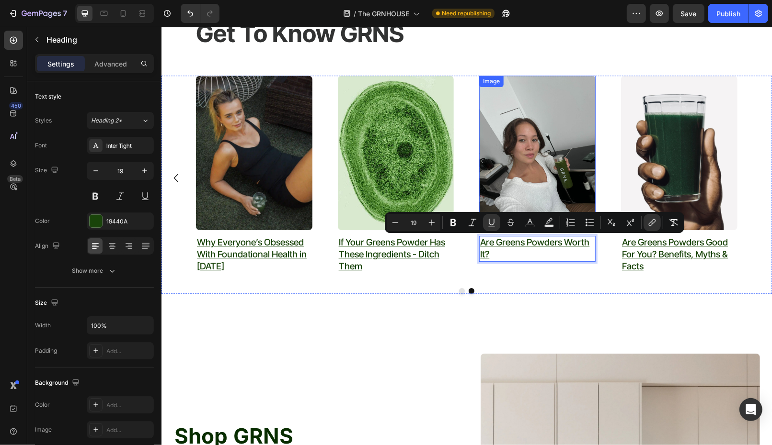
click at [532, 137] on img at bounding box center [537, 152] width 116 height 155
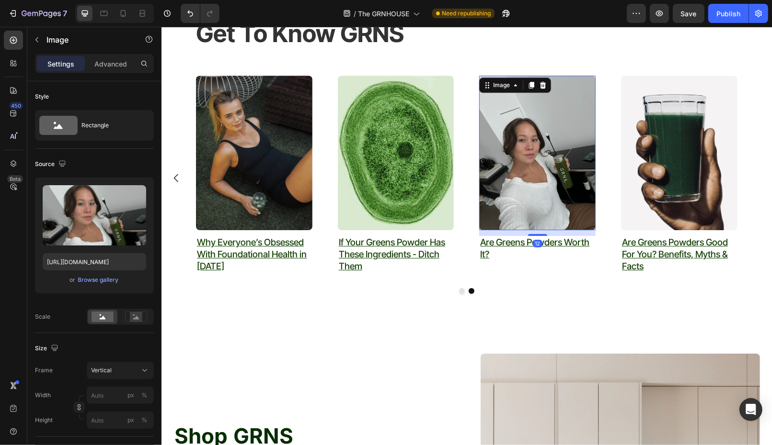
scroll to position [285, 0]
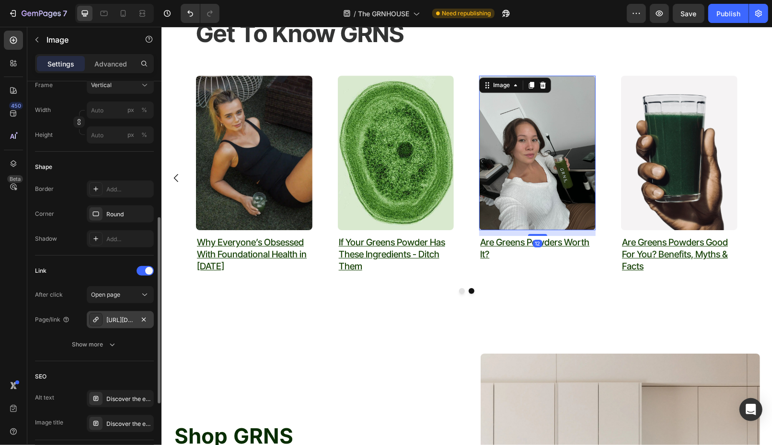
click at [120, 318] on div "https://www.grns.com.au/how-to-incorporate-greens-into-your-daily-routine/are-g…" at bounding box center [120, 320] width 28 height 9
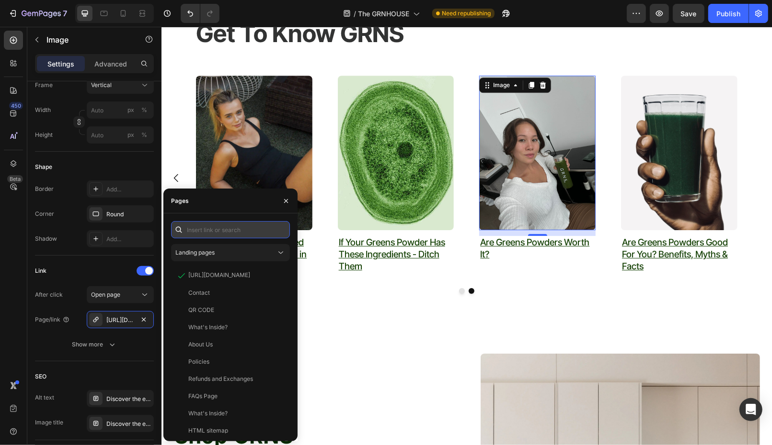
click at [213, 230] on input "text" at bounding box center [230, 229] width 119 height 17
paste input "https://www.grns.com.au/blogs/how-to-incorporate-greens-into-your-daily-routine…"
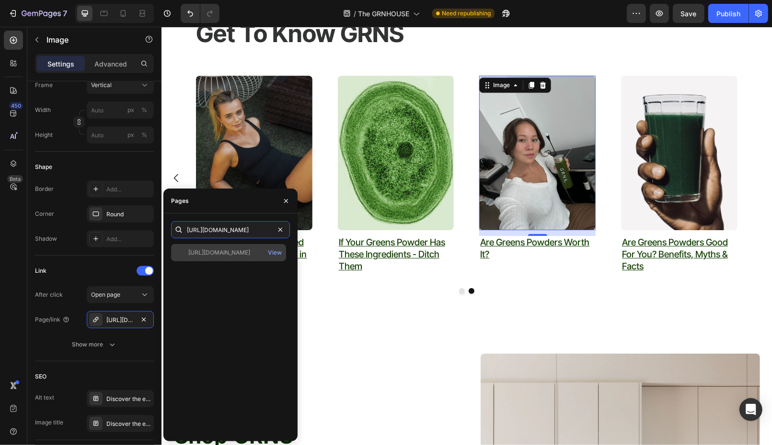
type input "https://www.grns.com.au/blogs/how-to-incorporate-greens-into-your-daily-routine…"
click at [220, 252] on div "https://www.grns.com.au/blogs/how-to-incorporate-greens-into-your-daily-routine…" at bounding box center [219, 253] width 62 height 9
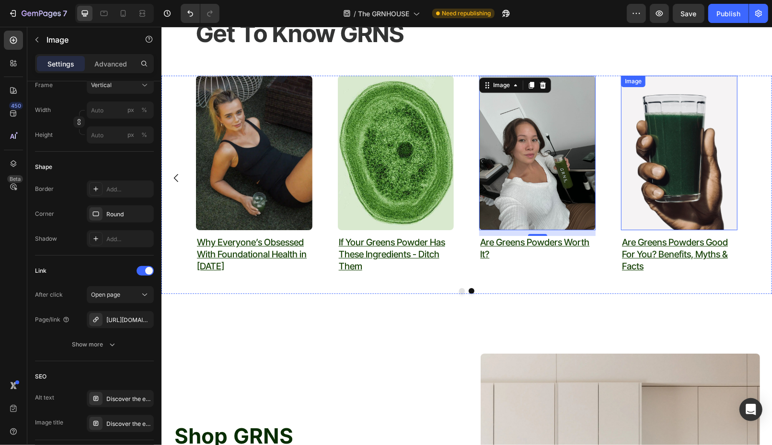
click at [667, 195] on img at bounding box center [678, 152] width 116 height 155
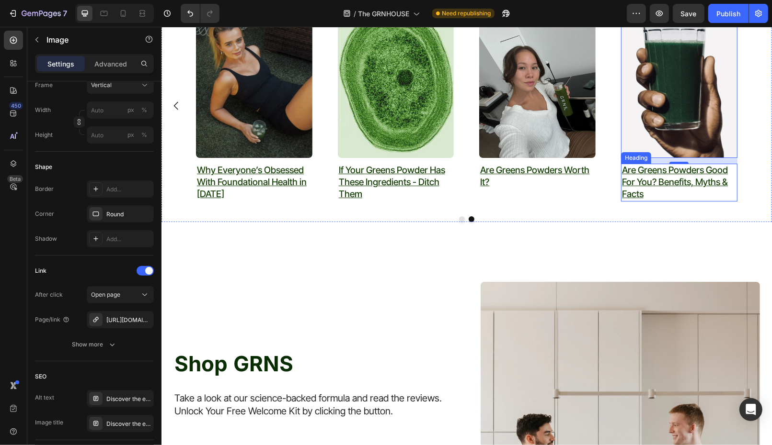
scroll to position [2809, 0]
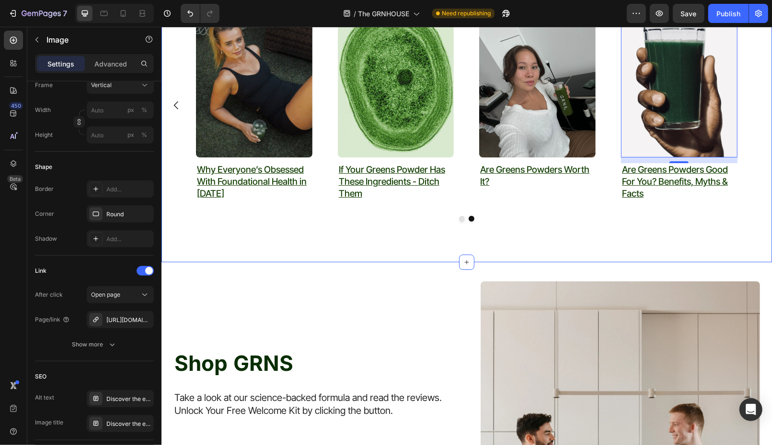
click at [461, 218] on button "Dot" at bounding box center [461, 219] width 6 height 6
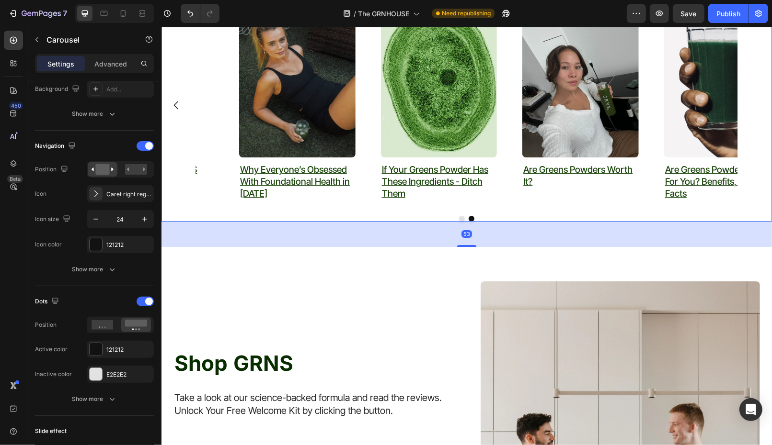
scroll to position [0, 0]
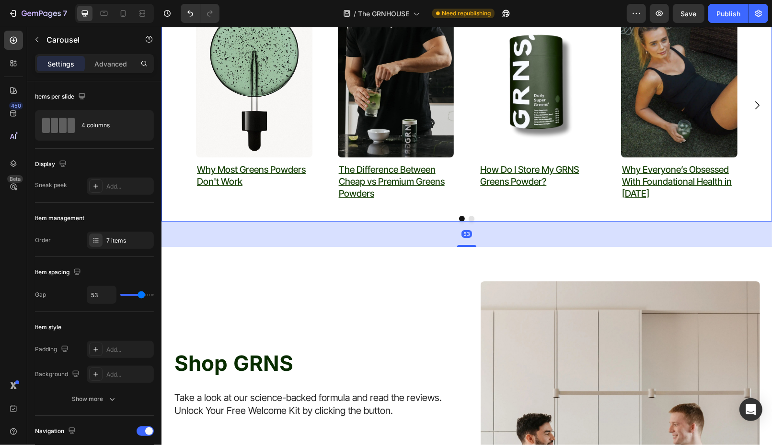
click at [470, 217] on button "Dot" at bounding box center [471, 219] width 6 height 6
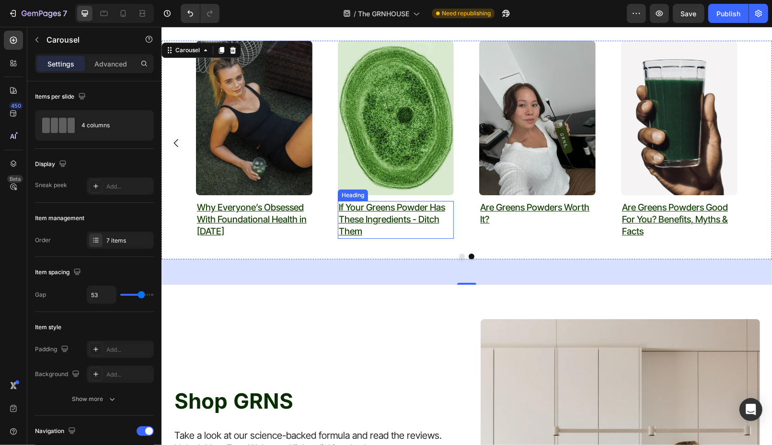
scroll to position [2761, 0]
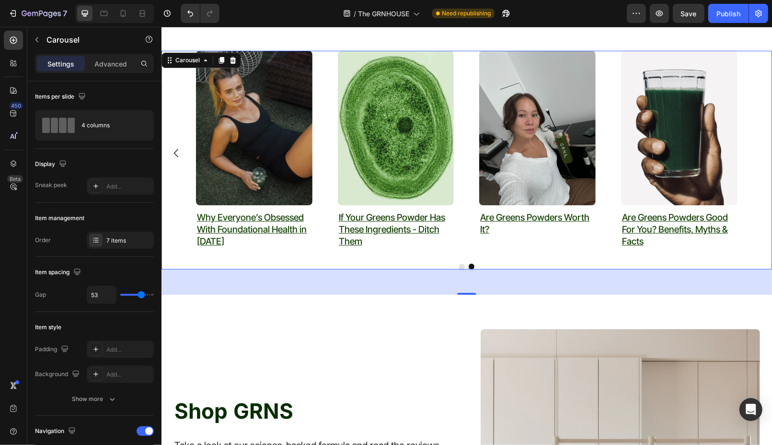
click at [663, 140] on img at bounding box center [678, 127] width 116 height 155
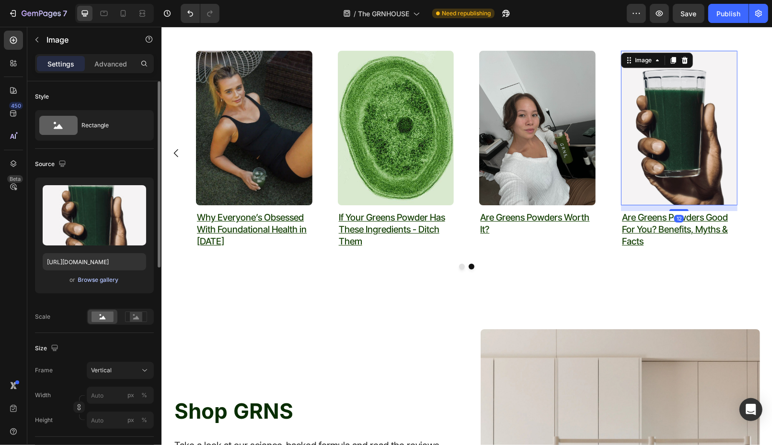
click at [84, 279] on div "Browse gallery" at bounding box center [98, 280] width 41 height 9
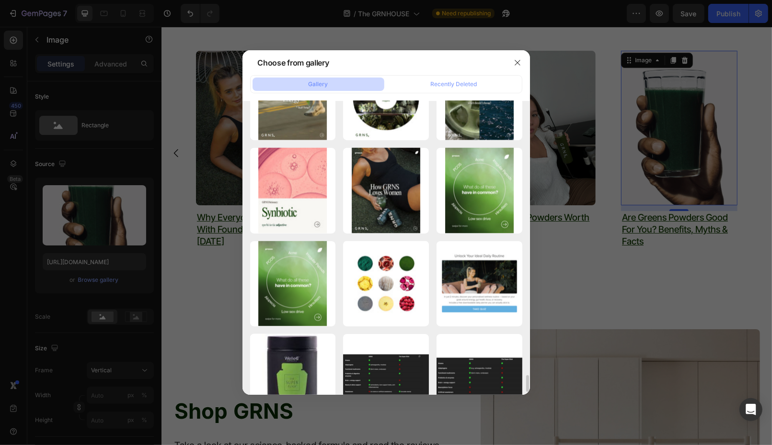
scroll to position [4549, 0]
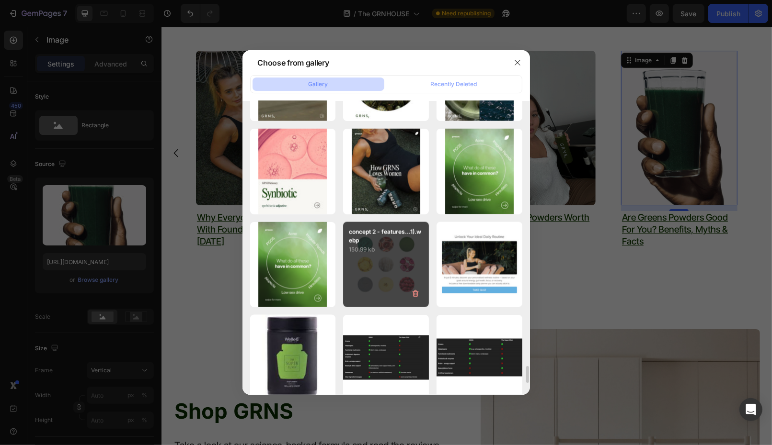
click at [368, 255] on div "concept 2 - features...1).webp 150.99 kb" at bounding box center [386, 265] width 86 height 86
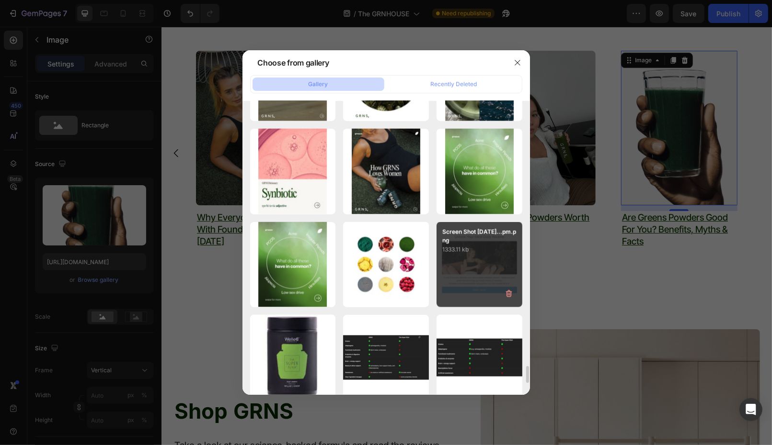
type input "https://cdn.shopify.com/s/files/1/0572/1253/4865/files/gempages_489095260442461…"
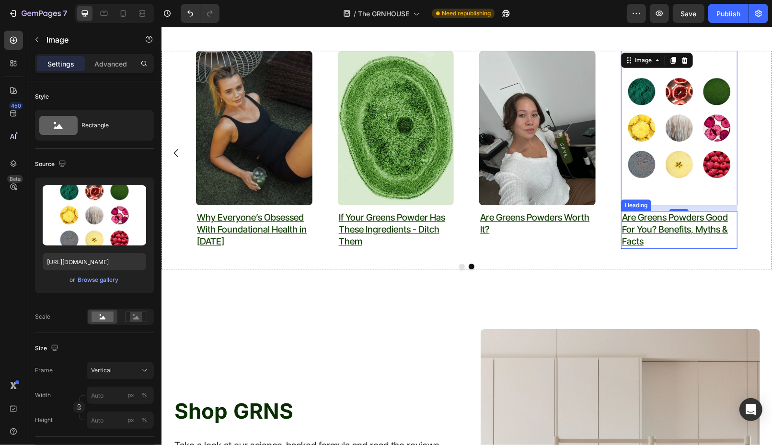
click at [682, 230] on u "Are Greens Powders Good For You? Benefits, Myths & Facts" at bounding box center [674, 229] width 106 height 34
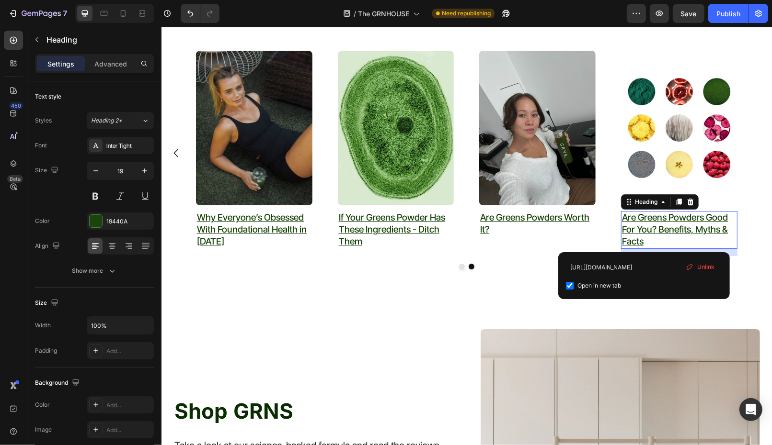
click at [666, 244] on h2 "Are Greens Powders Good For You? Benefits, Myths & Facts" at bounding box center [678, 229] width 116 height 37
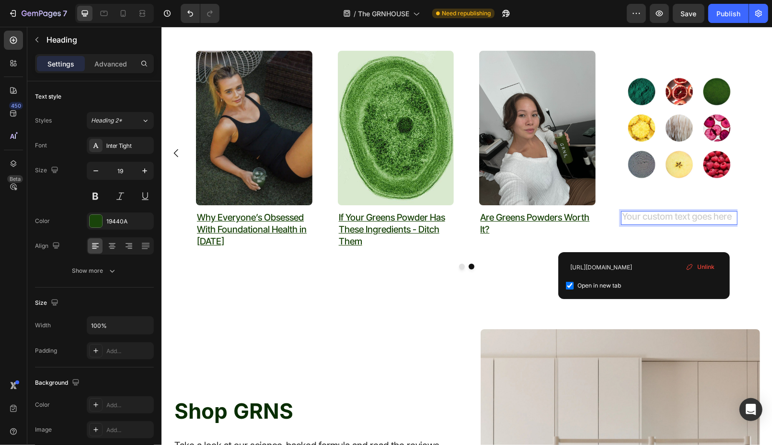
click at [712, 270] on span "Unlink" at bounding box center [705, 267] width 17 height 9
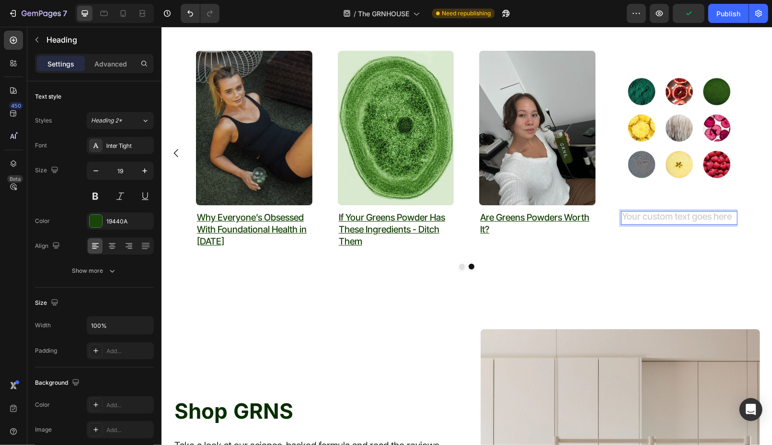
click at [646, 217] on h2 "Rich Text Editor. Editing area: main" at bounding box center [678, 218] width 116 height 14
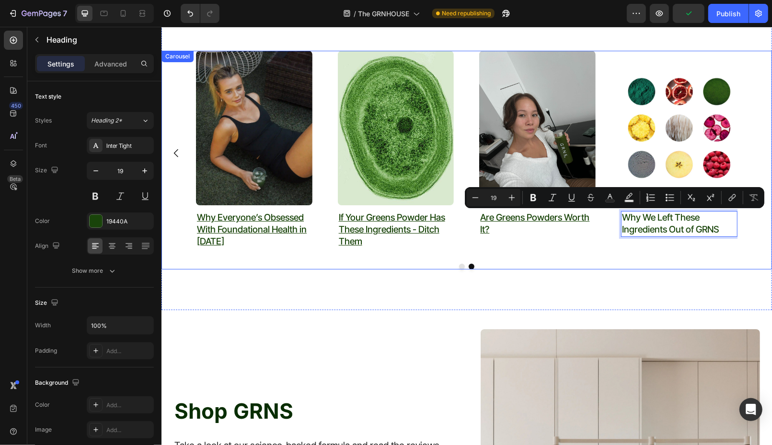
click at [662, 116] on img at bounding box center [678, 127] width 116 height 155
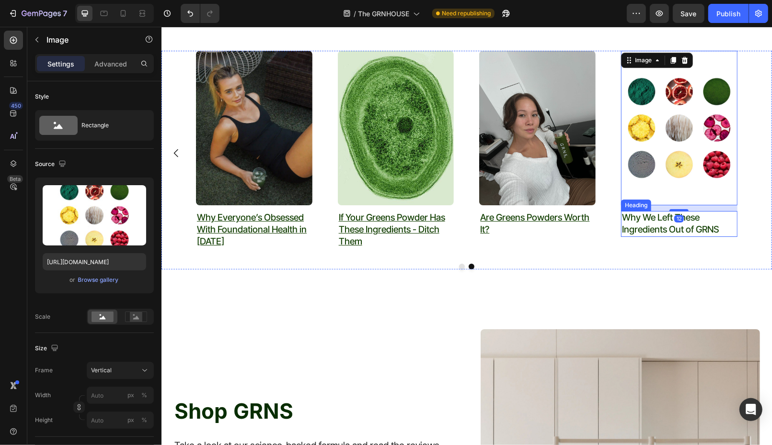
click at [644, 223] on p "Why We Left These Ingredients Out of GRNS" at bounding box center [678, 223] width 114 height 23
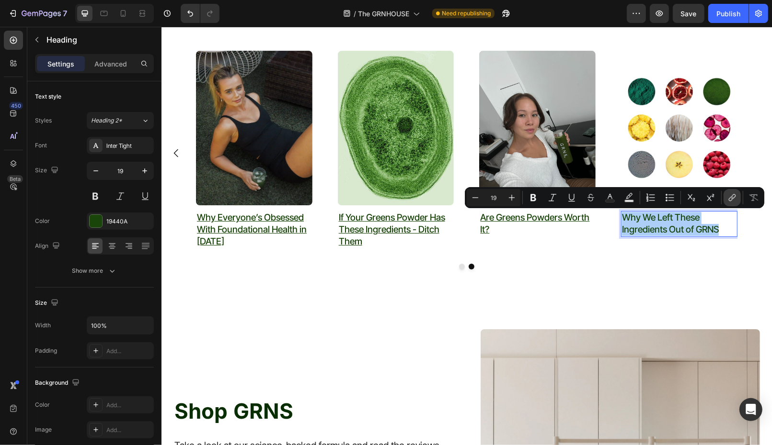
click at [730, 197] on icon "Editor contextual toolbar" at bounding box center [732, 198] width 10 height 10
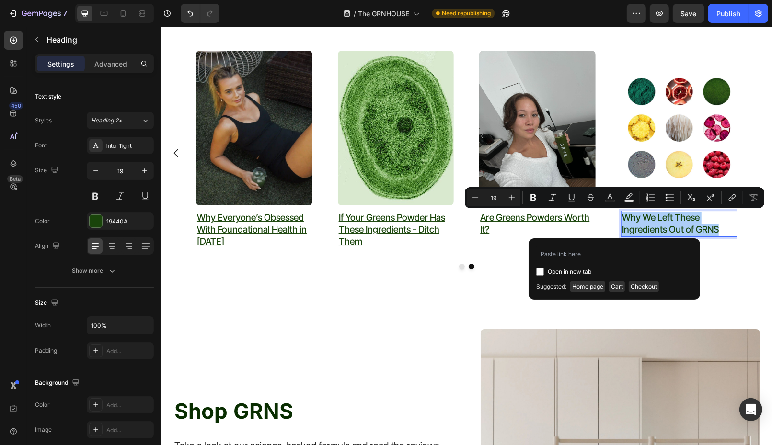
click at [536, 268] on div "Open in new tab" at bounding box center [614, 271] width 156 height 11
checkbox input "true"
click at [558, 257] on input "Editor contextual toolbar" at bounding box center [614, 253] width 156 height 15
type input "https://www.grns.com.au/blogs/how-to-incorporate-greens-into-your-daily-routine…"
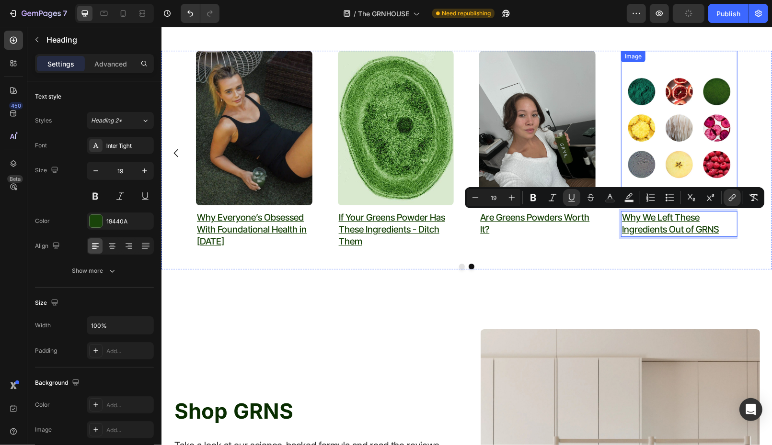
click at [666, 124] on img at bounding box center [678, 127] width 116 height 155
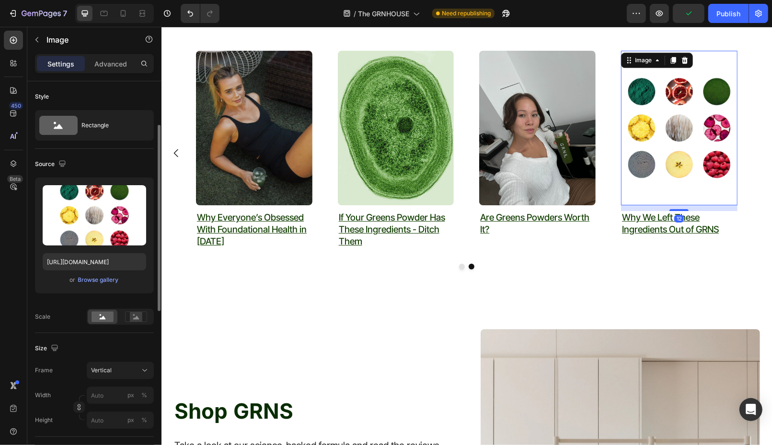
scroll to position [288, 0]
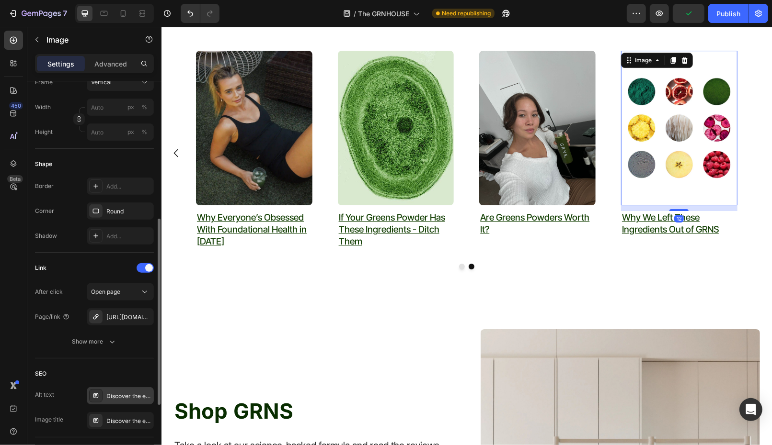
click at [114, 389] on div "Discover the effect of androgens on the body, and why anti-androgens are so imp…" at bounding box center [120, 396] width 67 height 17
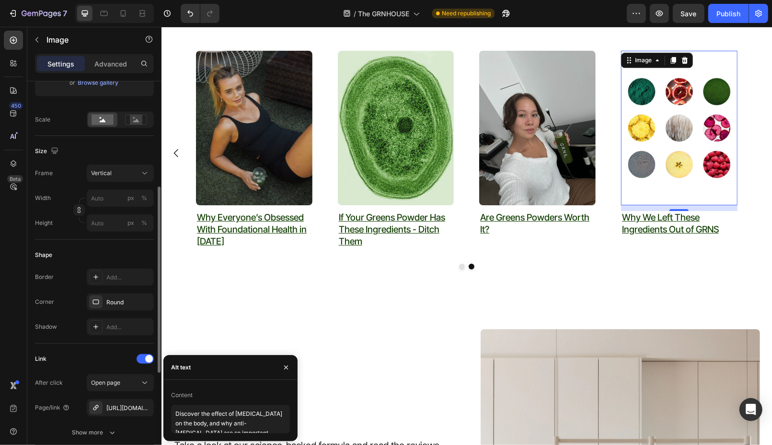
scroll to position [205, 0]
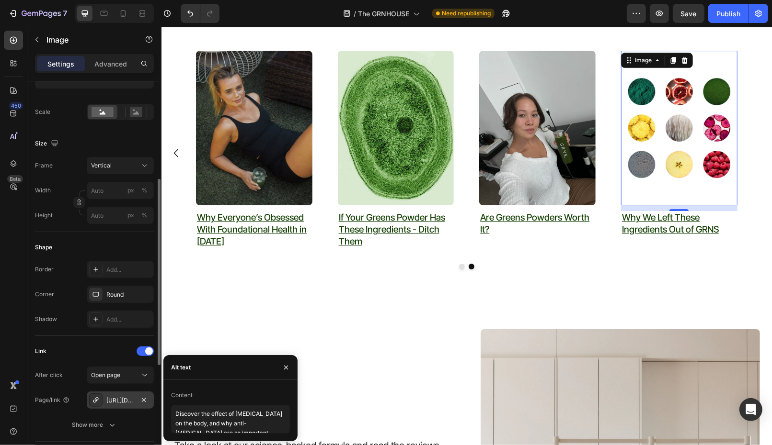
click at [117, 397] on div "https://www.grns.com.au/how-to-incorporate-greens-into-your-daily-routine/are-g…" at bounding box center [120, 401] width 28 height 9
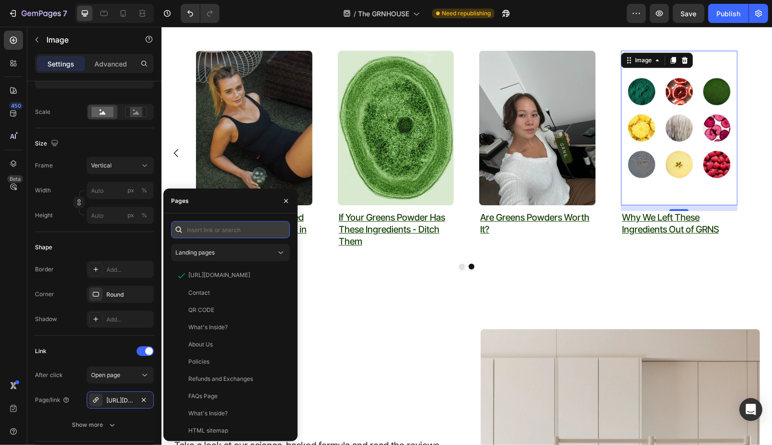
click at [234, 232] on input "text" at bounding box center [230, 229] width 119 height 17
paste input "https://www.grns.com.au/blogs/how-to-incorporate-greens-into-your-daily-routine…"
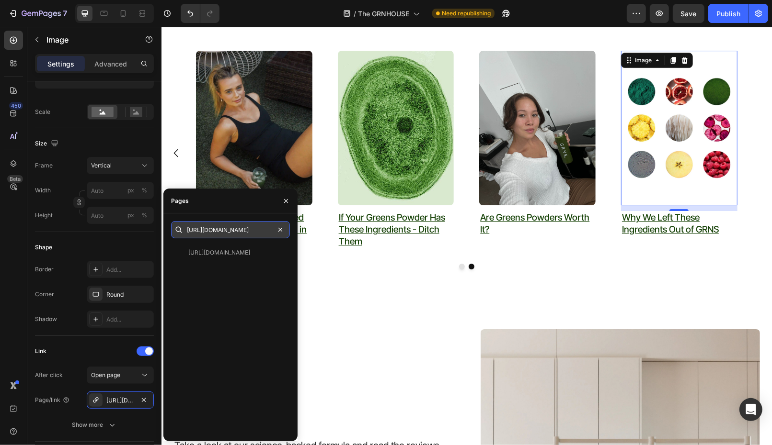
type input "https://www.grns.com.au/blogs/how-to-incorporate-greens-into-your-daily-routine…"
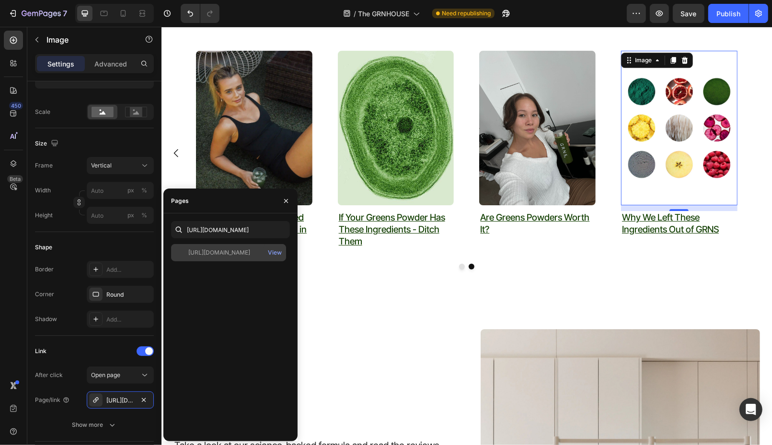
click at [228, 257] on div "https://www.grns.com.au/blogs/how-to-incorporate-greens-into-your-daily-routine…" at bounding box center [219, 253] width 62 height 9
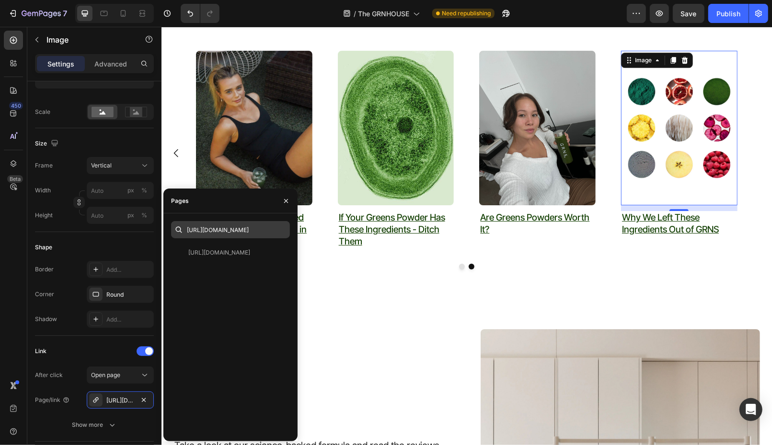
scroll to position [0, 0]
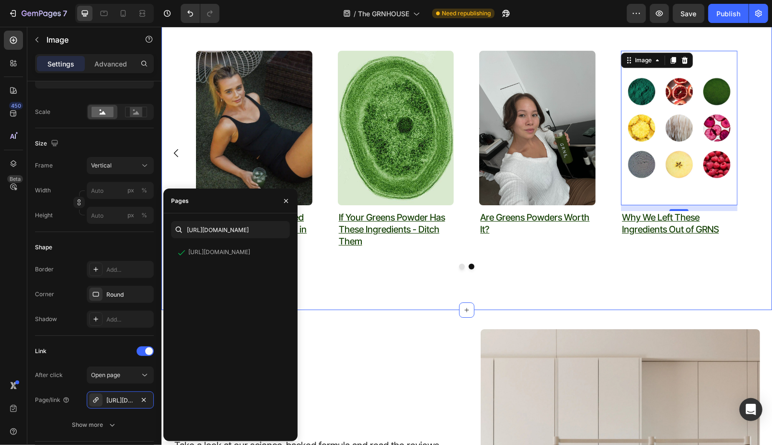
click at [549, 276] on div "Image why most greens powders don't work Heading Text block Image ⁠⁠⁠⁠⁠⁠⁠ The D…" at bounding box center [466, 172] width 610 height 244
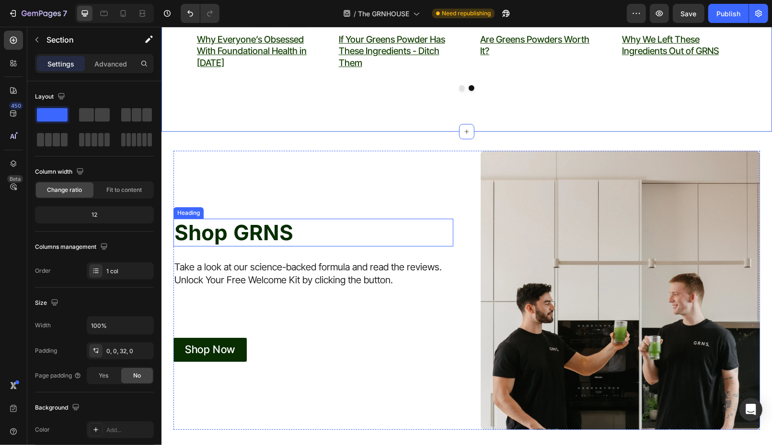
scroll to position [2537, 0]
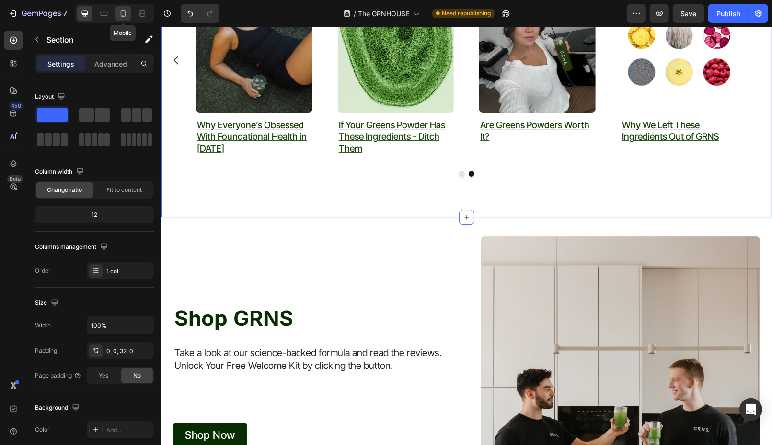
click at [124, 17] on icon at bounding box center [123, 14] width 10 height 10
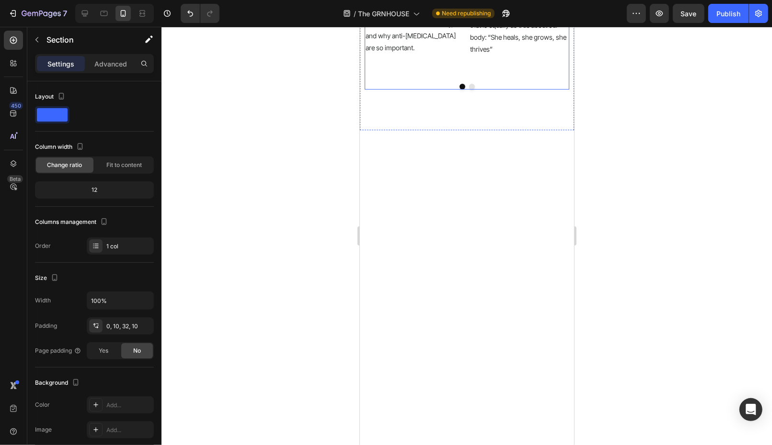
scroll to position [2274, 0]
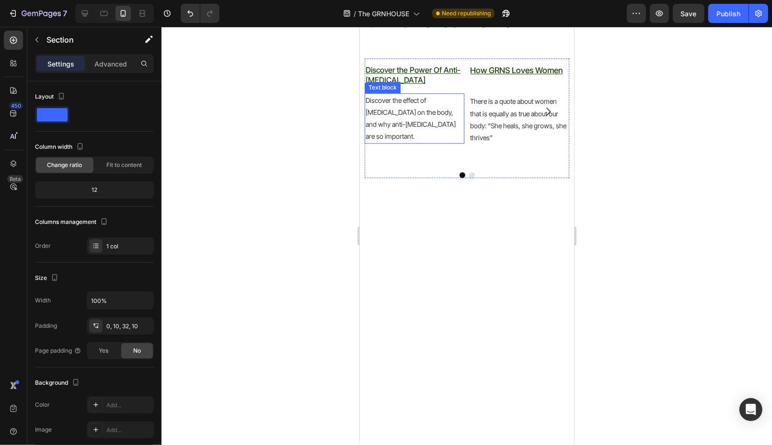
click at [444, 142] on p "Discover the effect of androgens on the body, and why anti-androgens are so imp…" at bounding box center [414, 118] width 98 height 48
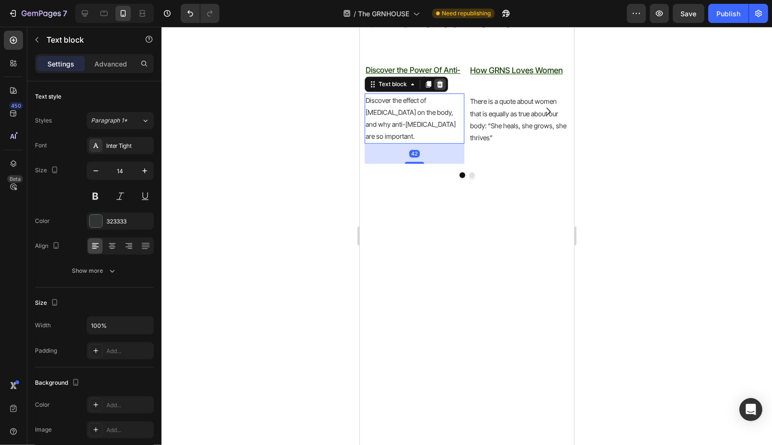
click at [437, 87] on icon at bounding box center [439, 83] width 6 height 7
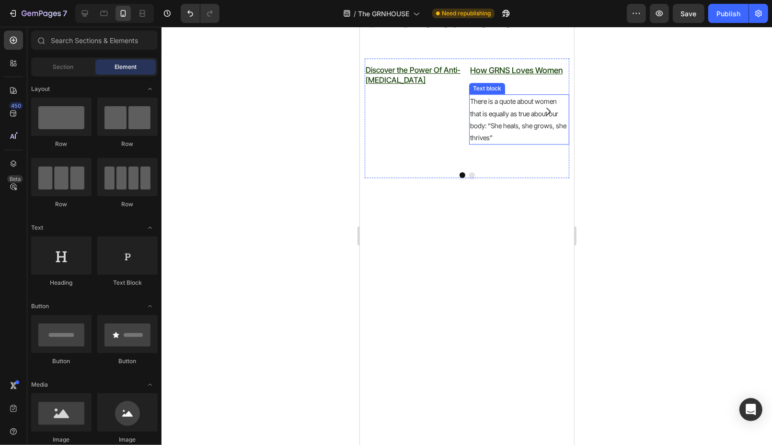
click at [491, 143] on p "There is a quote about women that is equally as true about our body: “She heals…" at bounding box center [518, 119] width 98 height 48
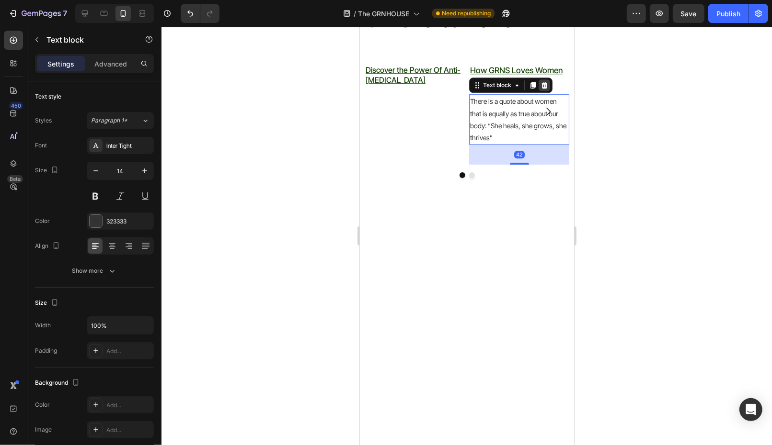
click at [546, 88] on icon at bounding box center [544, 84] width 6 height 7
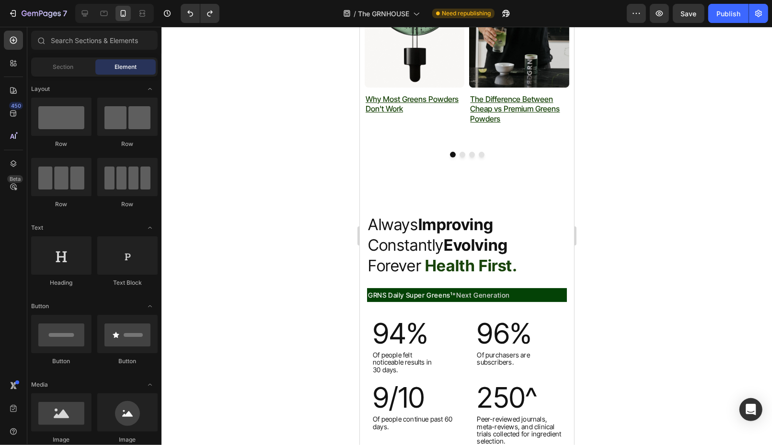
scroll to position [2602, 0]
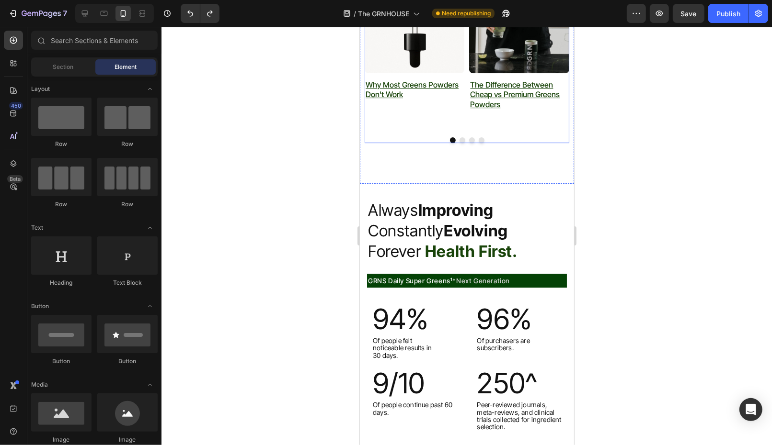
click at [460, 143] on button "Dot" at bounding box center [462, 140] width 6 height 6
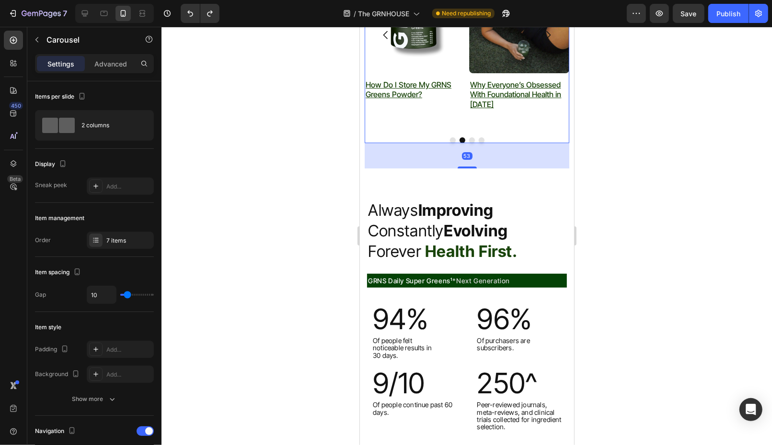
click at [469, 143] on button "Dot" at bounding box center [471, 140] width 6 height 6
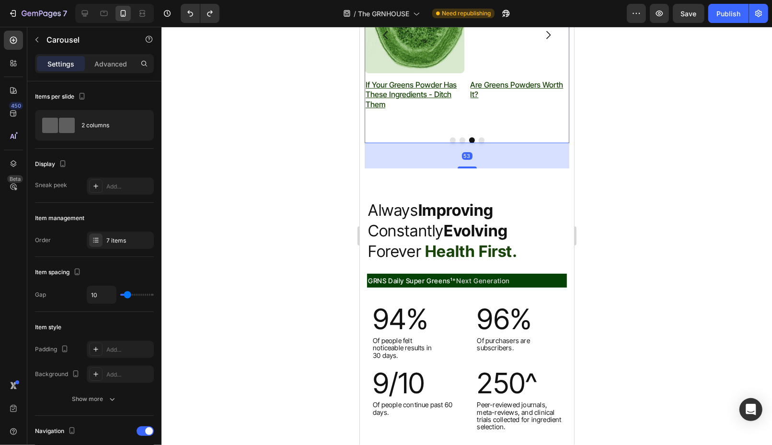
click at [483, 143] on div at bounding box center [466, 140] width 205 height 6
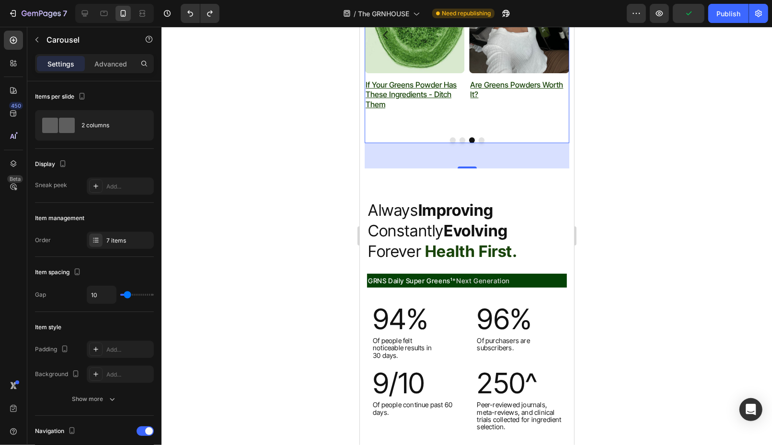
click at [480, 143] on button "Dot" at bounding box center [481, 140] width 6 height 6
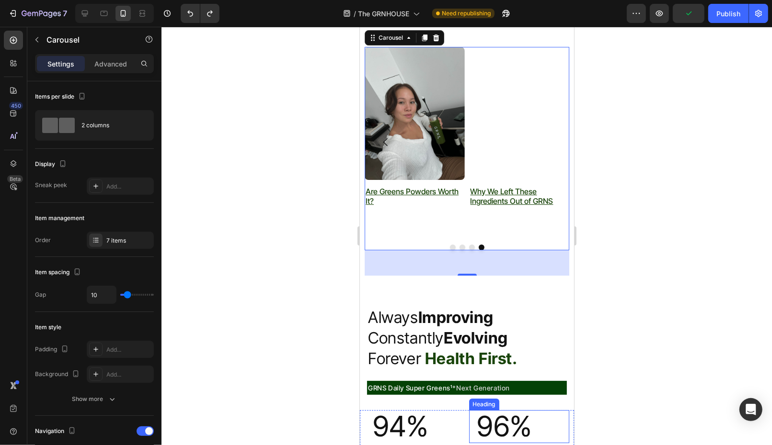
scroll to position [2780, 0]
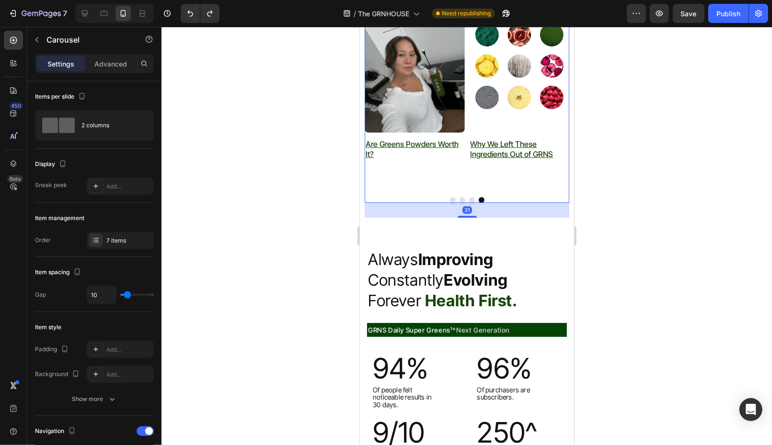
drag, startPoint x: 468, startPoint y: 226, endPoint x: 559, endPoint y: 209, distance: 92.1
click at [469, 217] on div at bounding box center [466, 217] width 19 height 2
click at [633, 202] on div at bounding box center [466, 236] width 610 height 419
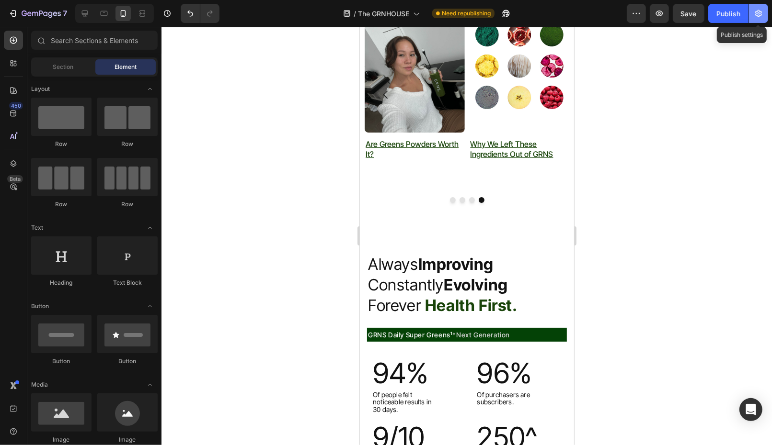
click at [753, 15] on icon "button" at bounding box center [758, 14] width 10 height 10
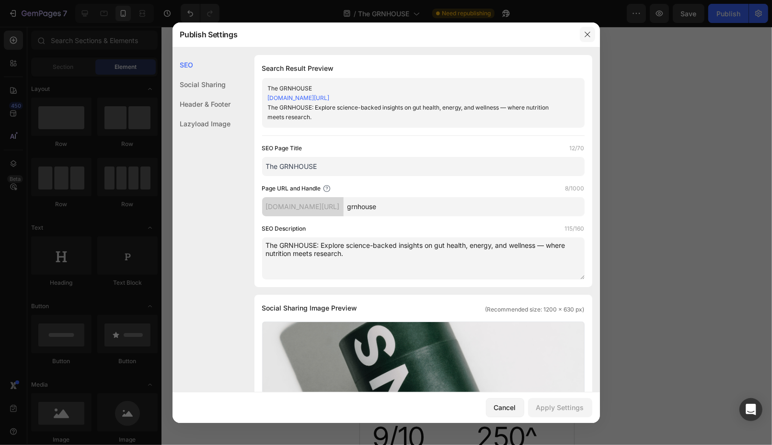
click at [584, 34] on icon "button" at bounding box center [587, 35] width 8 height 8
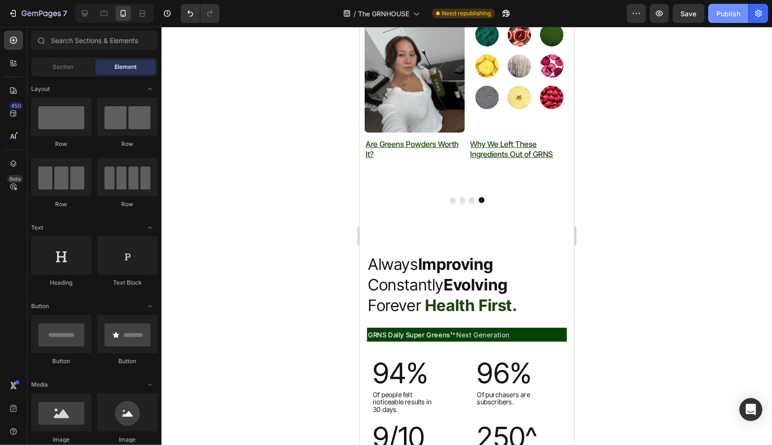
click at [733, 11] on div "Publish" at bounding box center [728, 14] width 24 height 10
click at [761, 21] on button "button" at bounding box center [758, 13] width 19 height 19
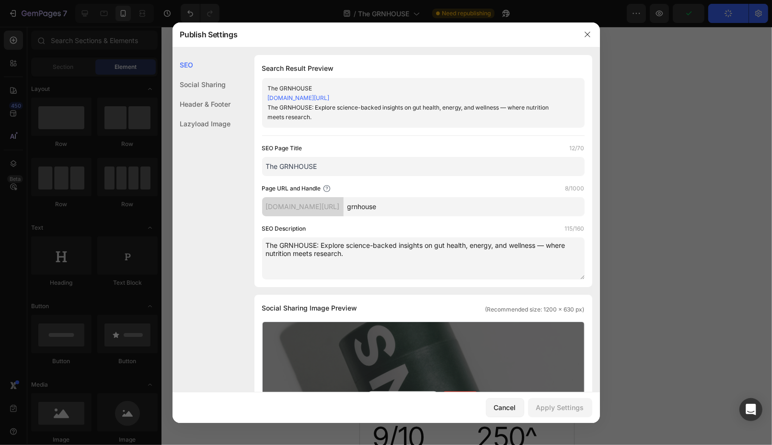
click at [368, 358] on div "Upload Image Delete" at bounding box center [422, 401] width 321 height 158
click at [0, 0] on input "Upload Image Delete" at bounding box center [0, 0] width 0 height 0
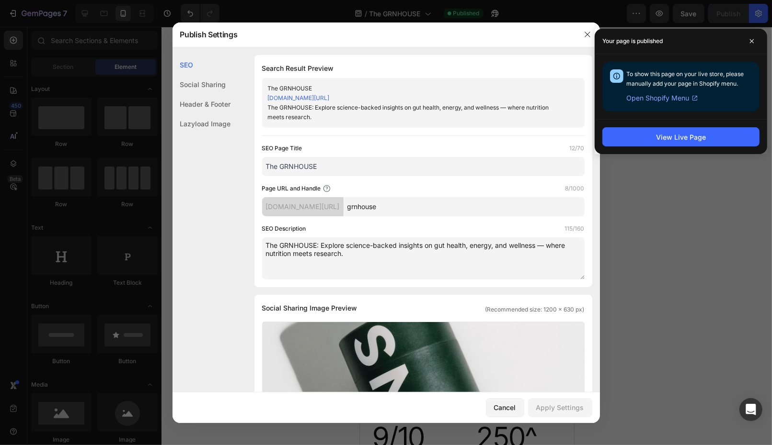
click at [655, 297] on div at bounding box center [386, 222] width 772 height 445
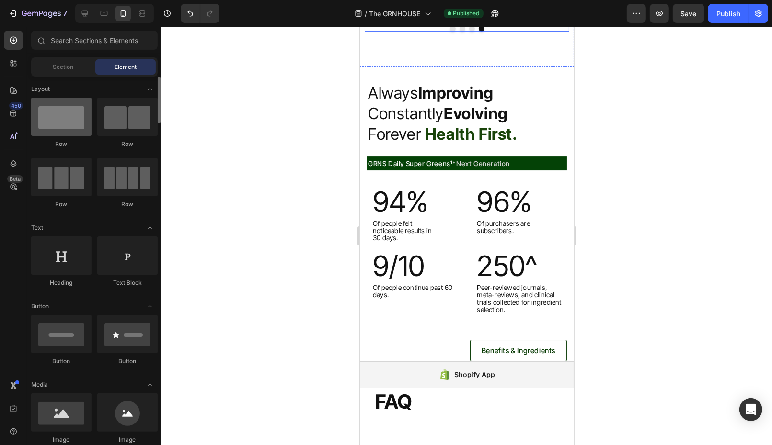
scroll to position [2565, 0]
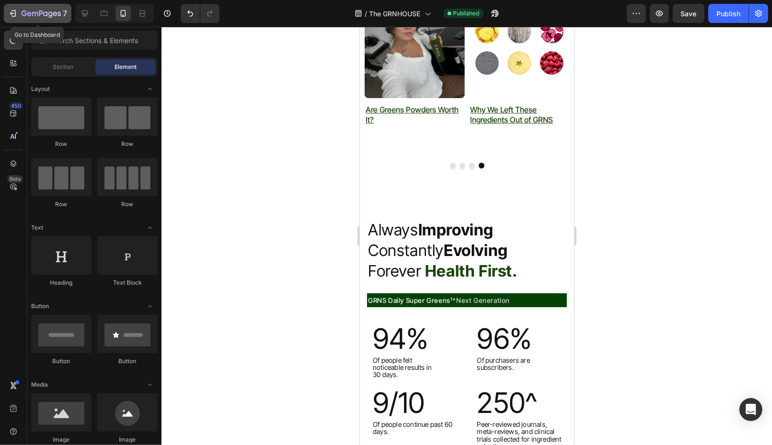
click at [24, 9] on div "7" at bounding box center [45, 13] width 46 height 11
